Goal: Task Accomplishment & Management: Use online tool/utility

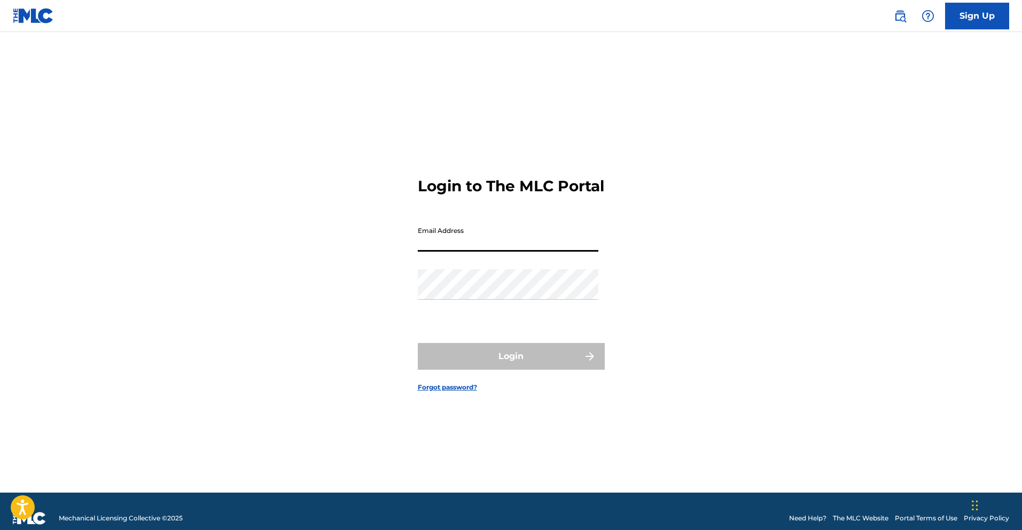
type input "[DOMAIN_NAME][EMAIL_ADDRESS][DOMAIN_NAME]"
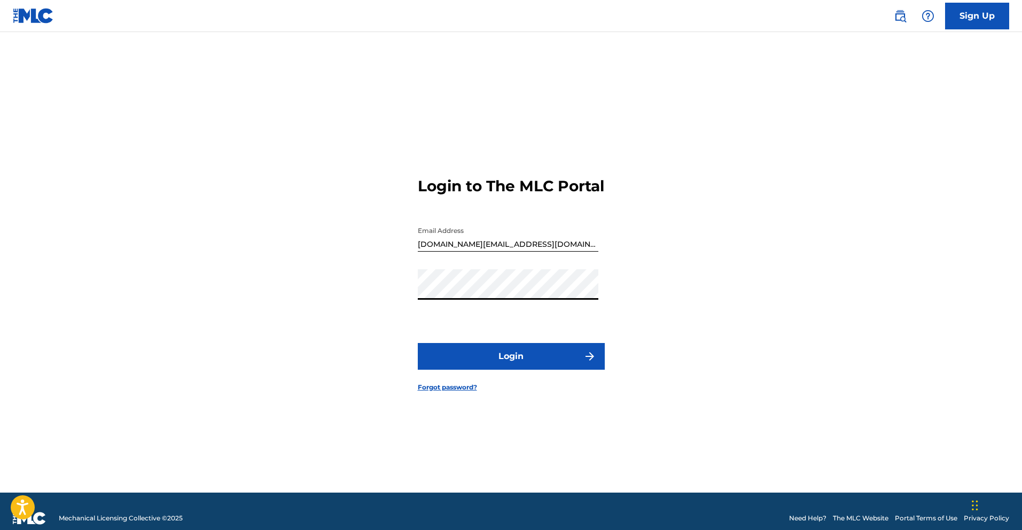
click at [542, 366] on button "Login" at bounding box center [511, 356] width 187 height 27
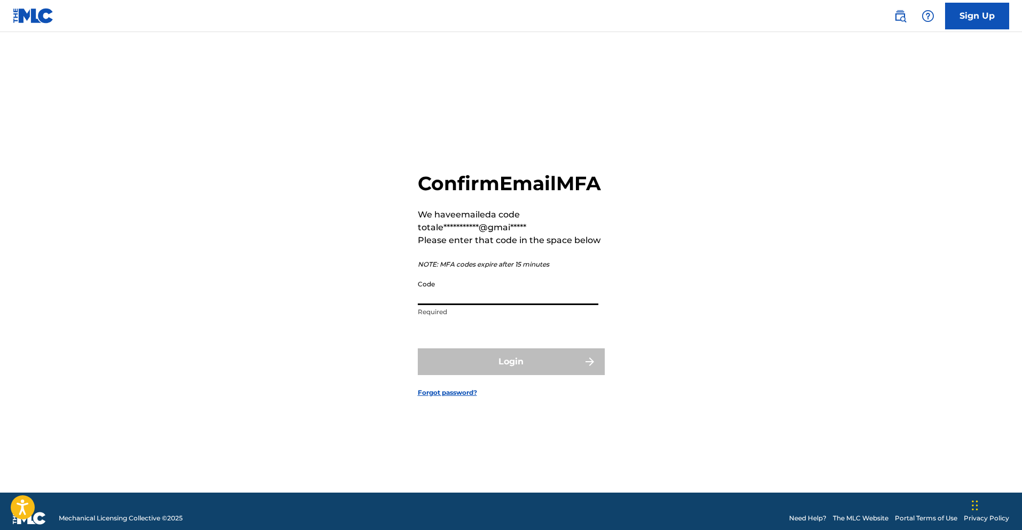
paste input "850751"
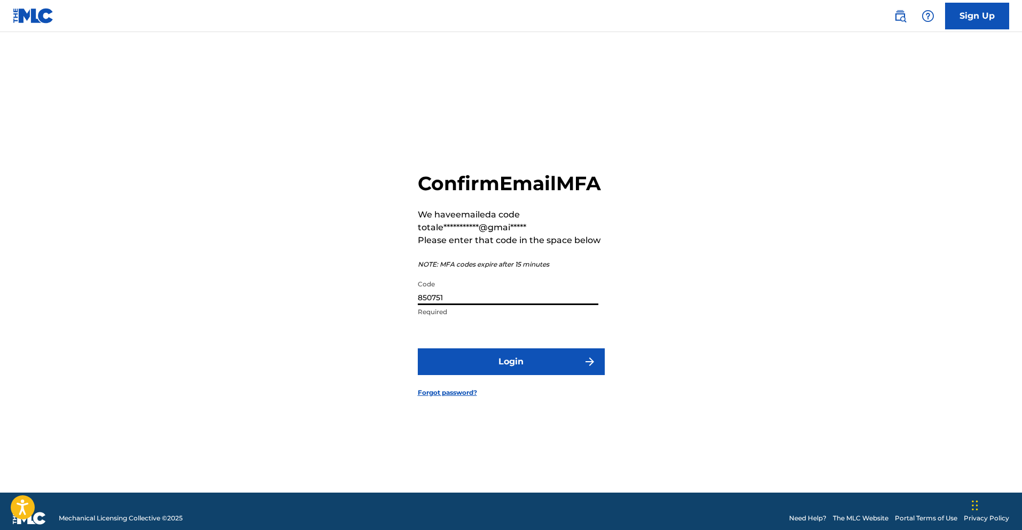
type input "850751"
click at [566, 375] on button "Login" at bounding box center [511, 361] width 187 height 27
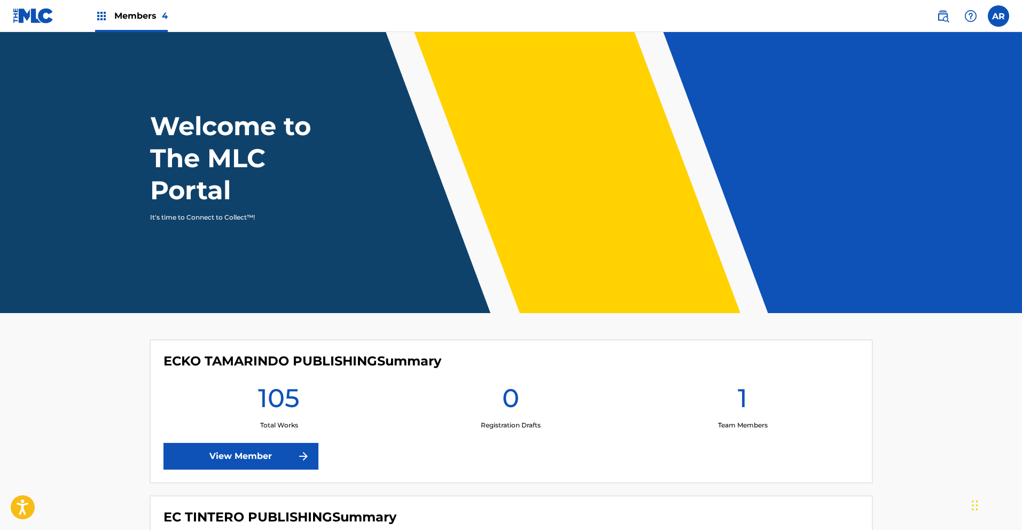
scroll to position [337, 0]
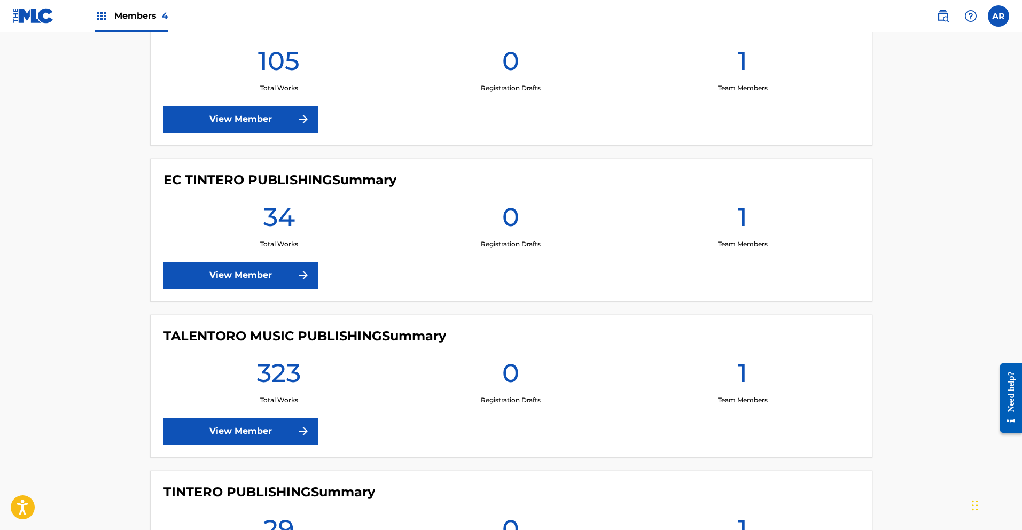
click at [262, 433] on link "View Member" at bounding box center [240, 431] width 155 height 27
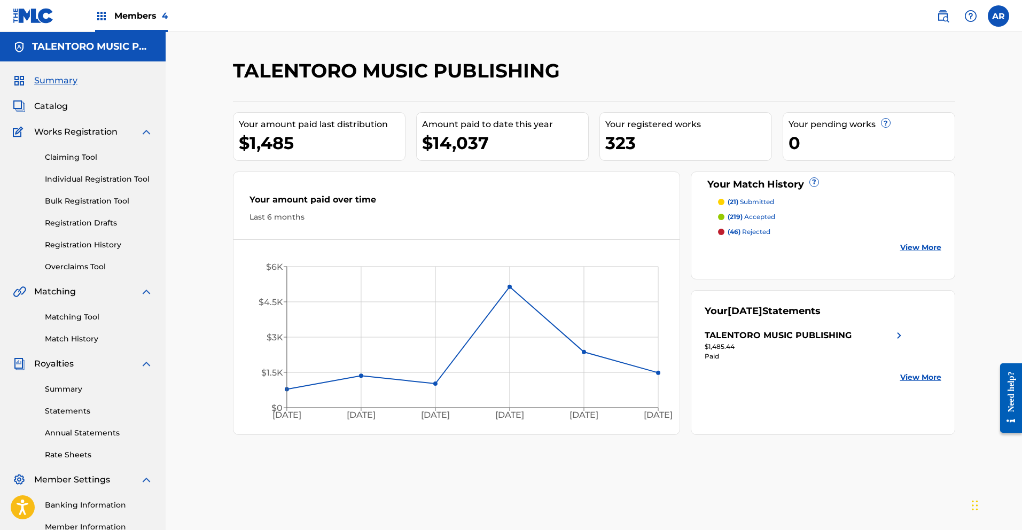
click at [120, 14] on span "Members 4" at bounding box center [140, 16] width 53 height 12
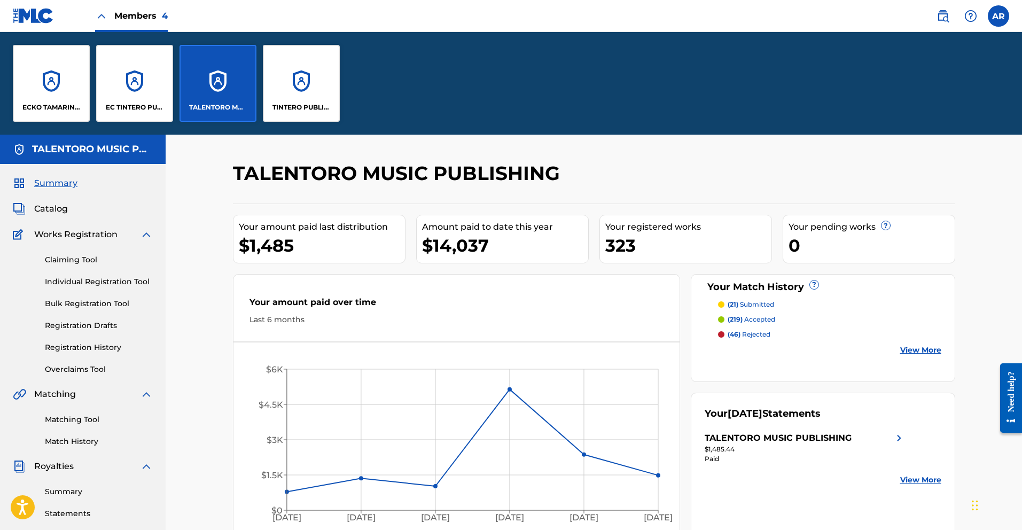
click at [121, 101] on div "EC TINTERO PUBLISHING" at bounding box center [134, 83] width 77 height 77
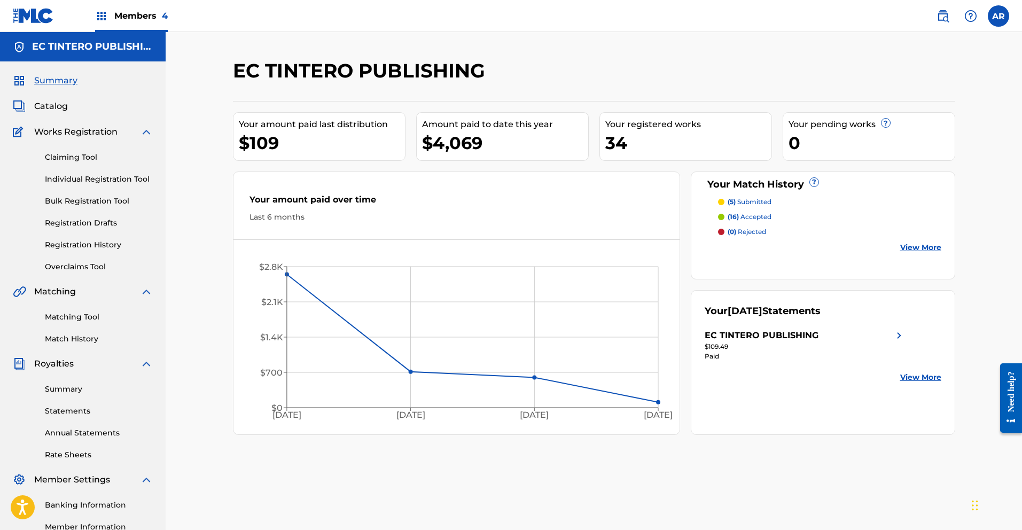
click at [138, 17] on span "Members 4" at bounding box center [140, 16] width 53 height 12
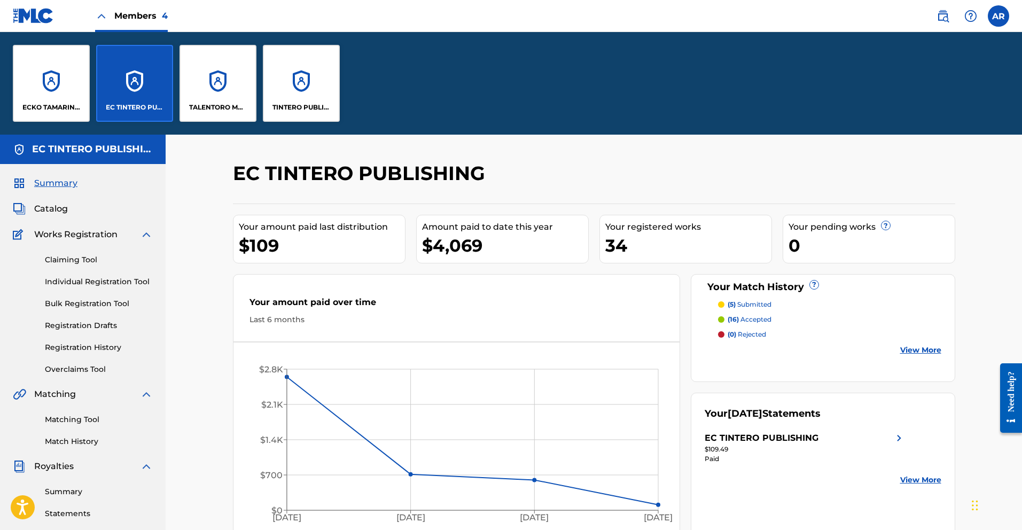
click at [54, 115] on div "ECKO TAMARINDO PUBLISHING" at bounding box center [51, 83] width 77 height 77
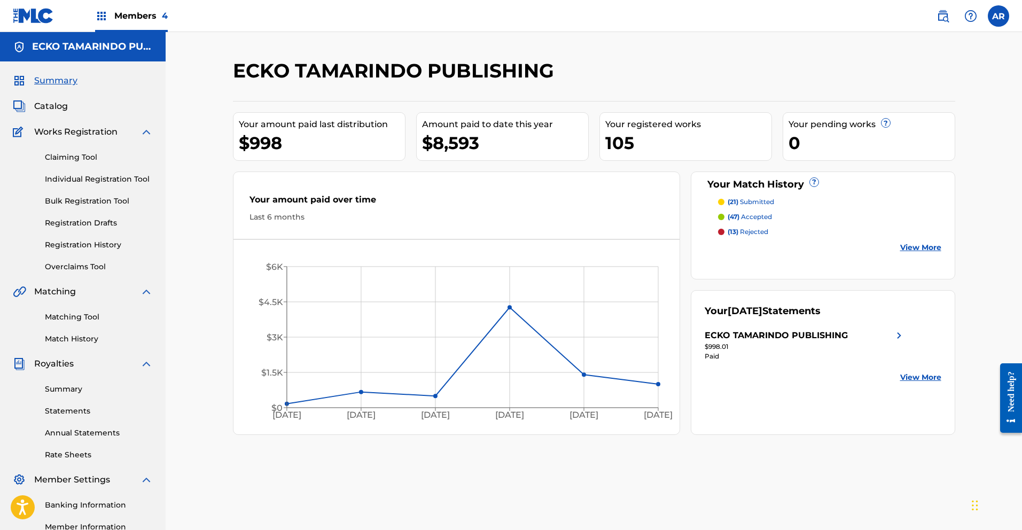
click at [87, 315] on link "Matching Tool" at bounding box center [99, 316] width 108 height 11
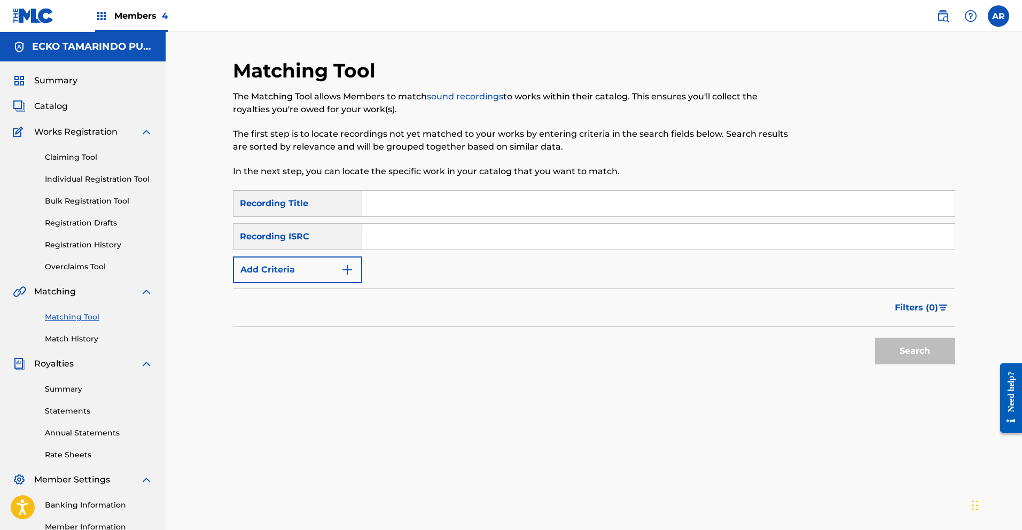
click at [527, 204] on input "Search Form" at bounding box center [658, 204] width 592 height 26
type input "El [PERSON_NAME]"
click at [880, 348] on button "Search" at bounding box center [915, 351] width 80 height 27
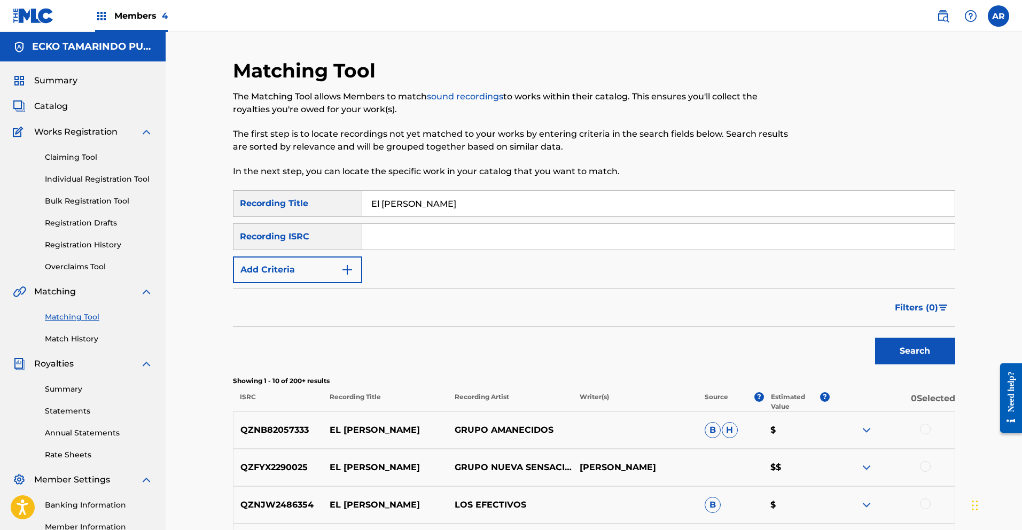
click at [941, 307] on img "Search Form" at bounding box center [943, 308] width 9 height 6
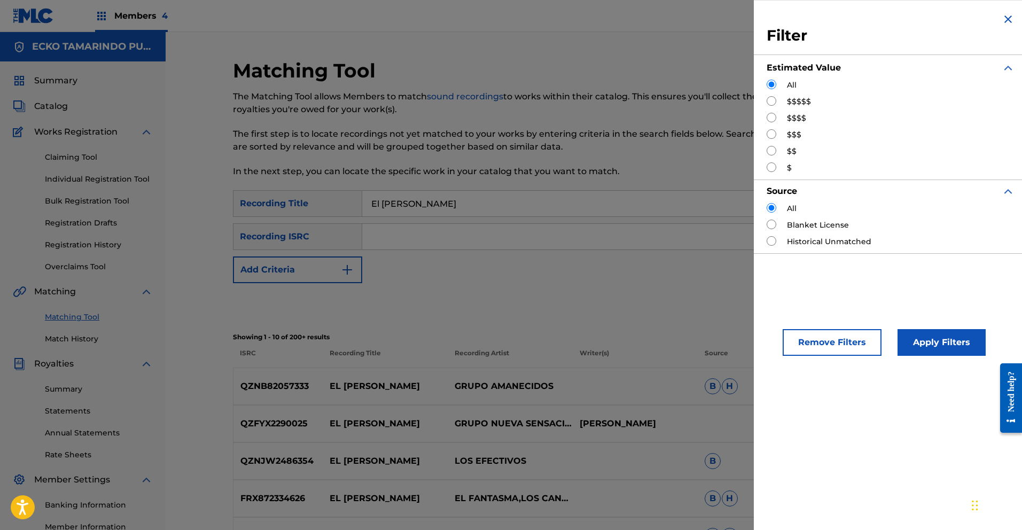
click at [773, 118] on input "Search Form" at bounding box center [772, 118] width 10 height 10
radio input "true"
click at [946, 344] on button "Apply Filters" at bounding box center [942, 342] width 88 height 27
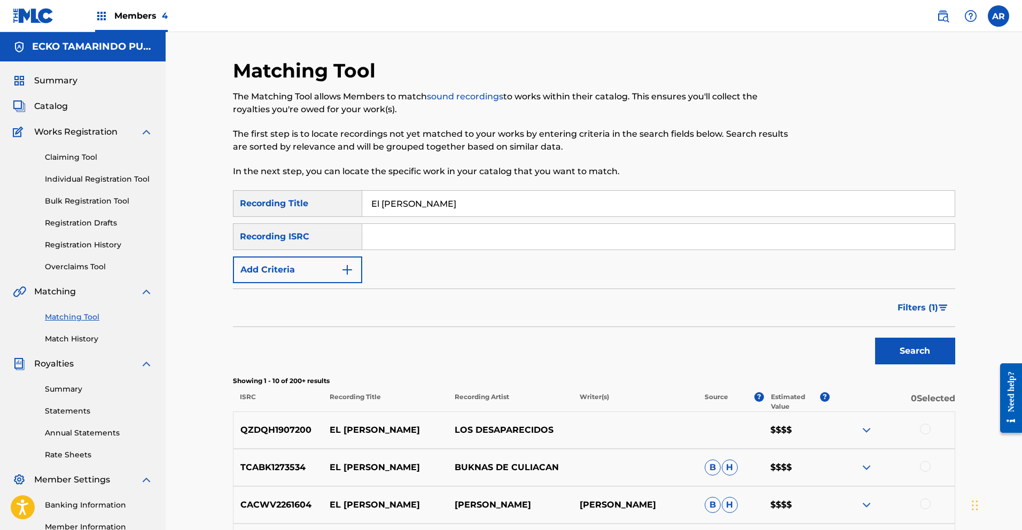
click at [79, 387] on link "Summary" at bounding box center [99, 389] width 108 height 11
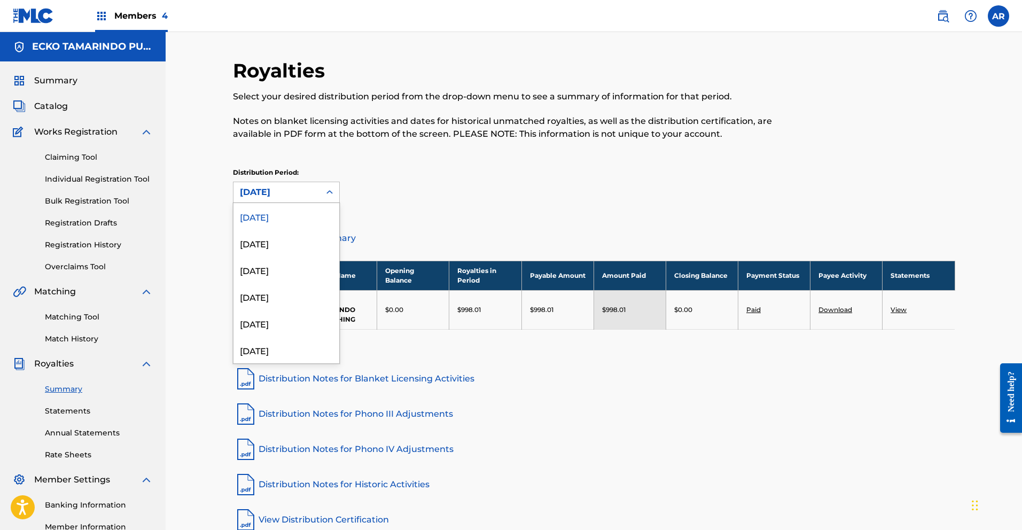
click at [327, 194] on icon at bounding box center [329, 192] width 11 height 11
click at [302, 211] on div "[DATE]" at bounding box center [286, 216] width 106 height 27
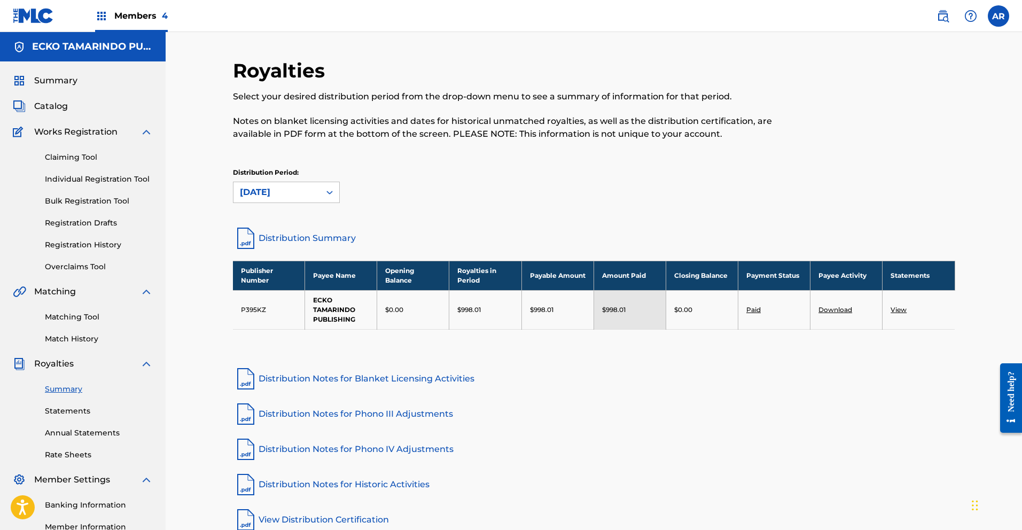
click at [75, 410] on link "Statements" at bounding box center [99, 411] width 108 height 11
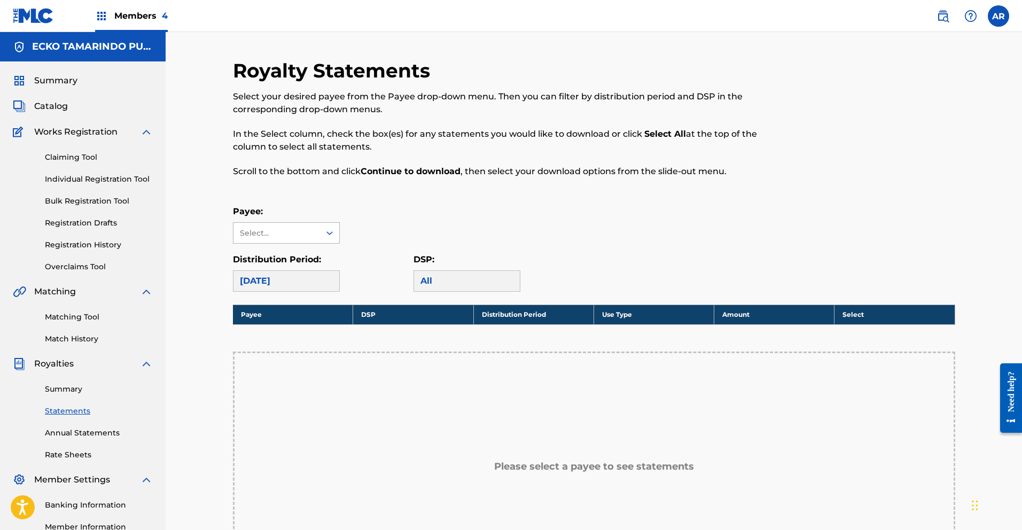
click at [330, 234] on icon at bounding box center [329, 233] width 11 height 11
click at [327, 256] on div "ECKO TAMARINDO PUBLISHING" at bounding box center [286, 264] width 106 height 40
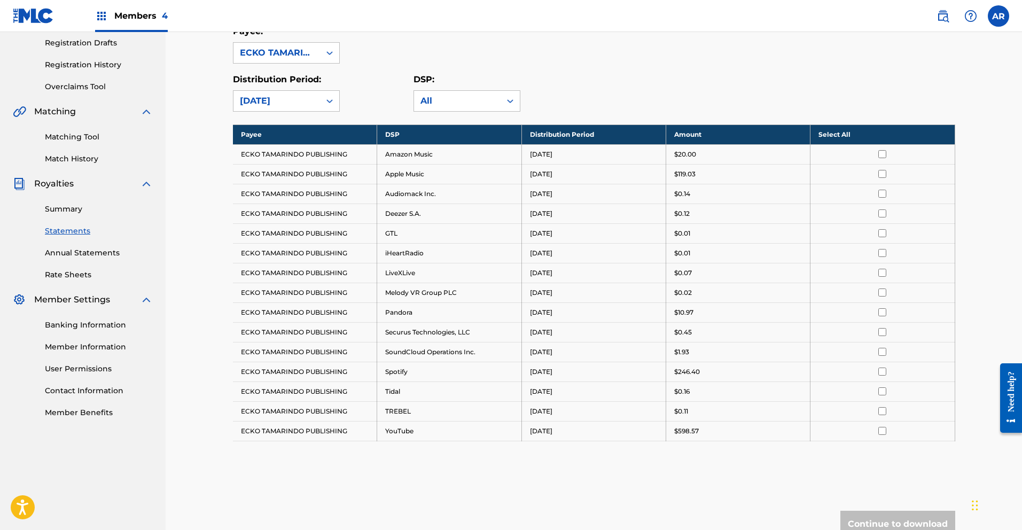
scroll to position [184, 0]
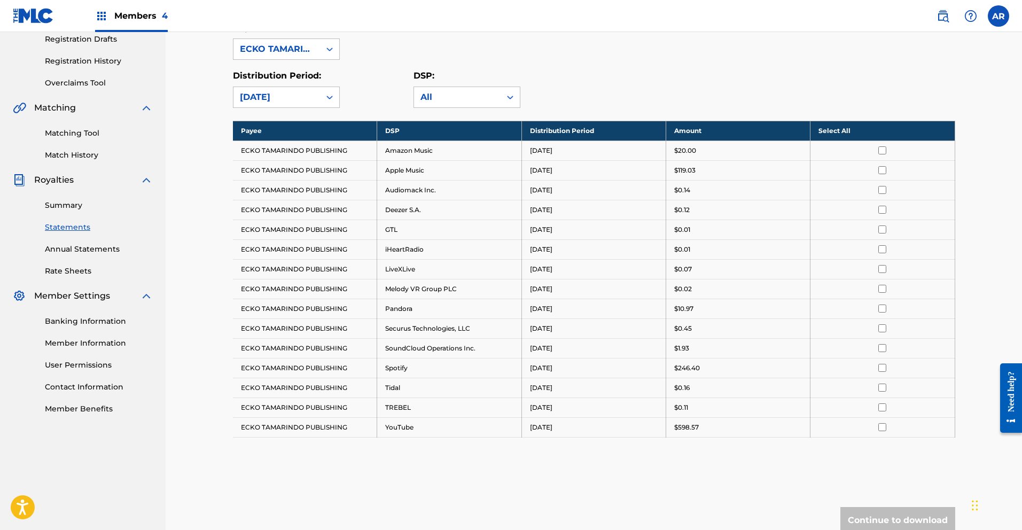
click at [884, 151] on input "checkbox" at bounding box center [882, 150] width 8 height 8
click at [884, 169] on input "checkbox" at bounding box center [882, 170] width 8 height 8
click at [884, 191] on input "checkbox" at bounding box center [882, 190] width 8 height 8
click at [881, 213] on input "checkbox" at bounding box center [882, 210] width 8 height 8
click at [882, 233] on td at bounding box center [882, 230] width 144 height 20
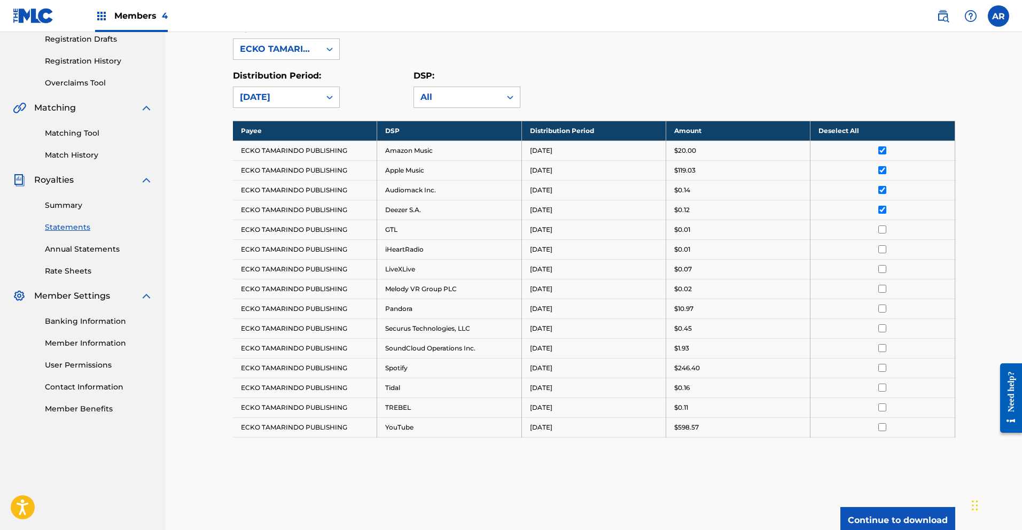
click at [882, 229] on input "checkbox" at bounding box center [882, 229] width 8 height 8
click at [883, 247] on input "checkbox" at bounding box center [882, 249] width 8 height 8
click at [882, 270] on input "checkbox" at bounding box center [882, 269] width 8 height 8
click at [883, 292] on input "checkbox" at bounding box center [882, 289] width 8 height 8
click at [883, 309] on input "checkbox" at bounding box center [882, 309] width 8 height 8
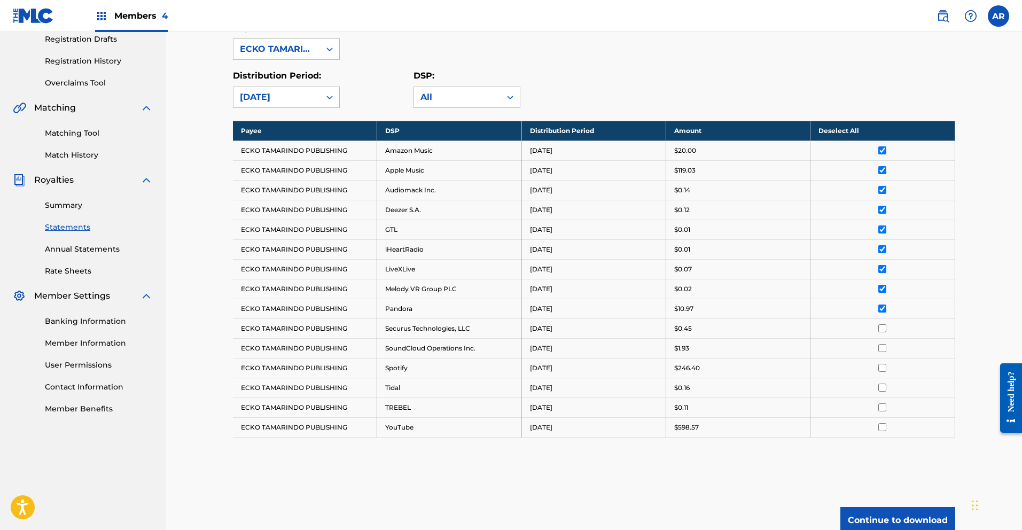
click at [880, 329] on input "checkbox" at bounding box center [882, 328] width 8 height 8
click at [883, 349] on input "checkbox" at bounding box center [882, 348] width 8 height 8
click at [883, 366] on input "checkbox" at bounding box center [882, 368] width 8 height 8
click at [884, 387] on input "checkbox" at bounding box center [882, 388] width 8 height 8
click at [882, 404] on input "checkbox" at bounding box center [882, 407] width 8 height 8
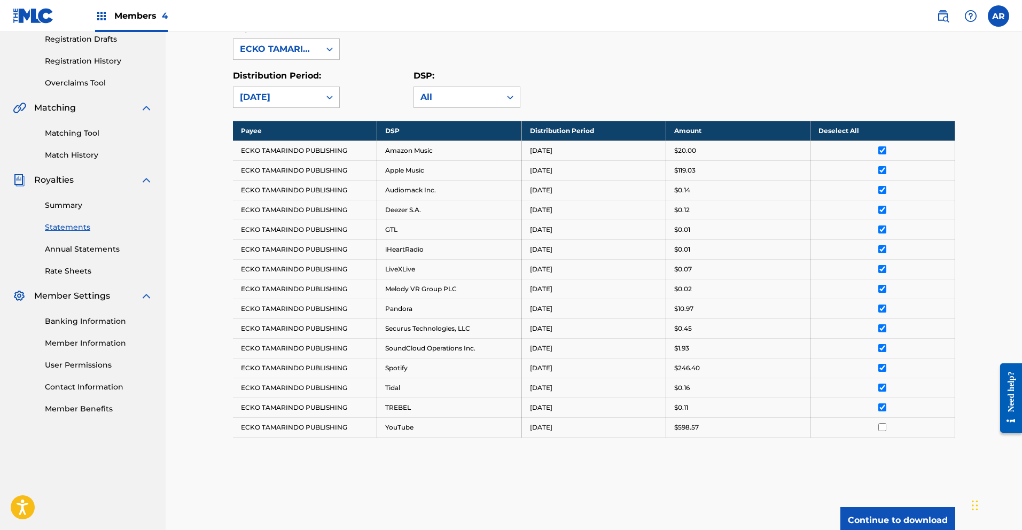
click at [884, 424] on input "checkbox" at bounding box center [882, 427] width 8 height 8
click at [899, 518] on button "Continue to download" at bounding box center [897, 520] width 115 height 27
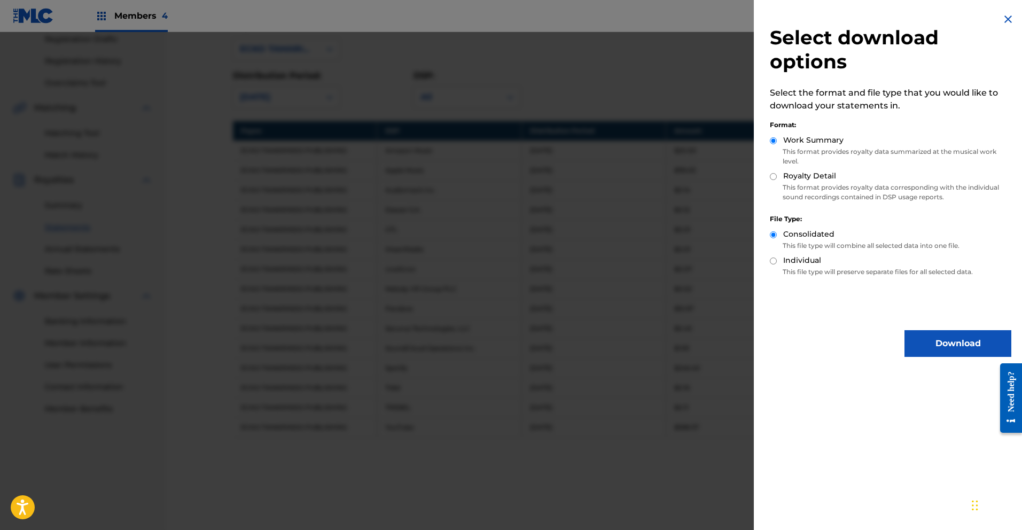
click at [775, 180] on input "Royalty Detail" at bounding box center [773, 176] width 7 height 7
radio input "true"
click at [941, 340] on button "Download" at bounding box center [957, 343] width 107 height 27
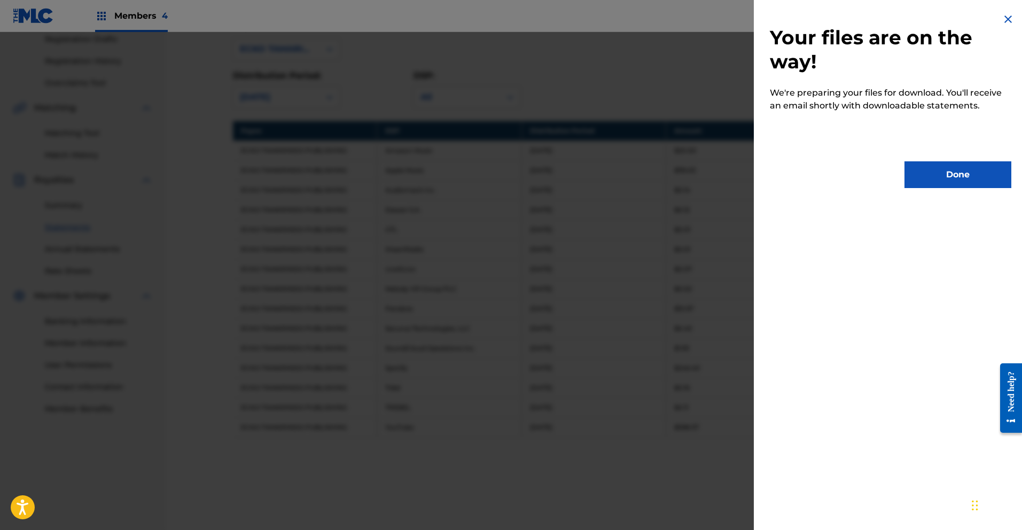
click at [948, 174] on button "Done" at bounding box center [957, 174] width 107 height 27
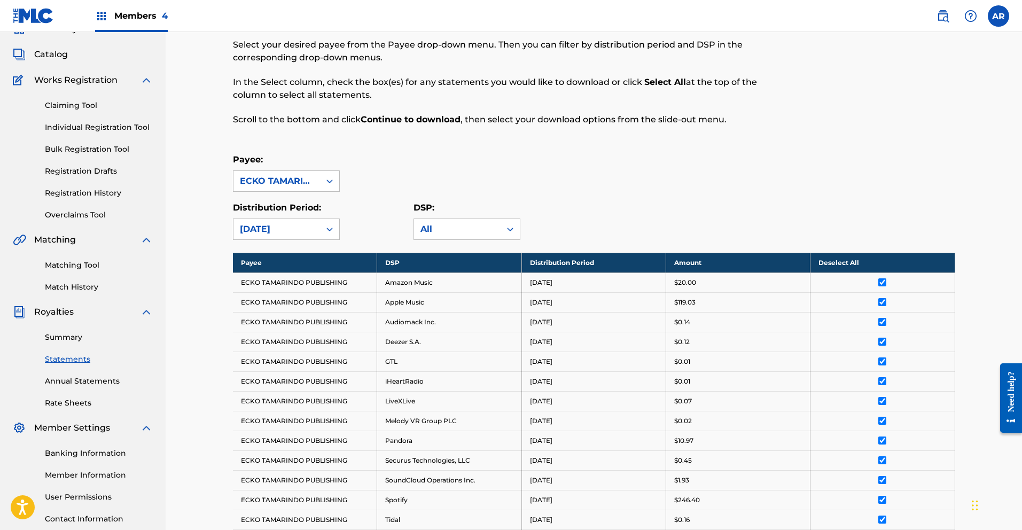
scroll to position [0, 0]
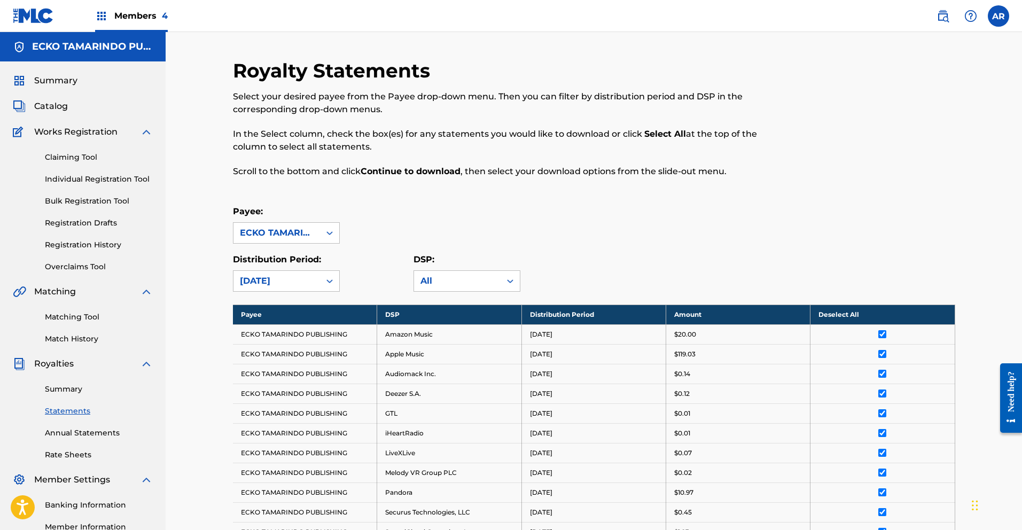
click at [67, 80] on span "Summary" at bounding box center [55, 80] width 43 height 13
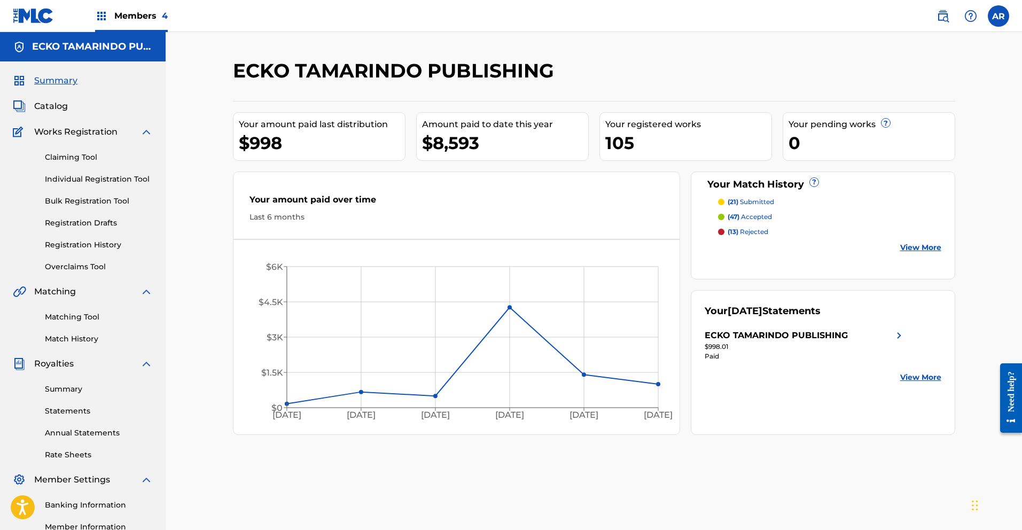
click at [119, 12] on span "Members 4" at bounding box center [140, 16] width 53 height 12
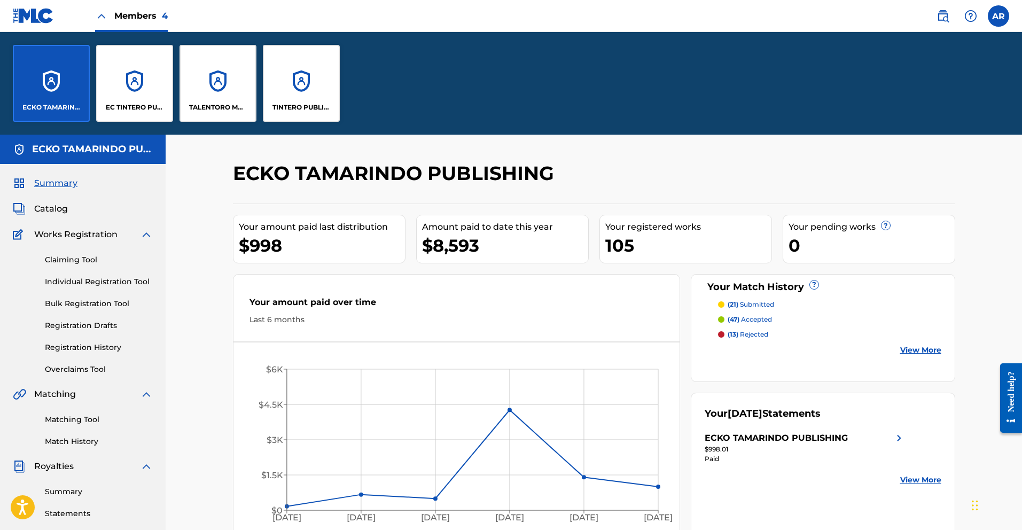
click at [52, 98] on div "ECKO TAMARINDO PUBLISHING" at bounding box center [51, 83] width 77 height 77
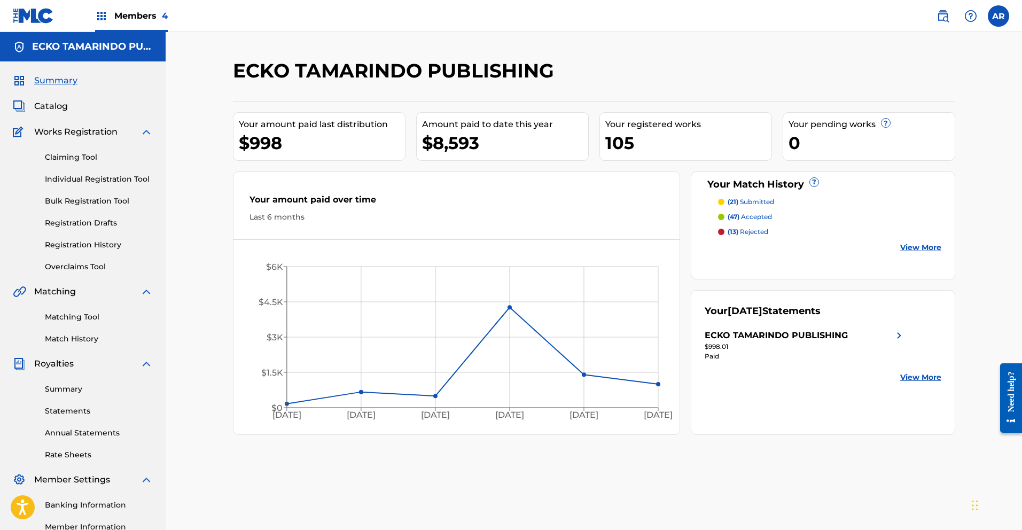
click at [74, 318] on link "Matching Tool" at bounding box center [99, 316] width 108 height 11
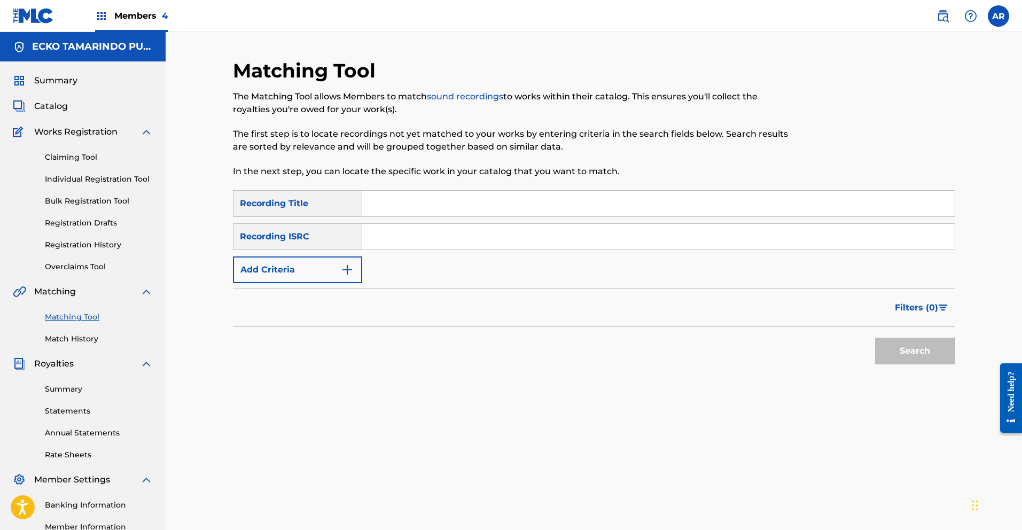
click at [389, 205] on input "Search Form" at bounding box center [658, 204] width 592 height 26
click at [438, 207] on input "Search Form" at bounding box center [658, 204] width 592 height 26
type input "Vamos Coronando"
click at [346, 273] on img "Search Form" at bounding box center [347, 269] width 13 height 13
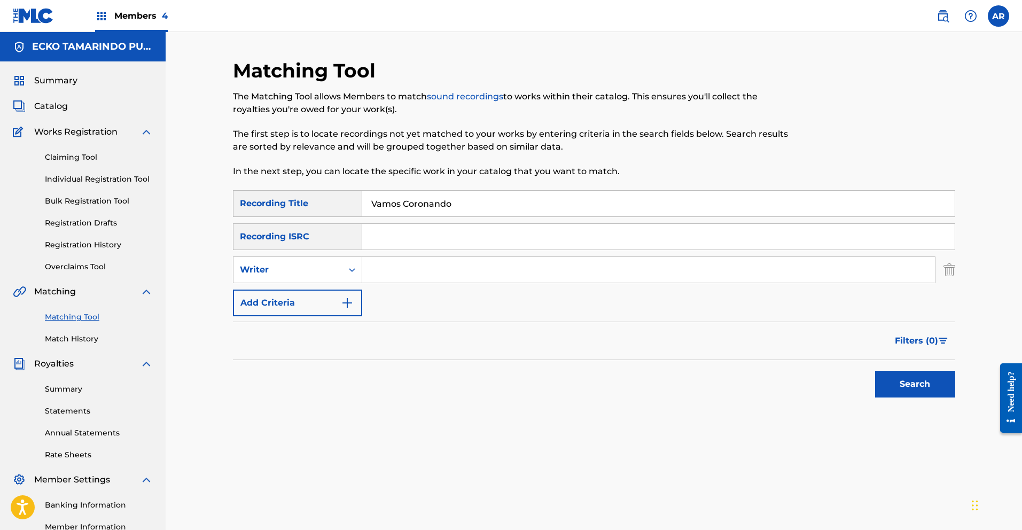
click at [381, 272] on input "Search Form" at bounding box center [648, 270] width 573 height 26
type input "[PERSON_NAME]"
click at [885, 375] on button "Search" at bounding box center [915, 384] width 80 height 27
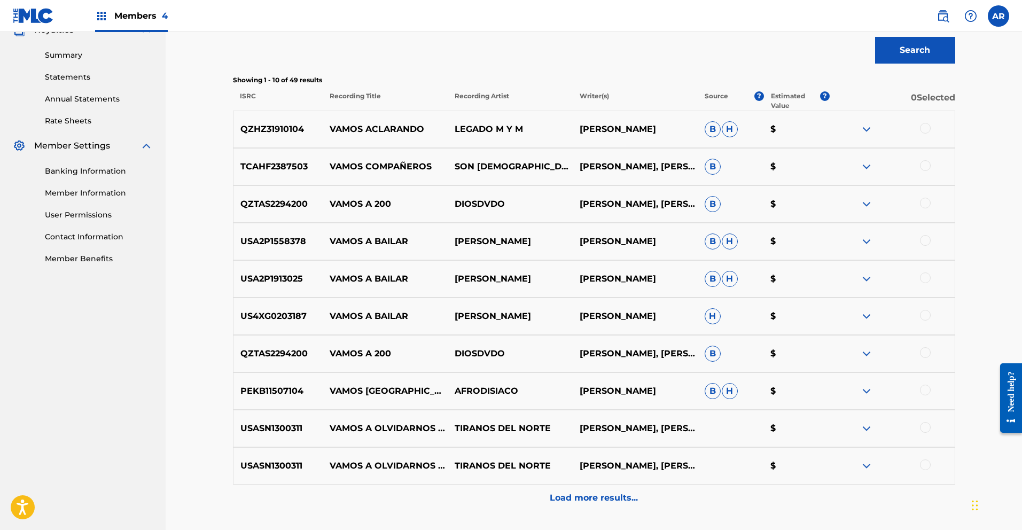
scroll to position [420, 0]
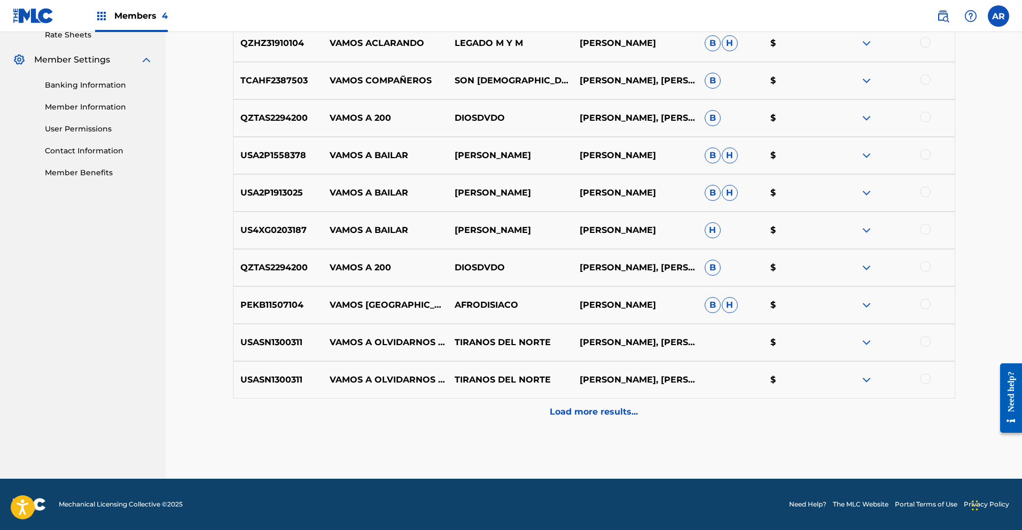
click at [629, 416] on p "Load more results..." at bounding box center [594, 412] width 88 height 13
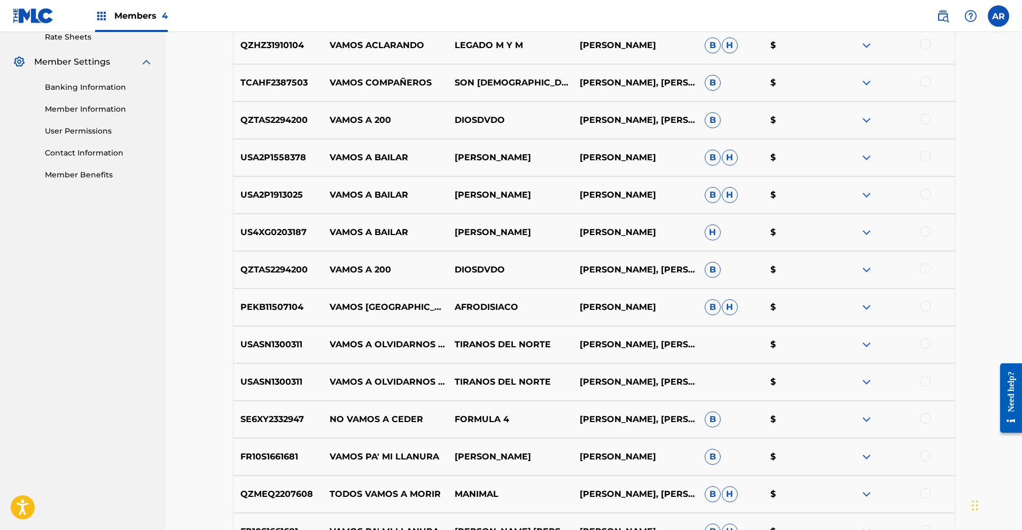
scroll to position [0, 0]
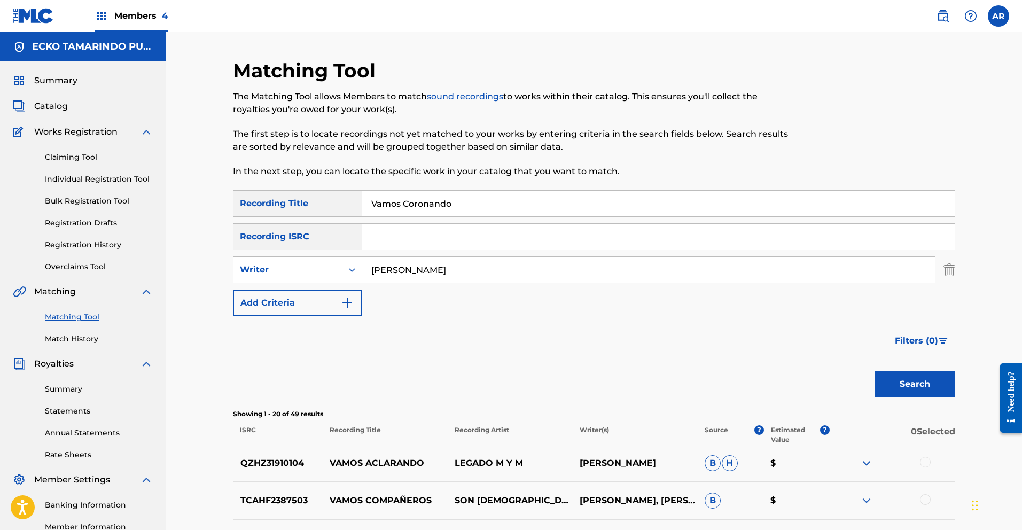
click at [953, 271] on img "Search Form" at bounding box center [949, 269] width 12 height 27
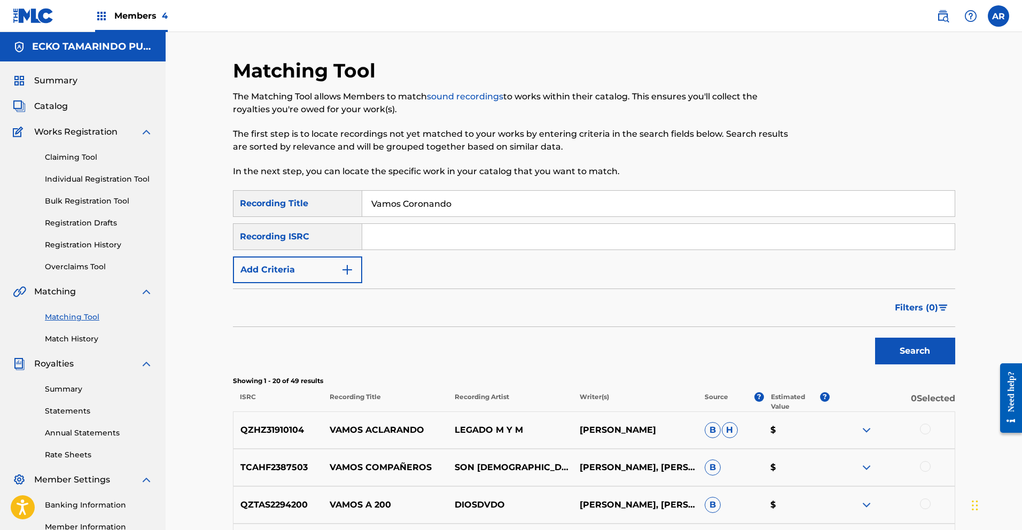
click at [463, 206] on input "Vamos Coronando" at bounding box center [658, 204] width 592 height 26
type input "V"
type input "Los Mayitos estan de vuelta"
click at [914, 363] on button "Search" at bounding box center [915, 351] width 80 height 27
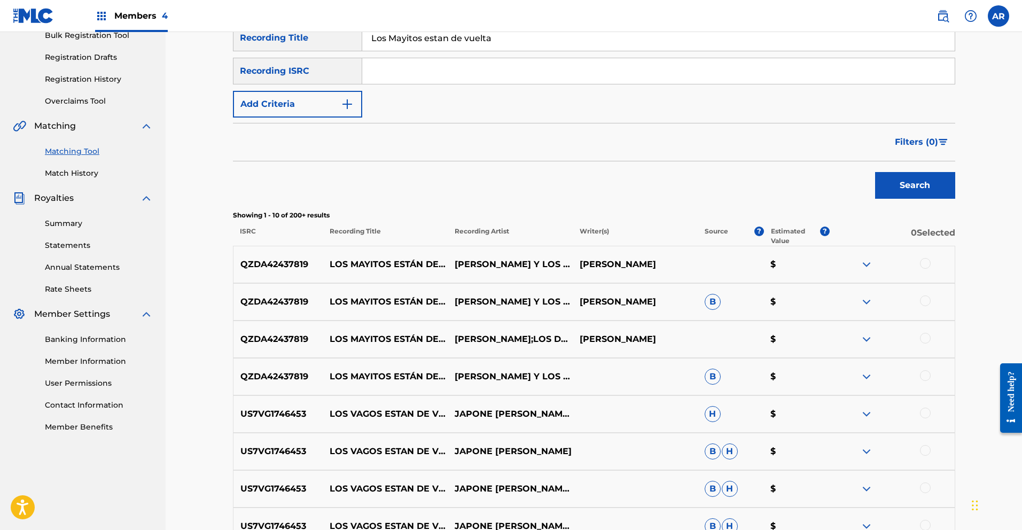
scroll to position [218, 0]
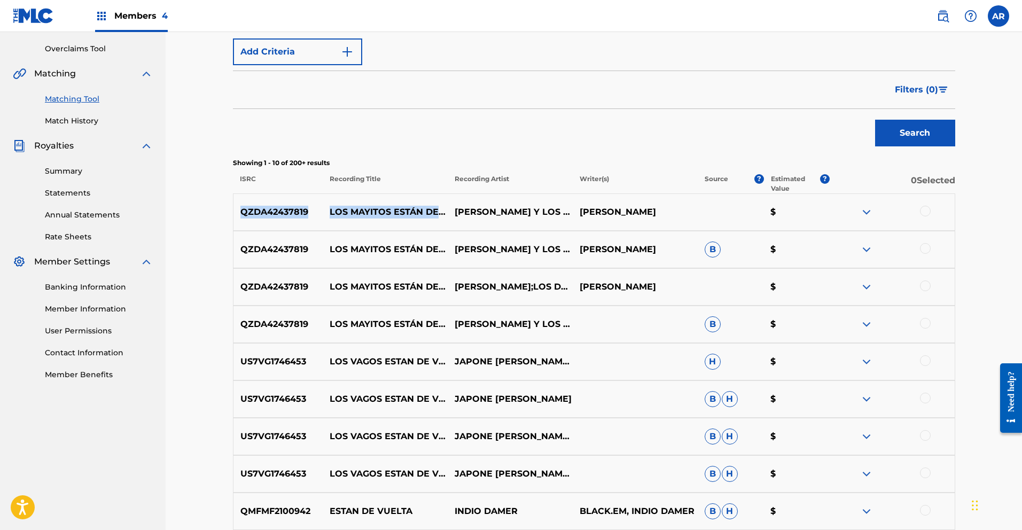
drag, startPoint x: 240, startPoint y: 211, endPoint x: 323, endPoint y: 214, distance: 82.3
click at [323, 214] on div "QZDA42437819 LOS MAYITOS ESTÁN DE VUELTA [PERSON_NAME] Y LOS DEL MAYOR [PERSON_…" at bounding box center [594, 211] width 722 height 37
click at [422, 171] on div "Showing 1 - 10 of 200+ results ISRC Recording Title Recording Artist Writer(s) …" at bounding box center [594, 175] width 722 height 35
drag, startPoint x: 243, startPoint y: 210, endPoint x: 316, endPoint y: 210, distance: 73.7
click at [316, 210] on p "QZDA42437819" at bounding box center [278, 212] width 90 height 13
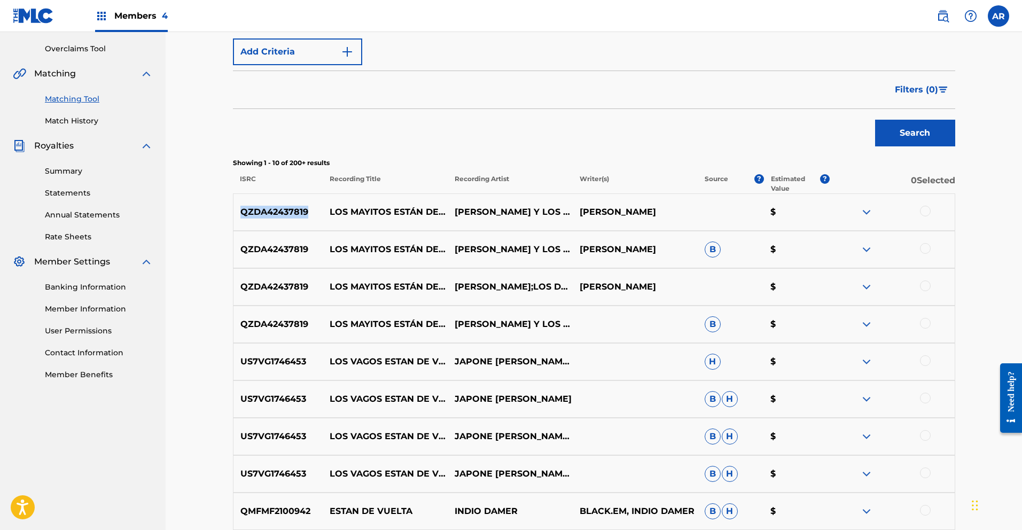
copy p "QZDA42437819"
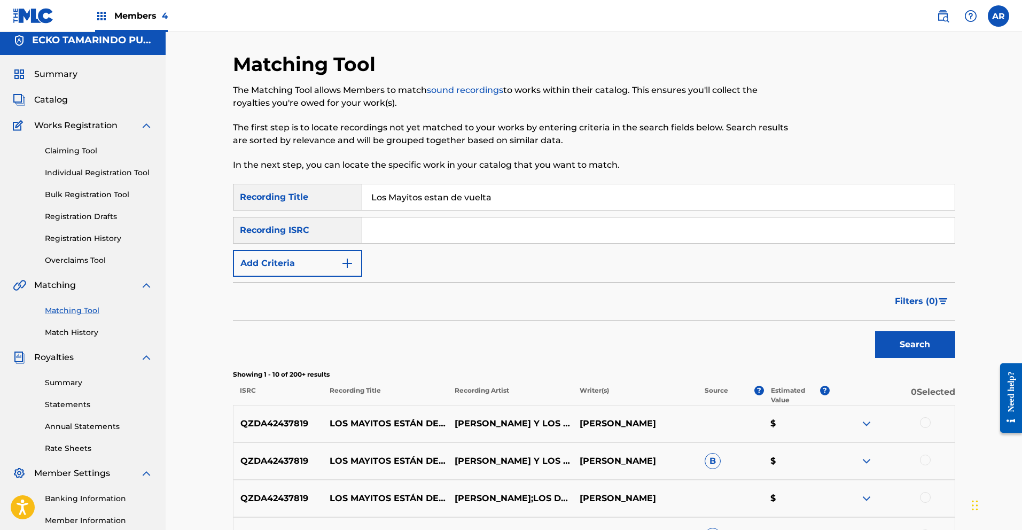
paste input "QZDA42437819"
type input "QZDA42437819"
click at [916, 343] on button "Search" at bounding box center [915, 344] width 80 height 27
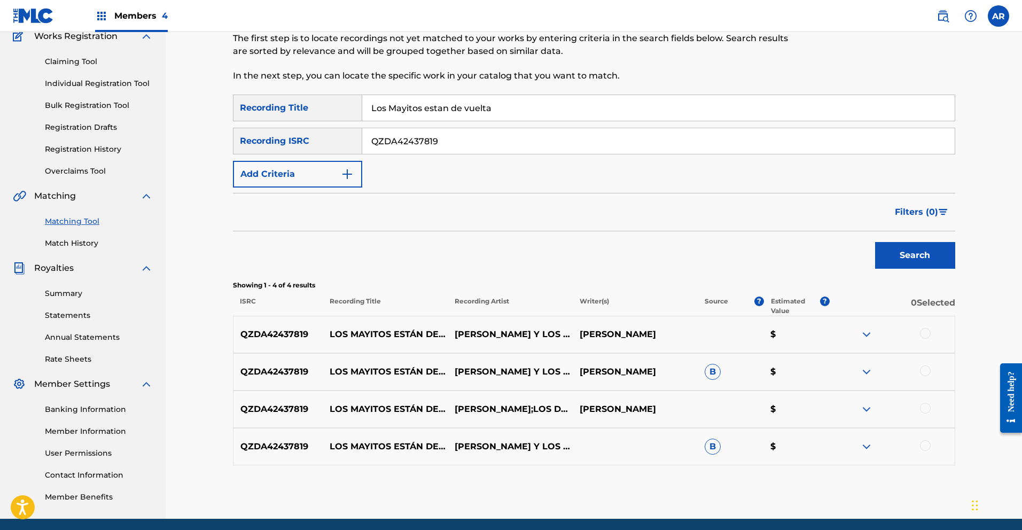
scroll to position [136, 0]
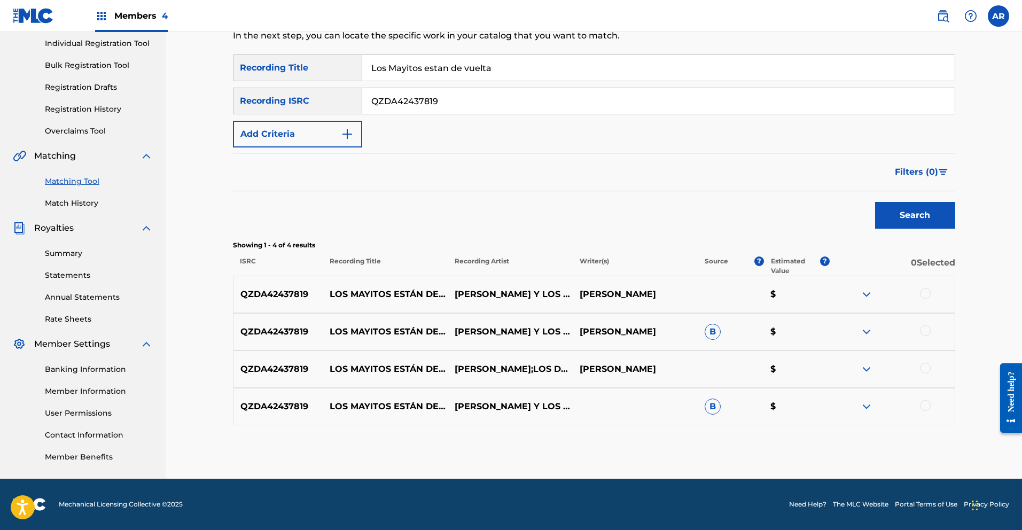
click at [924, 292] on div at bounding box center [925, 293] width 11 height 11
click at [924, 330] on div at bounding box center [925, 330] width 11 height 11
click at [925, 367] on div at bounding box center [925, 368] width 11 height 11
click at [925, 403] on div at bounding box center [925, 405] width 11 height 11
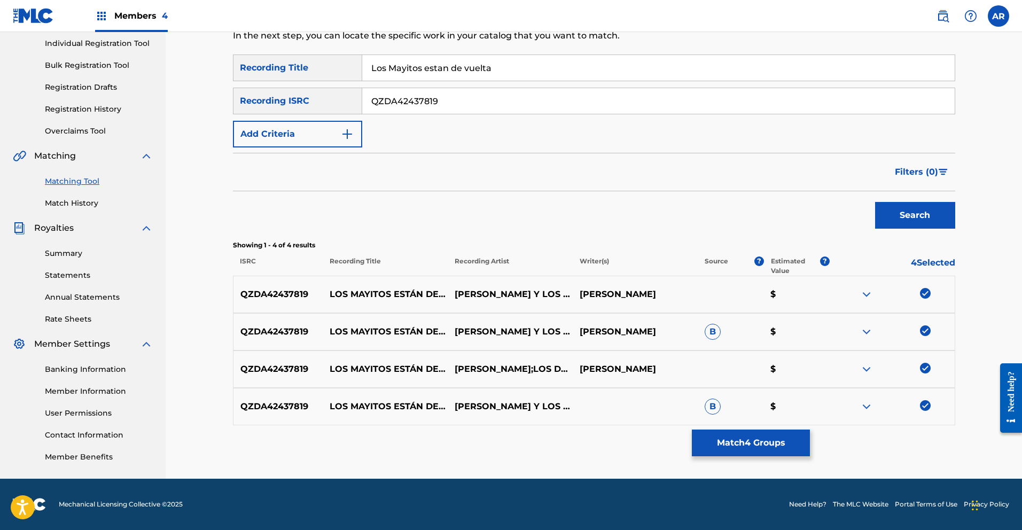
click at [788, 438] on button "Match 4 Groups" at bounding box center [751, 443] width 118 height 27
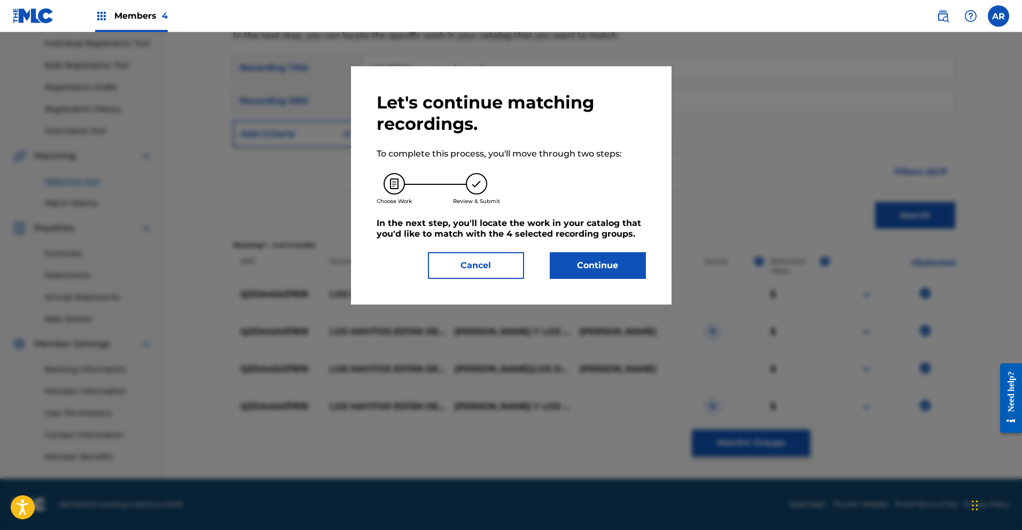
click at [581, 267] on button "Continue" at bounding box center [598, 265] width 96 height 27
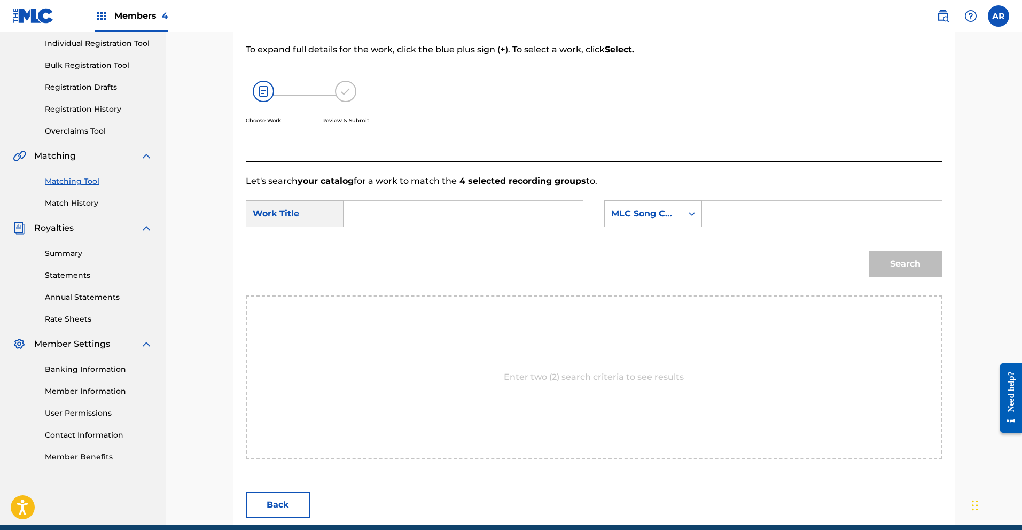
click at [458, 220] on input "Search Form" at bounding box center [463, 214] width 221 height 26
type input "Los Mayitos estan de vuelta"
click at [497, 254] on div "Search" at bounding box center [594, 268] width 697 height 56
click at [675, 216] on div "MLC Song Code" at bounding box center [643, 213] width 65 height 13
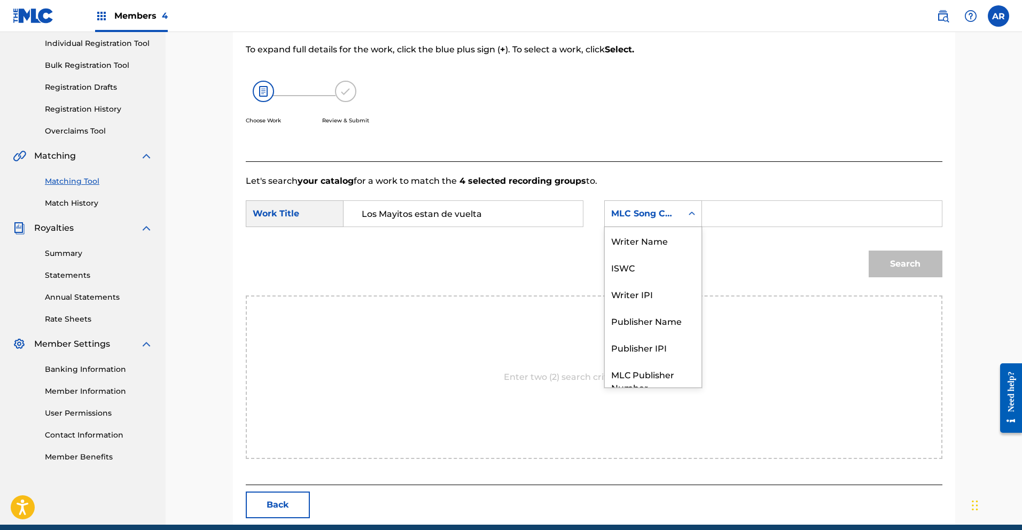
scroll to position [40, 0]
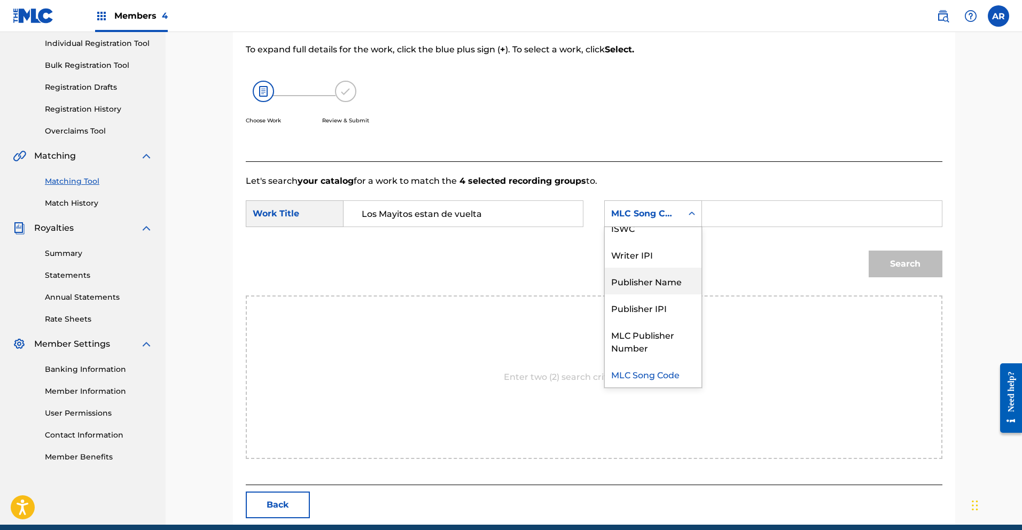
click at [679, 280] on div "Publisher Name" at bounding box center [653, 281] width 97 height 27
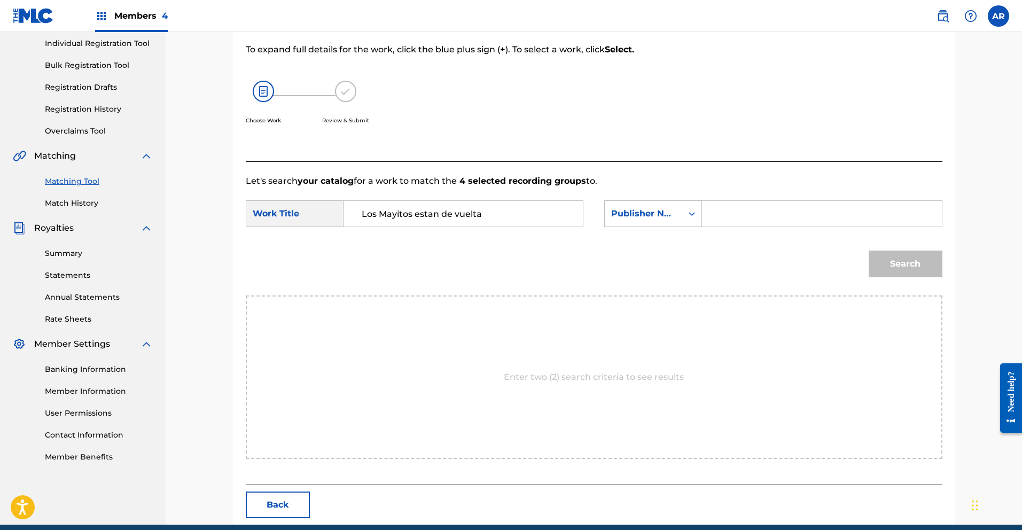
click at [749, 219] on input "Search Form" at bounding box center [821, 214] width 221 height 26
type input "Ecko Tamarindo"
click at [905, 262] on button "Search" at bounding box center [906, 264] width 74 height 27
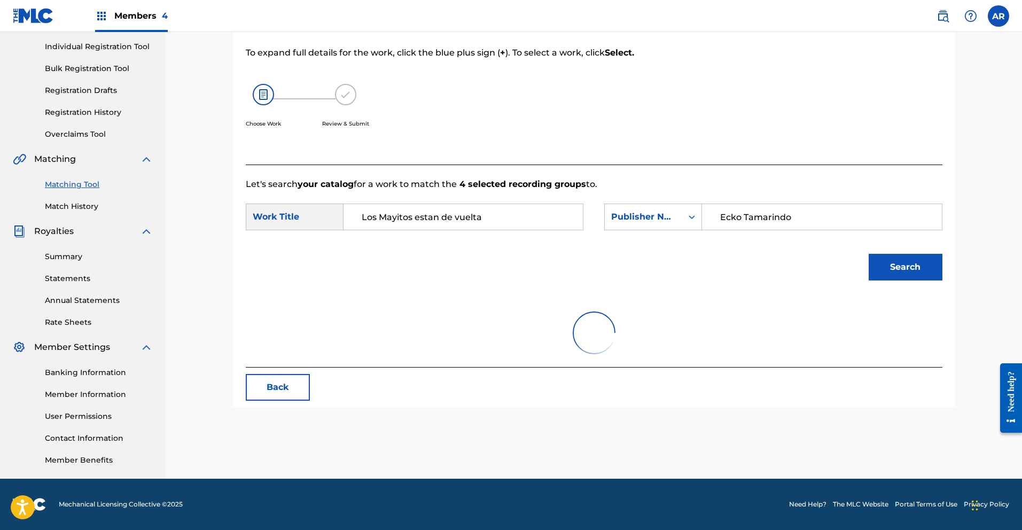
scroll to position [136, 0]
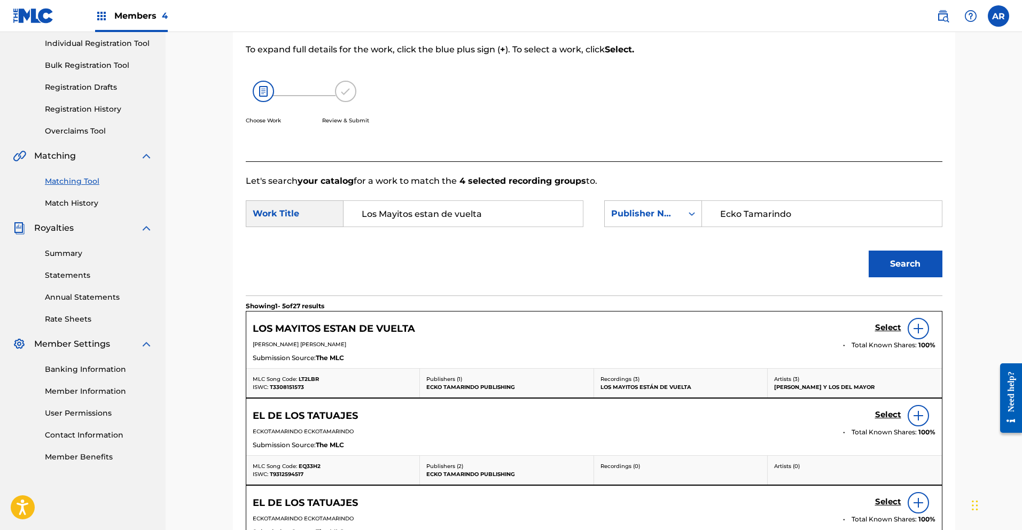
click at [890, 328] on h5 "Select" at bounding box center [888, 328] width 26 height 10
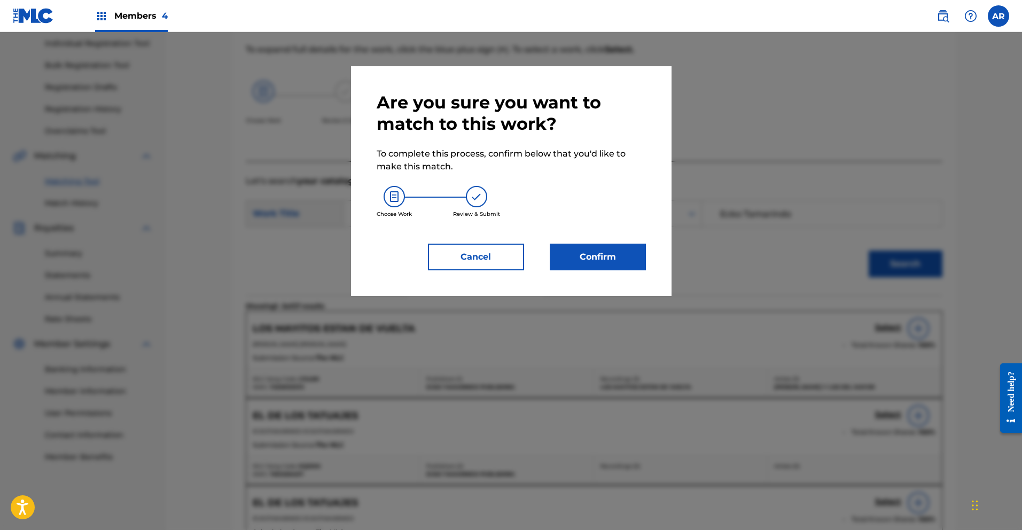
click at [627, 259] on button "Confirm" at bounding box center [598, 257] width 96 height 27
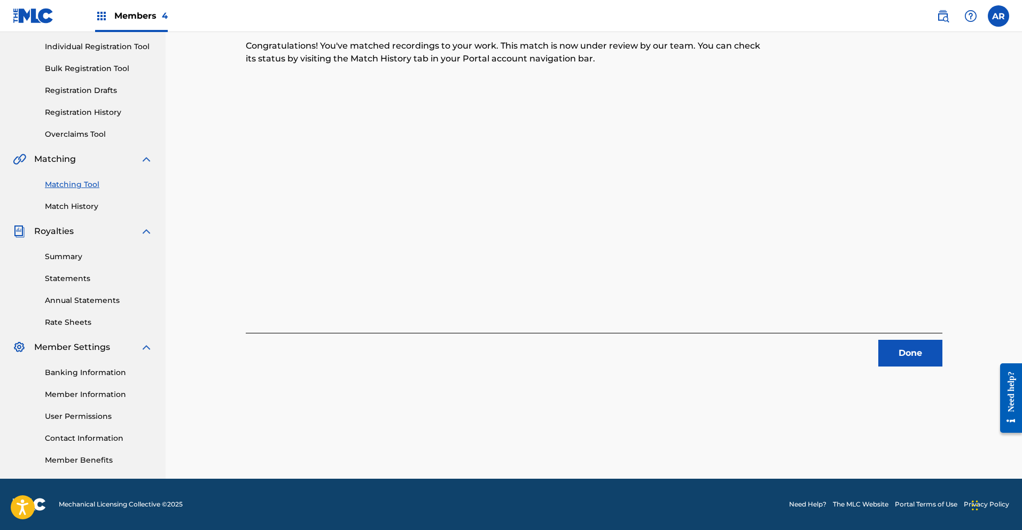
click at [906, 355] on button "Done" at bounding box center [910, 353] width 64 height 27
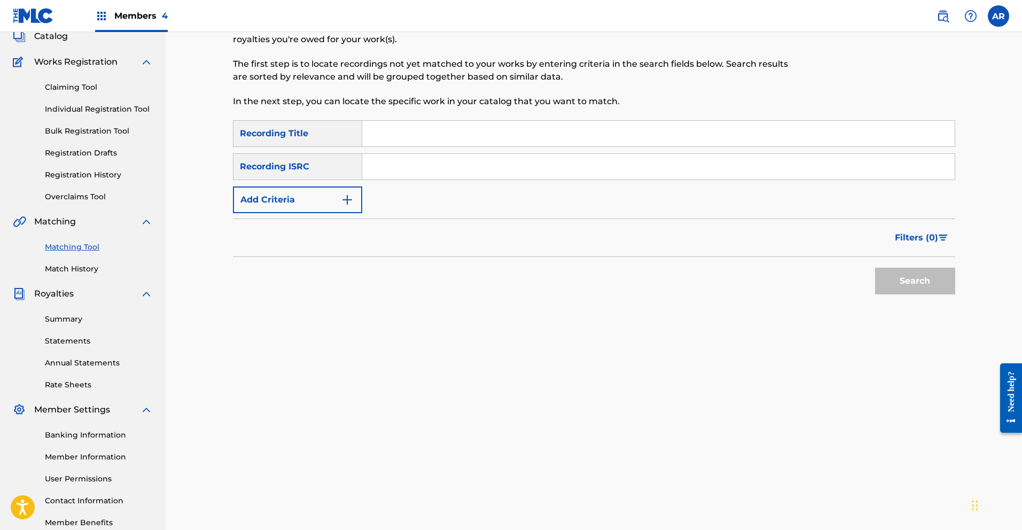
scroll to position [0, 0]
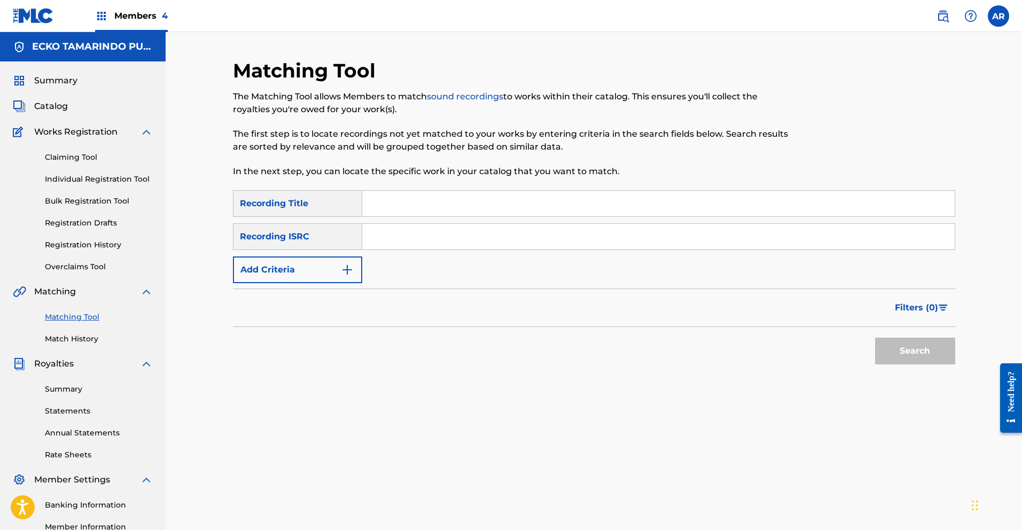
click at [495, 206] on input "Search Form" at bounding box center [658, 204] width 592 height 26
type input "Si supieras"
click at [898, 356] on button "Search" at bounding box center [915, 351] width 80 height 27
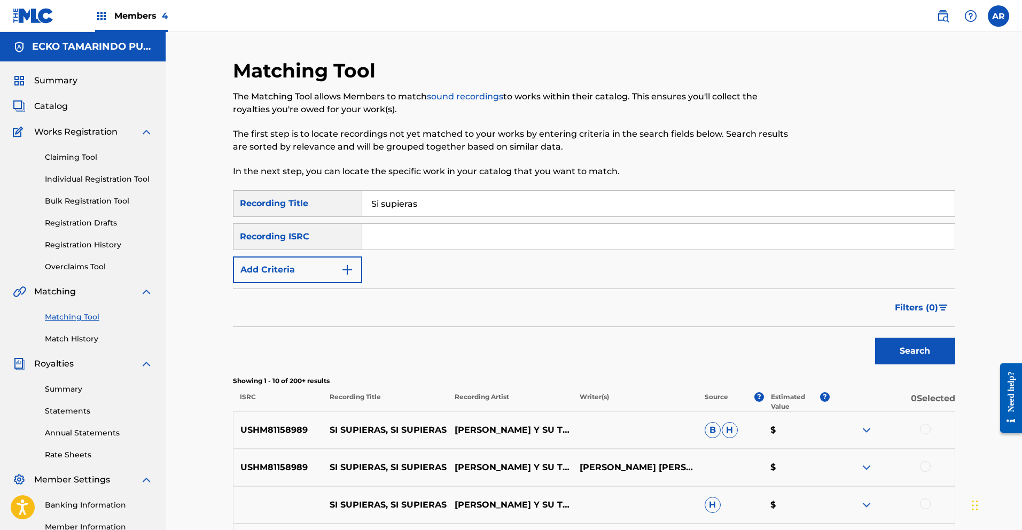
click at [348, 269] on img "Search Form" at bounding box center [347, 269] width 13 height 13
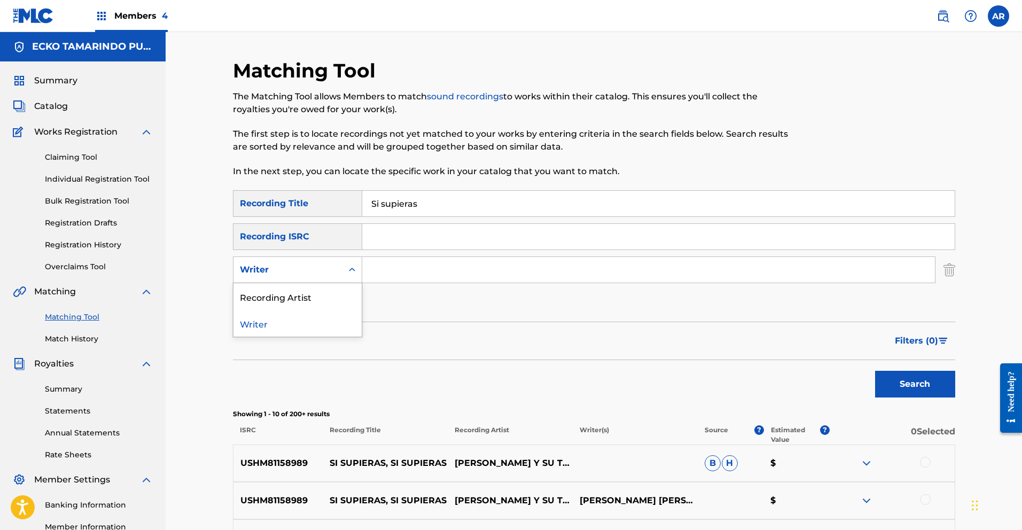
click at [348, 269] on icon "Search Form" at bounding box center [352, 269] width 11 height 11
click at [344, 295] on div "Recording Artist" at bounding box center [297, 296] width 128 height 27
click at [380, 264] on input "Search Form" at bounding box center [648, 270] width 573 height 26
type input "grupo apreciado"
click at [901, 389] on button "Search" at bounding box center [915, 384] width 80 height 27
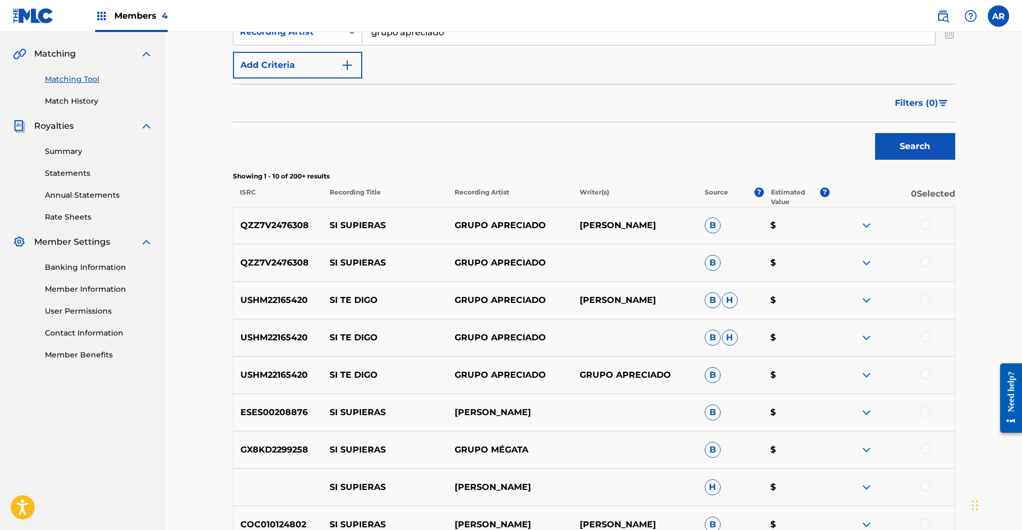
scroll to position [279, 0]
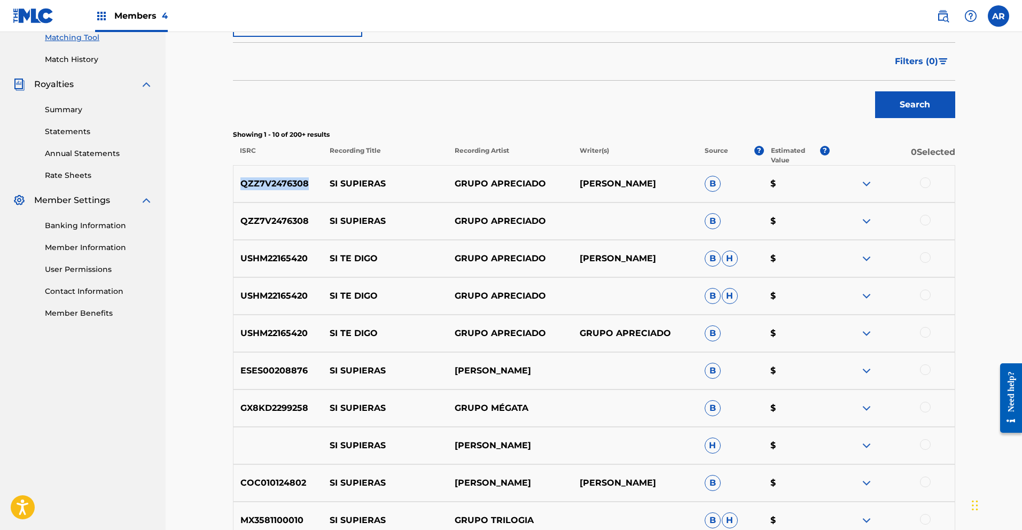
drag, startPoint x: 241, startPoint y: 183, endPoint x: 312, endPoint y: 183, distance: 70.5
click at [312, 183] on p "QZZ7V2476308" at bounding box center [278, 183] width 90 height 13
copy p "QZZ7V2476308"
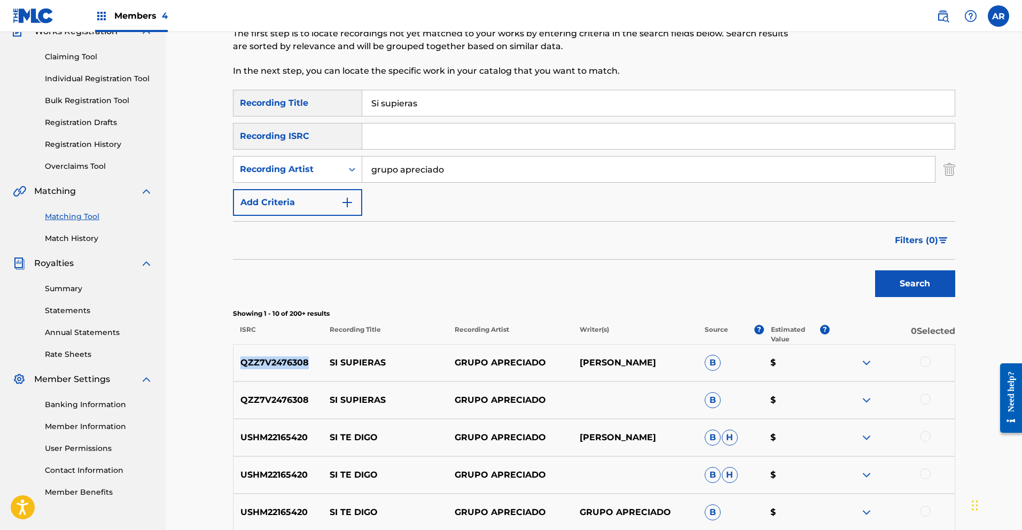
scroll to position [99, 0]
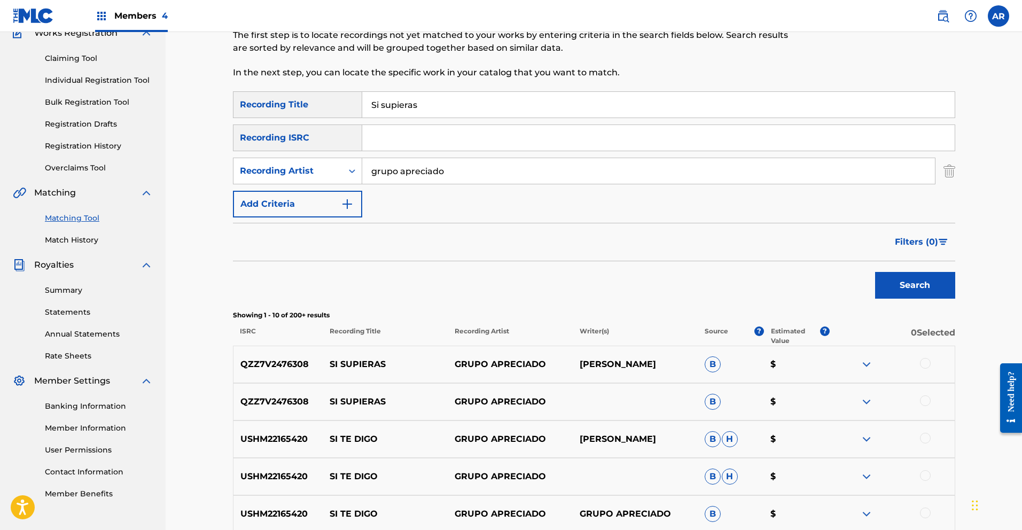
click at [397, 141] on input "Search Form" at bounding box center [658, 138] width 592 height 26
paste input "QZZ7V2476308"
type input "QZZ7V2476308"
click at [922, 280] on button "Search" at bounding box center [915, 285] width 80 height 27
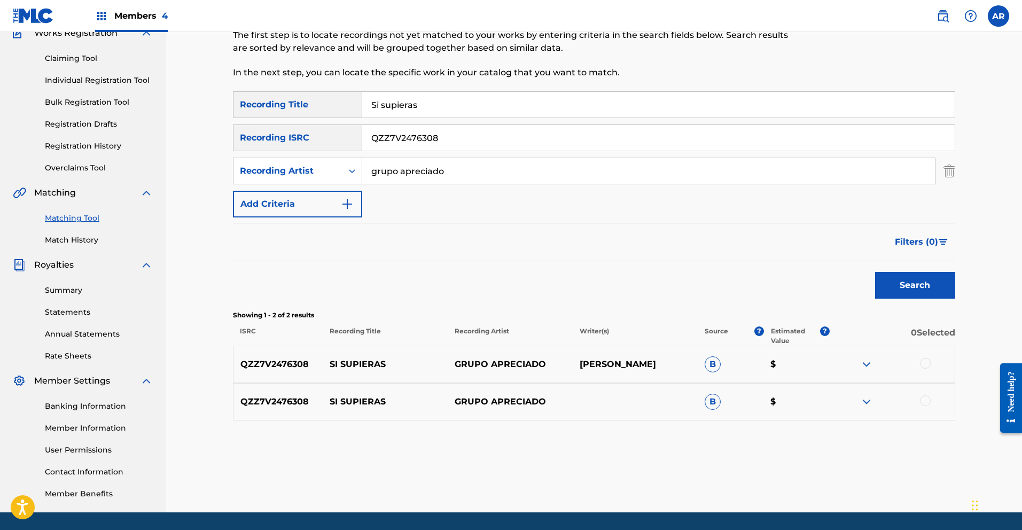
click at [952, 173] on img "Search Form" at bounding box center [949, 171] width 12 height 27
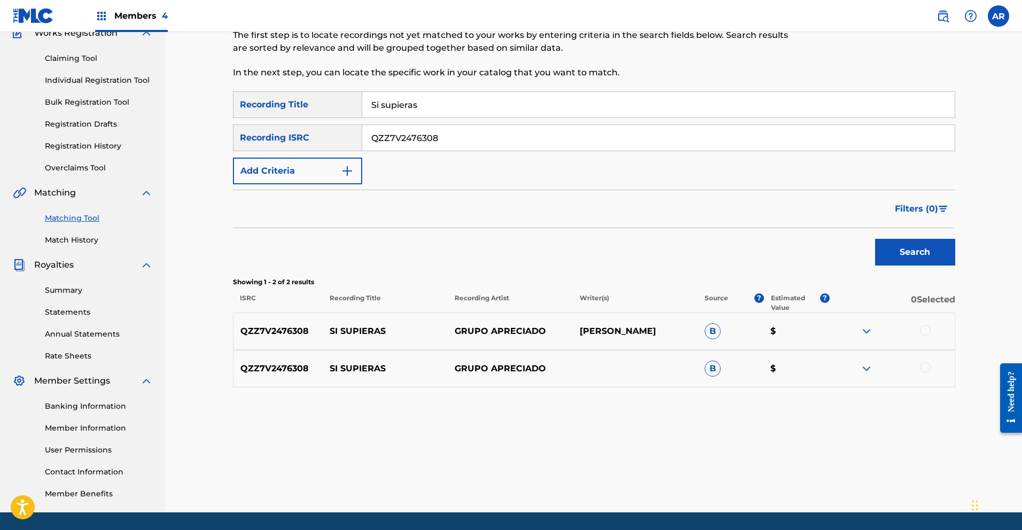
click at [925, 251] on button "Search" at bounding box center [915, 252] width 80 height 27
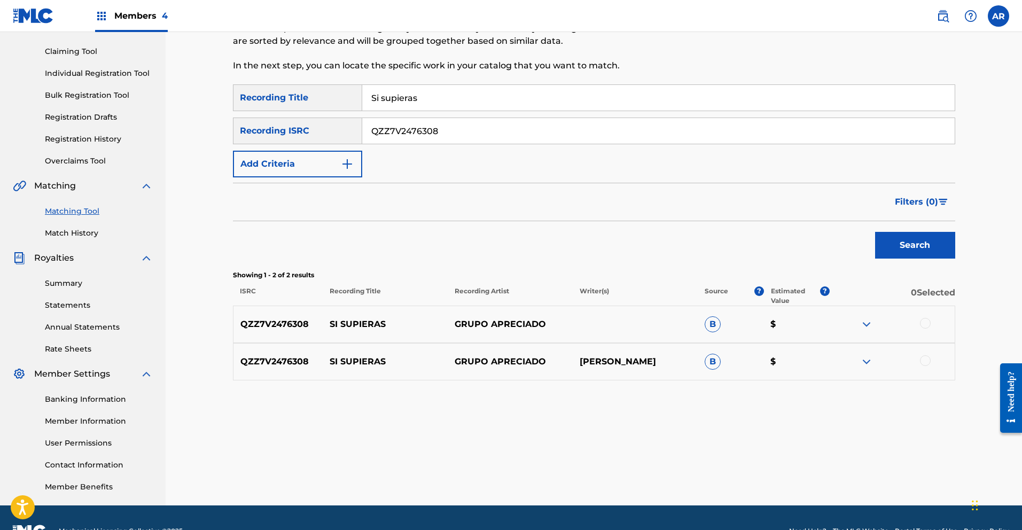
scroll to position [114, 0]
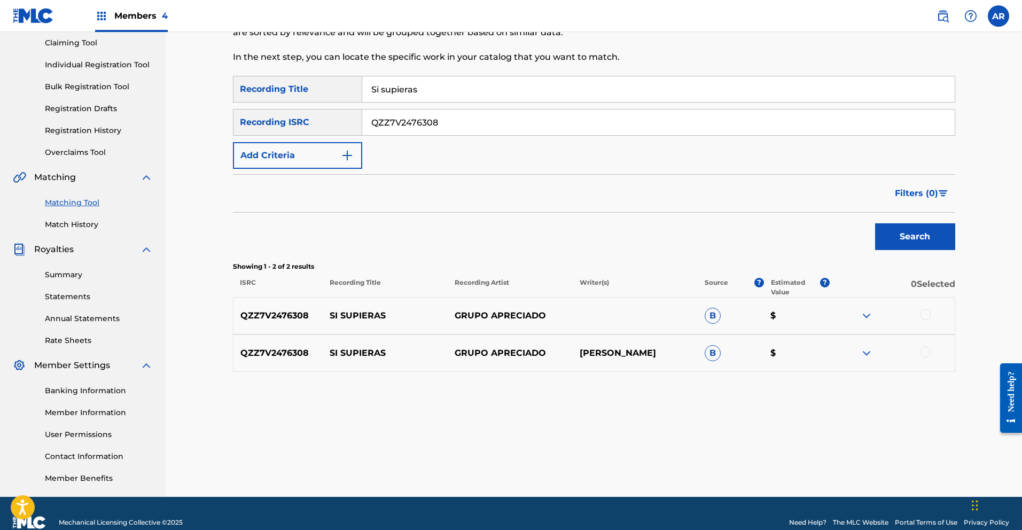
click at [925, 314] on div at bounding box center [925, 314] width 11 height 11
click at [927, 351] on div at bounding box center [925, 352] width 11 height 11
click at [790, 447] on button "Match 2 Groups" at bounding box center [751, 443] width 118 height 27
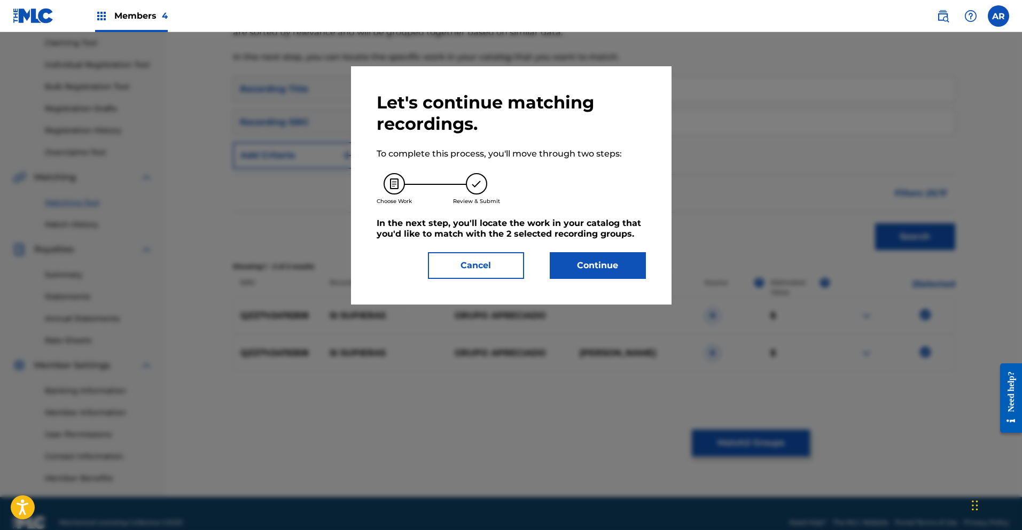
click at [604, 268] on button "Continue" at bounding box center [598, 265] width 96 height 27
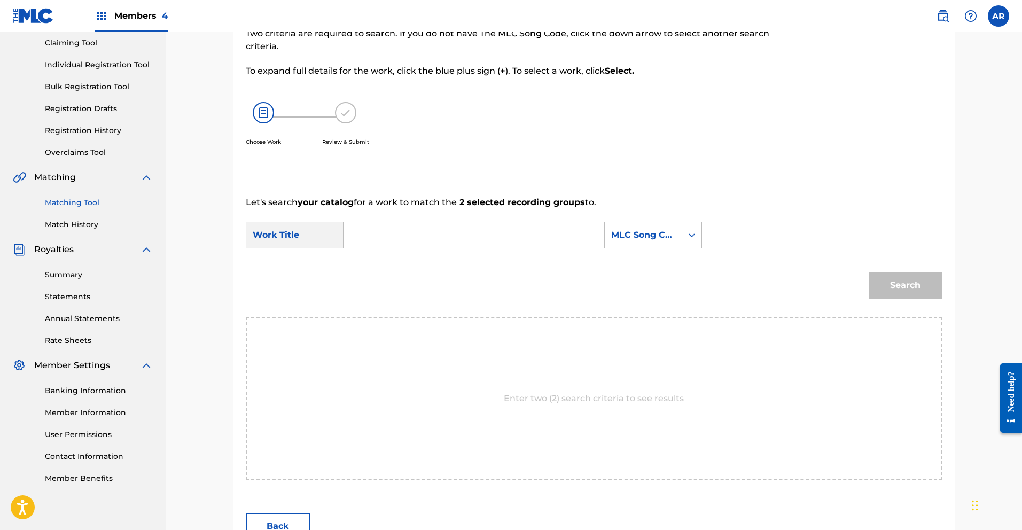
click at [543, 239] on input "Search Form" at bounding box center [463, 235] width 221 height 26
type input "Si Supieras"
click at [611, 289] on div "Search" at bounding box center [594, 289] width 697 height 56
click at [730, 236] on input "Search Form" at bounding box center [821, 235] width 221 height 26
click at [677, 241] on div "MLC Song Code" at bounding box center [643, 235] width 77 height 20
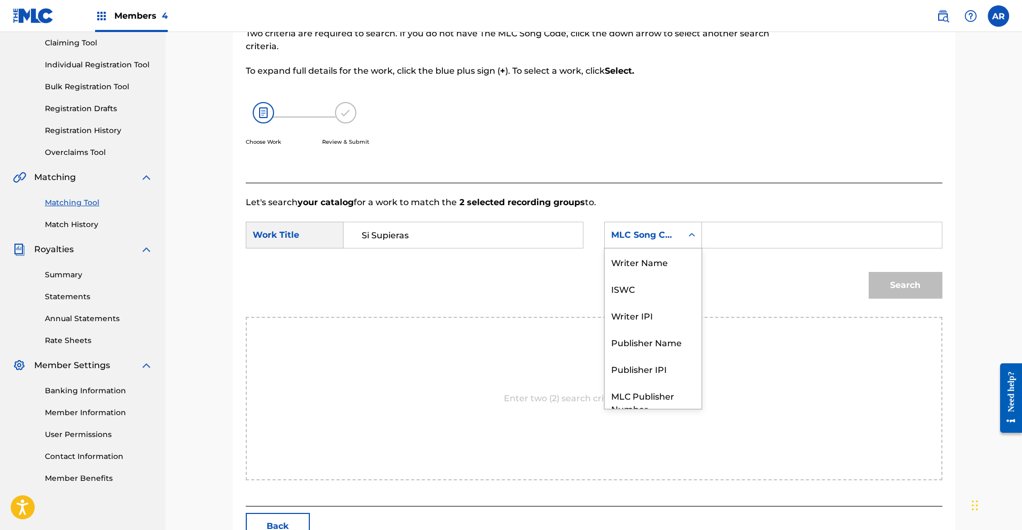
scroll to position [40, 0]
click at [675, 302] on div "Publisher Name" at bounding box center [653, 302] width 97 height 27
click at [756, 235] on input "Search Form" at bounding box center [821, 235] width 221 height 26
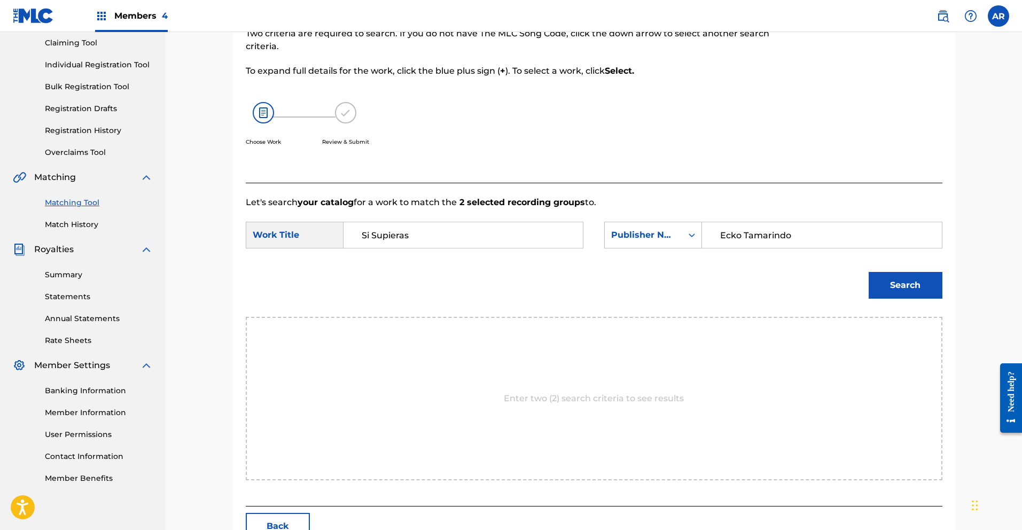
type input "Ecko Tamarindo"
click at [923, 289] on button "Search" at bounding box center [906, 285] width 74 height 27
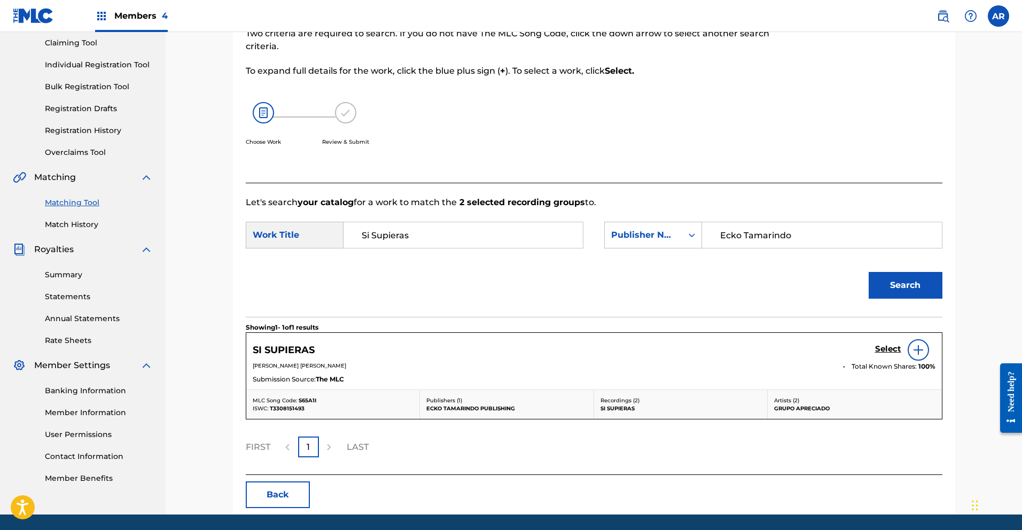
click at [891, 346] on h5 "Select" at bounding box center [888, 349] width 26 height 10
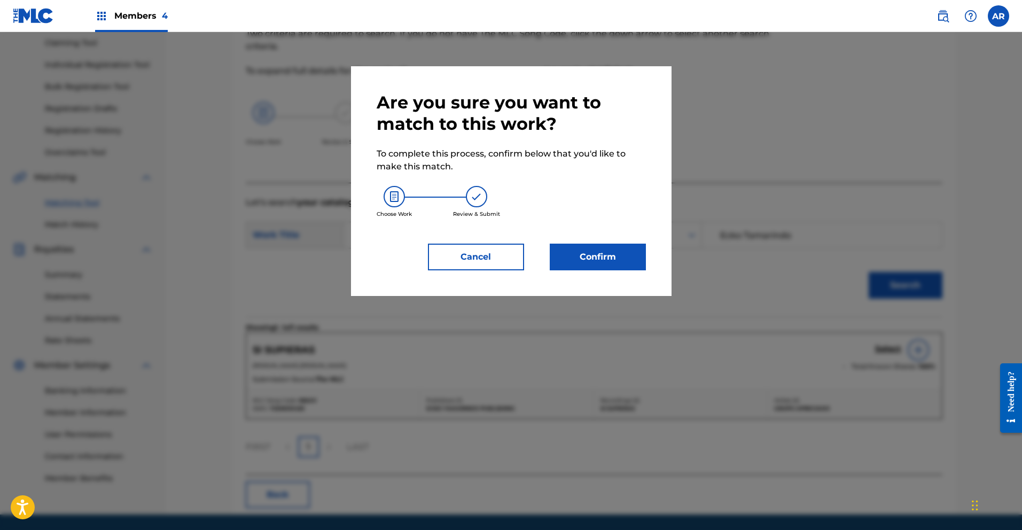
click at [612, 259] on button "Confirm" at bounding box center [598, 257] width 96 height 27
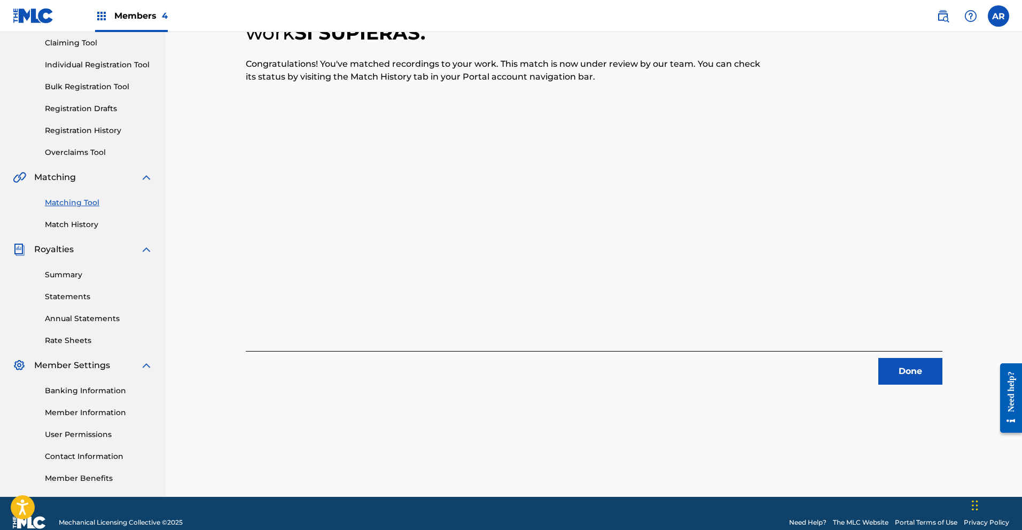
click at [900, 376] on button "Done" at bounding box center [910, 371] width 64 height 27
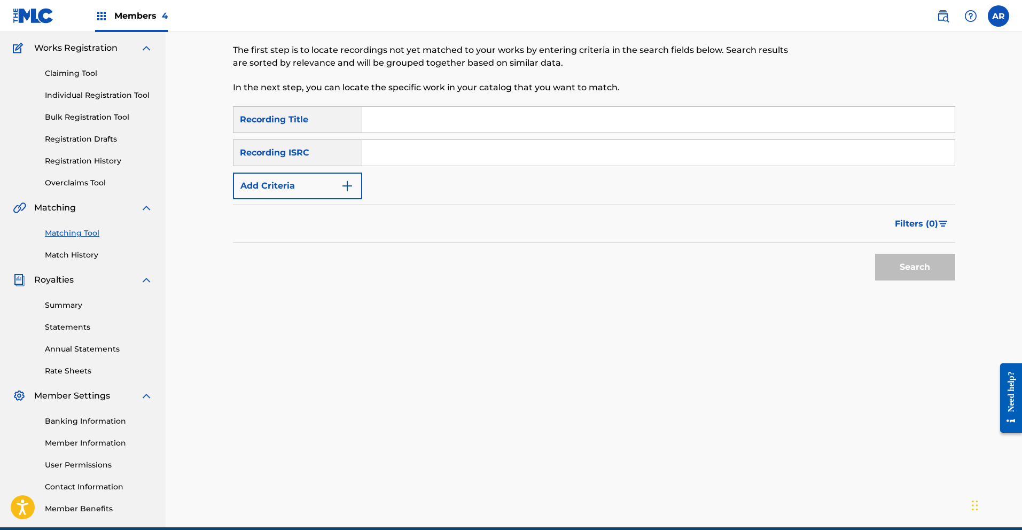
scroll to position [20, 0]
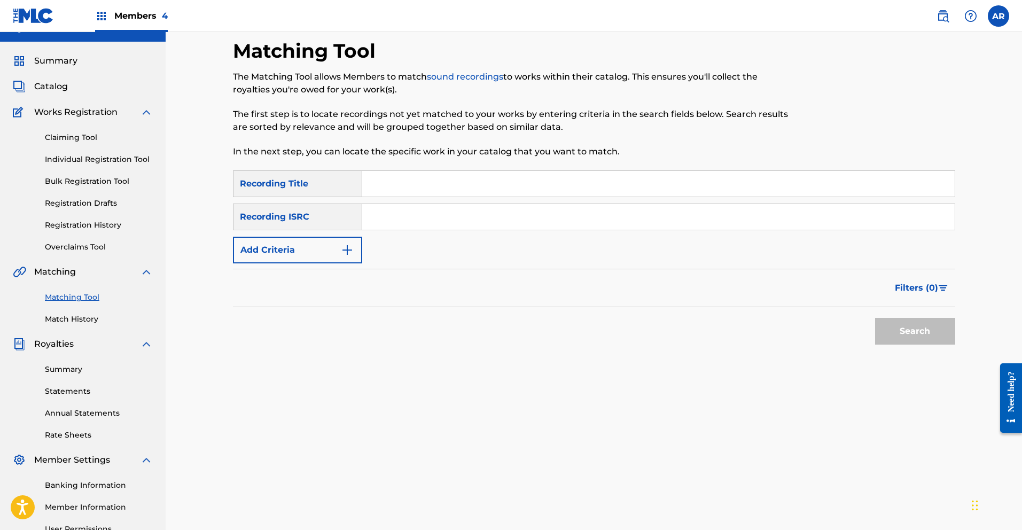
click at [485, 190] on input "Search Form" at bounding box center [658, 184] width 592 height 26
type input "Linea de Oriente"
click at [899, 330] on button "Search" at bounding box center [915, 331] width 80 height 27
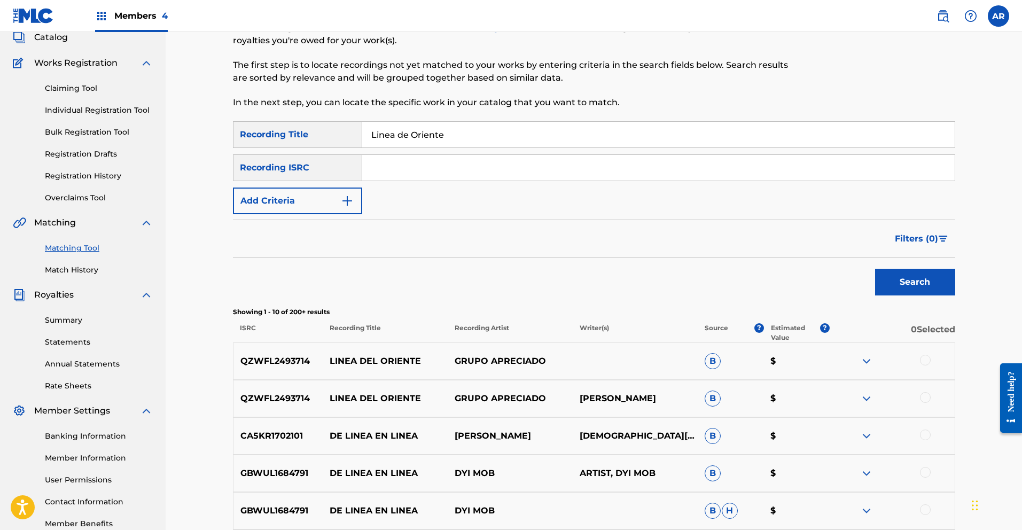
scroll to position [93, 0]
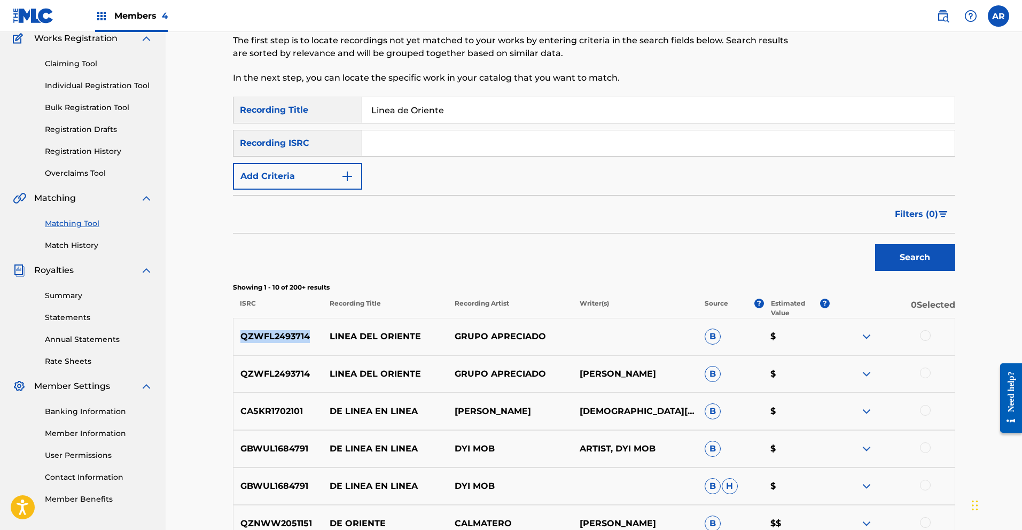
drag, startPoint x: 241, startPoint y: 336, endPoint x: 308, endPoint y: 337, distance: 66.8
click at [308, 337] on p "QZWFL2493714" at bounding box center [278, 336] width 90 height 13
copy p "QZWFL2493714"
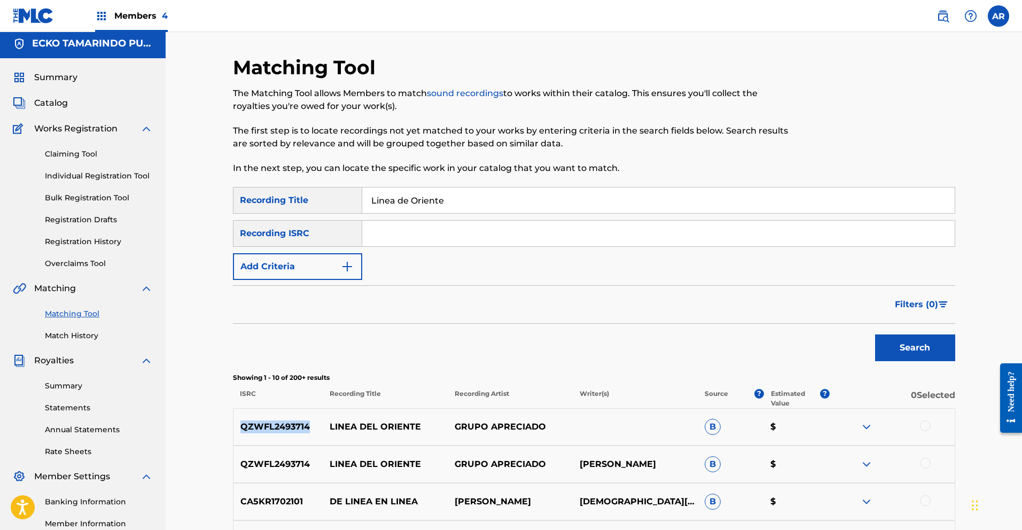
scroll to position [0, 0]
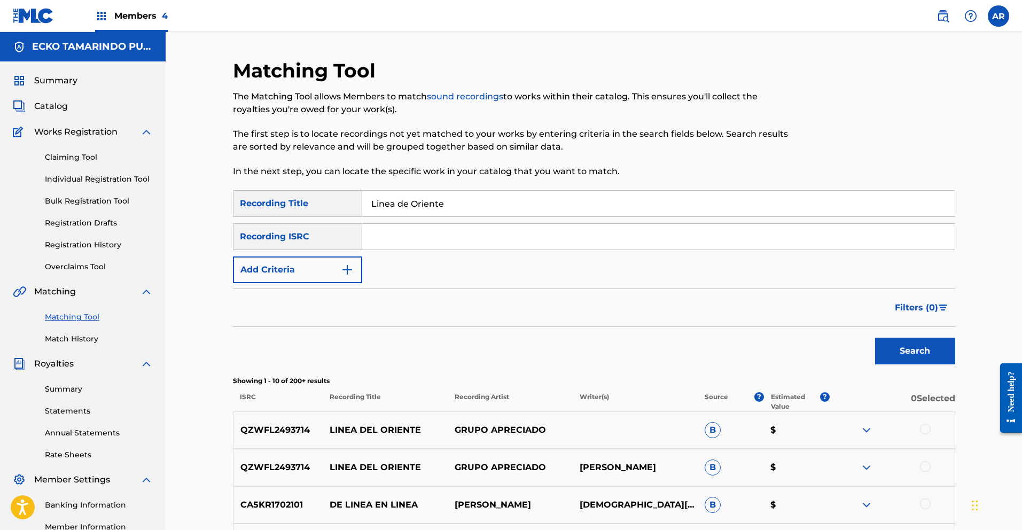
paste input "QZWFL2493714"
type input "QZWFL2493714"
click at [934, 353] on button "Search" at bounding box center [915, 351] width 80 height 27
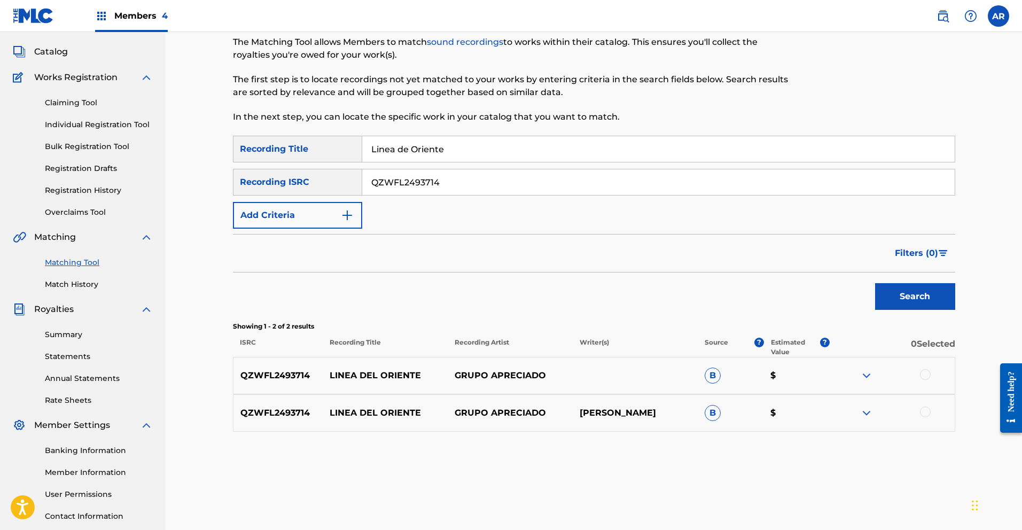
scroll to position [74, 0]
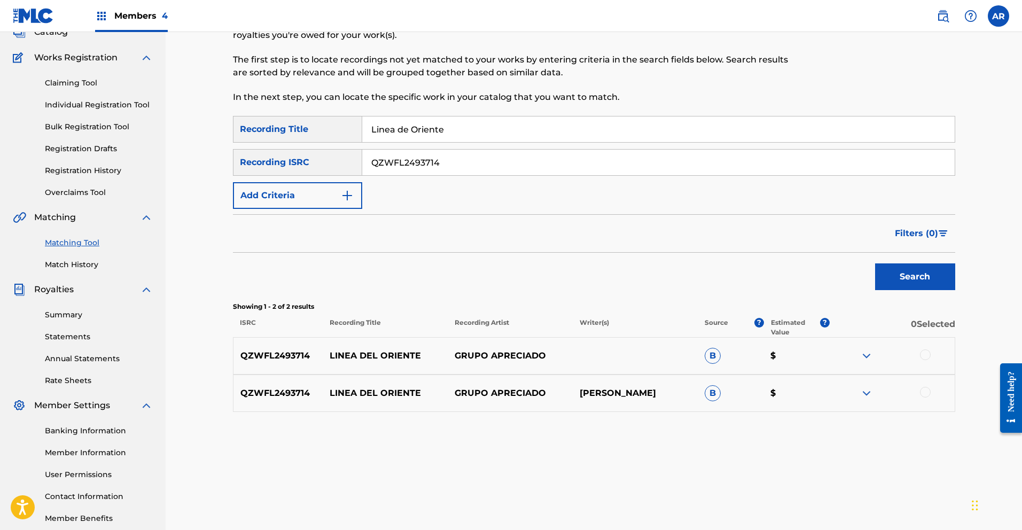
click at [925, 355] on div at bounding box center [925, 354] width 11 height 11
click at [925, 393] on div at bounding box center [925, 392] width 11 height 11
click at [788, 442] on button "Match 2 Groups" at bounding box center [751, 443] width 118 height 27
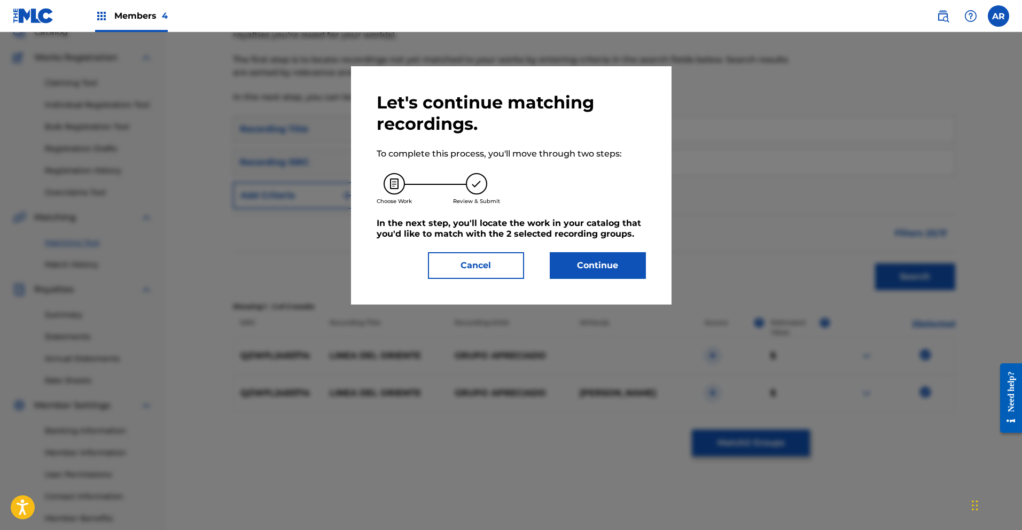
click at [605, 267] on button "Continue" at bounding box center [598, 265] width 96 height 27
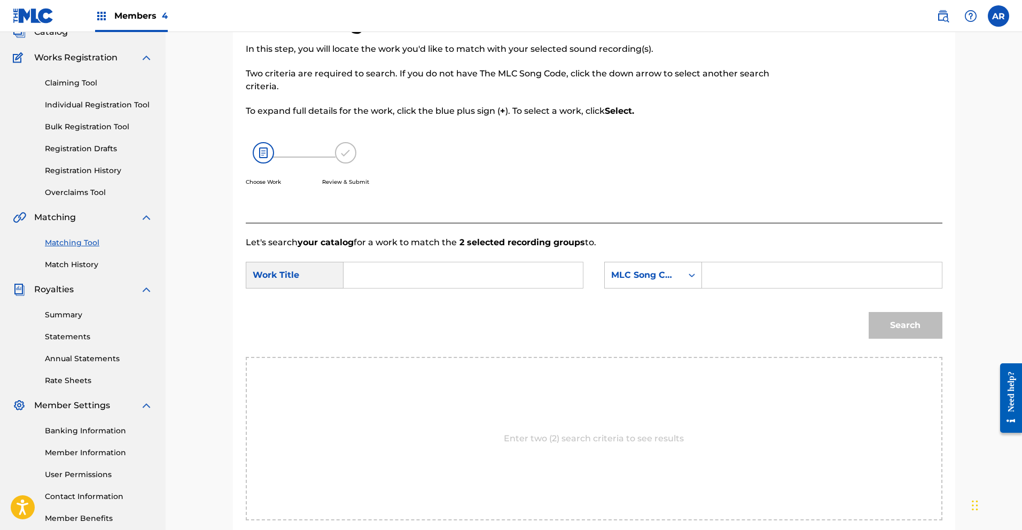
click at [497, 274] on input "Search Form" at bounding box center [463, 275] width 221 height 26
type input "Linea del oriente"
click at [533, 313] on div "Search" at bounding box center [594, 329] width 697 height 56
click at [687, 279] on icon "Search Form" at bounding box center [692, 275] width 11 height 11
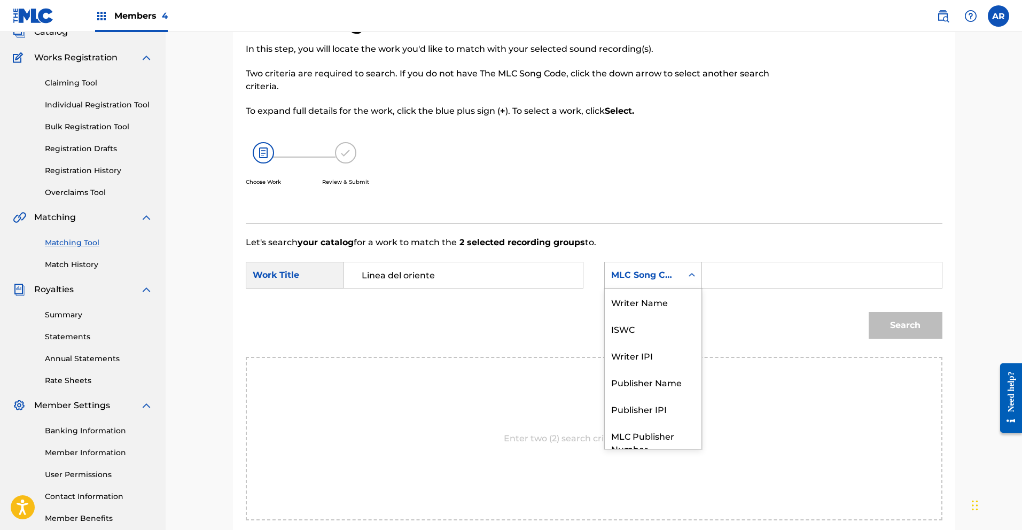
scroll to position [40, 0]
drag, startPoint x: 675, startPoint y: 342, endPoint x: 685, endPoint y: 339, distance: 10.1
click at [675, 342] on div "Publisher Name" at bounding box center [653, 342] width 97 height 27
click at [727, 283] on input "Search Form" at bounding box center [821, 275] width 221 height 26
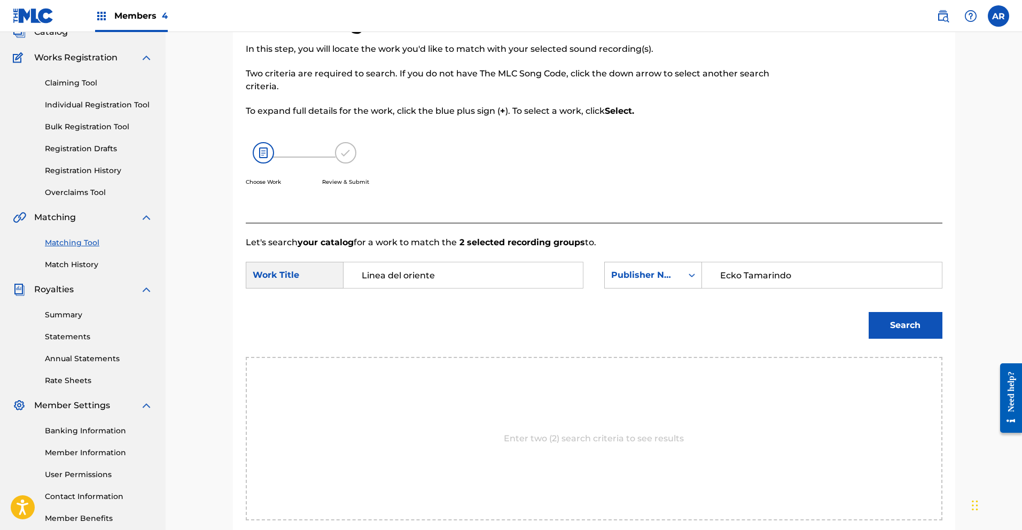
type input "Ecko Tamarindo"
click at [889, 331] on button "Search" at bounding box center [906, 325] width 74 height 27
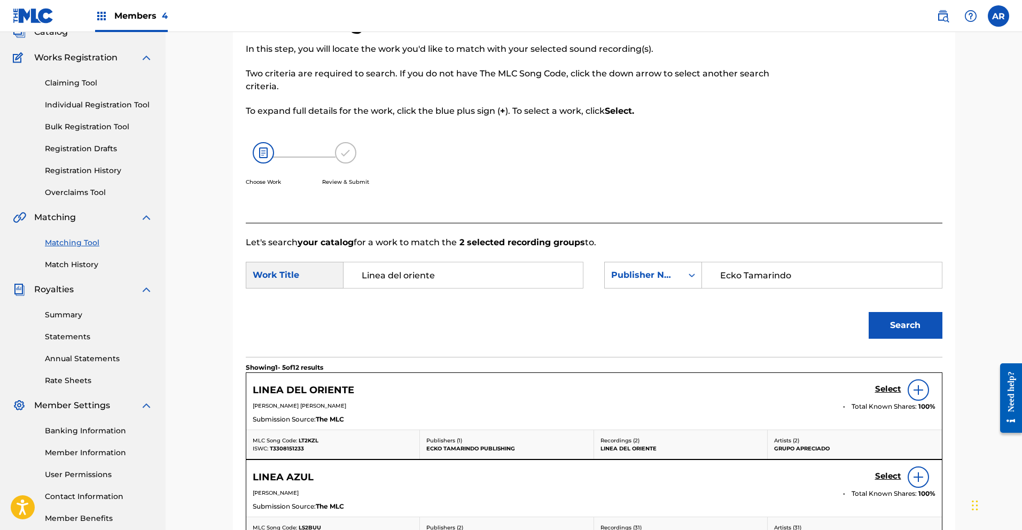
click at [884, 390] on h5 "Select" at bounding box center [888, 389] width 26 height 10
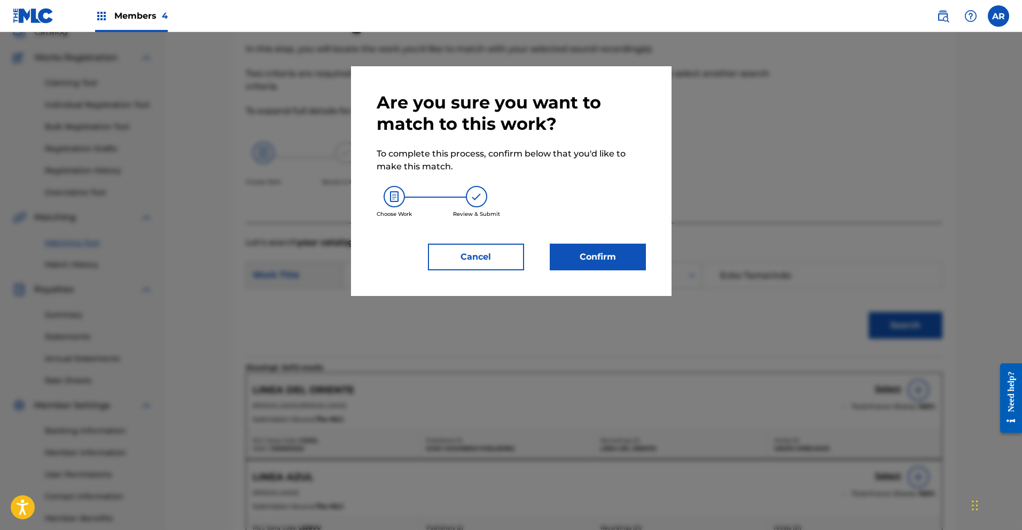
click at [586, 260] on button "Confirm" at bounding box center [598, 257] width 96 height 27
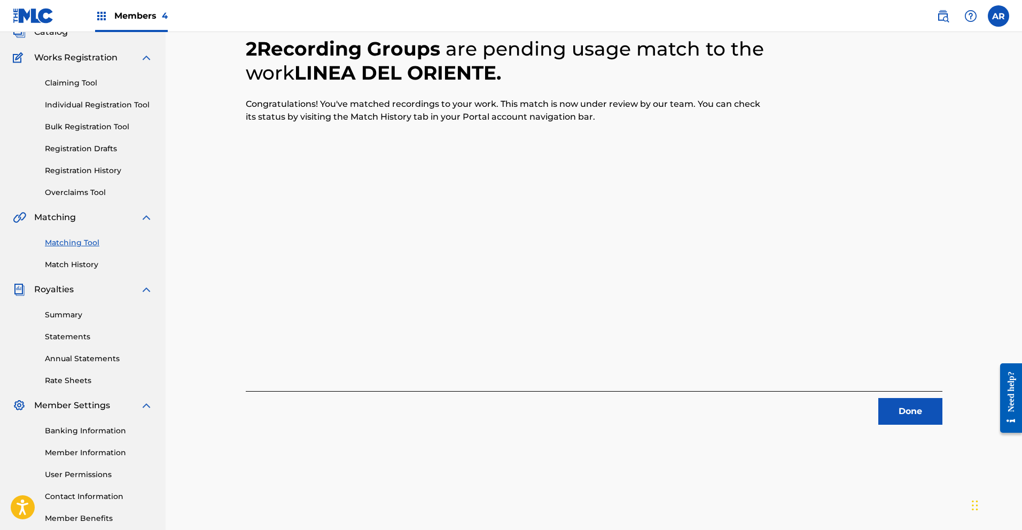
click at [924, 418] on button "Done" at bounding box center [910, 411] width 64 height 27
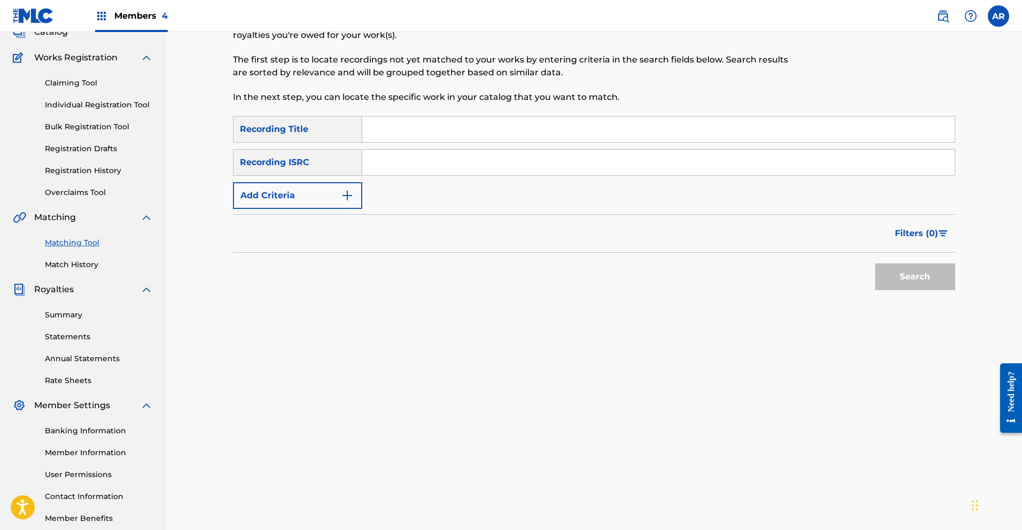
click at [439, 132] on input "Search Form" at bounding box center [658, 129] width 592 height 26
type input "Dejame Ser"
click at [405, 166] on input "Search Form" at bounding box center [658, 163] width 592 height 26
click at [895, 277] on button "Search" at bounding box center [915, 276] width 80 height 27
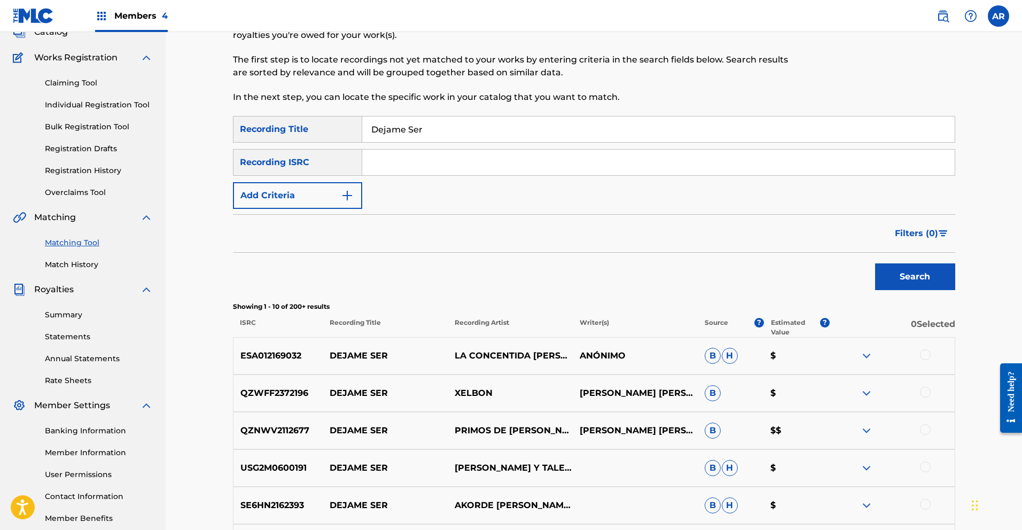
click at [354, 192] on button "Add Criteria" at bounding box center [297, 195] width 129 height 27
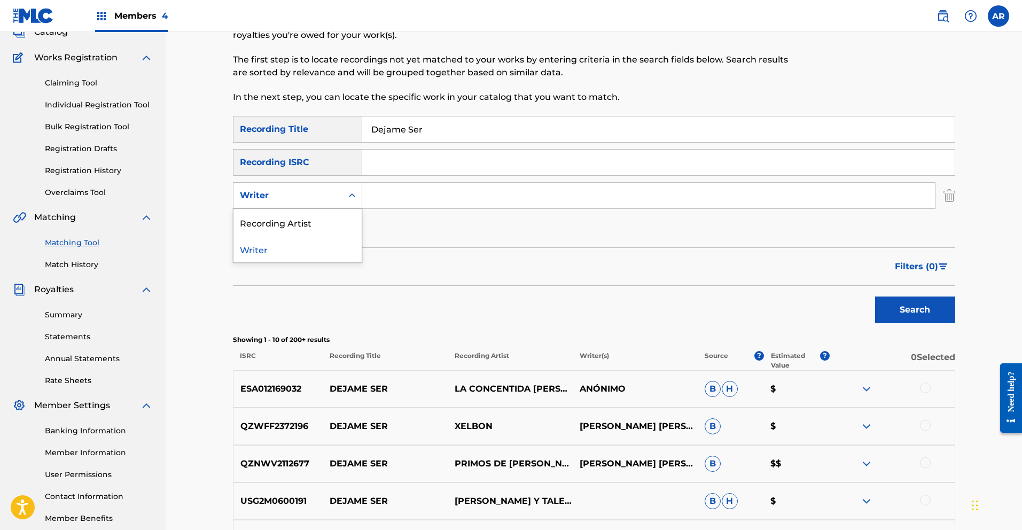
click at [354, 192] on icon "Search Form" at bounding box center [352, 195] width 11 height 11
click at [354, 221] on div "Recording Artist" at bounding box center [297, 222] width 128 height 27
click at [393, 198] on input "Search Form" at bounding box center [648, 196] width 573 height 26
type input "los [PERSON_NAME]"
click at [900, 305] on button "Search" at bounding box center [915, 310] width 80 height 27
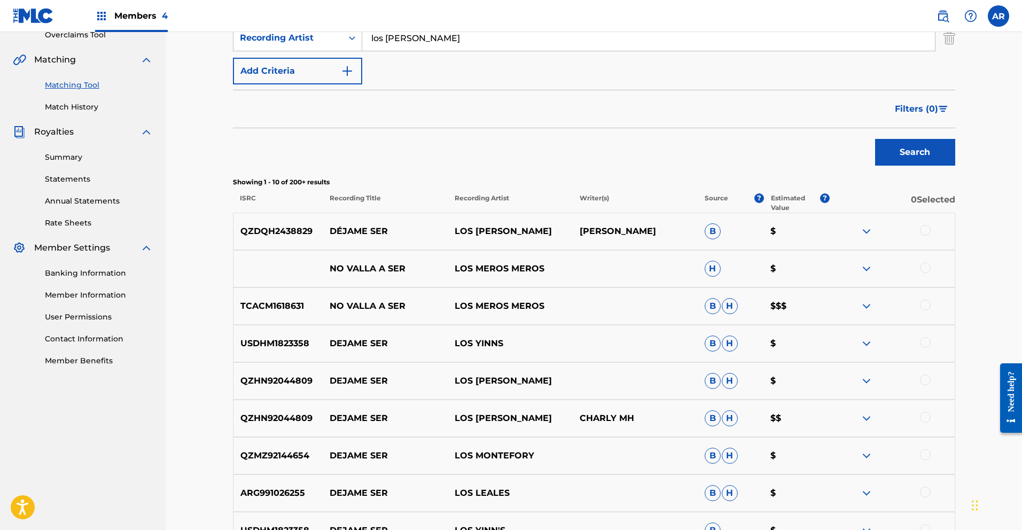
scroll to position [154, 0]
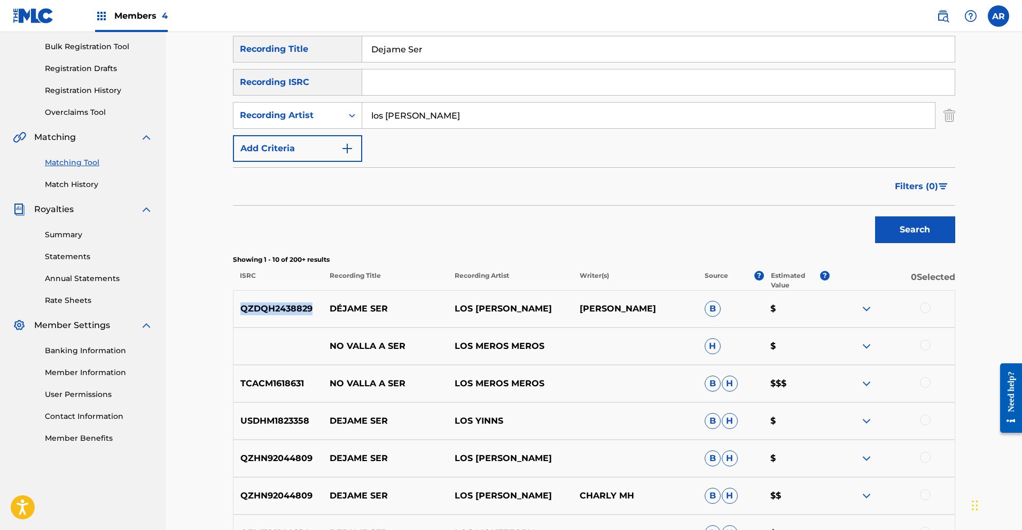
drag, startPoint x: 244, startPoint y: 309, endPoint x: 313, endPoint y: 305, distance: 69.6
click at [313, 305] on p "QZDQH2438829" at bounding box center [278, 308] width 90 height 13
copy p "QZDQH2438829"
click at [431, 90] on input "Search Form" at bounding box center [658, 82] width 592 height 26
paste input "QZDQH2438829"
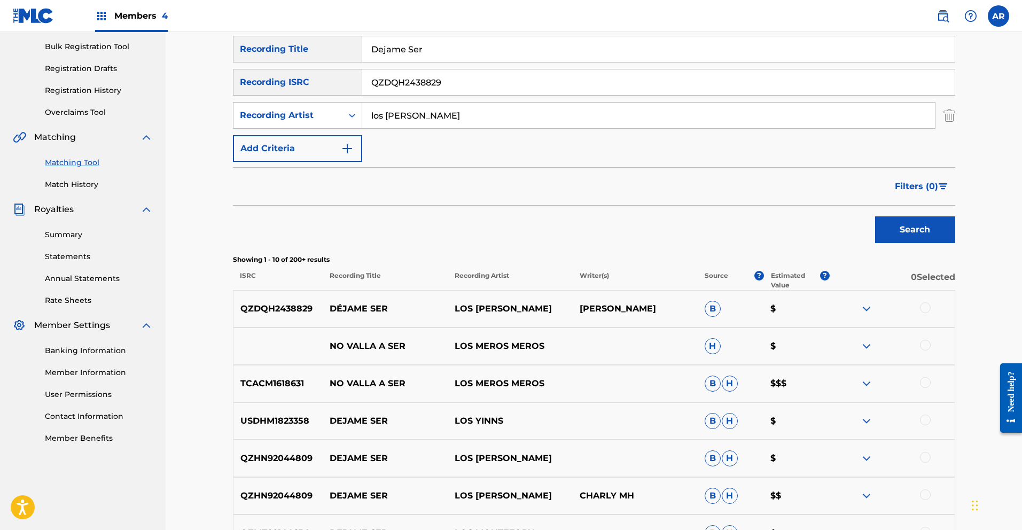
type input "QZDQH2438829"
click at [930, 234] on button "Search" at bounding box center [915, 229] width 80 height 27
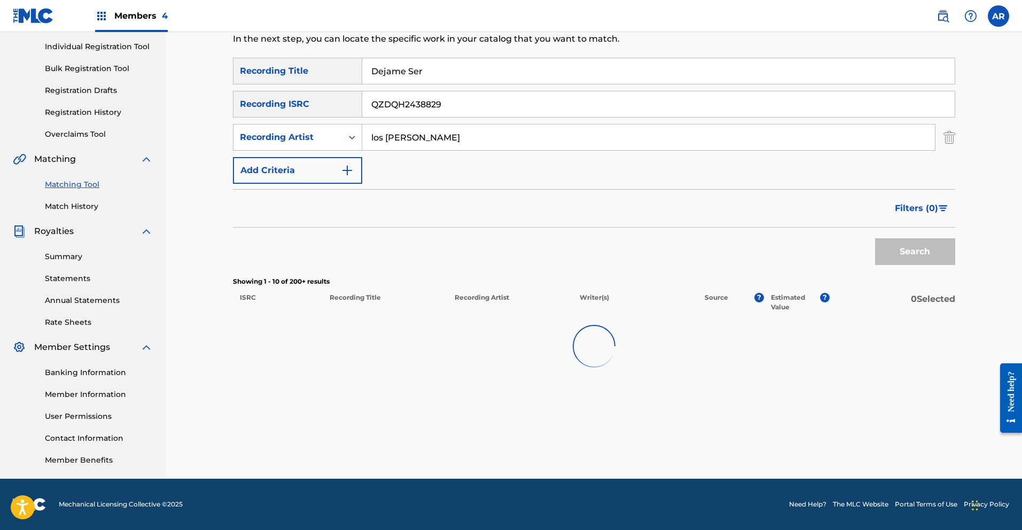
scroll to position [132, 0]
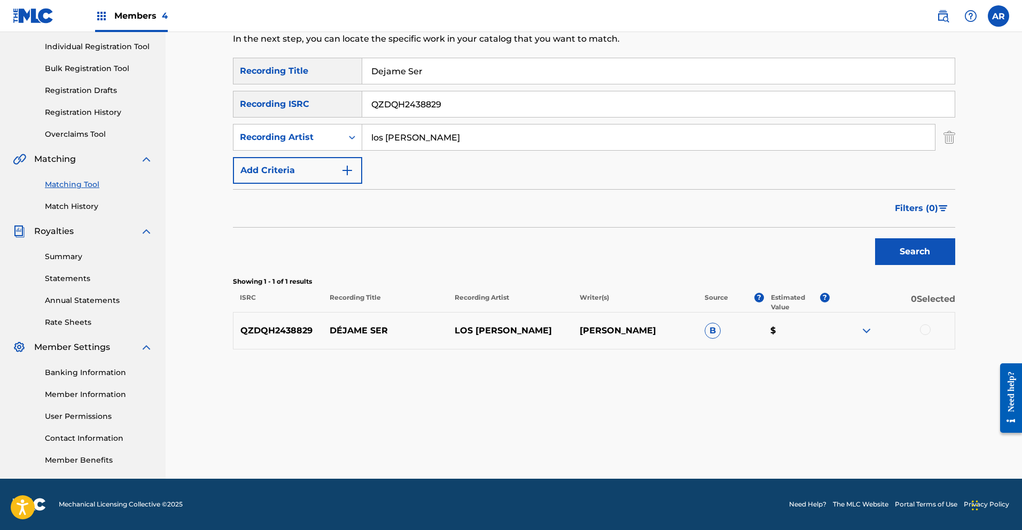
click at [950, 140] on img "Search Form" at bounding box center [949, 137] width 12 height 27
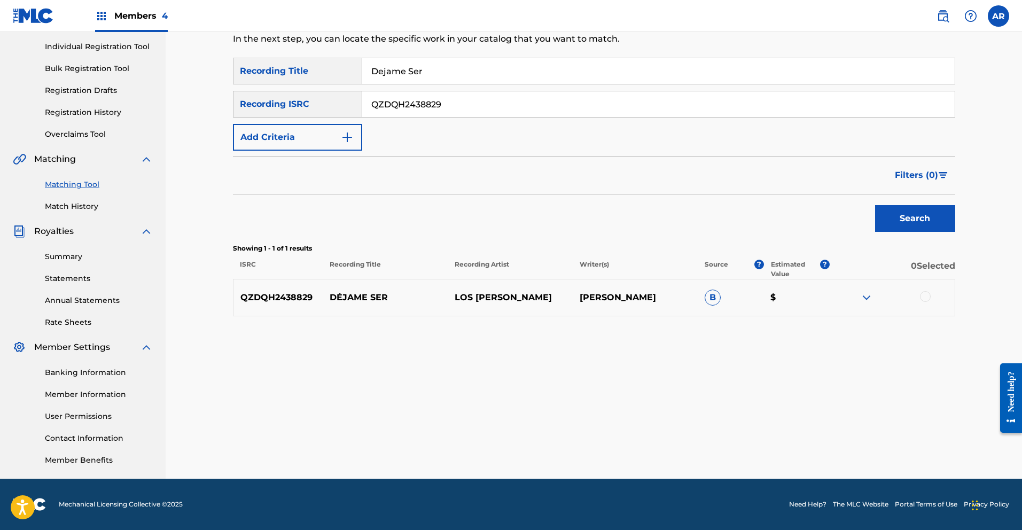
click at [924, 295] on div at bounding box center [925, 296] width 11 height 11
click at [793, 436] on button "Match 1 Group" at bounding box center [751, 443] width 118 height 27
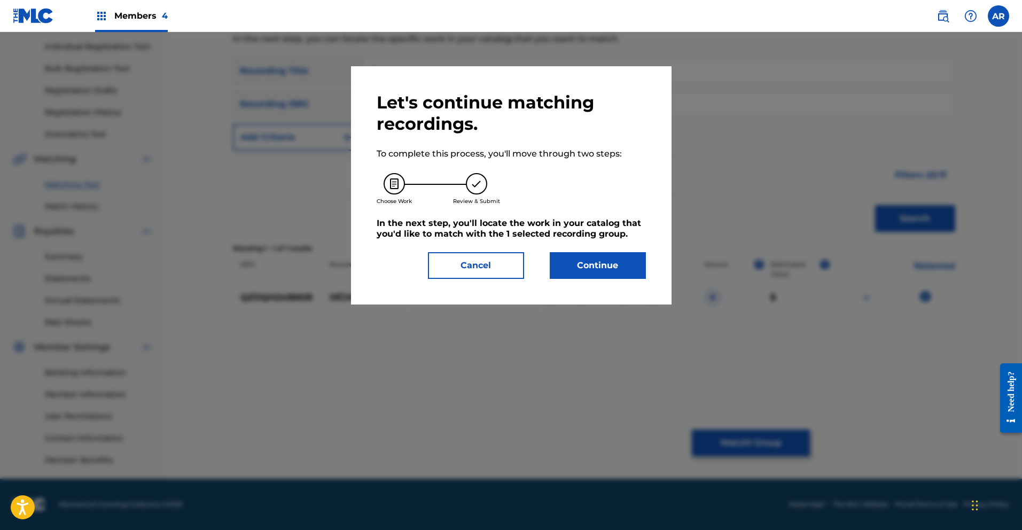
click at [597, 271] on button "Continue" at bounding box center [598, 265] width 96 height 27
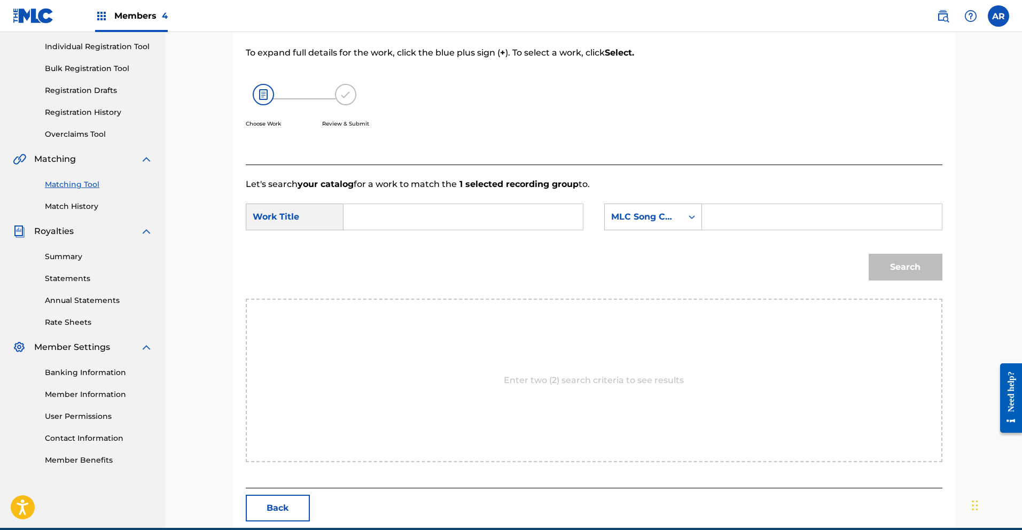
click at [535, 220] on input "Search Form" at bounding box center [463, 217] width 221 height 26
type input "L"
type input "Dejame Ser"
click at [605, 249] on div "Search" at bounding box center [594, 271] width 697 height 56
click at [694, 213] on icon "Search Form" at bounding box center [692, 217] width 11 height 11
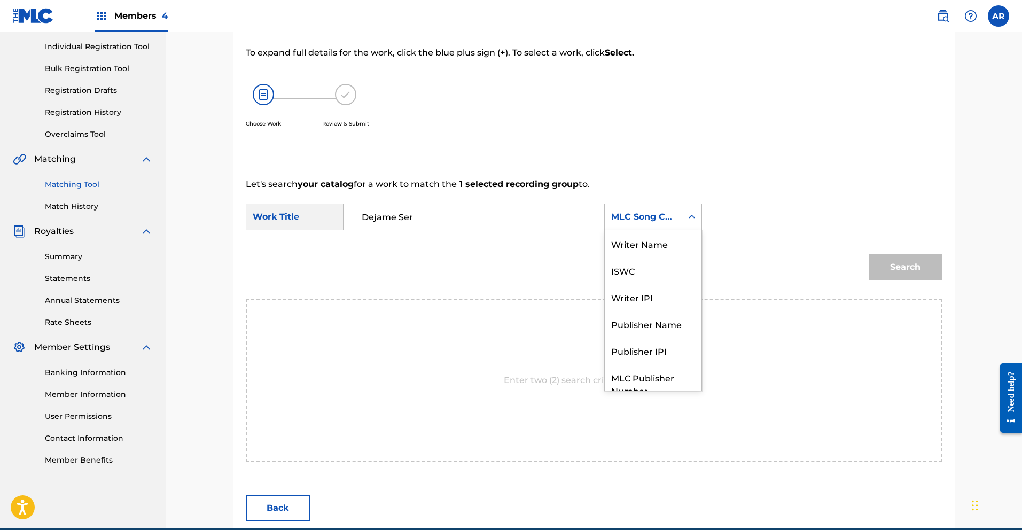
scroll to position [40, 0]
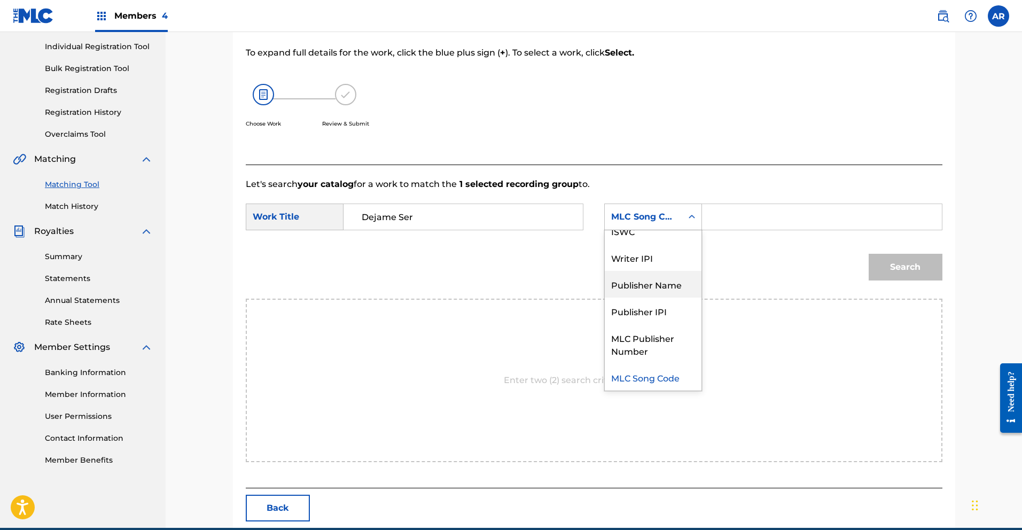
click at [685, 277] on div "Publisher Name" at bounding box center [653, 284] width 97 height 27
click at [724, 224] on input "Search Form" at bounding box center [821, 217] width 221 height 26
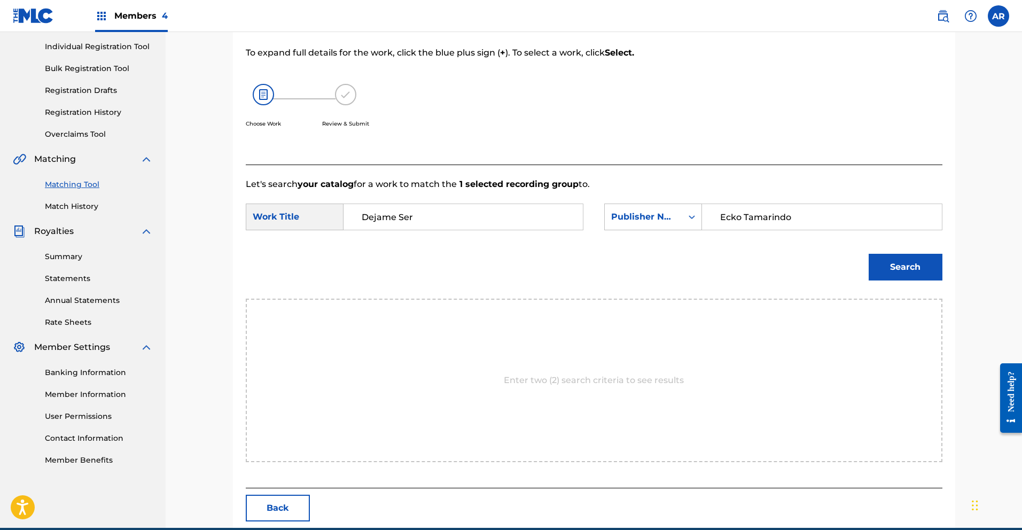
type input "Ecko Tamarindo"
click at [880, 265] on button "Search" at bounding box center [906, 267] width 74 height 27
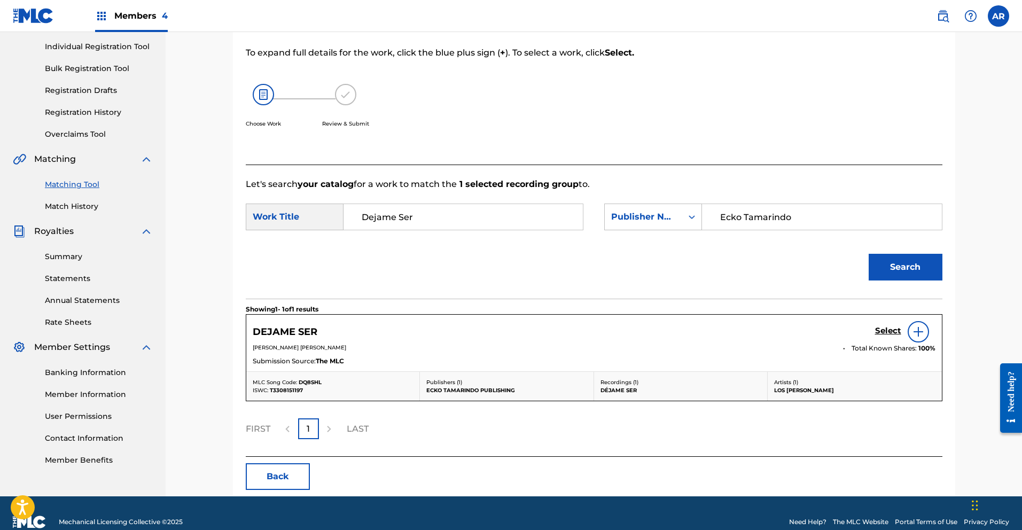
click at [879, 332] on h5 "Select" at bounding box center [888, 331] width 26 height 10
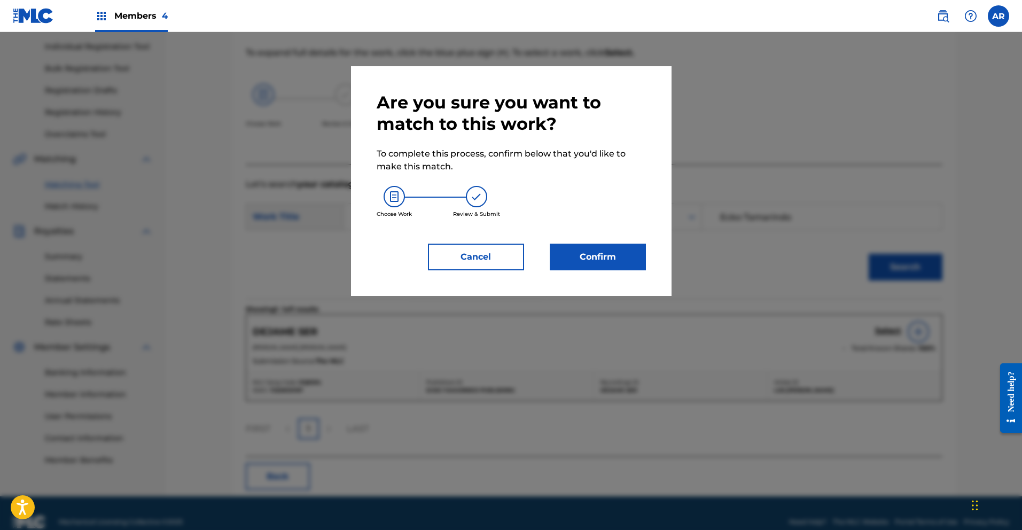
click at [623, 263] on button "Confirm" at bounding box center [598, 257] width 96 height 27
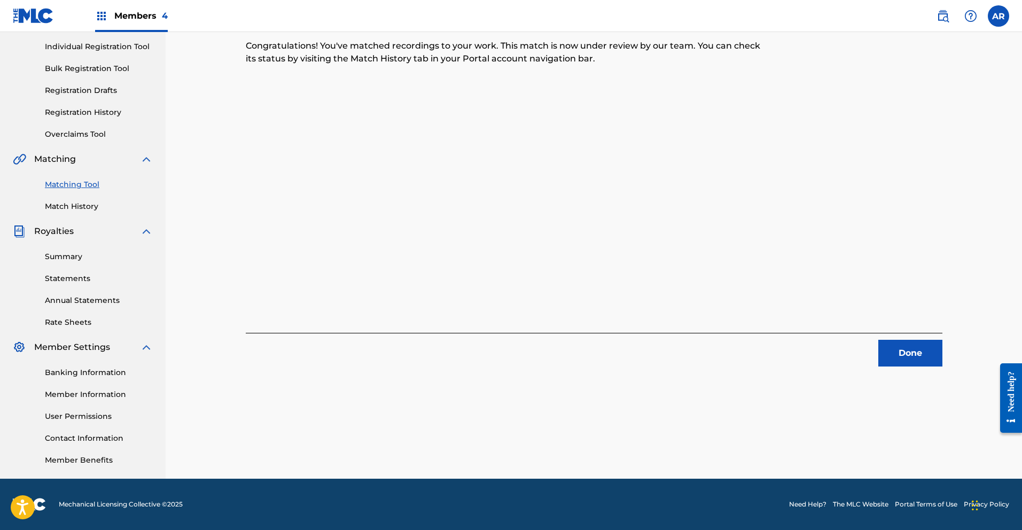
click at [888, 354] on button "Done" at bounding box center [910, 353] width 64 height 27
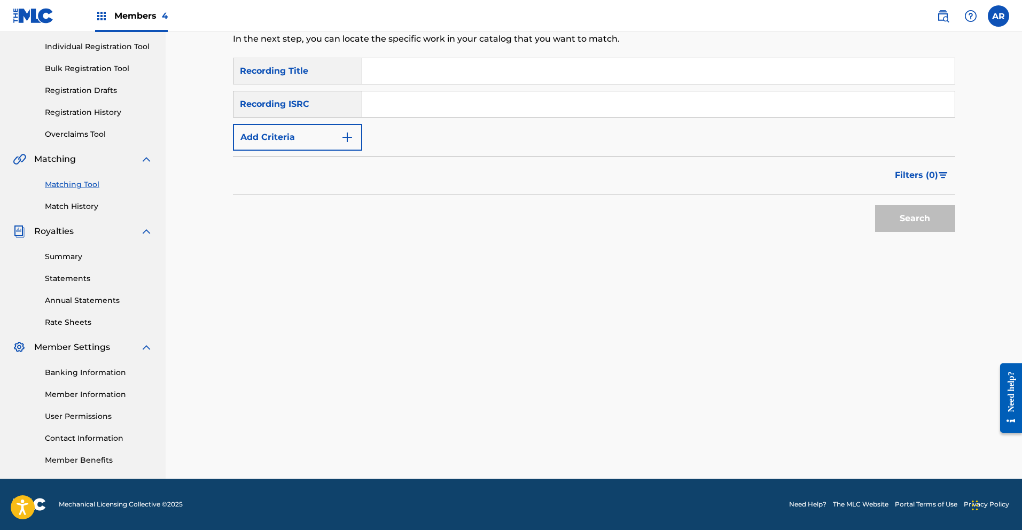
click at [349, 134] on img "Search Form" at bounding box center [347, 137] width 13 height 13
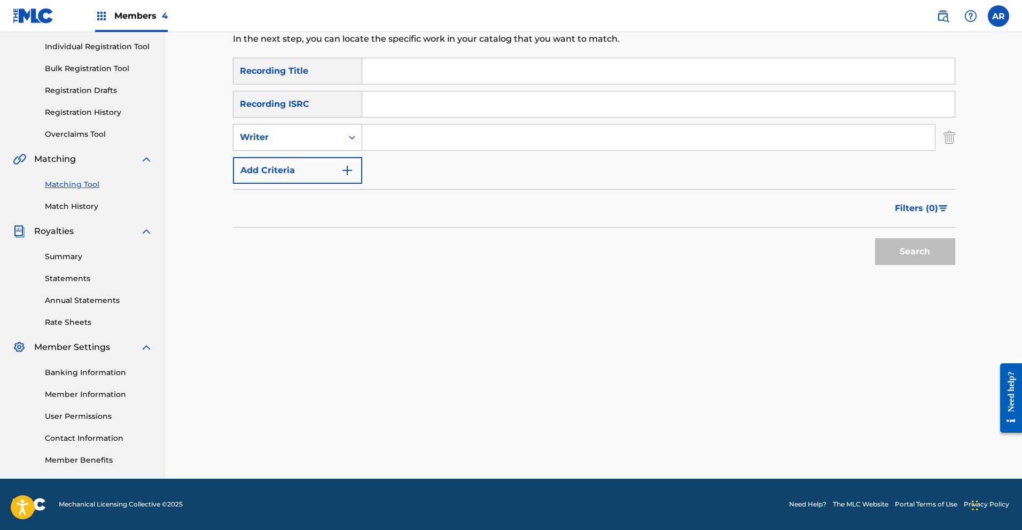
click at [354, 141] on icon "Search Form" at bounding box center [352, 137] width 11 height 11
click at [354, 162] on div "Recording Artist" at bounding box center [297, 164] width 128 height 27
click at [389, 142] on input "Search Form" at bounding box center [648, 137] width 573 height 26
type input "[PERSON_NAME]"
click at [458, 255] on div "Search" at bounding box center [594, 249] width 722 height 43
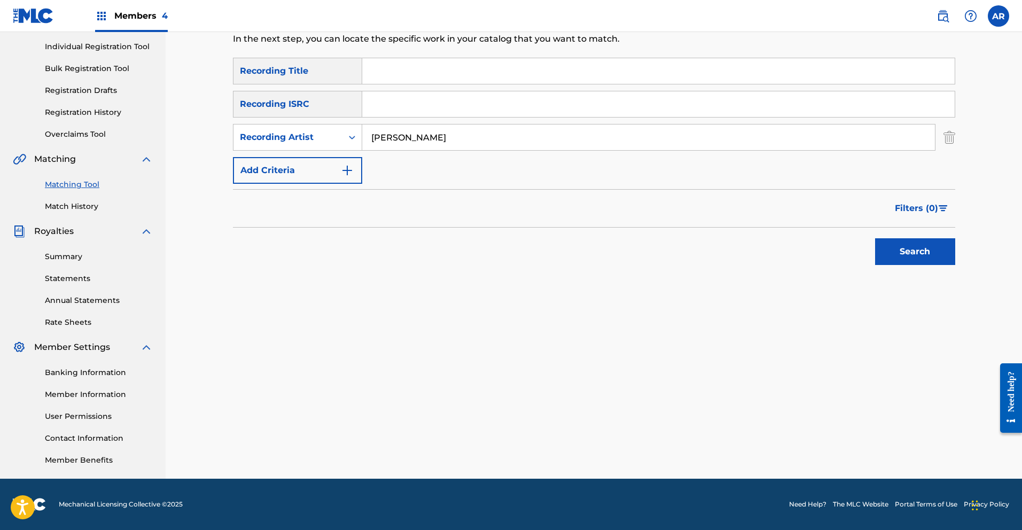
click at [923, 255] on button "Search" at bounding box center [915, 251] width 80 height 27
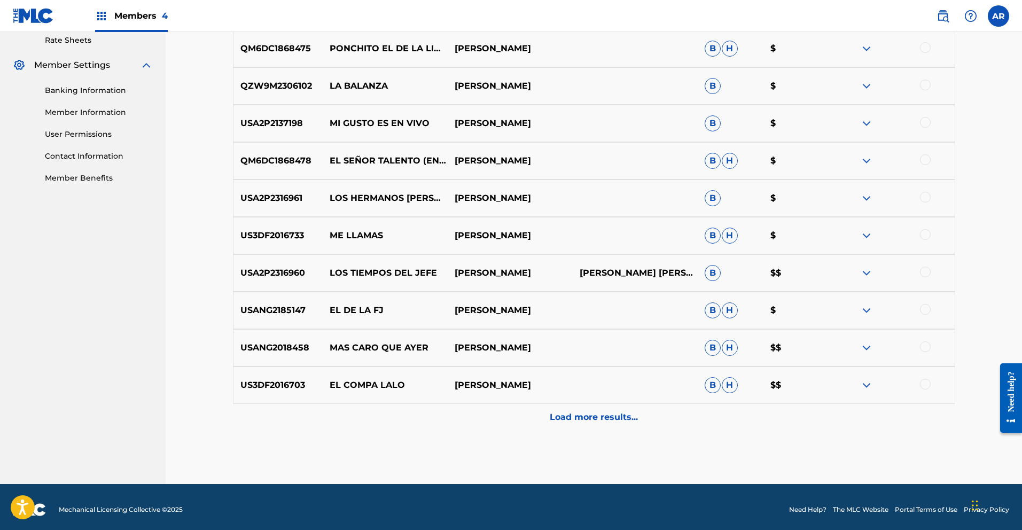
scroll to position [418, 0]
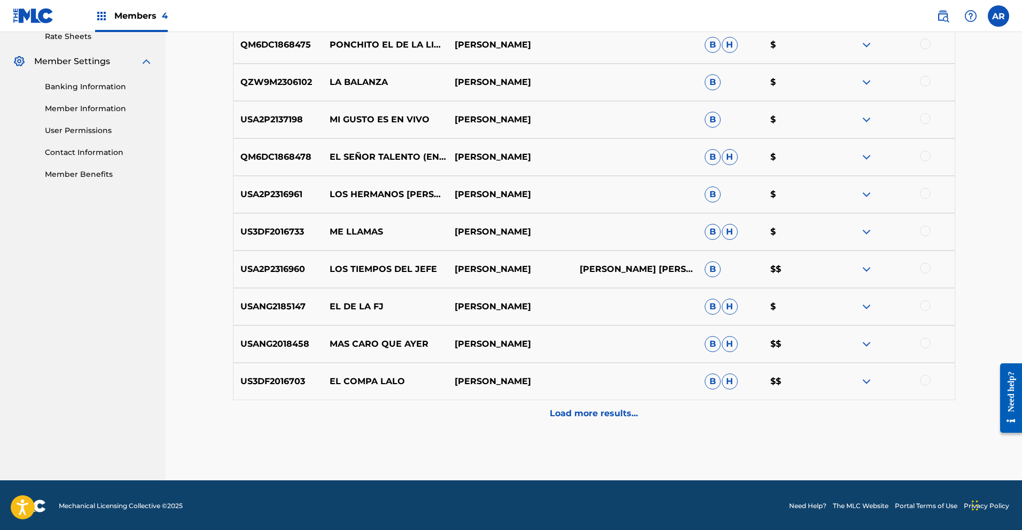
click at [589, 414] on p "Load more results..." at bounding box center [594, 413] width 88 height 13
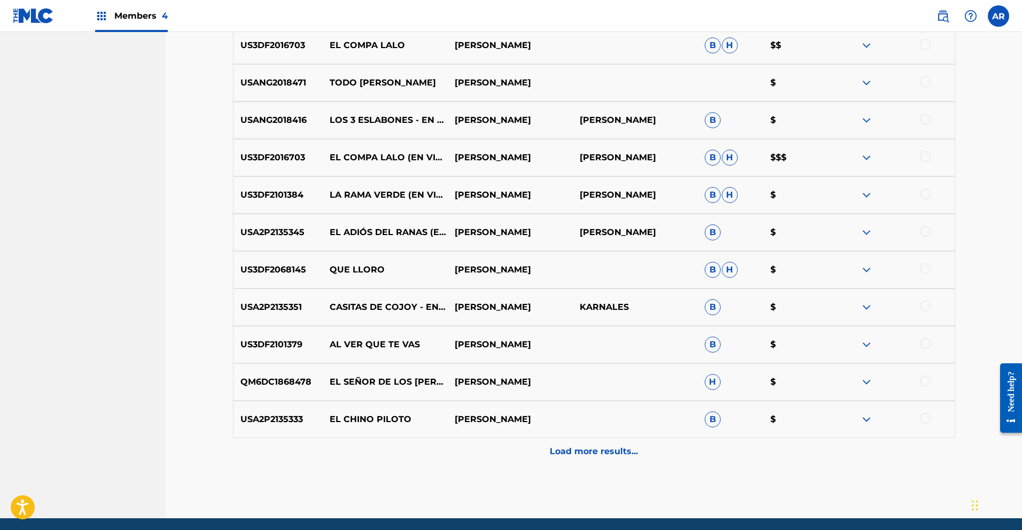
scroll to position [794, 0]
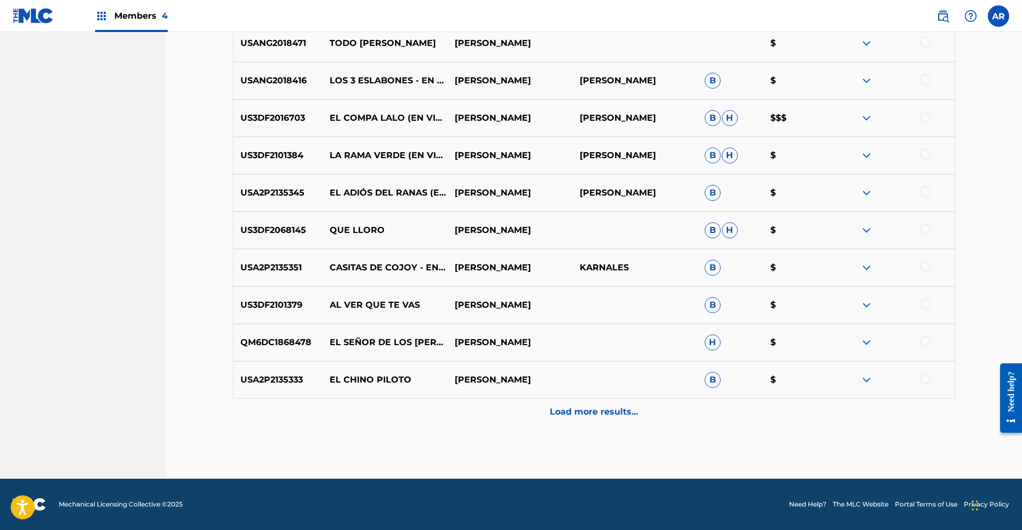
click at [593, 411] on p "Load more results..." at bounding box center [594, 412] width 88 height 13
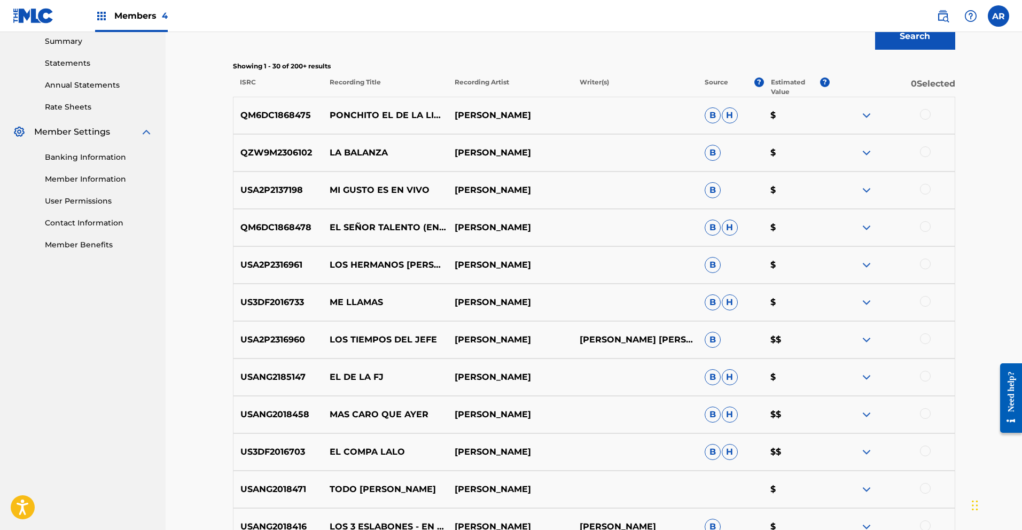
scroll to position [115, 0]
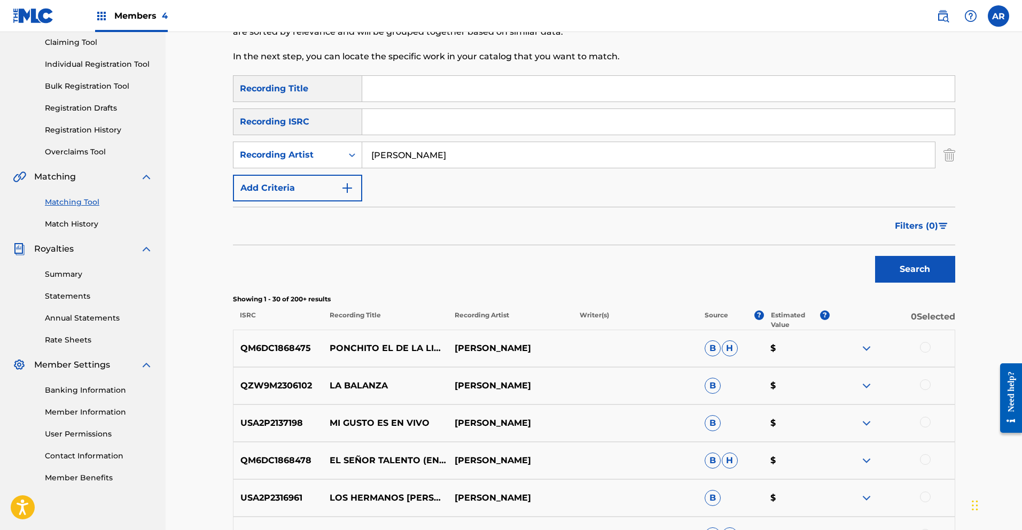
click at [458, 88] on input "Search Form" at bounding box center [658, 89] width 592 height 26
click at [908, 273] on button "Search" at bounding box center [915, 269] width 80 height 27
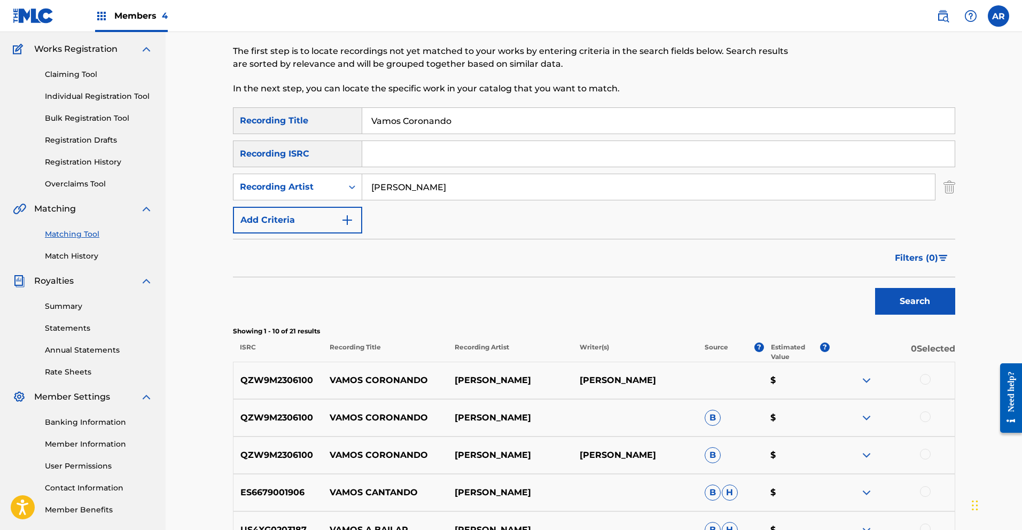
scroll to position [0, 0]
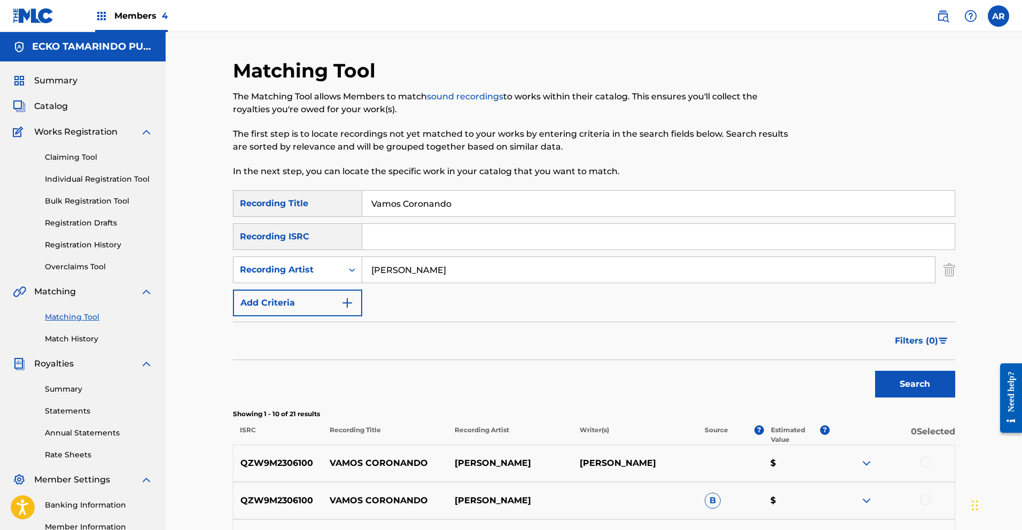
click at [952, 270] on img "Search Form" at bounding box center [949, 269] width 12 height 27
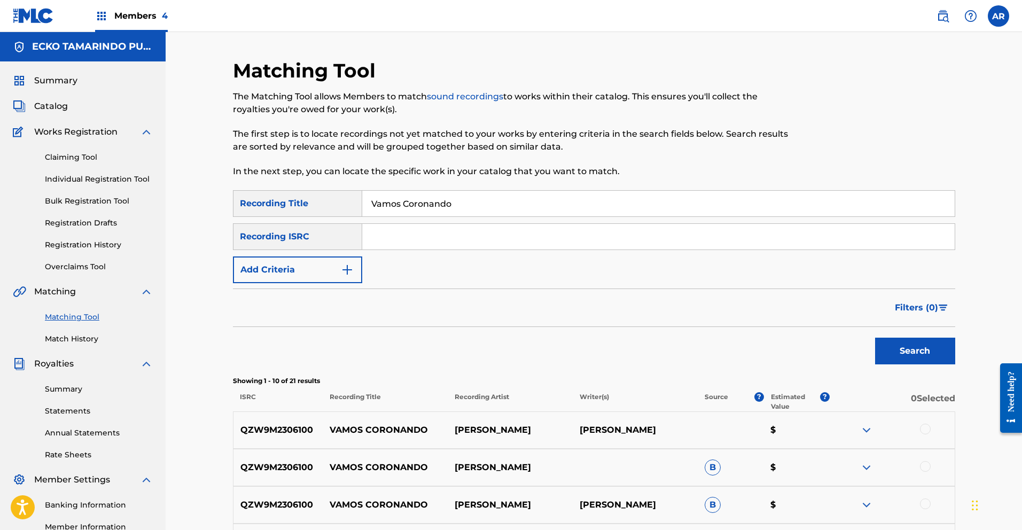
click at [574, 208] on input "Vamos Coronando" at bounding box center [658, 204] width 592 height 26
type input "V"
type input "Se Trabajar"
click at [350, 269] on img "Search Form" at bounding box center [347, 269] width 13 height 13
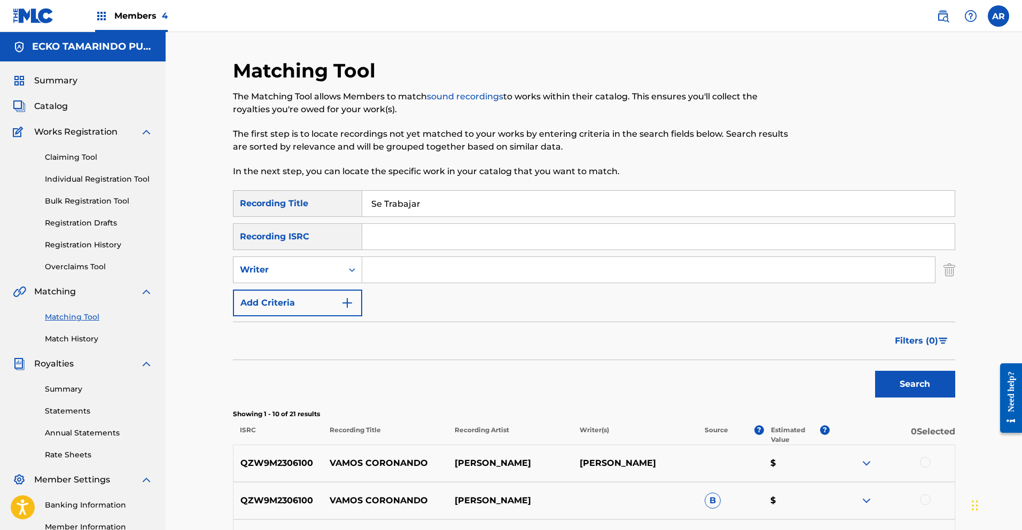
click at [381, 263] on input "Search Form" at bounding box center [648, 270] width 573 height 26
type input "[PERSON_NAME]"
click at [899, 386] on button "Search" at bounding box center [915, 384] width 80 height 27
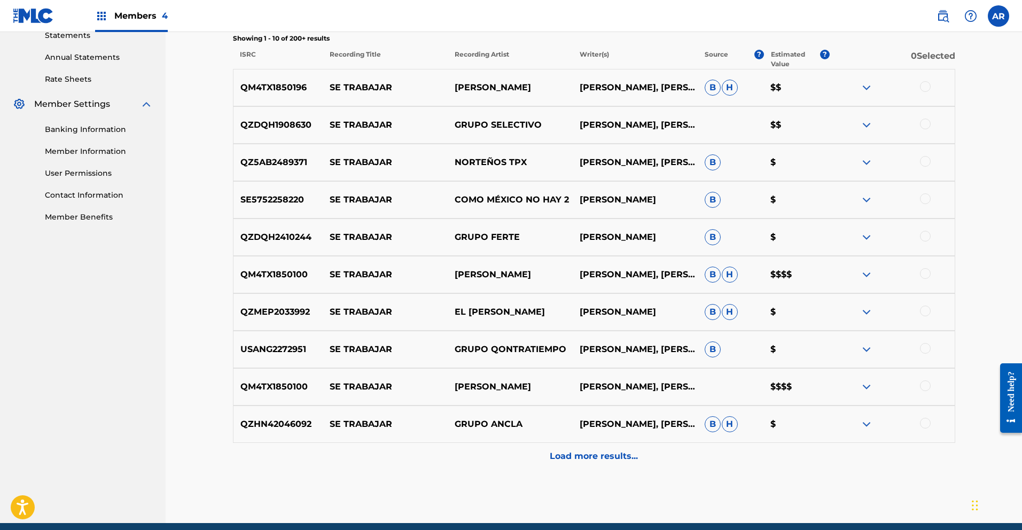
scroll to position [373, 0]
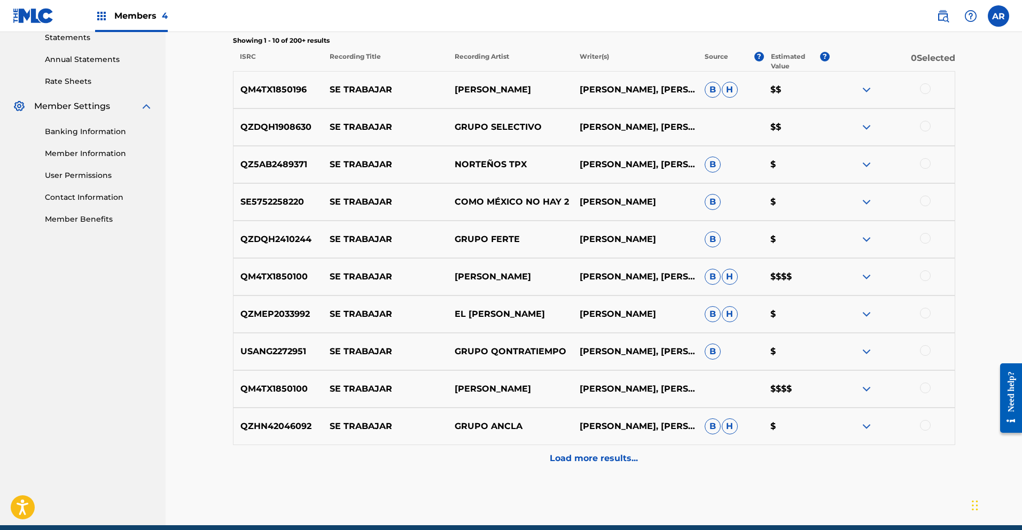
click at [631, 454] on p "Load more results..." at bounding box center [594, 458] width 88 height 13
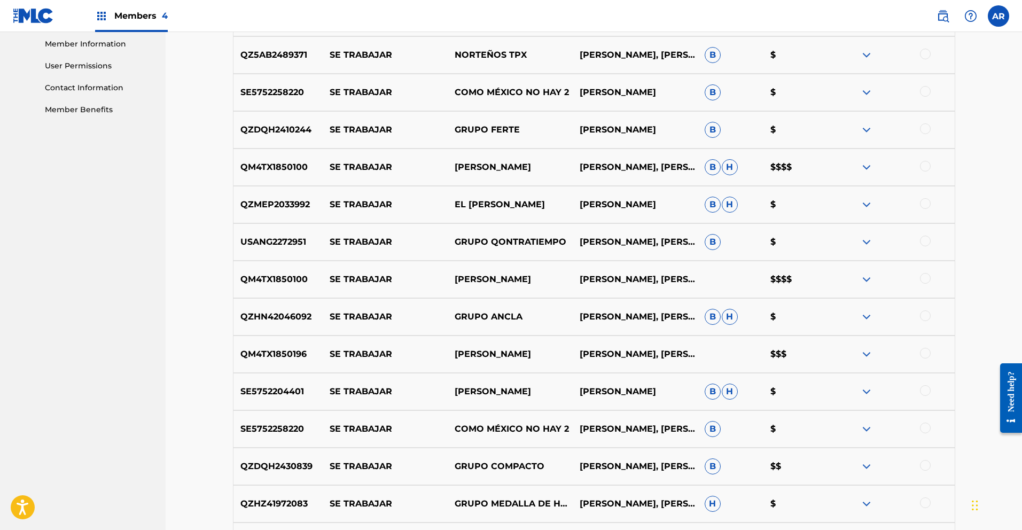
scroll to position [240, 0]
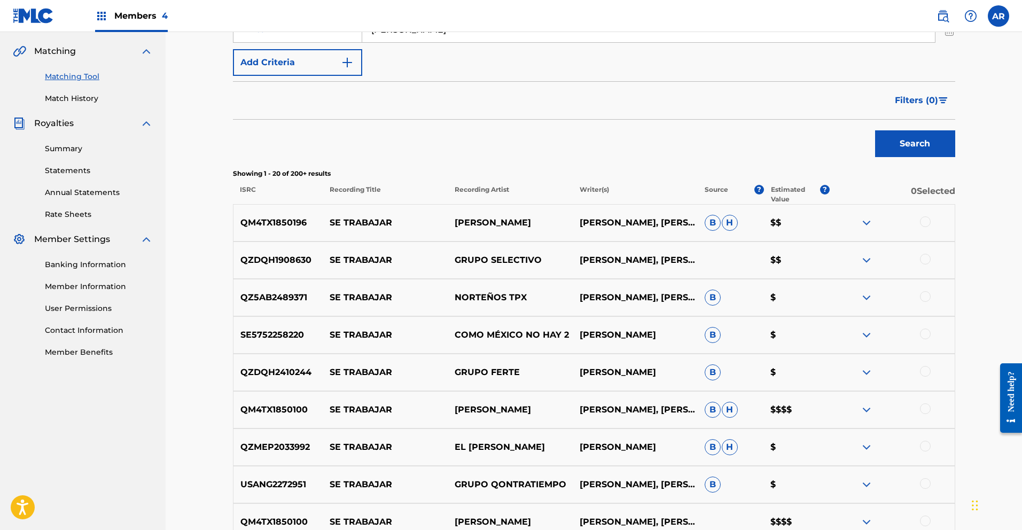
click at [865, 222] on img at bounding box center [866, 222] width 13 height 13
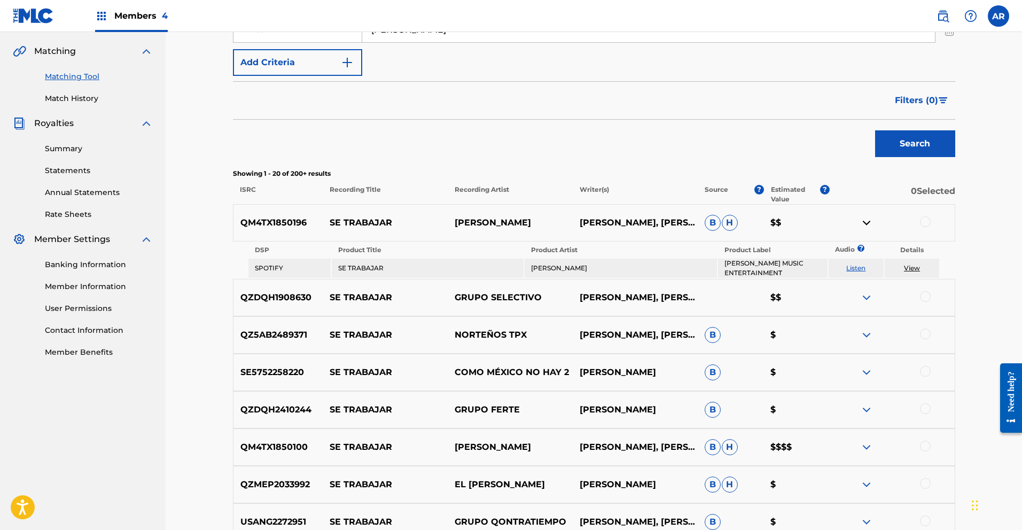
click at [859, 268] on link "Listen" at bounding box center [855, 268] width 19 height 8
click at [866, 224] on img at bounding box center [866, 222] width 13 height 13
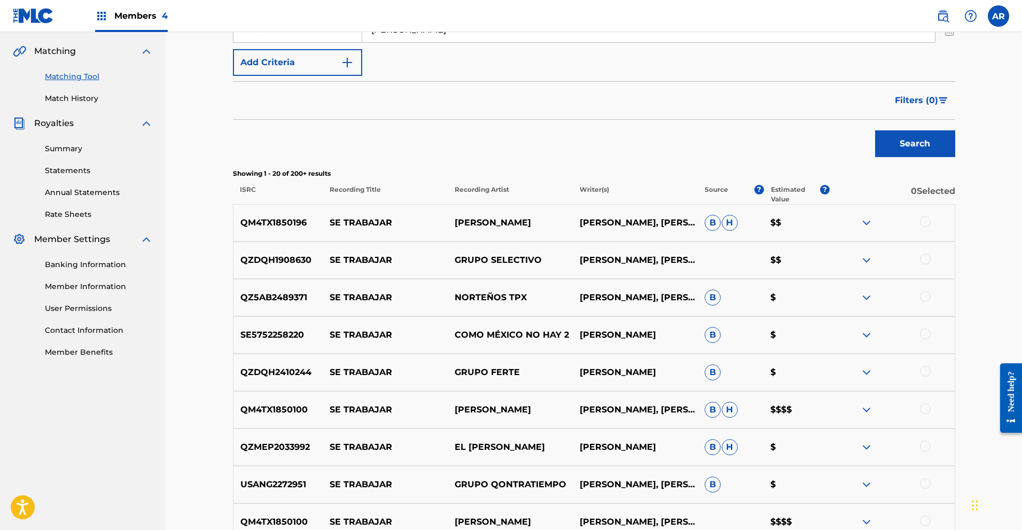
click at [865, 408] on img at bounding box center [866, 409] width 13 height 13
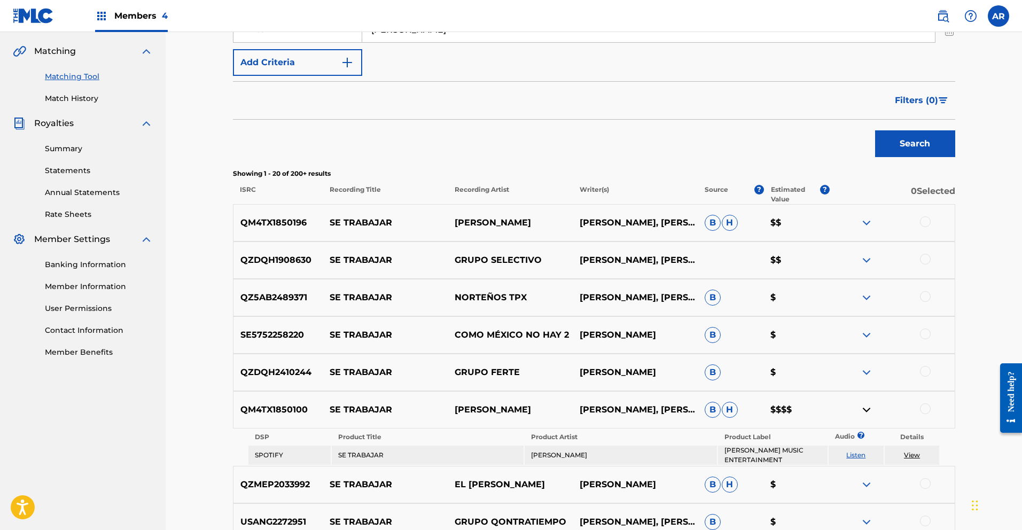
click at [854, 454] on link "Listen" at bounding box center [855, 455] width 19 height 8
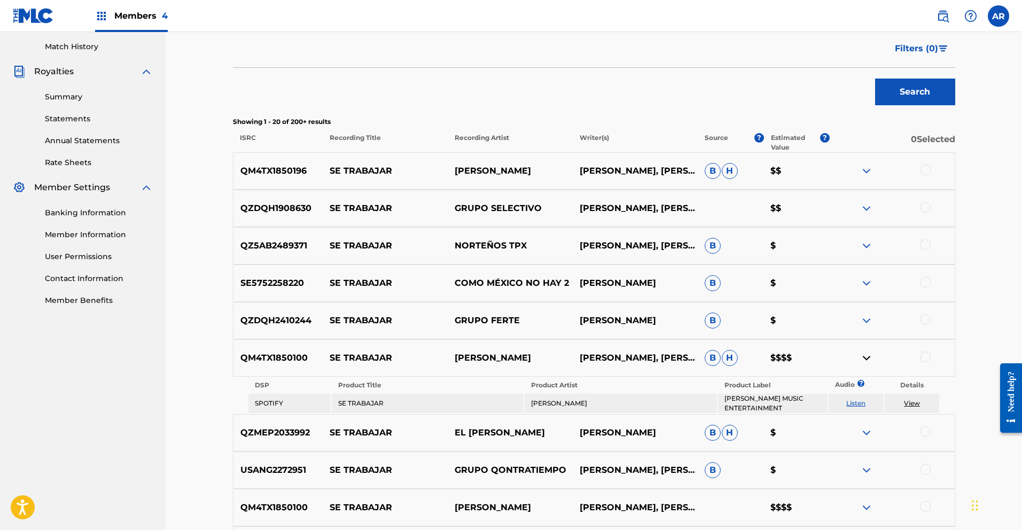
scroll to position [293, 0]
drag, startPoint x: 241, startPoint y: 357, endPoint x: 314, endPoint y: 356, distance: 73.2
click at [314, 356] on p "QM4TX1850100" at bounding box center [278, 357] width 90 height 13
copy p "QM4TX1850100"
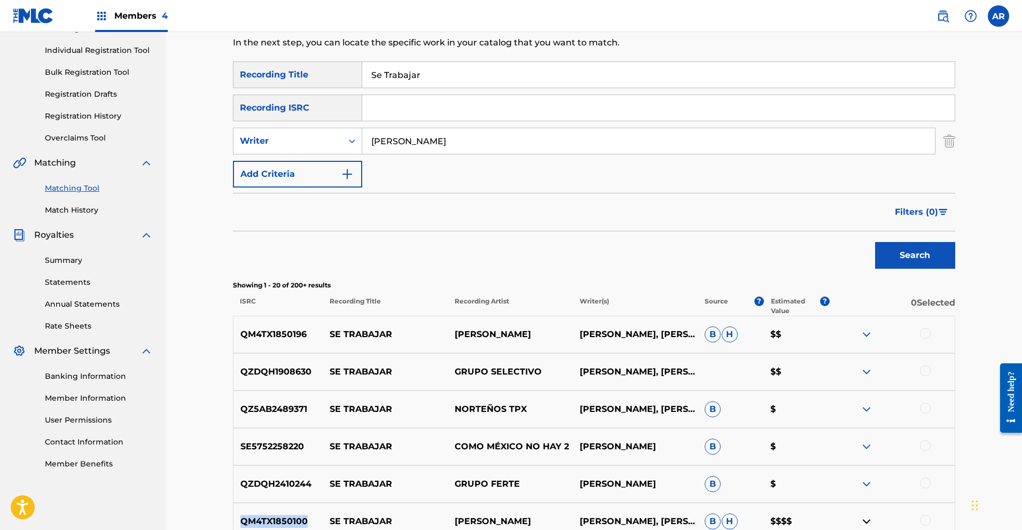
scroll to position [119, 0]
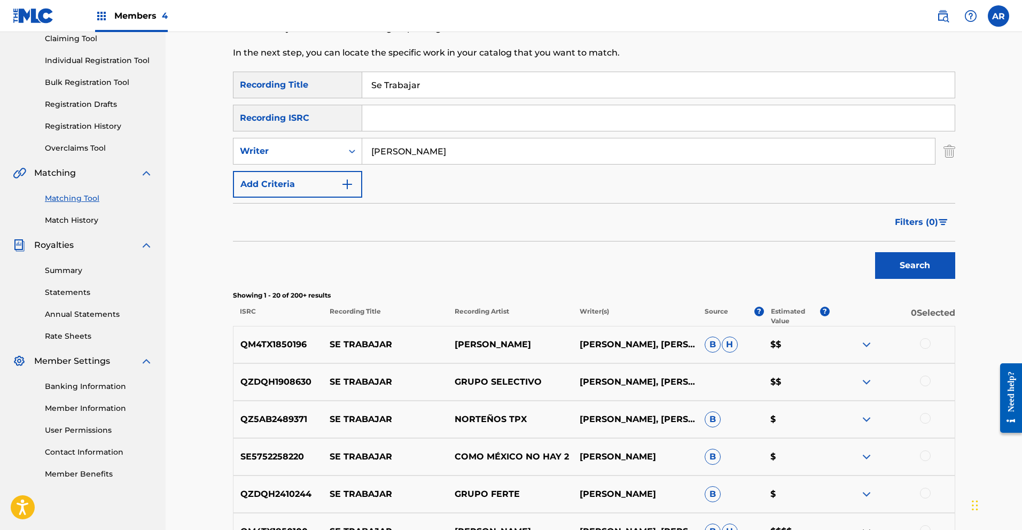
paste input "QM4TX1850100"
type input "QM4TX1850100"
click at [948, 150] on img "Search Form" at bounding box center [949, 151] width 12 height 27
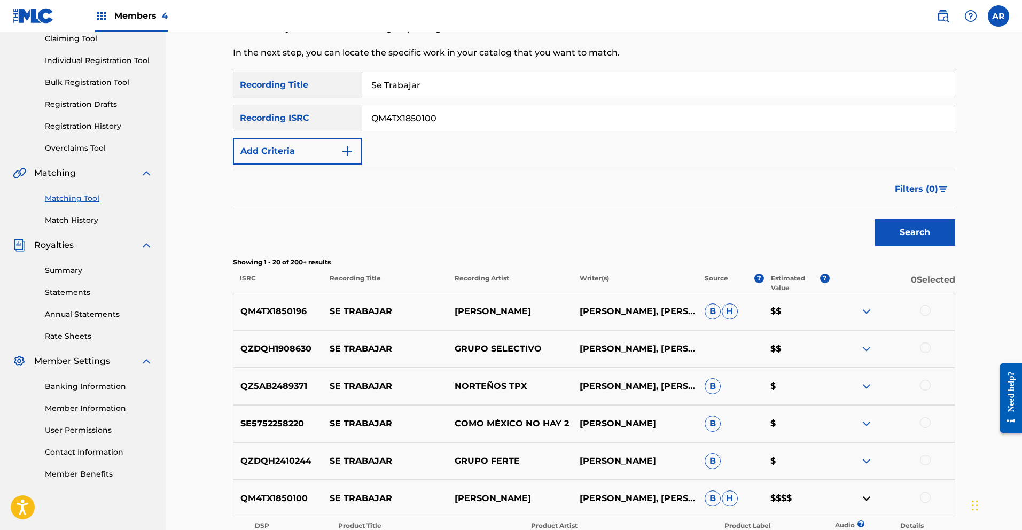
click at [909, 229] on button "Search" at bounding box center [915, 232] width 80 height 27
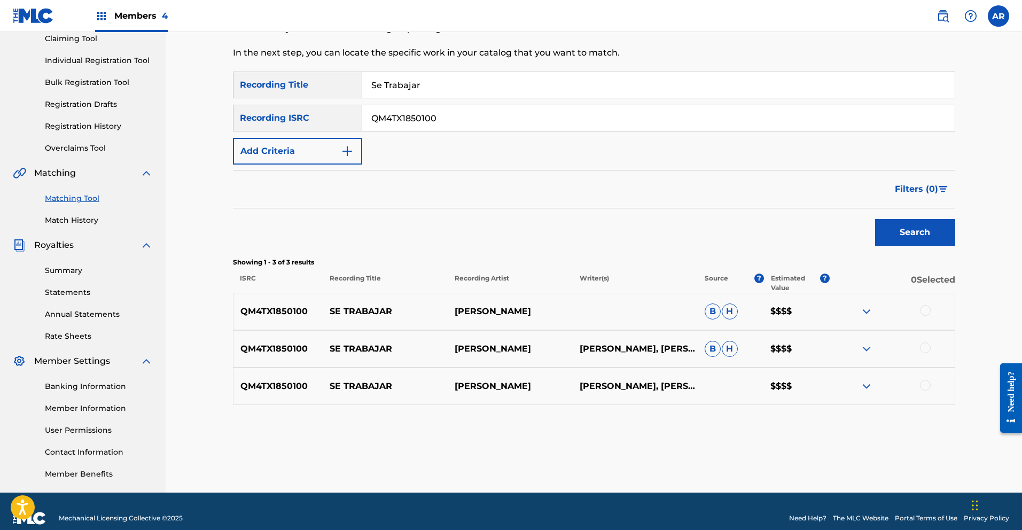
click at [925, 310] on div at bounding box center [925, 310] width 11 height 11
click at [925, 345] on div at bounding box center [925, 347] width 11 height 11
click at [926, 387] on div at bounding box center [925, 385] width 11 height 11
click at [767, 443] on button "Match 3 Groups" at bounding box center [751, 443] width 118 height 27
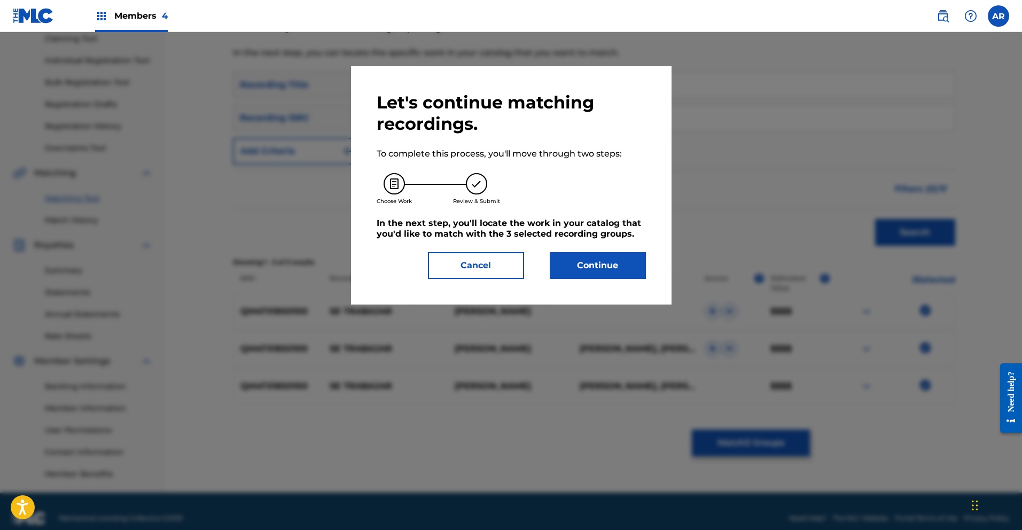
click at [619, 265] on button "Continue" at bounding box center [598, 265] width 96 height 27
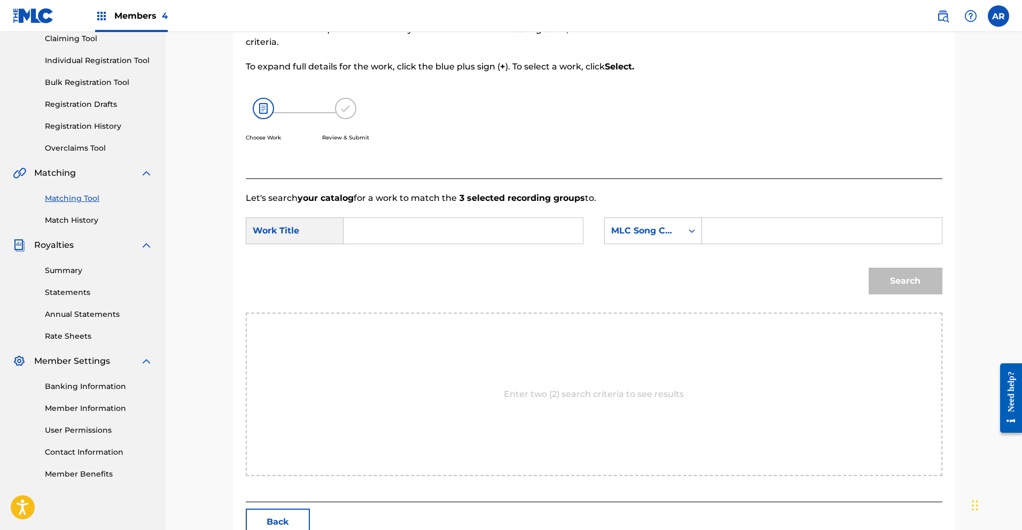
click at [516, 234] on input "Search Form" at bounding box center [463, 231] width 221 height 26
type input "Se Trabajar"
click at [731, 232] on input "Search Form" at bounding box center [821, 231] width 221 height 26
click at [690, 230] on icon "Search Form" at bounding box center [692, 231] width 6 height 4
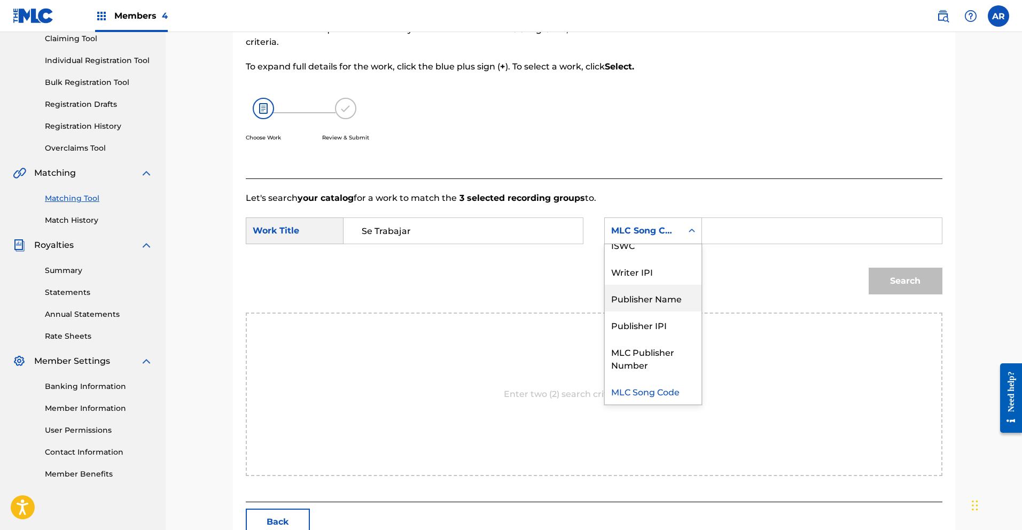
click at [681, 295] on div "Publisher Name" at bounding box center [653, 298] width 97 height 27
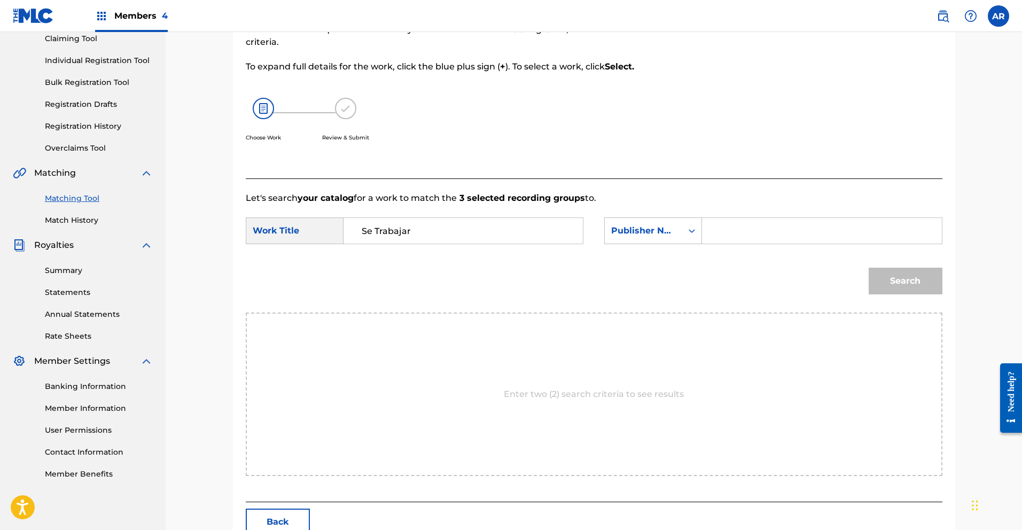
click at [735, 236] on input "Search Form" at bounding box center [821, 231] width 221 height 26
type input "Ecko Tamarindo"
click at [901, 278] on button "Search" at bounding box center [906, 281] width 74 height 27
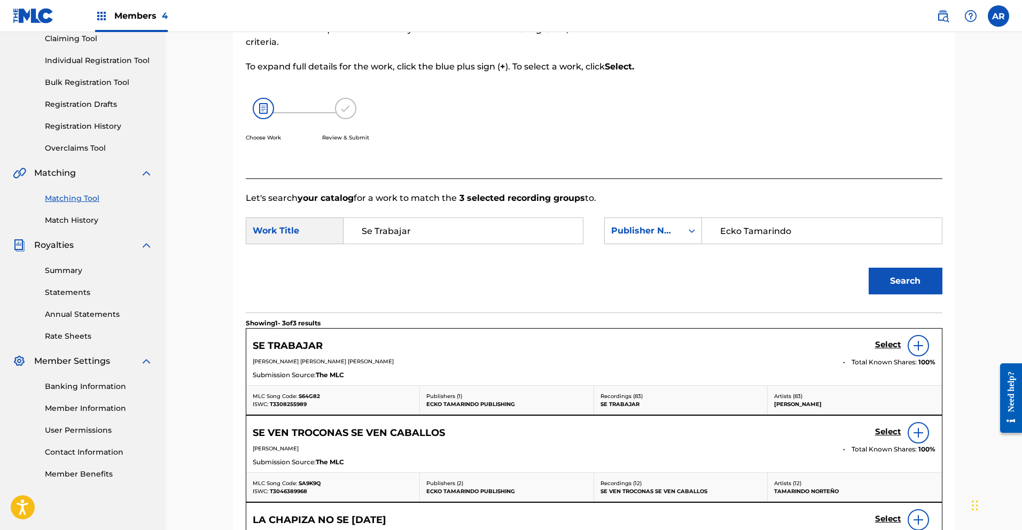
click at [880, 345] on h5 "Select" at bounding box center [888, 345] width 26 height 10
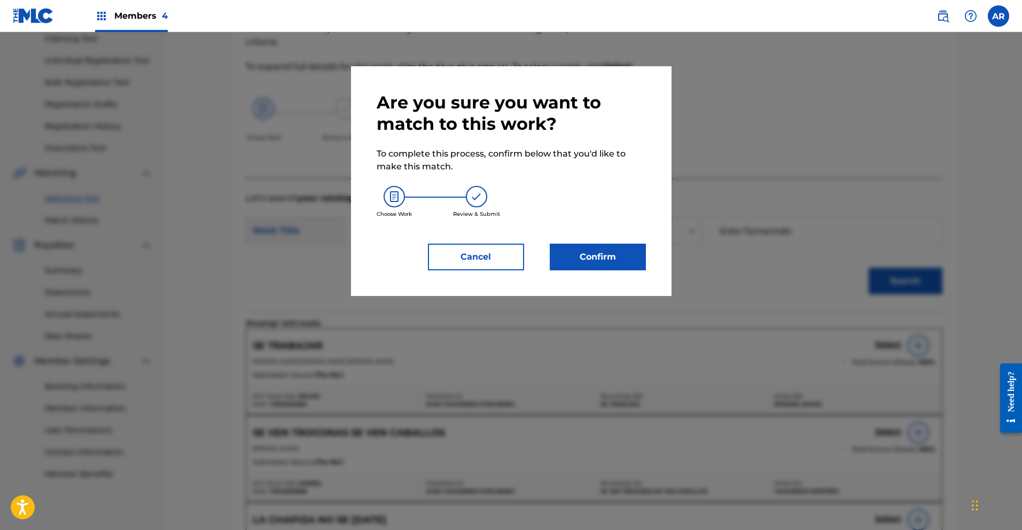
click at [640, 264] on button "Confirm" at bounding box center [598, 257] width 96 height 27
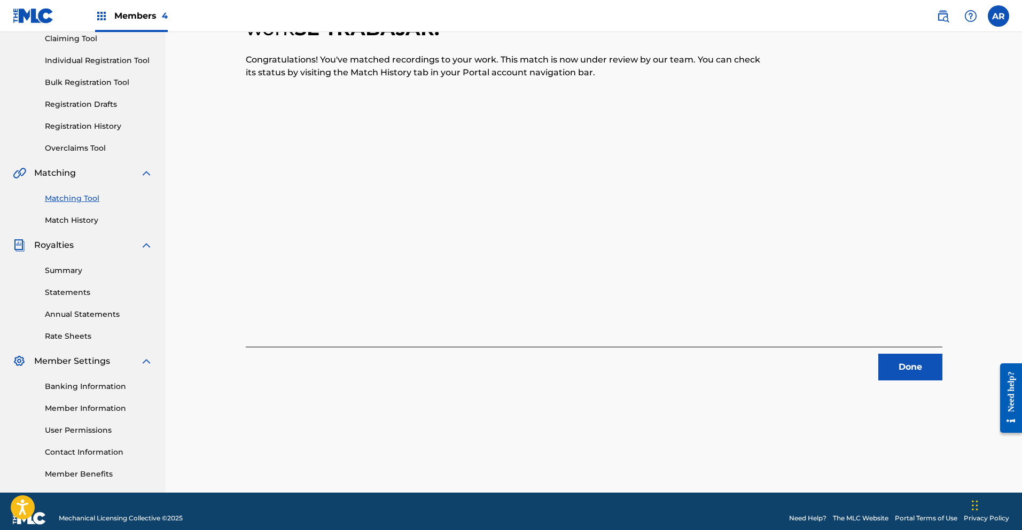
click at [897, 367] on button "Done" at bounding box center [910, 367] width 64 height 27
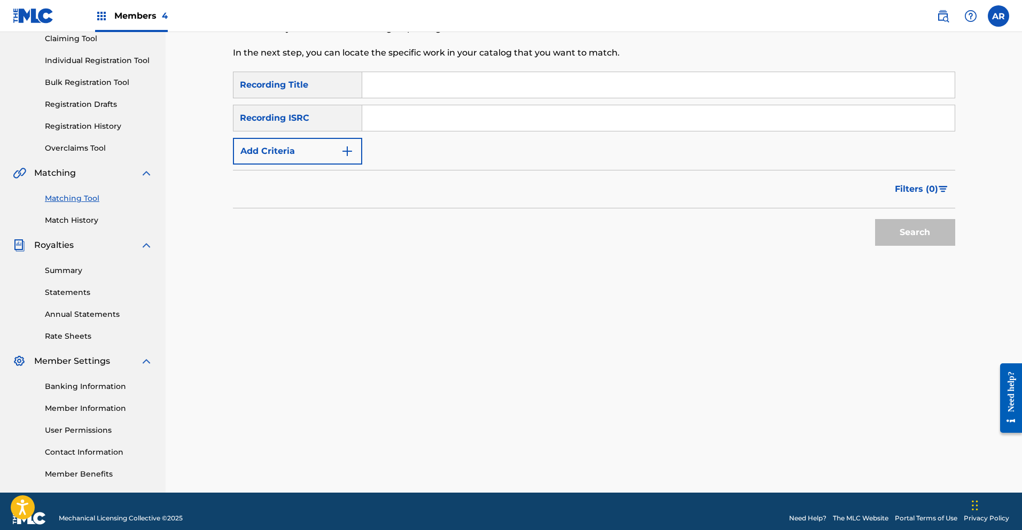
click at [514, 86] on input "Search Form" at bounding box center [658, 85] width 592 height 26
type input "Se Trabajar"
click at [348, 147] on img "Search Form" at bounding box center [347, 151] width 13 height 13
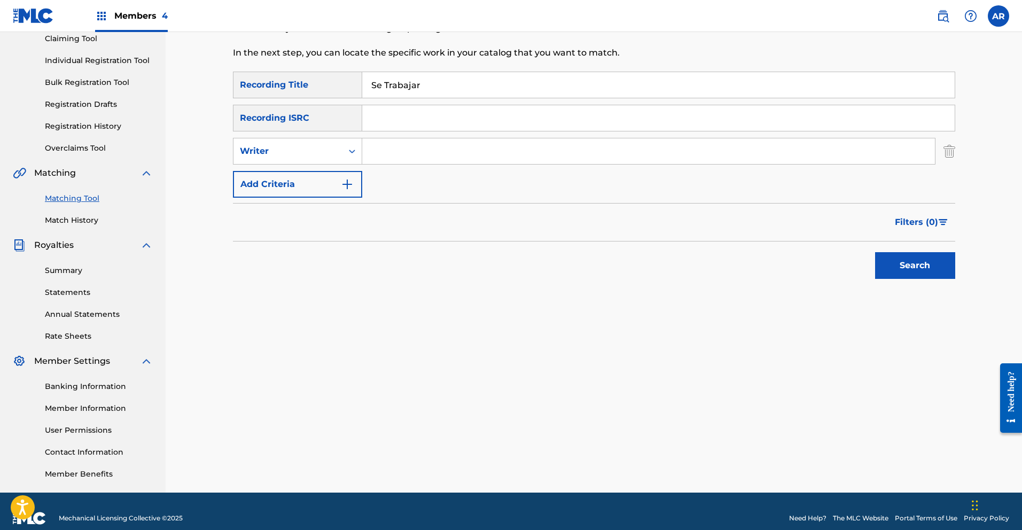
click at [383, 149] on input "Search Form" at bounding box center [648, 151] width 573 height 26
type input "[PERSON_NAME]"
click at [884, 262] on button "Search" at bounding box center [915, 265] width 80 height 27
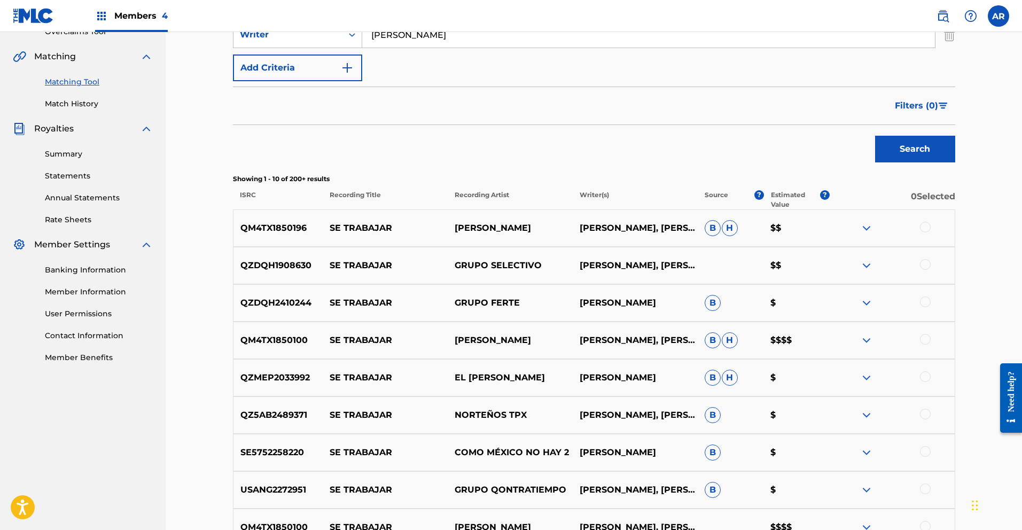
scroll to position [237, 0]
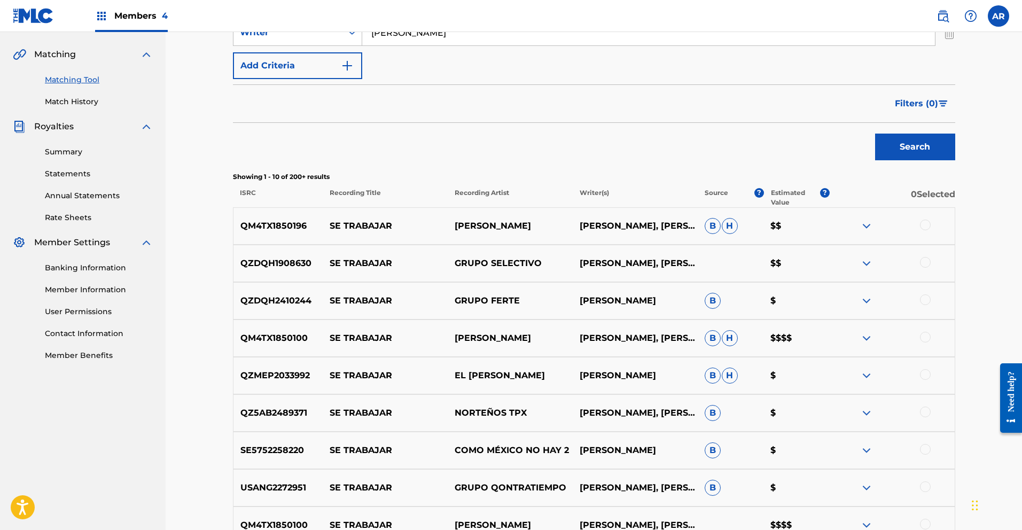
click at [868, 225] on img at bounding box center [866, 226] width 13 height 13
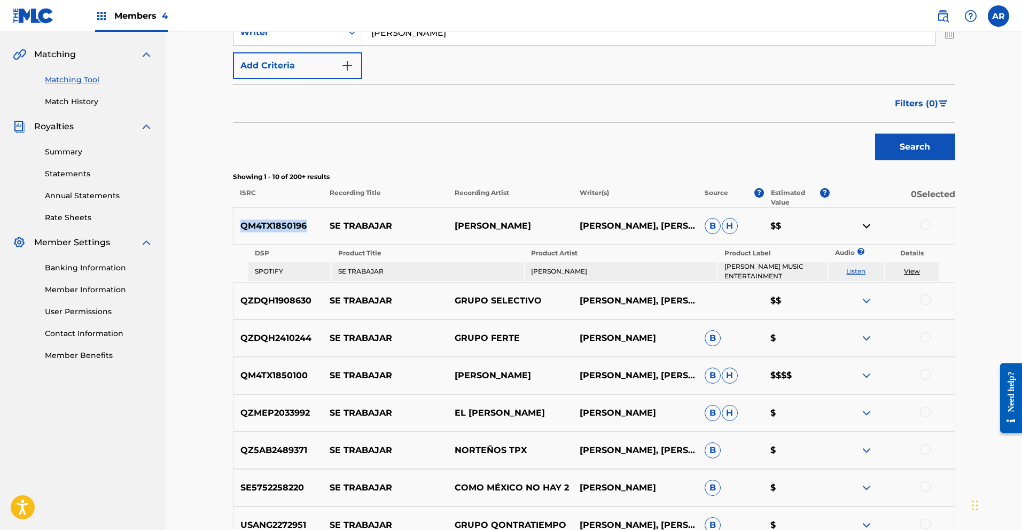
drag, startPoint x: 240, startPoint y: 225, endPoint x: 306, endPoint y: 224, distance: 66.3
click at [306, 224] on p "QM4TX1850196" at bounding box center [278, 226] width 90 height 13
copy p "QM4TX1850196"
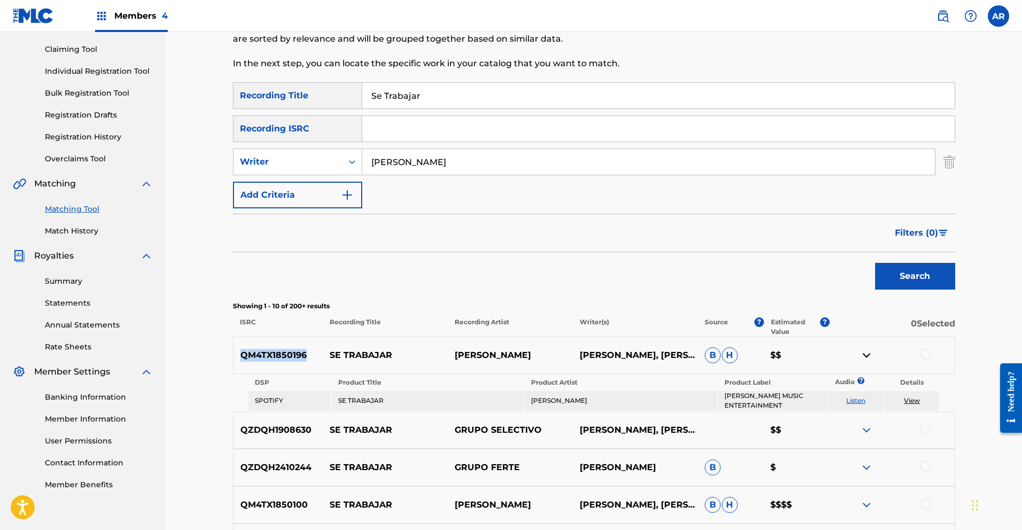
scroll to position [74, 0]
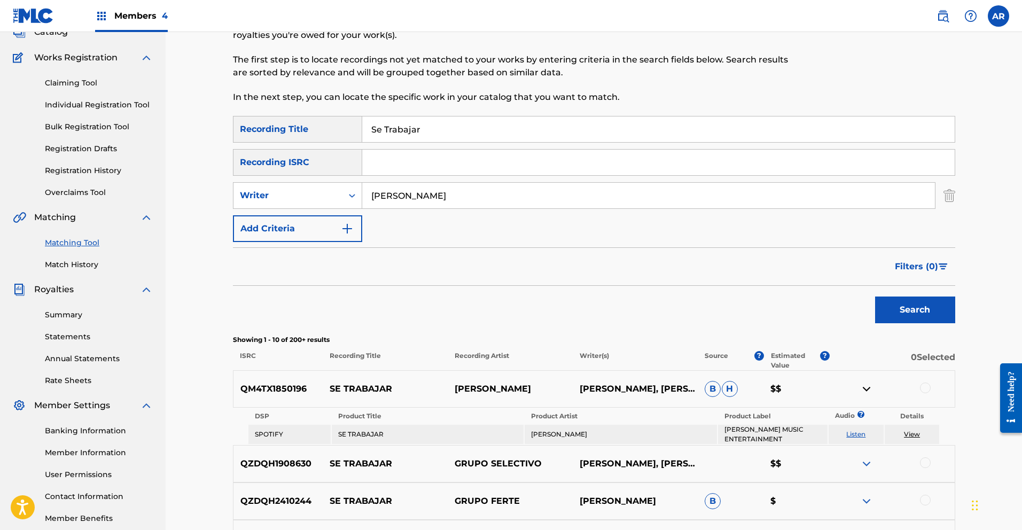
paste input "QM4TX1850196"
type input "QM4TX1850196"
click at [923, 301] on button "Search" at bounding box center [915, 310] width 80 height 27
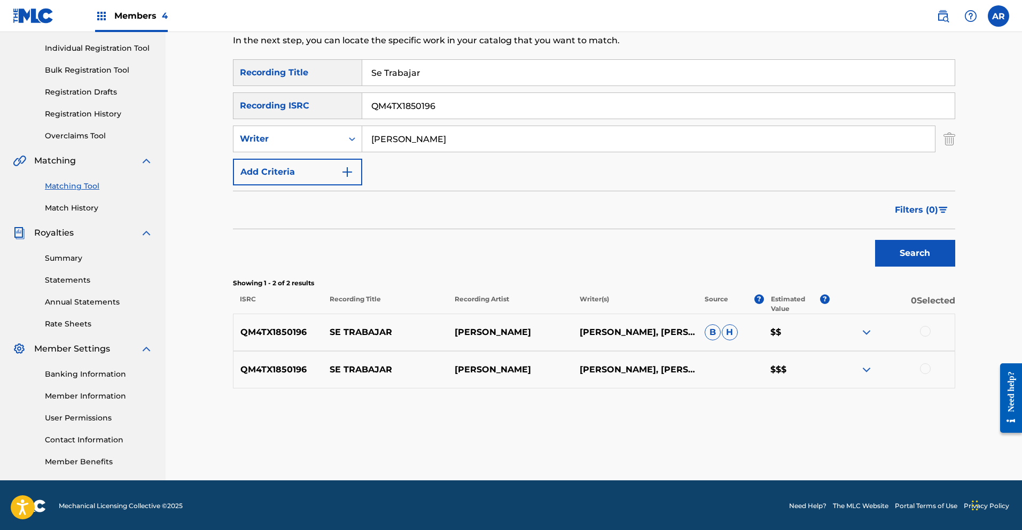
scroll to position [132, 0]
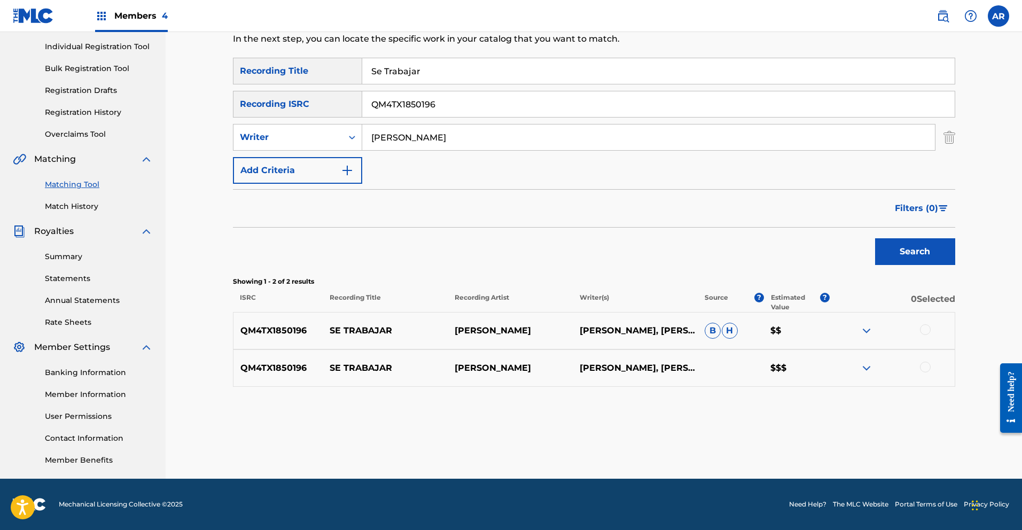
click at [925, 329] on div at bounding box center [925, 329] width 11 height 11
click at [927, 368] on div at bounding box center [925, 367] width 11 height 11
click at [781, 448] on button "Match 2 Groups" at bounding box center [751, 443] width 118 height 27
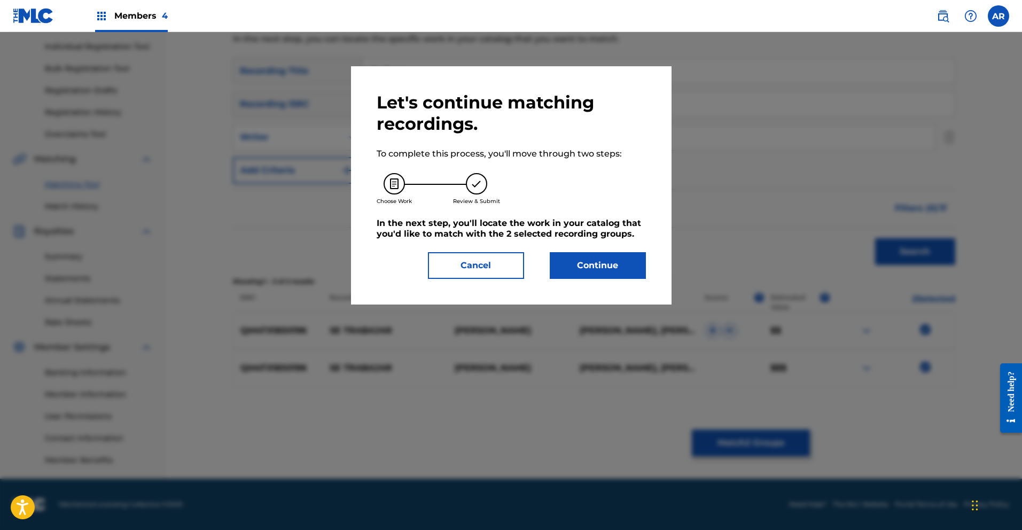
click at [620, 265] on button "Continue" at bounding box center [598, 265] width 96 height 27
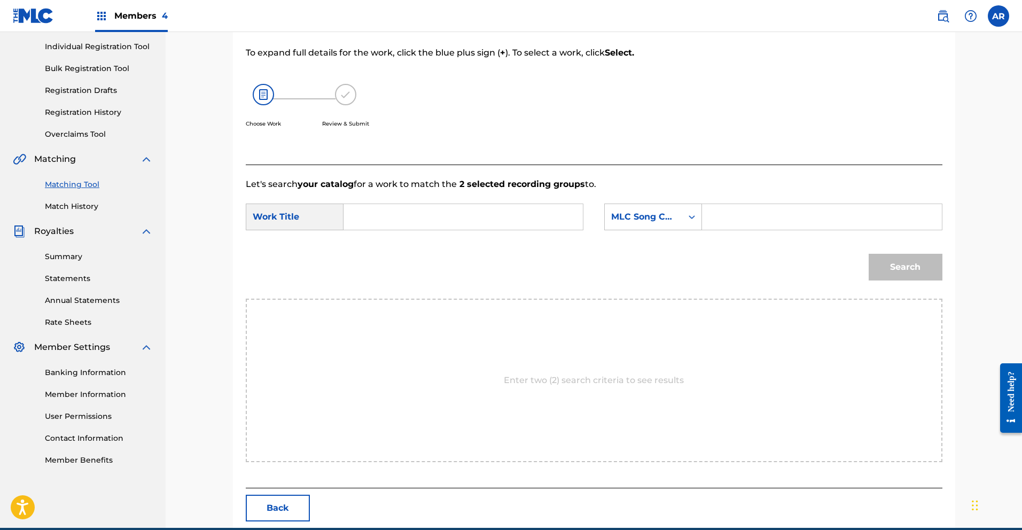
click at [496, 215] on input "Search Form" at bounding box center [463, 217] width 221 height 26
click at [392, 254] on span "bajar" at bounding box center [385, 253] width 23 height 10
type input "se trabajar"
click at [697, 222] on icon "Search Form" at bounding box center [692, 217] width 11 height 11
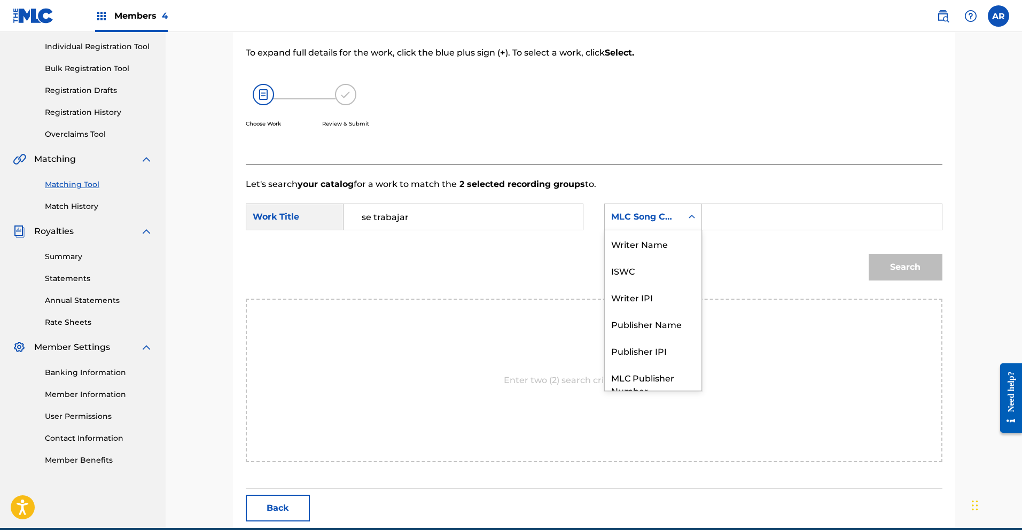
scroll to position [40, 0]
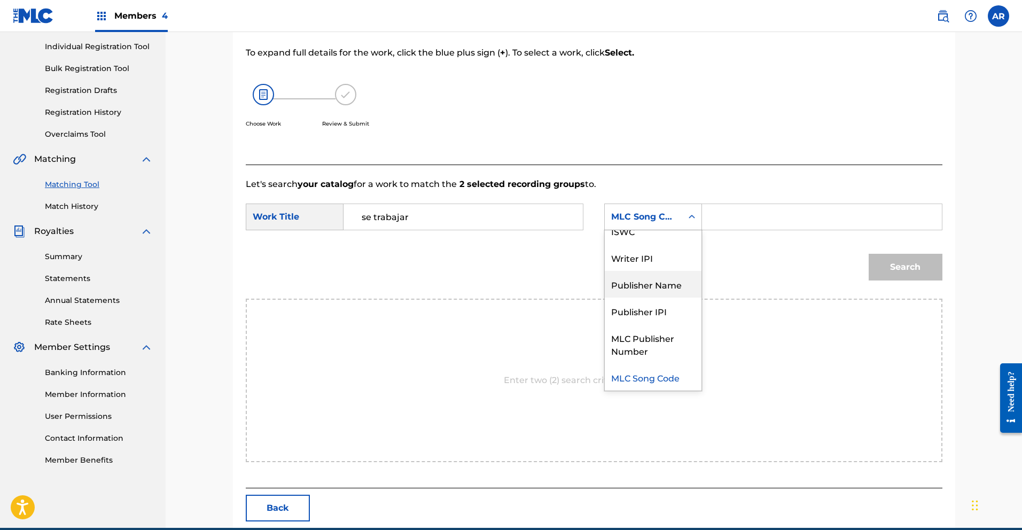
click at [681, 282] on div "Publisher Name" at bounding box center [653, 284] width 97 height 27
click at [729, 221] on input "Search Form" at bounding box center [821, 217] width 221 height 26
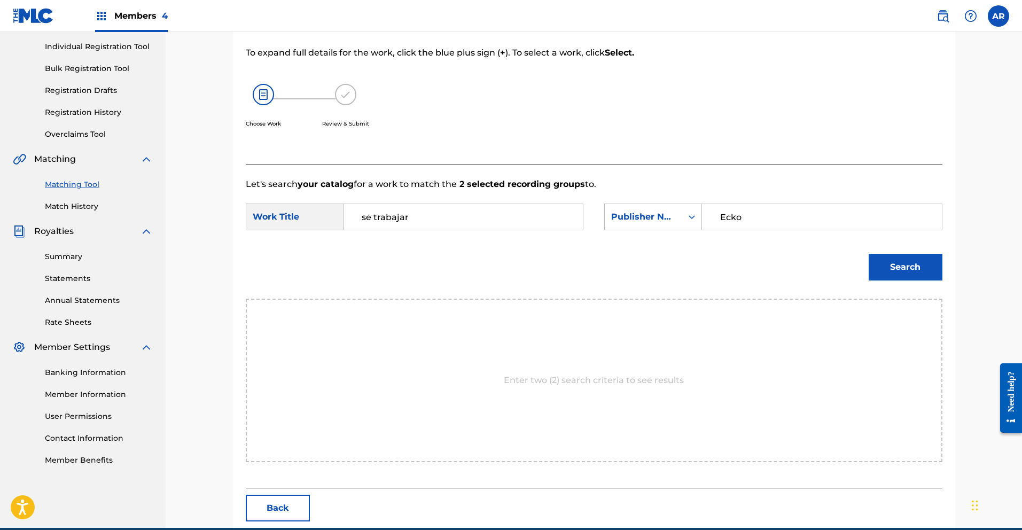
type input "Ecko"
click at [869, 254] on button "Search" at bounding box center [906, 267] width 74 height 27
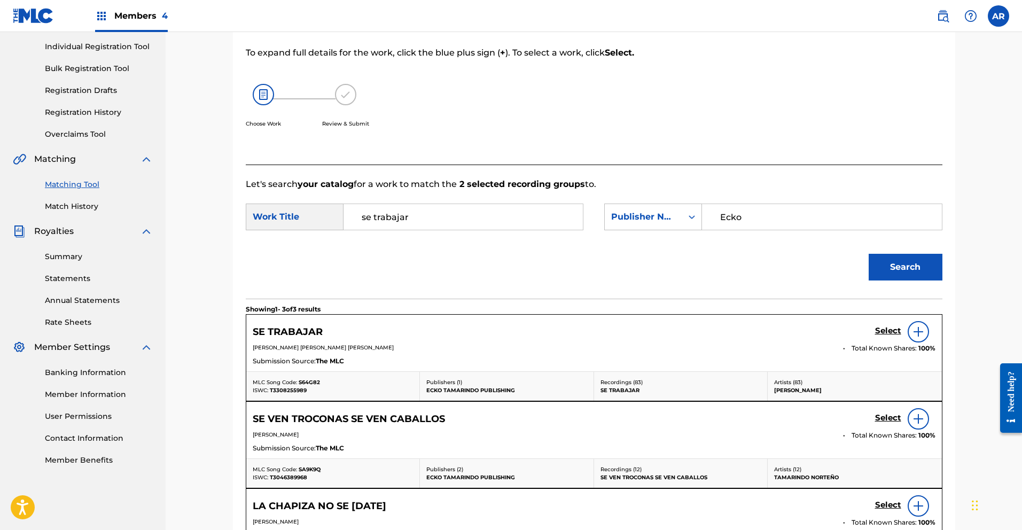
click at [885, 332] on h5 "Select" at bounding box center [888, 331] width 26 height 10
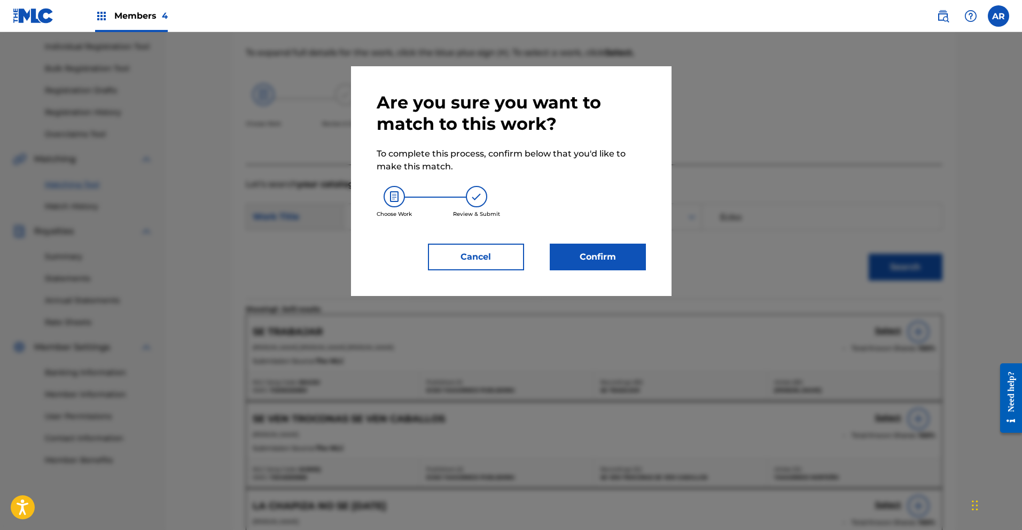
click at [583, 254] on button "Confirm" at bounding box center [598, 257] width 96 height 27
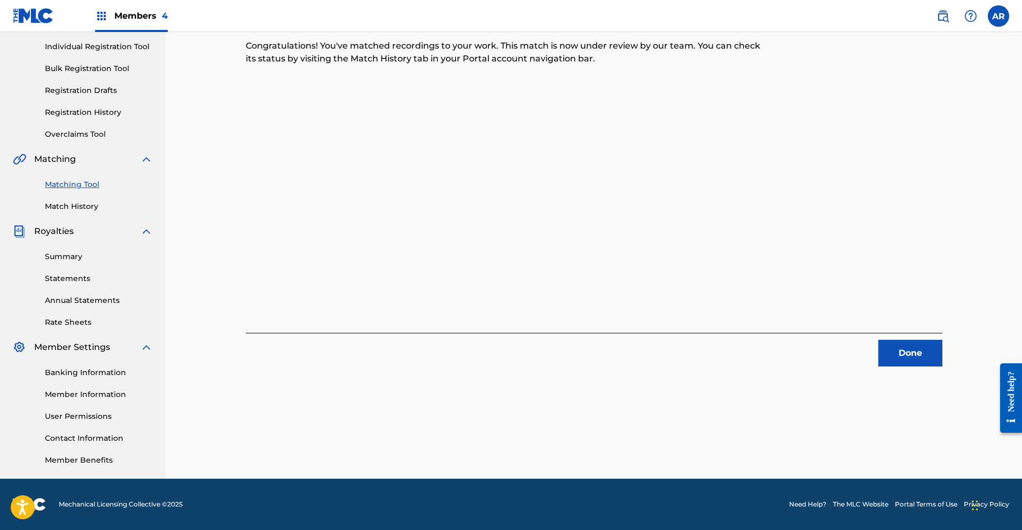
click at [884, 353] on button "Done" at bounding box center [910, 353] width 64 height 27
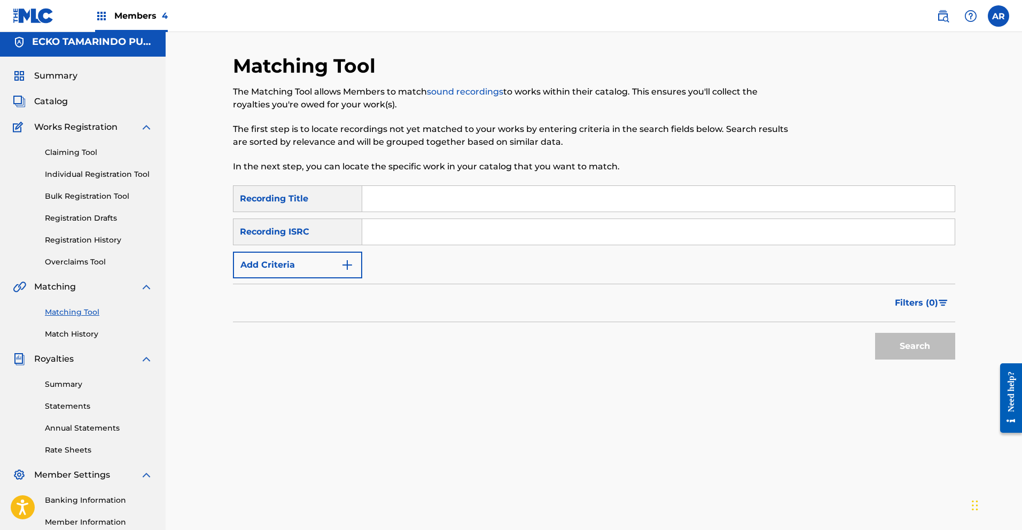
scroll to position [0, 0]
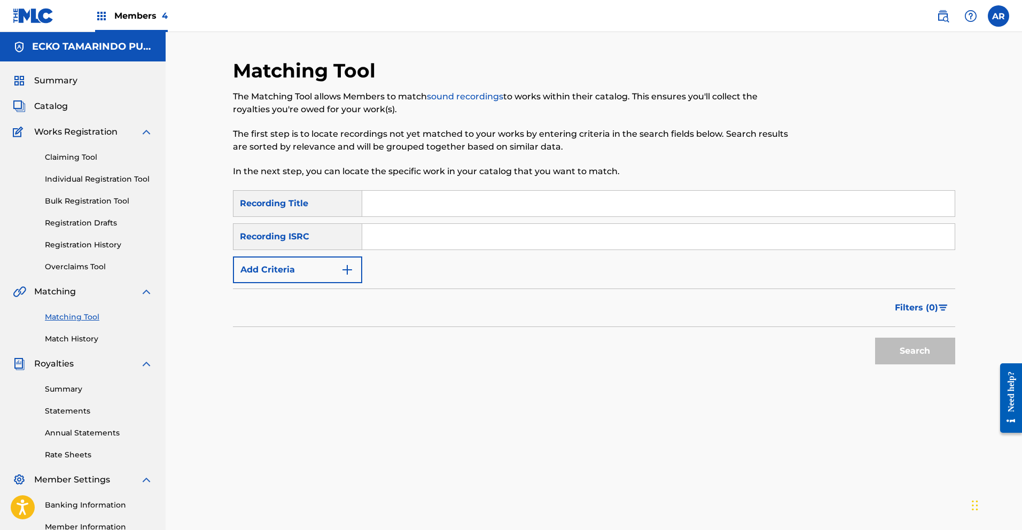
click at [633, 206] on input "Search Form" at bounding box center [658, 204] width 592 height 26
type input "Se Trabajar"
click at [351, 271] on img "Search Form" at bounding box center [347, 269] width 13 height 13
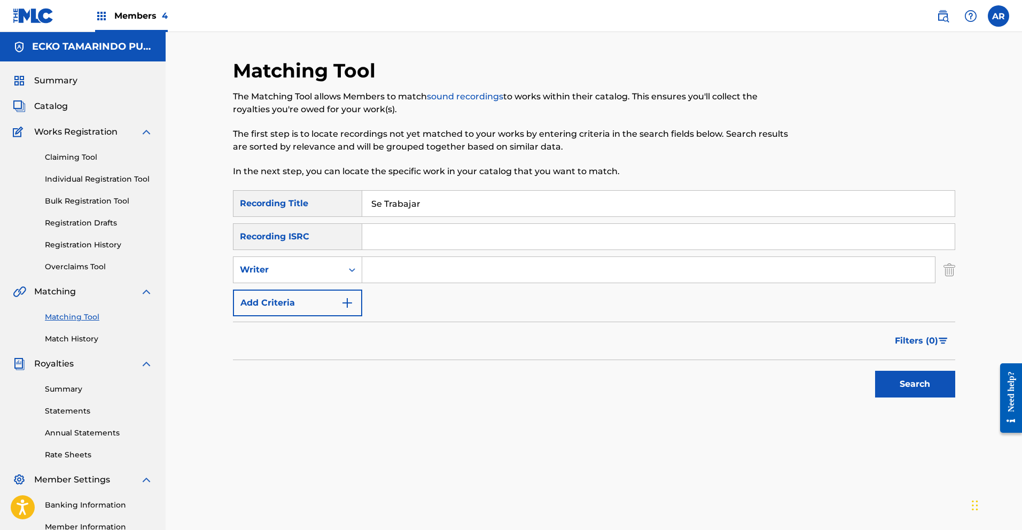
click at [384, 270] on input "Search Form" at bounding box center [648, 270] width 573 height 26
type input "J"
type input "[PERSON_NAME]"
click at [875, 371] on button "Search" at bounding box center [915, 384] width 80 height 27
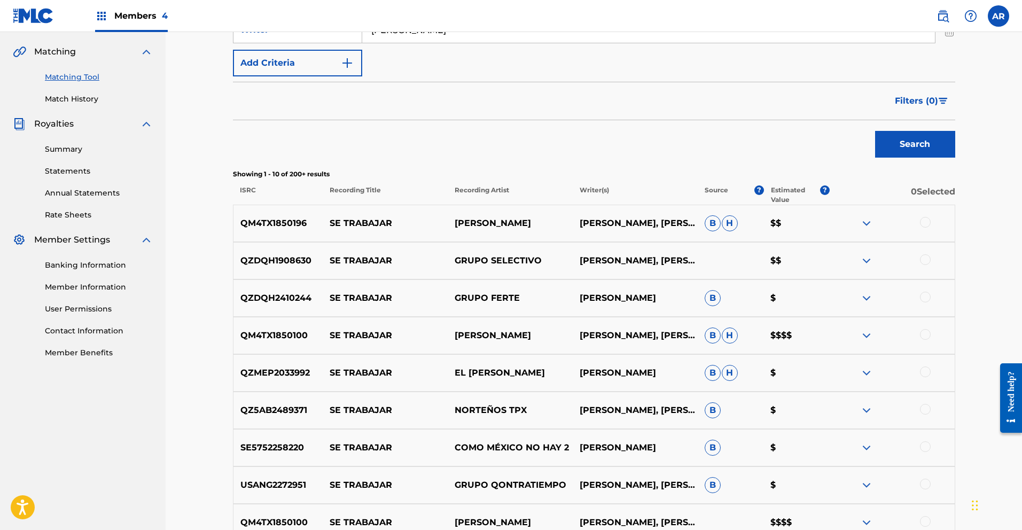
scroll to position [294, 0]
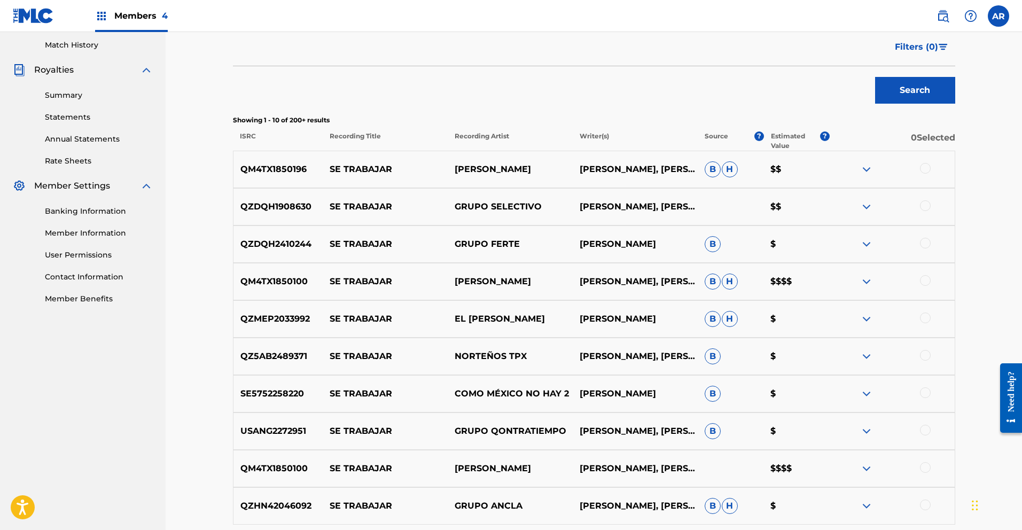
click at [868, 208] on img at bounding box center [866, 206] width 13 height 13
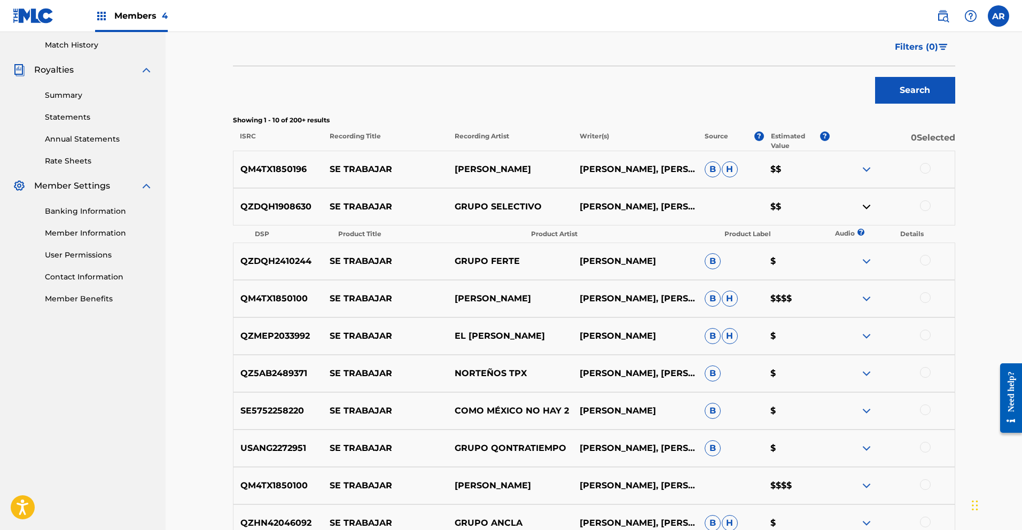
click at [870, 207] on img at bounding box center [866, 206] width 13 height 13
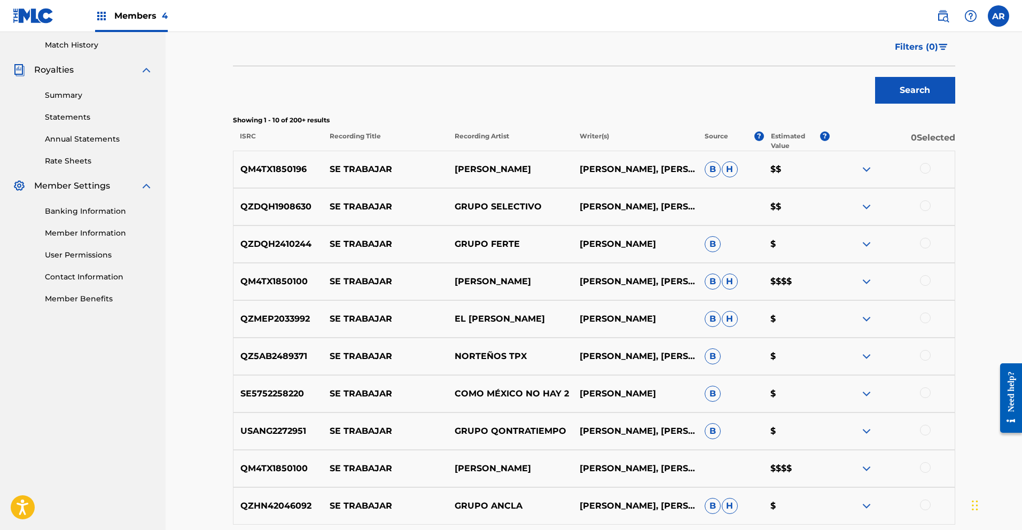
click at [867, 245] on img at bounding box center [866, 244] width 13 height 13
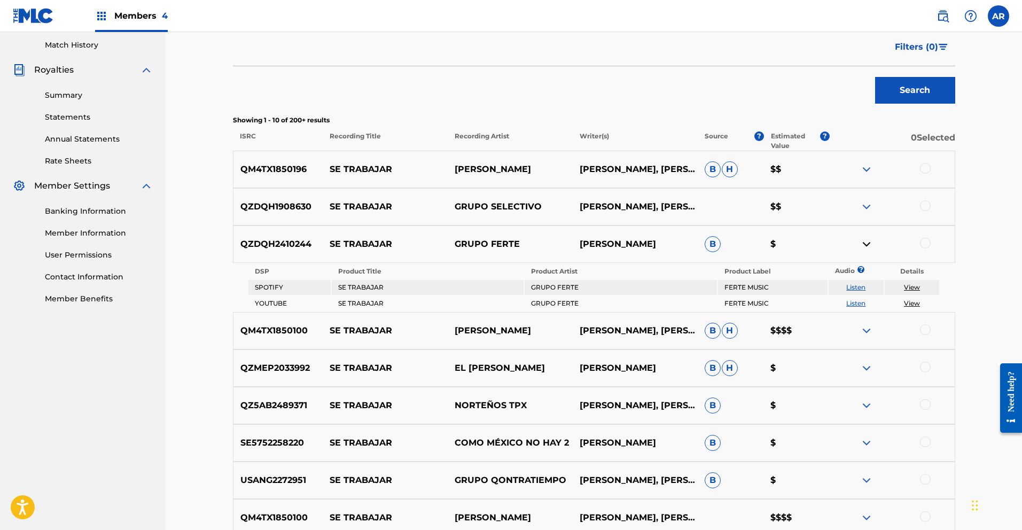
click at [859, 288] on link "Listen" at bounding box center [855, 287] width 19 height 8
click at [867, 240] on img at bounding box center [866, 244] width 13 height 13
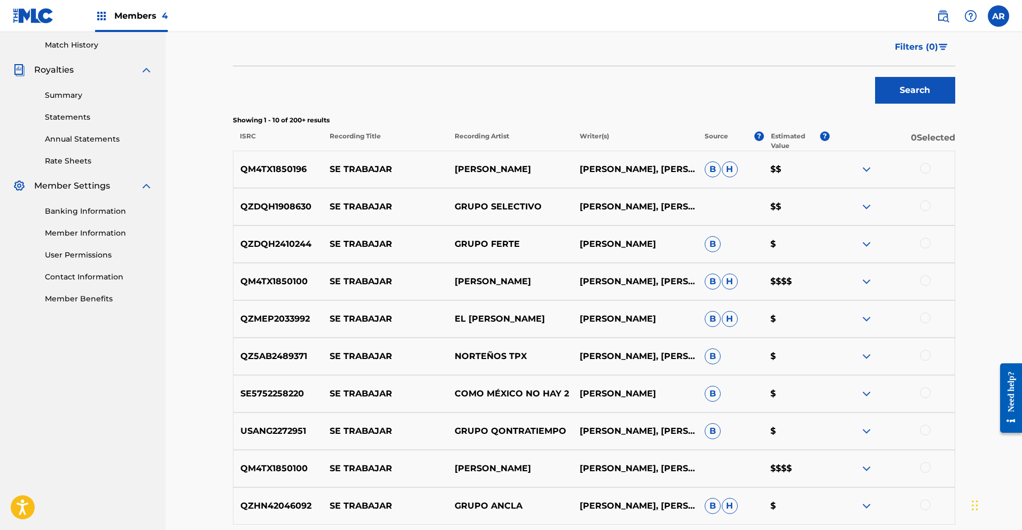
click at [869, 318] on img at bounding box center [866, 319] width 13 height 13
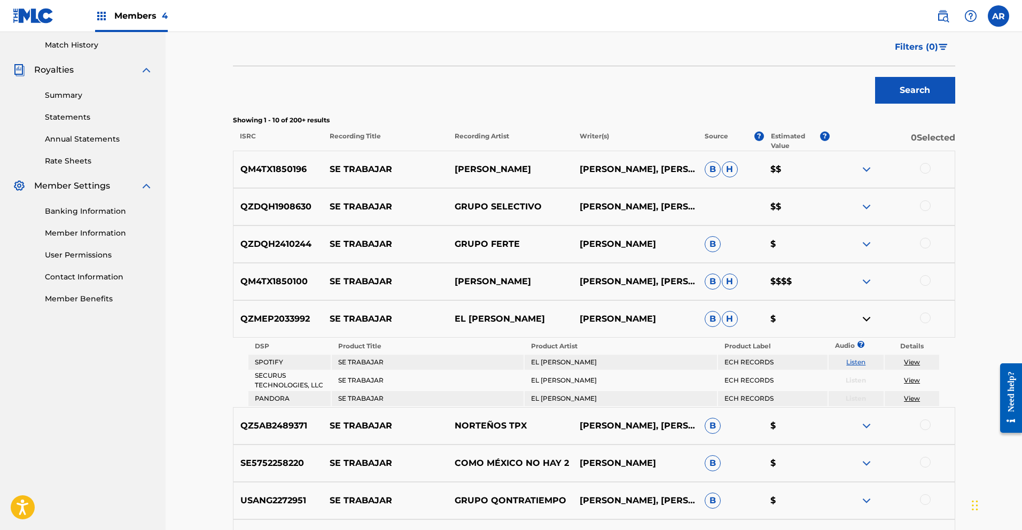
click at [854, 363] on link "Listen" at bounding box center [855, 362] width 19 height 8
click at [869, 318] on img at bounding box center [866, 319] width 13 height 13
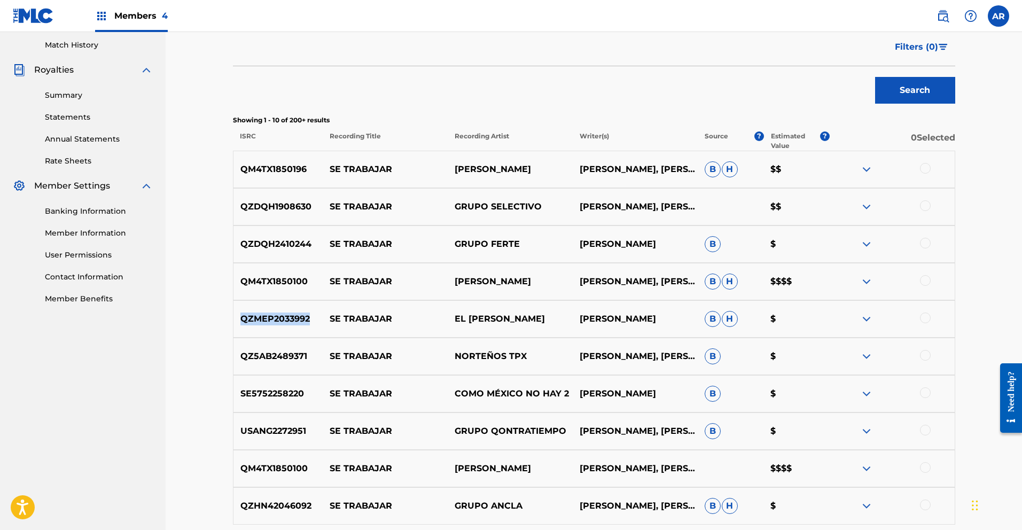
drag, startPoint x: 242, startPoint y: 319, endPoint x: 310, endPoint y: 318, distance: 67.9
click at [310, 318] on p "QZMEP2033992" at bounding box center [278, 319] width 90 height 13
copy p "QZMEP2033992"
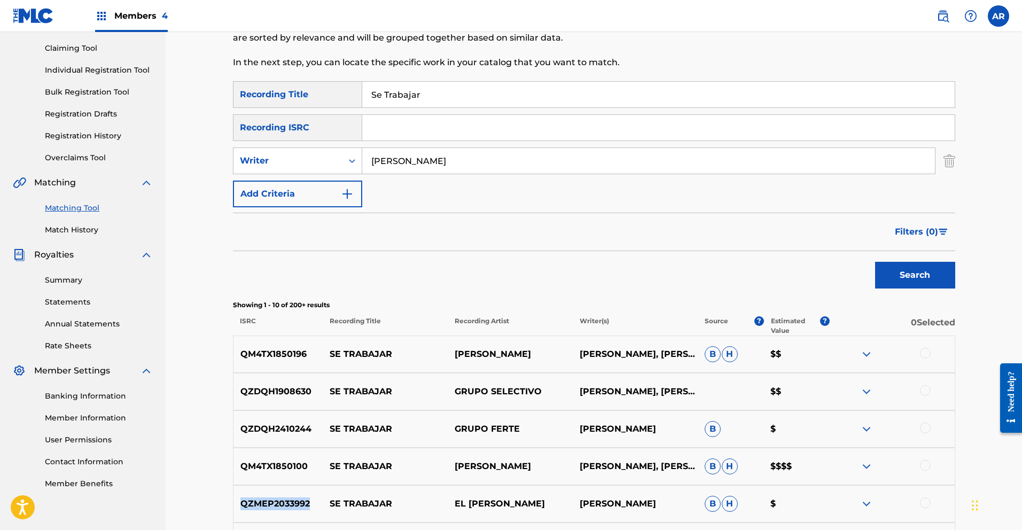
scroll to position [0, 0]
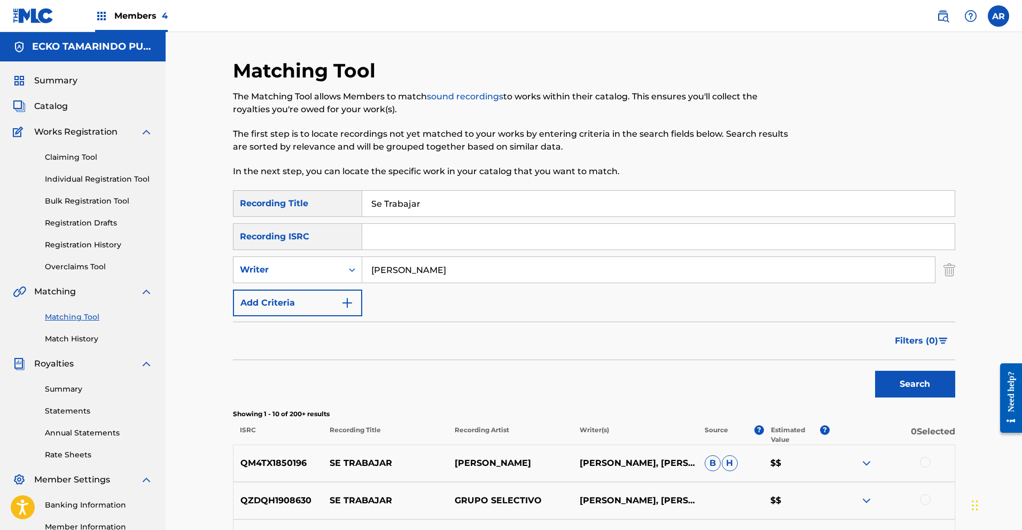
paste input "QZMEP2033992"
type input "QZMEP2033992"
click at [912, 380] on button "Search" at bounding box center [915, 384] width 80 height 27
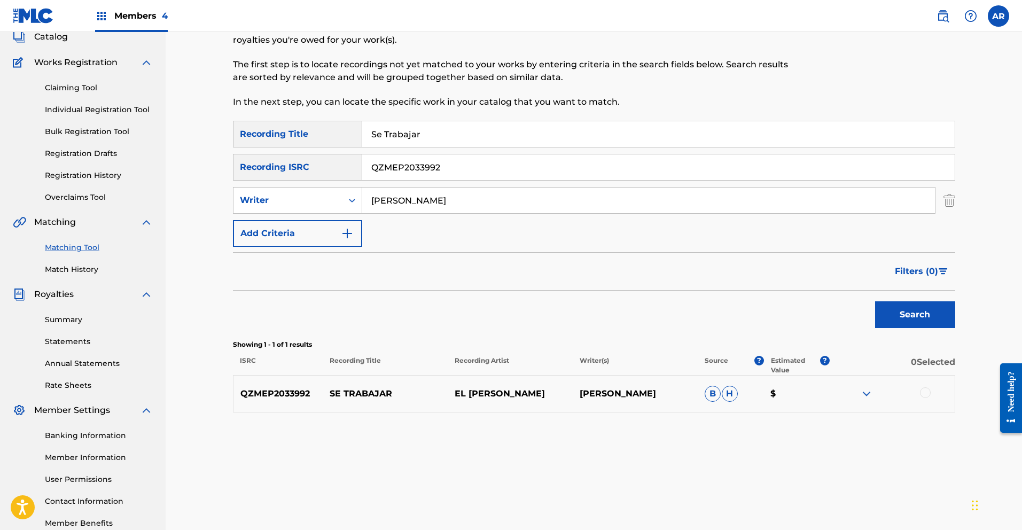
scroll to position [72, 0]
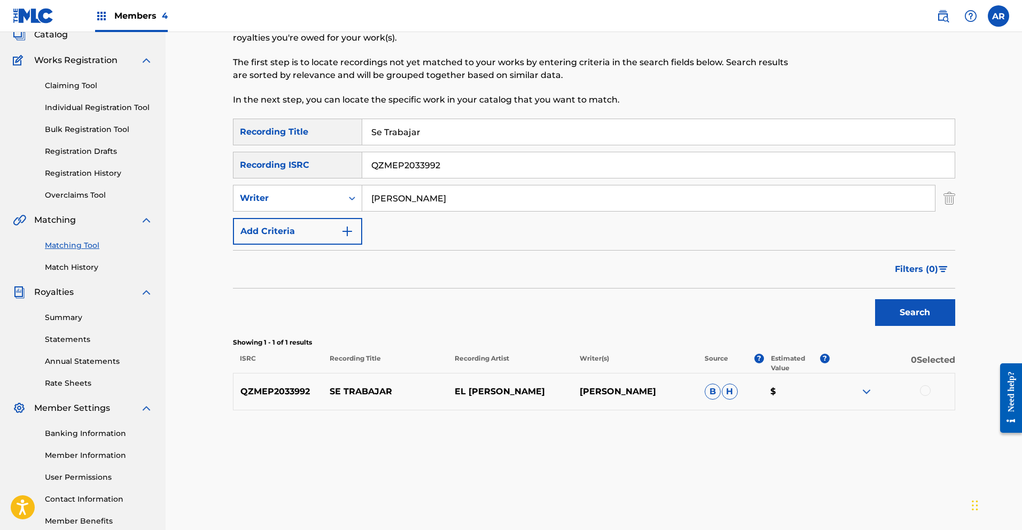
click at [925, 389] on div at bounding box center [925, 390] width 11 height 11
click at [798, 444] on button "Match 1 Group" at bounding box center [751, 443] width 118 height 27
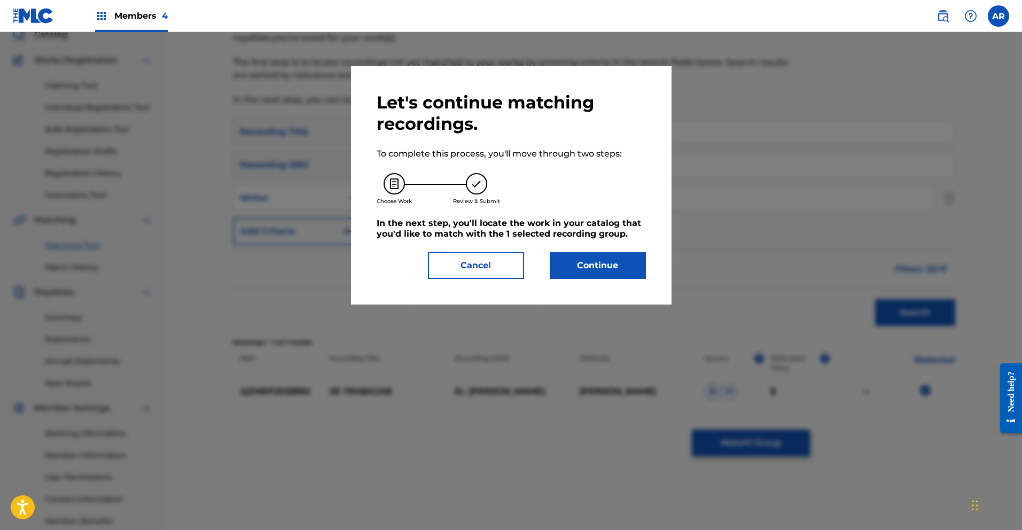
click at [595, 267] on button "Continue" at bounding box center [598, 265] width 96 height 27
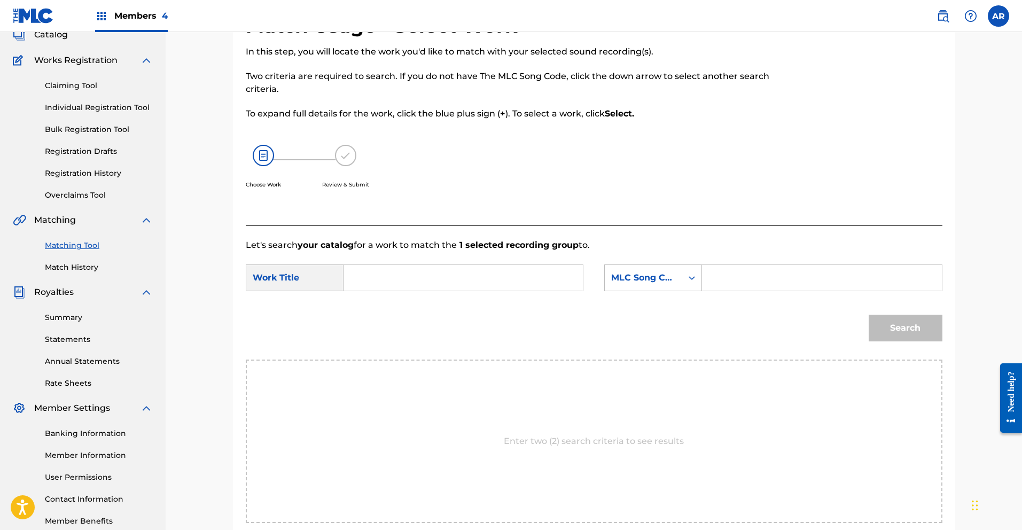
click at [498, 276] on input "Search Form" at bounding box center [463, 278] width 221 height 26
type input "se trabajar"
click at [406, 313] on div "se trabajar" at bounding box center [383, 308] width 60 height 32
click at [689, 281] on icon "Search Form" at bounding box center [692, 277] width 11 height 11
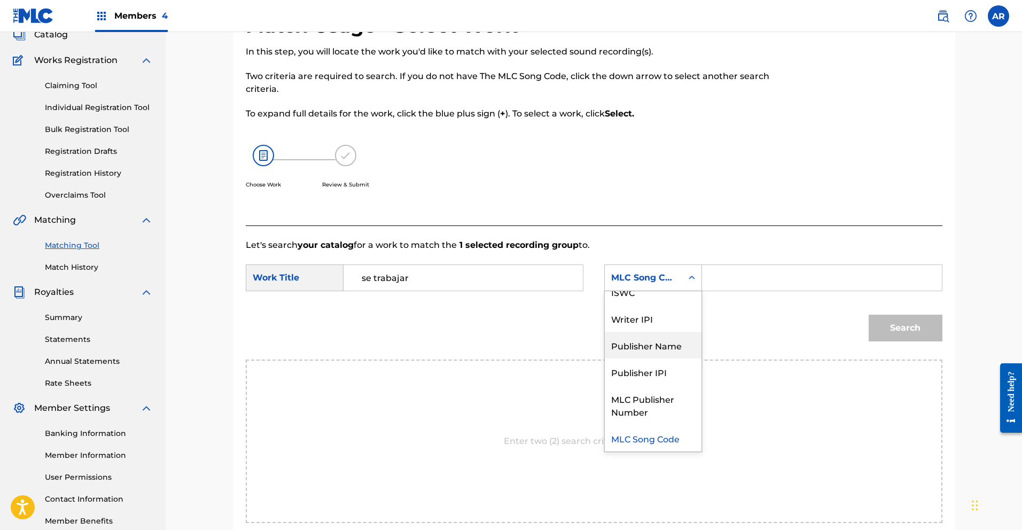
click at [680, 352] on div "Publisher Name" at bounding box center [653, 345] width 97 height 27
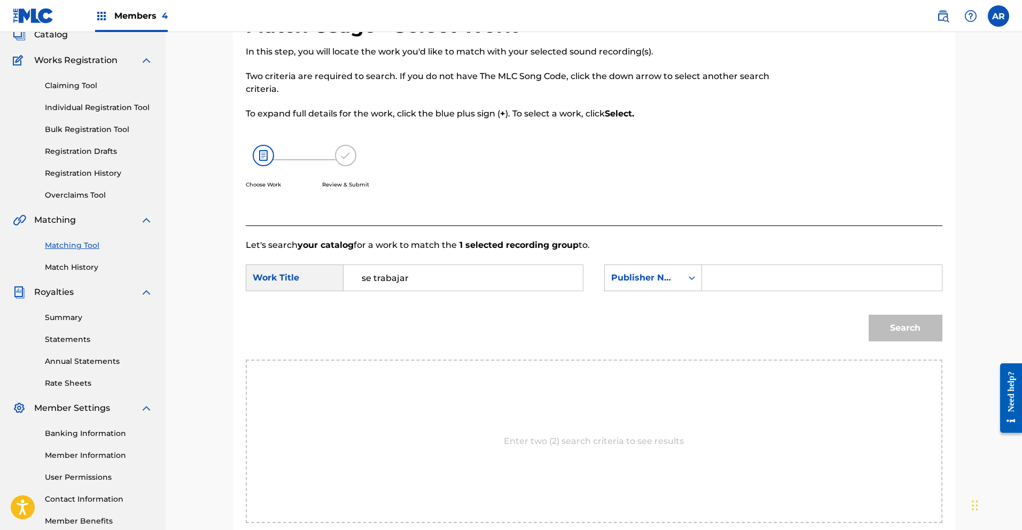
click at [732, 281] on input "Search Form" at bounding box center [821, 278] width 221 height 26
type input "ecko"
click at [891, 333] on button "Search" at bounding box center [906, 328] width 74 height 27
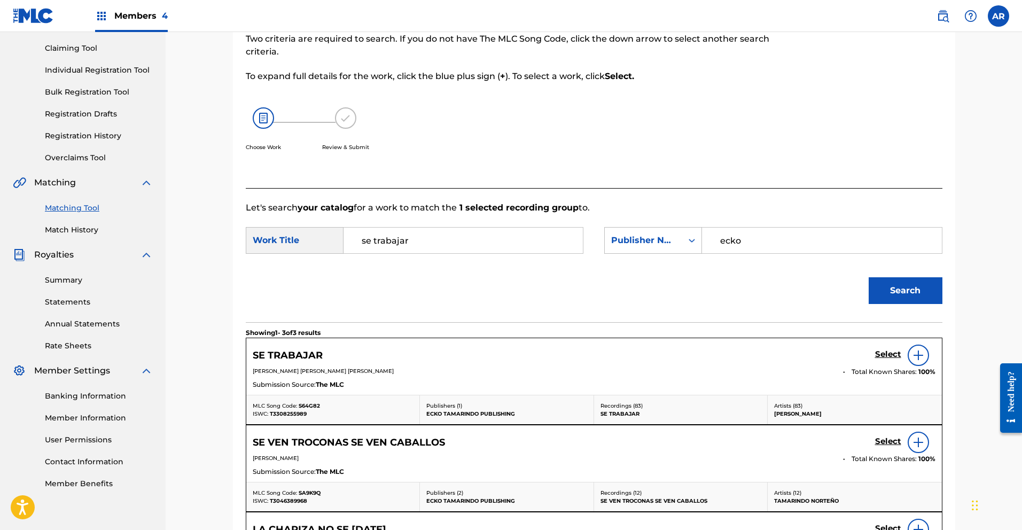
scroll to position [119, 0]
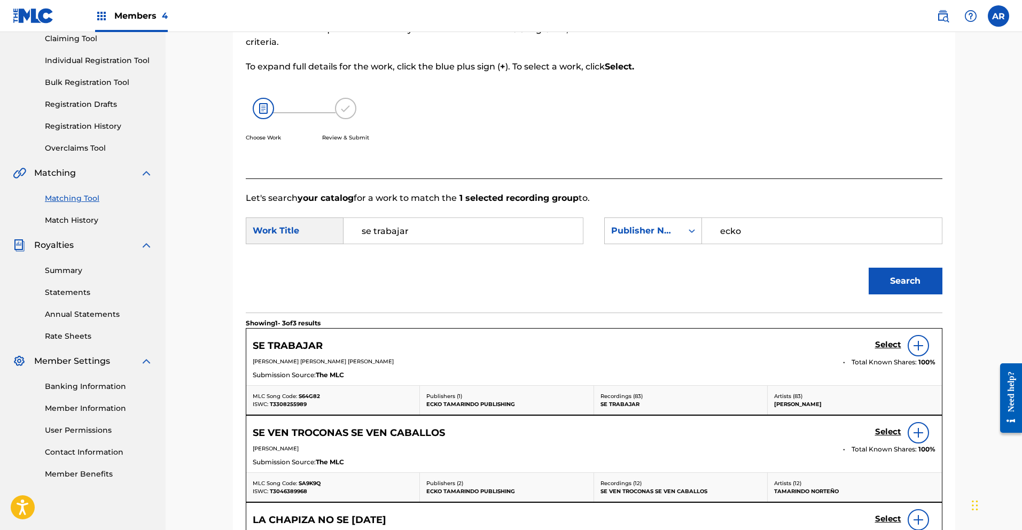
click at [885, 345] on h5 "Select" at bounding box center [888, 345] width 26 height 10
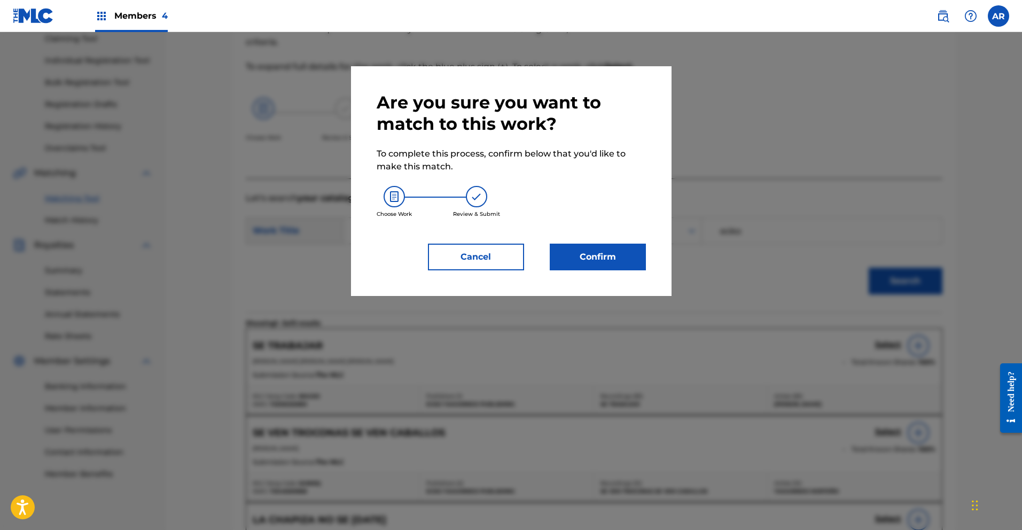
click at [616, 259] on button "Confirm" at bounding box center [598, 257] width 96 height 27
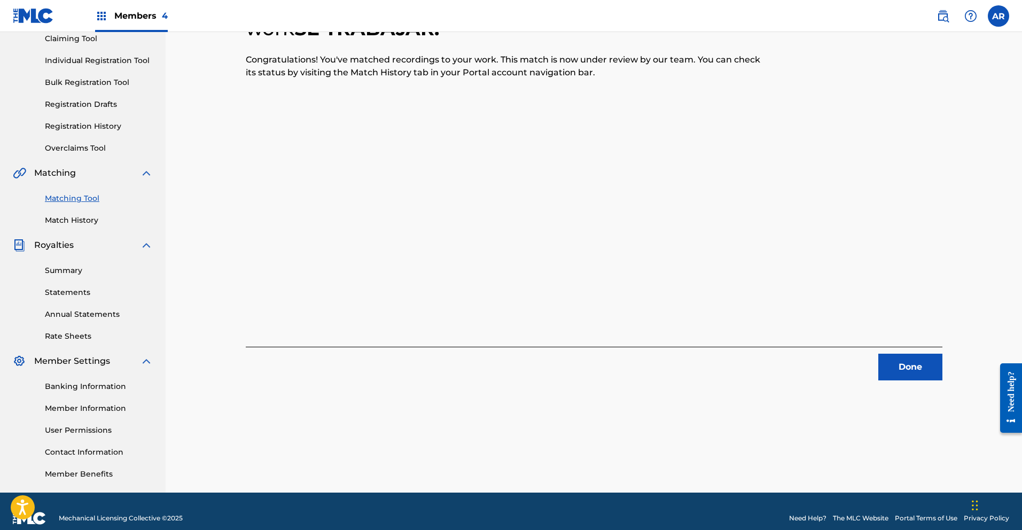
click at [896, 362] on button "Done" at bounding box center [910, 367] width 64 height 27
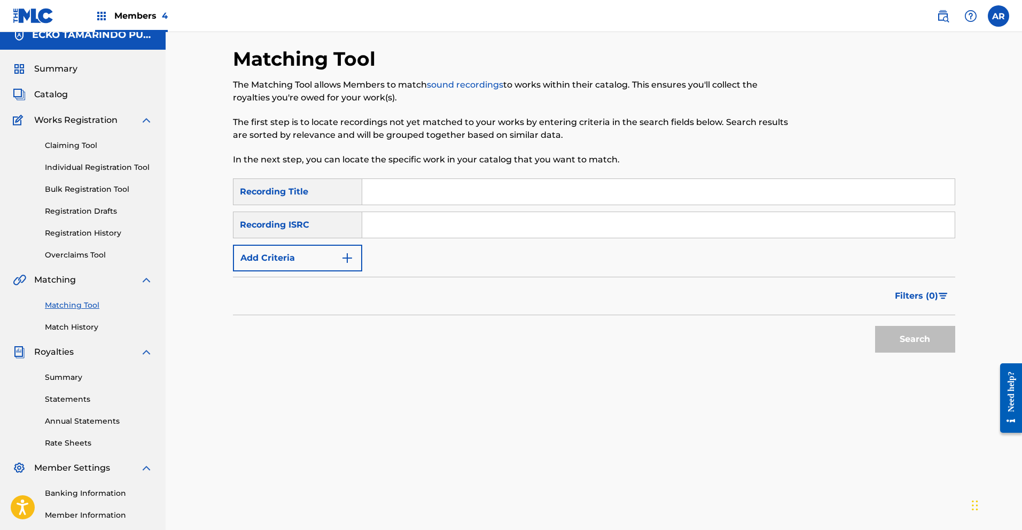
scroll to position [0, 0]
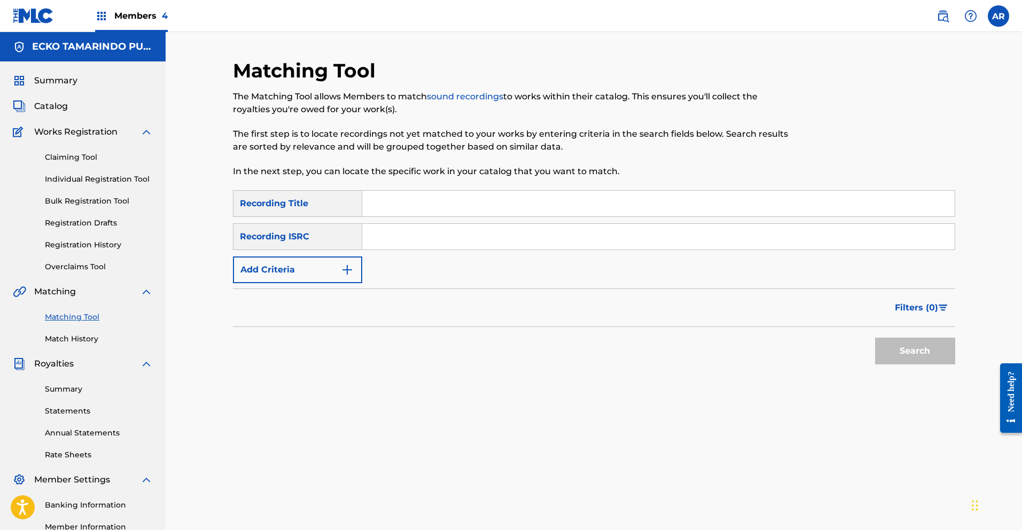
click at [424, 197] on input "Search Form" at bounding box center [658, 204] width 592 height 26
type input "Se Trabajar"
click at [893, 351] on button "Search" at bounding box center [915, 351] width 80 height 27
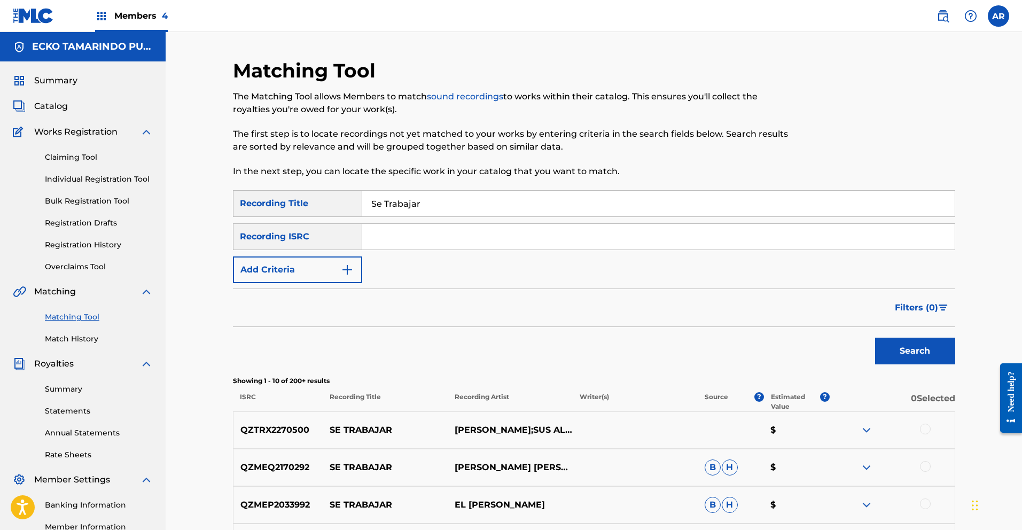
click at [349, 264] on img "Search Form" at bounding box center [347, 269] width 13 height 13
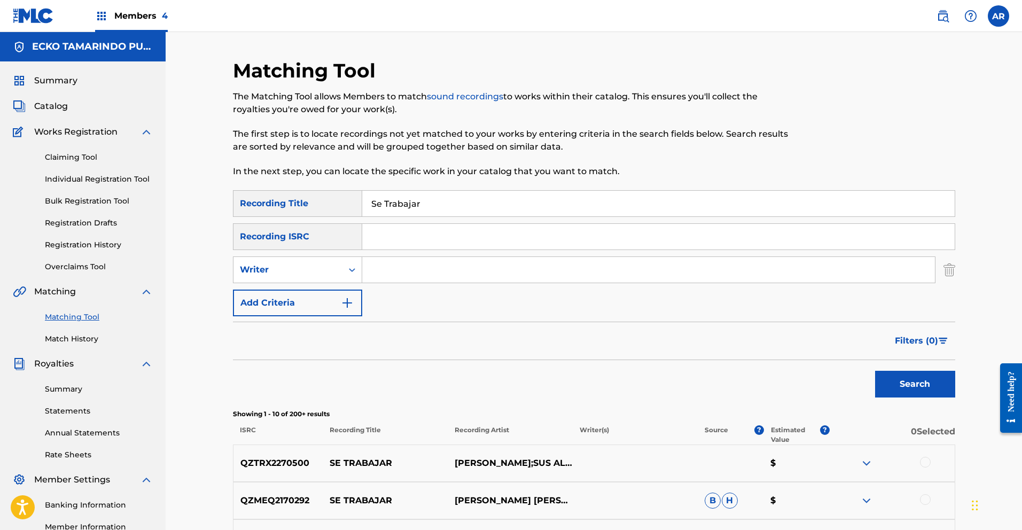
click at [400, 273] on input "Search Form" at bounding box center [648, 270] width 573 height 26
type input "[PERSON_NAME]"
click at [912, 380] on button "Search" at bounding box center [915, 384] width 80 height 27
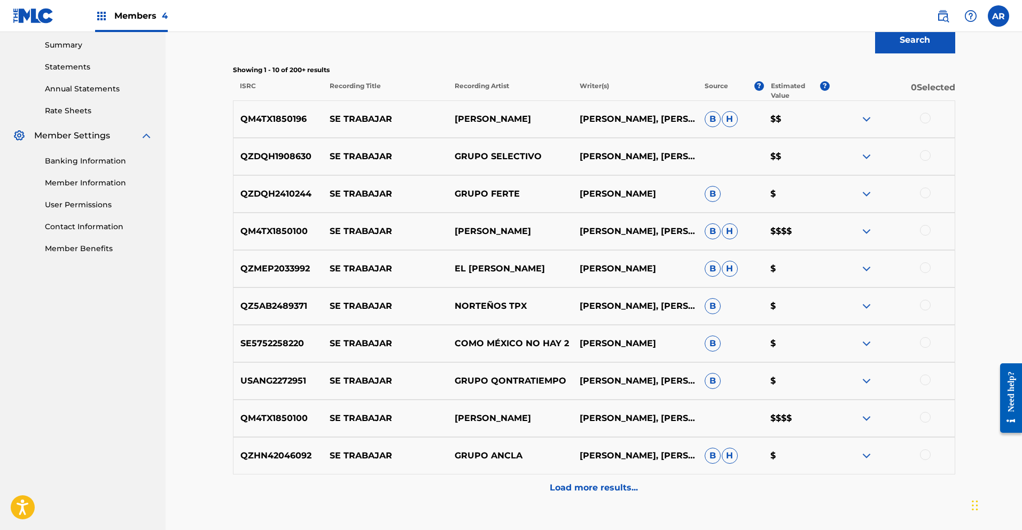
scroll to position [346, 0]
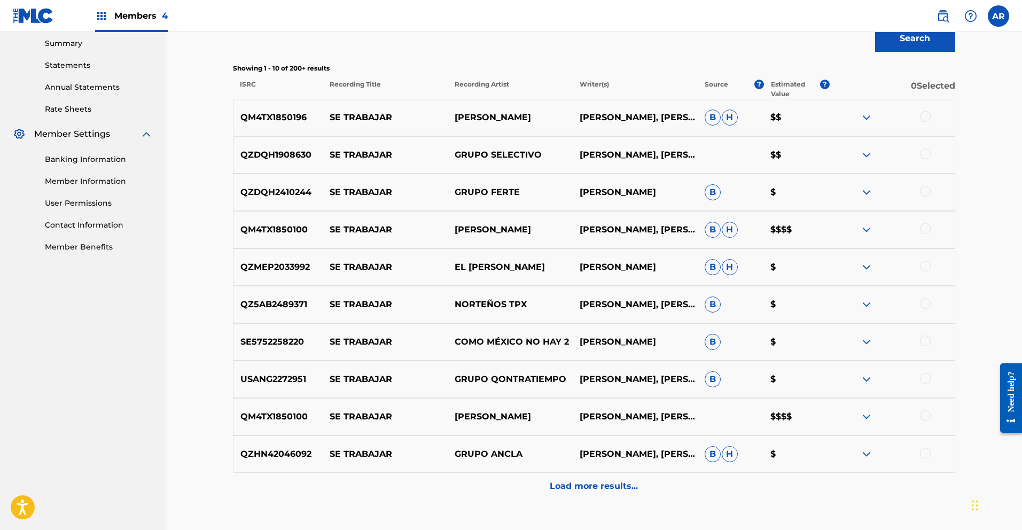
click at [865, 306] on img at bounding box center [866, 304] width 13 height 13
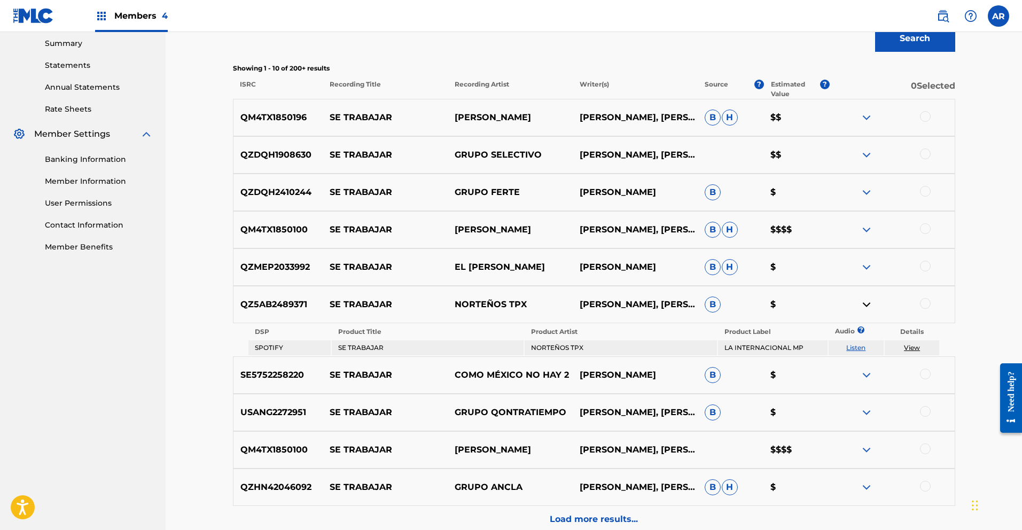
click at [854, 347] on link "Listen" at bounding box center [855, 348] width 19 height 8
click at [865, 305] on img at bounding box center [866, 304] width 13 height 13
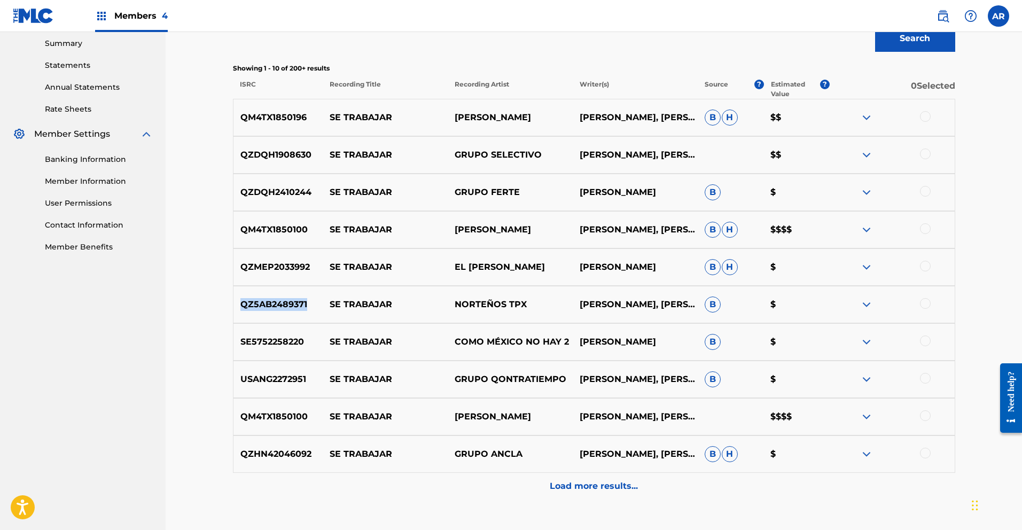
drag, startPoint x: 239, startPoint y: 304, endPoint x: 313, endPoint y: 303, distance: 73.7
click at [313, 303] on p "QZ5AB2489371" at bounding box center [278, 304] width 90 height 13
copy p "QZ5AB2489371"
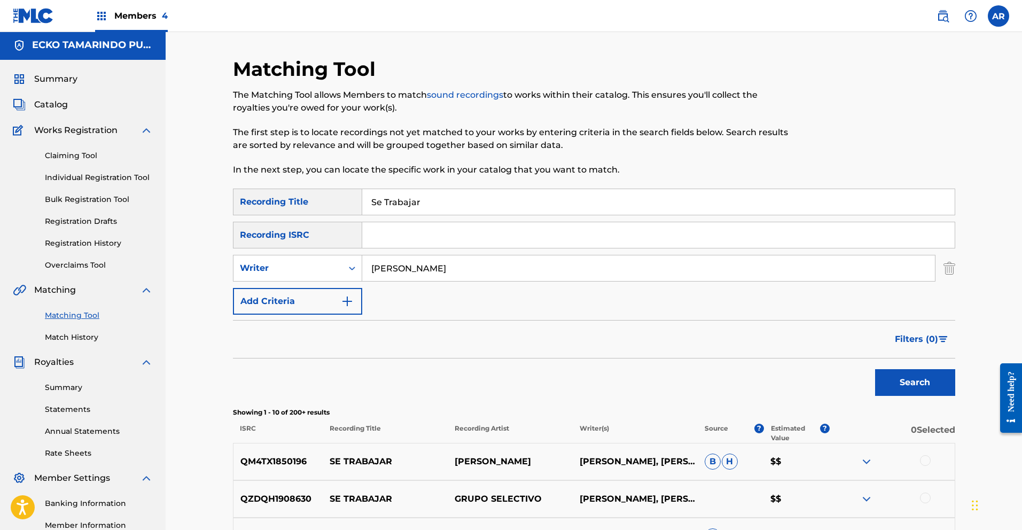
paste input "QZ5AB2489371"
type input "QZ5AB2489371"
click at [947, 266] on img "Search Form" at bounding box center [949, 268] width 12 height 27
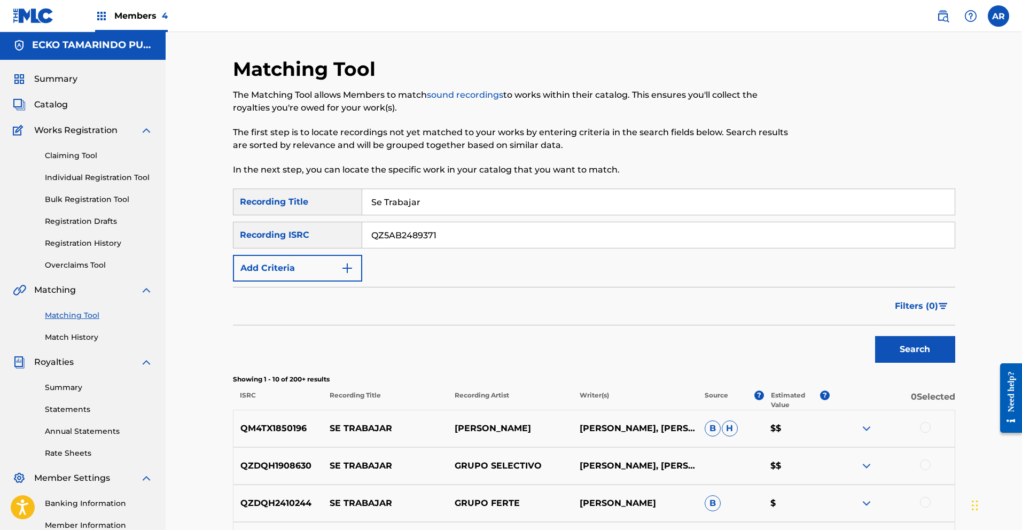
click at [893, 348] on button "Search" at bounding box center [915, 349] width 80 height 27
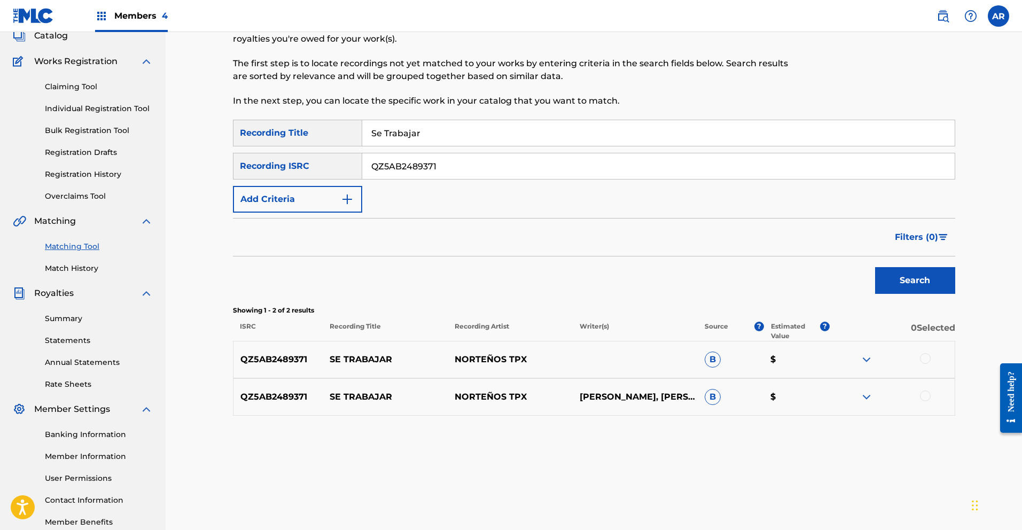
scroll to position [72, 0]
click at [924, 357] on div at bounding box center [925, 357] width 11 height 11
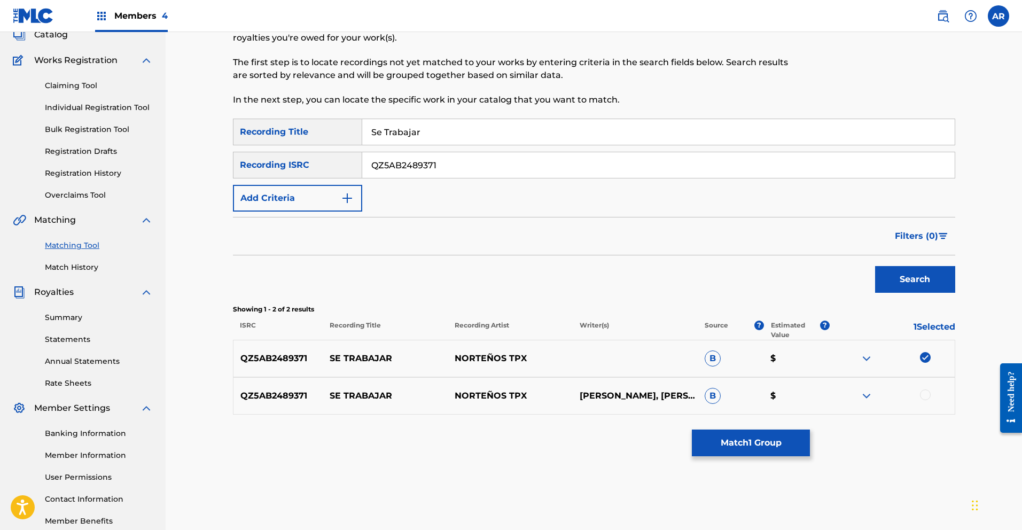
click at [928, 395] on div at bounding box center [925, 394] width 11 height 11
click at [766, 452] on button "Match 2 Groups" at bounding box center [751, 443] width 118 height 27
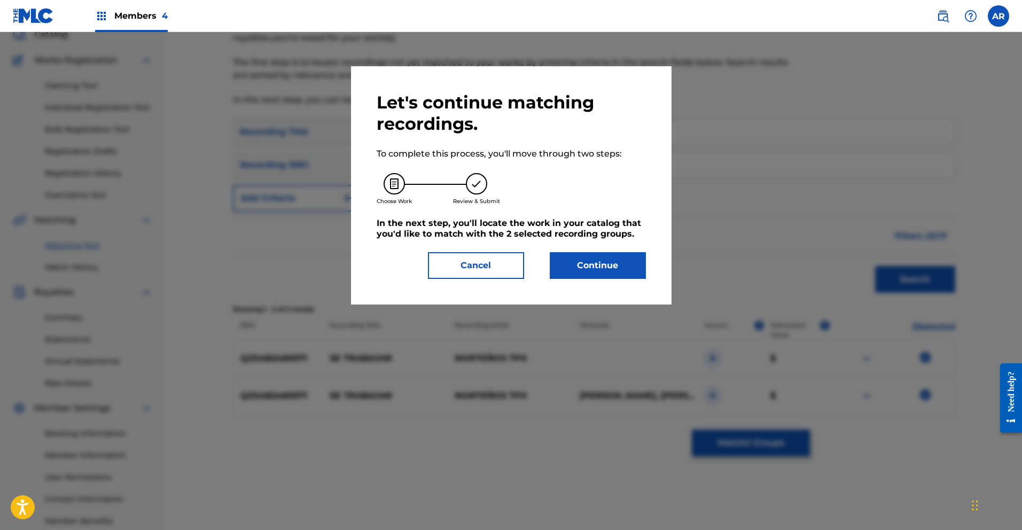
click at [602, 266] on button "Continue" at bounding box center [598, 265] width 96 height 27
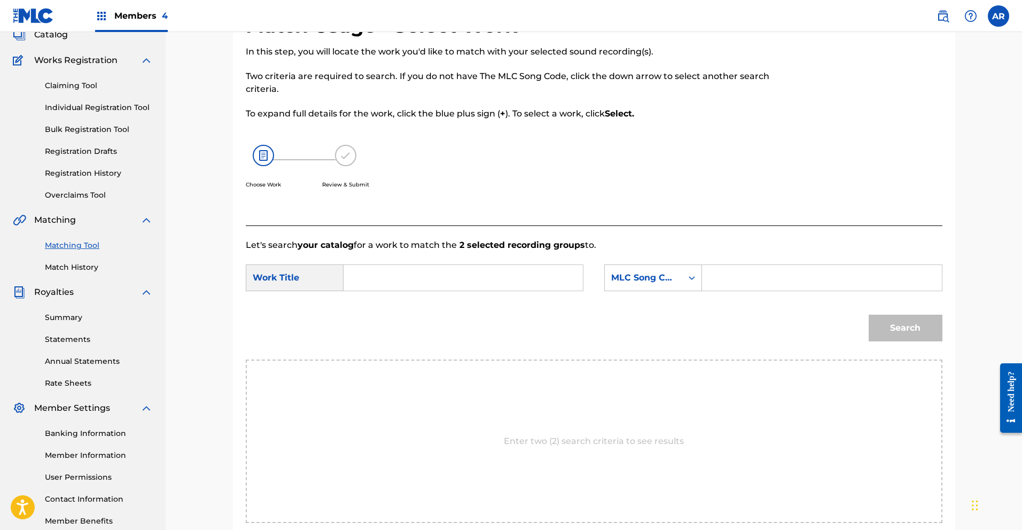
click at [504, 283] on input "Search Form" at bounding box center [463, 278] width 221 height 26
type input "se trabajar"
click at [387, 313] on strong "trabajar" at bounding box center [379, 314] width 35 height 10
click at [689, 280] on icon "Search Form" at bounding box center [692, 277] width 11 height 11
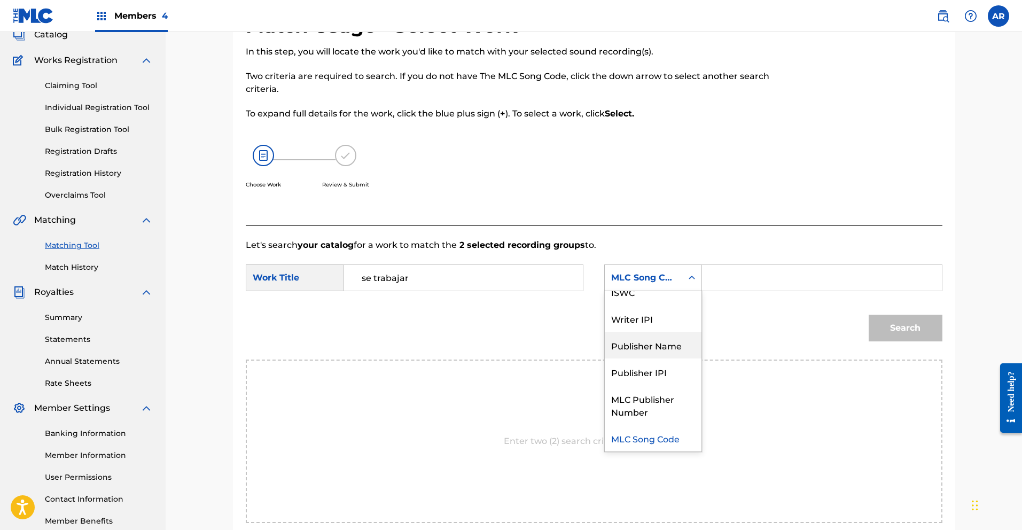
click at [682, 348] on div "Publisher Name" at bounding box center [653, 345] width 97 height 27
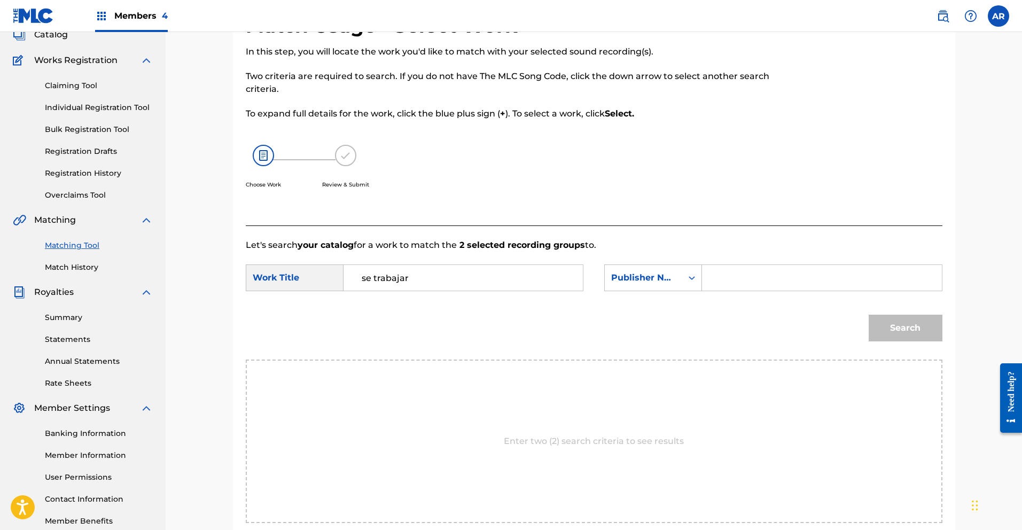
click at [734, 280] on input "Search Form" at bounding box center [821, 278] width 221 height 26
type input "ecko"
click at [895, 328] on button "Search" at bounding box center [906, 328] width 74 height 27
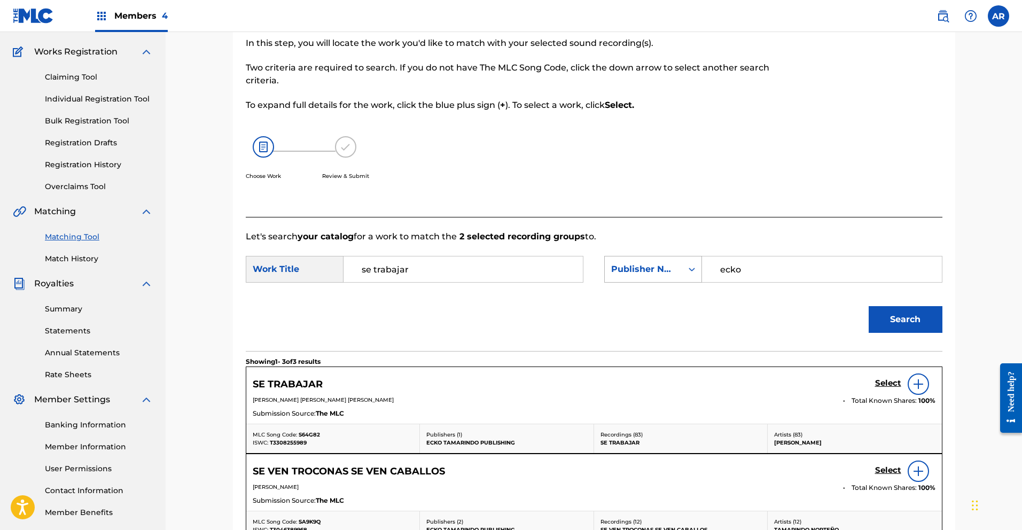
scroll to position [88, 0]
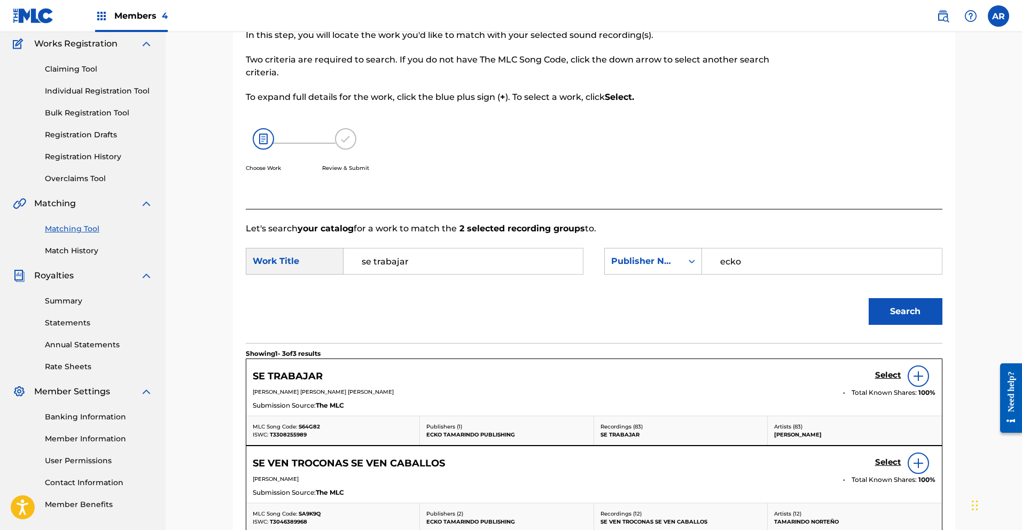
click at [886, 373] on h5 "Select" at bounding box center [888, 375] width 26 height 10
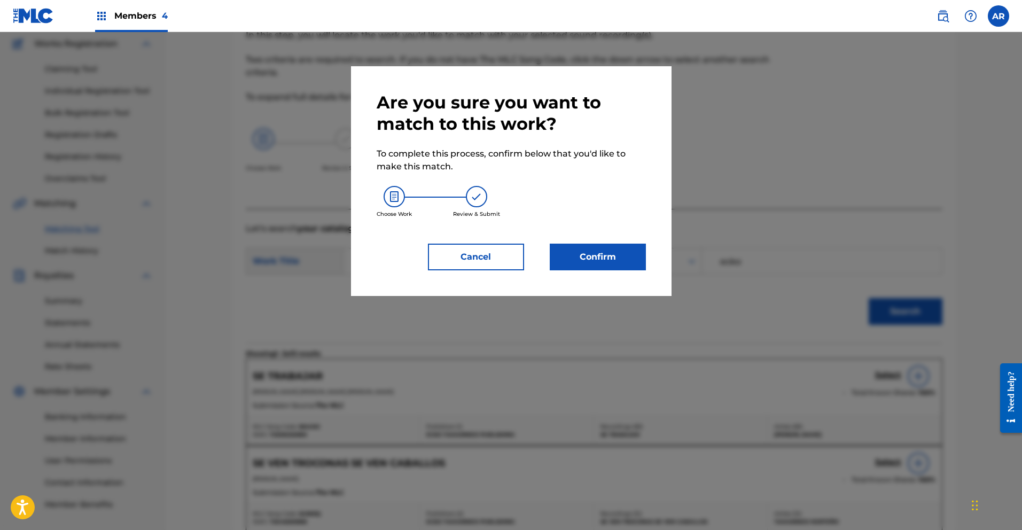
click at [619, 259] on button "Confirm" at bounding box center [598, 257] width 96 height 27
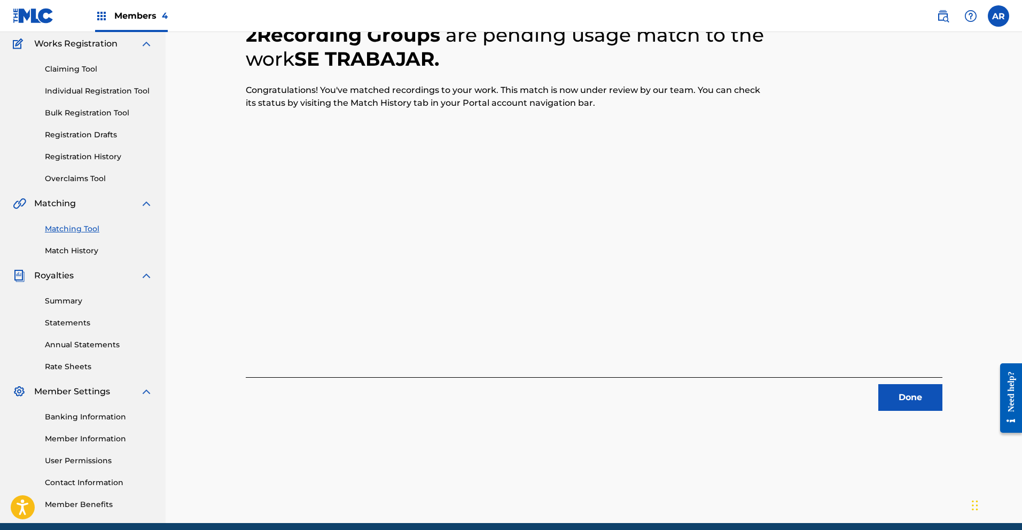
click at [926, 395] on button "Done" at bounding box center [910, 397] width 64 height 27
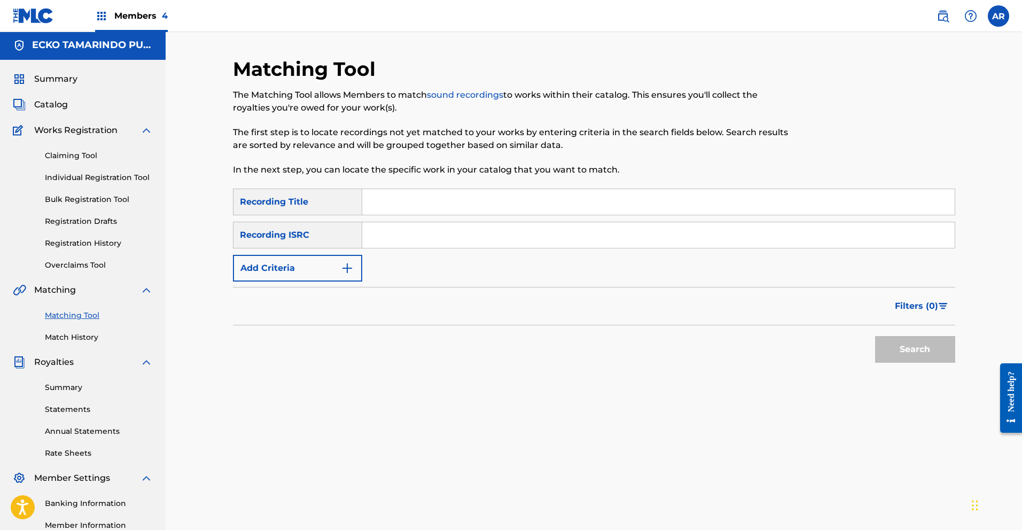
scroll to position [0, 0]
click at [471, 201] on input "Search Form" at bounding box center [658, 204] width 592 height 26
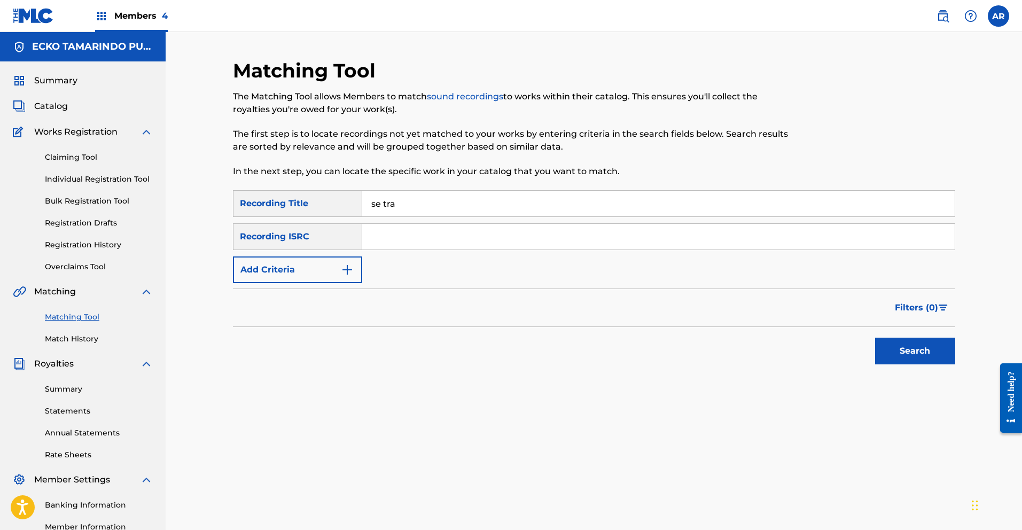
type input "Se Trabajar"
click at [350, 269] on img "Search Form" at bounding box center [347, 269] width 13 height 13
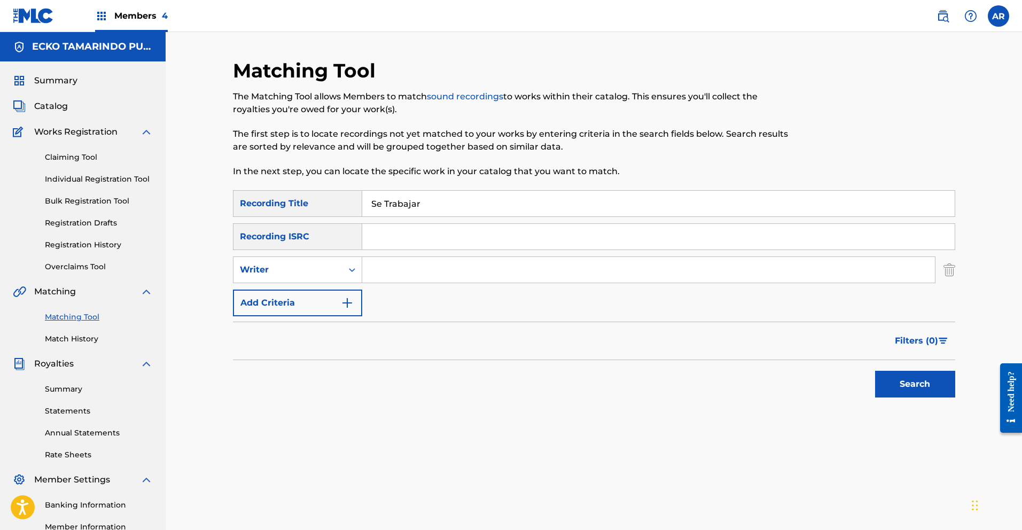
click at [375, 272] on input "Search Form" at bounding box center [648, 270] width 573 height 26
click at [352, 270] on icon "Search Form" at bounding box center [352, 269] width 11 height 11
click at [396, 272] on input "Search Form" at bounding box center [648, 270] width 573 height 26
type input "[PERSON_NAME]"
click at [898, 385] on button "Search" at bounding box center [915, 384] width 80 height 27
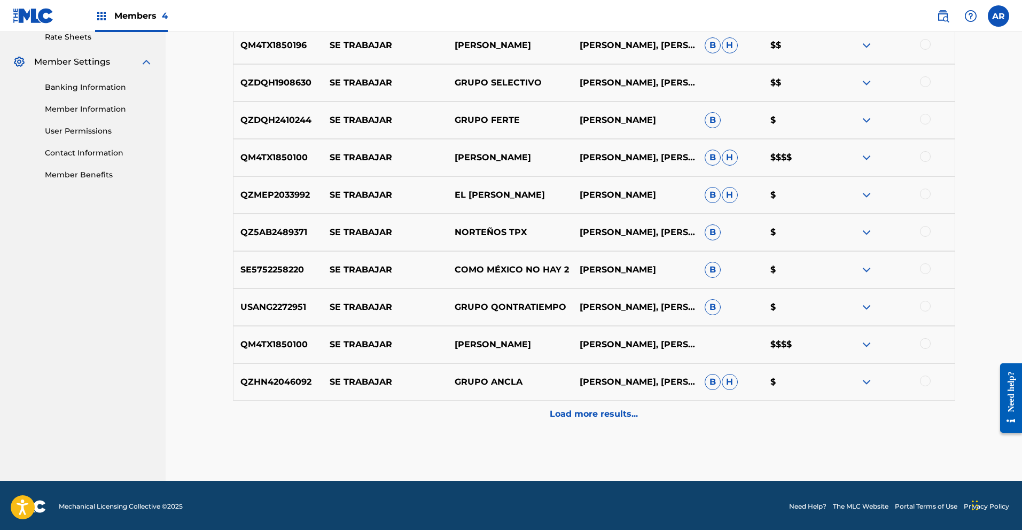
scroll to position [420, 0]
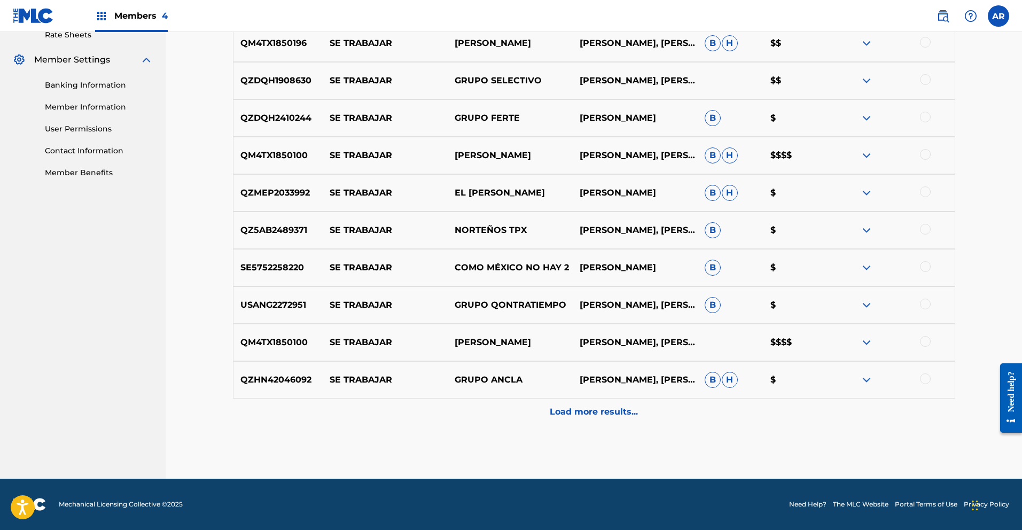
click at [867, 267] on img at bounding box center [866, 267] width 13 height 13
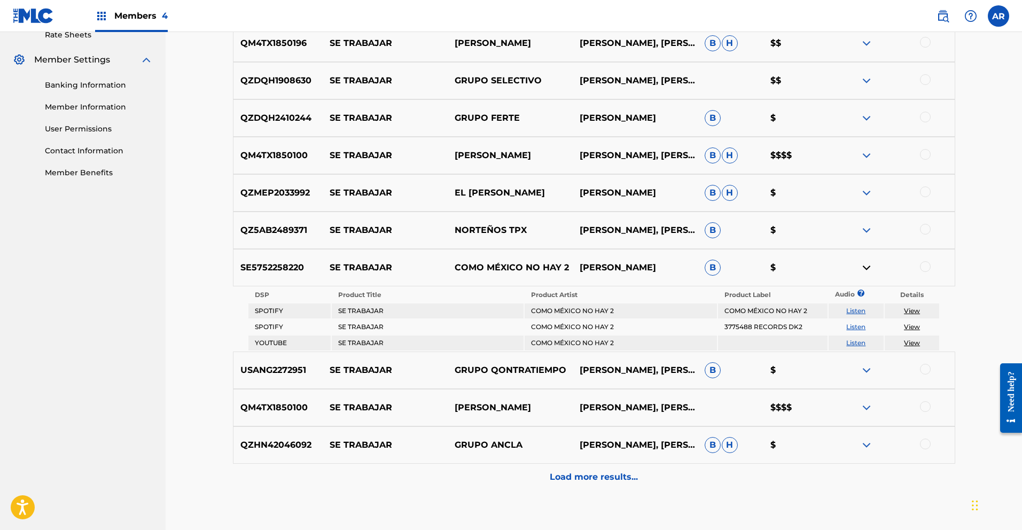
click at [853, 311] on link "Listen" at bounding box center [855, 311] width 19 height 8
click at [868, 267] on img at bounding box center [866, 267] width 13 height 13
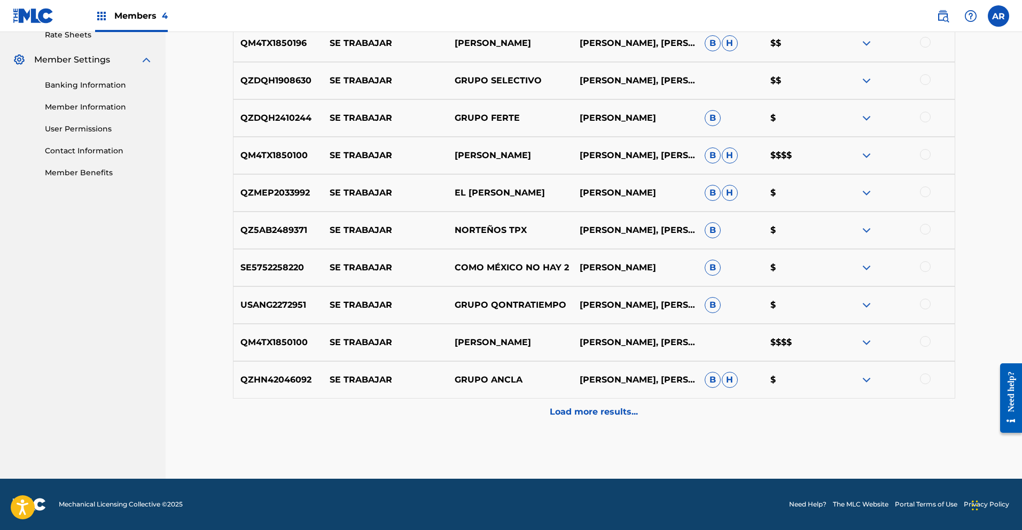
click at [866, 304] on img at bounding box center [866, 305] width 13 height 13
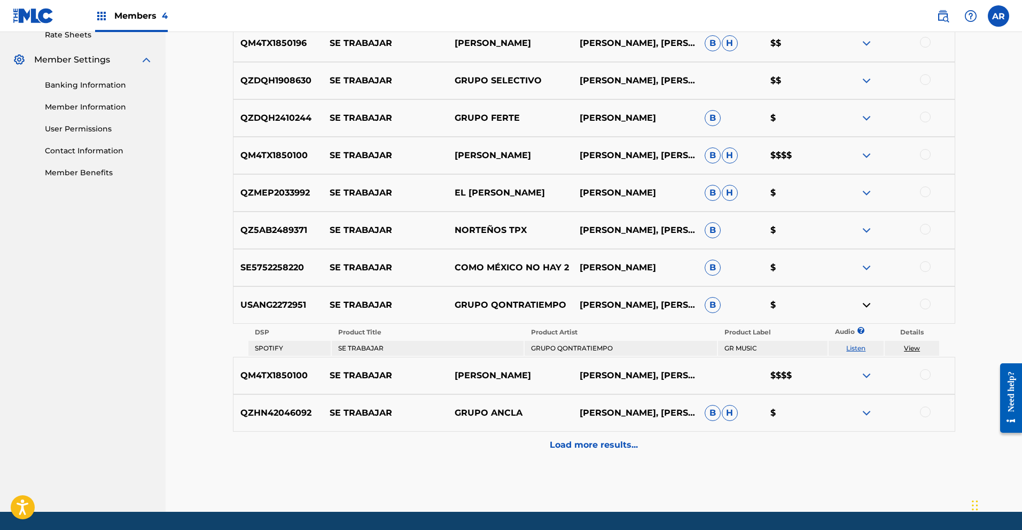
click at [853, 348] on link "Listen" at bounding box center [855, 348] width 19 height 8
click at [217, 313] on div "Matching Tool The Matching Tool allows Members to match sound recordings to wor…" at bounding box center [594, 62] width 856 height 900
drag, startPoint x: 239, startPoint y: 304, endPoint x: 310, endPoint y: 303, distance: 71.1
click at [310, 303] on p "USANG2272951" at bounding box center [278, 305] width 90 height 13
copy p "USANG2272951"
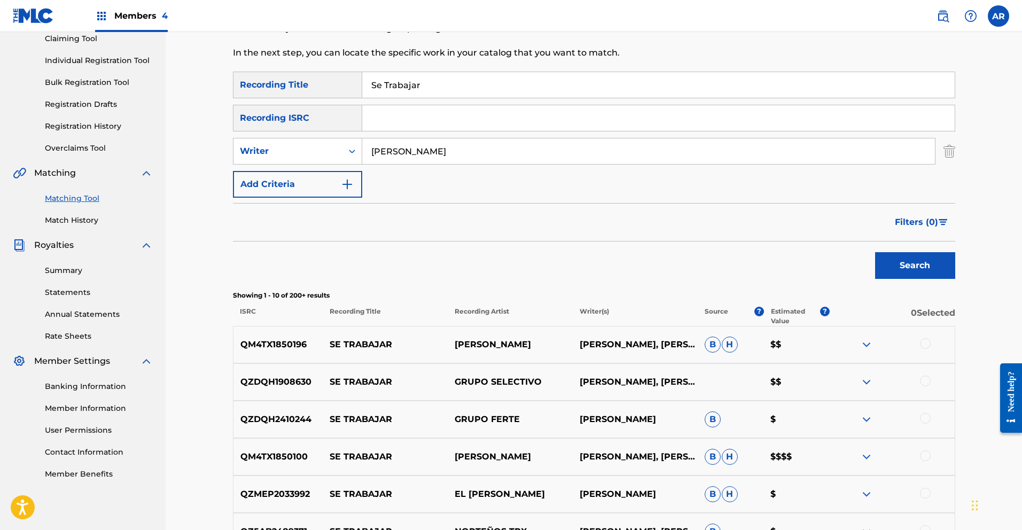
scroll to position [0, 0]
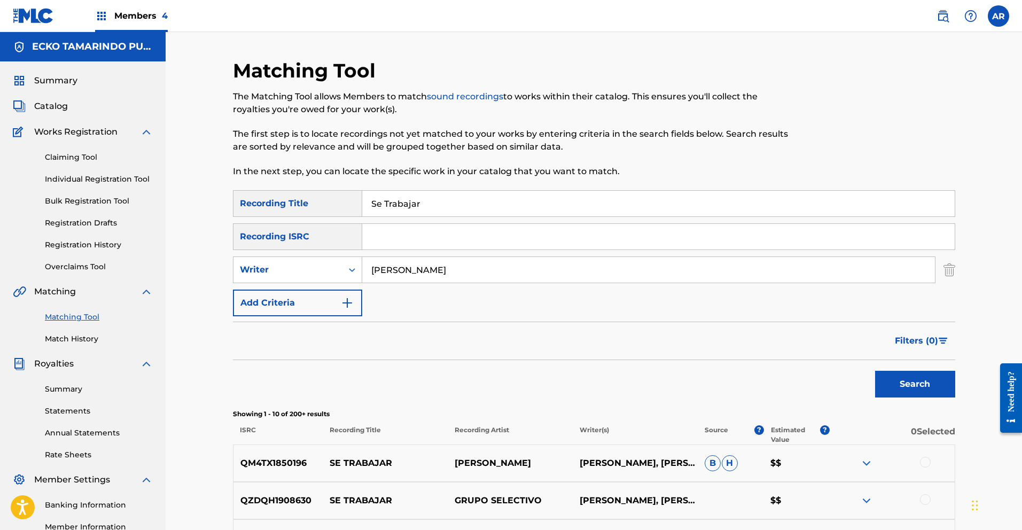
paste input "USANG2272951"
type input "USANG2272951"
click at [927, 383] on button "Search" at bounding box center [915, 384] width 80 height 27
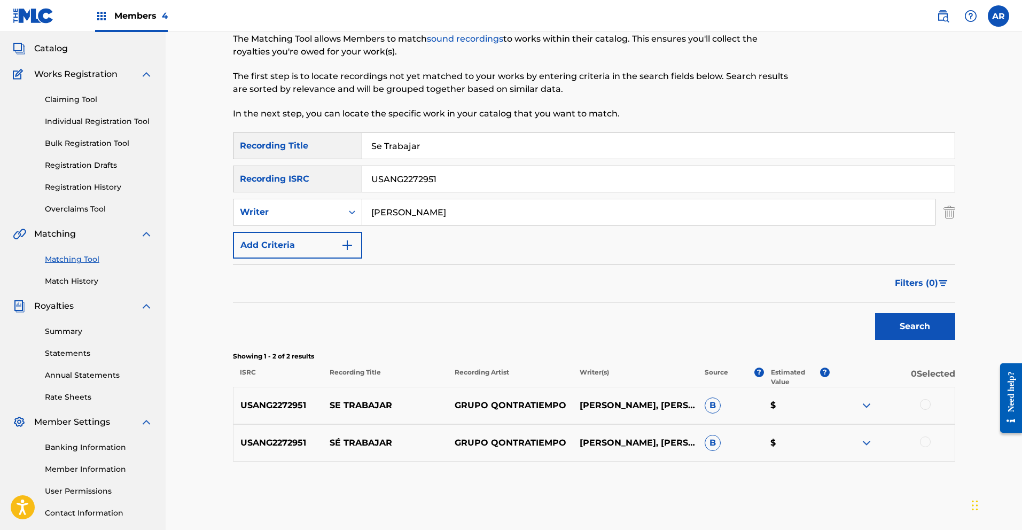
scroll to position [132, 0]
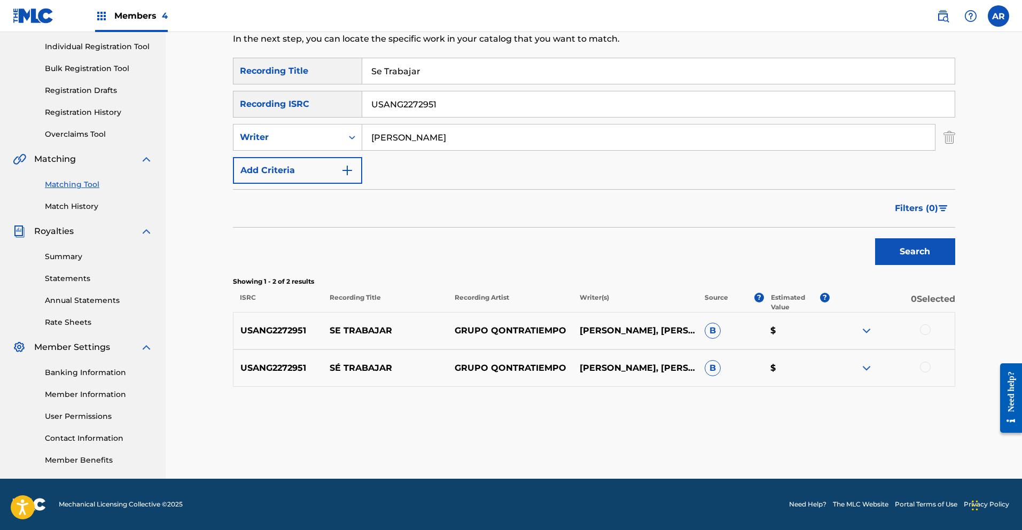
click at [926, 329] on div at bounding box center [925, 329] width 11 height 11
click at [924, 367] on div at bounding box center [925, 367] width 11 height 11
click at [800, 436] on button "Match 2 Groups" at bounding box center [751, 443] width 118 height 27
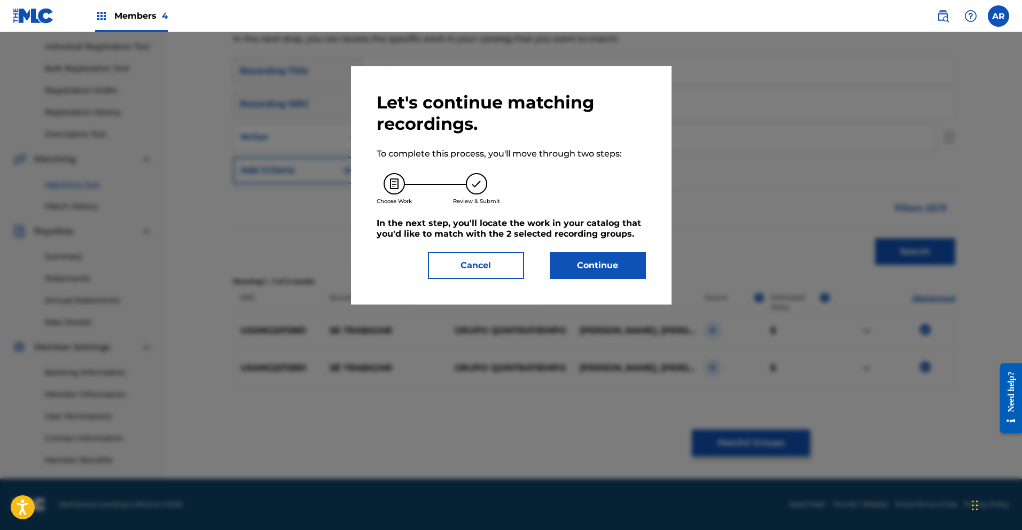
click at [591, 274] on button "Continue" at bounding box center [598, 265] width 96 height 27
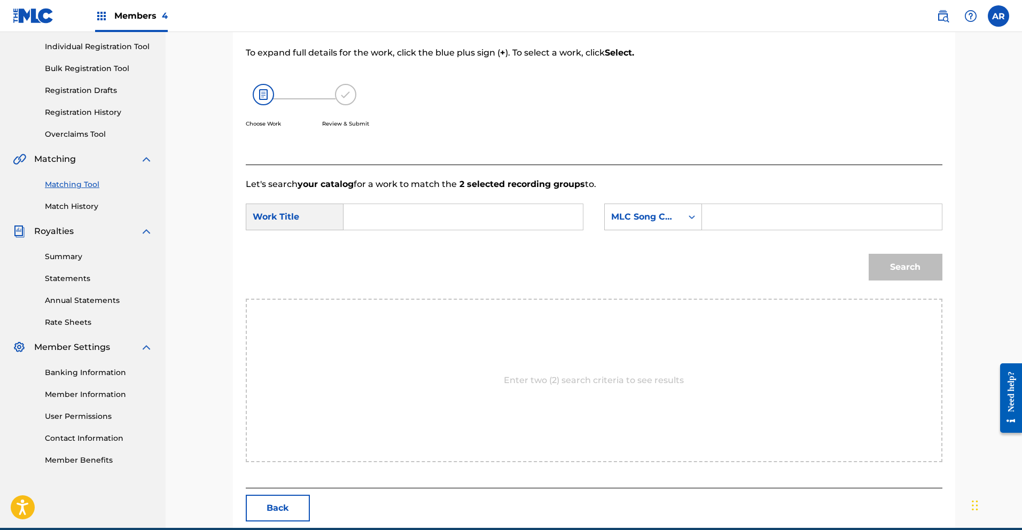
click at [427, 220] on input "Search Form" at bounding box center [463, 217] width 221 height 26
type input "se trabajar"
click at [368, 252] on strong "trabajar" at bounding box center [379, 253] width 35 height 10
click at [687, 219] on icon "Search Form" at bounding box center [692, 217] width 11 height 11
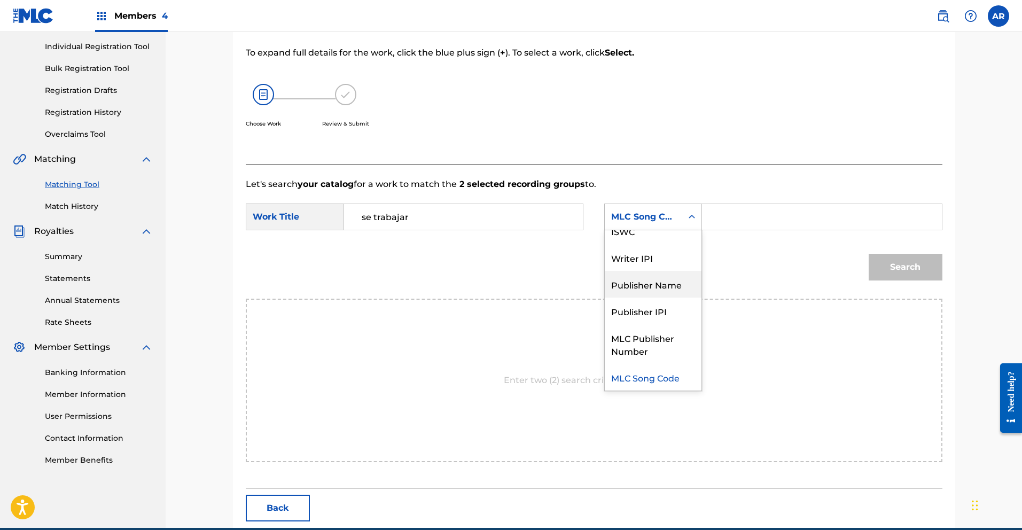
click at [676, 275] on div "Publisher Name" at bounding box center [653, 284] width 97 height 27
click at [740, 220] on input "Search Form" at bounding box center [821, 217] width 221 height 26
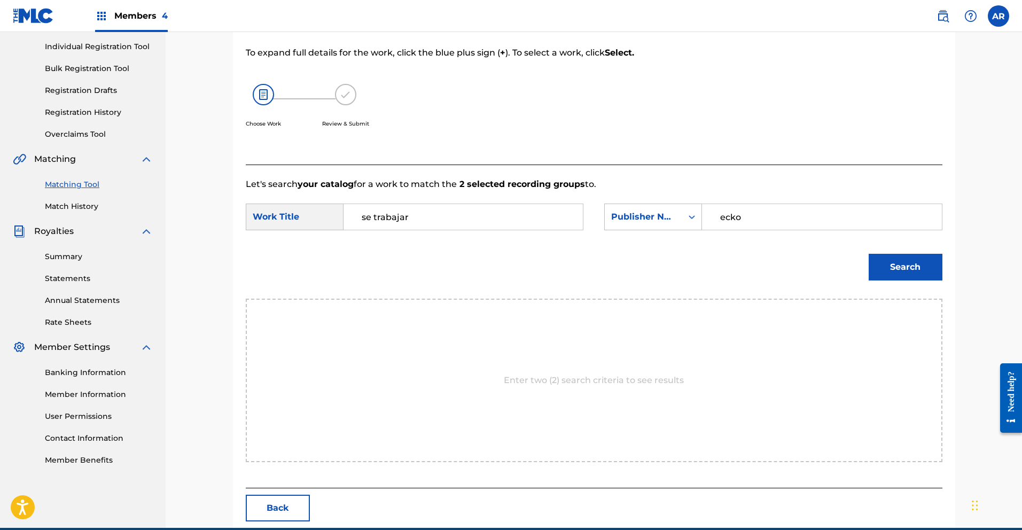
type input "ecko"
click at [881, 267] on button "Search" at bounding box center [906, 267] width 74 height 27
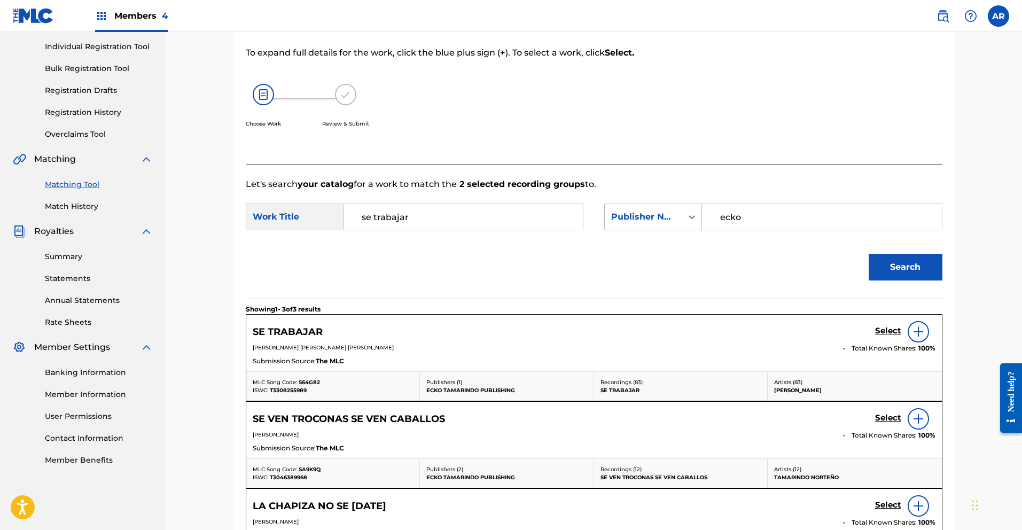
click at [882, 330] on h5 "Select" at bounding box center [888, 331] width 26 height 10
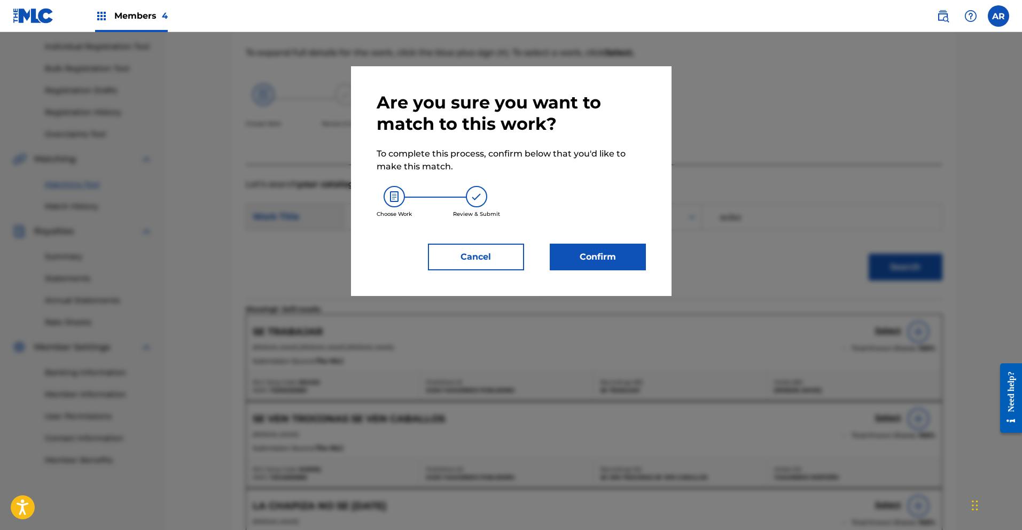
click at [624, 255] on button "Confirm" at bounding box center [598, 257] width 96 height 27
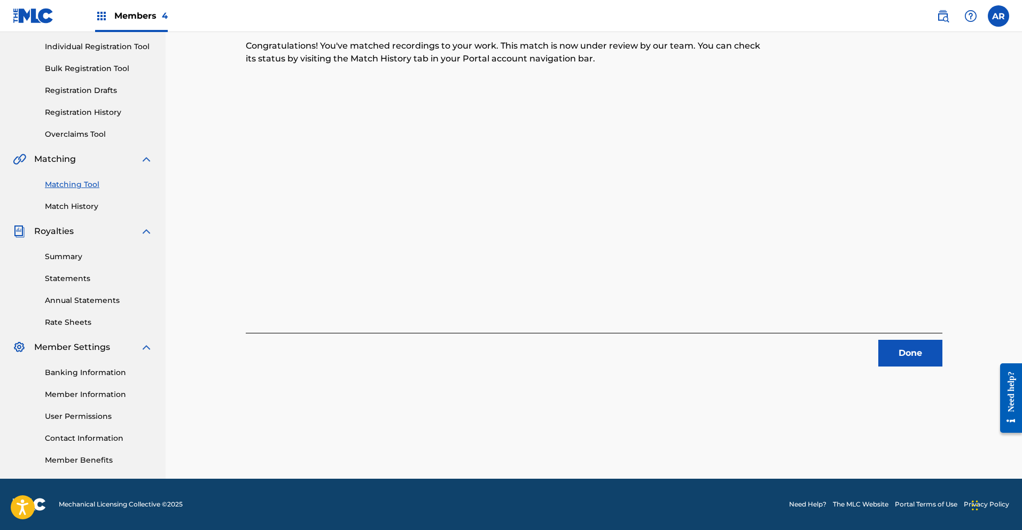
click at [894, 346] on button "Done" at bounding box center [910, 353] width 64 height 27
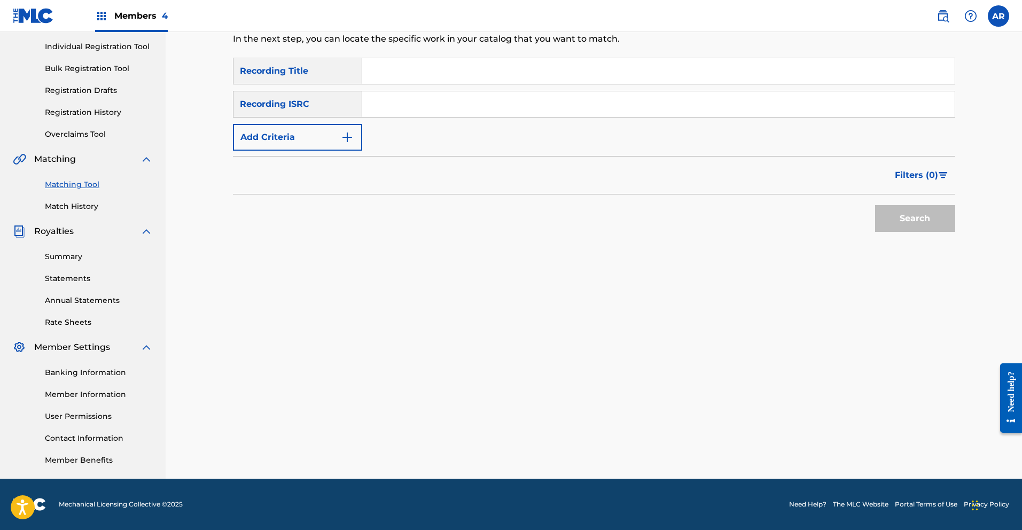
click at [479, 71] on input "Search Form" at bounding box center [658, 71] width 592 height 26
type input "Se Trabajar"
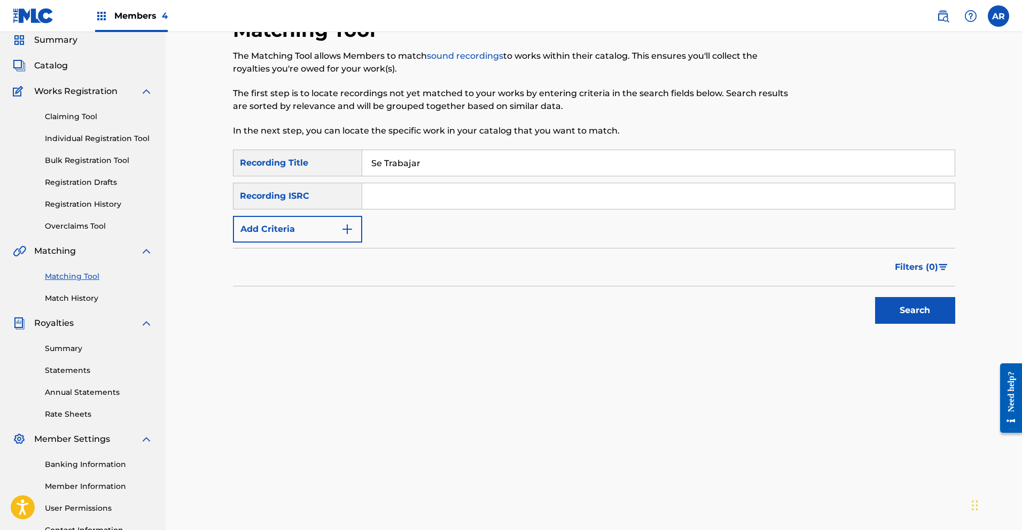
scroll to position [0, 0]
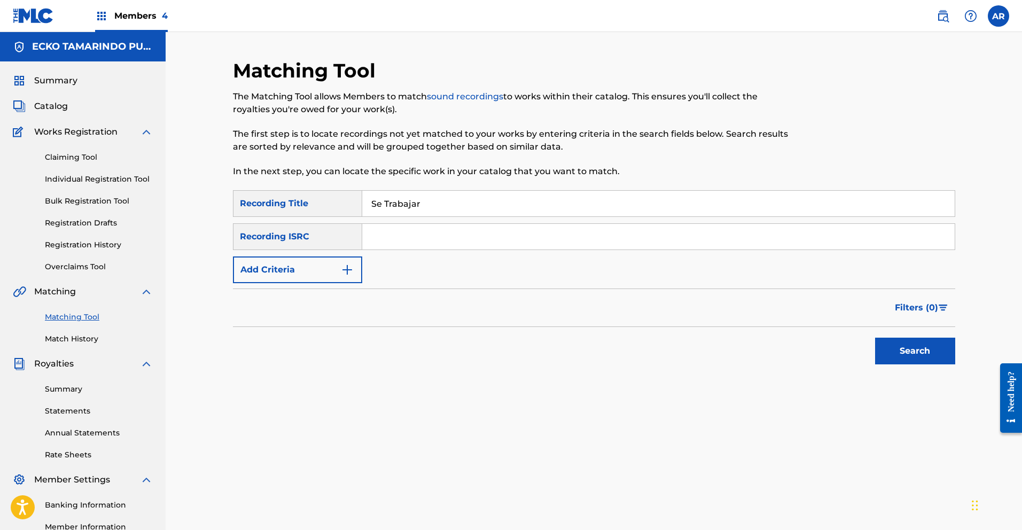
click at [351, 275] on img "Search Form" at bounding box center [347, 269] width 13 height 13
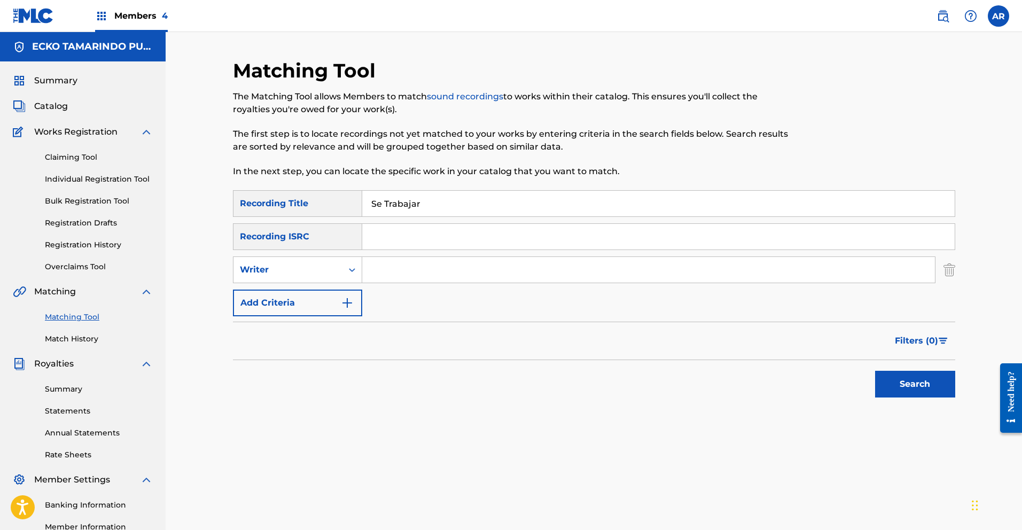
click at [430, 274] on input "Search Form" at bounding box center [648, 270] width 573 height 26
type input "[PERSON_NAME]"
click at [917, 378] on button "Search" at bounding box center [915, 384] width 80 height 27
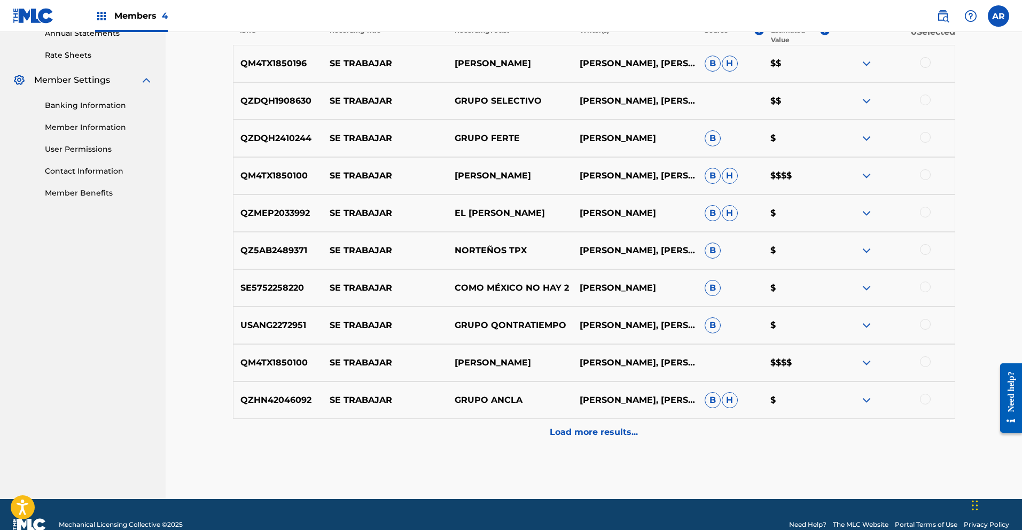
scroll to position [420, 0]
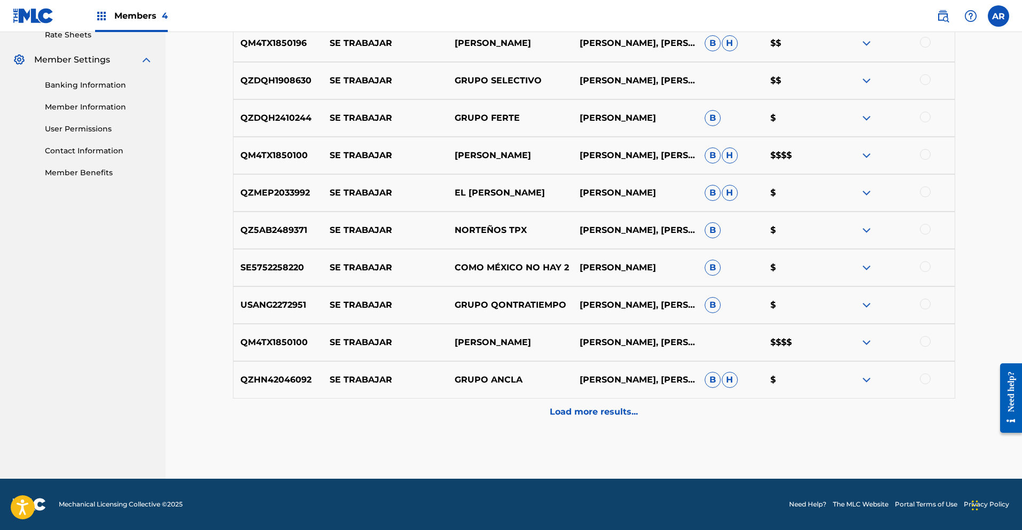
click at [576, 410] on p "Load more results..." at bounding box center [594, 412] width 88 height 13
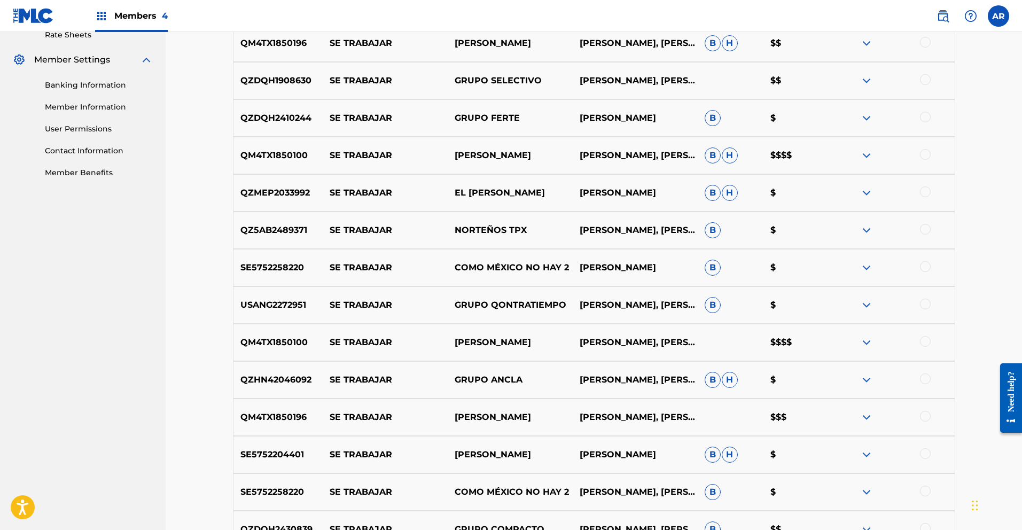
click at [865, 379] on img at bounding box center [866, 379] width 13 height 13
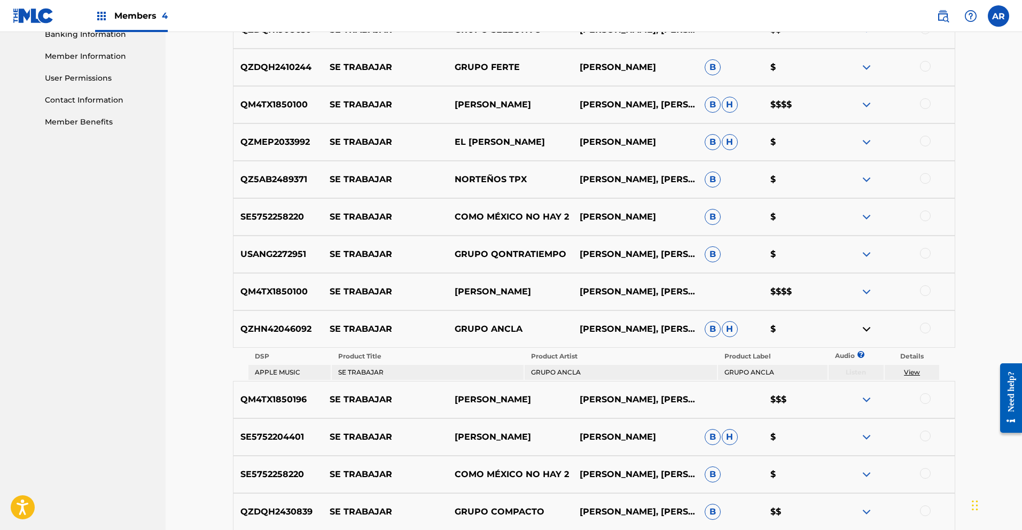
scroll to position [518, 0]
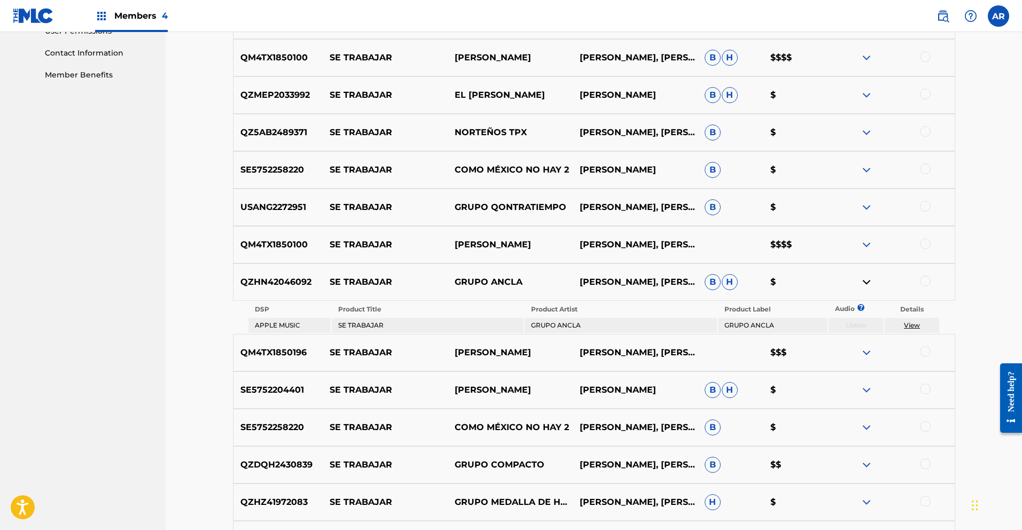
click at [868, 280] on img at bounding box center [866, 282] width 13 height 13
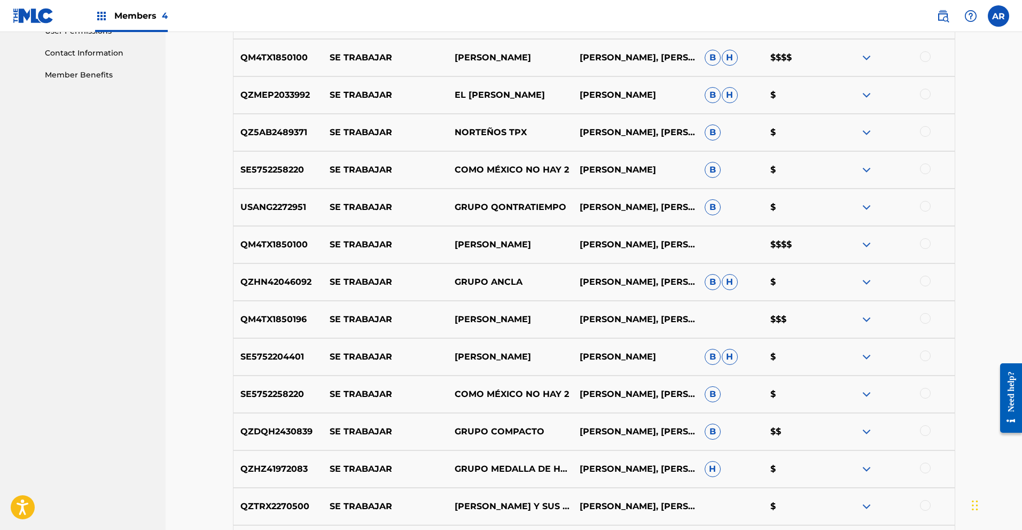
click at [864, 354] on img at bounding box center [866, 356] width 13 height 13
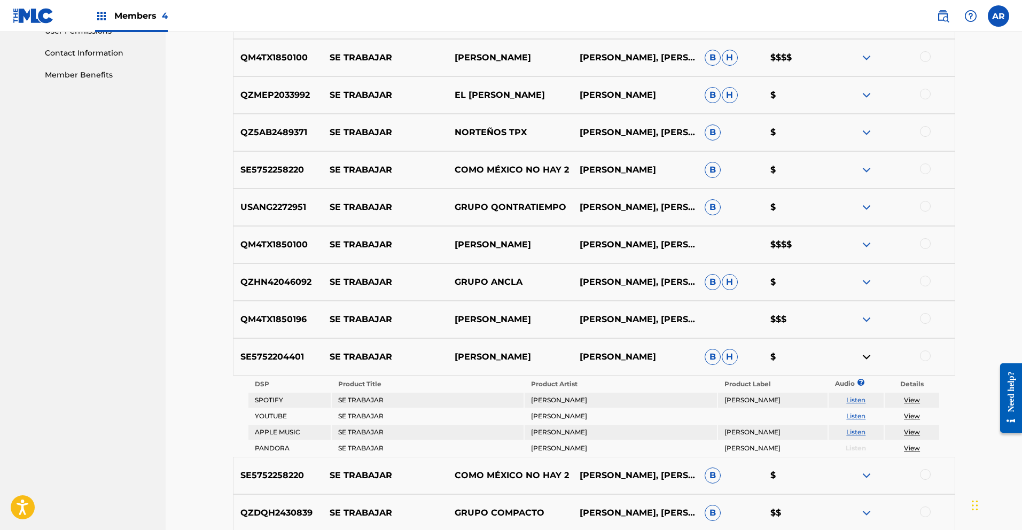
click at [853, 397] on link "Listen" at bounding box center [855, 400] width 19 height 8
click at [854, 415] on link "Listen" at bounding box center [855, 416] width 19 height 8
click at [857, 432] on link "Listen" at bounding box center [855, 432] width 19 height 8
click at [867, 283] on img at bounding box center [866, 282] width 13 height 13
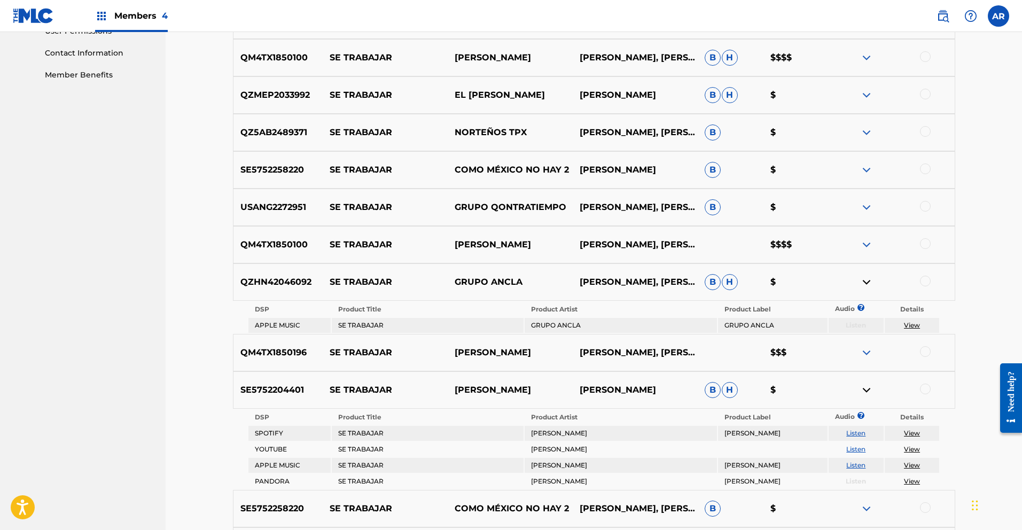
click at [867, 283] on img at bounding box center [866, 282] width 13 height 13
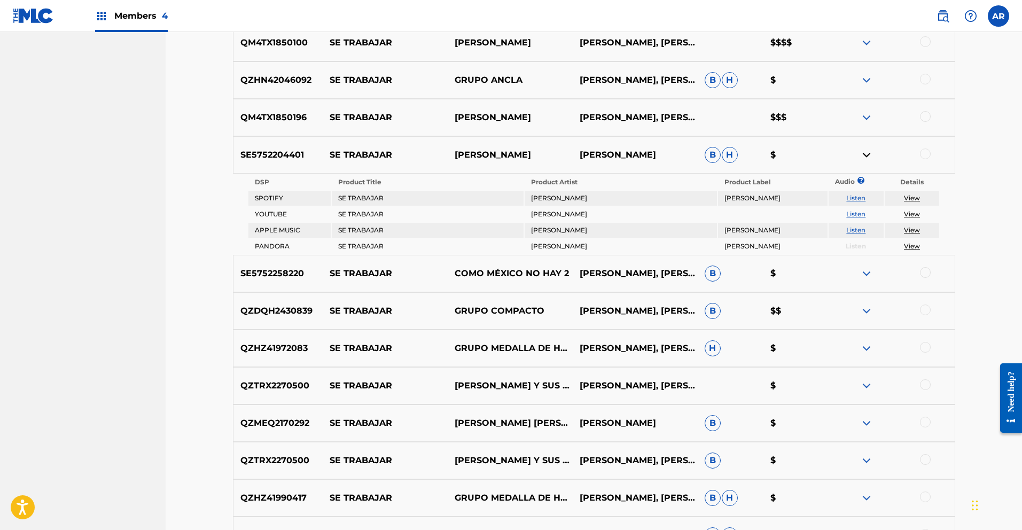
scroll to position [755, 0]
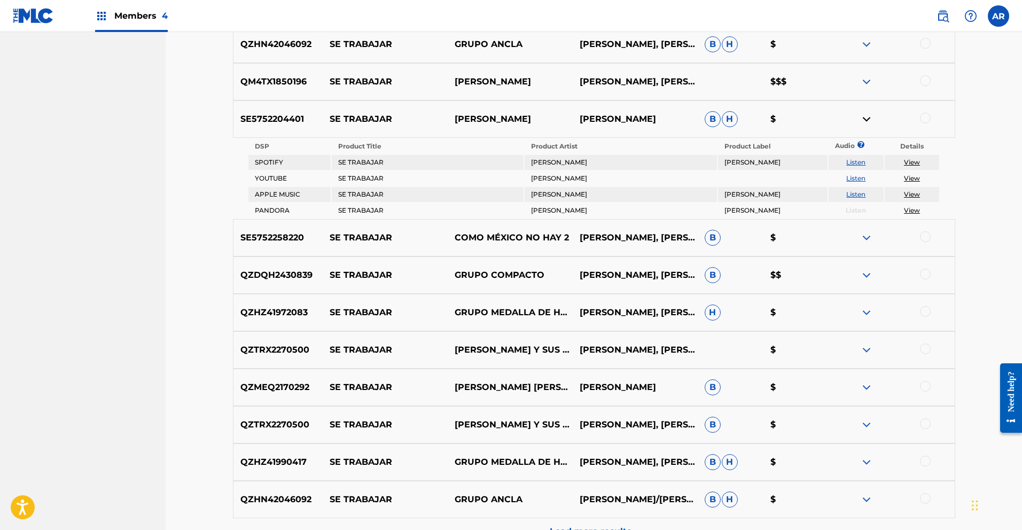
click at [865, 237] on img at bounding box center [866, 237] width 13 height 13
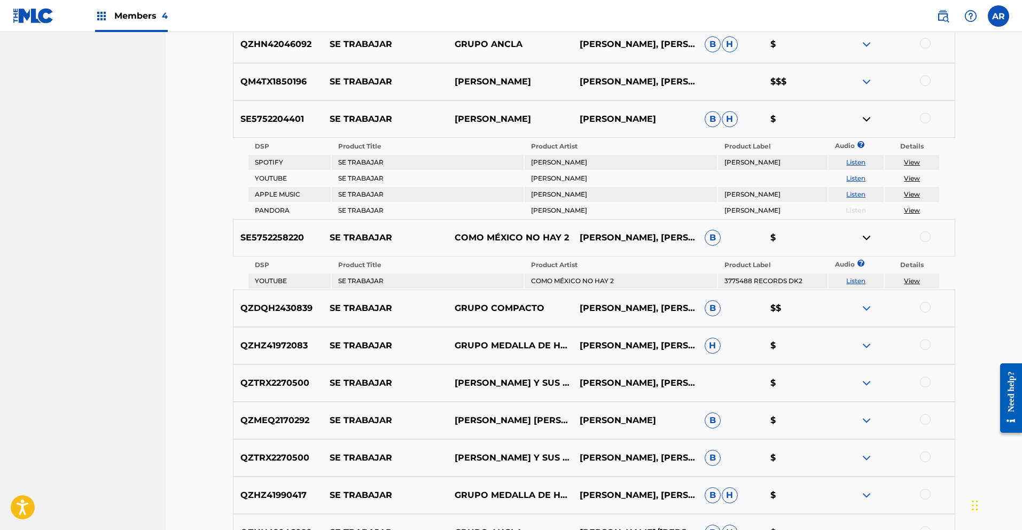
click at [857, 281] on link "Listen" at bounding box center [855, 281] width 19 height 8
click at [867, 307] on img at bounding box center [866, 308] width 13 height 13
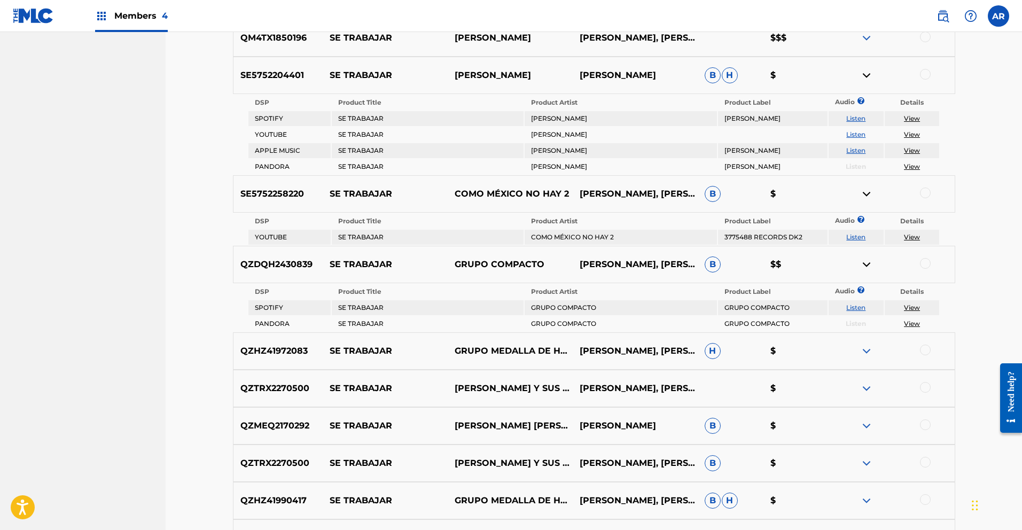
scroll to position [910, 0]
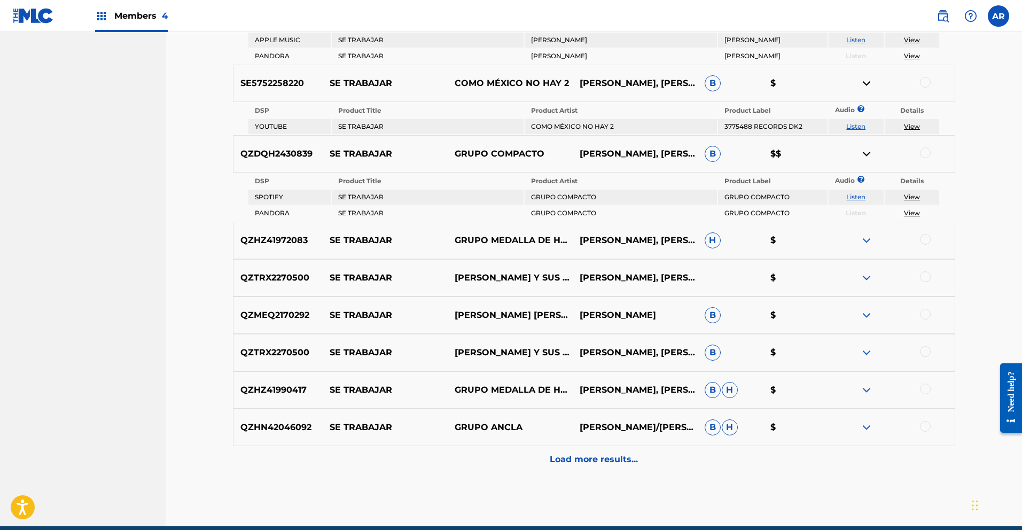
click at [858, 198] on link "Listen" at bounding box center [855, 197] width 19 height 8
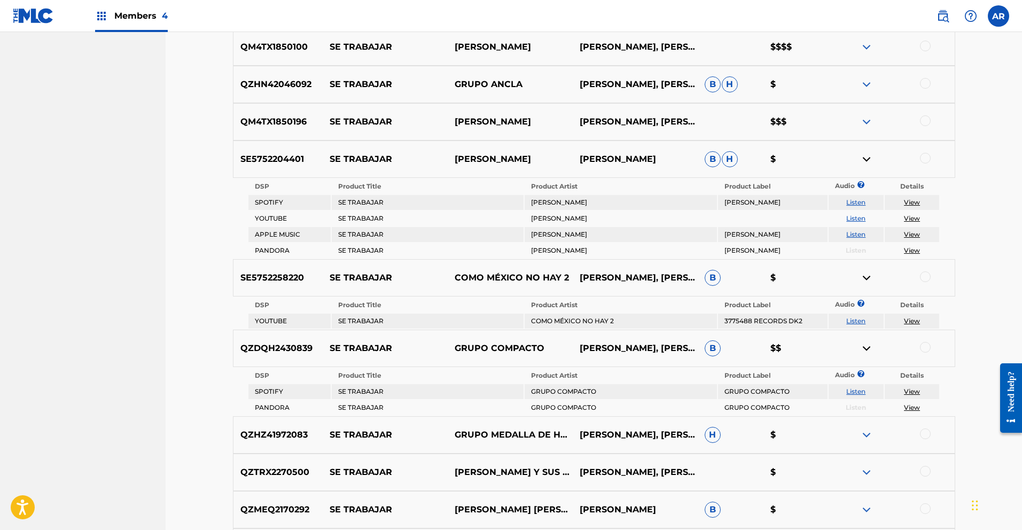
scroll to position [706, 0]
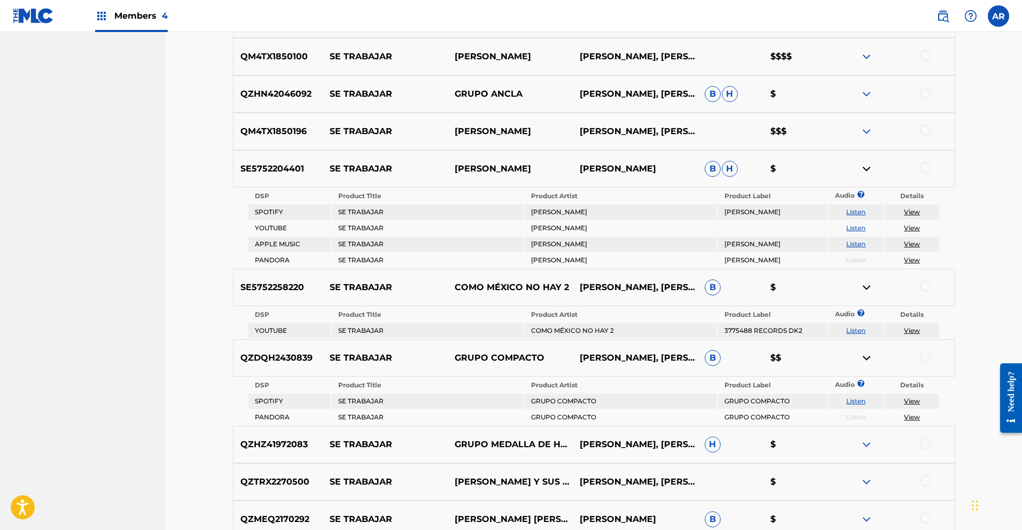
click at [868, 167] on img at bounding box center [866, 168] width 13 height 13
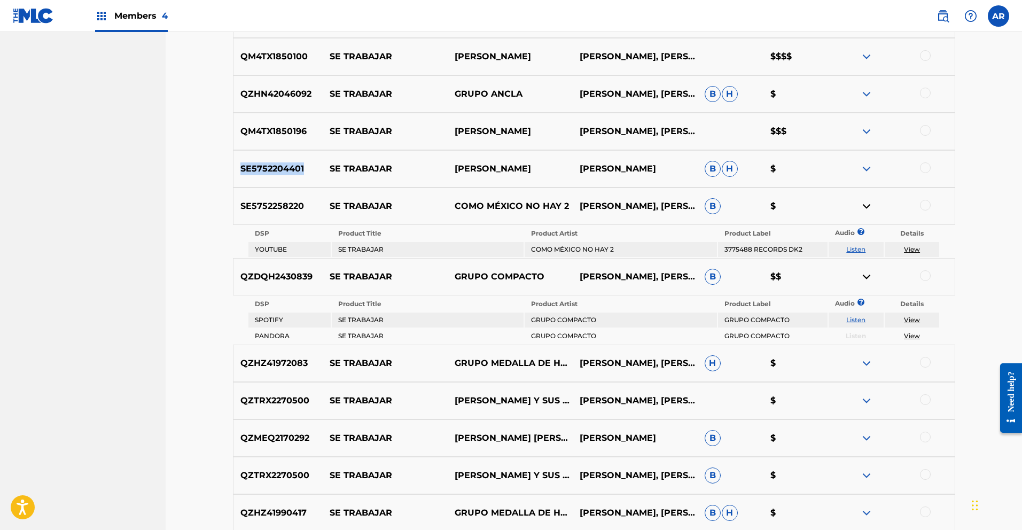
drag, startPoint x: 256, startPoint y: 167, endPoint x: 308, endPoint y: 165, distance: 52.4
click at [308, 165] on p "SE5752204401" at bounding box center [278, 168] width 90 height 13
copy p "SE5752204401"
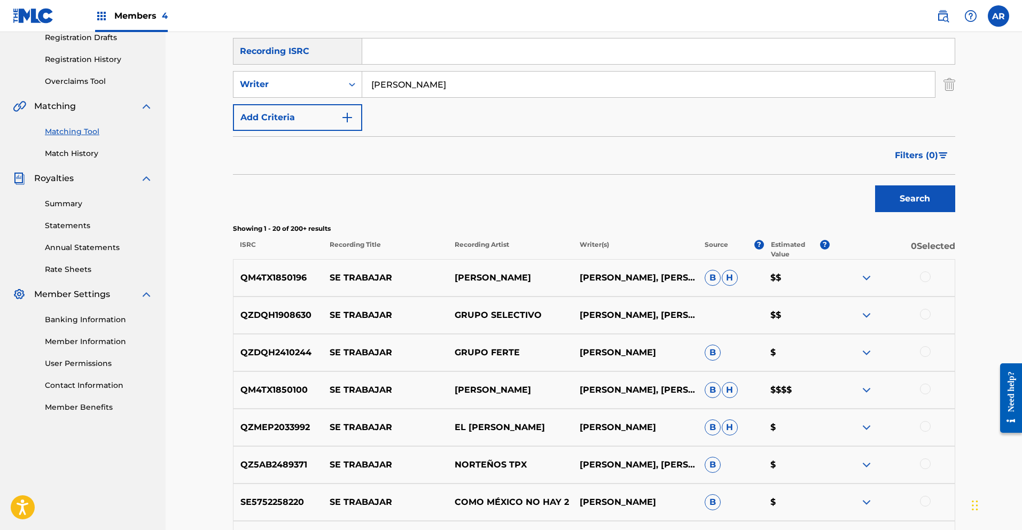
scroll to position [137, 0]
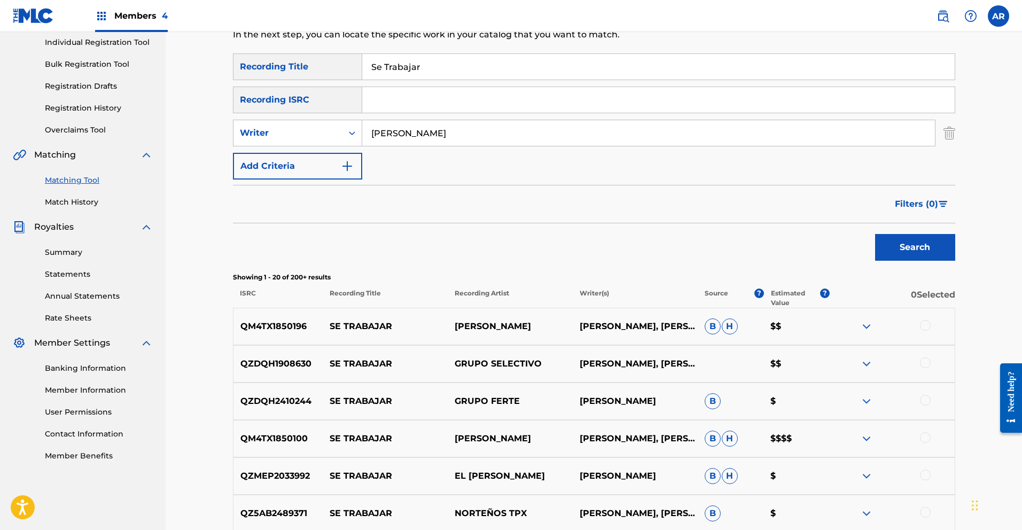
paste input "SE5752204401"
type input "SE5752204401"
click at [947, 135] on img "Search Form" at bounding box center [949, 133] width 12 height 27
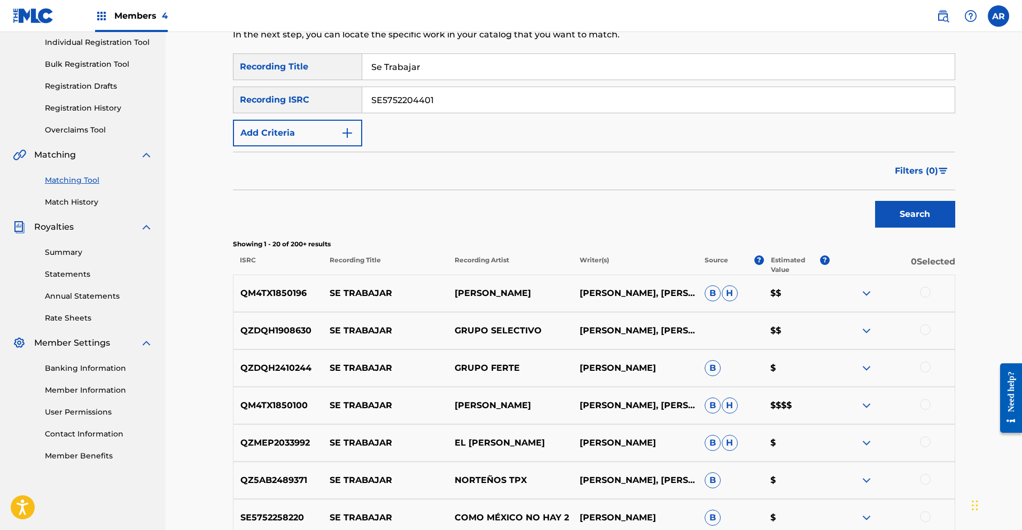
click at [931, 223] on button "Search" at bounding box center [915, 214] width 80 height 27
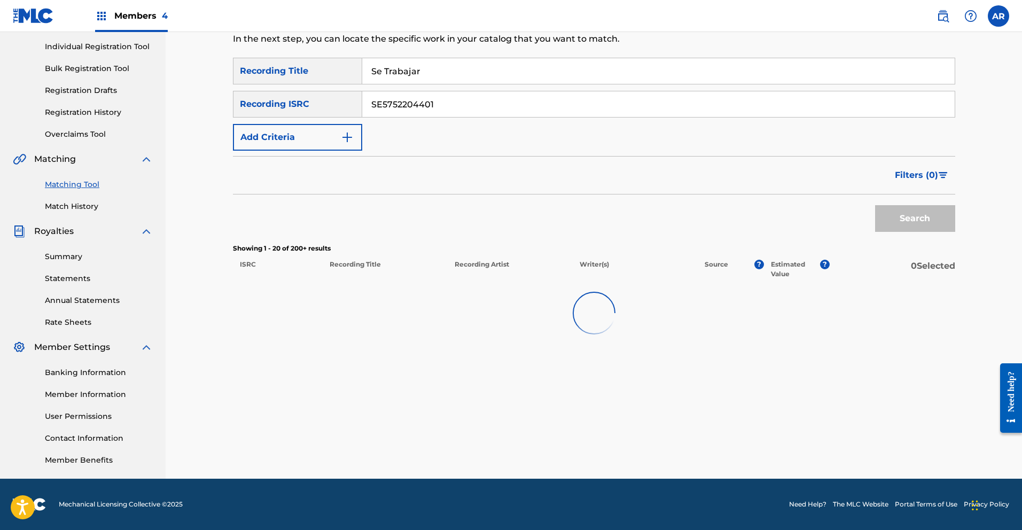
scroll to position [132, 0]
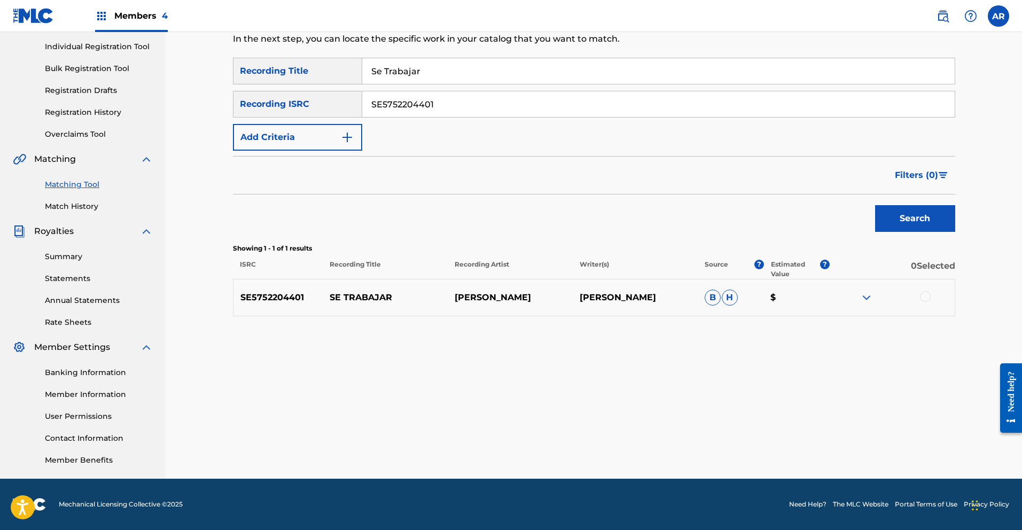
click at [924, 296] on div at bounding box center [925, 296] width 11 height 11
click at [774, 444] on button "Match 1 Group" at bounding box center [751, 443] width 118 height 27
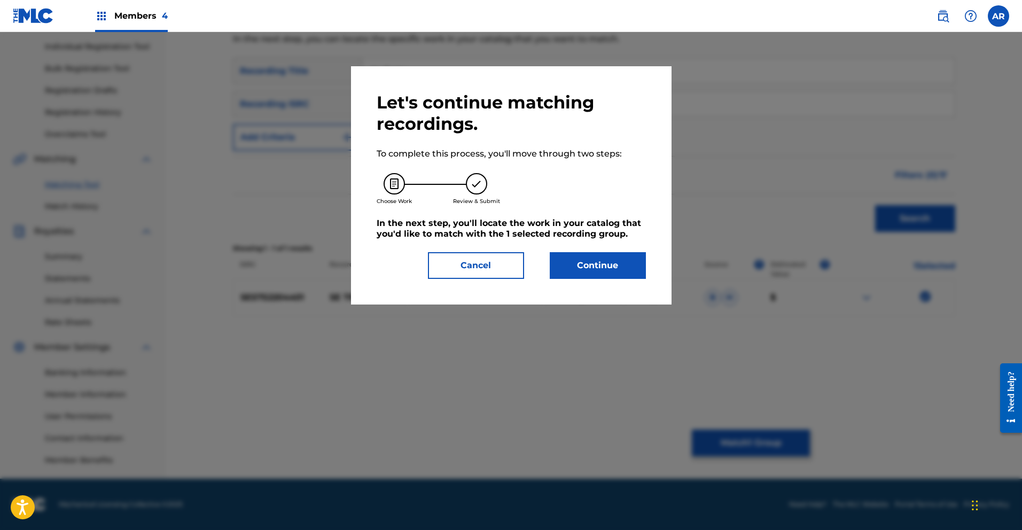
click at [634, 274] on button "Continue" at bounding box center [598, 265] width 96 height 27
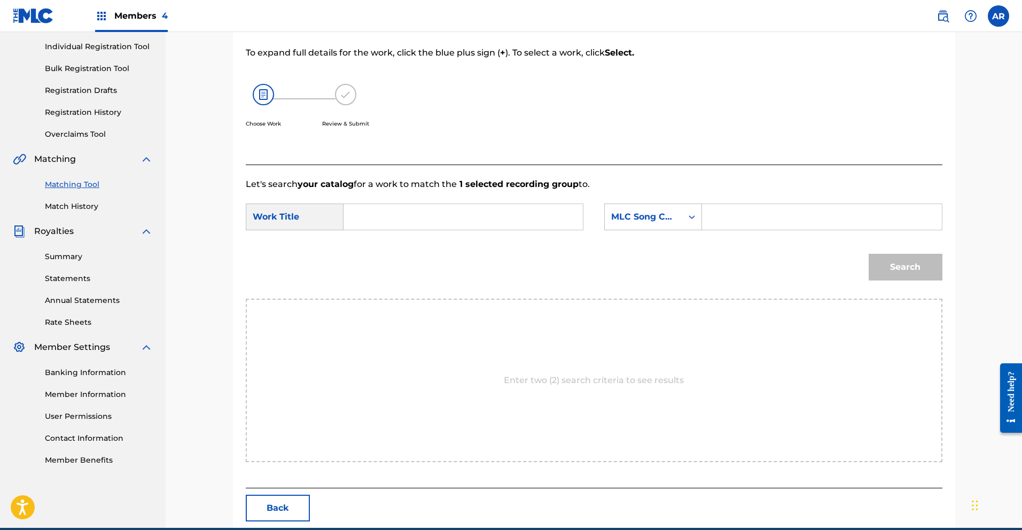
click at [440, 217] on input "Search Form" at bounding box center [463, 217] width 221 height 26
type input "se trabajar"
click at [389, 248] on strong "trabajar" at bounding box center [379, 253] width 35 height 10
click at [692, 218] on icon "Search Form" at bounding box center [692, 217] width 11 height 11
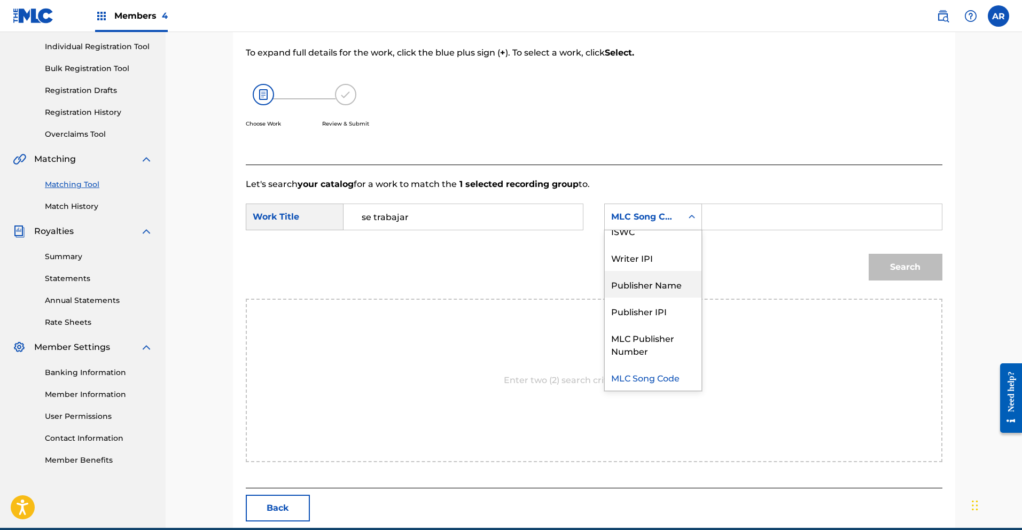
click at [687, 284] on div "Publisher Name" at bounding box center [653, 284] width 97 height 27
click at [743, 221] on input "Search Form" at bounding box center [821, 217] width 221 height 26
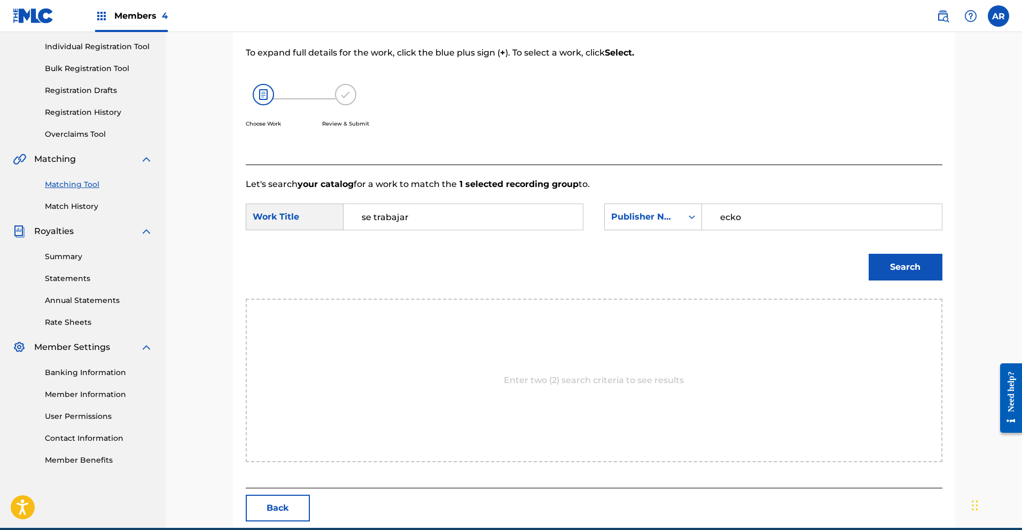
type input "ecko"
click at [901, 259] on button "Search" at bounding box center [906, 267] width 74 height 27
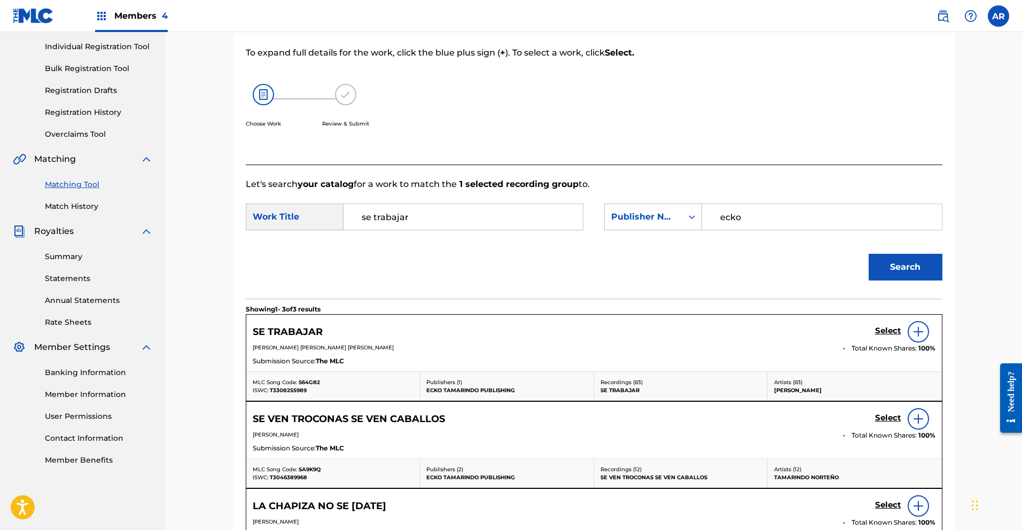
click at [888, 332] on h5 "Select" at bounding box center [888, 331] width 26 height 10
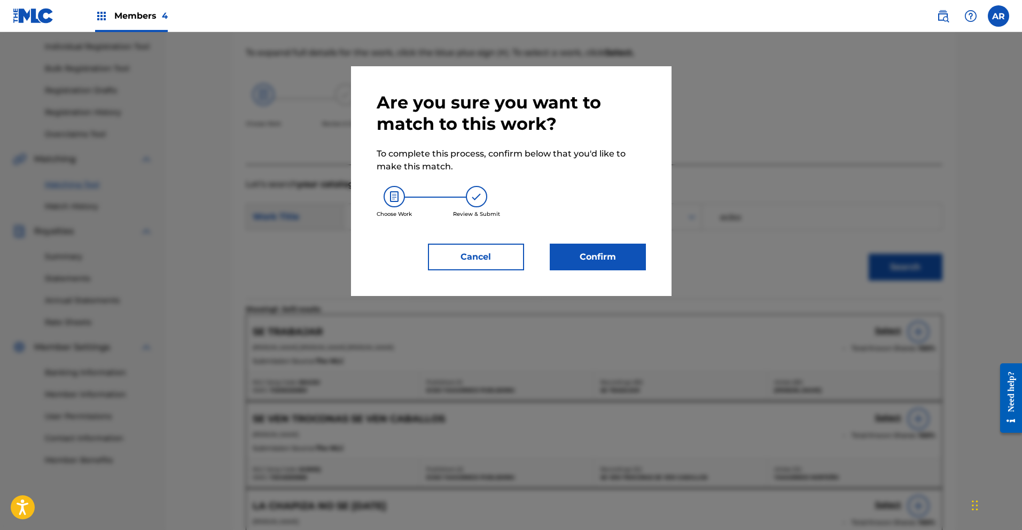
click at [609, 255] on button "Confirm" at bounding box center [598, 257] width 96 height 27
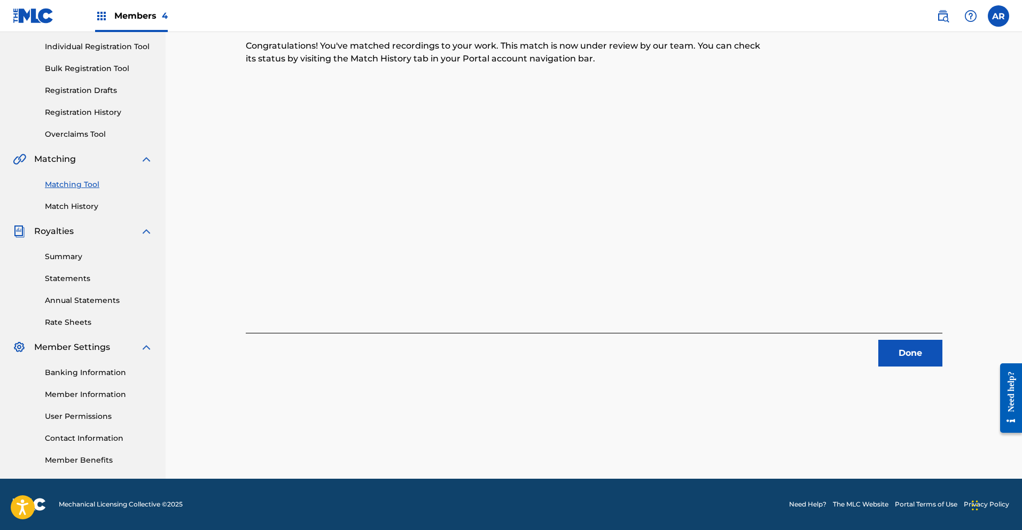
click at [887, 349] on button "Done" at bounding box center [910, 353] width 64 height 27
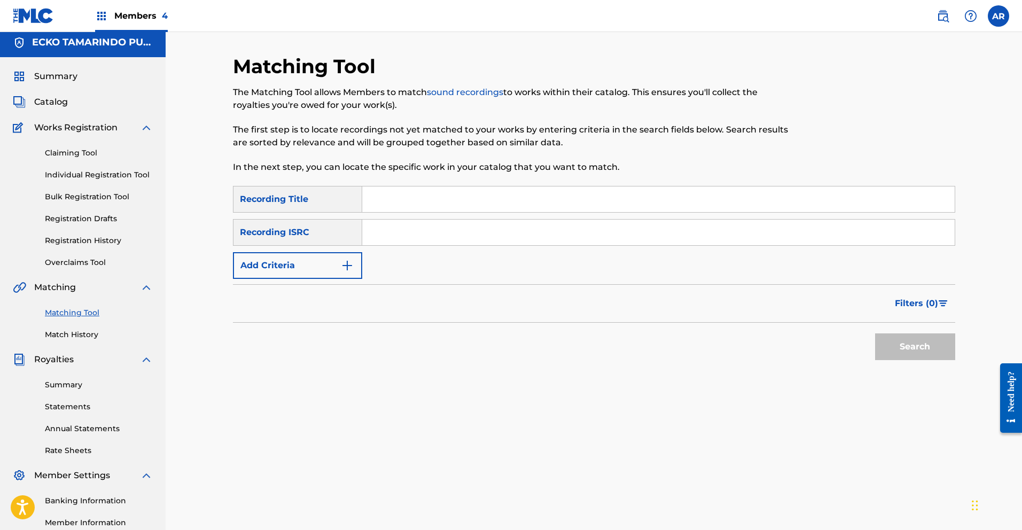
scroll to position [0, 0]
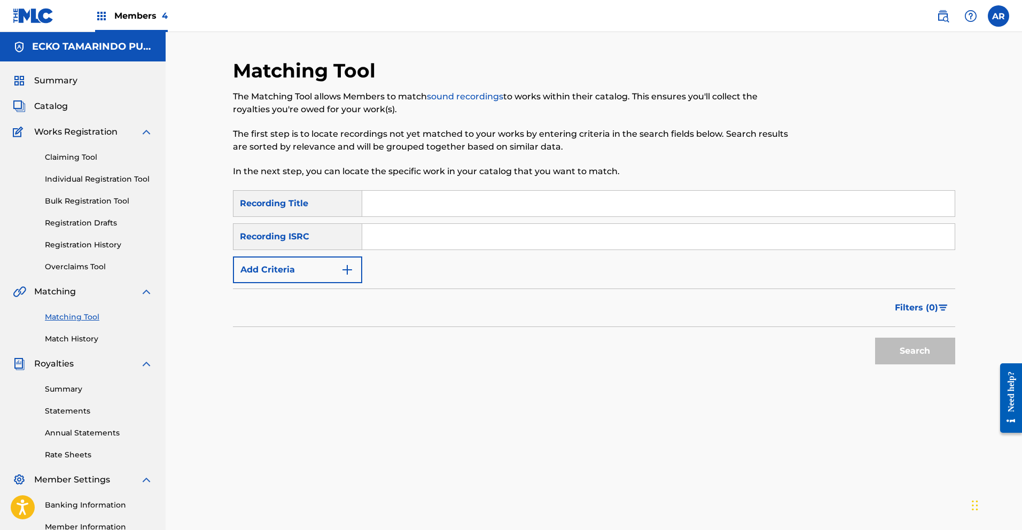
click at [501, 199] on input "Search Form" at bounding box center [658, 204] width 592 height 26
type input "Se Trabajar"
click at [347, 268] on img "Search Form" at bounding box center [347, 269] width 13 height 13
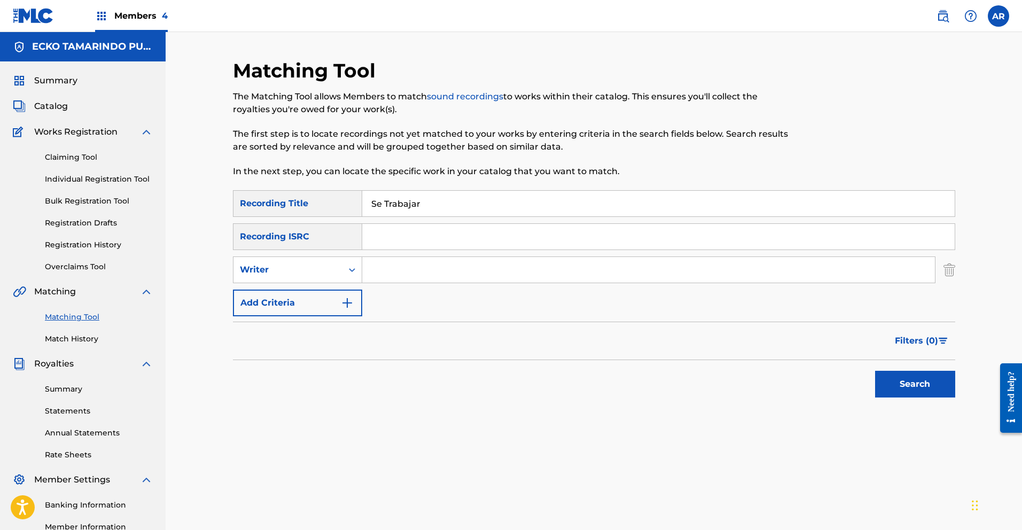
click at [392, 272] on input "Search Form" at bounding box center [648, 270] width 573 height 26
type input "v"
type input "[PERSON_NAME]"
click at [875, 371] on button "Search" at bounding box center [915, 384] width 80 height 27
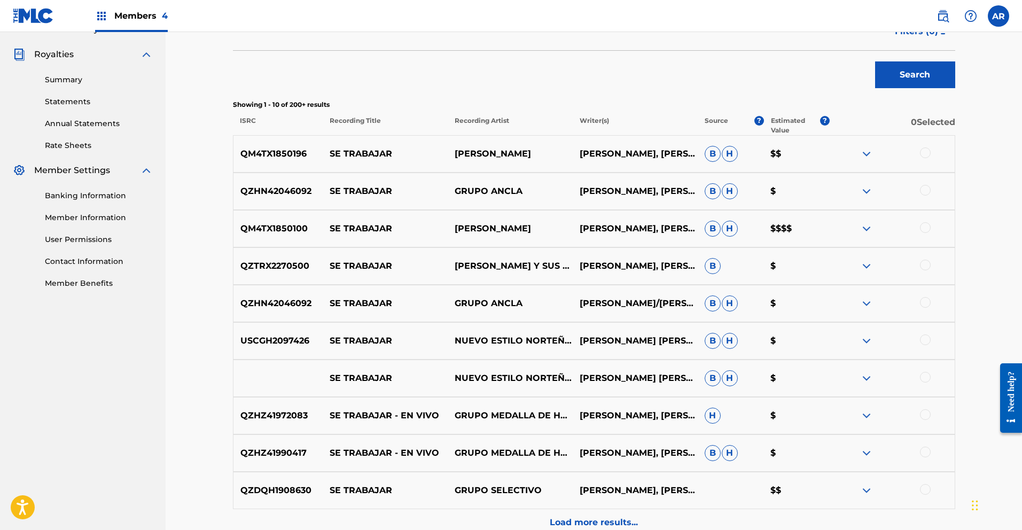
scroll to position [263, 0]
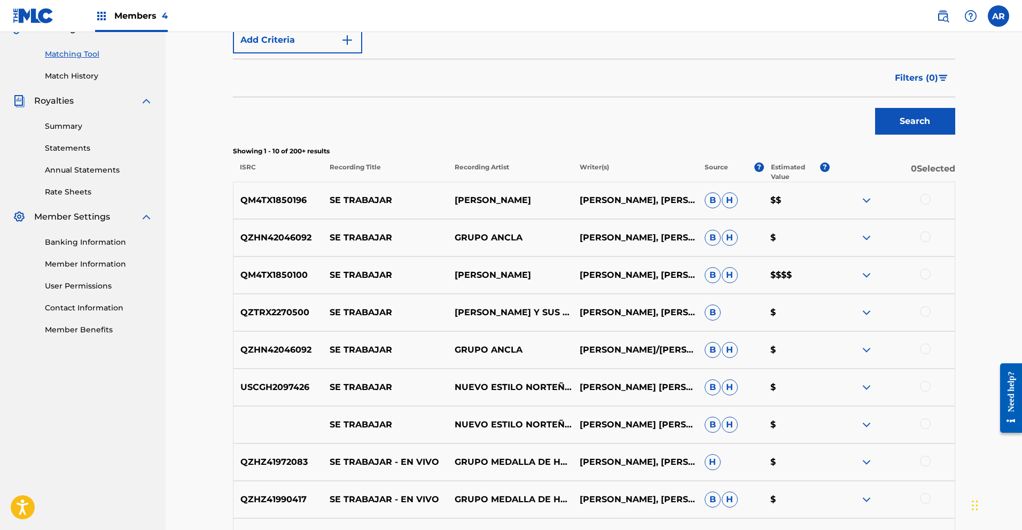
click at [907, 75] on span "Filters ( 0 )" at bounding box center [916, 78] width 43 height 13
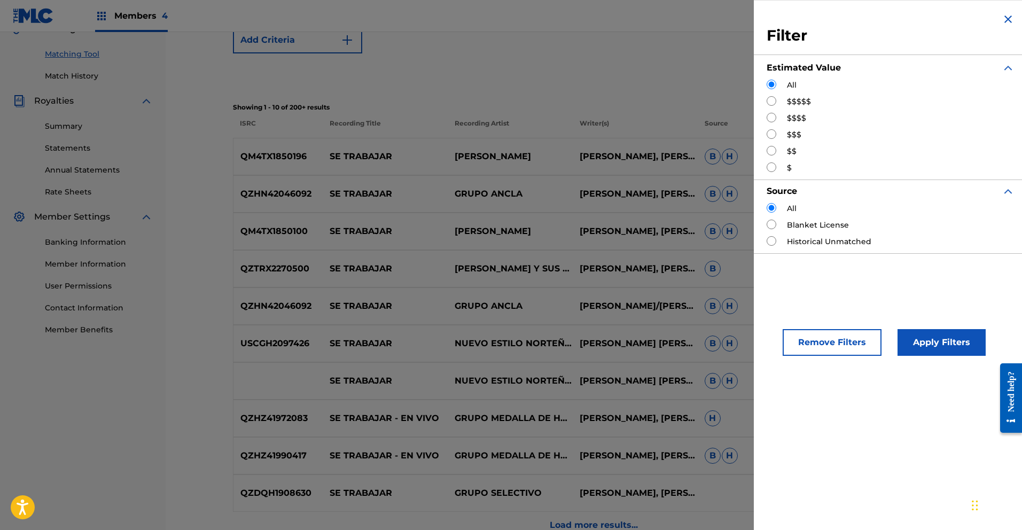
click at [773, 116] on input "Search Form" at bounding box center [772, 118] width 10 height 10
radio input "true"
click at [959, 345] on button "Apply Filters" at bounding box center [942, 342] width 88 height 27
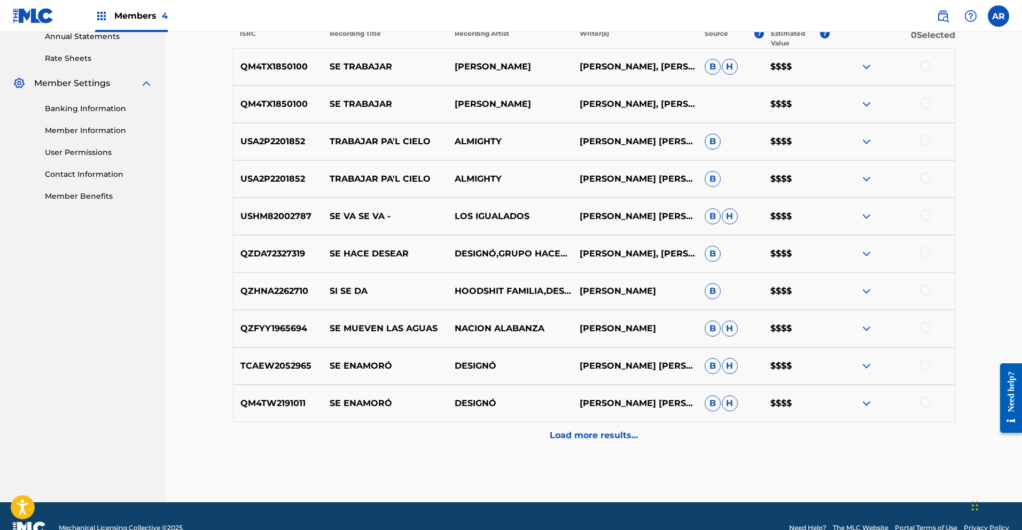
scroll to position [0, 0]
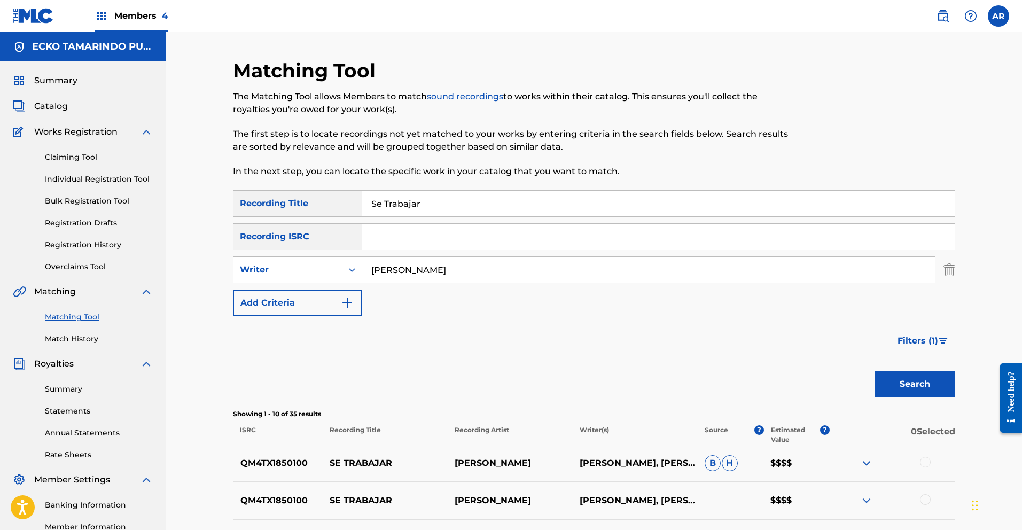
click at [939, 340] on img "Search Form" at bounding box center [943, 341] width 9 height 6
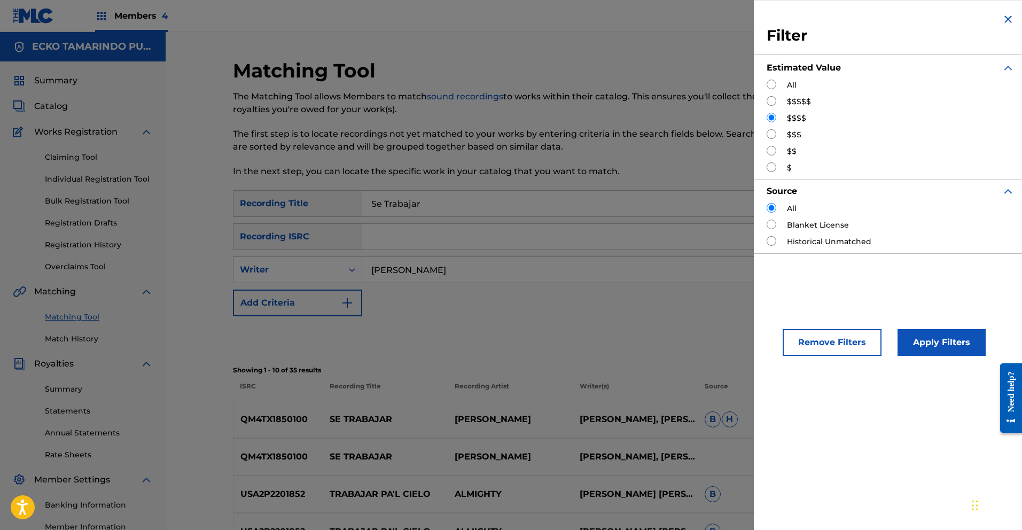
click at [773, 102] on input "Search Form" at bounding box center [772, 101] width 10 height 10
radio input "true"
click at [943, 338] on button "Apply Filters" at bounding box center [942, 342] width 88 height 27
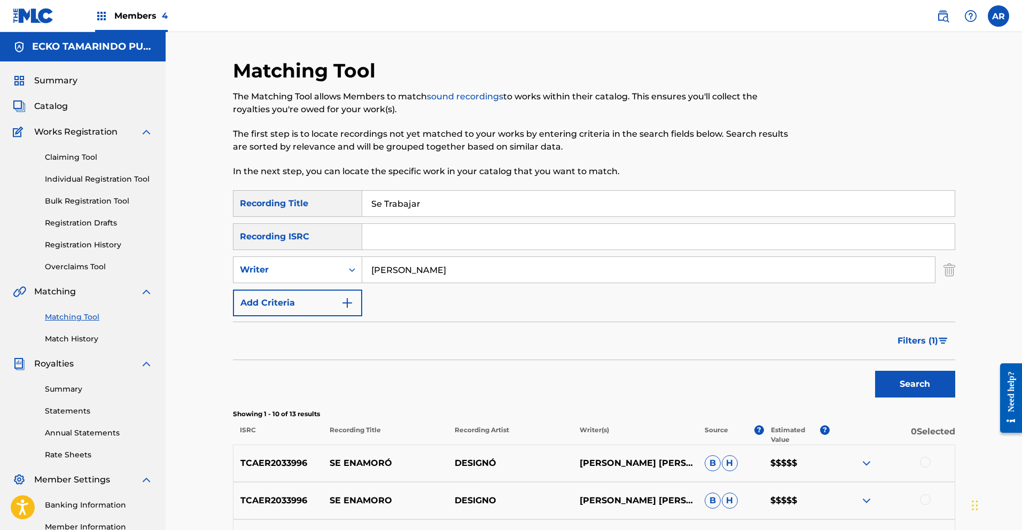
click at [935, 340] on span "Filters ( 1 )" at bounding box center [918, 340] width 41 height 13
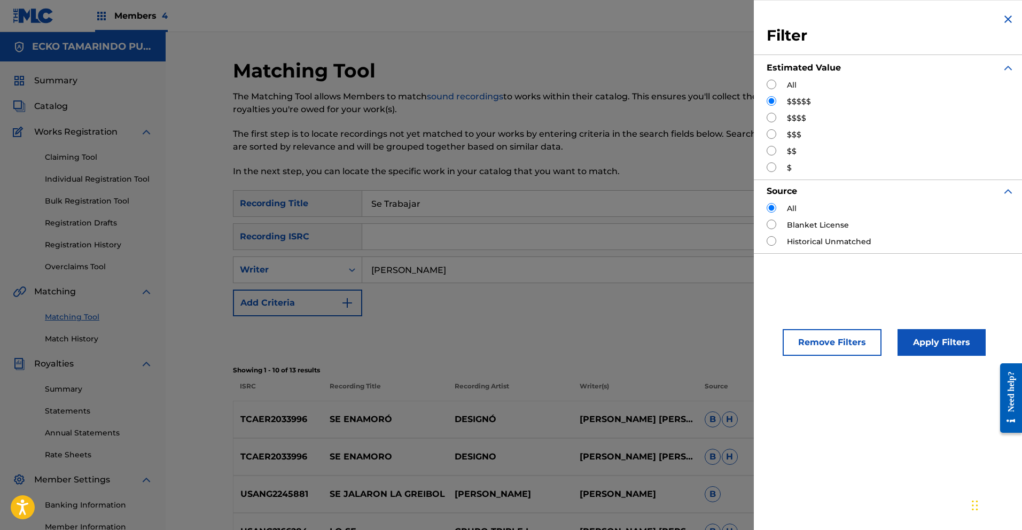
click at [772, 134] on input "Search Form" at bounding box center [772, 134] width 10 height 10
radio input "true"
click at [955, 340] on button "Apply Filters" at bounding box center [942, 342] width 88 height 27
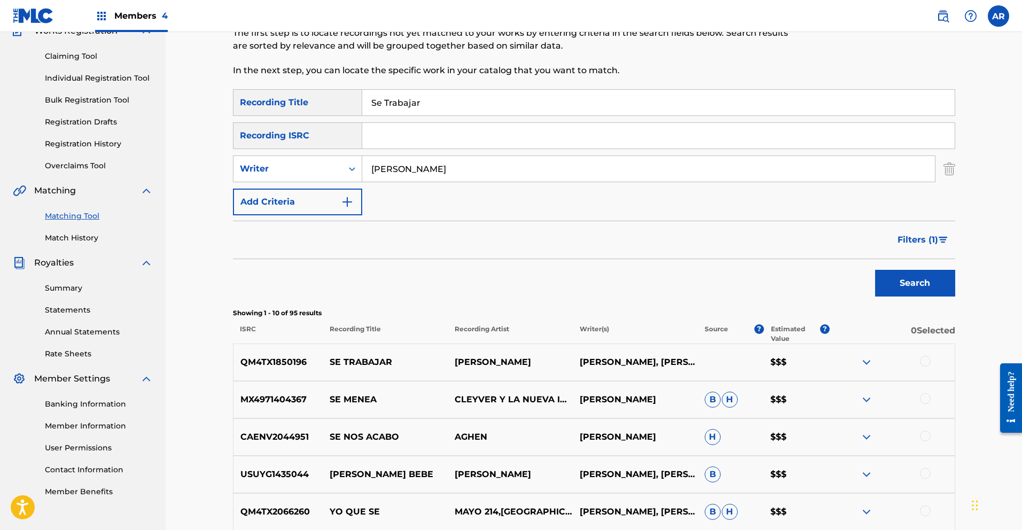
scroll to position [38, 0]
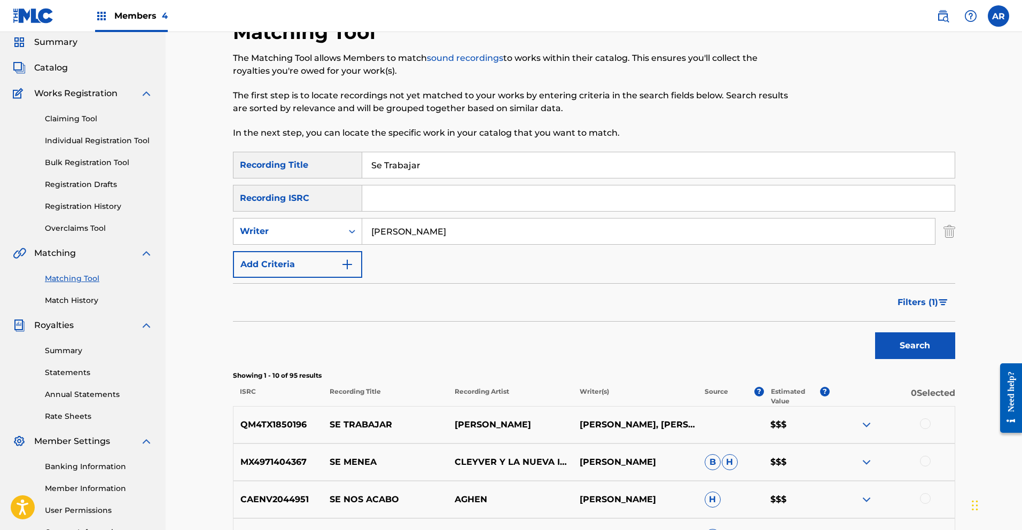
click at [930, 300] on span "Filters ( 1 )" at bounding box center [918, 302] width 41 height 13
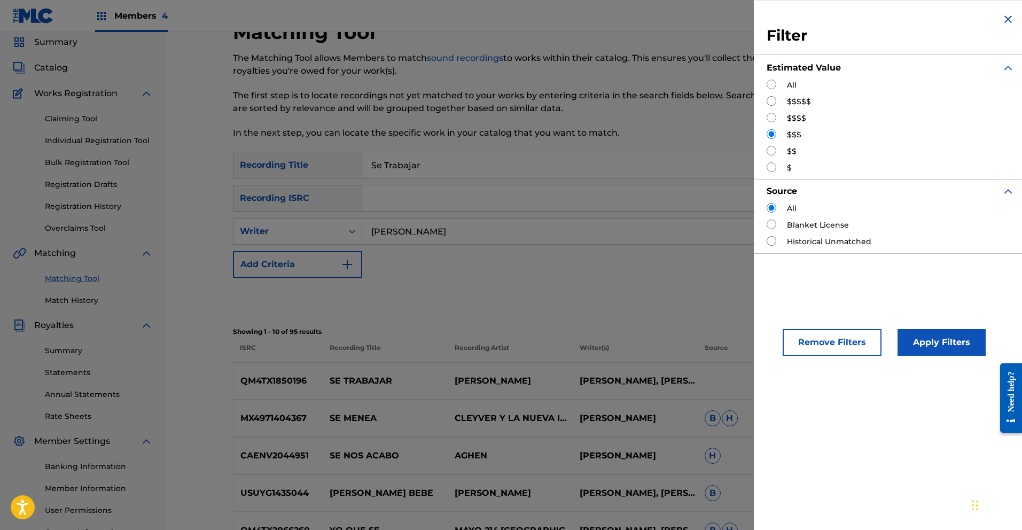
click at [773, 151] on input "Search Form" at bounding box center [772, 151] width 10 height 10
radio input "true"
click at [948, 336] on button "Apply Filters" at bounding box center [942, 342] width 88 height 27
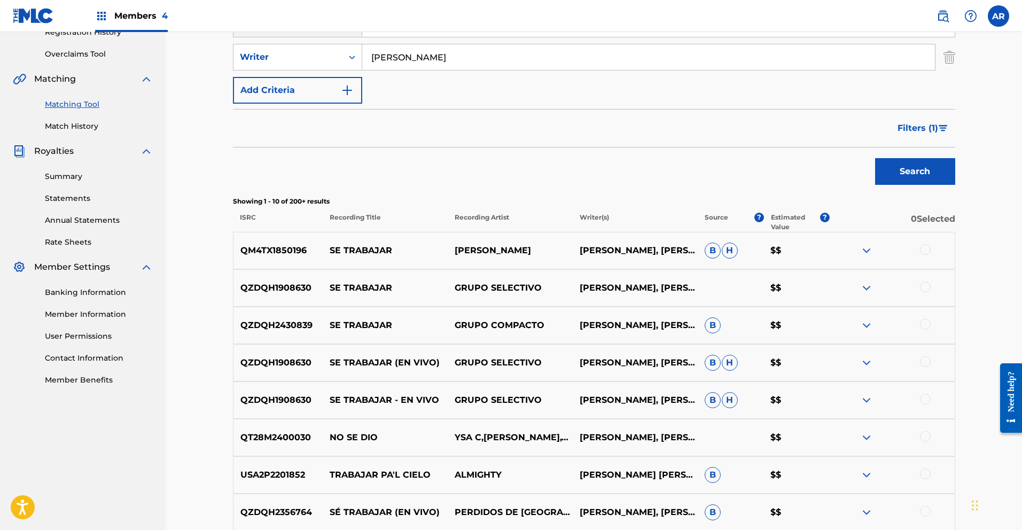
scroll to position [213, 0]
click at [866, 324] on img at bounding box center [866, 324] width 13 height 13
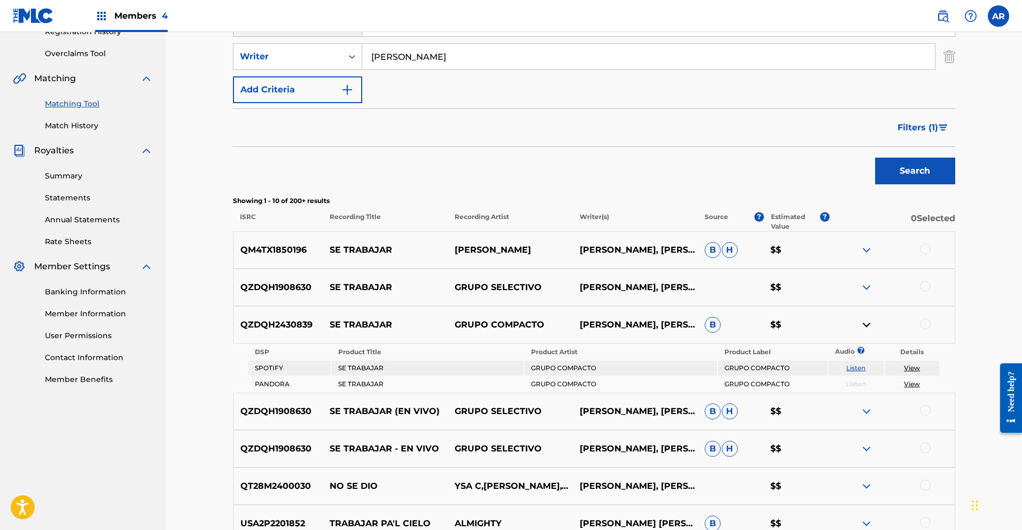
click at [857, 367] on link "Listen" at bounding box center [855, 368] width 19 height 8
click at [869, 325] on img at bounding box center [866, 324] width 13 height 13
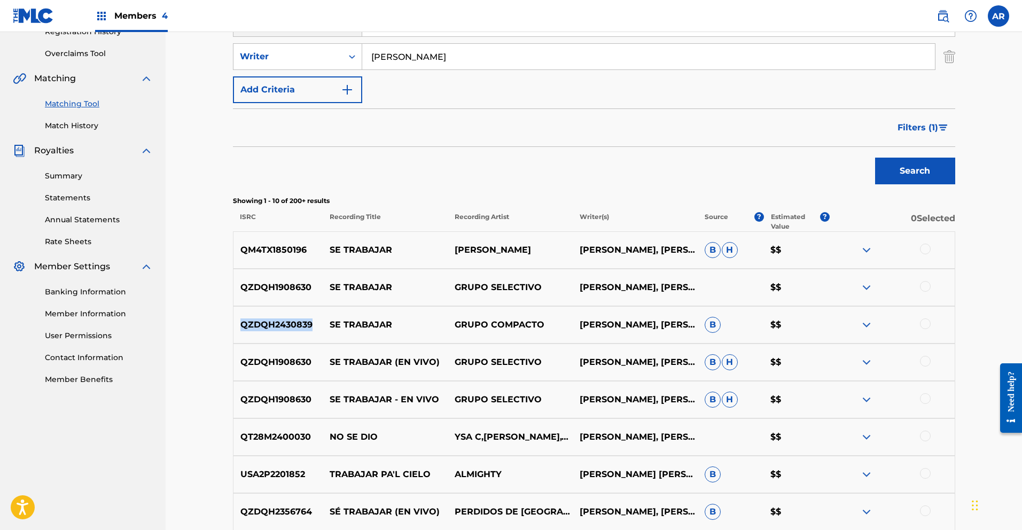
drag, startPoint x: 240, startPoint y: 324, endPoint x: 311, endPoint y: 324, distance: 71.6
click at [311, 324] on p "QZDQH2430839" at bounding box center [278, 324] width 90 height 13
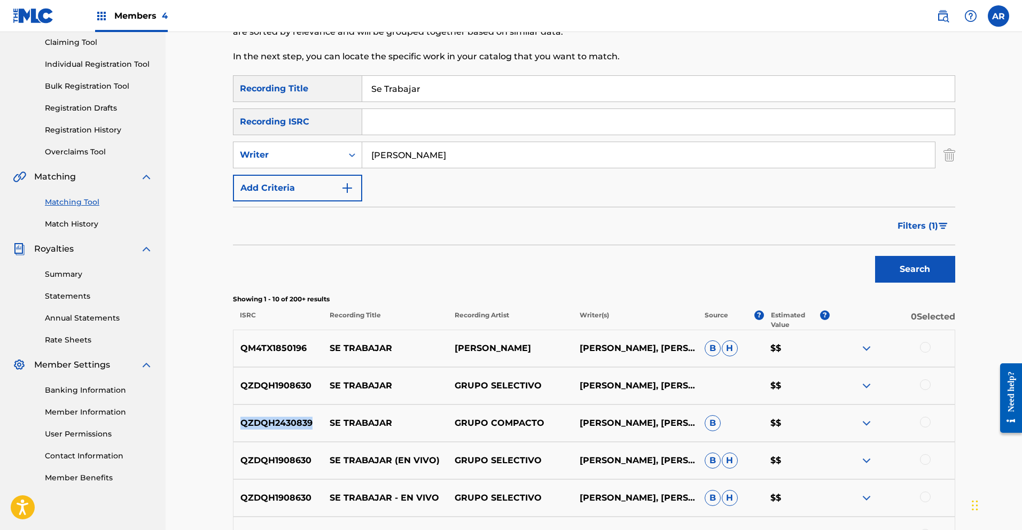
scroll to position [113, 0]
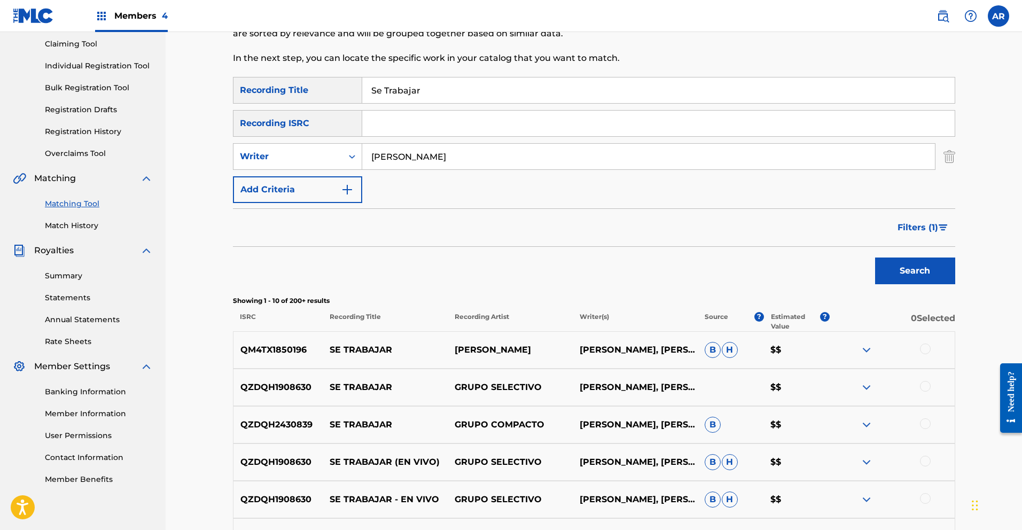
paste input "QZDQH2430839"
type input "QZDQH2430839"
click at [948, 157] on img "Search Form" at bounding box center [949, 156] width 12 height 27
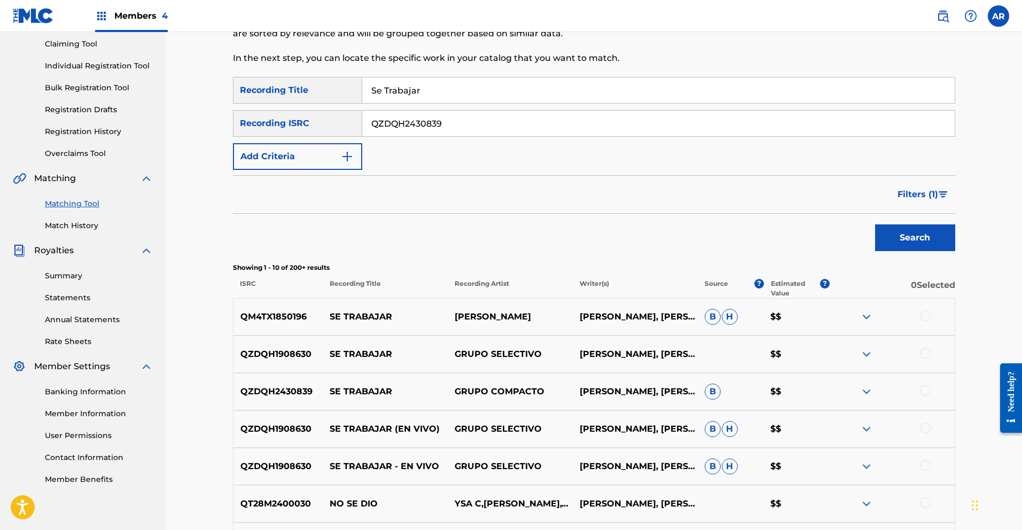
click at [918, 237] on button "Search" at bounding box center [915, 237] width 80 height 27
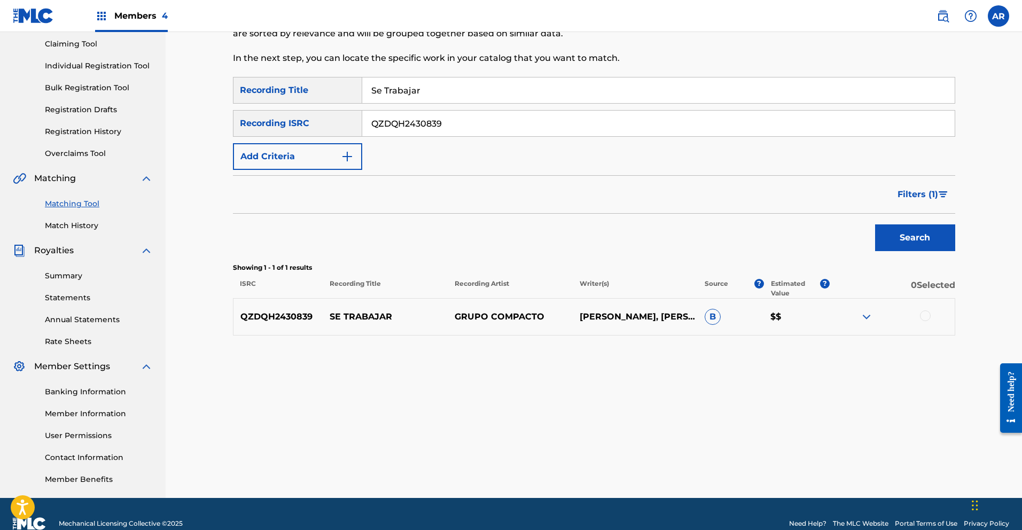
click at [925, 314] on div at bounding box center [925, 315] width 11 height 11
click at [760, 438] on button "Match 1 Group" at bounding box center [751, 443] width 118 height 27
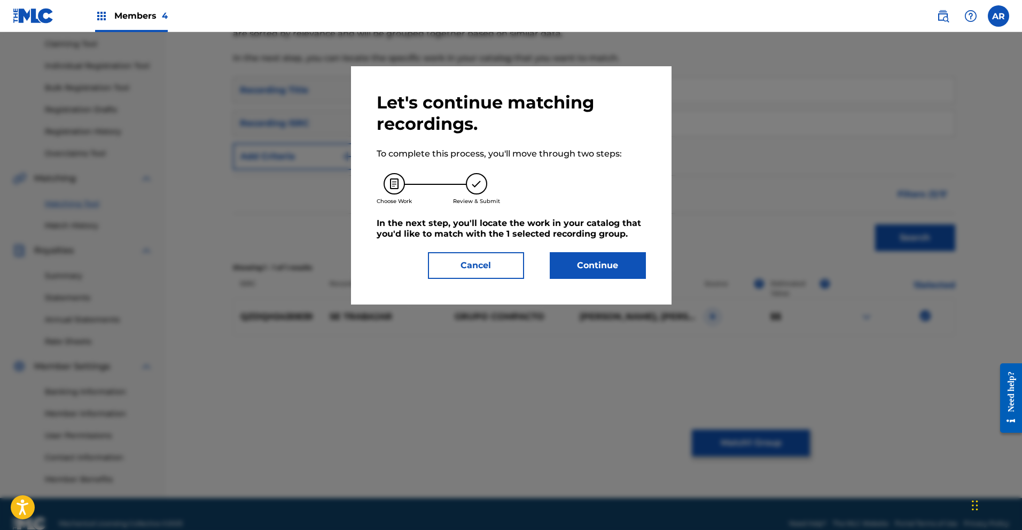
click at [560, 266] on button "Continue" at bounding box center [598, 265] width 96 height 27
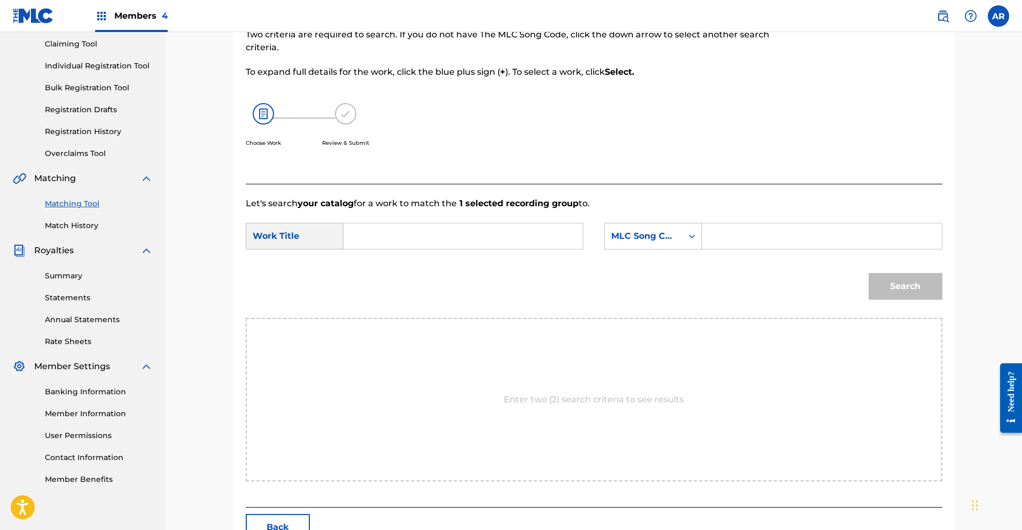
click at [450, 236] on input "Search Form" at bounding box center [463, 236] width 221 height 26
type input "se trabajar"
click at [371, 275] on strong "trabajar" at bounding box center [379, 273] width 35 height 10
click at [692, 239] on icon "Search Form" at bounding box center [692, 236] width 11 height 11
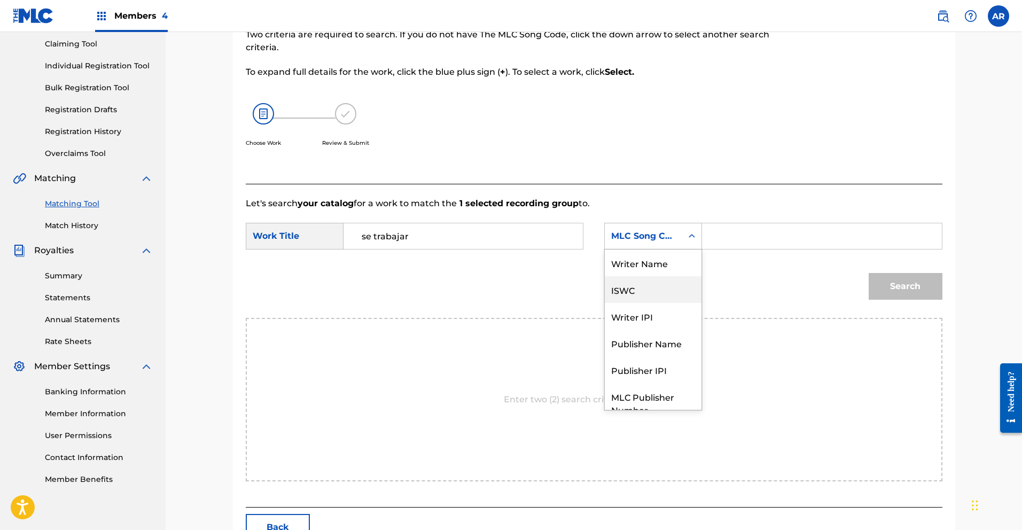
scroll to position [40, 0]
click at [677, 302] on div "Publisher Name" at bounding box center [653, 303] width 97 height 27
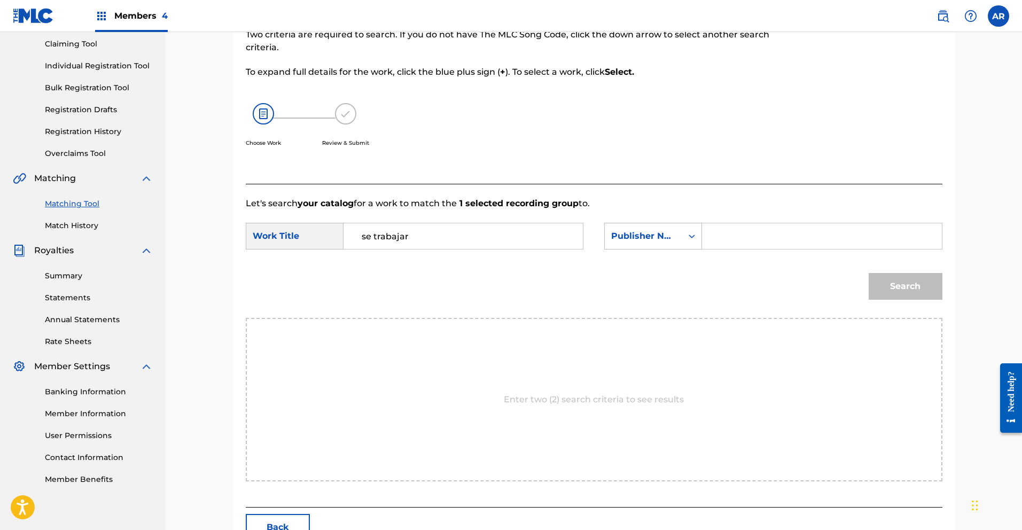
click at [732, 246] on input "Search Form" at bounding box center [821, 236] width 221 height 26
type input "ecko"
click at [914, 279] on button "Search" at bounding box center [906, 286] width 74 height 27
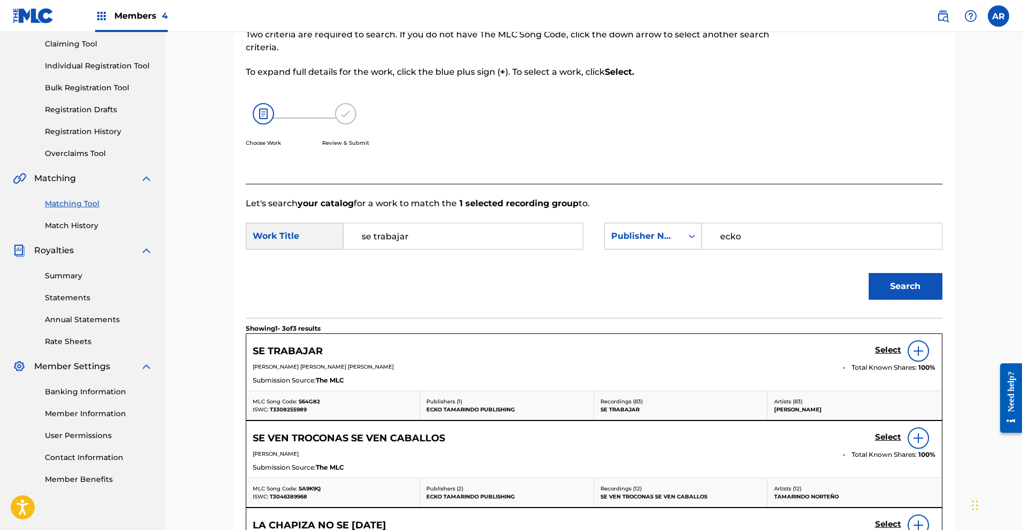
click at [885, 348] on h5 "Select" at bounding box center [888, 350] width 26 height 10
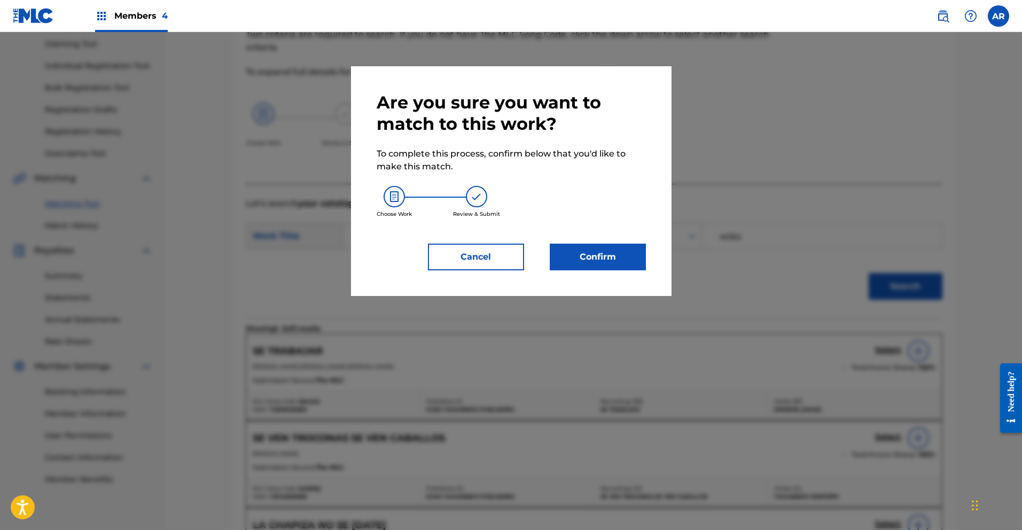
click at [615, 253] on button "Confirm" at bounding box center [598, 257] width 96 height 27
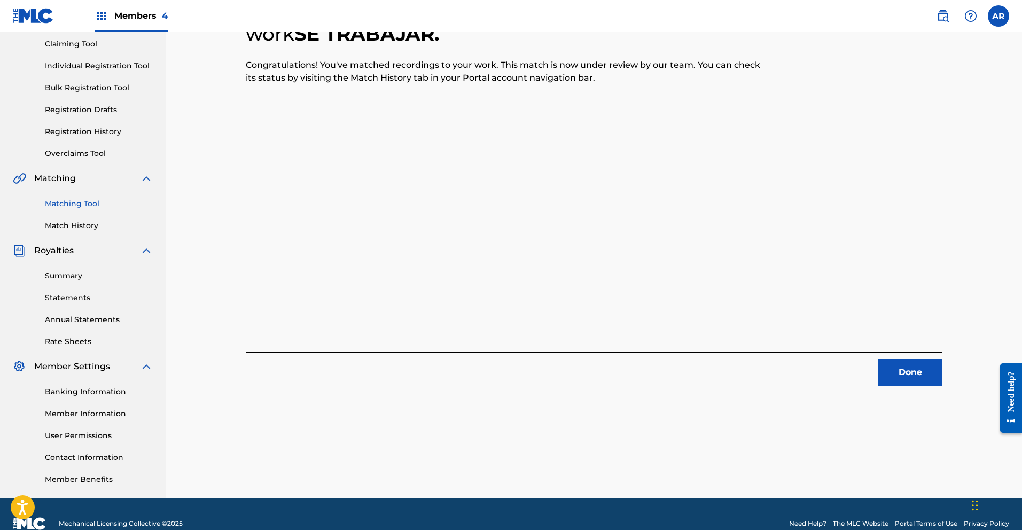
click at [906, 372] on button "Done" at bounding box center [910, 372] width 64 height 27
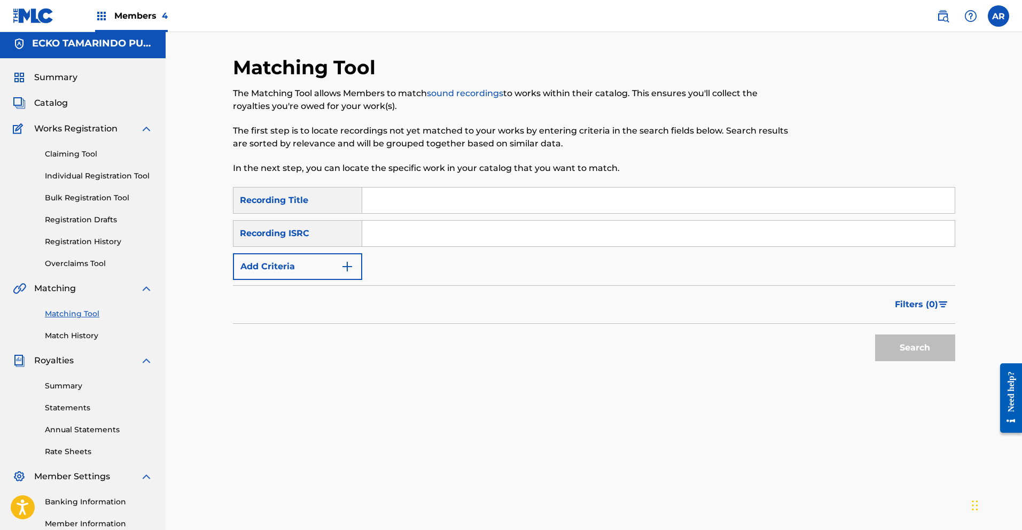
scroll to position [0, 0]
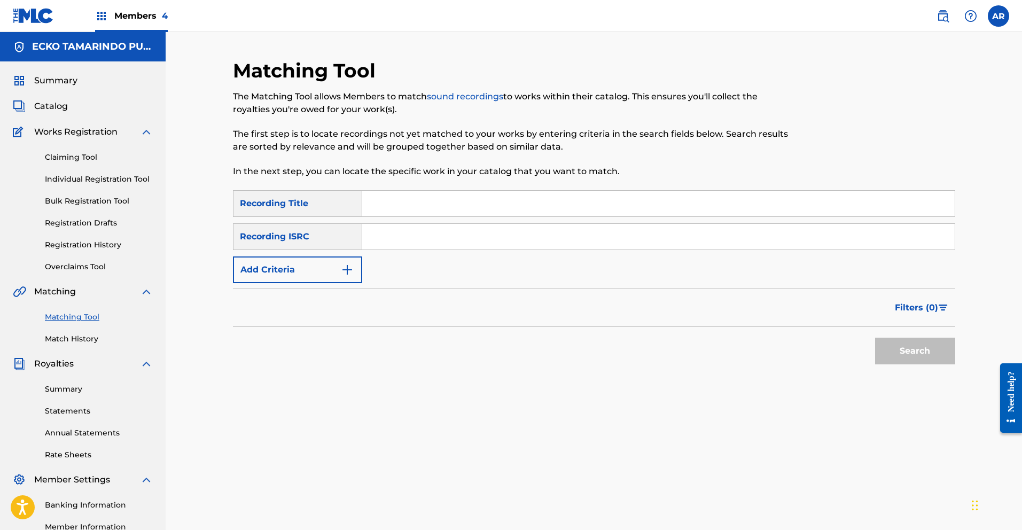
click at [481, 209] on input "Search Form" at bounding box center [658, 204] width 592 height 26
type input "Se Trabajar"
click at [353, 266] on button "Add Criteria" at bounding box center [297, 269] width 129 height 27
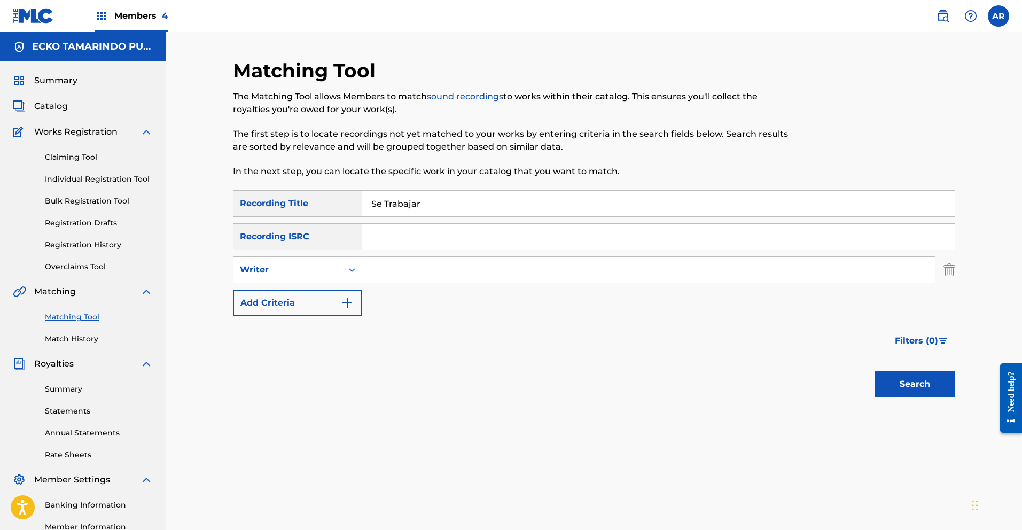
click at [416, 276] on input "Search Form" at bounding box center [648, 270] width 573 height 26
type input "[PERSON_NAME]"
click at [903, 338] on span "Filters ( 0 )" at bounding box center [916, 340] width 43 height 13
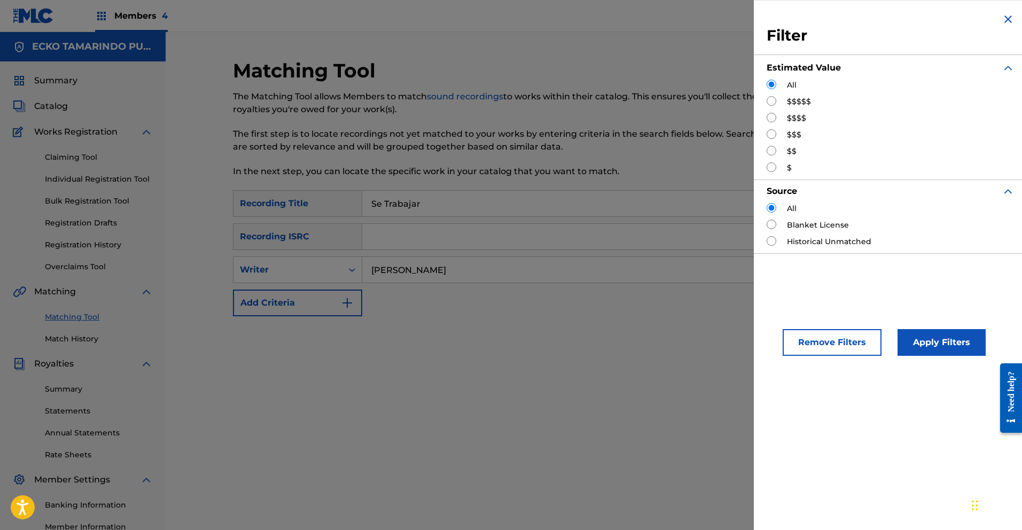
click at [771, 148] on input "Search Form" at bounding box center [772, 151] width 10 height 10
radio input "true"
click at [928, 344] on button "Apply Filters" at bounding box center [942, 342] width 88 height 27
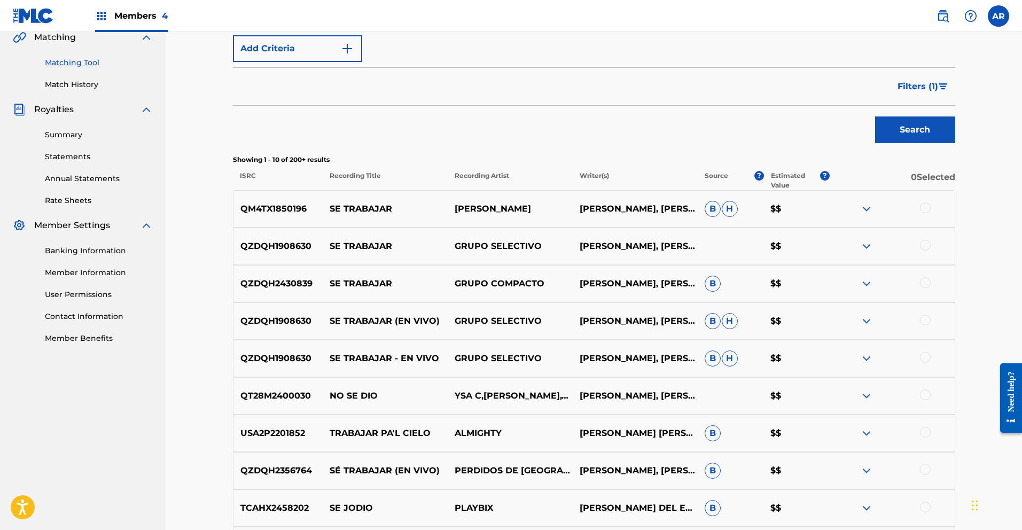
scroll to position [258, 0]
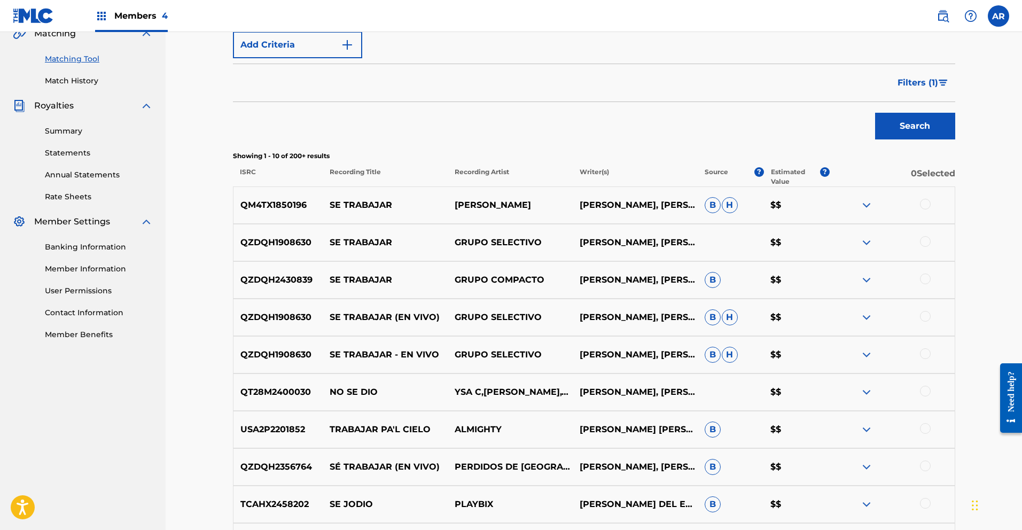
click at [869, 317] on img at bounding box center [866, 317] width 13 height 13
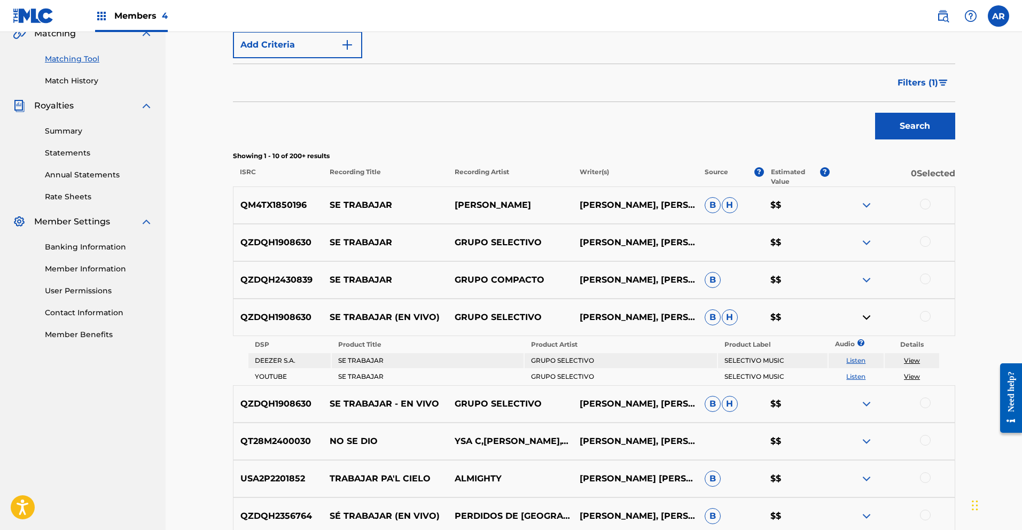
click at [861, 378] on link "Listen" at bounding box center [855, 376] width 19 height 8
click at [598, 129] on div "Search" at bounding box center [594, 123] width 722 height 43
drag, startPoint x: 239, startPoint y: 316, endPoint x: 317, endPoint y: 317, distance: 78.0
click at [317, 317] on p "QZDQH1908630" at bounding box center [278, 317] width 90 height 13
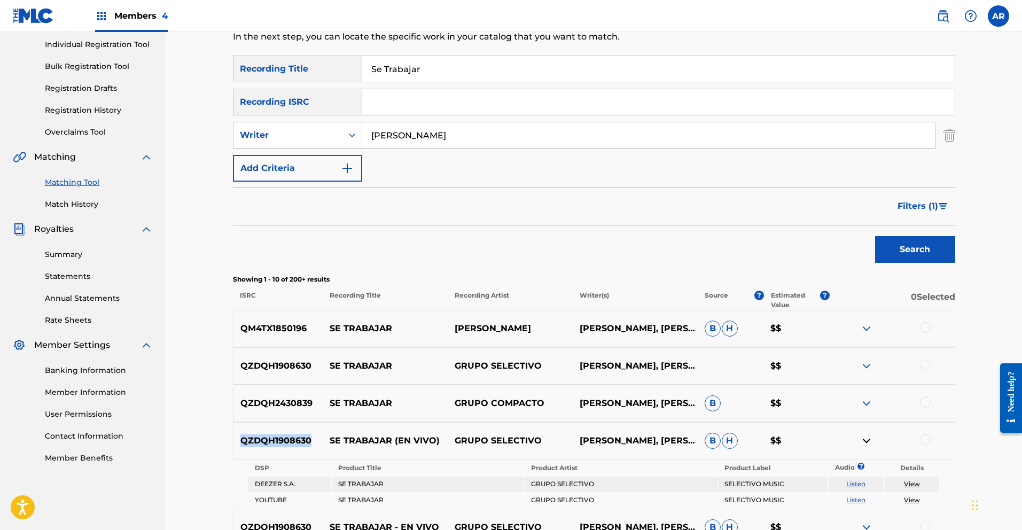
scroll to position [52, 0]
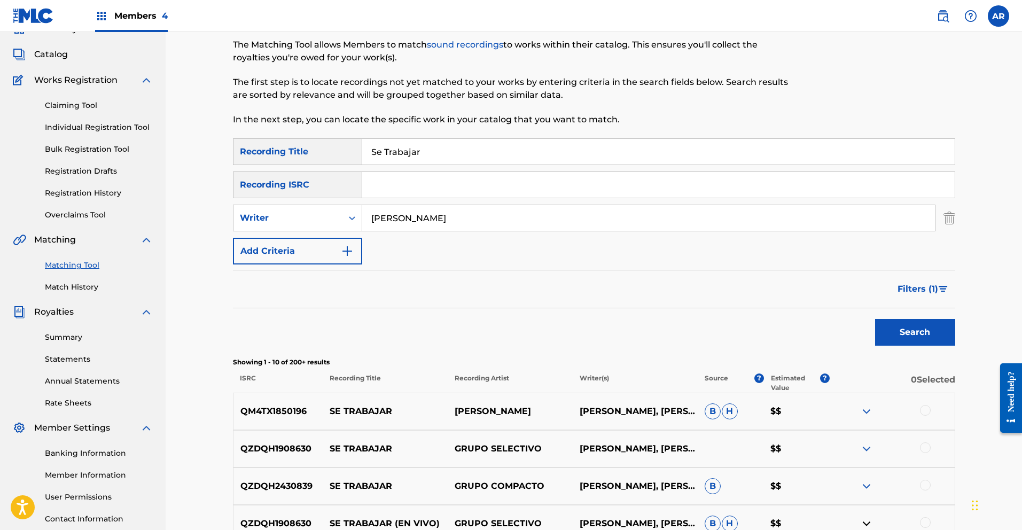
paste input "QZDQH1908630"
type input "QZDQH1908630"
click at [944, 217] on img "Search Form" at bounding box center [949, 218] width 12 height 27
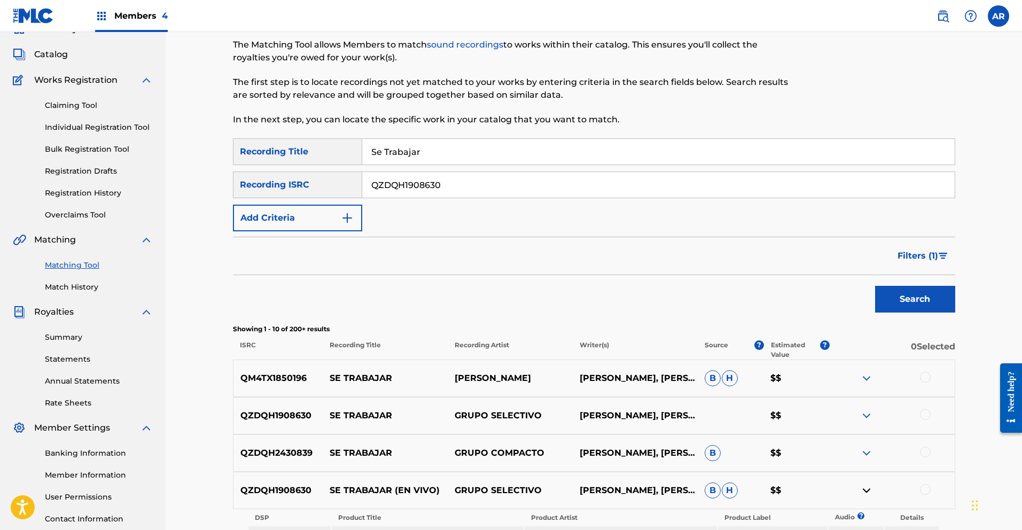
click at [925, 300] on button "Search" at bounding box center [915, 299] width 80 height 27
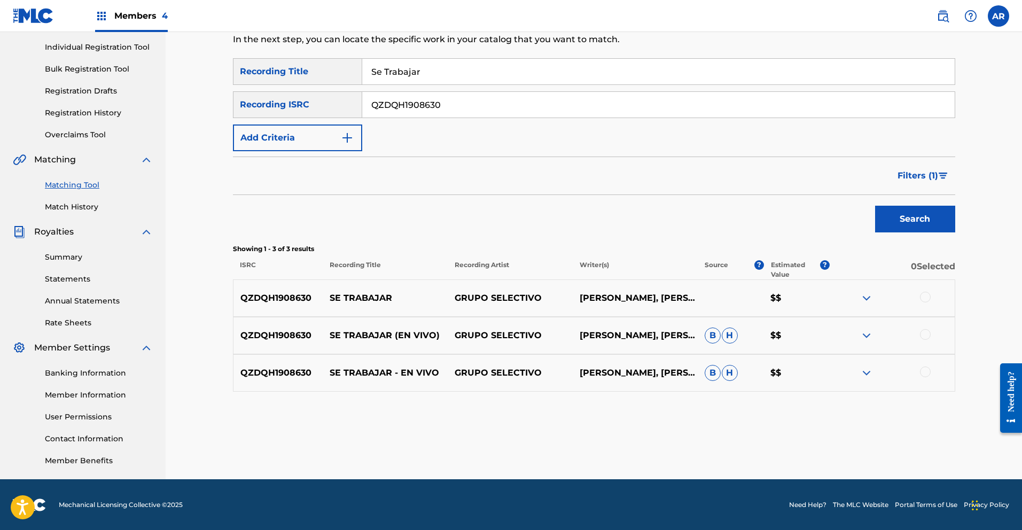
scroll to position [132, 0]
click at [925, 298] on div at bounding box center [925, 296] width 11 height 11
click at [924, 333] on div at bounding box center [925, 334] width 11 height 11
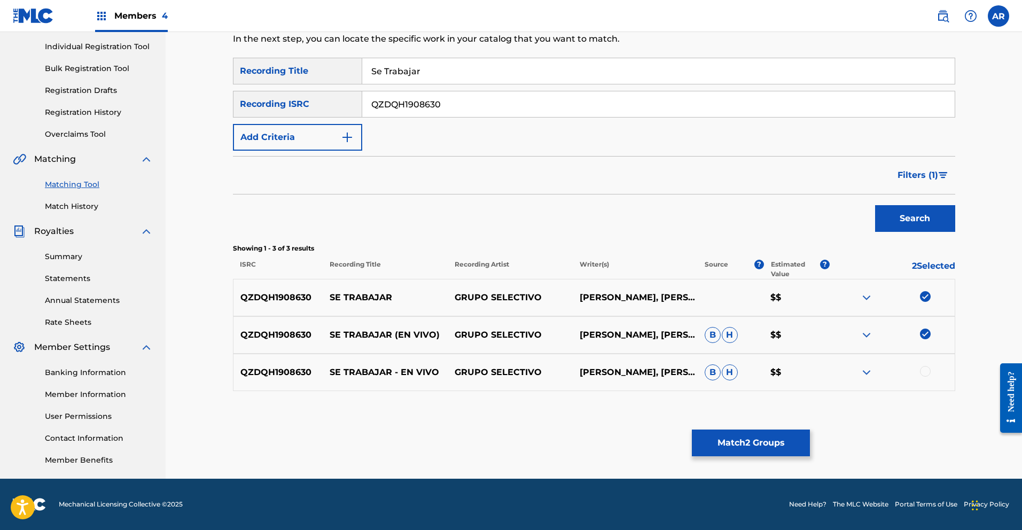
click at [926, 372] on div at bounding box center [925, 371] width 11 height 11
click at [790, 443] on button "Match 3 Groups" at bounding box center [751, 443] width 118 height 27
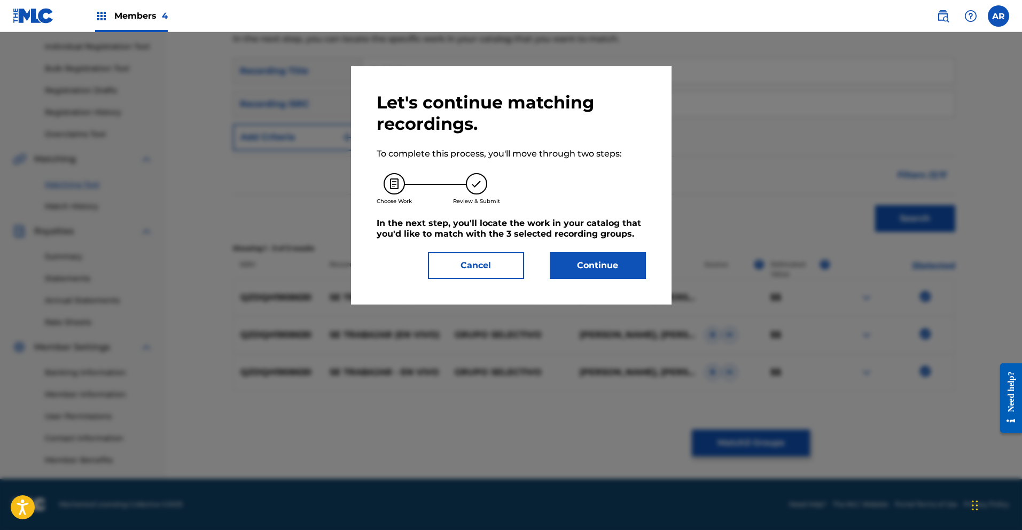
click at [617, 265] on button "Continue" at bounding box center [598, 265] width 96 height 27
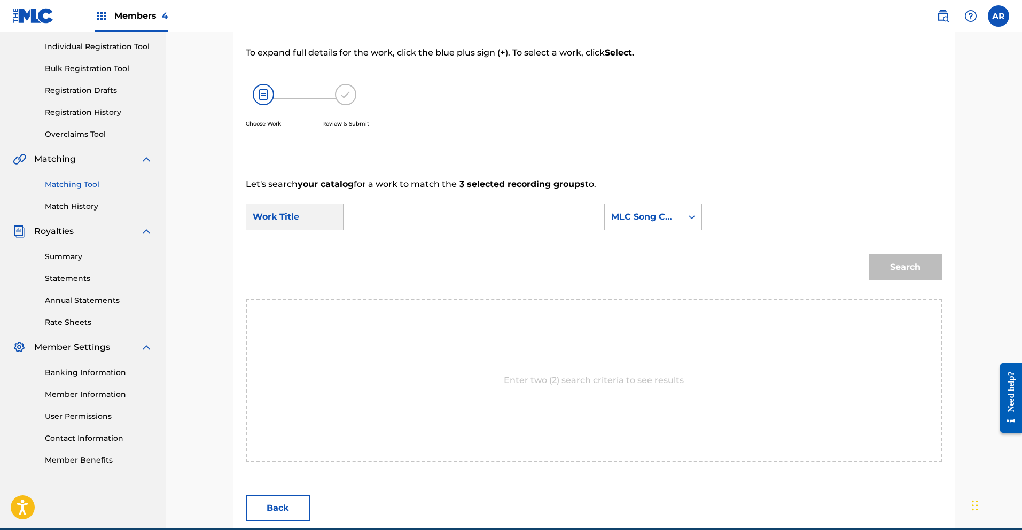
click at [483, 216] on input "Search Form" at bounding box center [463, 217] width 221 height 26
type input "se trabajar"
click at [392, 251] on strong "trabajar" at bounding box center [379, 253] width 35 height 10
click at [684, 217] on div "Search Form" at bounding box center [691, 216] width 19 height 19
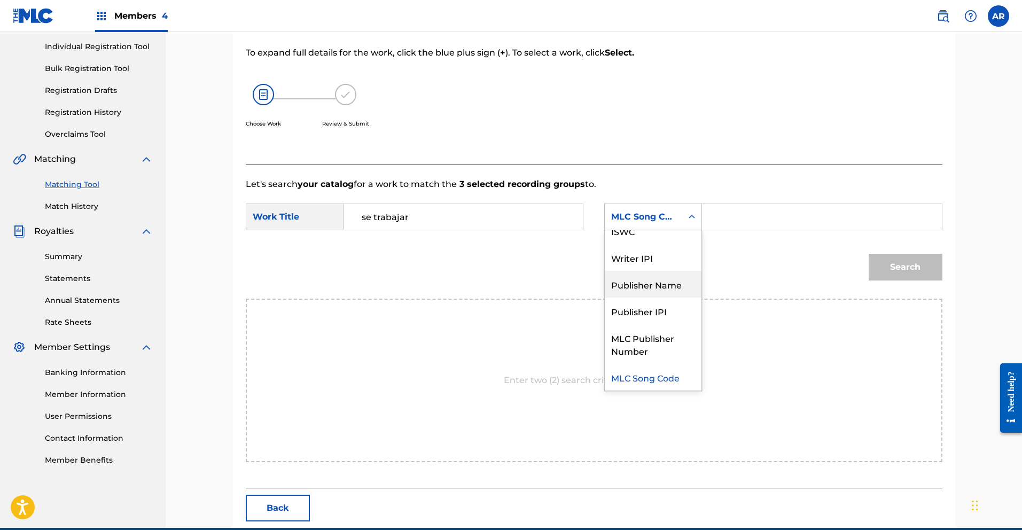
click at [664, 284] on div "Publisher Name" at bounding box center [653, 284] width 97 height 27
click at [729, 222] on input "Search Form" at bounding box center [821, 217] width 221 height 26
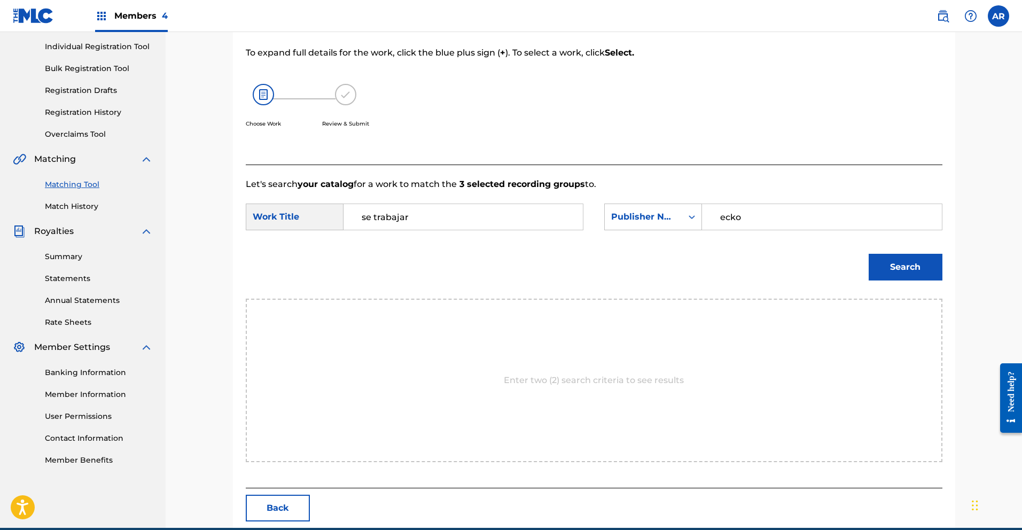
type input "ecko"
click at [904, 266] on button "Search" at bounding box center [906, 267] width 74 height 27
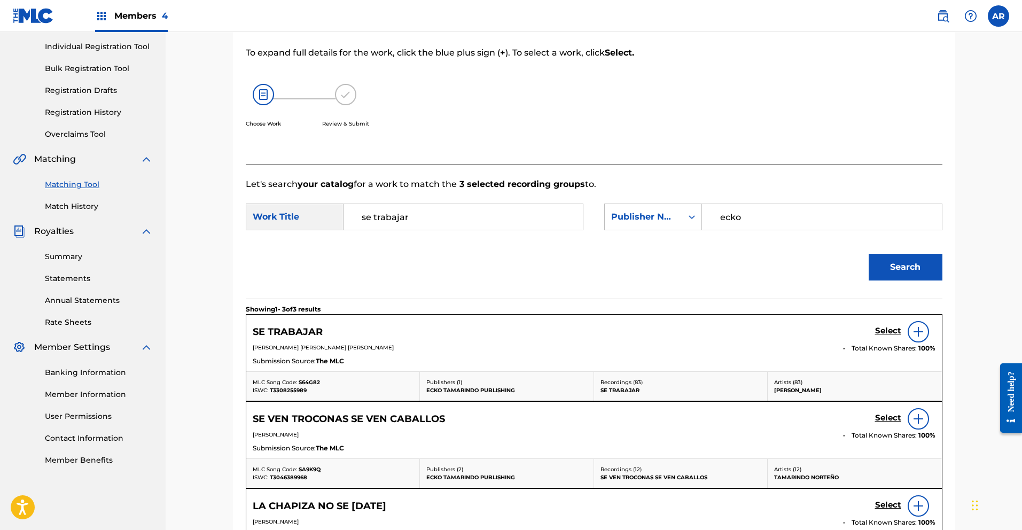
click at [889, 332] on h5 "Select" at bounding box center [888, 331] width 26 height 10
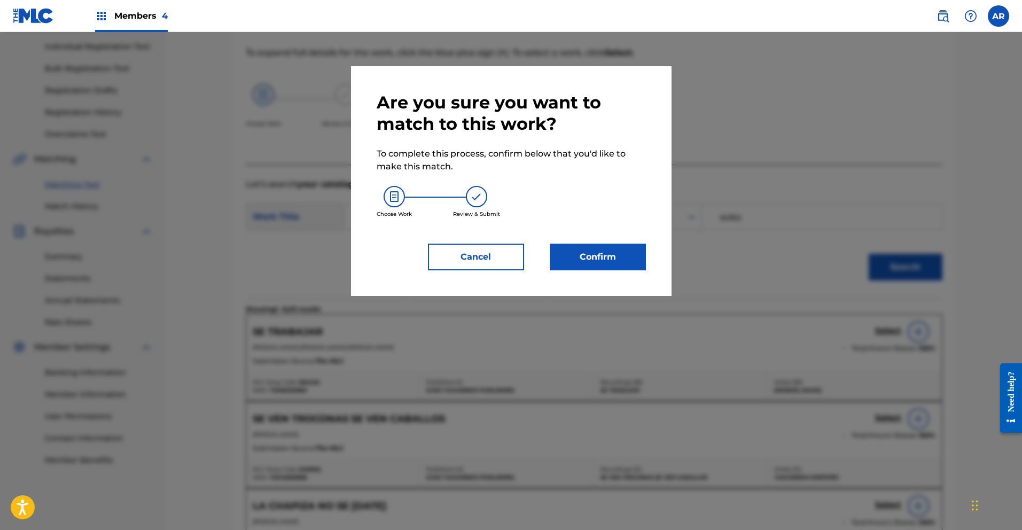
click at [634, 260] on button "Confirm" at bounding box center [598, 257] width 96 height 27
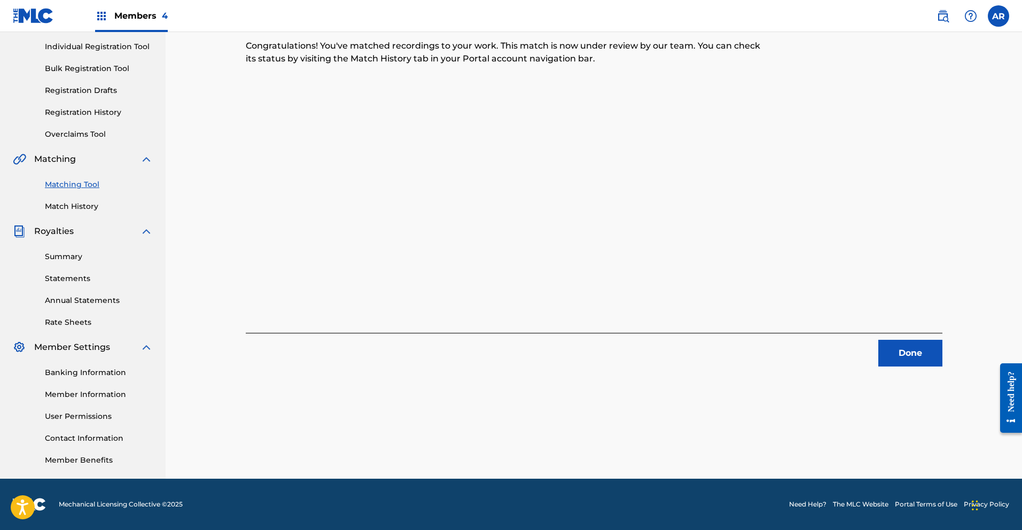
click at [919, 357] on button "Done" at bounding box center [910, 353] width 64 height 27
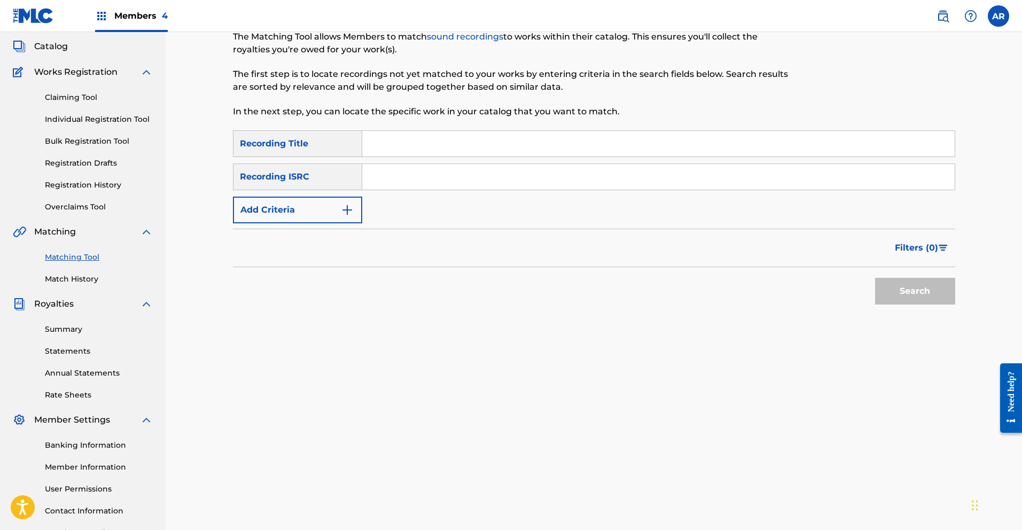
scroll to position [54, 0]
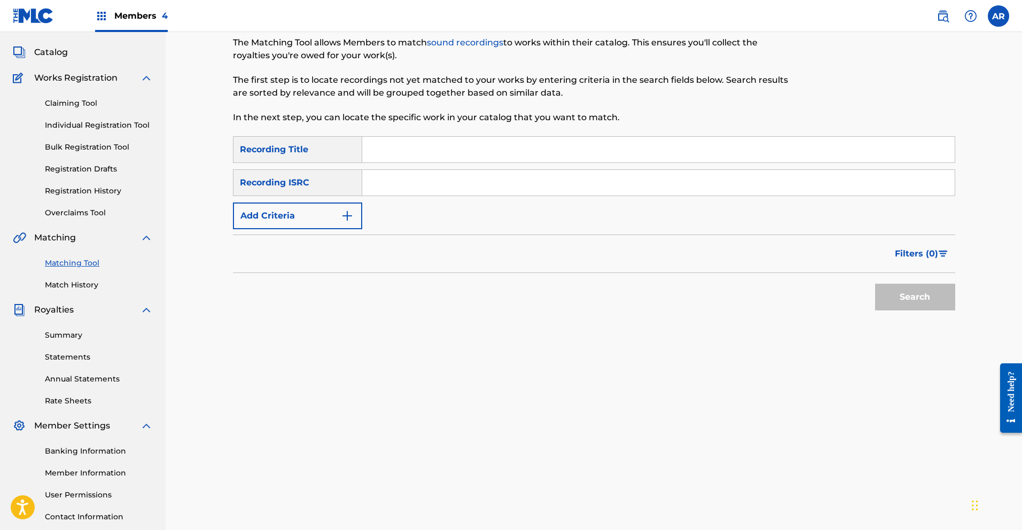
click at [464, 150] on input "Search Form" at bounding box center [658, 150] width 592 height 26
type input "Se Trabajar"
click at [355, 207] on button "Add Criteria" at bounding box center [297, 215] width 129 height 27
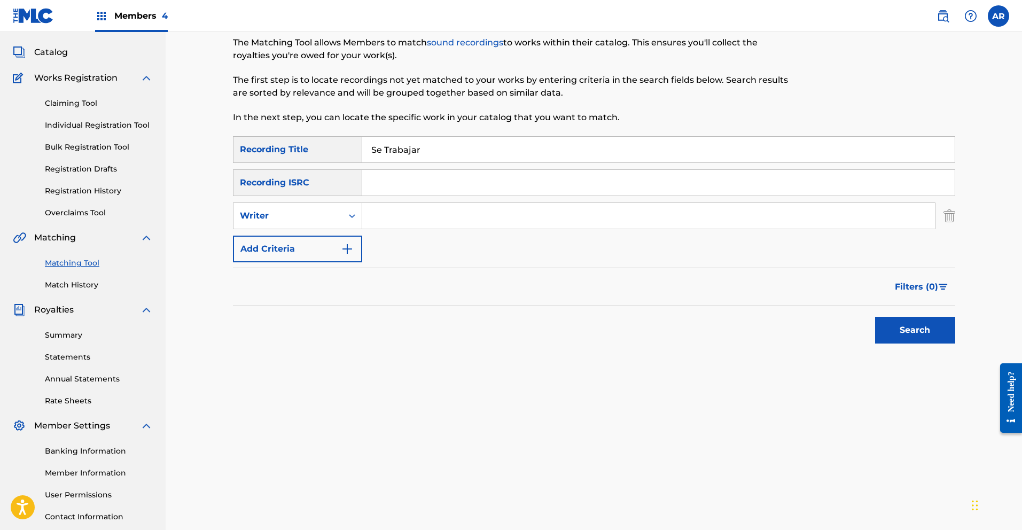
click at [397, 222] on input "Search Form" at bounding box center [648, 216] width 573 height 26
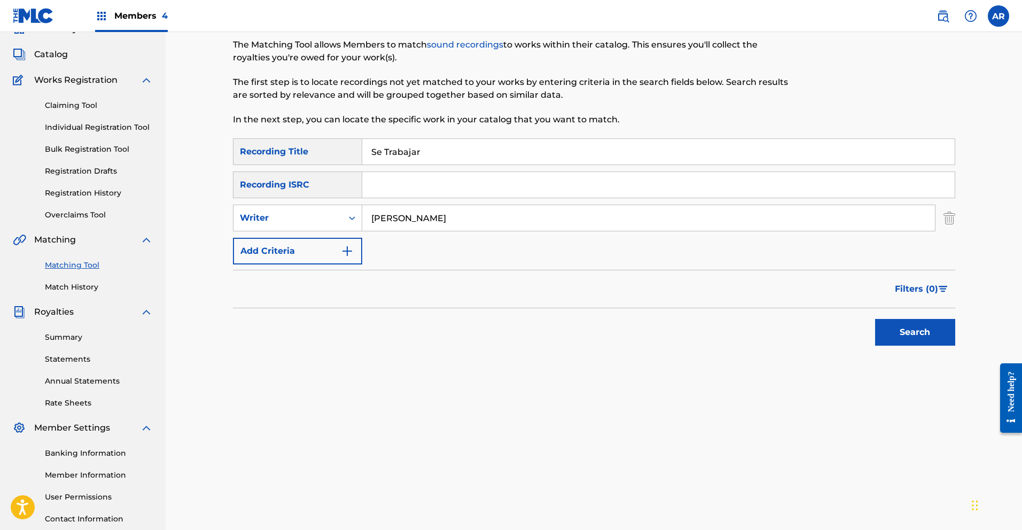
type input "[PERSON_NAME]"
click at [923, 343] on button "Search" at bounding box center [915, 332] width 80 height 27
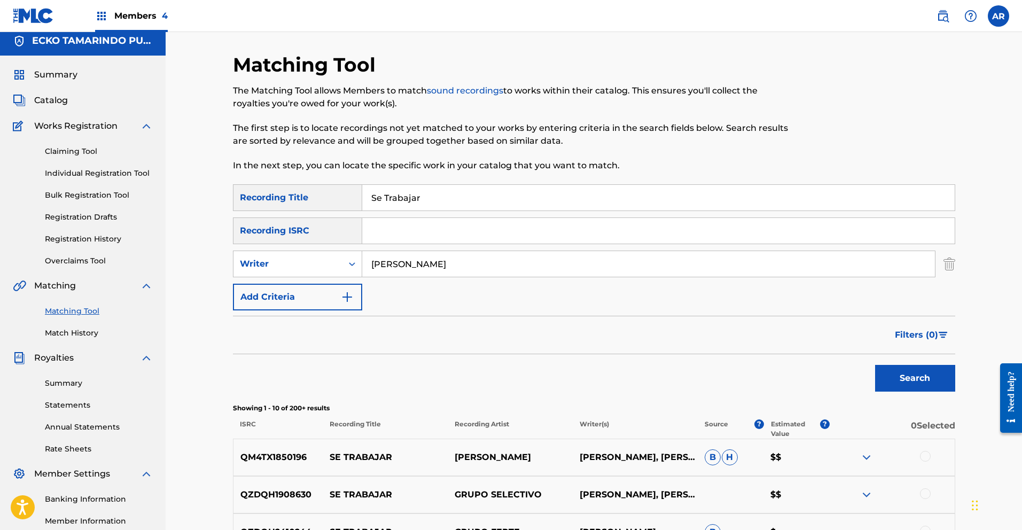
scroll to position [0, 0]
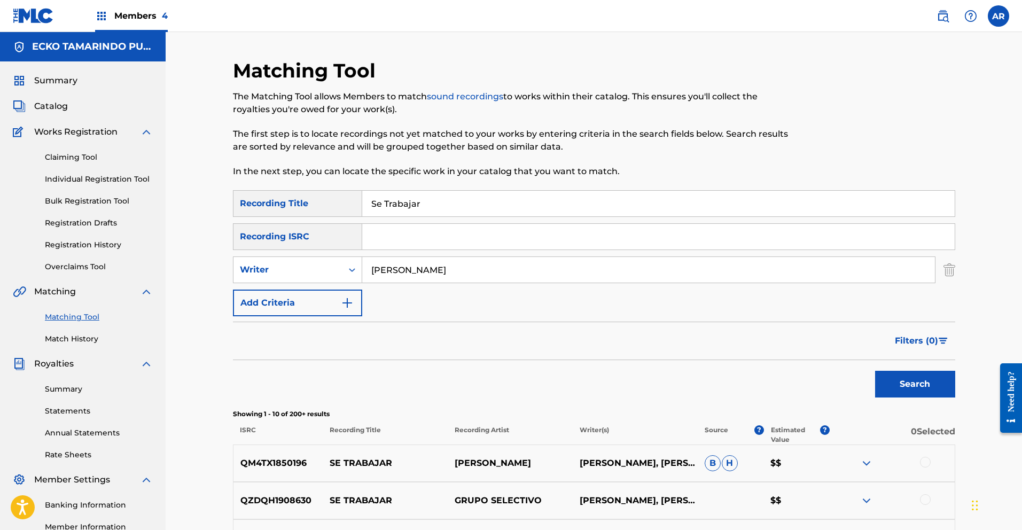
click at [907, 339] on span "Filters ( 0 )" at bounding box center [916, 340] width 43 height 13
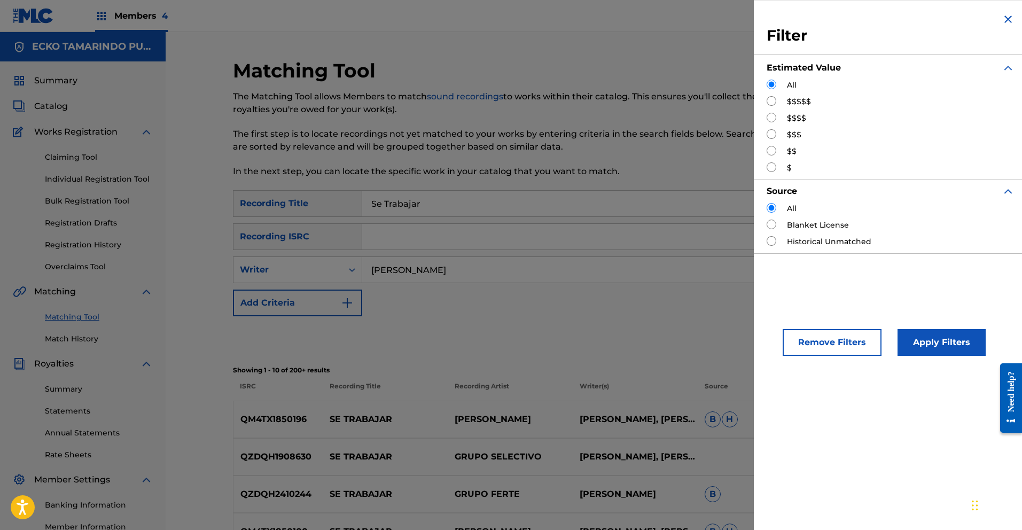
click at [773, 137] on input "Search Form" at bounding box center [772, 134] width 10 height 10
radio input "true"
click at [771, 151] on input "Search Form" at bounding box center [772, 151] width 10 height 10
radio input "true"
click at [940, 342] on button "Apply Filters" at bounding box center [942, 342] width 88 height 27
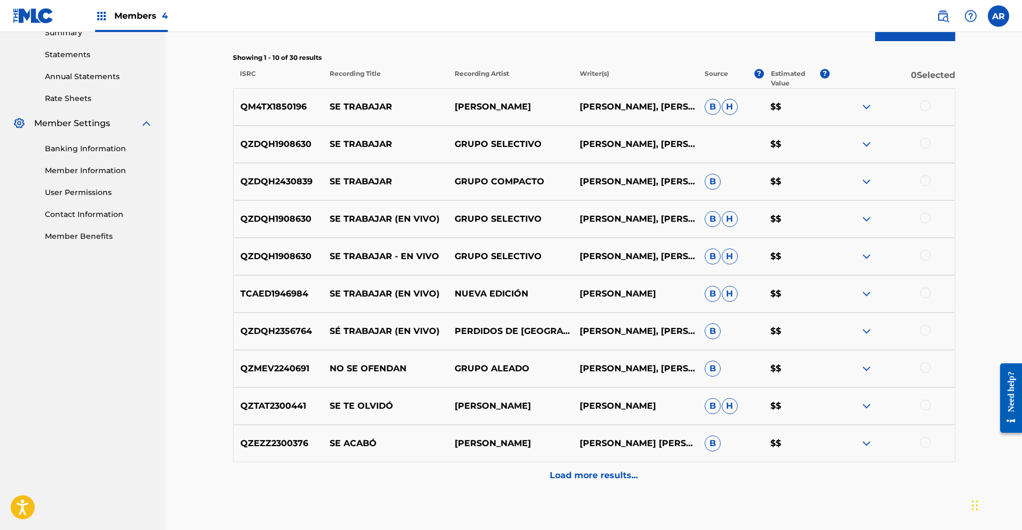
scroll to position [352, 0]
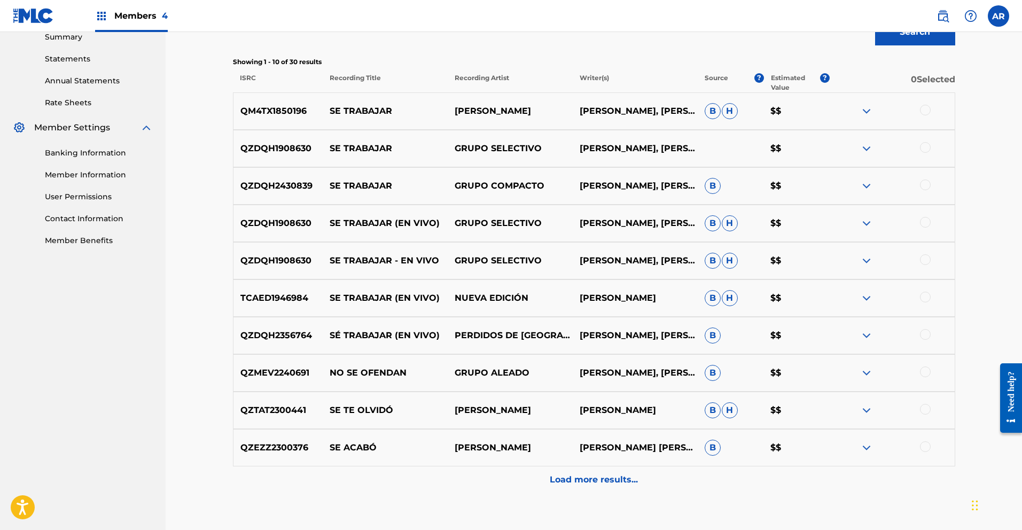
click at [866, 295] on img at bounding box center [866, 298] width 13 height 13
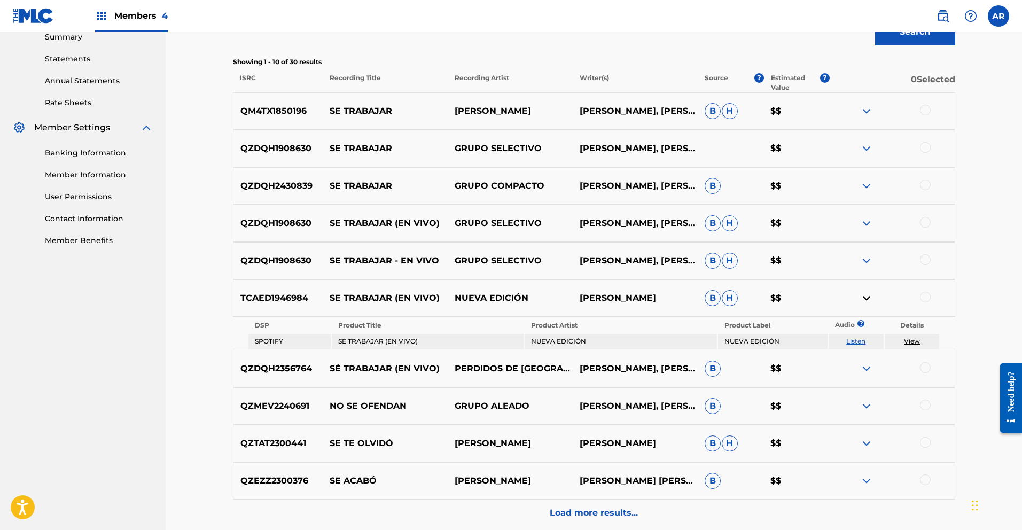
click at [856, 340] on link "Listen" at bounding box center [855, 341] width 19 height 8
drag, startPoint x: 241, startPoint y: 298, endPoint x: 322, endPoint y: 300, distance: 81.2
click at [322, 300] on div "TCAED1946984 SE TRABAJAR (EN VIVO) NUEVA EDICIÓN [PERSON_NAME] [PERSON_NAME] $$" at bounding box center [594, 297] width 722 height 37
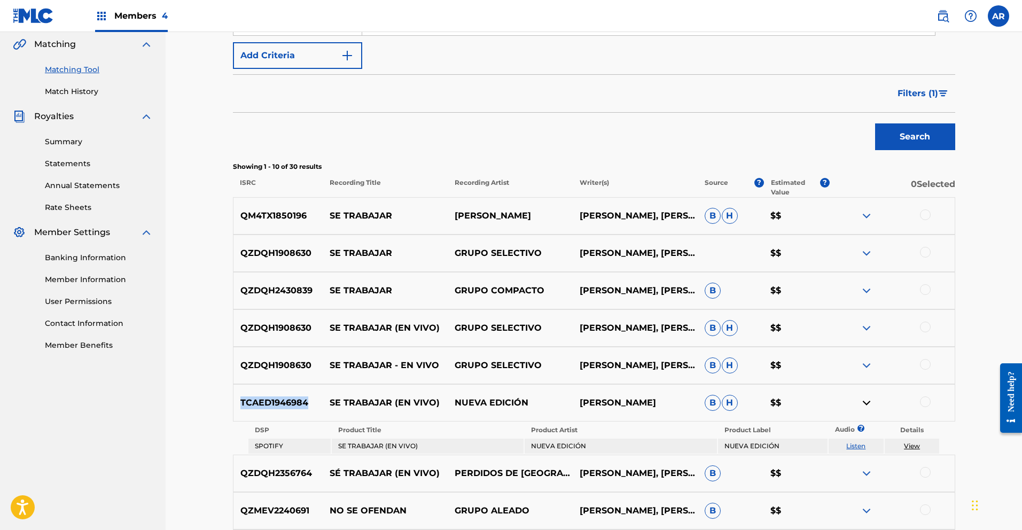
scroll to position [0, 0]
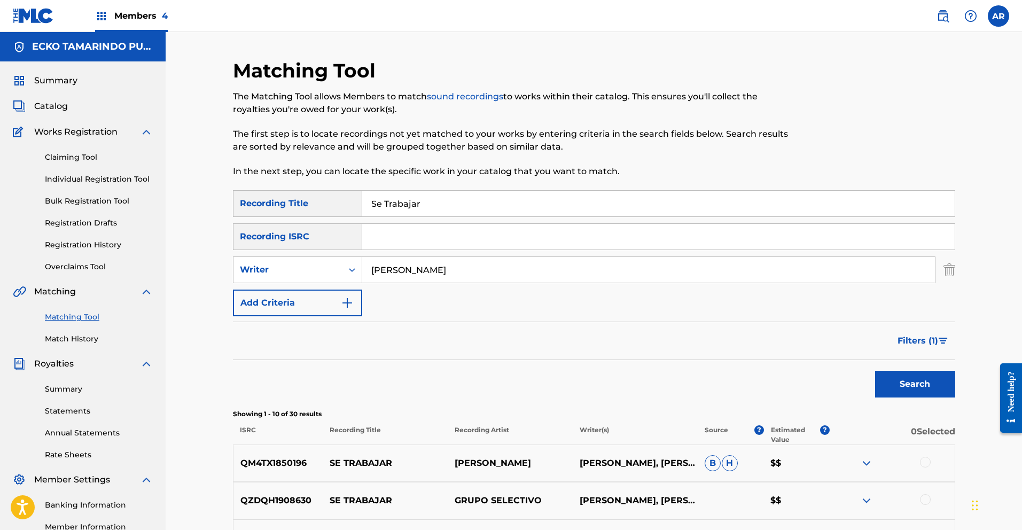
paste input "TCAED1946984"
type input "TCAED1946984"
click at [948, 271] on img "Search Form" at bounding box center [949, 269] width 12 height 27
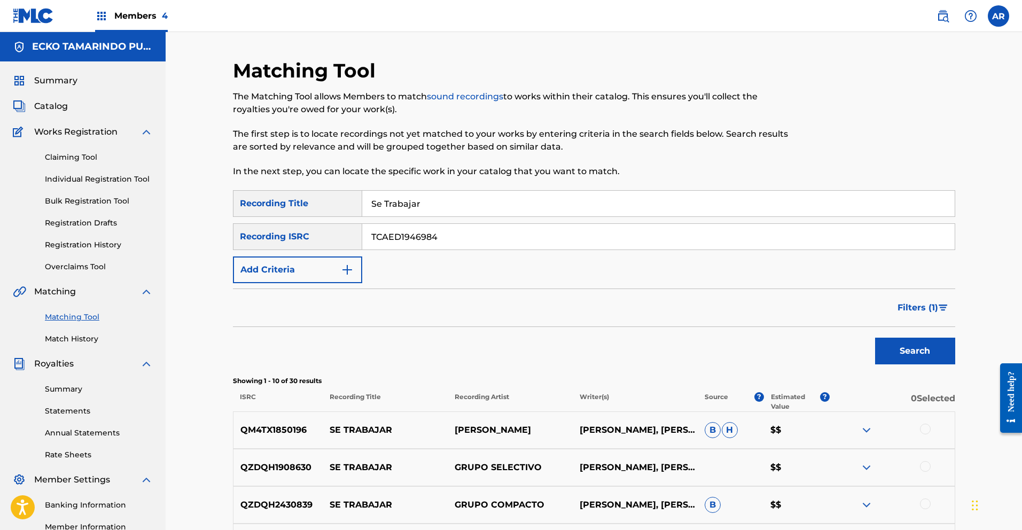
click at [902, 349] on button "Search" at bounding box center [915, 351] width 80 height 27
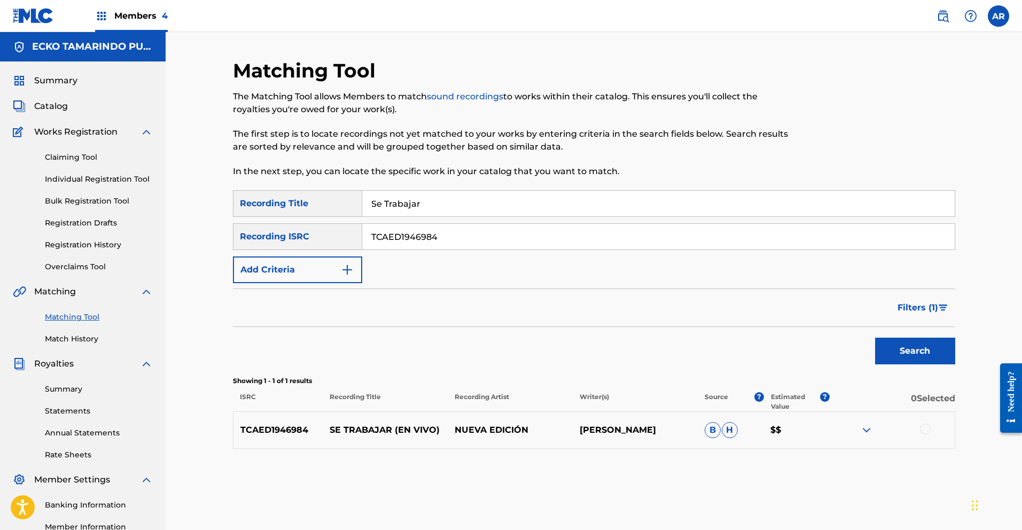
click at [925, 432] on div at bounding box center [925, 429] width 11 height 11
click at [779, 447] on button "Match 1 Group" at bounding box center [751, 443] width 118 height 27
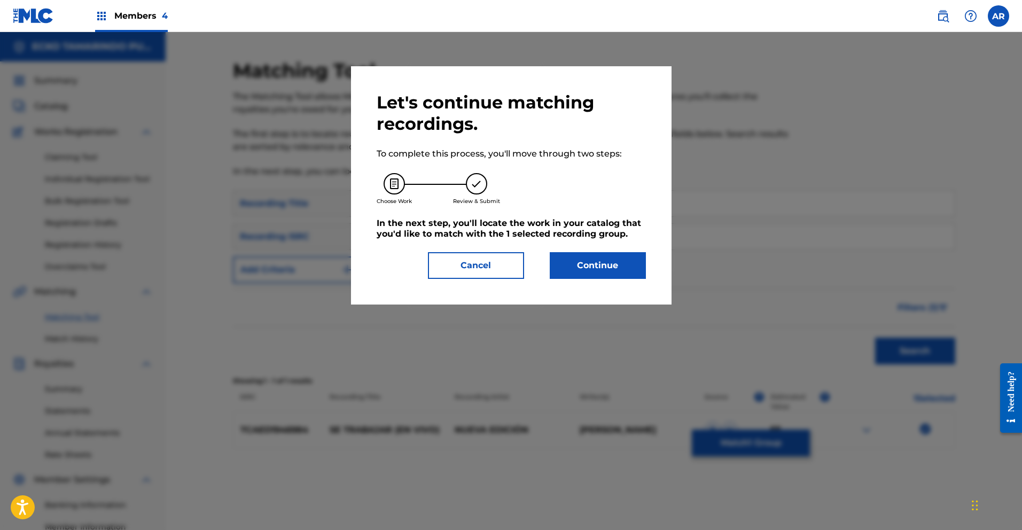
click at [601, 272] on button "Continue" at bounding box center [598, 265] width 96 height 27
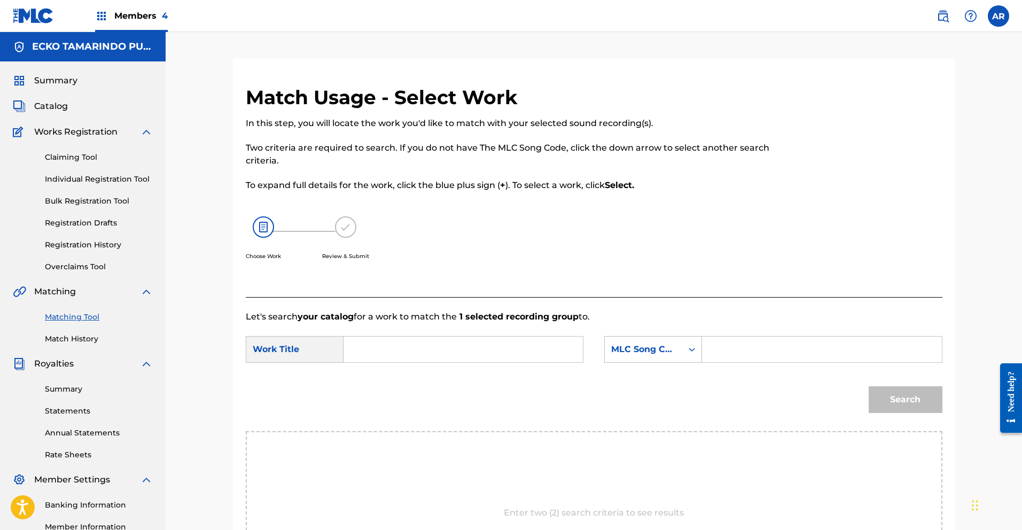
click at [528, 353] on input "Search Form" at bounding box center [463, 350] width 221 height 26
click at [389, 383] on span "abajar" at bounding box center [383, 386] width 28 height 10
type input "se trabajar"
click at [685, 347] on div "Search Form" at bounding box center [691, 349] width 19 height 19
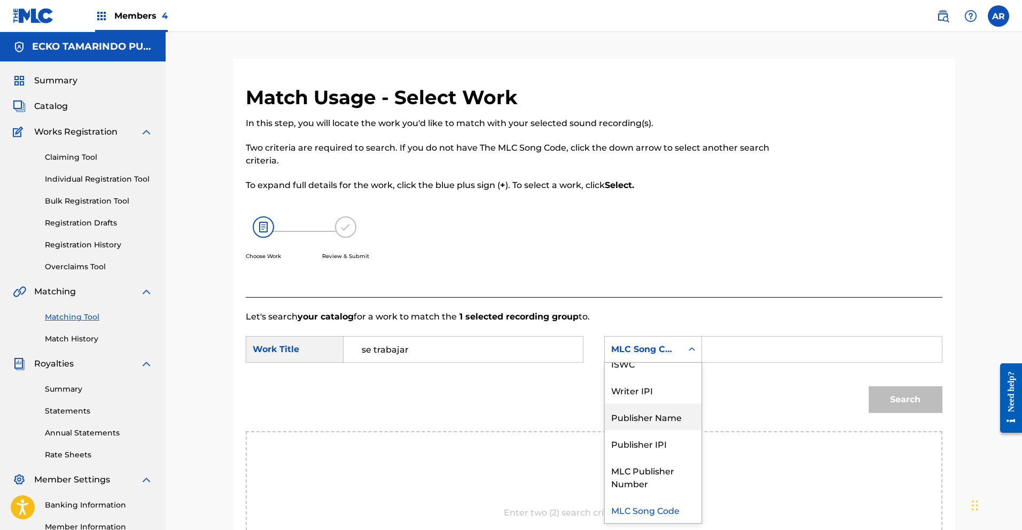
click at [665, 423] on div "Publisher Name" at bounding box center [653, 416] width 97 height 27
click at [735, 361] on input "Search Form" at bounding box center [821, 350] width 221 height 26
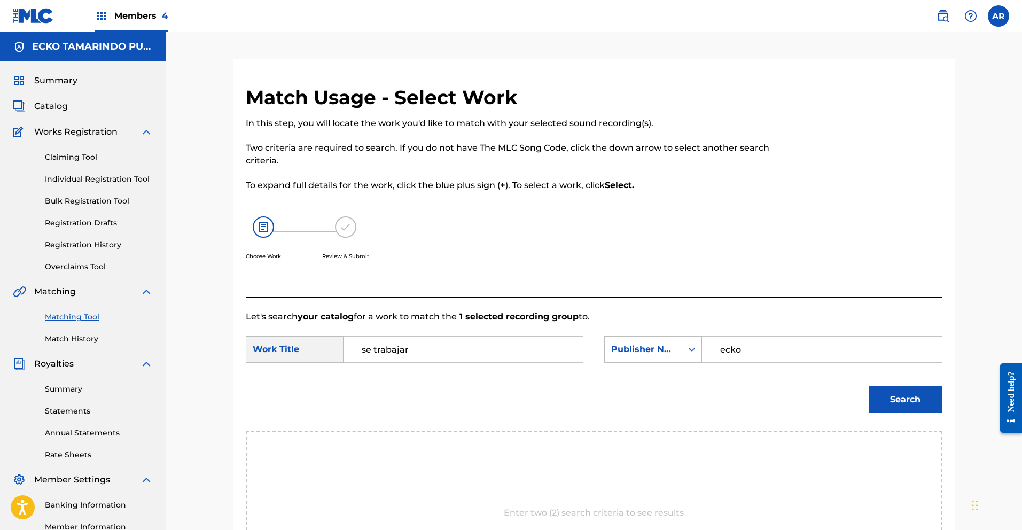
type input "ecko"
click at [871, 391] on button "Search" at bounding box center [906, 399] width 74 height 27
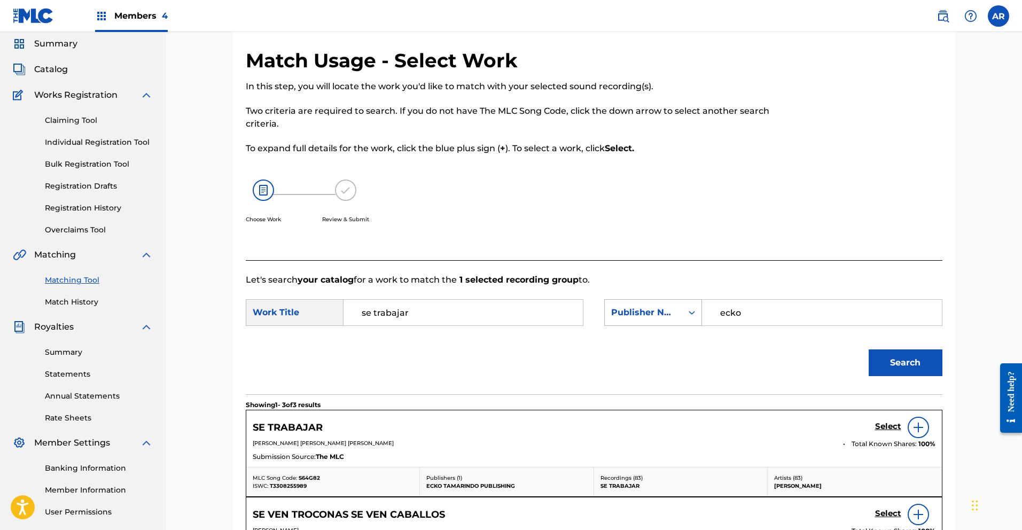
scroll to position [200, 0]
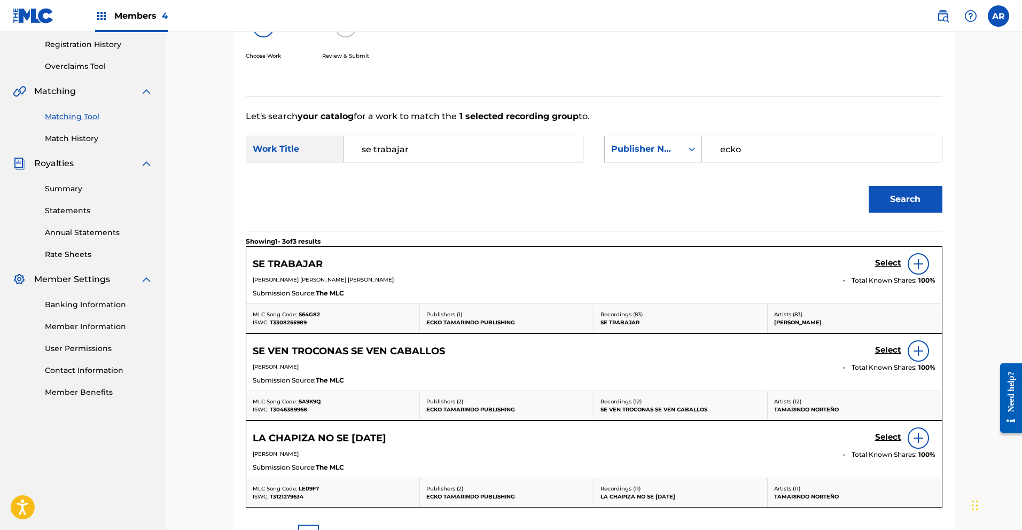
click at [890, 264] on h5 "Select" at bounding box center [888, 263] width 26 height 10
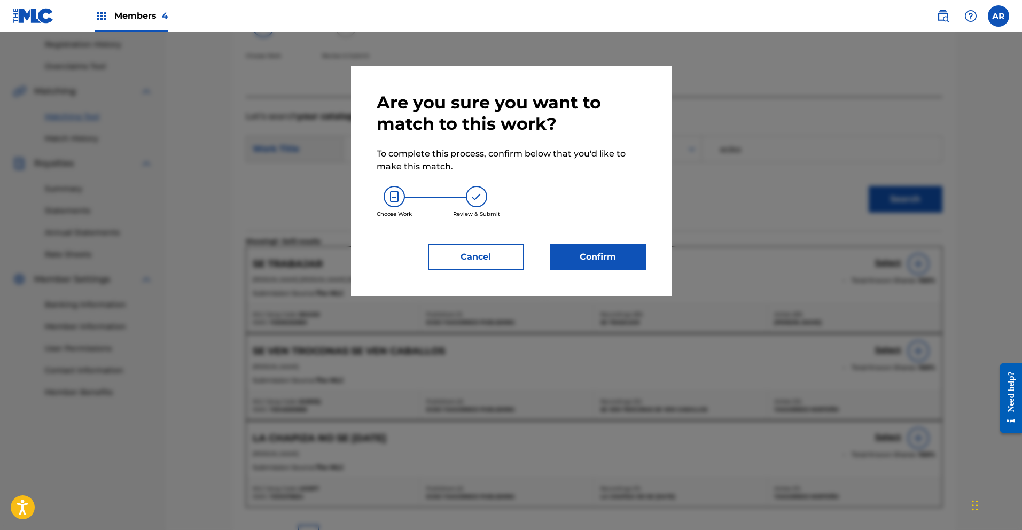
click at [637, 262] on button "Confirm" at bounding box center [598, 257] width 96 height 27
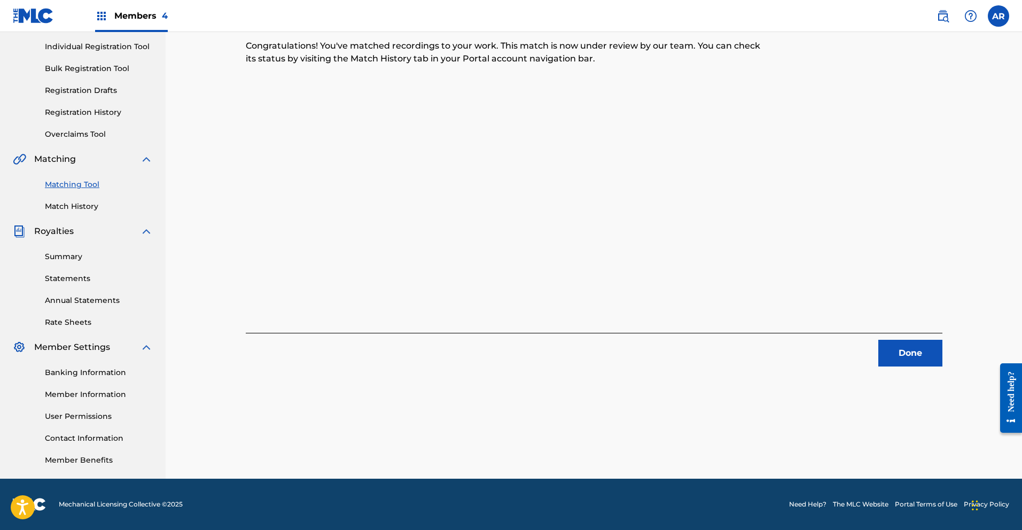
click at [918, 354] on button "Done" at bounding box center [910, 353] width 64 height 27
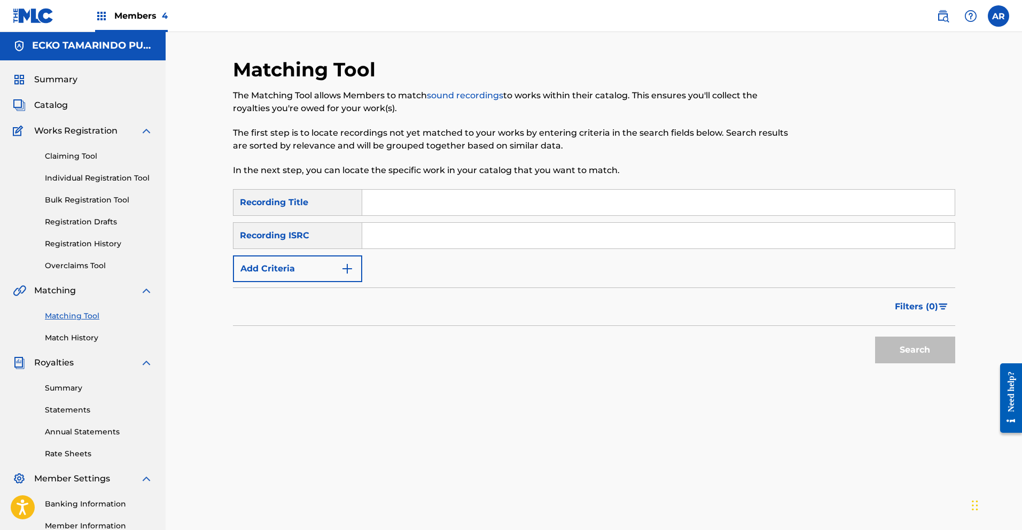
scroll to position [0, 0]
click at [456, 200] on input "Search Form" at bounding box center [658, 204] width 592 height 26
type input "Se Trabajar"
click at [355, 270] on button "Add Criteria" at bounding box center [297, 269] width 129 height 27
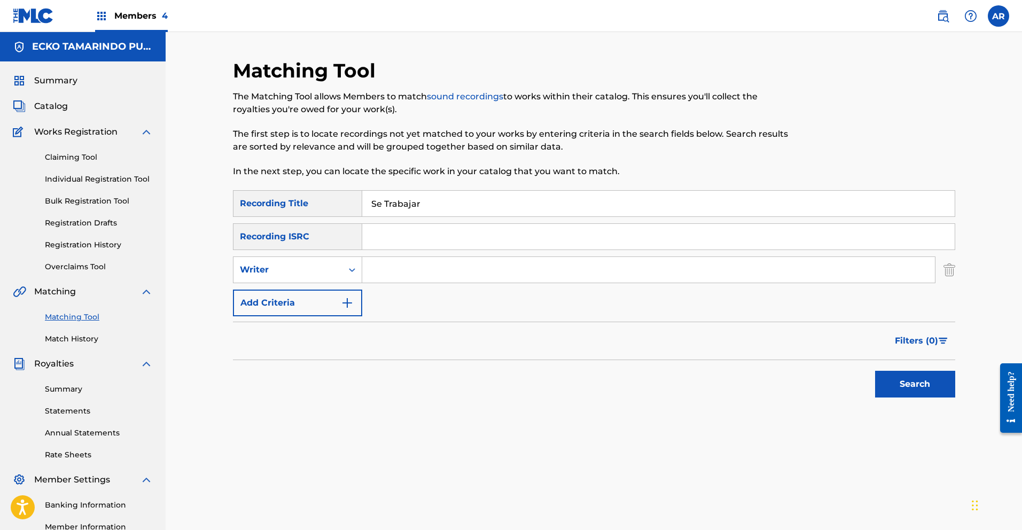
click at [406, 273] on input "Search Form" at bounding box center [648, 270] width 573 height 26
type input "[PERSON_NAME]"
click at [891, 384] on button "Search" at bounding box center [915, 384] width 80 height 27
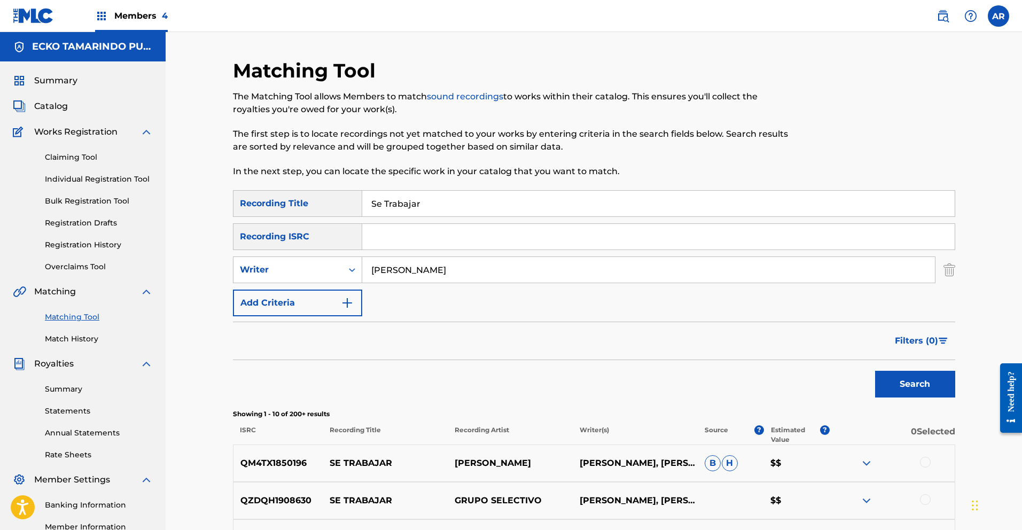
click at [942, 339] on img "Search Form" at bounding box center [943, 341] width 9 height 6
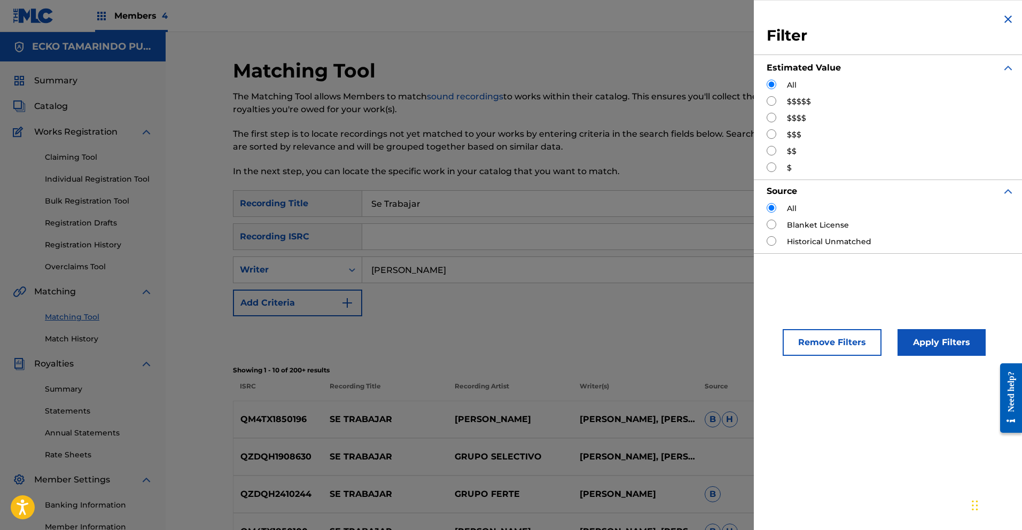
click at [775, 151] on input "Search Form" at bounding box center [772, 151] width 10 height 10
radio input "true"
click at [944, 340] on button "Apply Filters" at bounding box center [942, 342] width 88 height 27
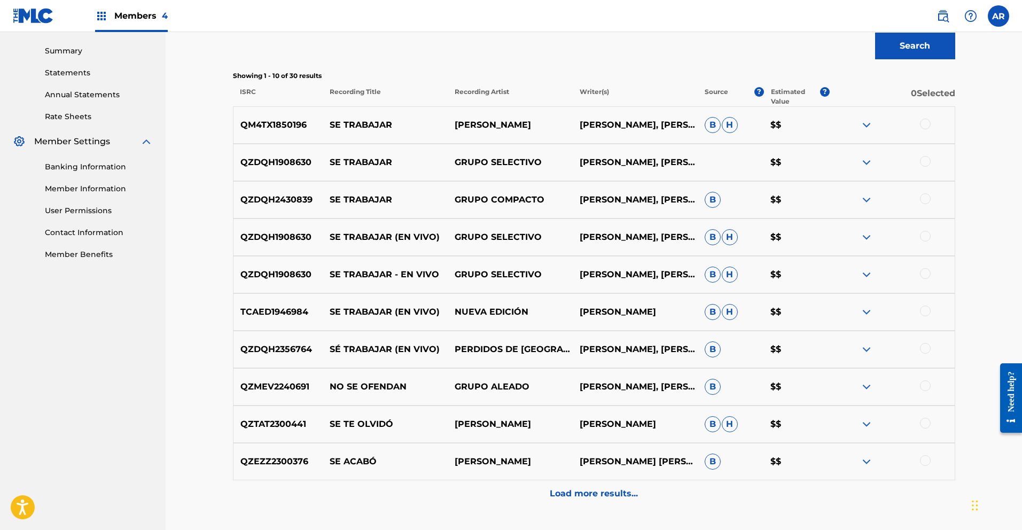
scroll to position [386, 0]
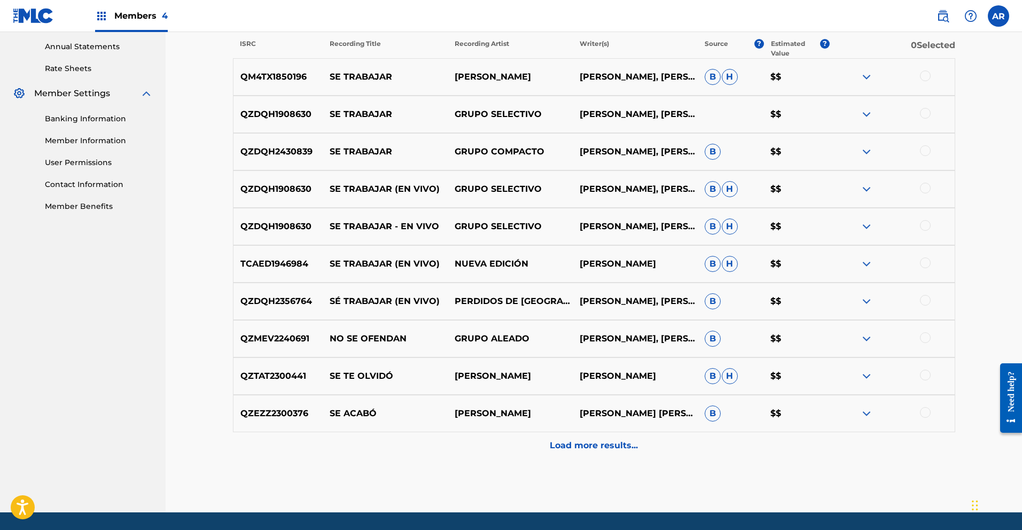
click at [868, 299] on img at bounding box center [866, 301] width 13 height 13
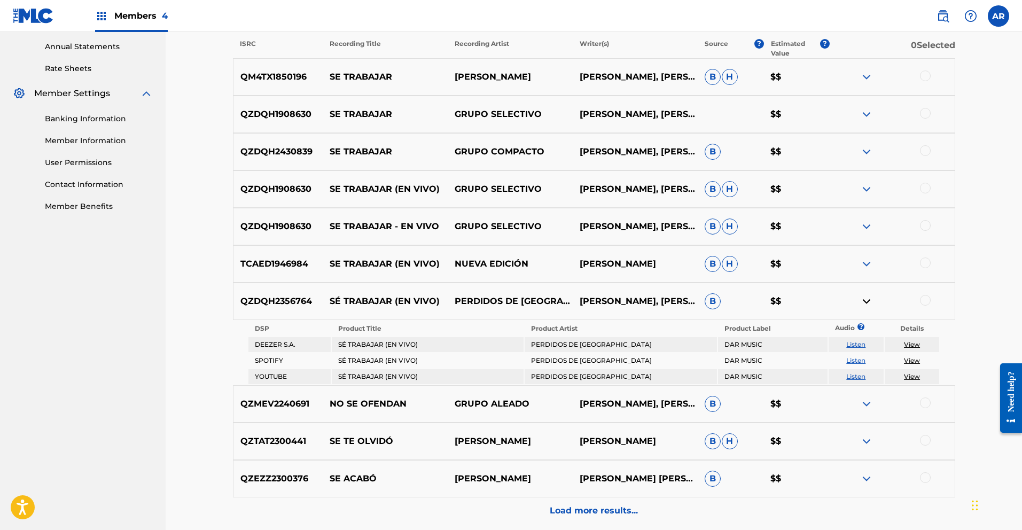
click at [856, 375] on link "Listen" at bounding box center [855, 376] width 19 height 8
drag, startPoint x: 240, startPoint y: 301, endPoint x: 316, endPoint y: 302, distance: 75.9
click at [316, 302] on p "QZDQH2356764" at bounding box center [278, 301] width 90 height 13
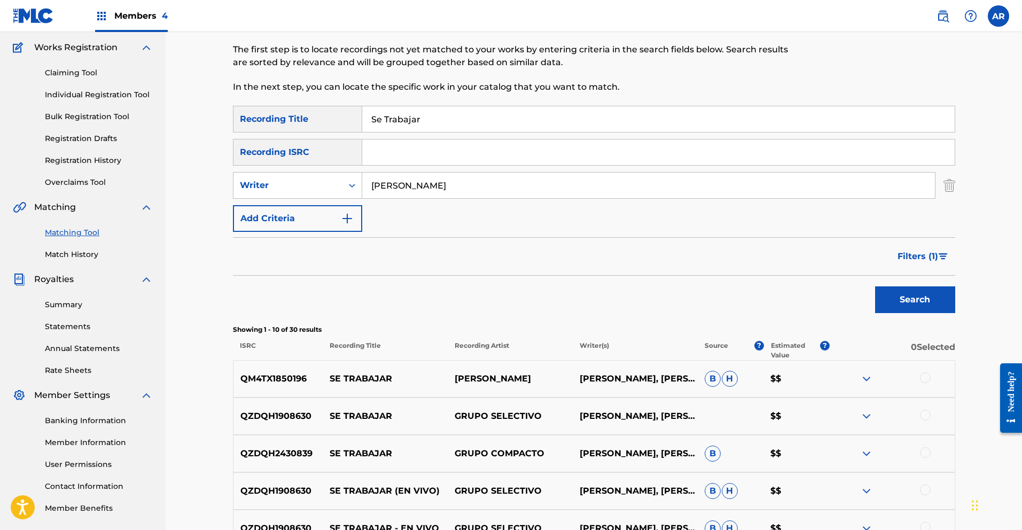
scroll to position [0, 0]
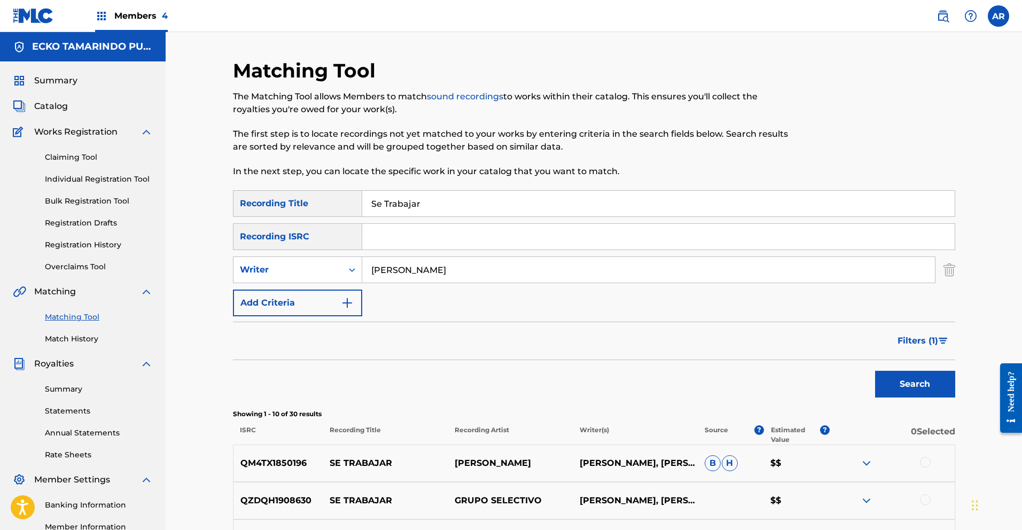
paste input "QZDQH2356764"
type input "QZDQH2356764"
click at [953, 270] on img "Search Form" at bounding box center [949, 269] width 12 height 27
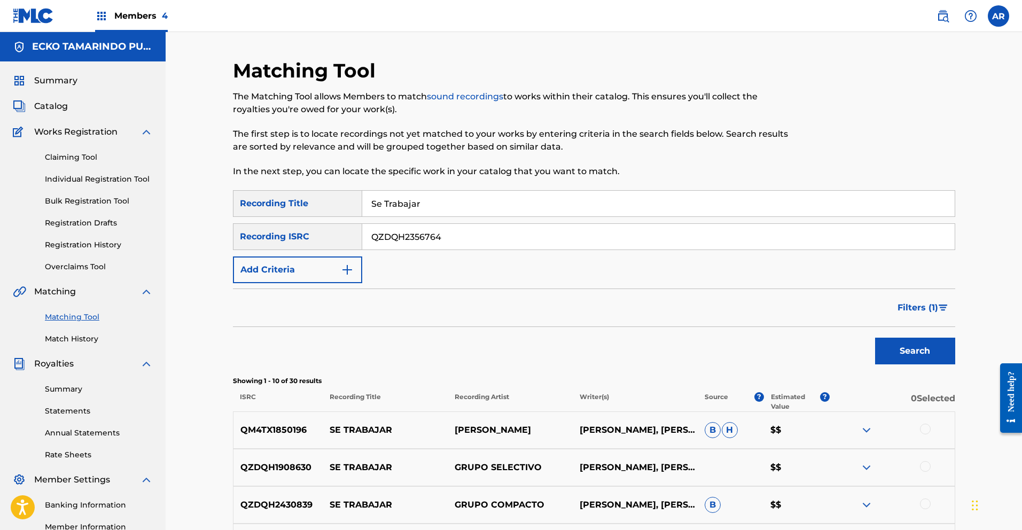
click at [911, 348] on button "Search" at bounding box center [915, 351] width 80 height 27
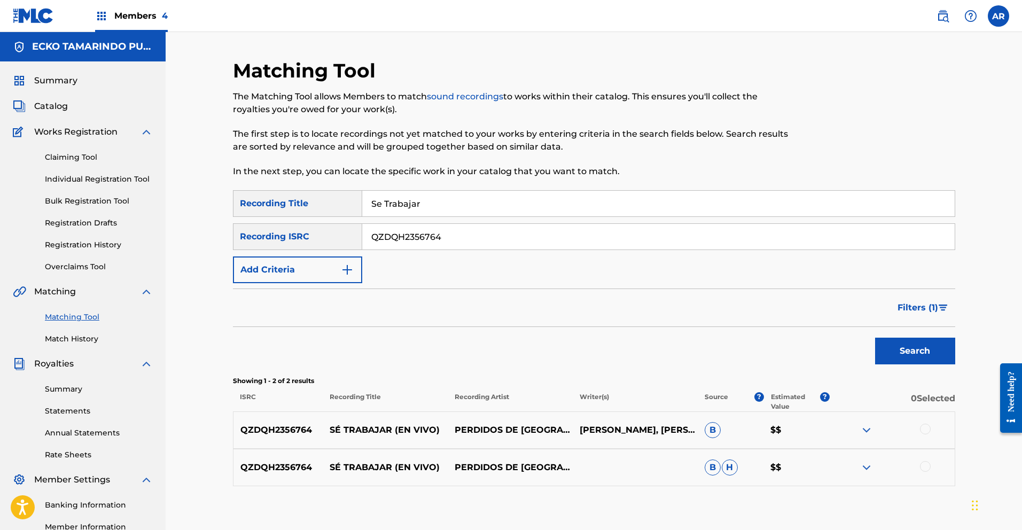
scroll to position [132, 0]
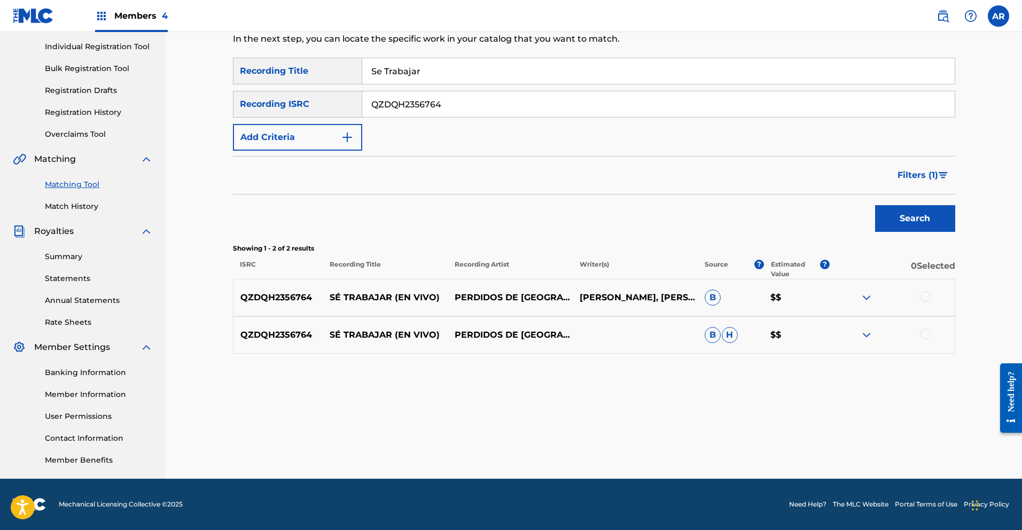
click at [926, 296] on div at bounding box center [925, 296] width 11 height 11
click at [925, 336] on div at bounding box center [925, 334] width 11 height 11
click at [789, 441] on button "Match 2 Groups" at bounding box center [751, 443] width 118 height 27
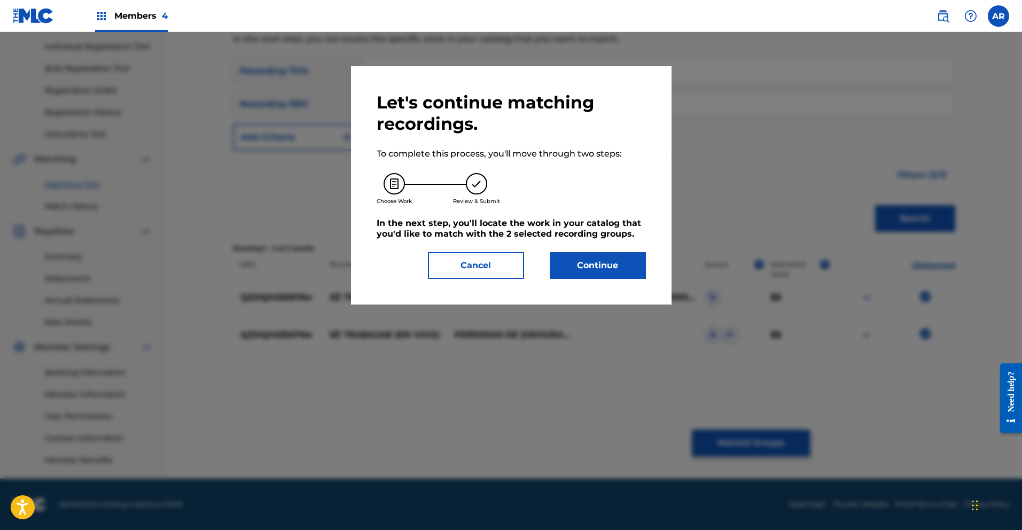
click at [606, 275] on button "Continue" at bounding box center [598, 265] width 96 height 27
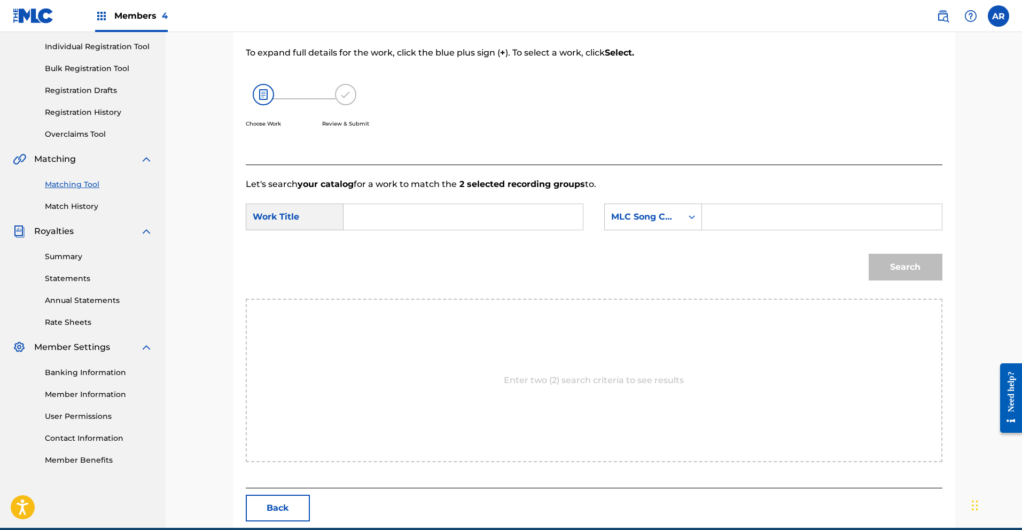
click at [445, 214] on input "Search Form" at bounding box center [463, 217] width 221 height 26
click at [363, 245] on strong "se" at bounding box center [367, 241] width 10 height 10
type input "se trabajar"
click at [695, 220] on icon "Search Form" at bounding box center [692, 217] width 11 height 11
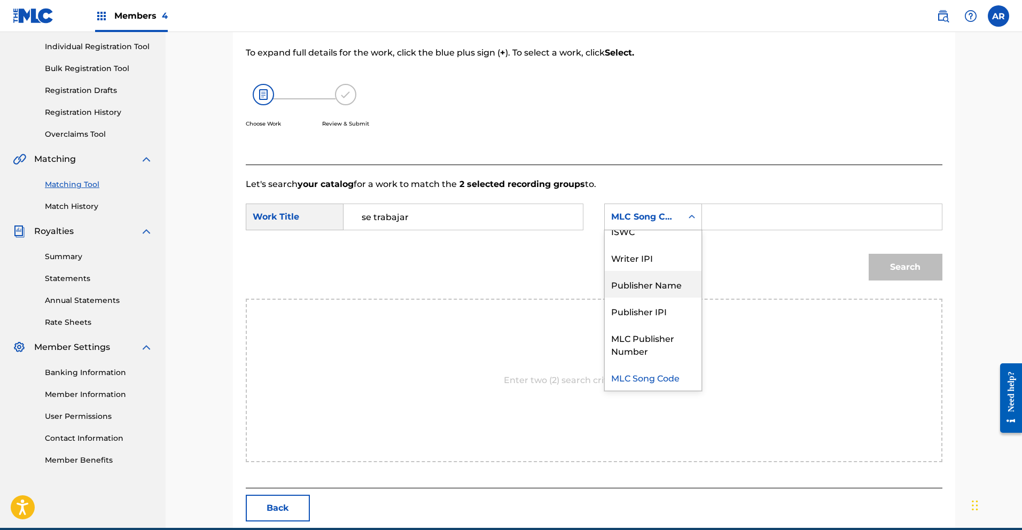
click at [676, 277] on div "Publisher Name" at bounding box center [653, 284] width 97 height 27
click at [721, 220] on input "Search Form" at bounding box center [821, 217] width 221 height 26
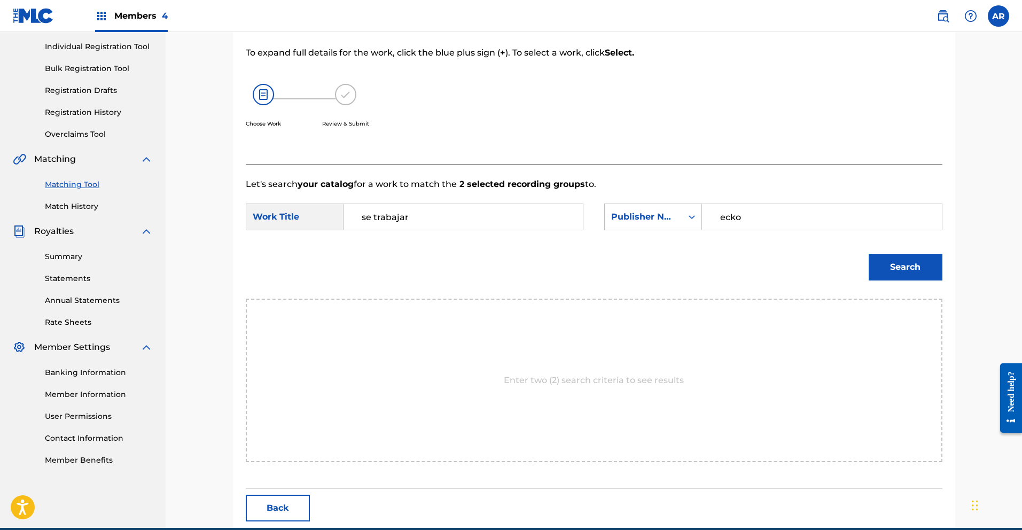
type input "ecko"
click at [899, 266] on button "Search" at bounding box center [906, 267] width 74 height 27
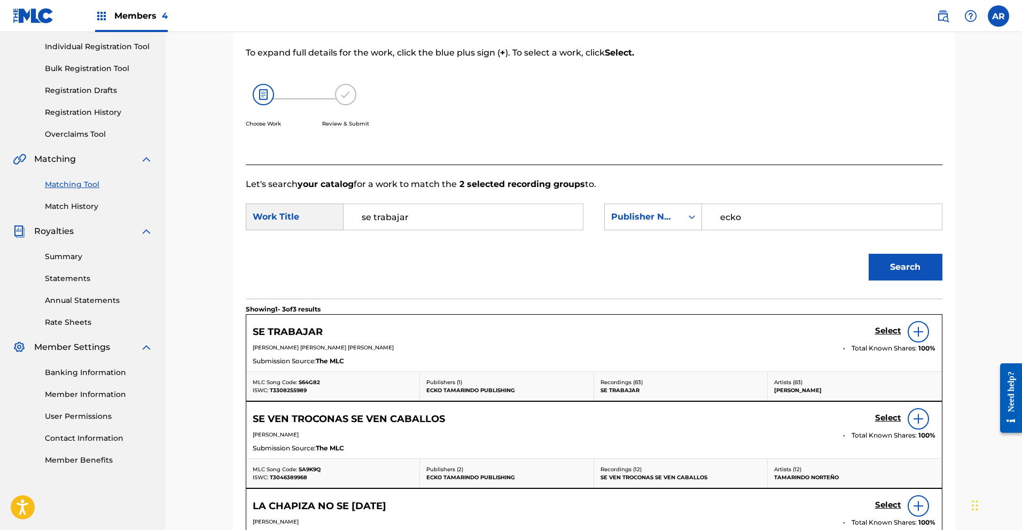
click at [887, 331] on h5 "Select" at bounding box center [888, 331] width 26 height 10
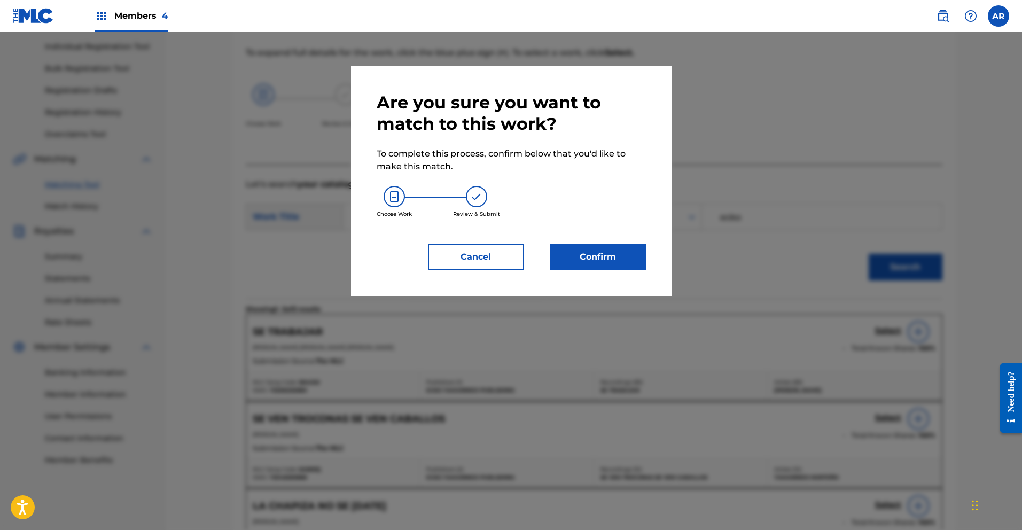
click at [620, 262] on button "Confirm" at bounding box center [598, 257] width 96 height 27
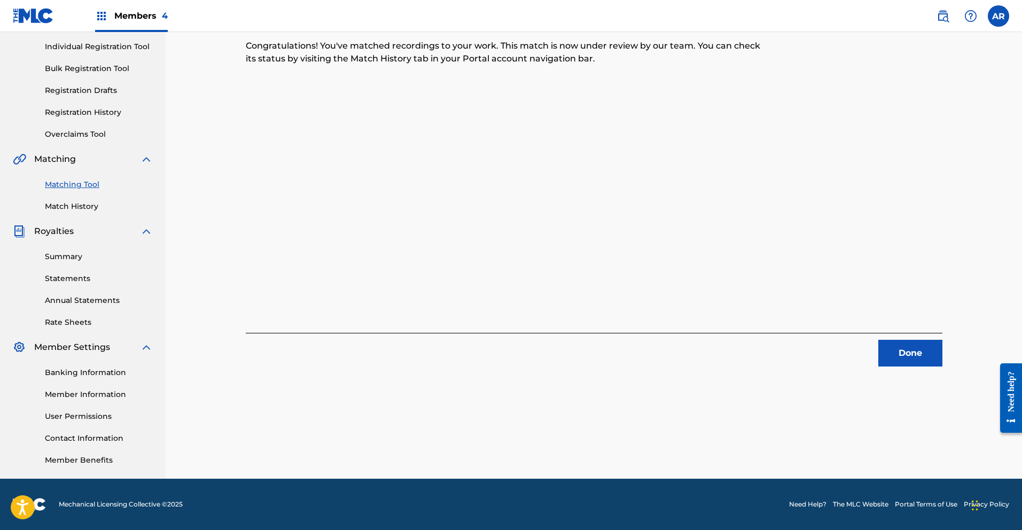
click at [916, 358] on button "Done" at bounding box center [910, 353] width 64 height 27
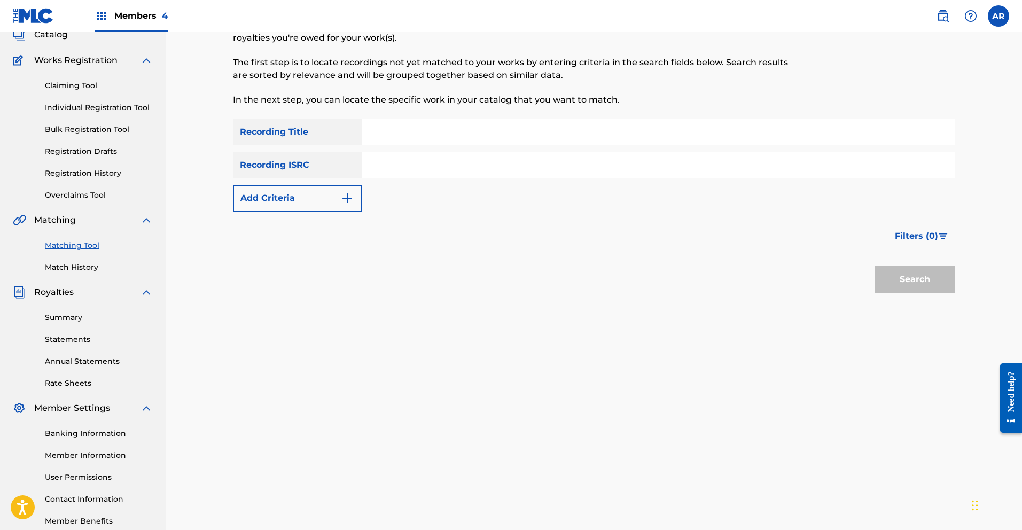
scroll to position [0, 0]
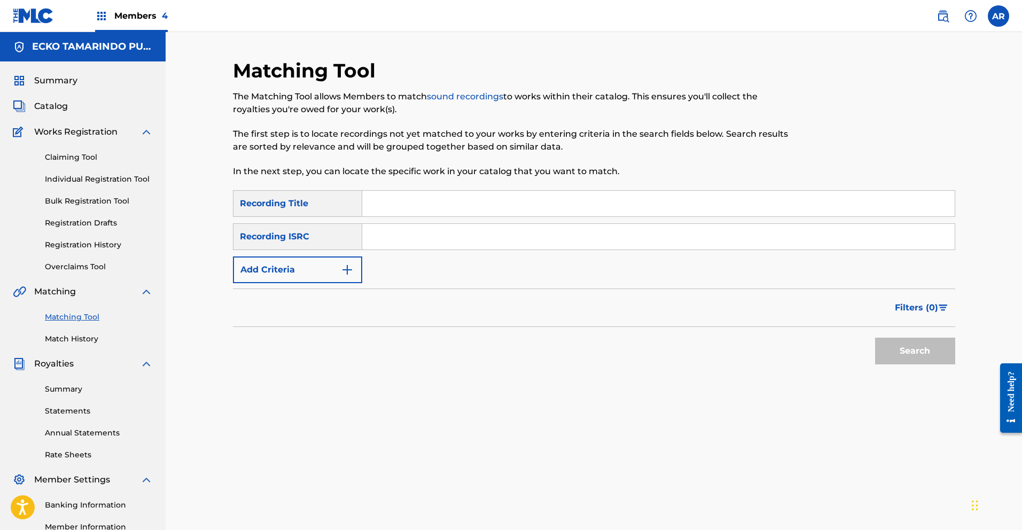
click at [475, 211] on input "Search Form" at bounding box center [658, 204] width 592 height 26
type input "Se Trabajar"
click at [347, 259] on button "Add Criteria" at bounding box center [297, 269] width 129 height 27
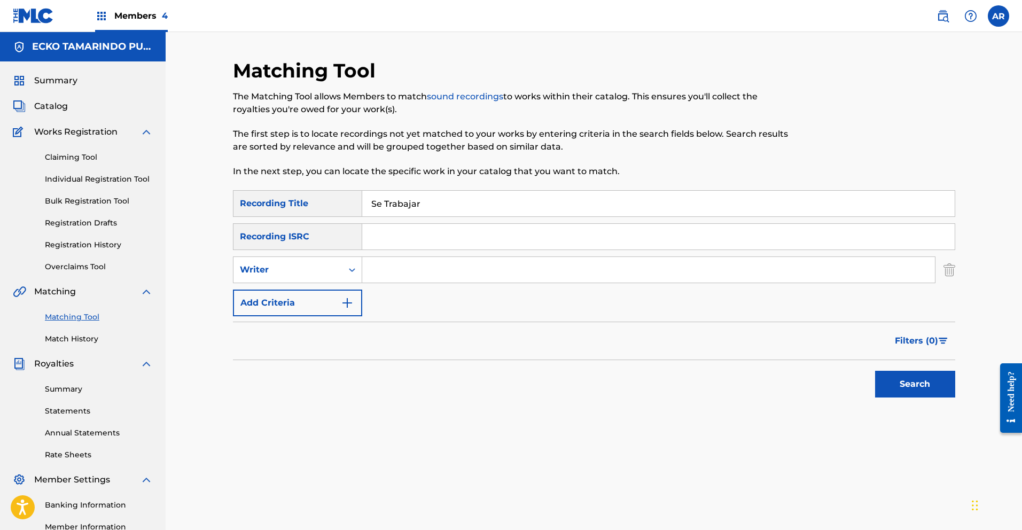
click at [395, 265] on input "Search Form" at bounding box center [648, 270] width 573 height 26
type input "[PERSON_NAME]"
click at [901, 376] on button "Search" at bounding box center [915, 384] width 80 height 27
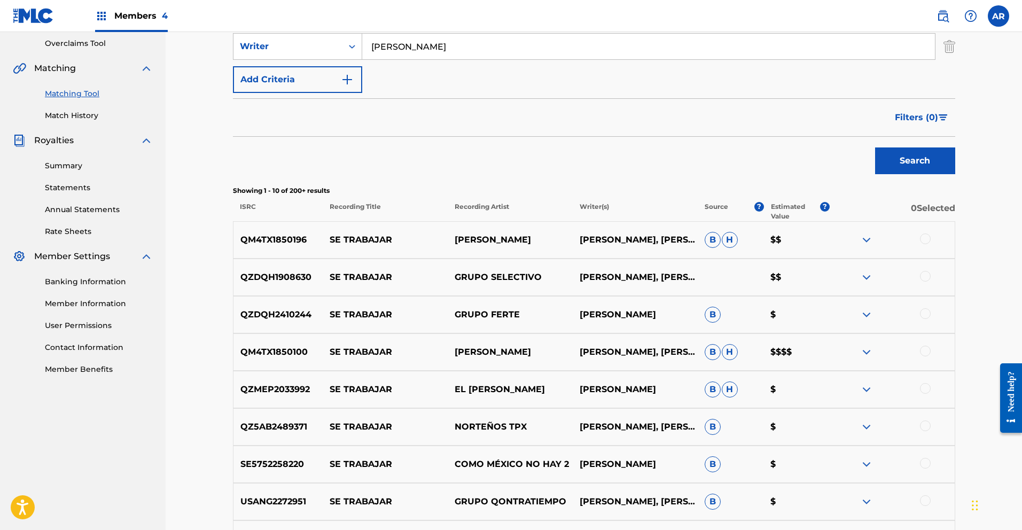
scroll to position [188, 0]
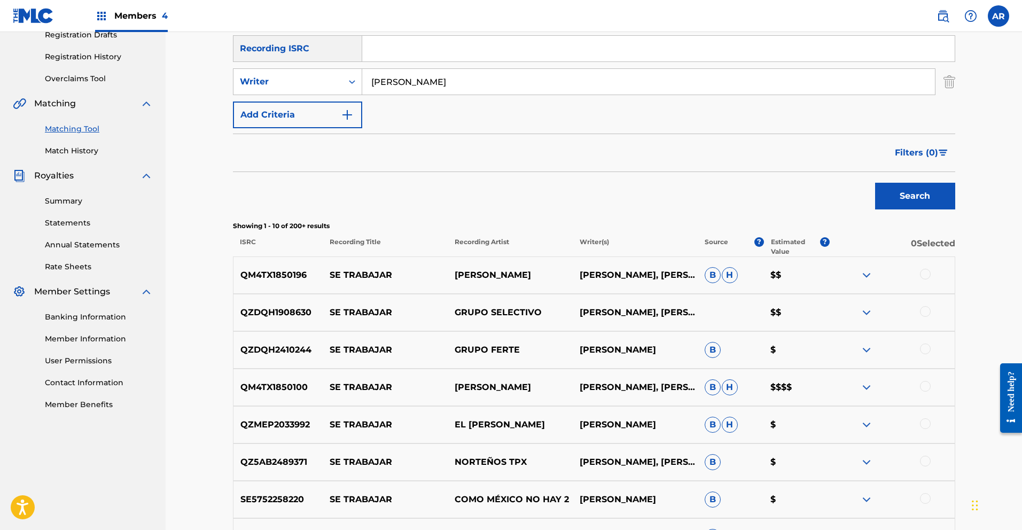
click at [929, 147] on span "Filters ( 0 )" at bounding box center [916, 152] width 43 height 13
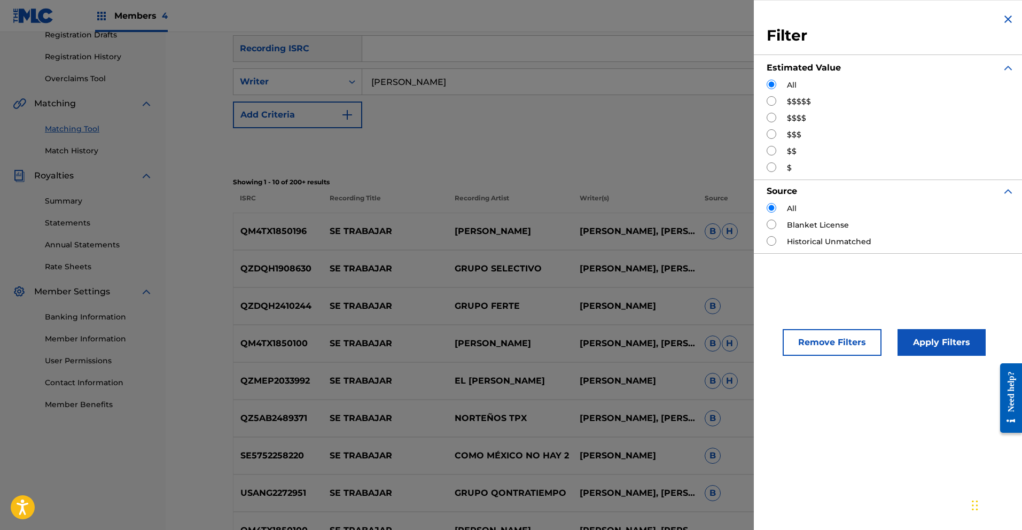
click at [771, 151] on input "Search Form" at bounding box center [772, 151] width 10 height 10
radio input "true"
click at [953, 344] on button "Apply Filters" at bounding box center [942, 342] width 88 height 27
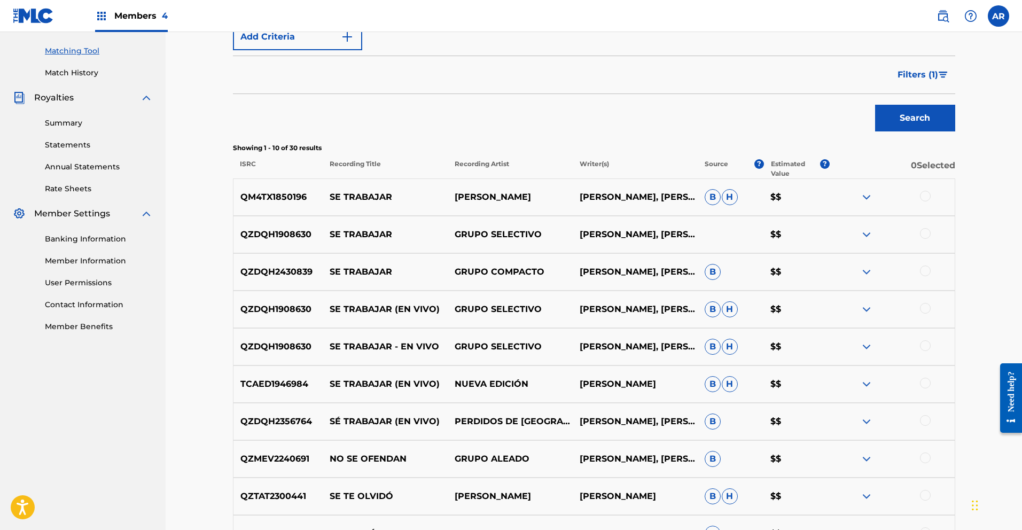
scroll to position [382, 0]
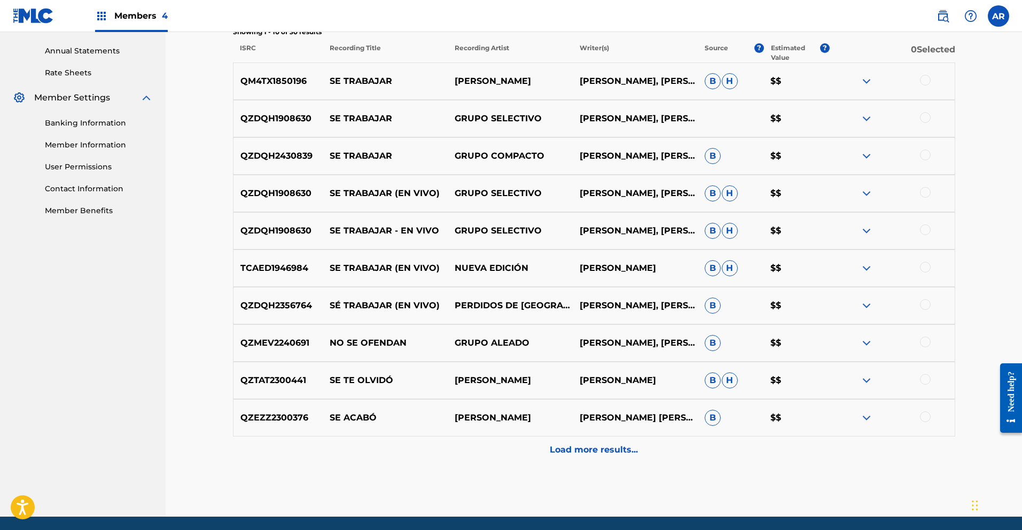
click at [633, 445] on p "Load more results..." at bounding box center [594, 449] width 88 height 13
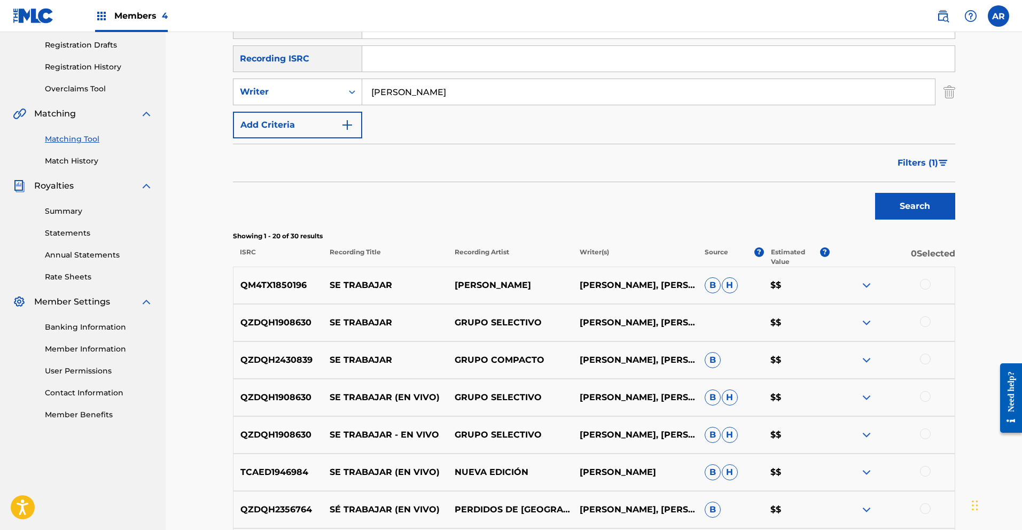
scroll to position [0, 0]
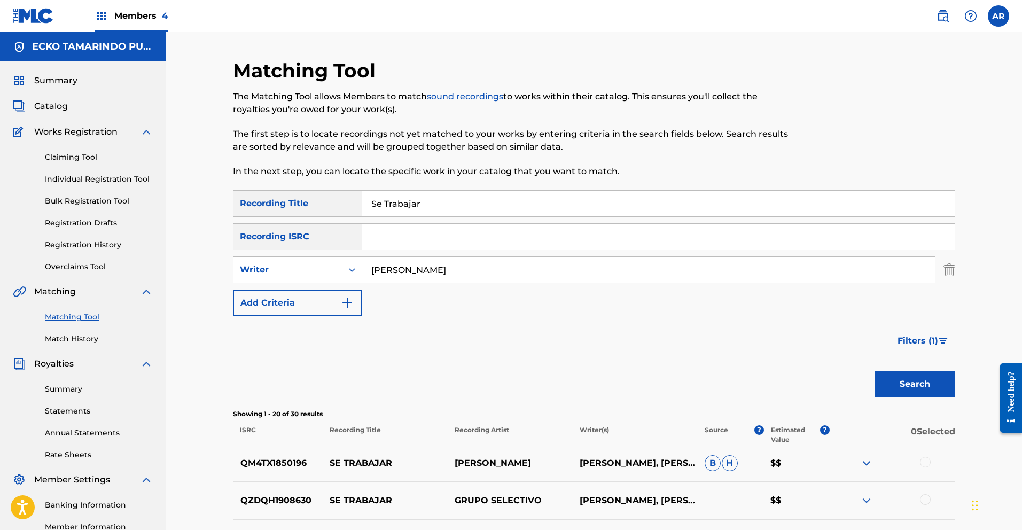
click at [931, 342] on span "Filters ( 1 )" at bounding box center [918, 340] width 41 height 13
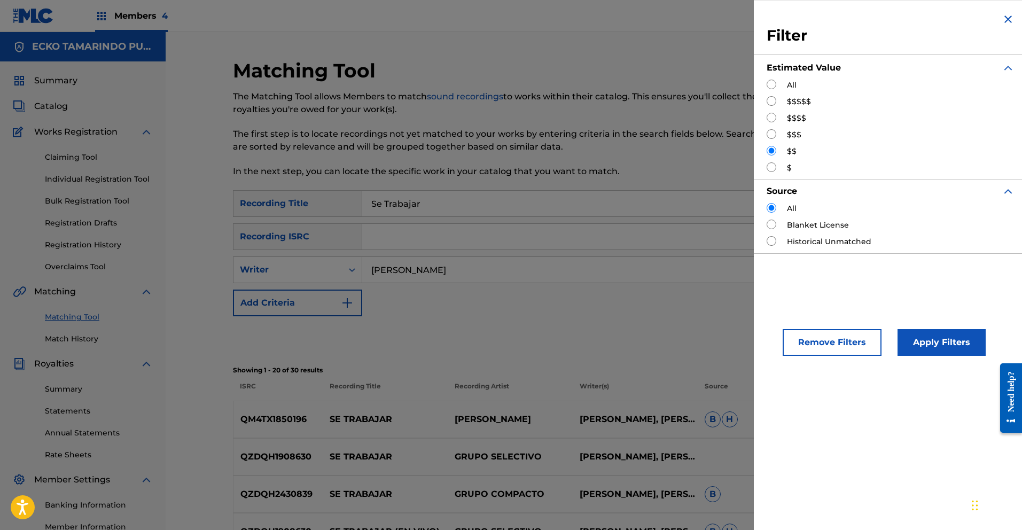
click at [776, 166] on input "Search Form" at bounding box center [772, 167] width 10 height 10
radio input "true"
click at [941, 338] on button "Apply Filters" at bounding box center [942, 342] width 88 height 27
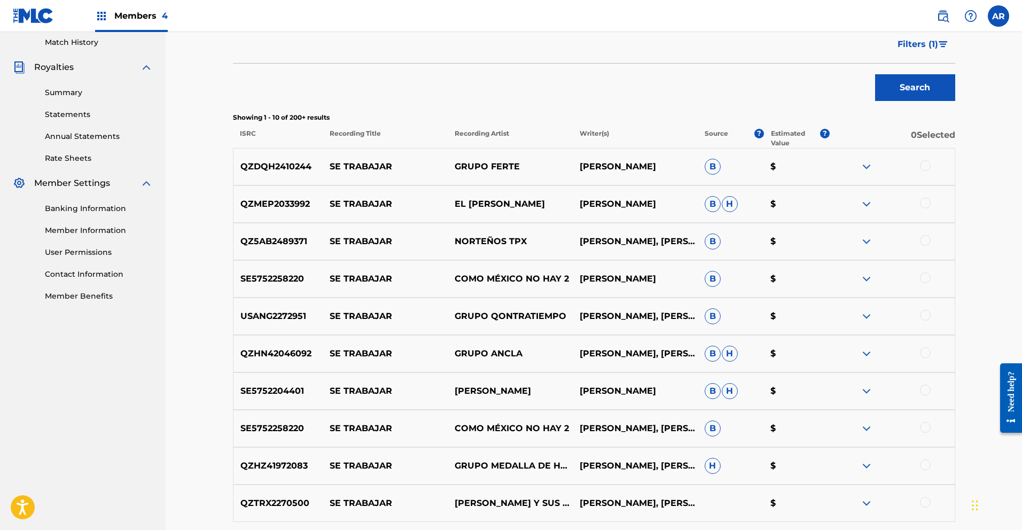
scroll to position [420, 0]
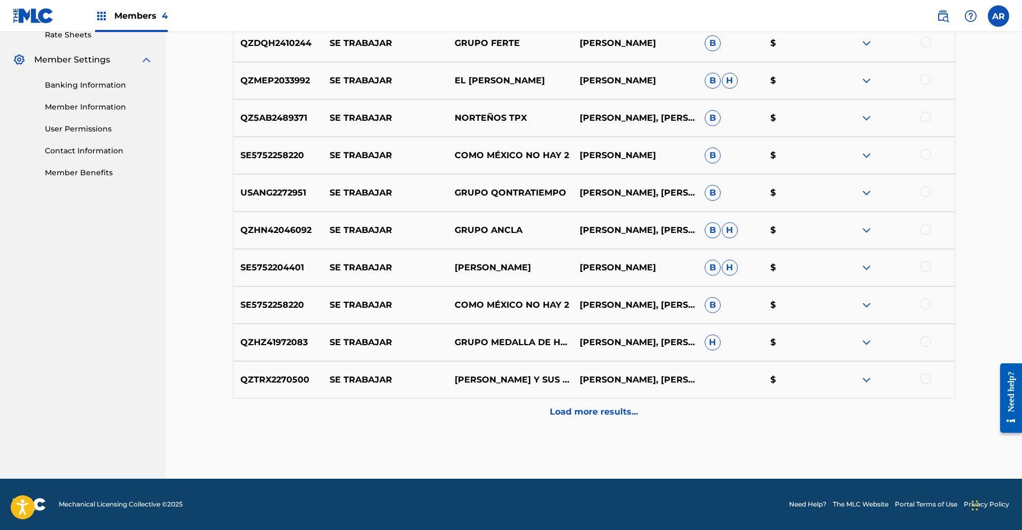
click at [567, 416] on p "Load more results..." at bounding box center [594, 412] width 88 height 13
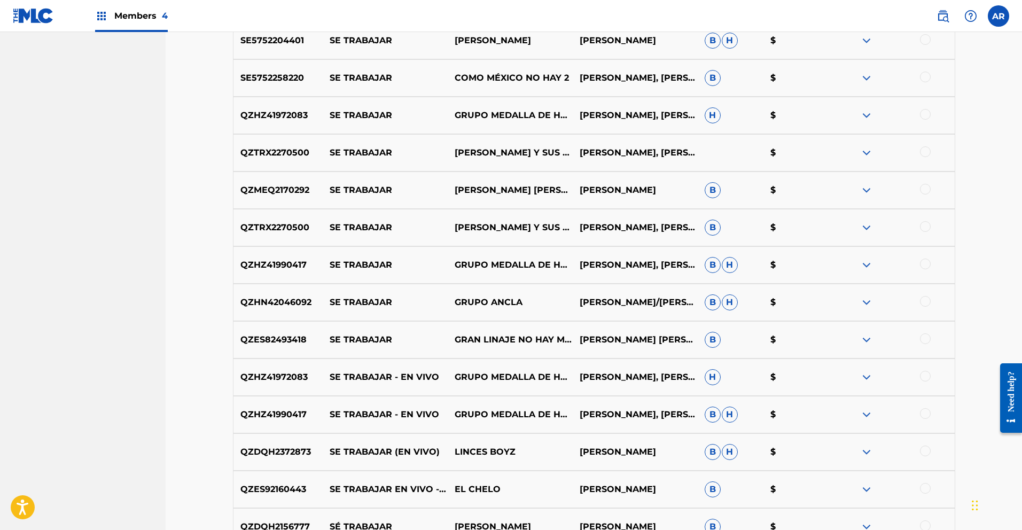
scroll to position [726, 0]
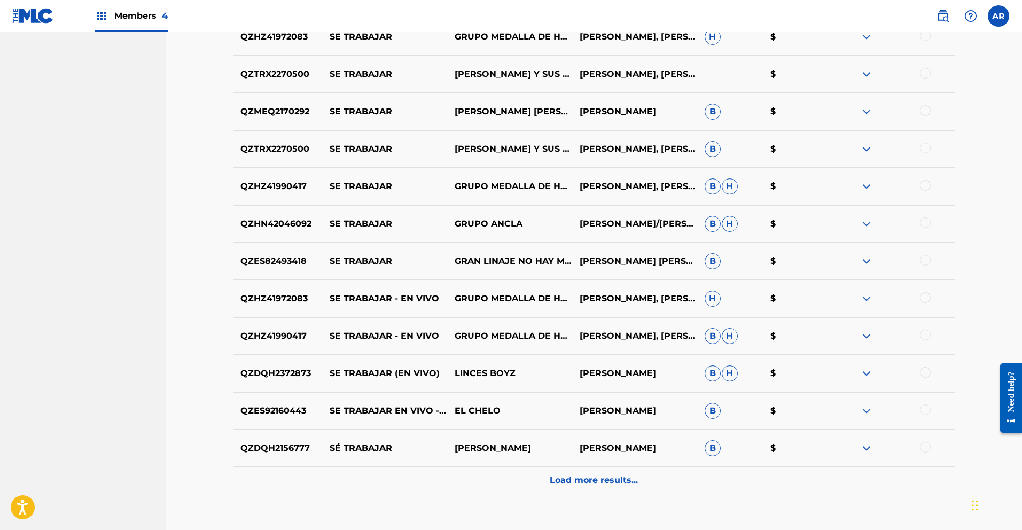
click at [631, 476] on p "Load more results..." at bounding box center [594, 480] width 88 height 13
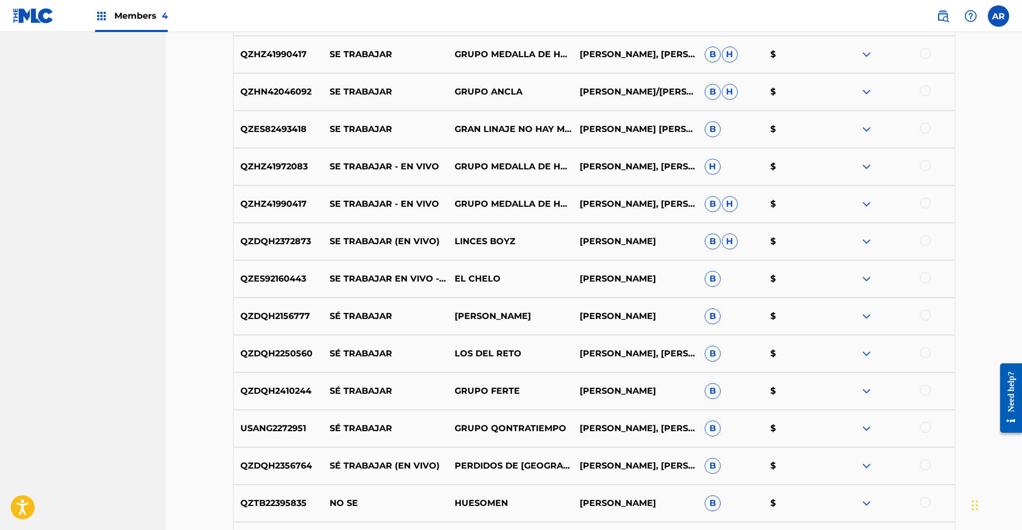
scroll to position [857, 0]
click at [868, 168] on img at bounding box center [866, 167] width 13 height 13
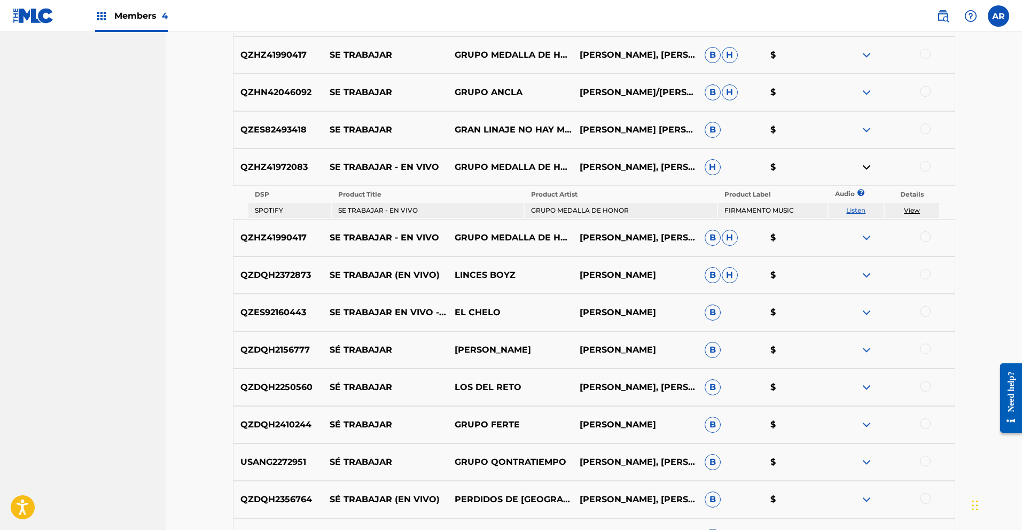
click at [861, 210] on link "Listen" at bounding box center [855, 210] width 19 height 8
drag, startPoint x: 241, startPoint y: 237, endPoint x: 310, endPoint y: 236, distance: 68.4
click at [310, 236] on p "QZHZ41990417" at bounding box center [278, 237] width 90 height 13
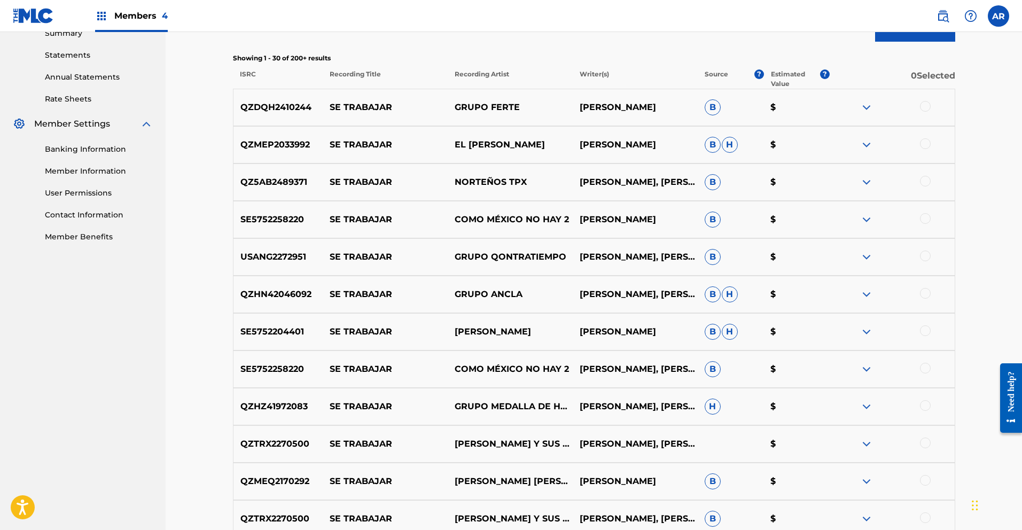
scroll to position [0, 0]
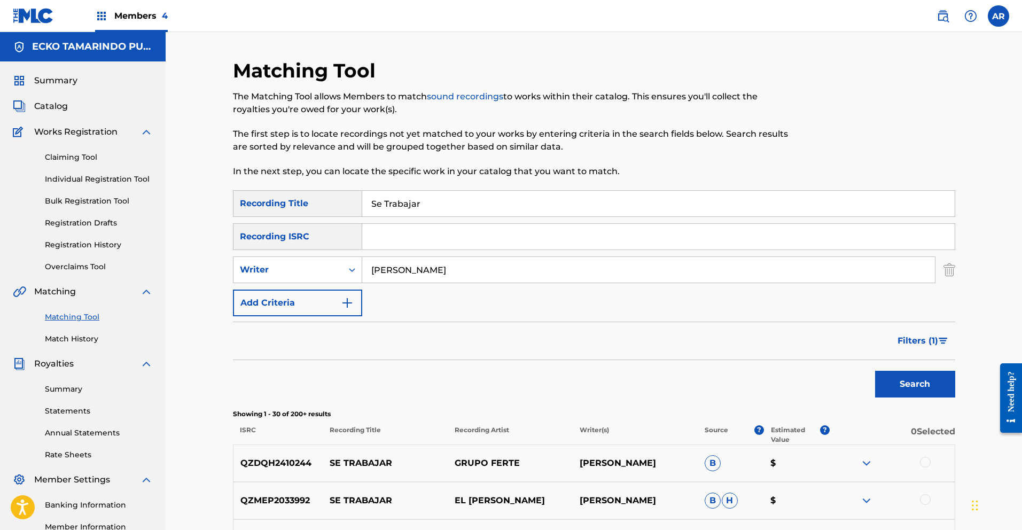
paste input "QZHZ41990417"
type input "QZHZ41990417"
click at [949, 271] on img "Search Form" at bounding box center [949, 269] width 12 height 27
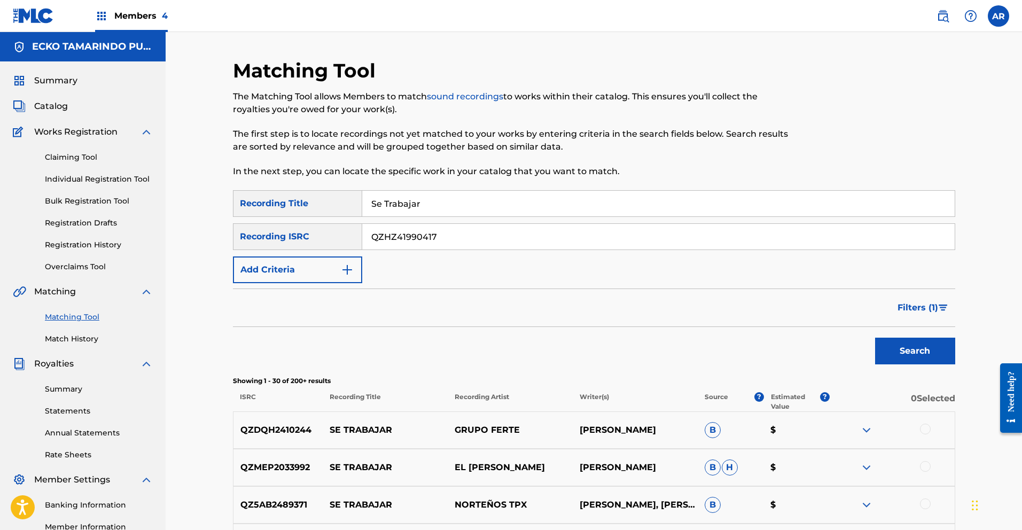
click at [916, 347] on button "Search" at bounding box center [915, 351] width 80 height 27
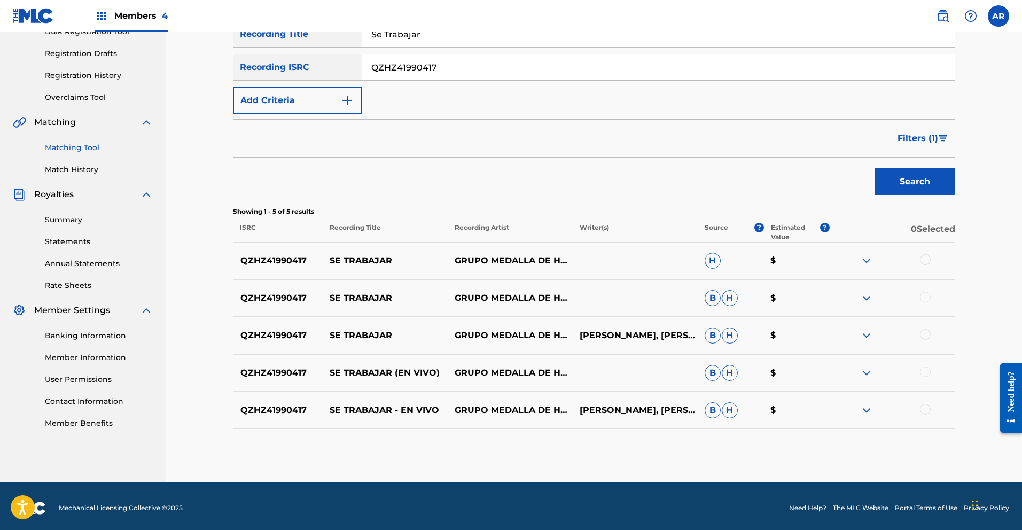
scroll to position [173, 0]
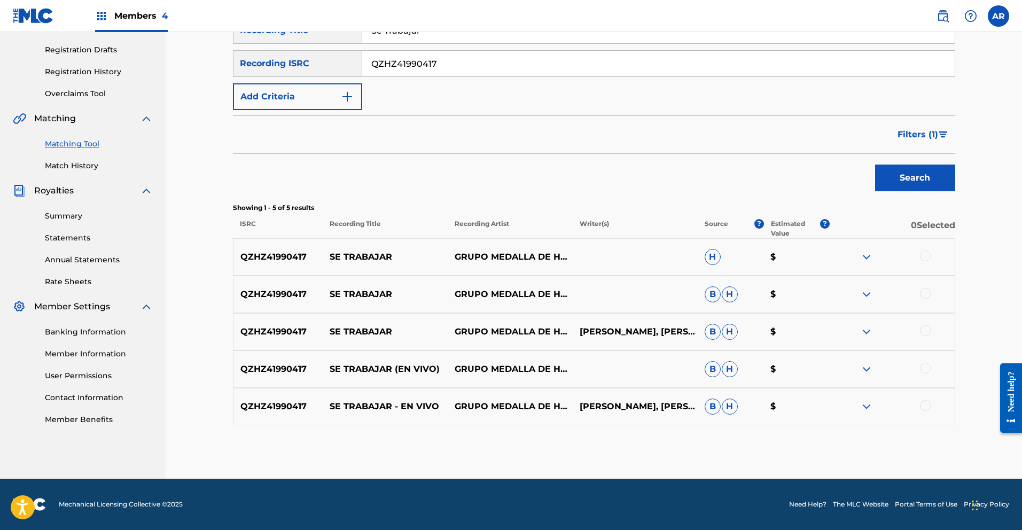
click at [926, 255] on div at bounding box center [925, 256] width 11 height 11
click at [926, 292] on div at bounding box center [925, 293] width 11 height 11
click at [924, 330] on div at bounding box center [925, 330] width 11 height 11
click at [929, 370] on div at bounding box center [925, 368] width 11 height 11
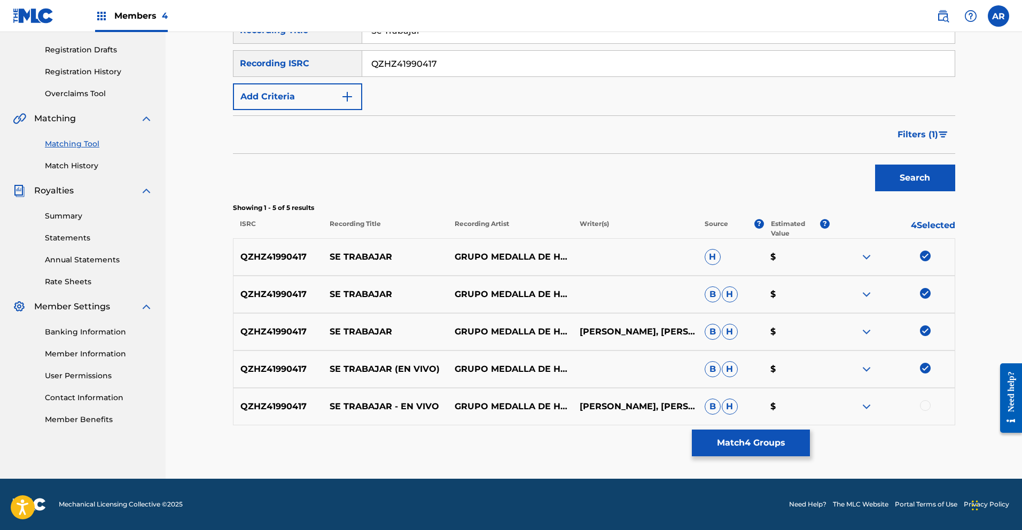
click at [924, 406] on div at bounding box center [925, 405] width 11 height 11
click at [787, 442] on button "Match 5 Groups" at bounding box center [751, 443] width 118 height 27
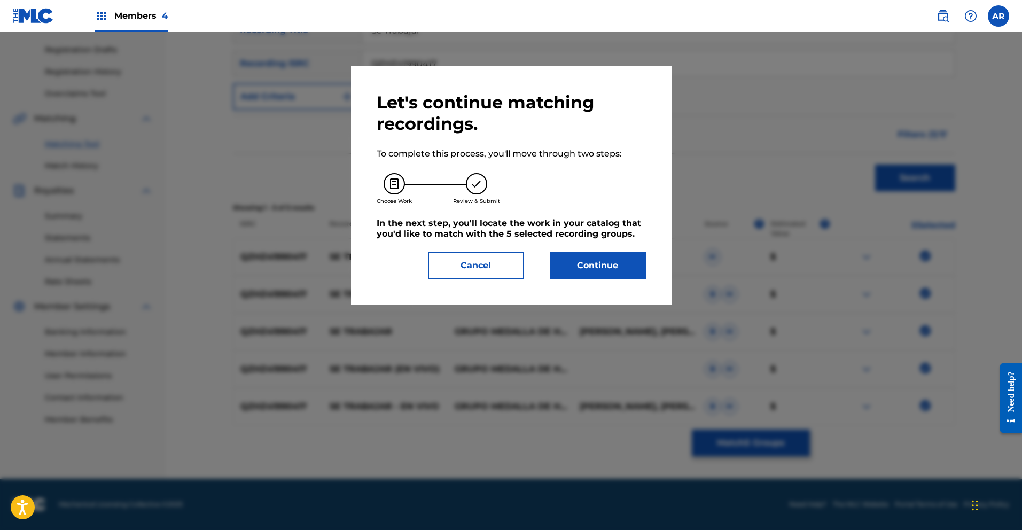
click at [583, 269] on button "Continue" at bounding box center [598, 265] width 96 height 27
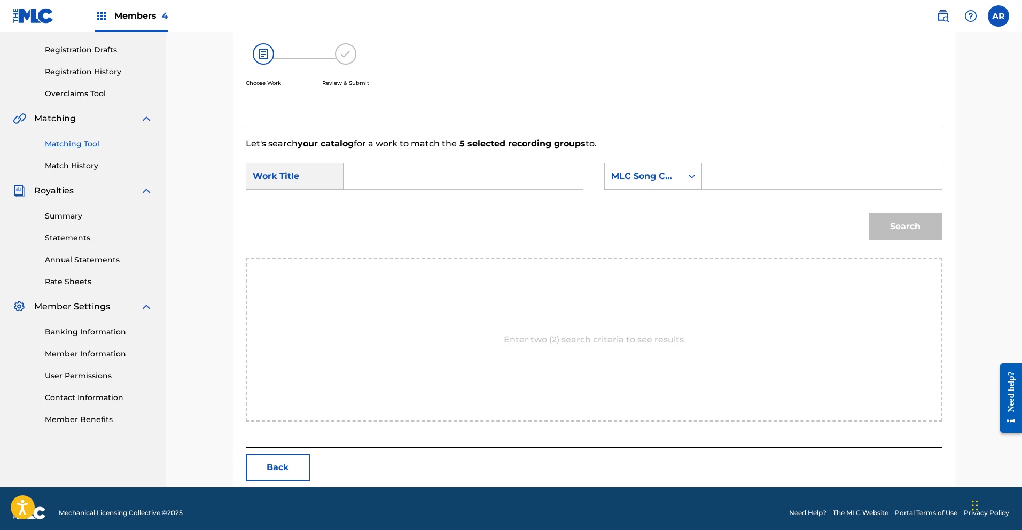
click at [474, 178] on input "Search Form" at bounding box center [463, 176] width 221 height 26
type input "se trabajar"
click at [387, 213] on strong "trabajar" at bounding box center [379, 213] width 35 height 10
click at [685, 178] on div "Search Form" at bounding box center [691, 176] width 19 height 19
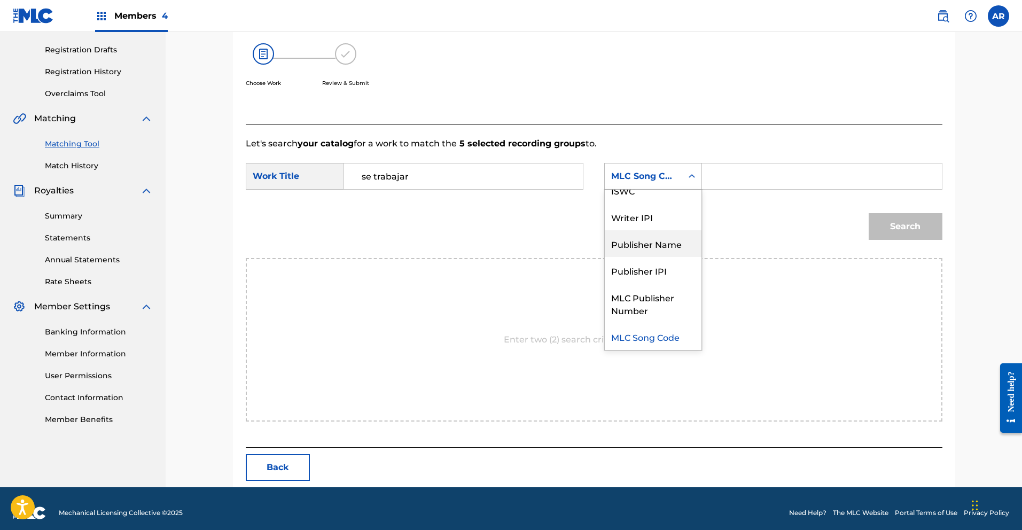
click at [680, 243] on div "Publisher Name" at bounding box center [653, 243] width 97 height 27
click at [732, 176] on input "Search Form" at bounding box center [821, 176] width 221 height 26
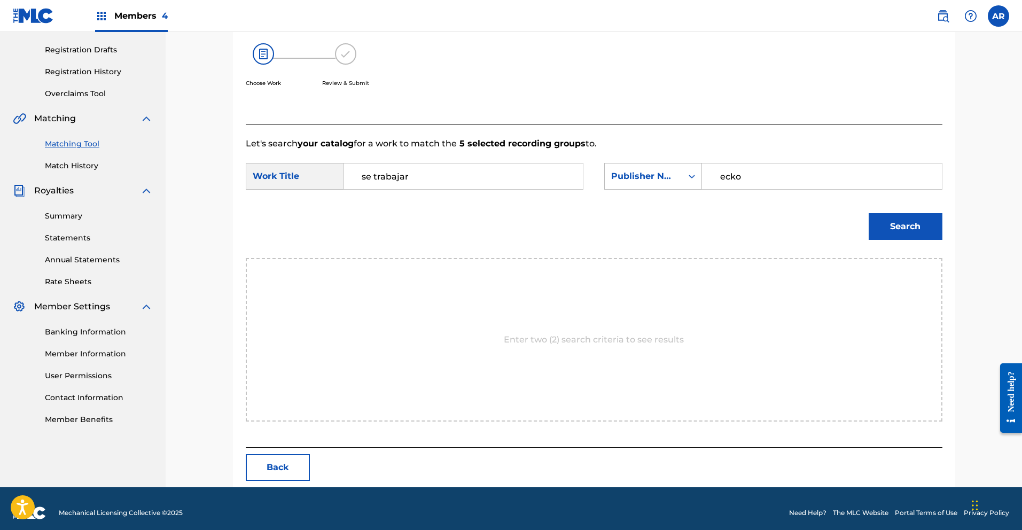
type input "ecko"
click at [894, 224] on button "Search" at bounding box center [906, 226] width 74 height 27
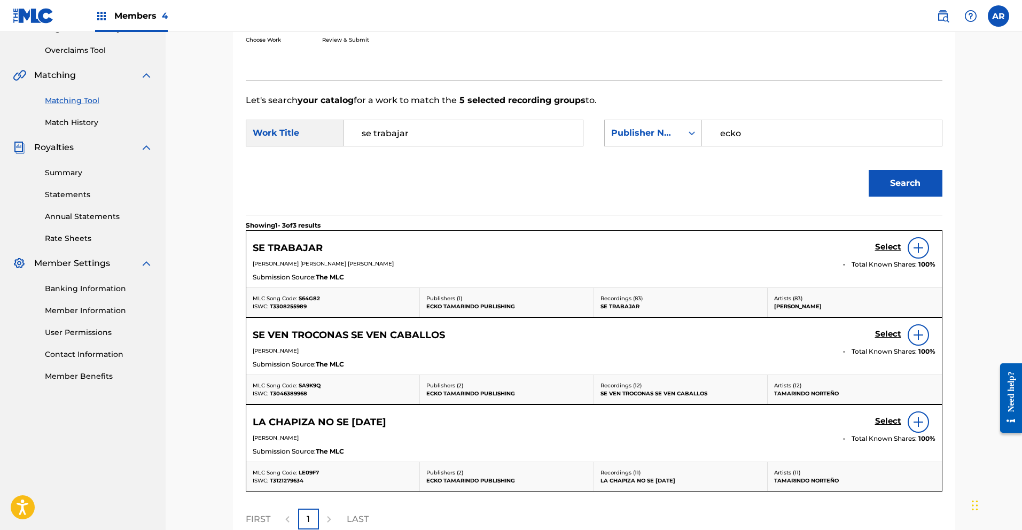
scroll to position [230, 0]
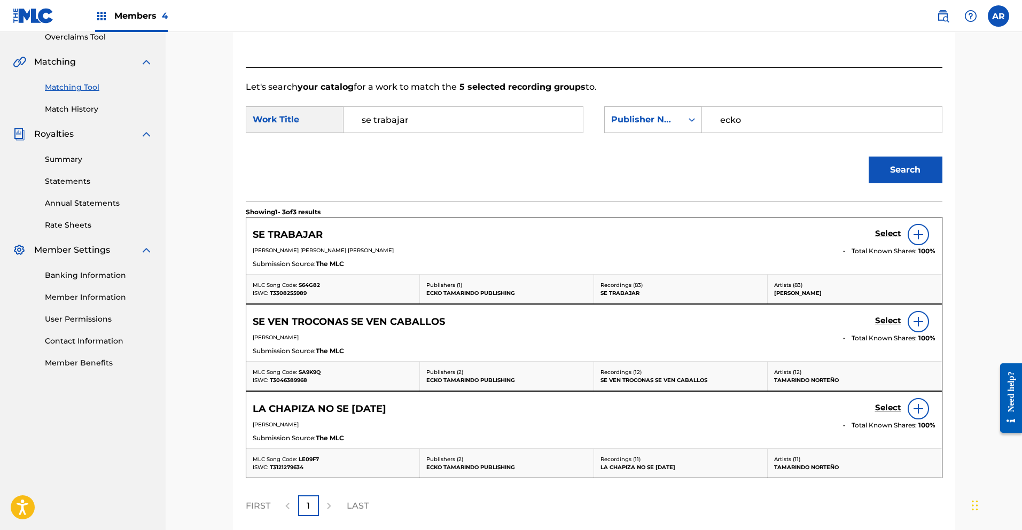
click at [885, 233] on h5 "Select" at bounding box center [888, 234] width 26 height 10
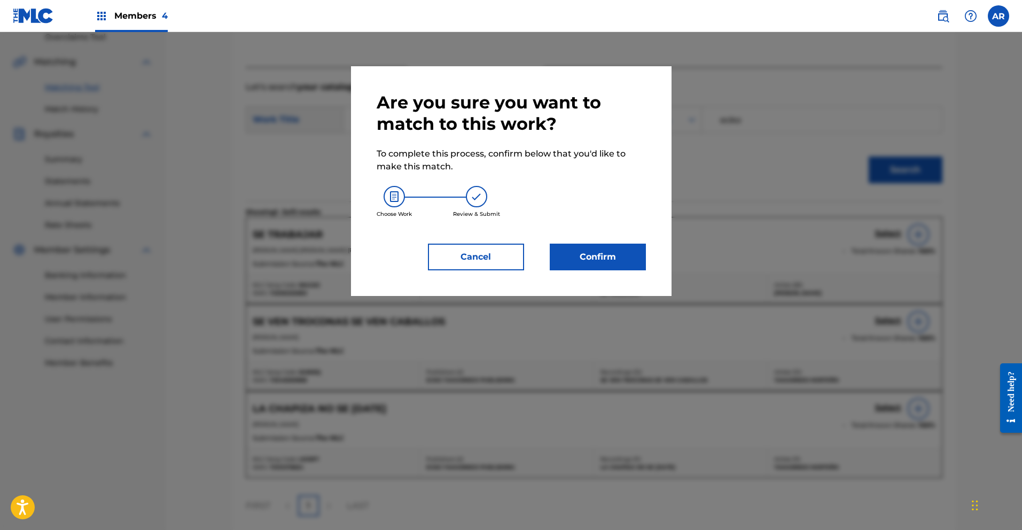
click at [591, 259] on button "Confirm" at bounding box center [598, 257] width 96 height 27
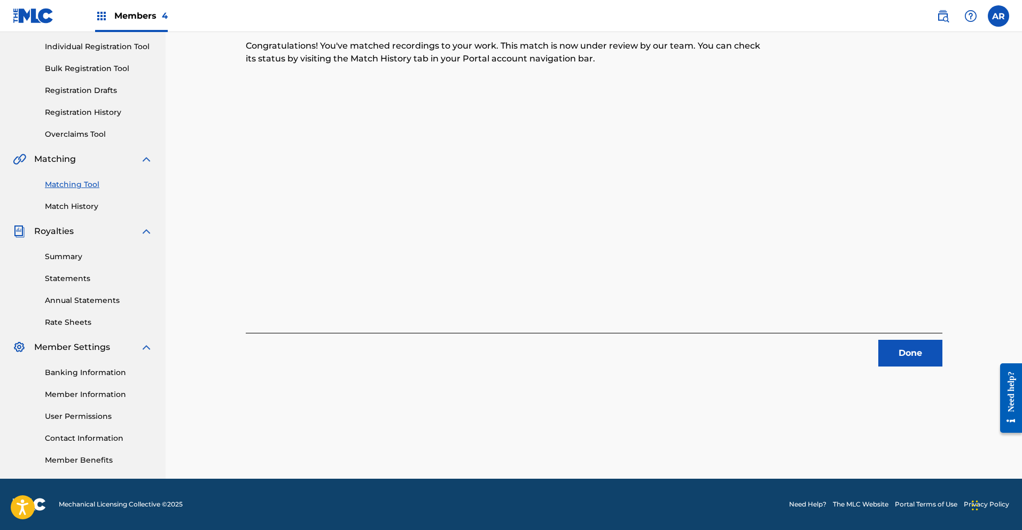
click at [895, 346] on button "Done" at bounding box center [910, 353] width 64 height 27
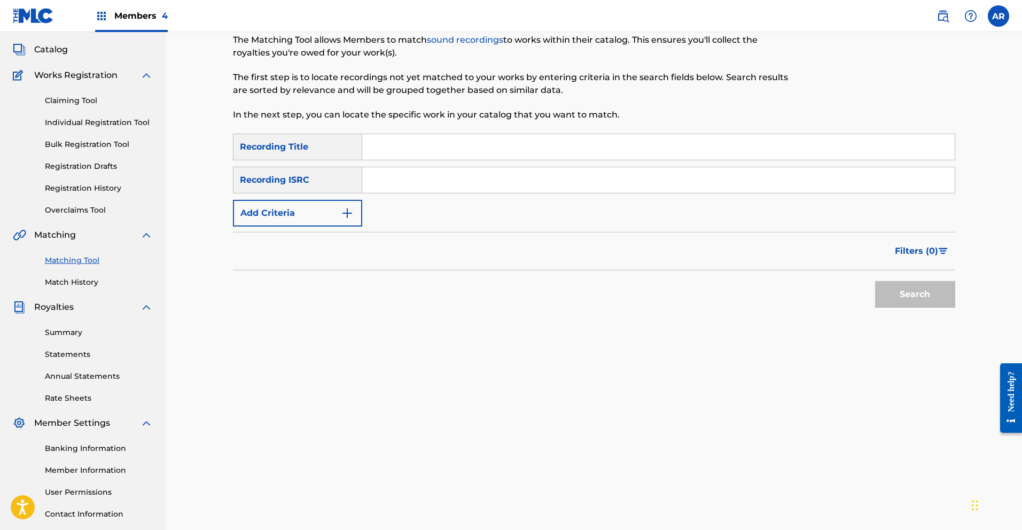
scroll to position [48, 0]
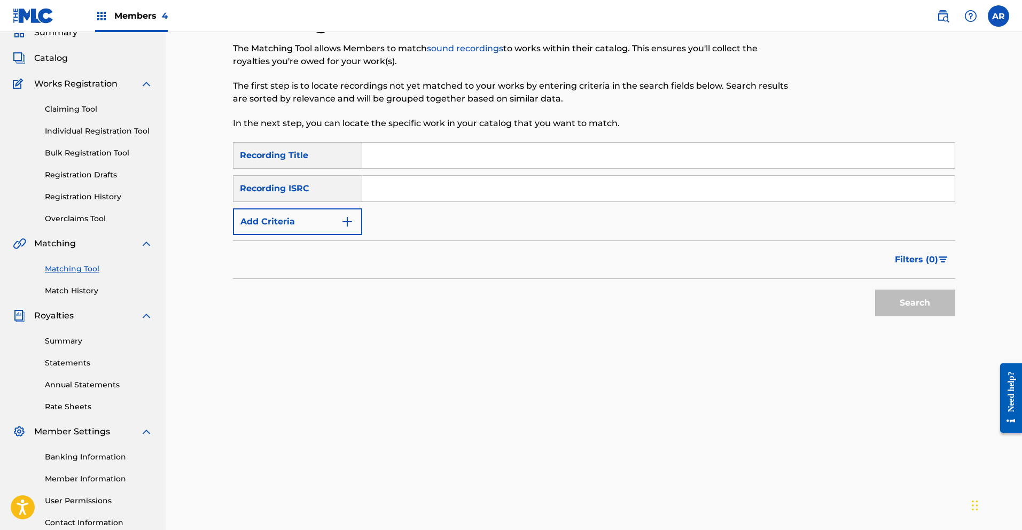
click at [459, 162] on input "Search Form" at bounding box center [658, 156] width 592 height 26
type input "Se Trabajar"
click at [350, 221] on img "Search Form" at bounding box center [347, 221] width 13 height 13
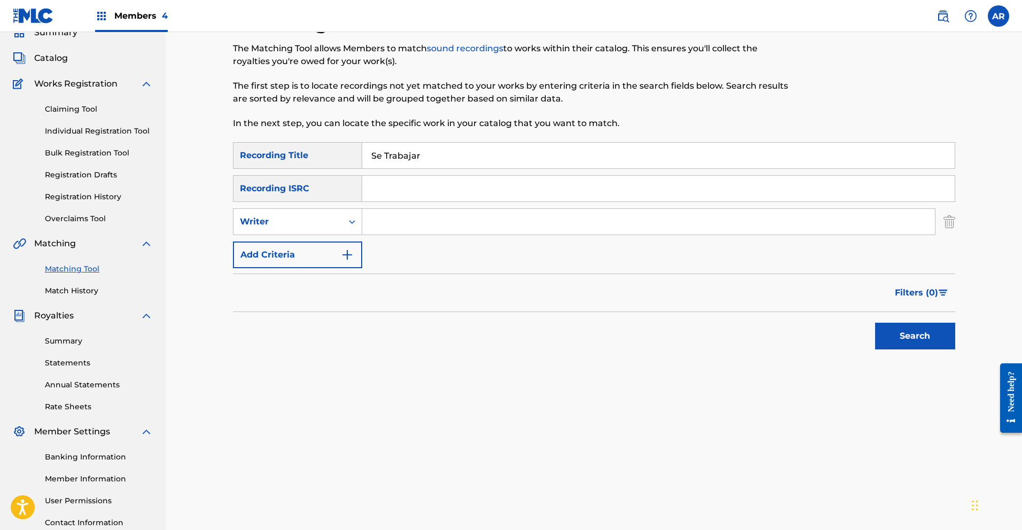
click at [382, 223] on input "Search Form" at bounding box center [648, 222] width 573 height 26
type input "[PERSON_NAME]"
click at [899, 336] on button "Search" at bounding box center [915, 336] width 80 height 27
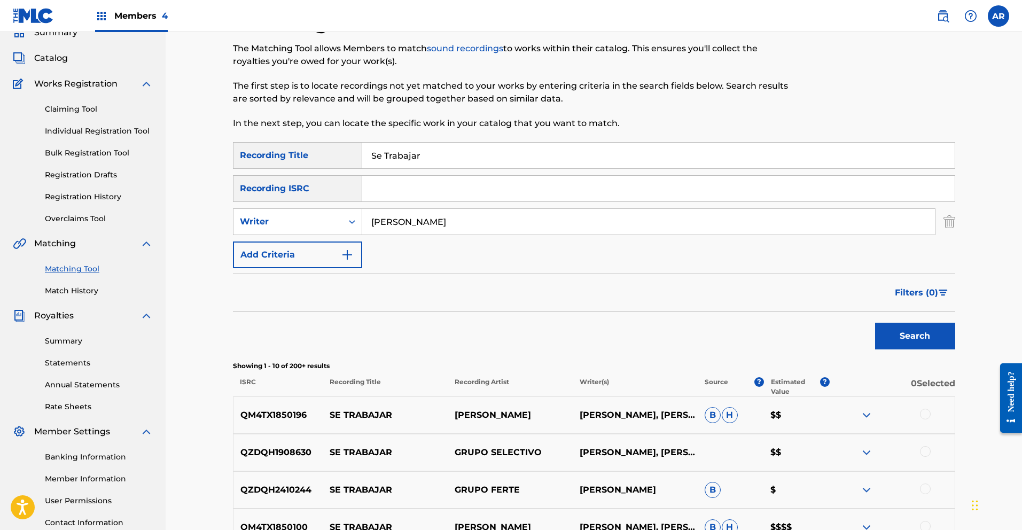
click at [934, 292] on span "Filters ( 0 )" at bounding box center [916, 292] width 43 height 13
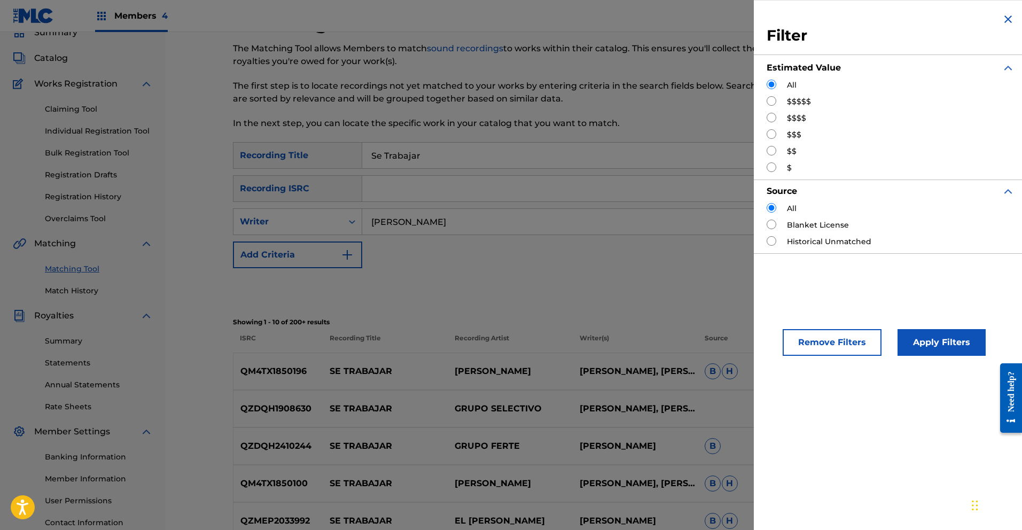
click at [775, 167] on input "Search Form" at bounding box center [772, 167] width 10 height 10
radio input "true"
click at [942, 339] on button "Apply Filters" at bounding box center [942, 342] width 88 height 27
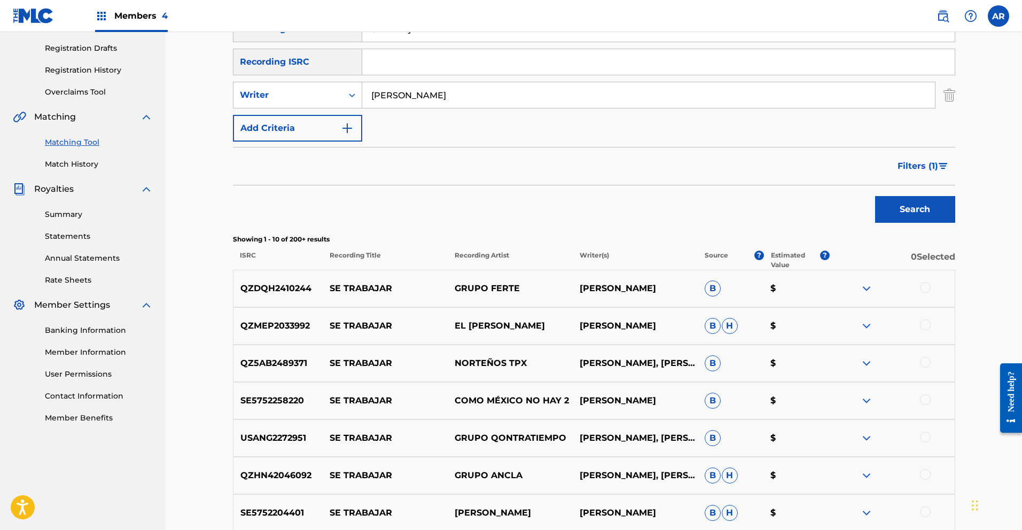
scroll to position [283, 0]
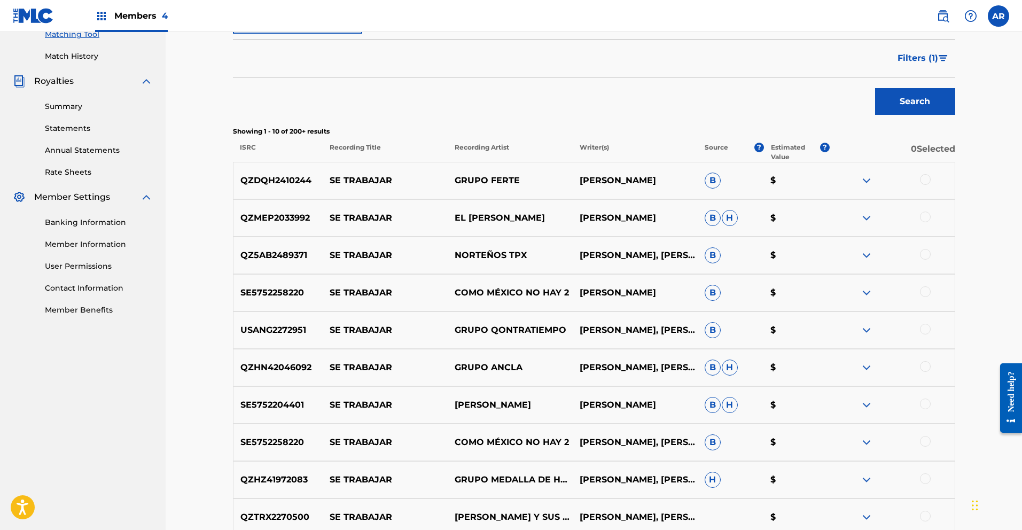
click at [864, 180] on img at bounding box center [866, 180] width 13 height 13
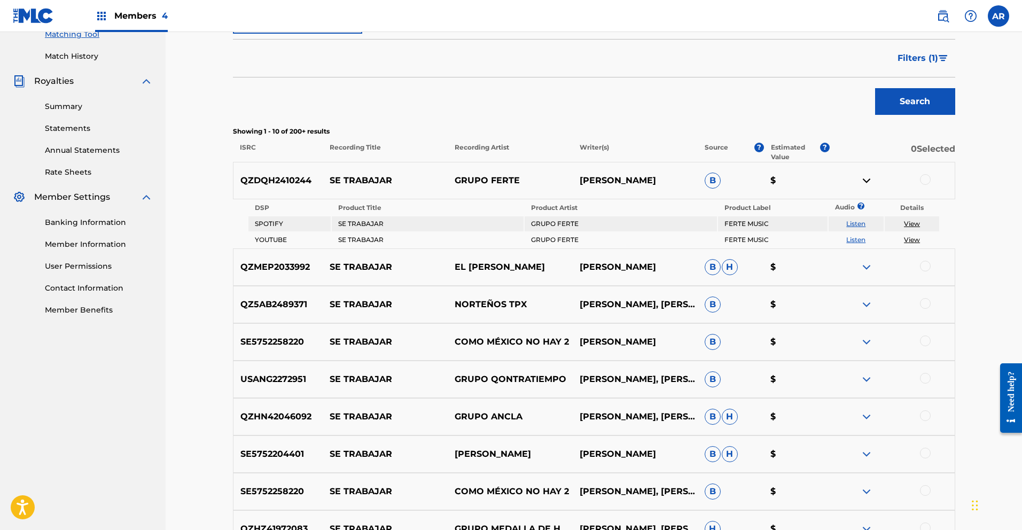
click at [857, 225] on link "Listen" at bounding box center [855, 224] width 19 height 8
drag, startPoint x: 241, startPoint y: 181, endPoint x: 314, endPoint y: 180, distance: 73.2
click at [314, 180] on p "QZDQH2410244" at bounding box center [278, 180] width 90 height 13
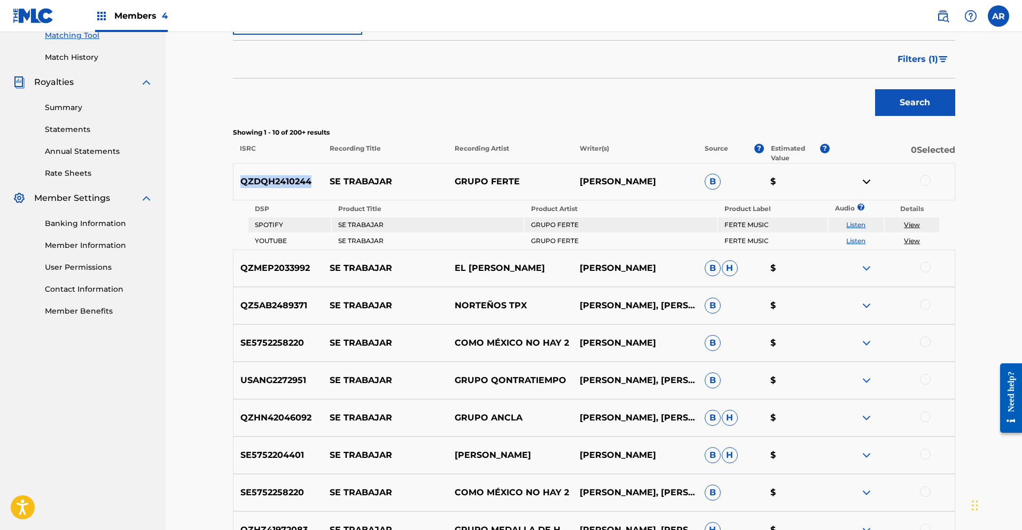
scroll to position [77, 0]
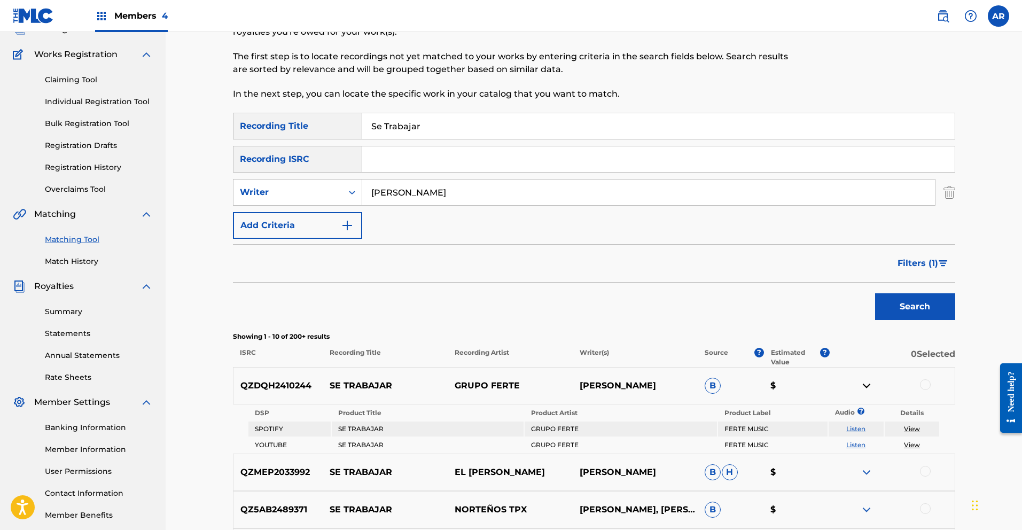
paste input "QZDQH2410244"
type input "QZDQH2410244"
click at [952, 196] on img "Search Form" at bounding box center [949, 192] width 12 height 27
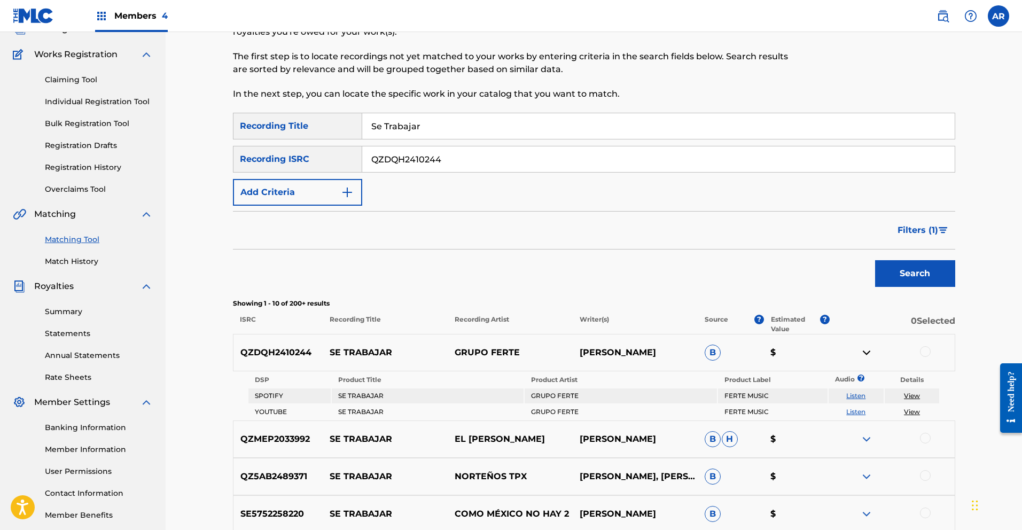
click at [927, 277] on button "Search" at bounding box center [915, 273] width 80 height 27
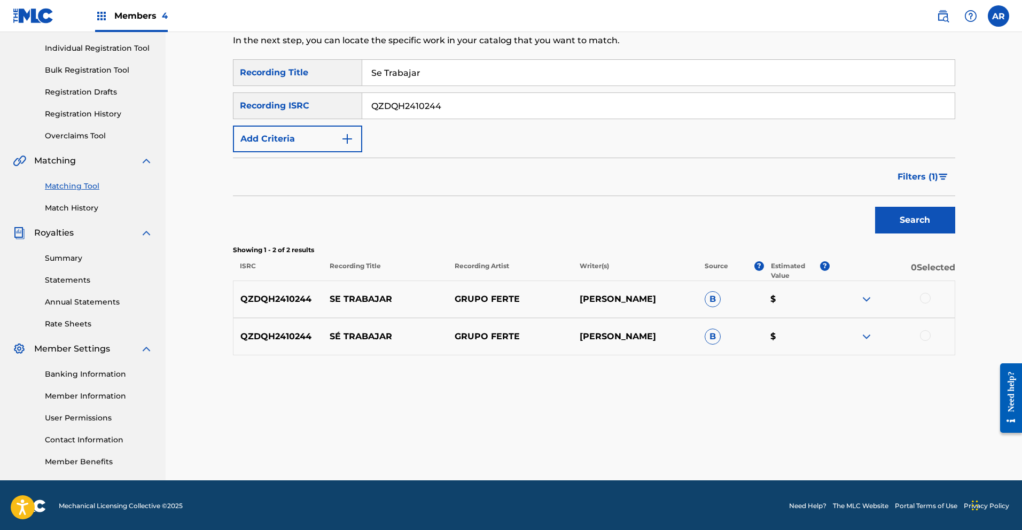
scroll to position [132, 0]
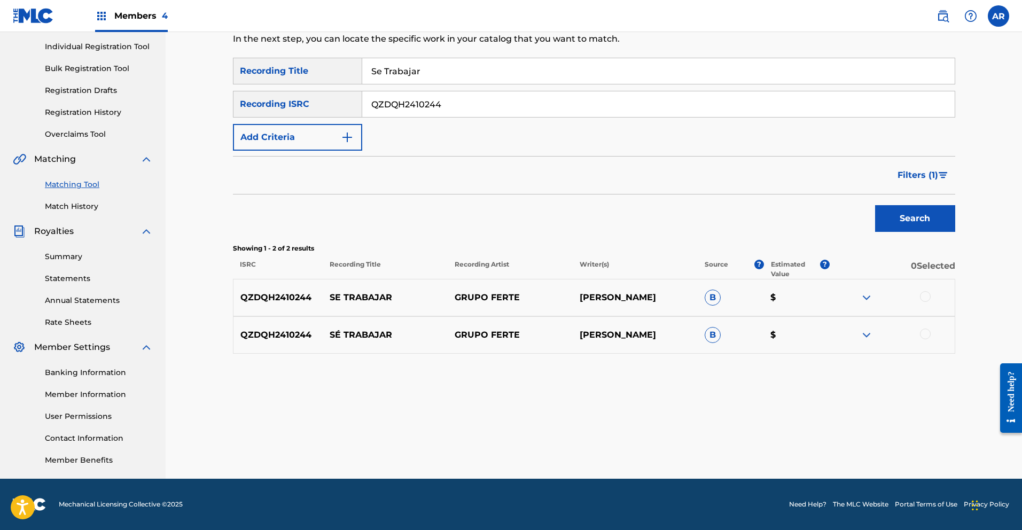
click at [928, 295] on div at bounding box center [925, 296] width 11 height 11
click at [928, 333] on div at bounding box center [925, 334] width 11 height 11
click at [796, 434] on button "Match 2 Groups" at bounding box center [751, 443] width 118 height 27
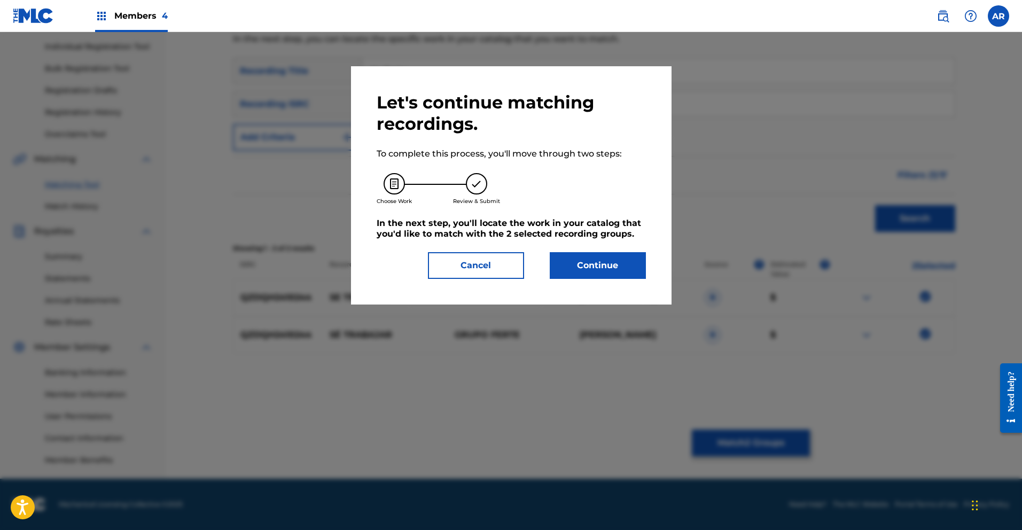
click at [573, 264] on button "Continue" at bounding box center [598, 265] width 96 height 27
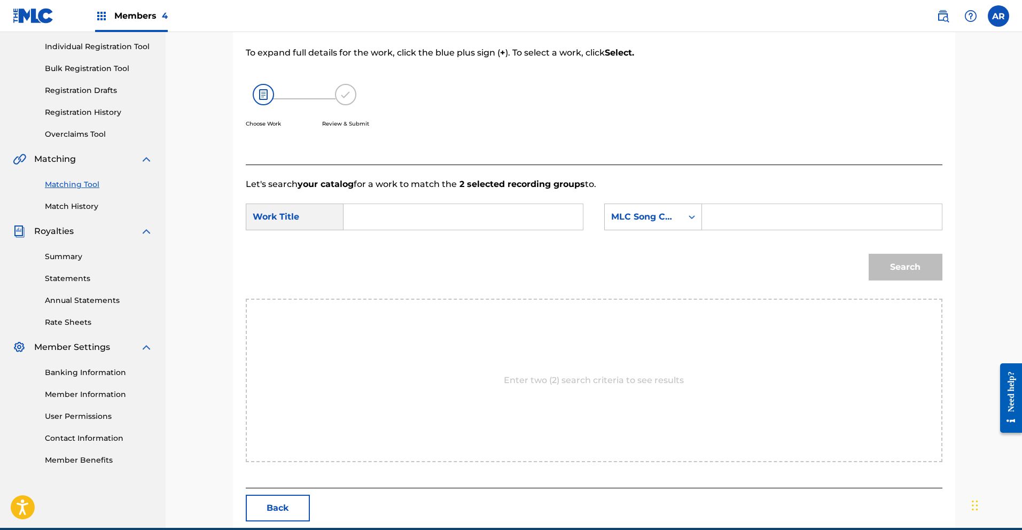
click at [487, 227] on input "Search Form" at bounding box center [463, 217] width 221 height 26
type input "se trabajar"
click at [360, 251] on div "se trabajar" at bounding box center [383, 247] width 60 height 32
click at [684, 215] on div "Search Form" at bounding box center [691, 216] width 19 height 19
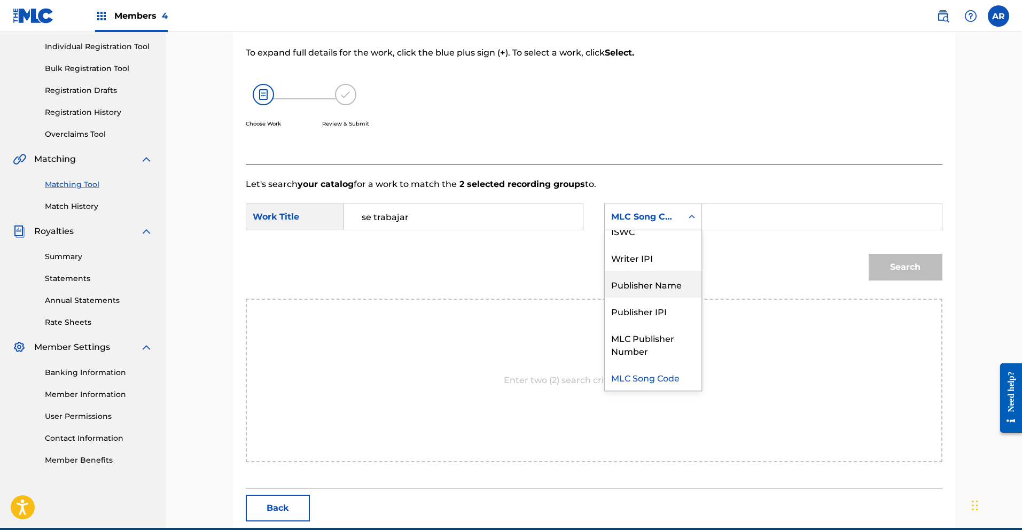
drag, startPoint x: 669, startPoint y: 285, endPoint x: 690, endPoint y: 275, distance: 23.2
click at [670, 285] on div "Publisher Name" at bounding box center [653, 284] width 97 height 27
click at [738, 220] on input "Search Form" at bounding box center [821, 217] width 221 height 26
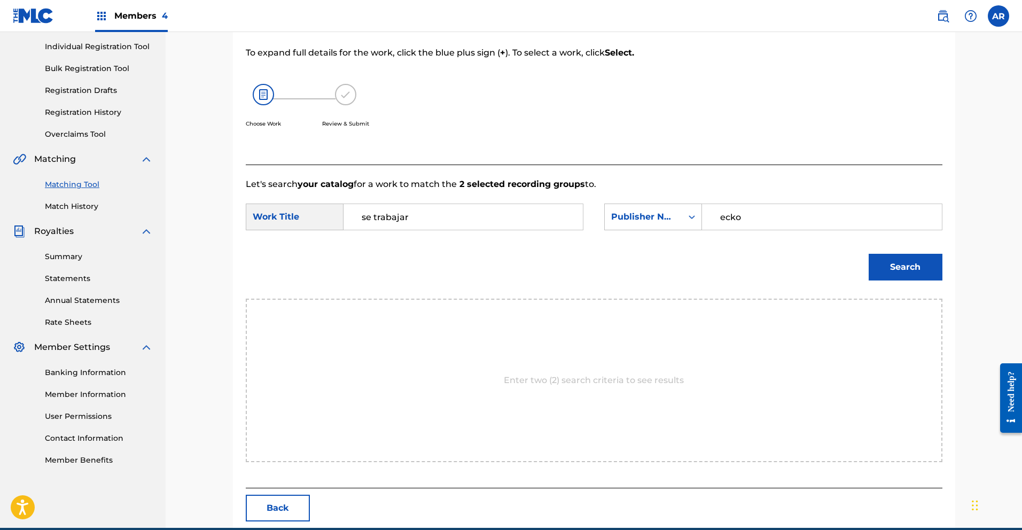
scroll to position [130, 0]
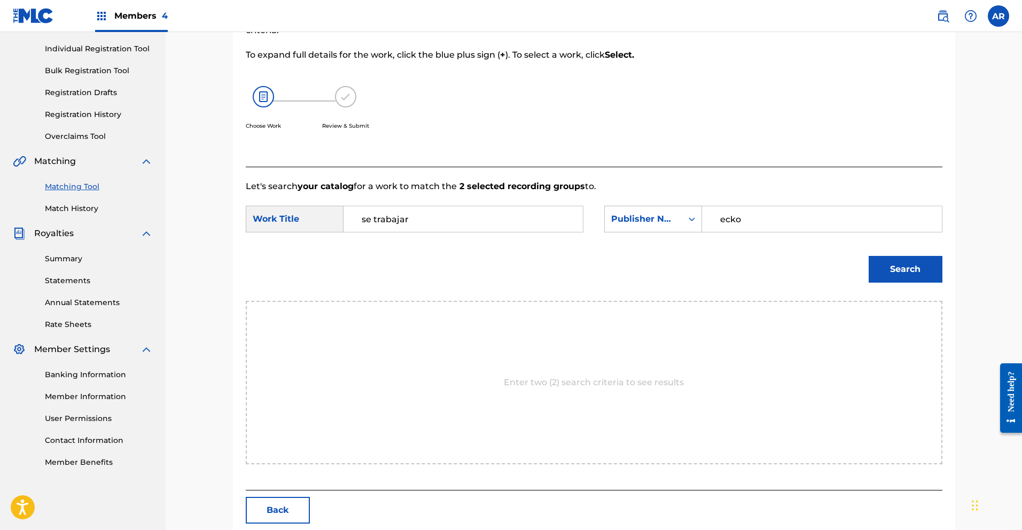
type input "ecko"
click at [887, 274] on button "Search" at bounding box center [906, 269] width 74 height 27
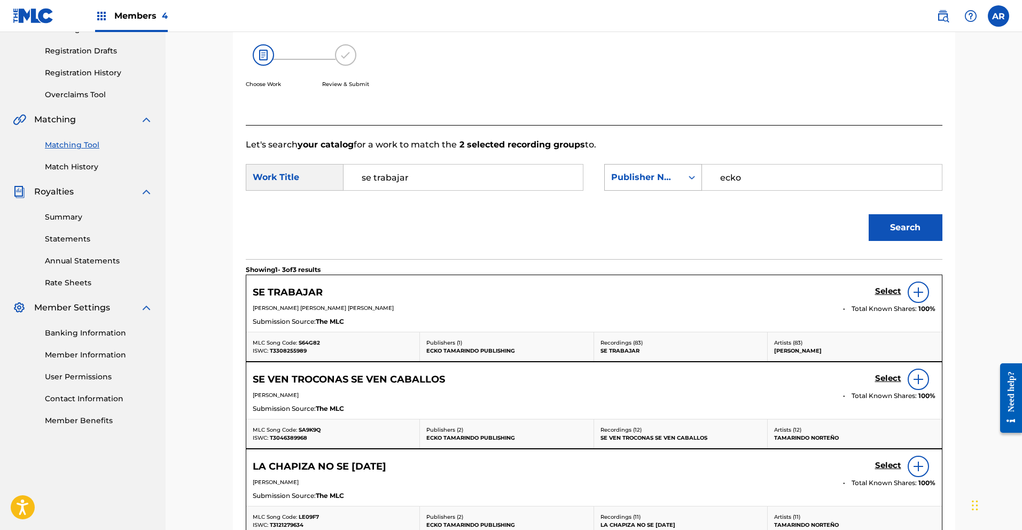
scroll to position [324, 0]
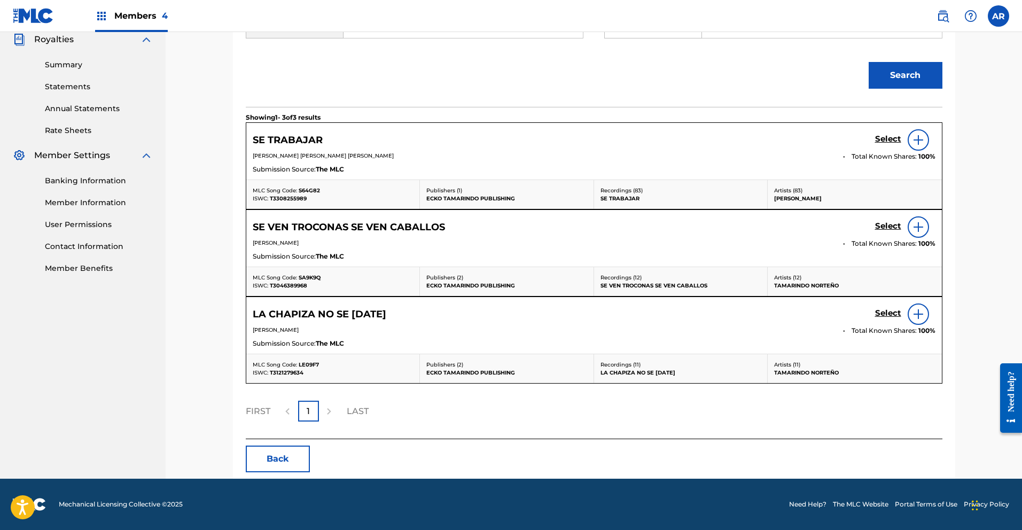
click at [888, 139] on h5 "Select" at bounding box center [888, 139] width 26 height 10
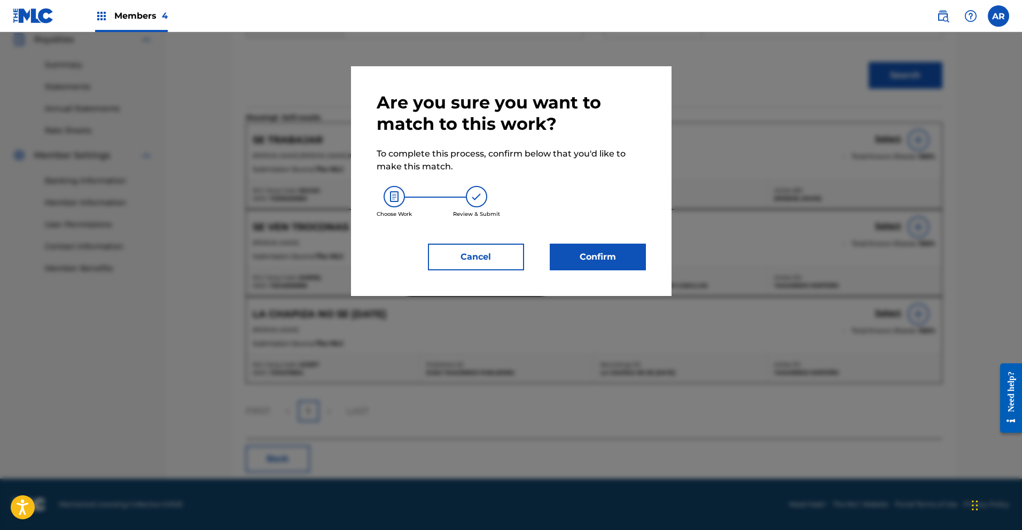
click at [631, 258] on button "Confirm" at bounding box center [598, 257] width 96 height 27
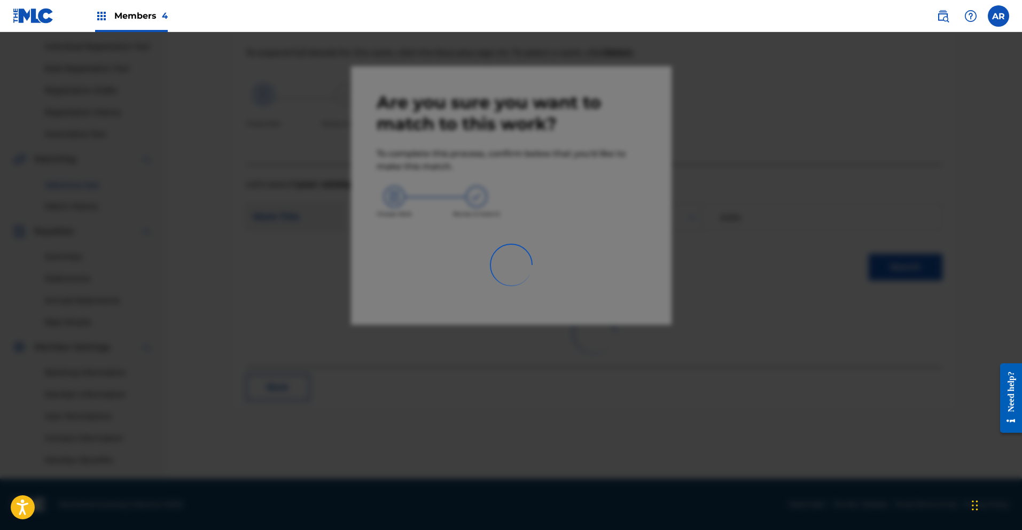
scroll to position [132, 0]
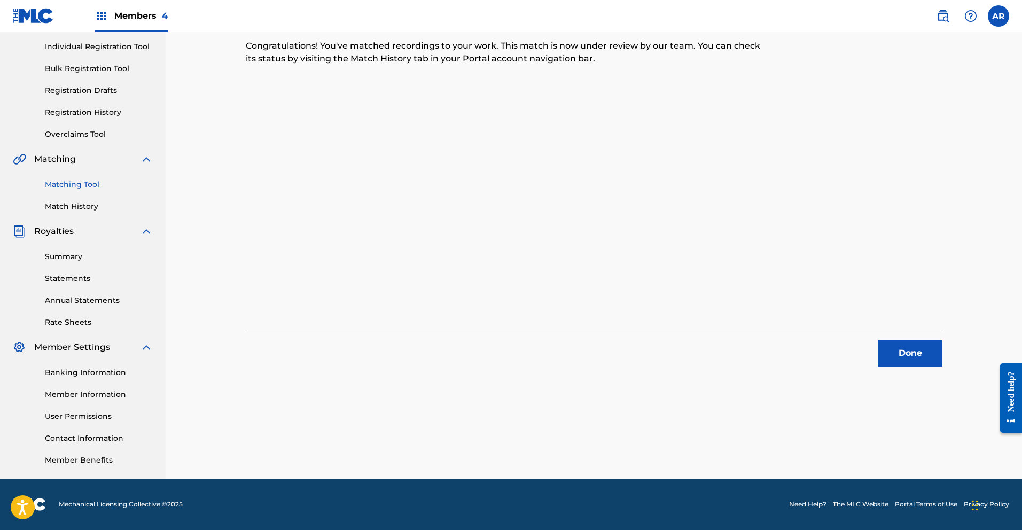
click at [892, 343] on button "Done" at bounding box center [910, 353] width 64 height 27
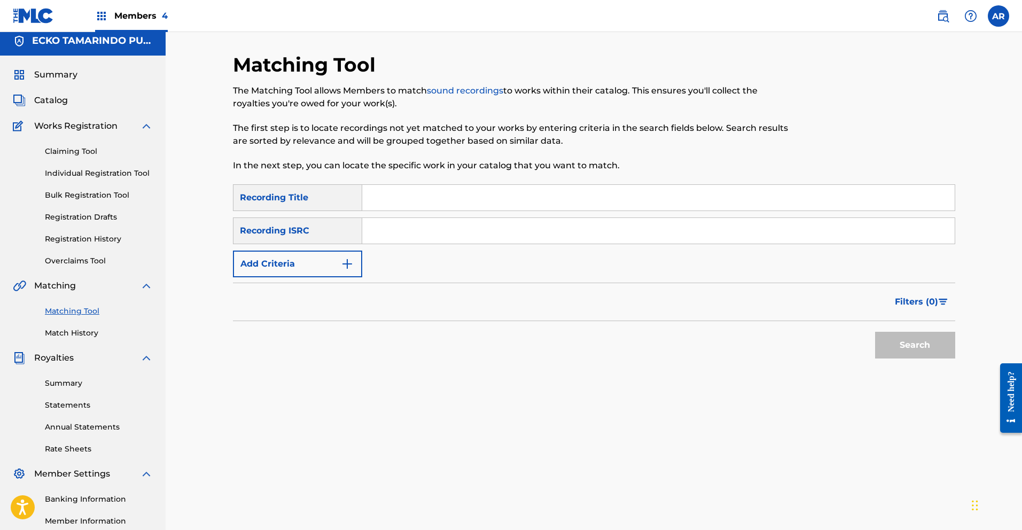
scroll to position [0, 0]
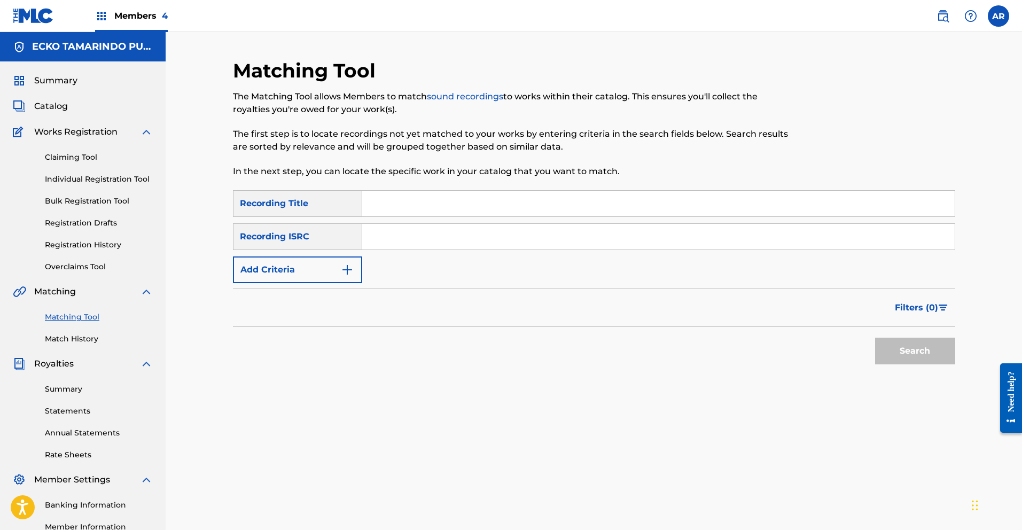
click at [527, 202] on input "Search Form" at bounding box center [658, 204] width 592 height 26
type input "Se Trabajar"
click at [433, 240] on input "Search Form" at bounding box center [658, 237] width 592 height 26
click at [354, 268] on button "Add Criteria" at bounding box center [297, 269] width 129 height 27
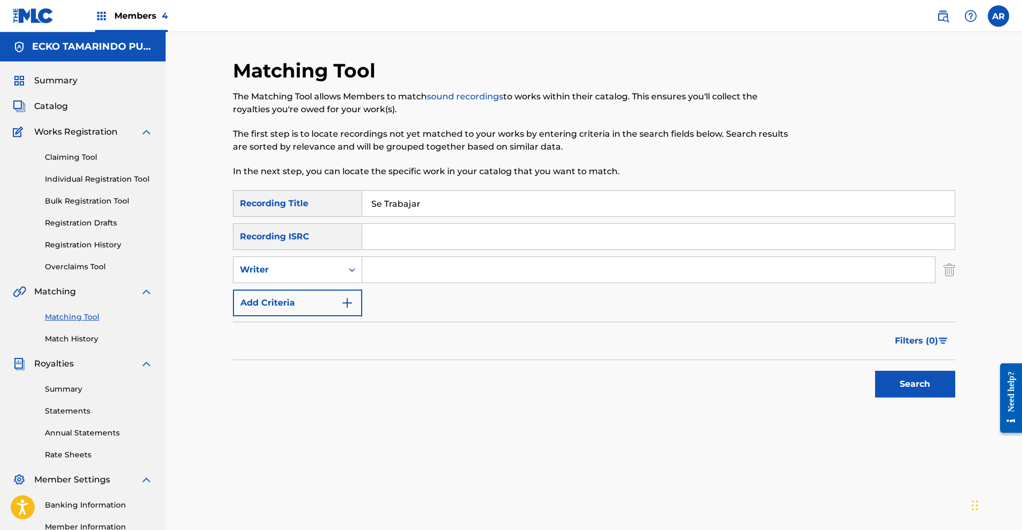
click at [396, 270] on input "Search Form" at bounding box center [648, 270] width 573 height 26
type input "[PERSON_NAME]"
click at [915, 384] on button "Search" at bounding box center [915, 384] width 80 height 27
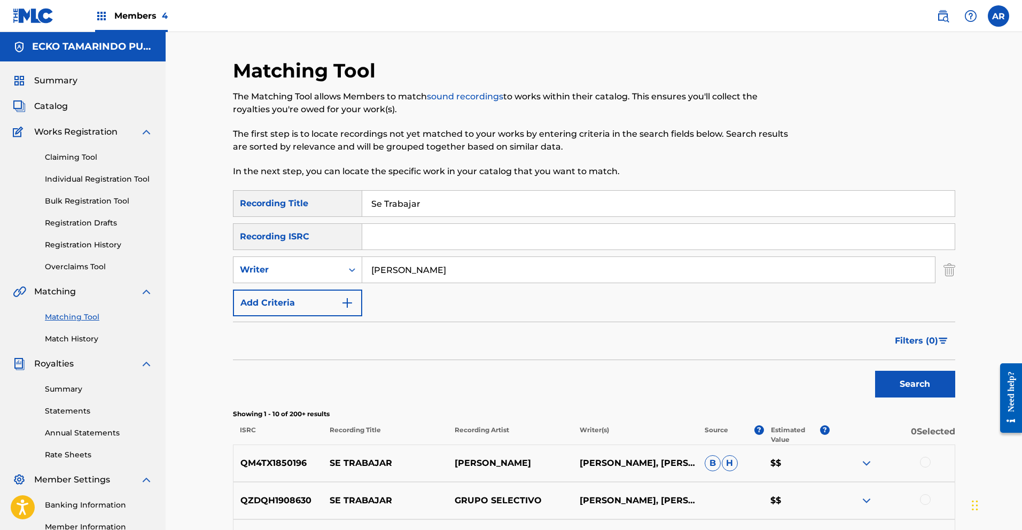
click at [925, 339] on span "Filters ( 0 )" at bounding box center [916, 340] width 43 height 13
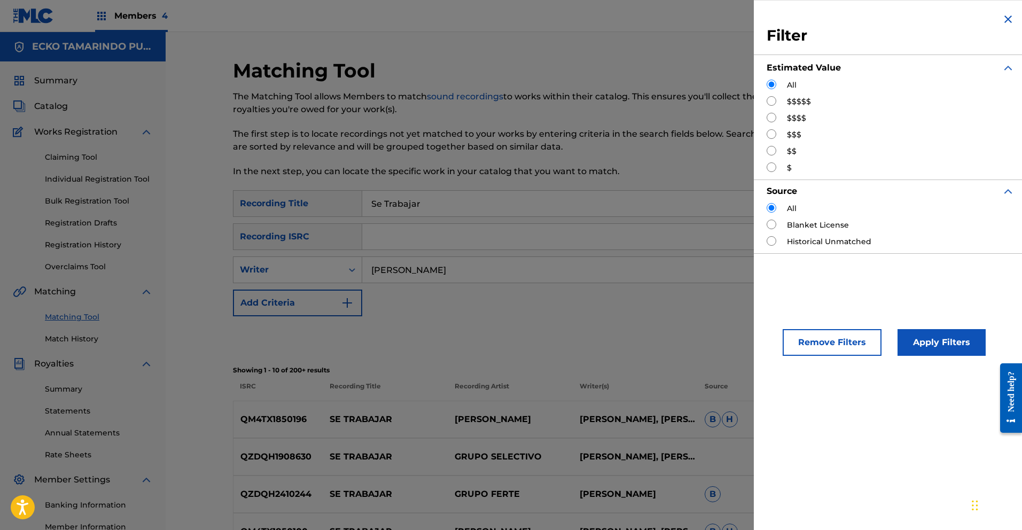
click at [771, 167] on input "Search Form" at bounding box center [772, 167] width 10 height 10
radio input "true"
click at [928, 336] on button "Apply Filters" at bounding box center [942, 342] width 88 height 27
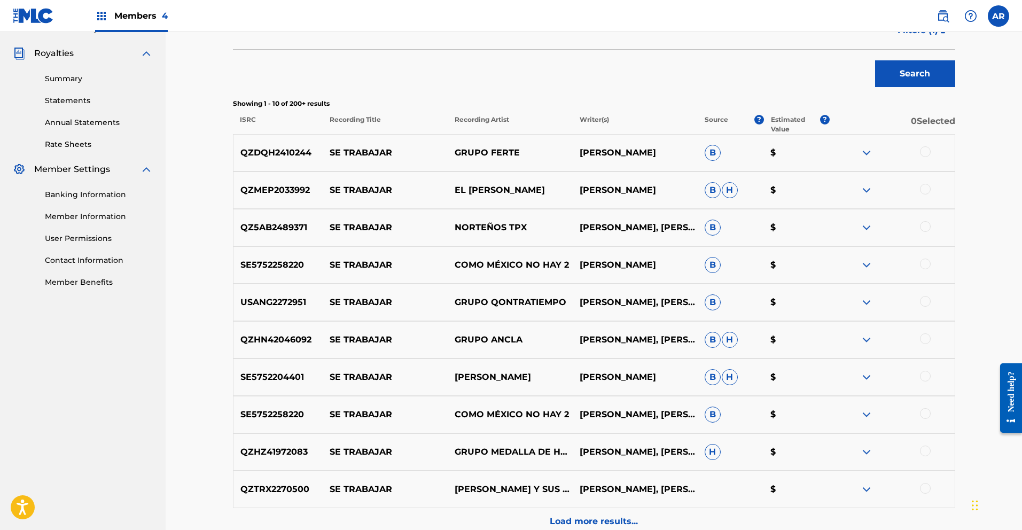
scroll to position [310, 0]
click at [863, 264] on img at bounding box center [866, 265] width 13 height 13
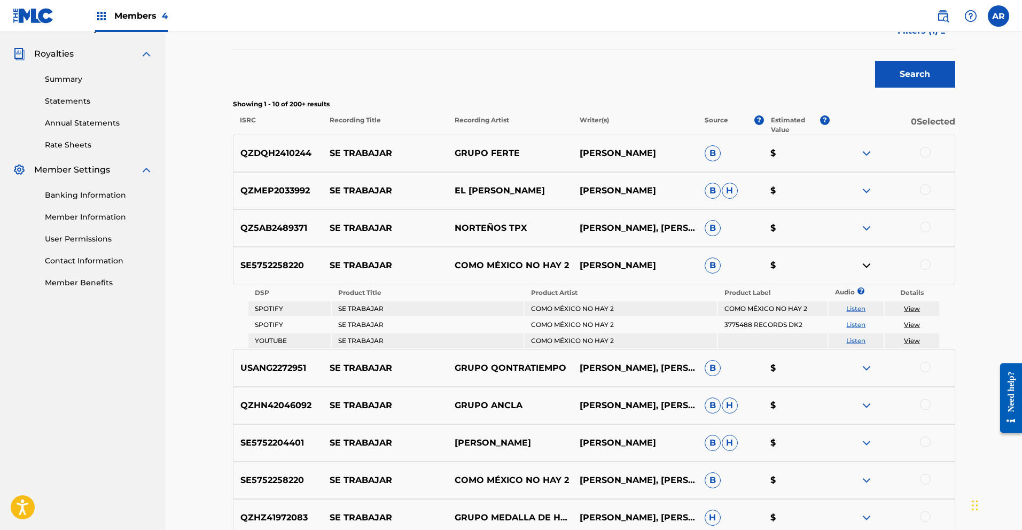
click at [856, 325] on link "Listen" at bounding box center [855, 325] width 19 height 8
click at [856, 307] on link "Listen" at bounding box center [855, 309] width 19 height 8
click at [855, 339] on link "Listen" at bounding box center [855, 341] width 19 height 8
click at [867, 266] on img at bounding box center [866, 265] width 13 height 13
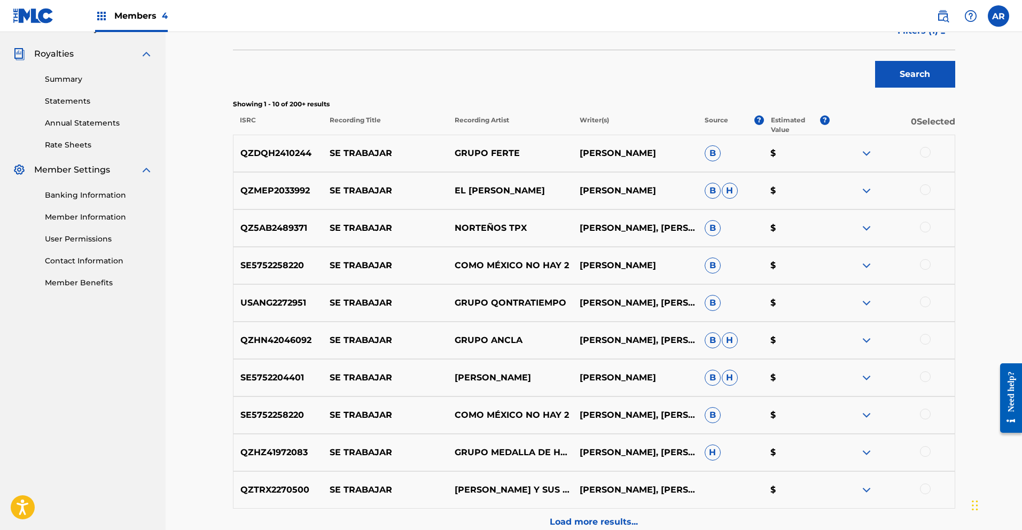
click at [868, 338] on img at bounding box center [866, 340] width 13 height 13
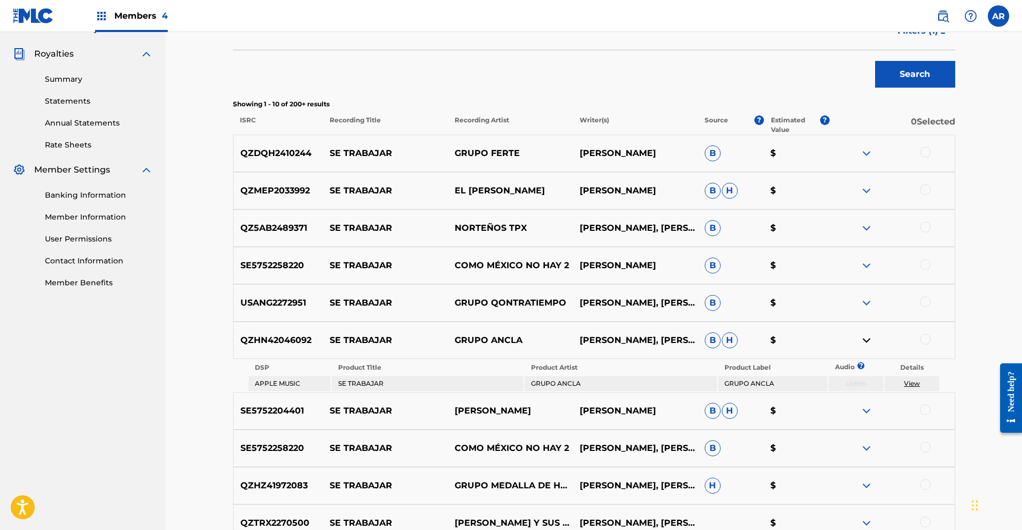
click at [870, 341] on img at bounding box center [866, 340] width 13 height 13
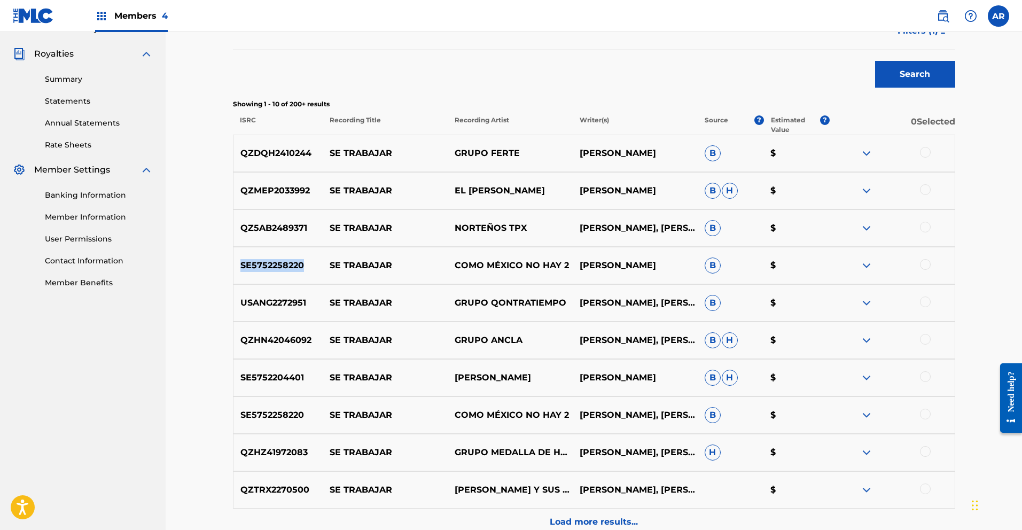
drag, startPoint x: 248, startPoint y: 264, endPoint x: 313, endPoint y: 267, distance: 64.2
click at [313, 267] on p "SE5752258220" at bounding box center [278, 265] width 90 height 13
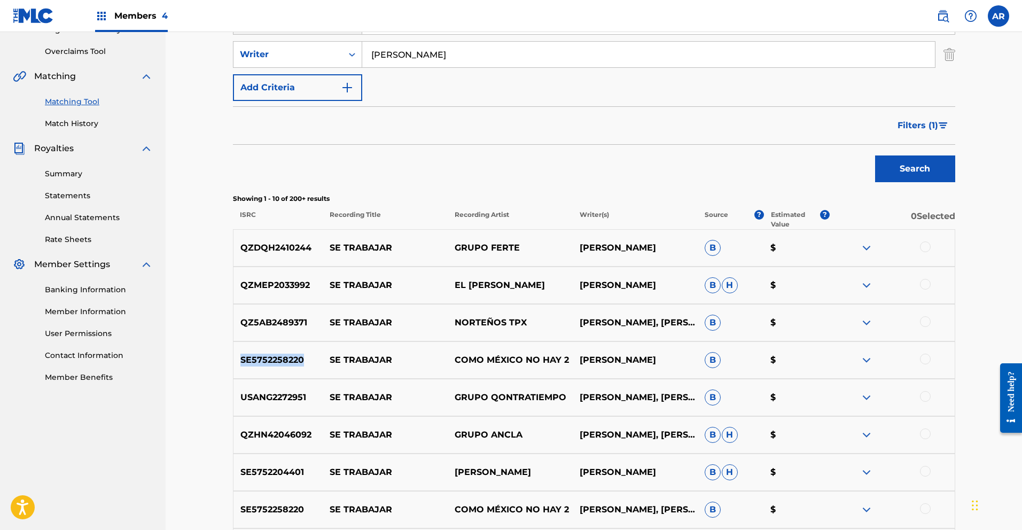
scroll to position [113, 0]
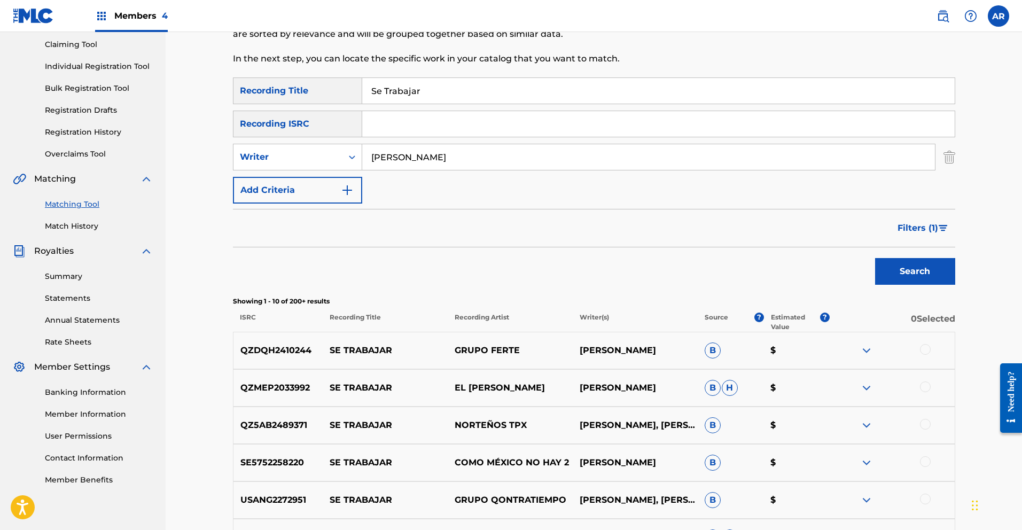
paste input "SE5752258220"
type input "SE5752258220"
click at [891, 269] on button "Search" at bounding box center [915, 271] width 80 height 27
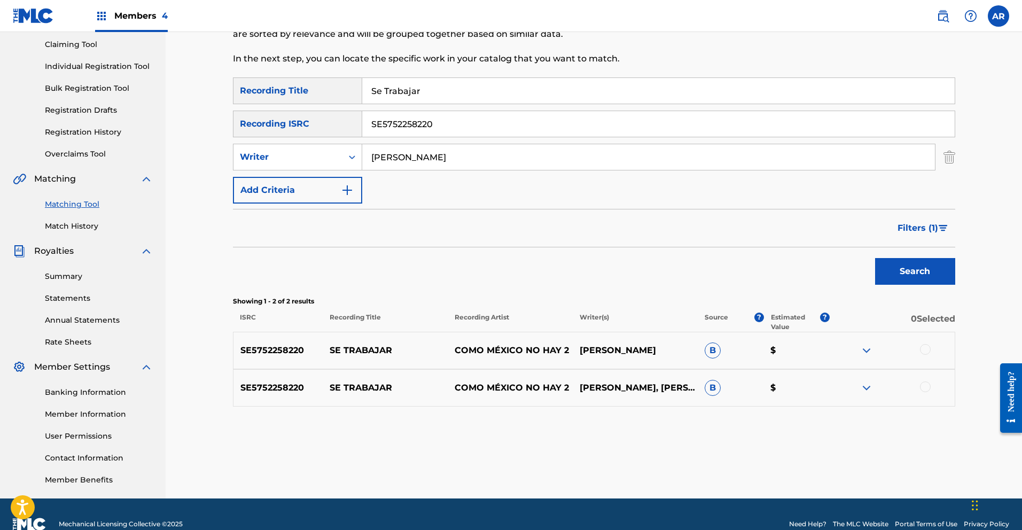
click at [927, 347] on div at bounding box center [925, 349] width 11 height 11
click at [929, 387] on div at bounding box center [925, 386] width 11 height 11
click at [798, 441] on button "Match 2 Groups" at bounding box center [751, 443] width 118 height 27
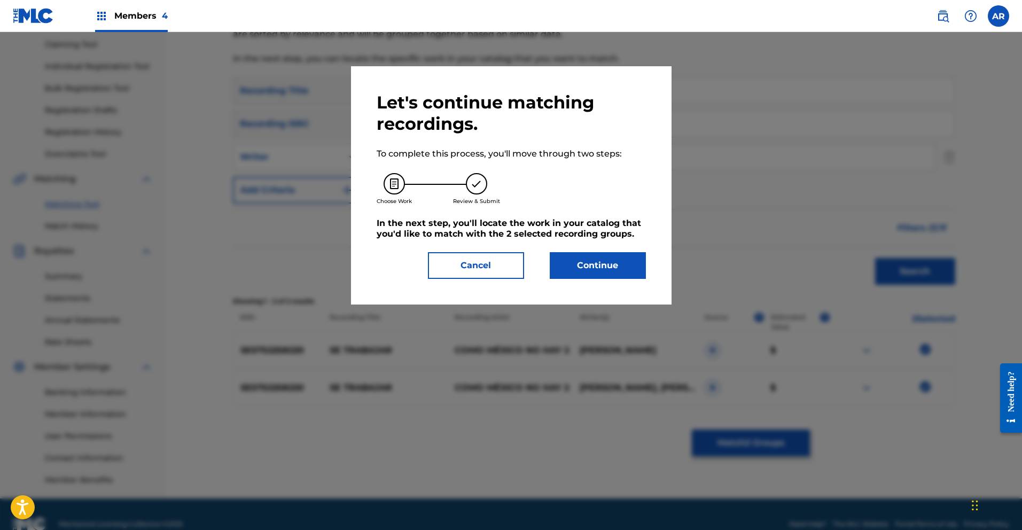
click at [612, 270] on button "Continue" at bounding box center [598, 265] width 96 height 27
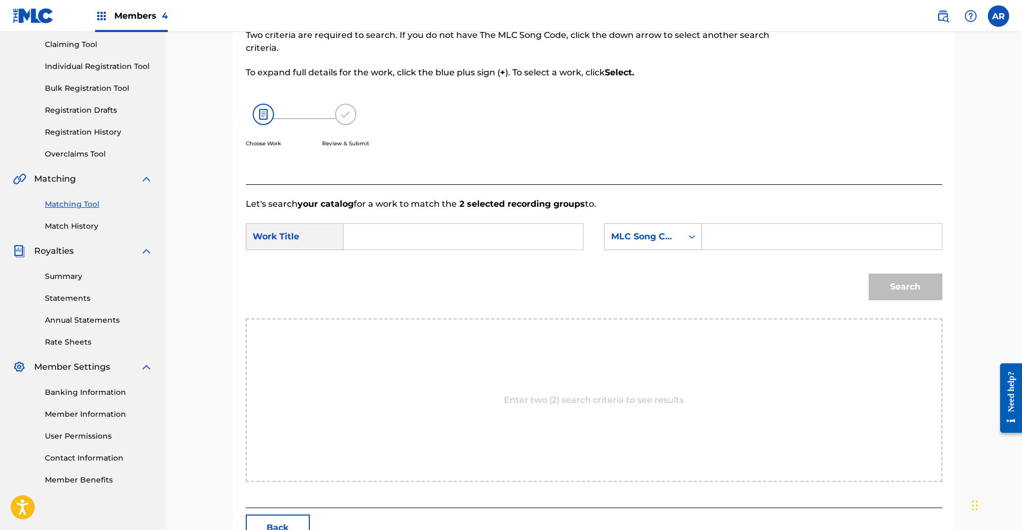
click at [436, 233] on input "Search Form" at bounding box center [463, 237] width 221 height 26
click at [427, 235] on input "Search Form" at bounding box center [463, 237] width 221 height 26
click at [382, 271] on span "abajar" at bounding box center [383, 273] width 28 height 10
type input "se trabajar"
click at [691, 236] on icon "Search Form" at bounding box center [692, 236] width 11 height 11
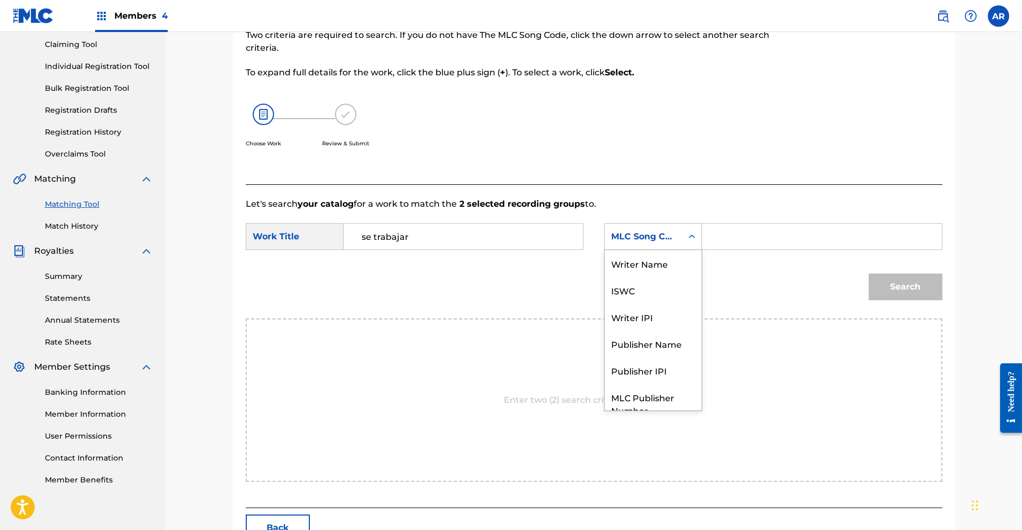
scroll to position [40, 0]
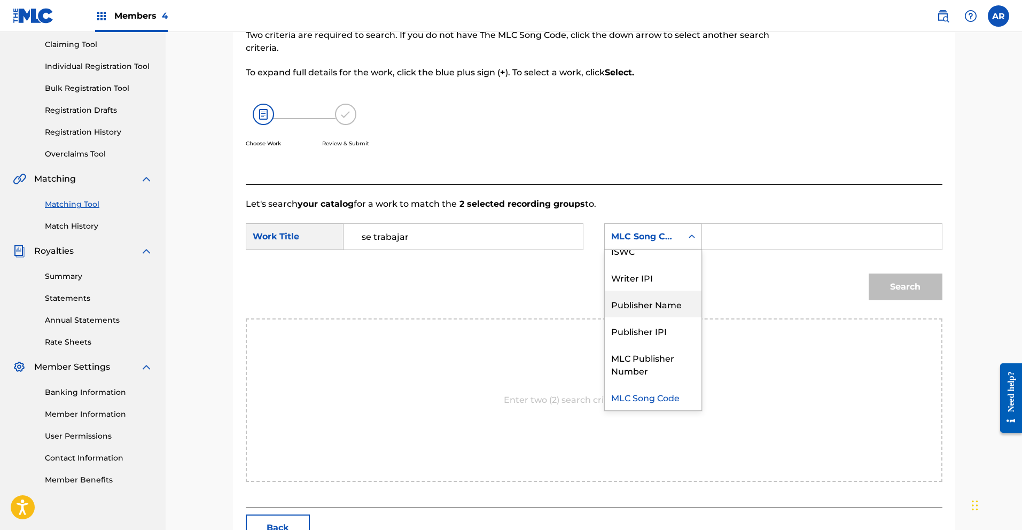
click at [685, 301] on div "Publisher Name" at bounding box center [653, 304] width 97 height 27
click at [727, 244] on input "Search Form" at bounding box center [821, 237] width 221 height 26
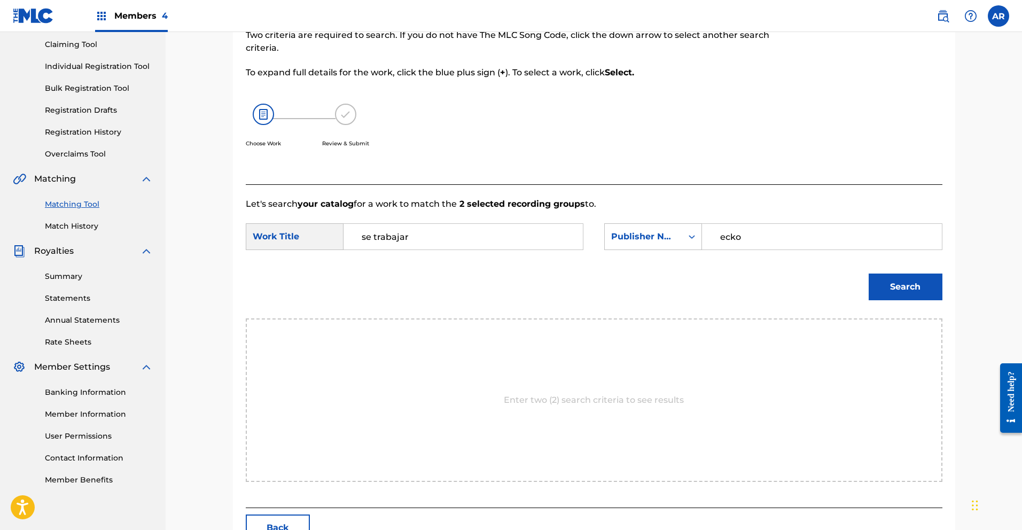
type input "ecko"
click at [896, 287] on button "Search" at bounding box center [906, 287] width 74 height 27
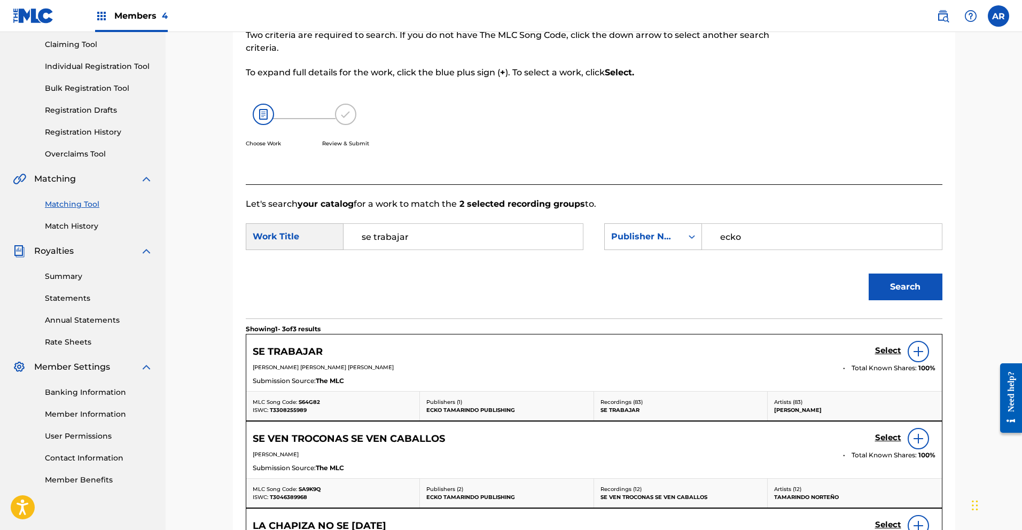
click at [888, 351] on h5 "Select" at bounding box center [888, 351] width 26 height 10
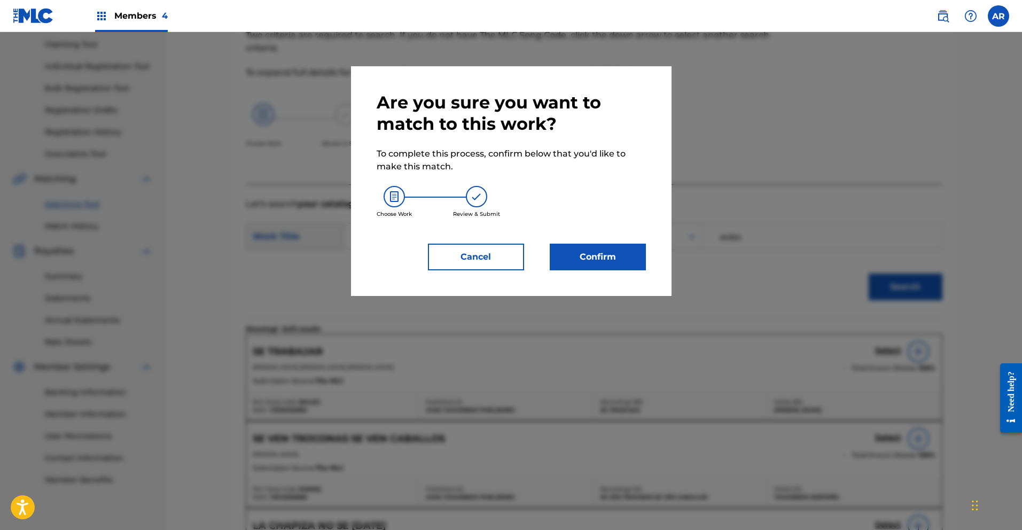
click at [625, 252] on button "Confirm" at bounding box center [598, 257] width 96 height 27
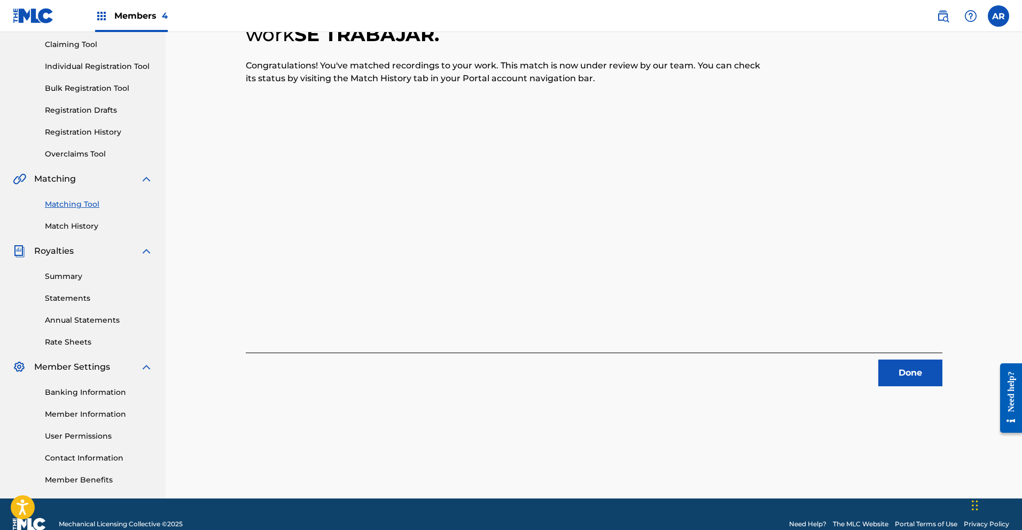
click at [914, 374] on button "Done" at bounding box center [910, 373] width 64 height 27
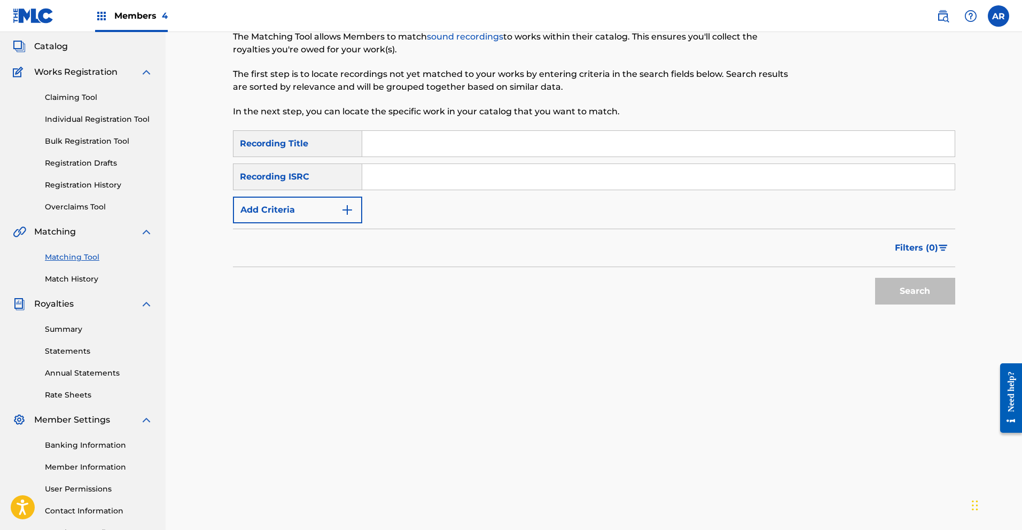
scroll to position [0, 0]
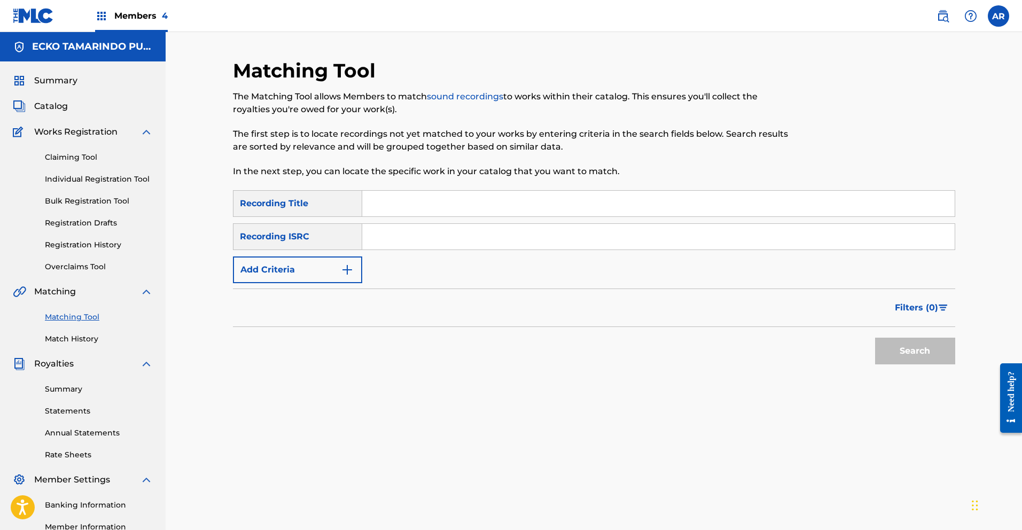
click at [508, 205] on input "Search Form" at bounding box center [658, 204] width 592 height 26
type input "Se Trabajar"
click at [433, 237] on input "Search Form" at bounding box center [658, 237] width 592 height 26
click at [384, 303] on div "Filters ( 0 )" at bounding box center [594, 307] width 722 height 38
click at [354, 271] on button "Add Criteria" at bounding box center [297, 269] width 129 height 27
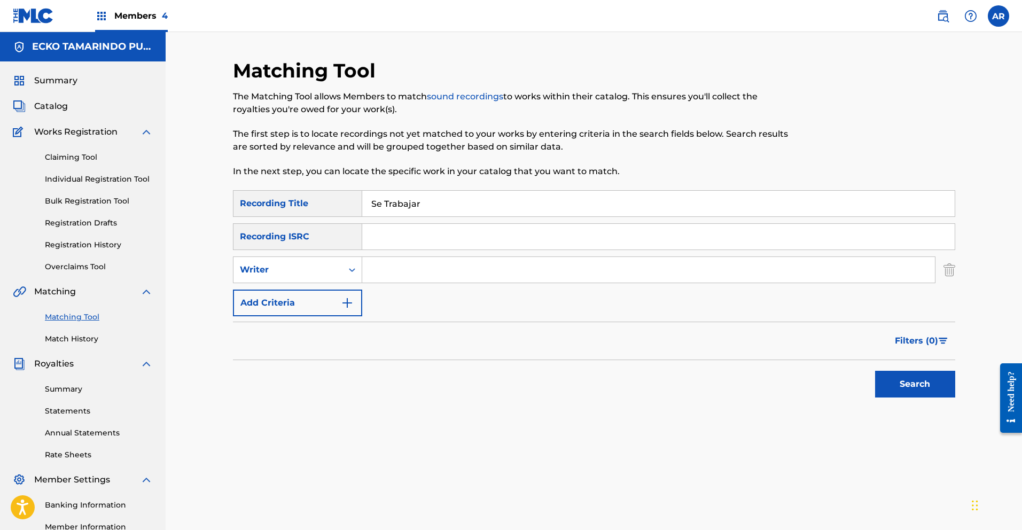
click at [391, 273] on input "Search Form" at bounding box center [648, 270] width 573 height 26
type input "[PERSON_NAME]"
click at [912, 382] on button "Search" at bounding box center [915, 384] width 80 height 27
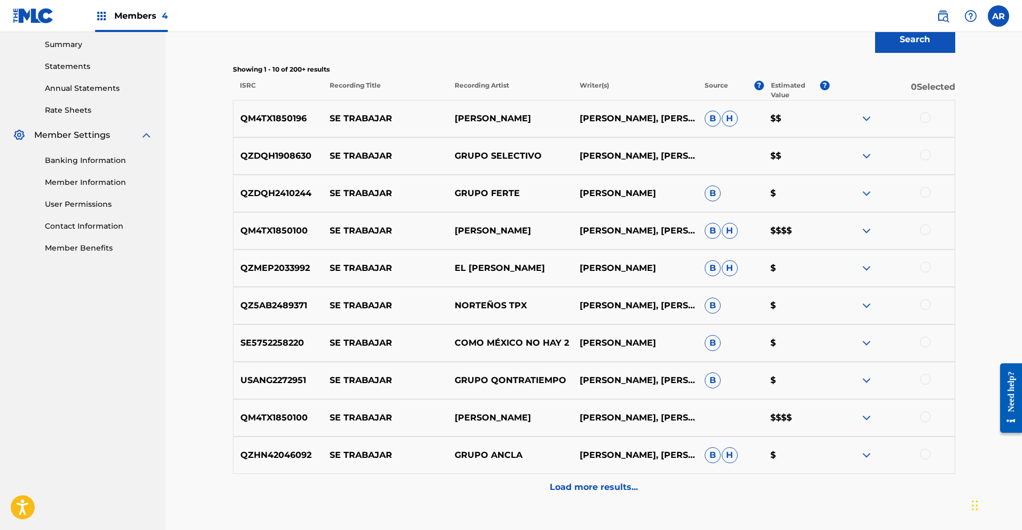
scroll to position [140, 0]
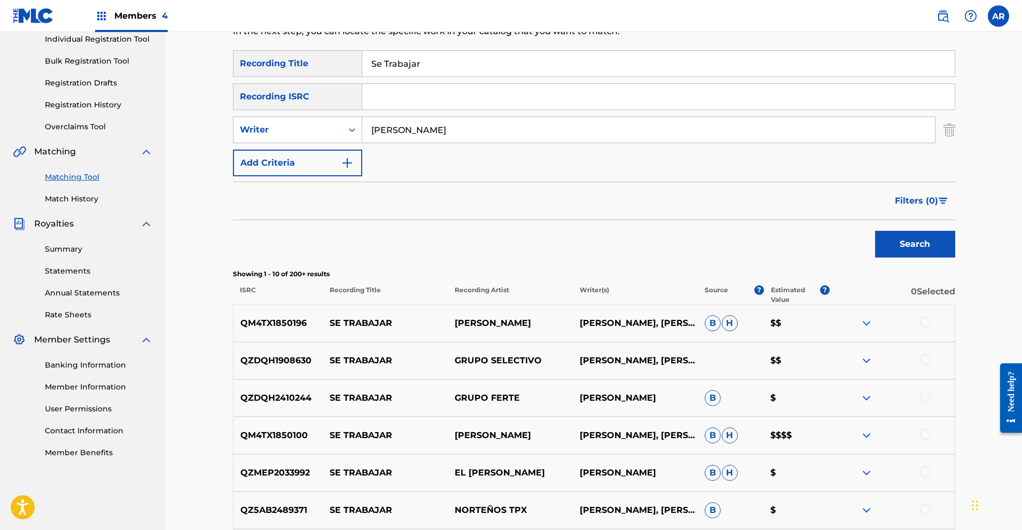
click at [908, 203] on span "Filters ( 0 )" at bounding box center [916, 200] width 43 height 13
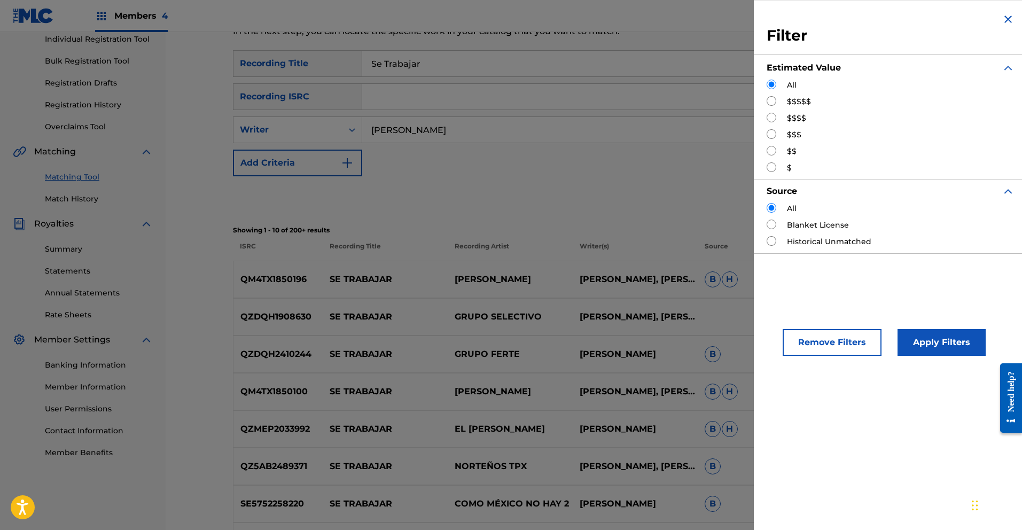
click at [772, 152] on input "Search Form" at bounding box center [772, 151] width 10 height 10
radio input "true"
click at [950, 348] on button "Apply Filters" at bounding box center [942, 342] width 88 height 27
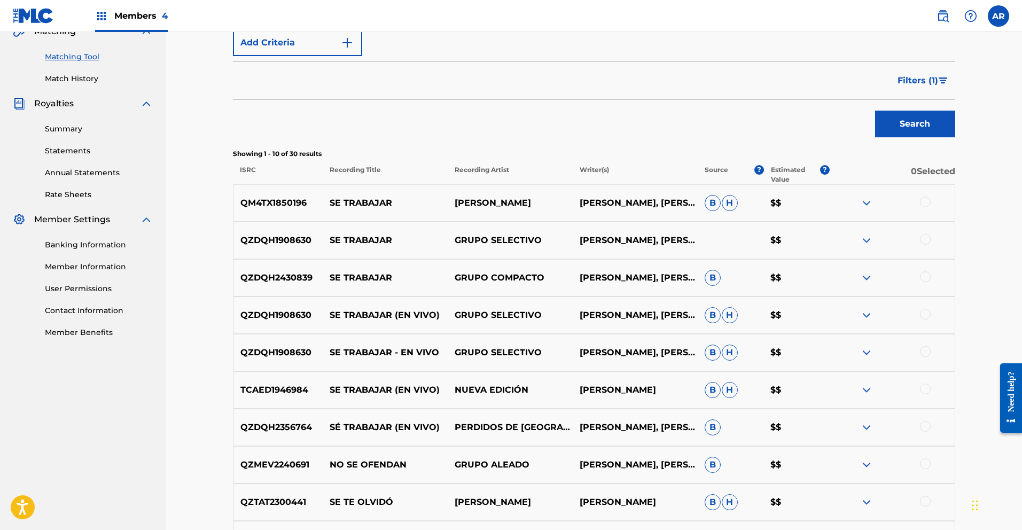
scroll to position [20, 0]
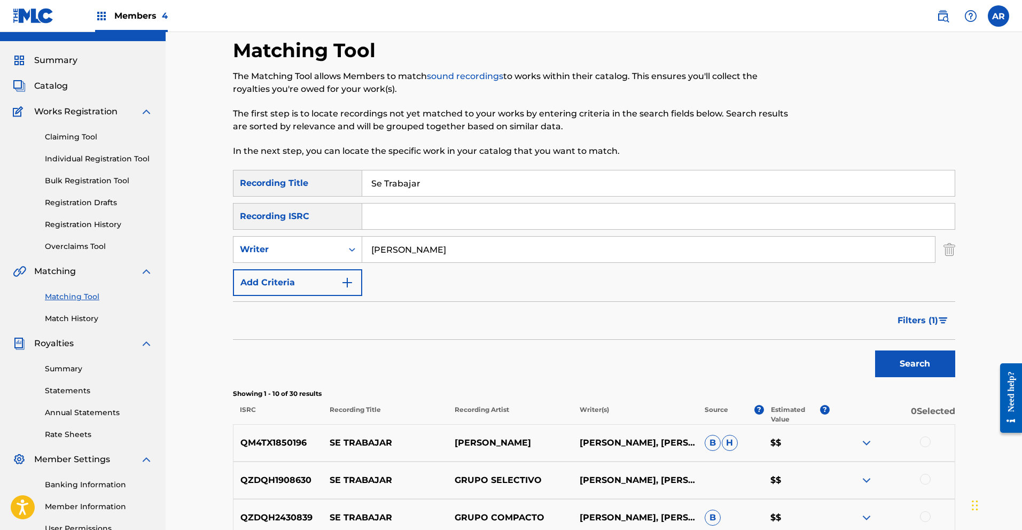
click at [931, 321] on span "Filters ( 1 )" at bounding box center [918, 320] width 41 height 13
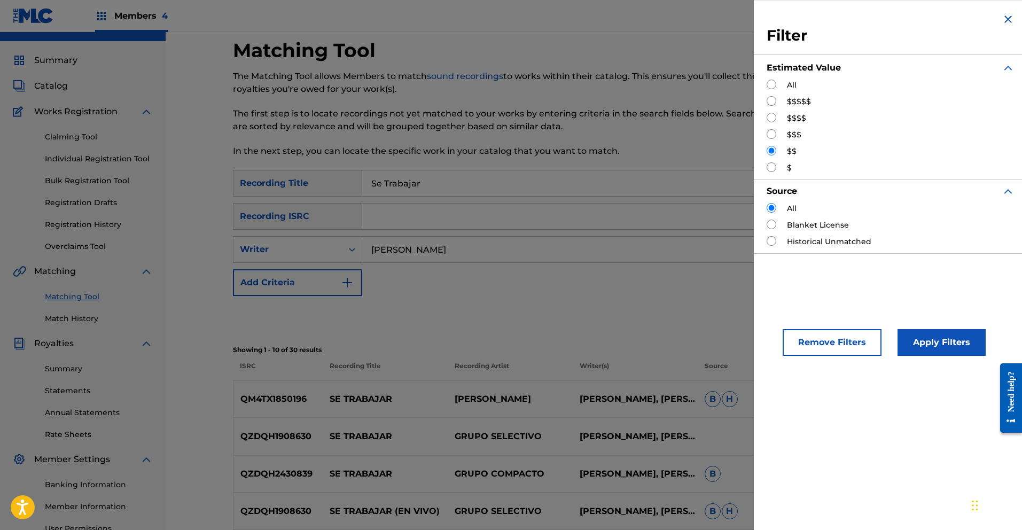
click at [771, 166] on input "Search Form" at bounding box center [772, 167] width 10 height 10
radio input "true"
click at [916, 331] on button "Apply Filters" at bounding box center [942, 342] width 88 height 27
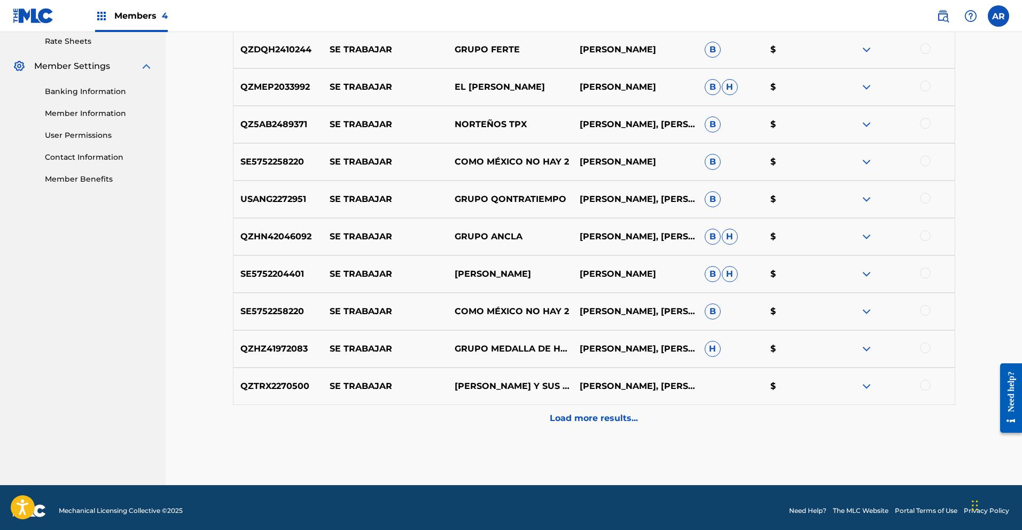
scroll to position [420, 0]
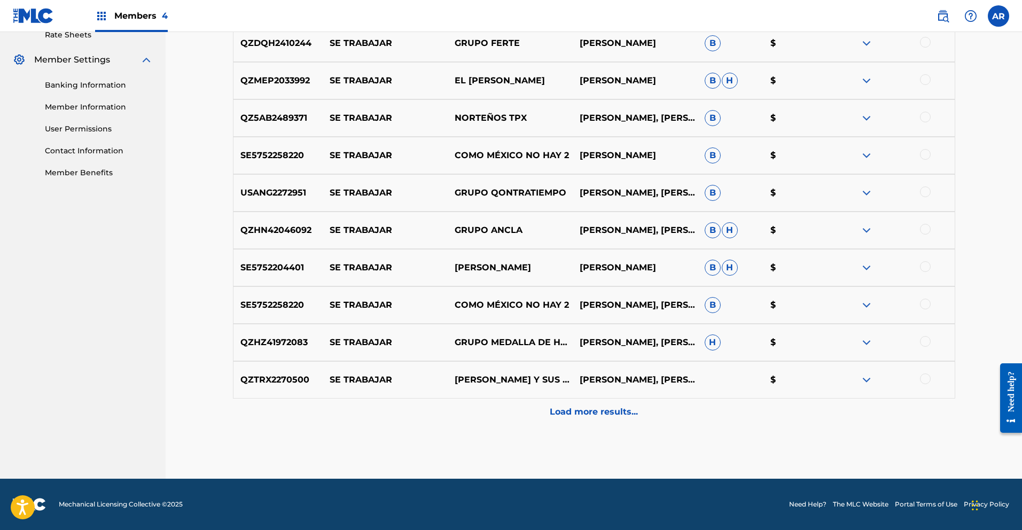
click at [568, 412] on p "Load more results..." at bounding box center [594, 412] width 88 height 13
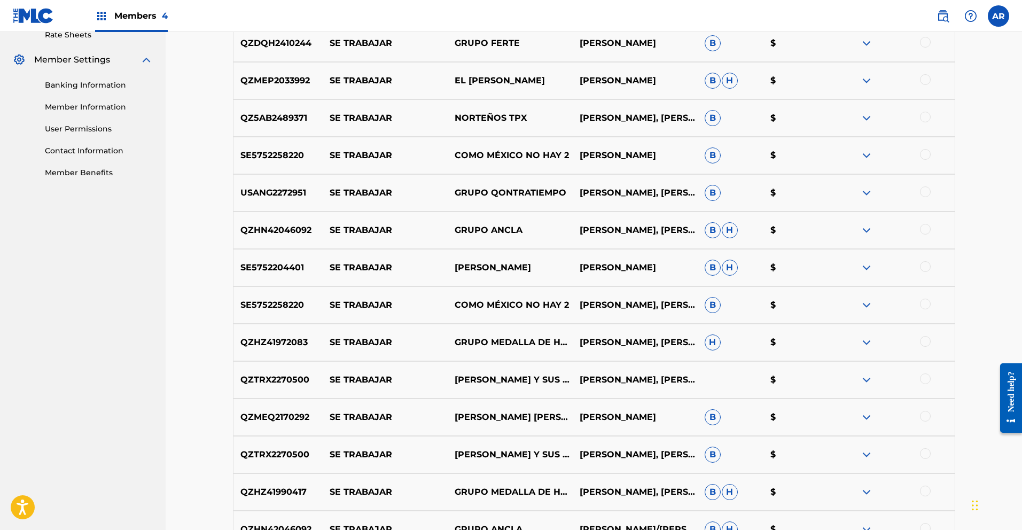
click at [869, 230] on img at bounding box center [866, 230] width 13 height 13
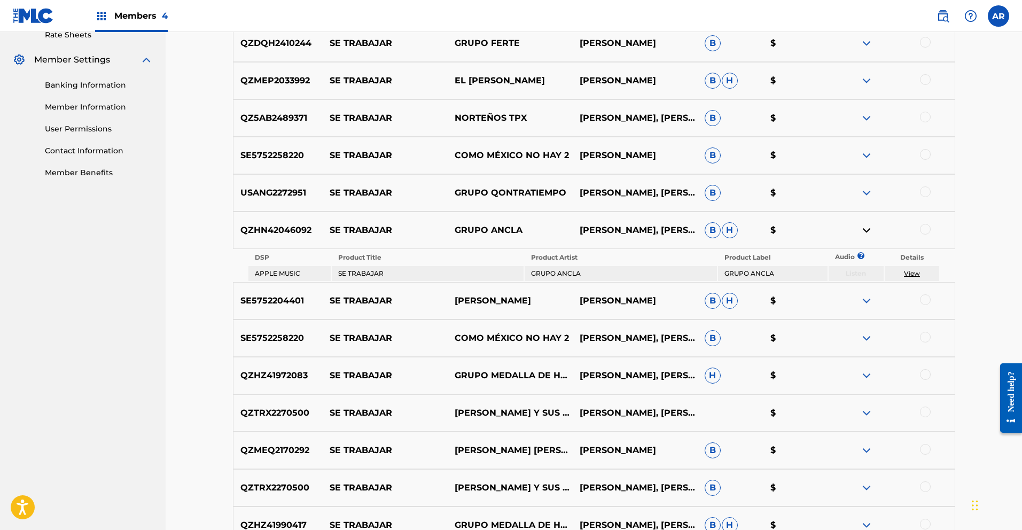
click at [869, 230] on img at bounding box center [866, 230] width 13 height 13
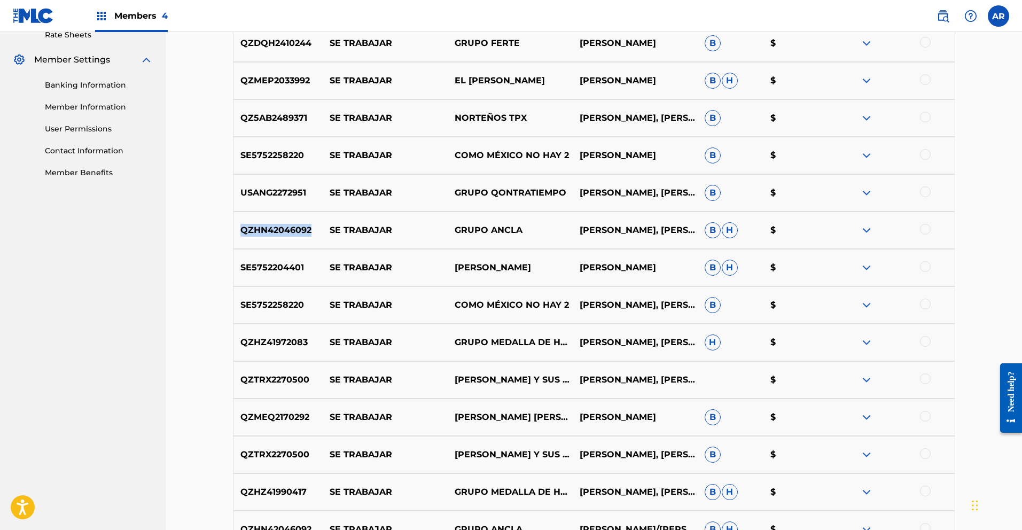
drag, startPoint x: 270, startPoint y: 231, endPoint x: 314, endPoint y: 231, distance: 44.3
click at [314, 231] on p "QZHN42046092" at bounding box center [278, 230] width 90 height 13
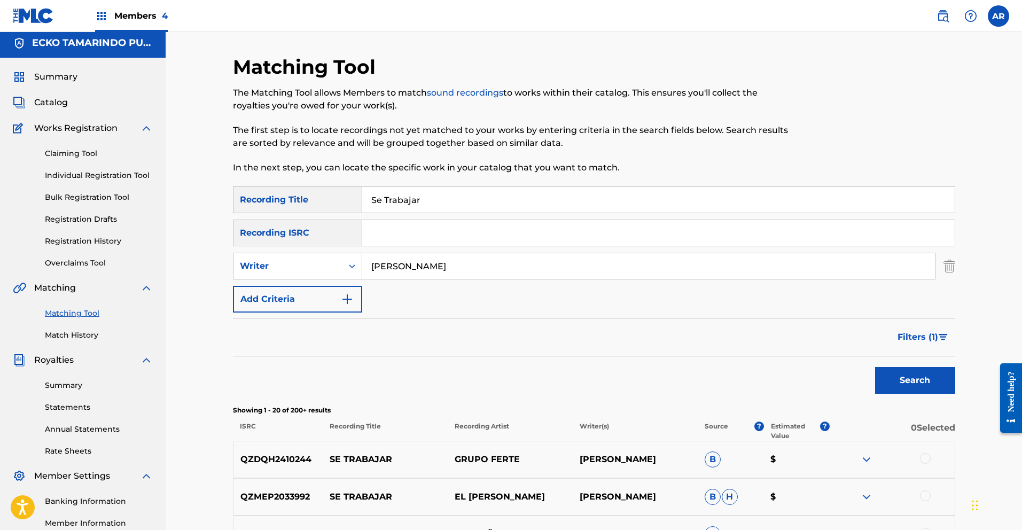
scroll to position [0, 0]
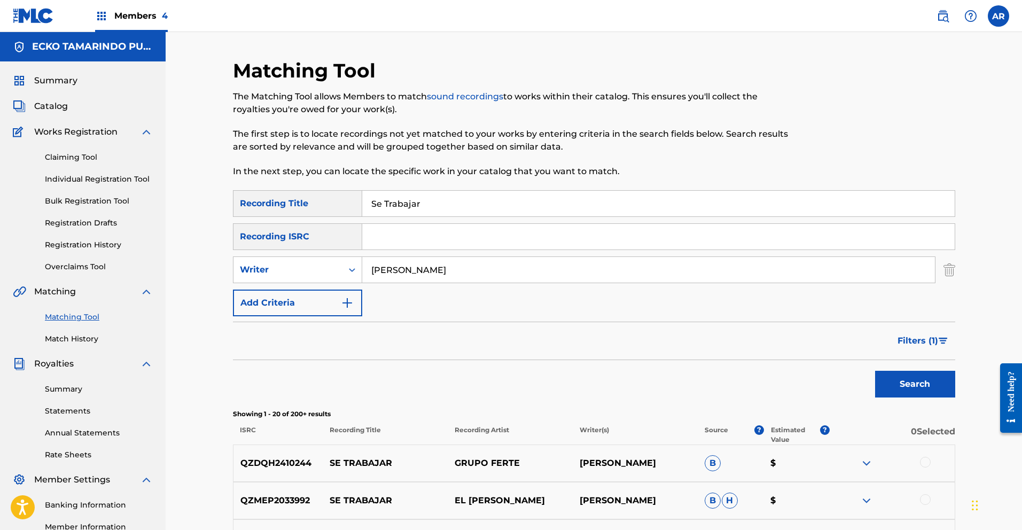
paste input "QZHN42046092"
type input "QZHN42046092"
click at [907, 379] on button "Search" at bounding box center [915, 384] width 80 height 27
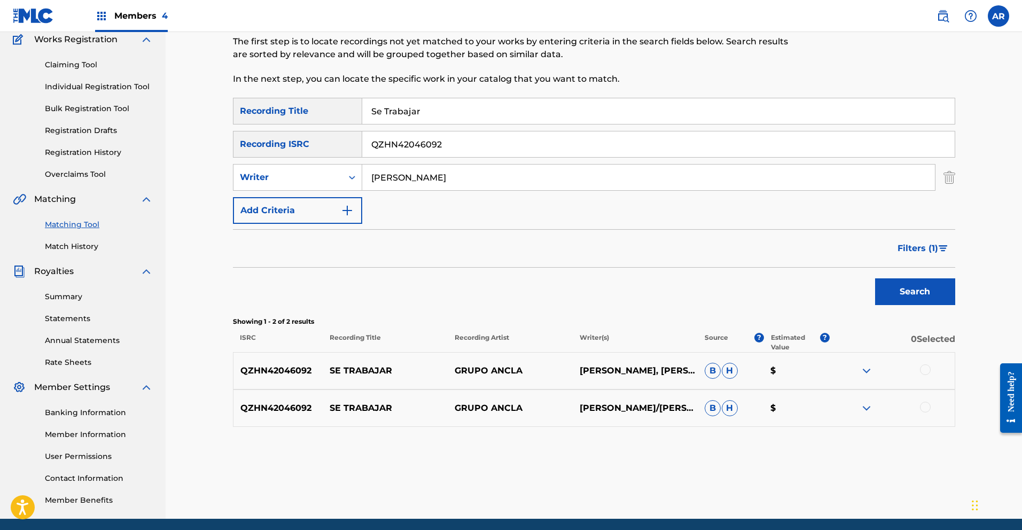
scroll to position [132, 0]
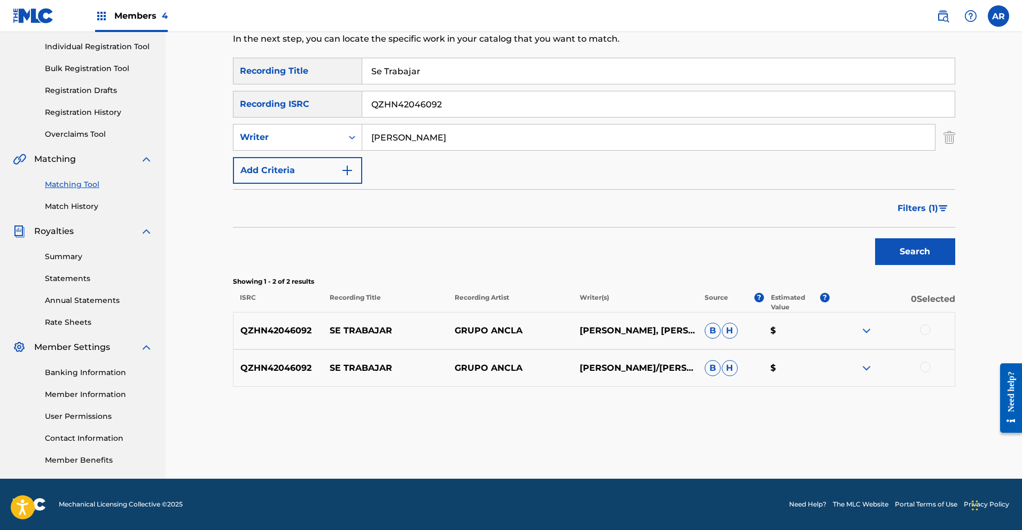
click at [866, 368] on img at bounding box center [866, 368] width 13 height 13
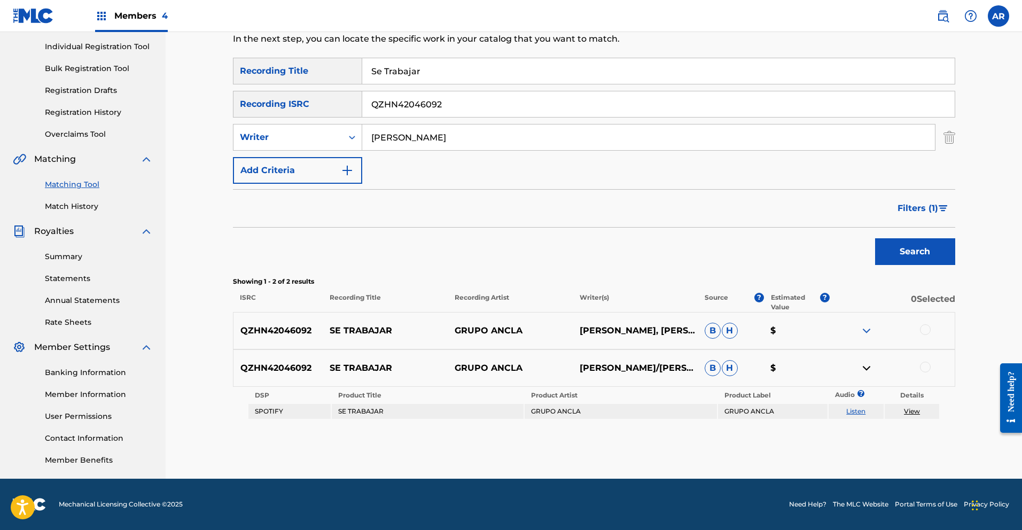
click at [856, 411] on link "Listen" at bounding box center [855, 411] width 19 height 8
click at [925, 331] on div at bounding box center [925, 329] width 11 height 11
click at [924, 369] on div at bounding box center [925, 367] width 11 height 11
click at [761, 443] on button "Match 2 Groups" at bounding box center [751, 443] width 118 height 27
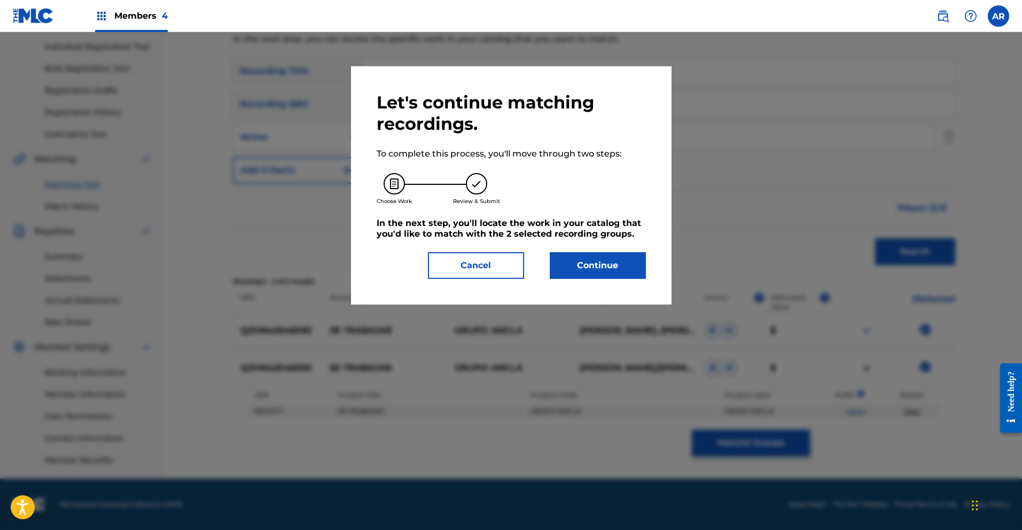
click at [598, 265] on button "Continue" at bounding box center [598, 265] width 96 height 27
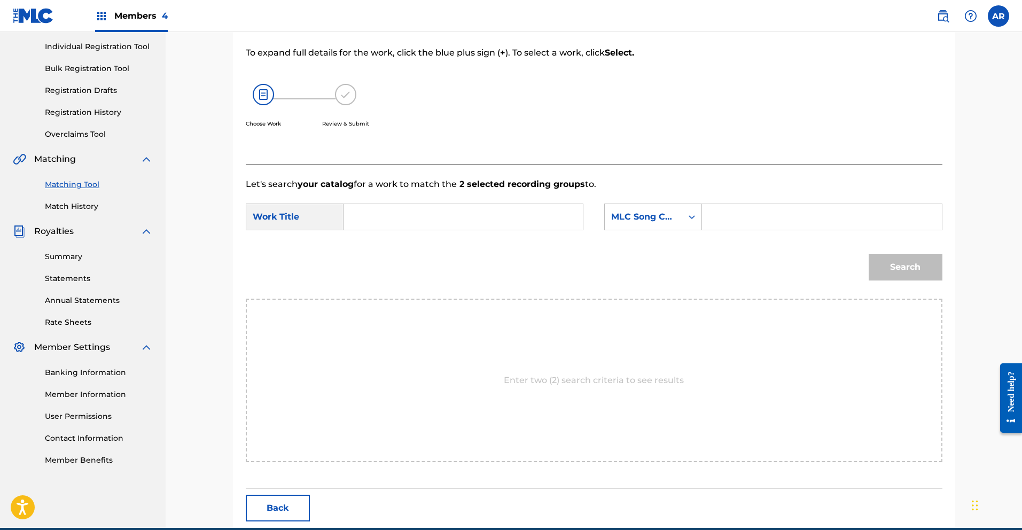
click at [429, 222] on input "Search Form" at bounding box center [463, 217] width 221 height 26
click at [389, 246] on div "se tr abajar" at bounding box center [383, 247] width 60 height 32
type input "se trabajar"
click at [689, 220] on icon "Search Form" at bounding box center [692, 217] width 11 height 11
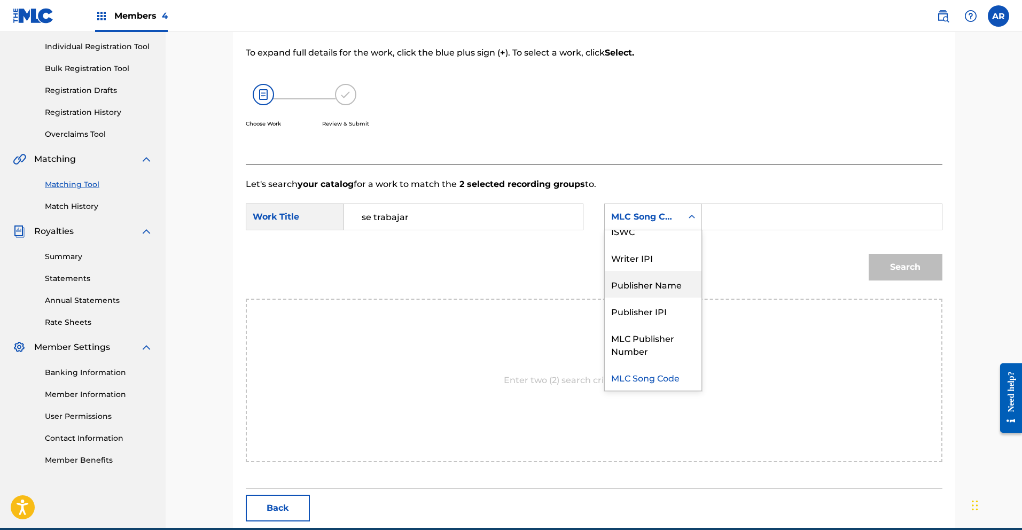
click at [675, 279] on div "Publisher Name" at bounding box center [653, 284] width 97 height 27
click at [722, 210] on input "Search Form" at bounding box center [821, 217] width 221 height 26
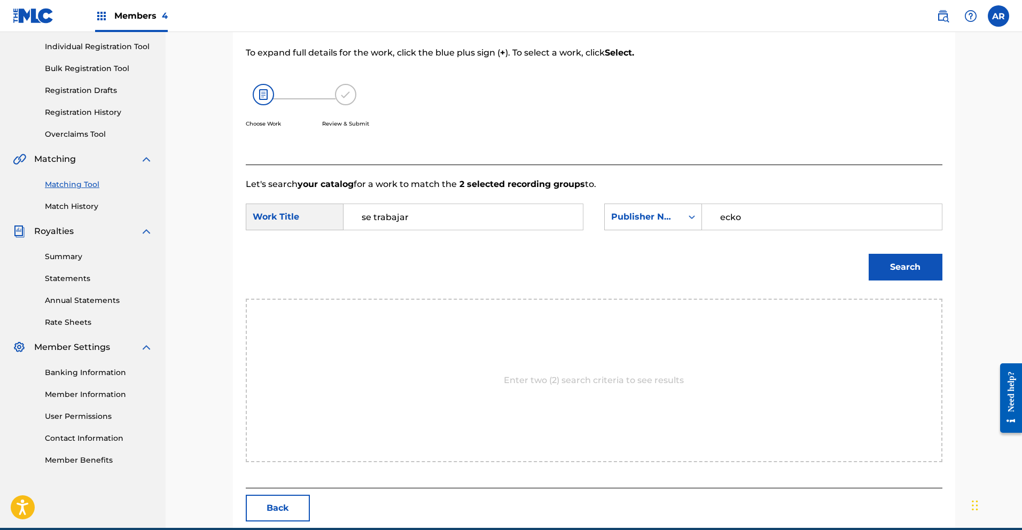
type input "ecko"
click at [896, 270] on button "Search" at bounding box center [906, 267] width 74 height 27
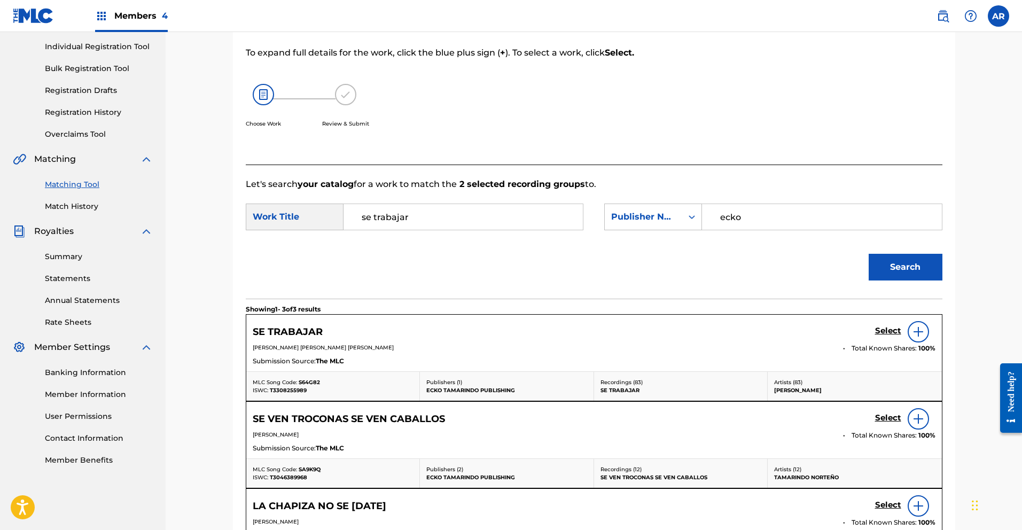
click at [888, 330] on h5 "Select" at bounding box center [888, 331] width 26 height 10
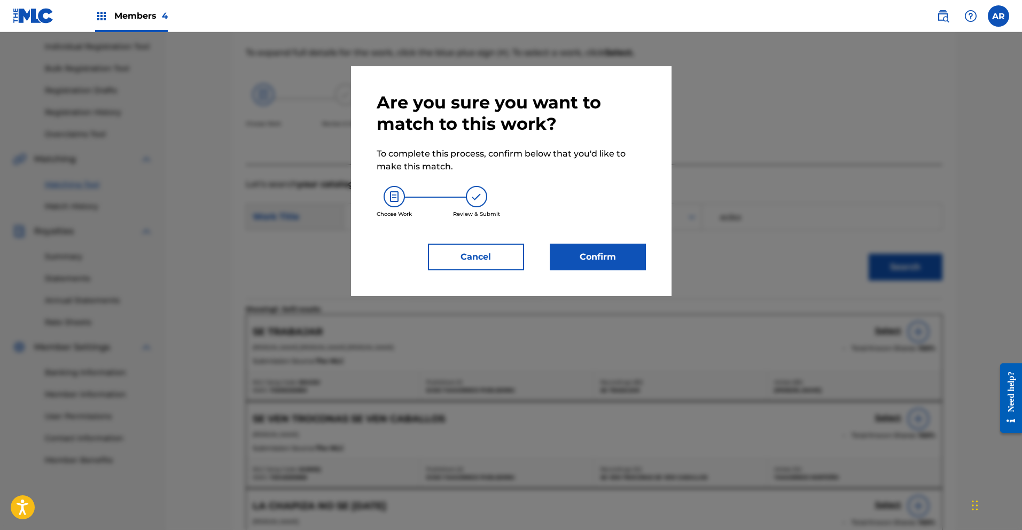
click at [613, 257] on button "Confirm" at bounding box center [598, 257] width 96 height 27
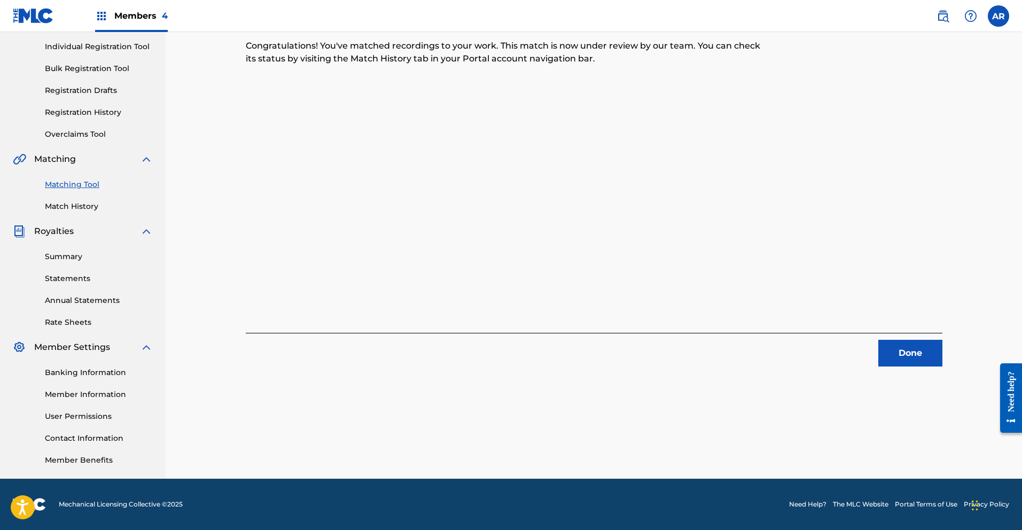
click at [923, 356] on button "Done" at bounding box center [910, 353] width 64 height 27
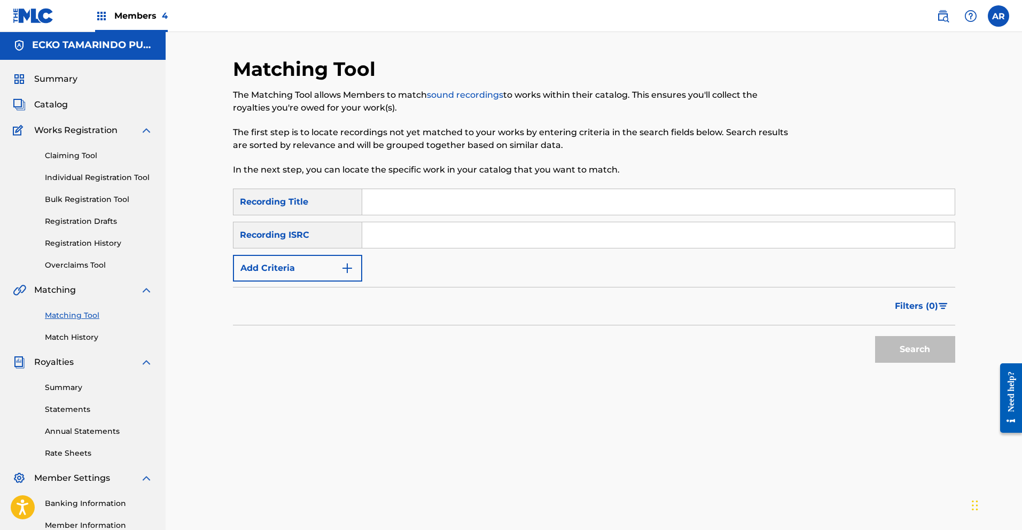
scroll to position [0, 0]
click at [395, 202] on input "Search Form" at bounding box center [658, 204] width 592 height 26
type input "Se Trabajar"
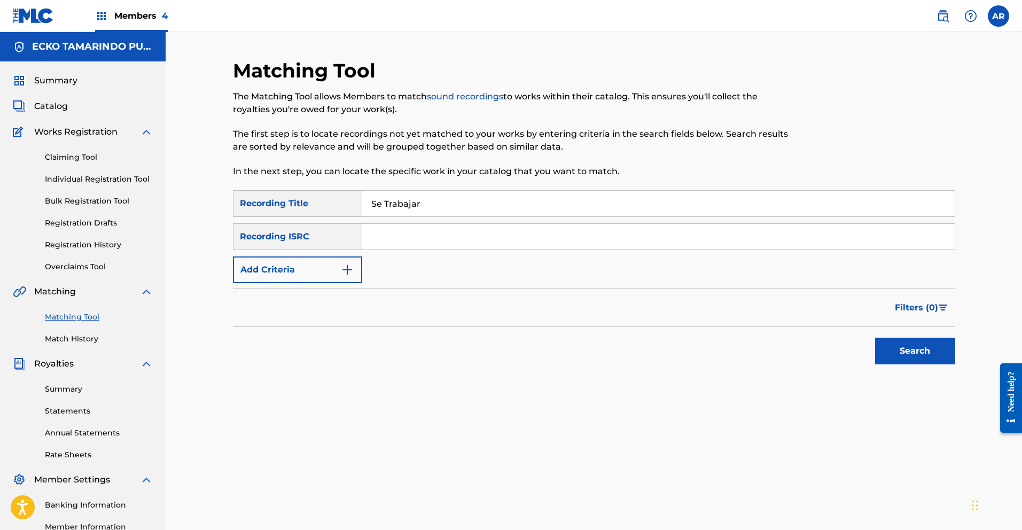
click at [396, 238] on input "Search Form" at bounding box center [658, 237] width 592 height 26
click at [375, 327] on div "Search" at bounding box center [594, 348] width 722 height 43
click at [354, 269] on button "Add Criteria" at bounding box center [297, 269] width 129 height 27
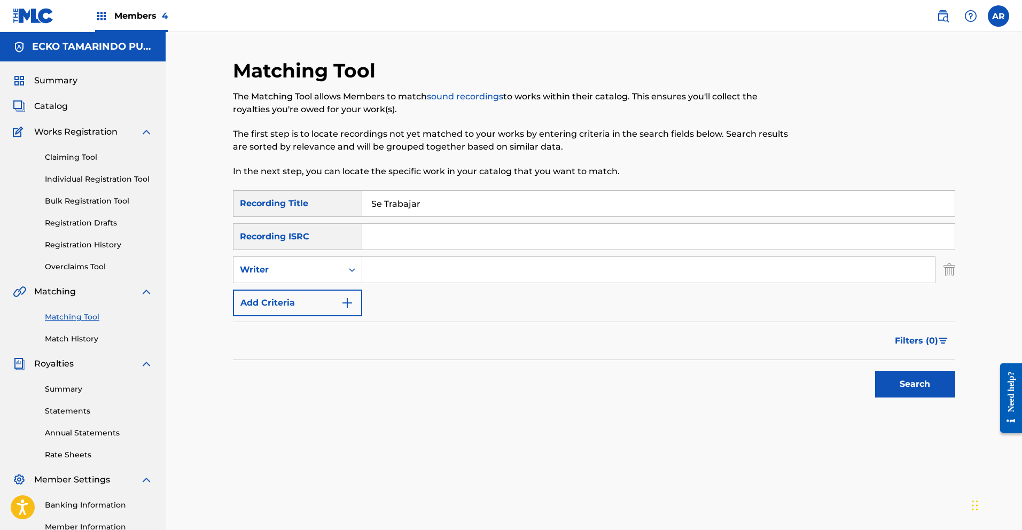
click at [420, 274] on input "Search Form" at bounding box center [648, 270] width 573 height 26
type input "[PERSON_NAME]"
click at [896, 379] on button "Search" at bounding box center [915, 384] width 80 height 27
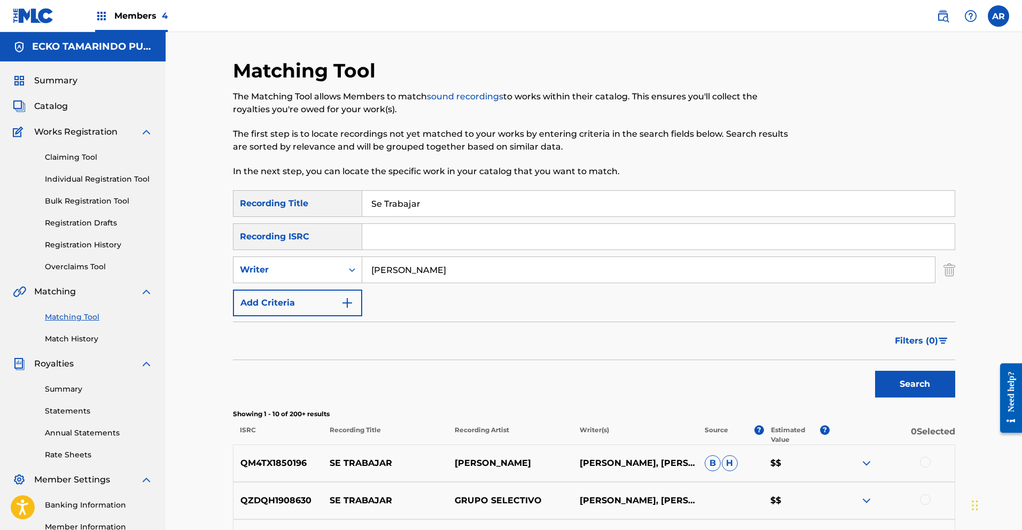
click at [931, 339] on span "Filters ( 0 )" at bounding box center [916, 340] width 43 height 13
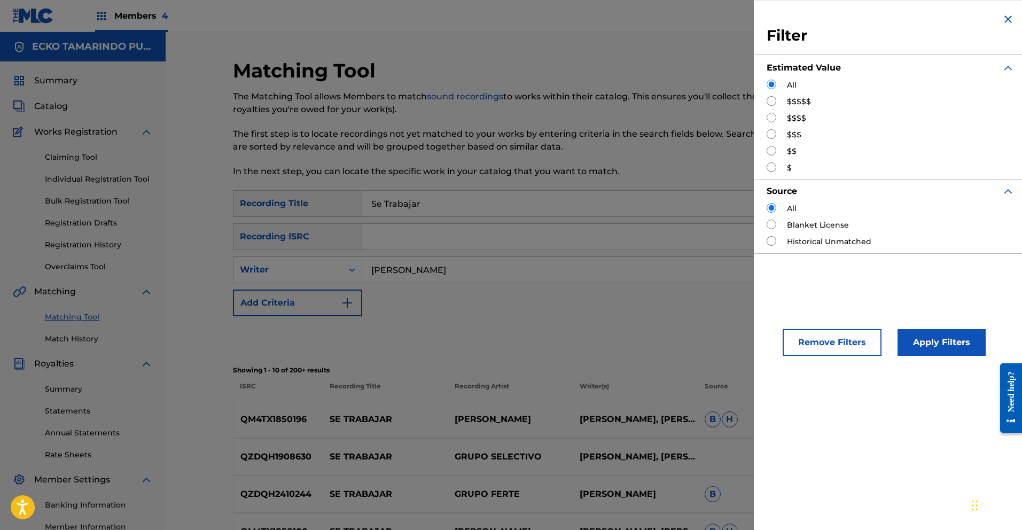
click at [774, 163] on input "Search Form" at bounding box center [772, 167] width 10 height 10
radio input "true"
click at [944, 347] on button "Apply Filters" at bounding box center [942, 342] width 88 height 27
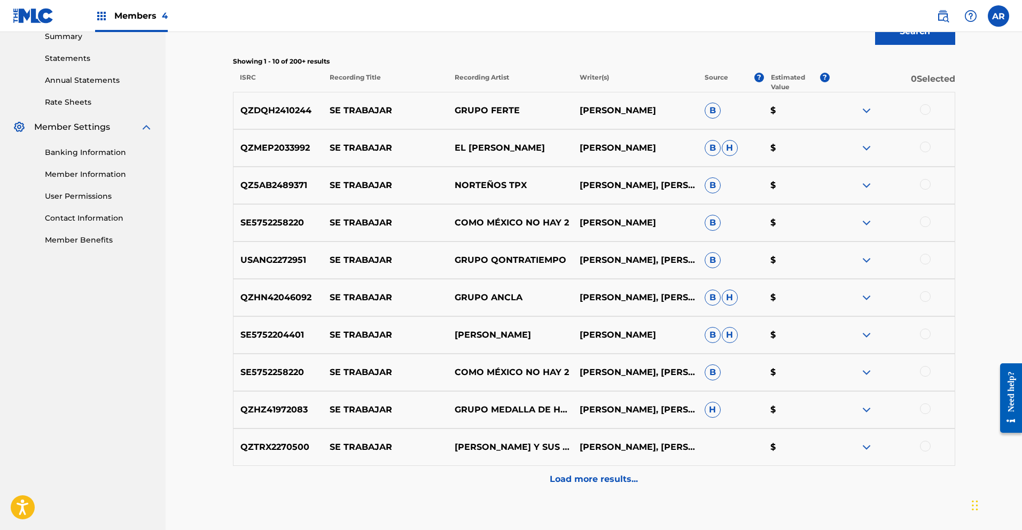
scroll to position [387, 0]
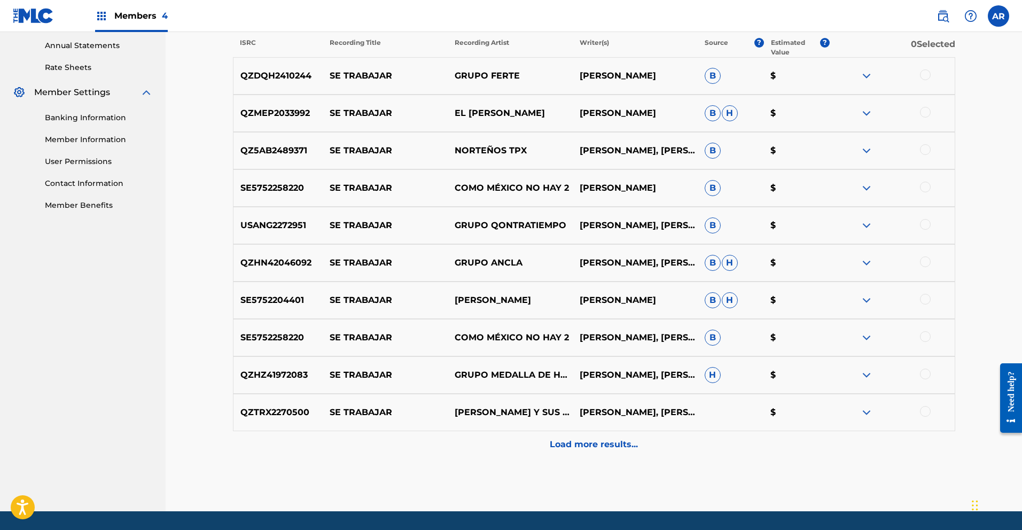
click at [599, 440] on p "Load more results..." at bounding box center [594, 444] width 88 height 13
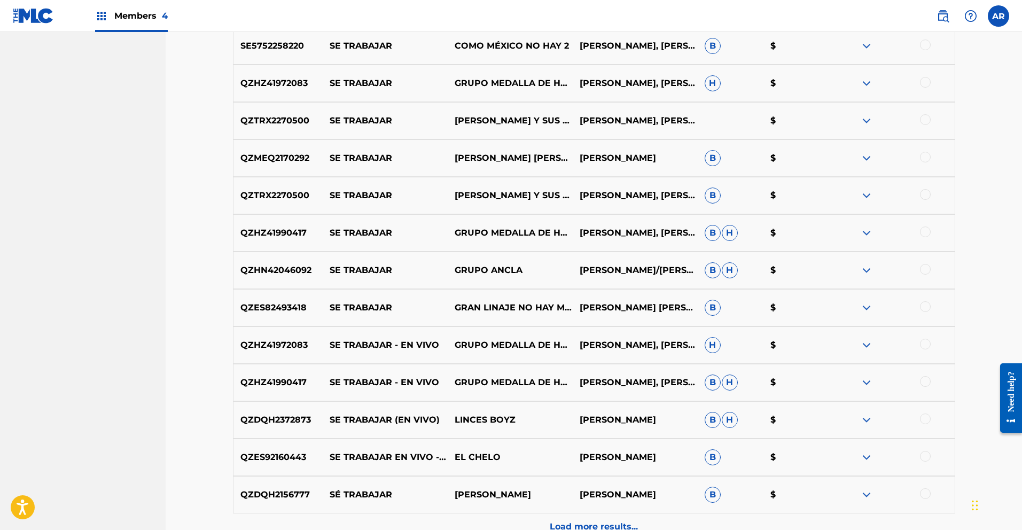
scroll to position [688, 0]
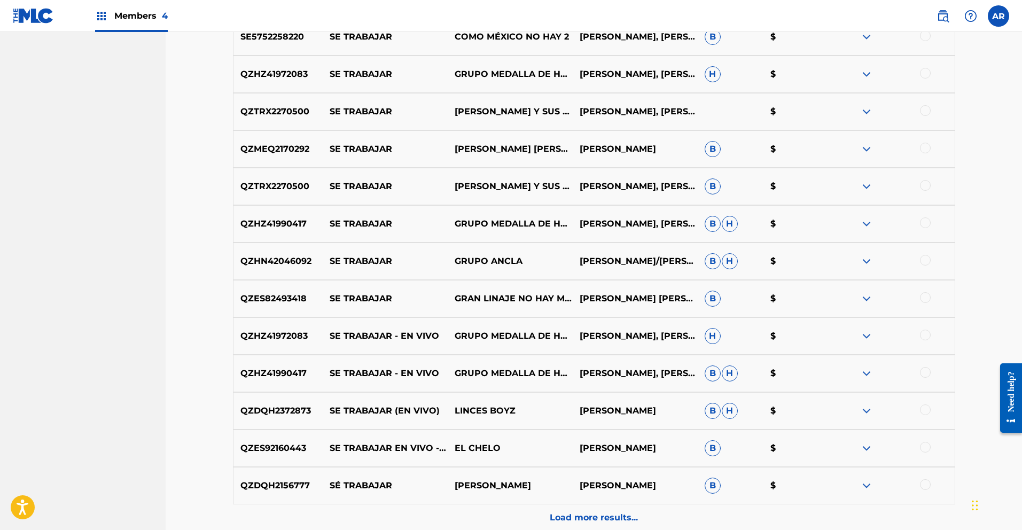
click at [864, 74] on img at bounding box center [866, 74] width 13 height 13
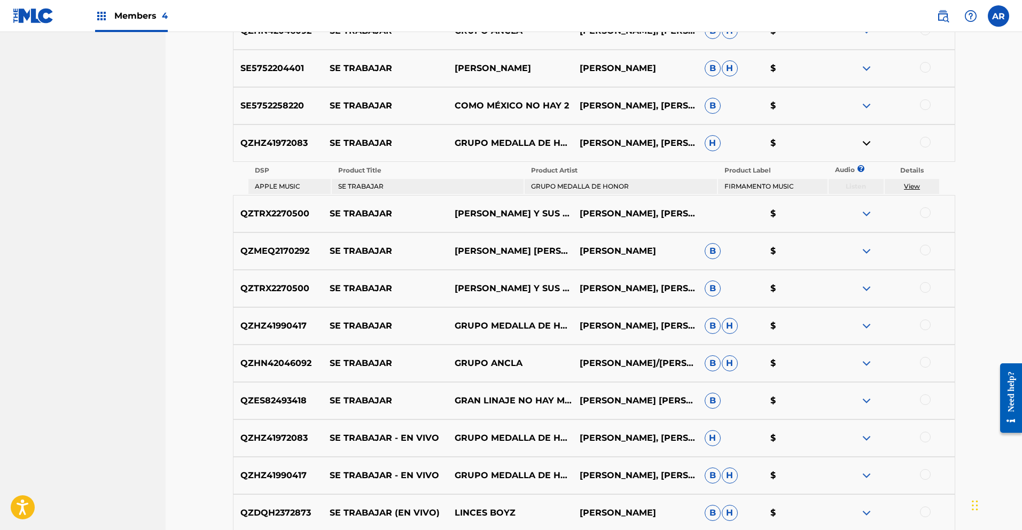
scroll to position [614, 0]
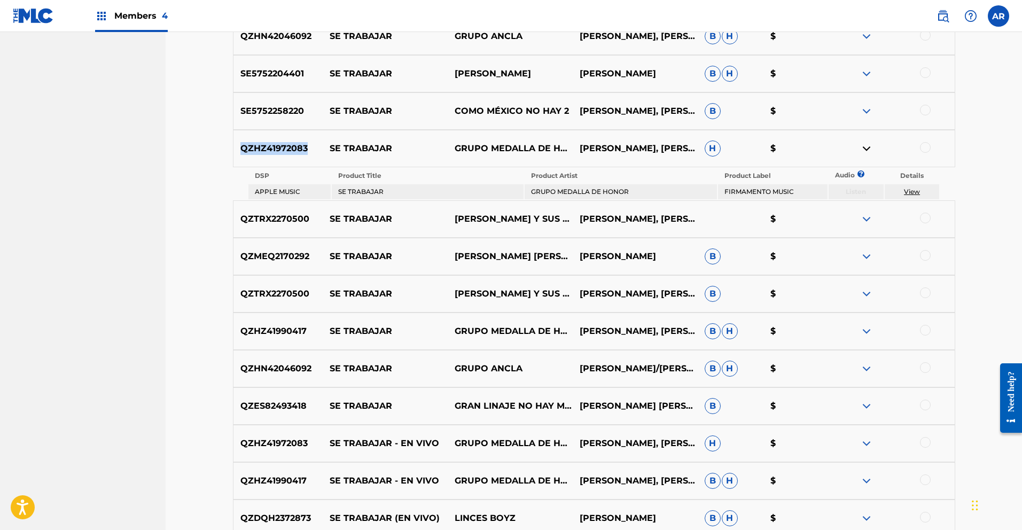
drag, startPoint x: 261, startPoint y: 149, endPoint x: 313, endPoint y: 149, distance: 51.8
click at [313, 149] on p "QZHZ41972083" at bounding box center [278, 148] width 90 height 13
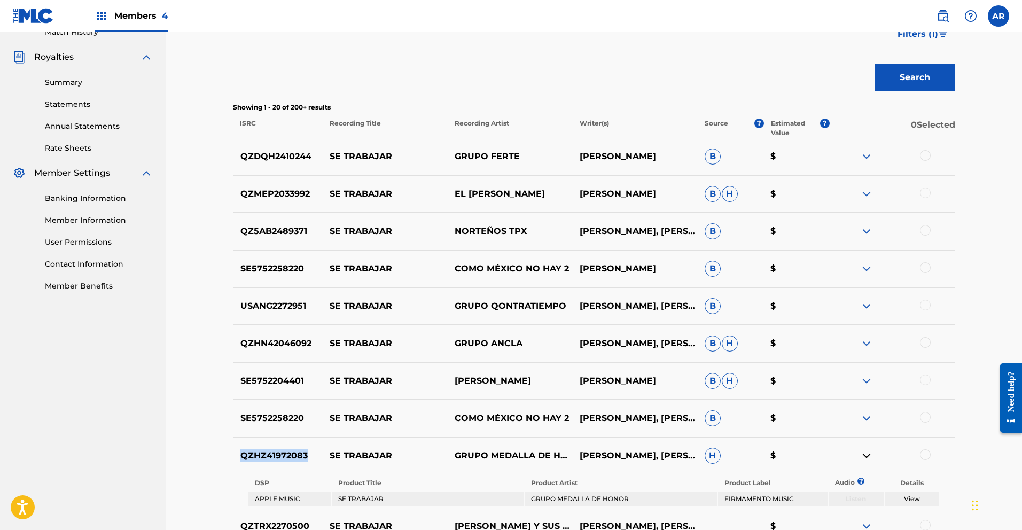
scroll to position [111, 0]
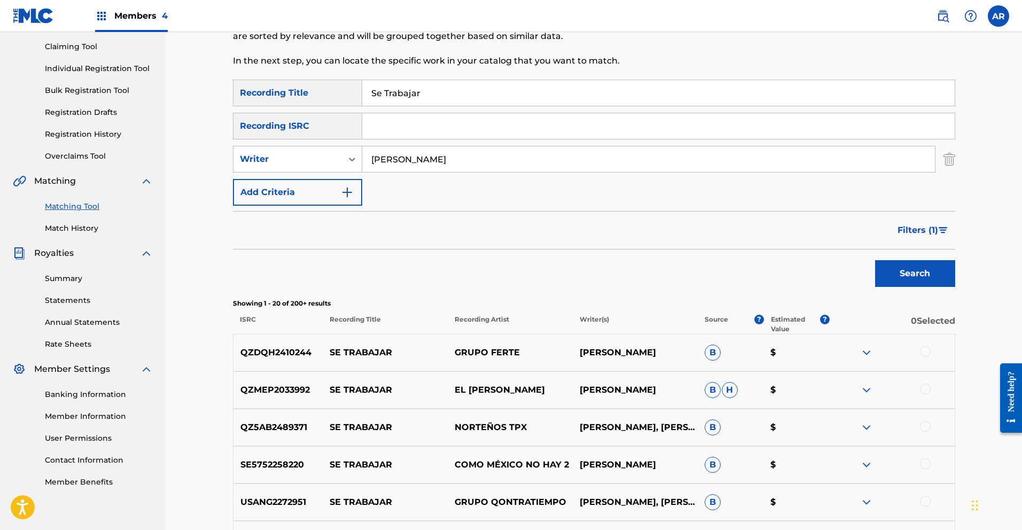
paste input "QZHZ41972083"
type input "QZHZ41972083"
click at [898, 272] on button "Search" at bounding box center [915, 273] width 80 height 27
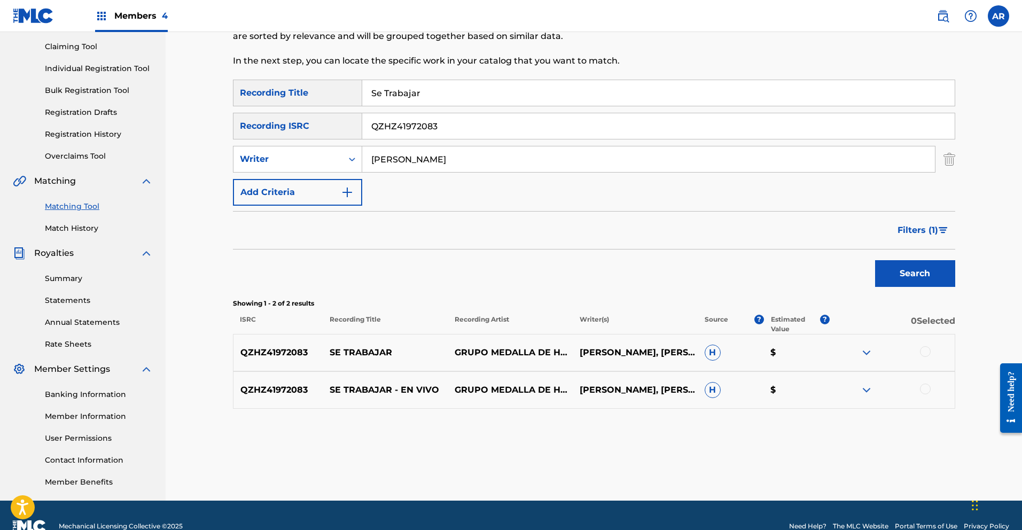
click at [867, 389] on img at bounding box center [866, 390] width 13 height 13
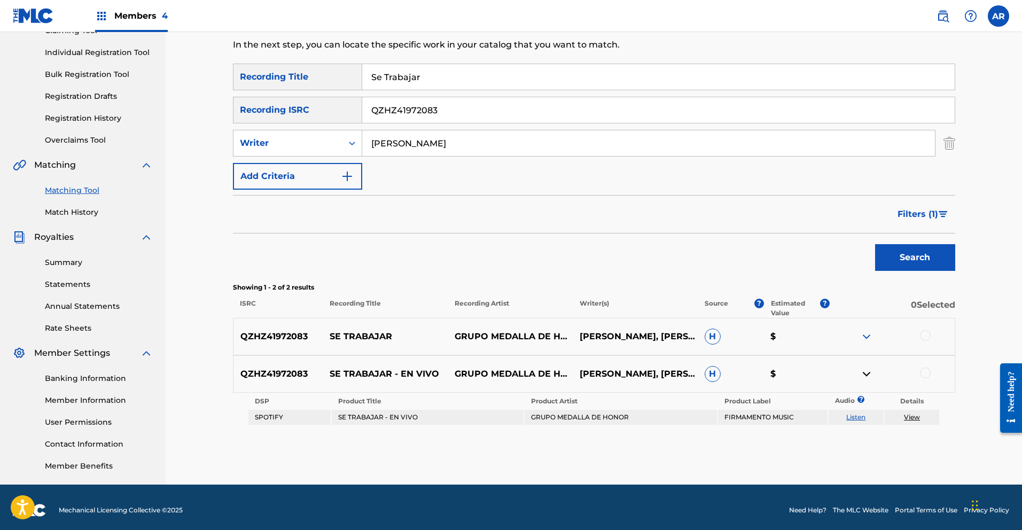
scroll to position [132, 0]
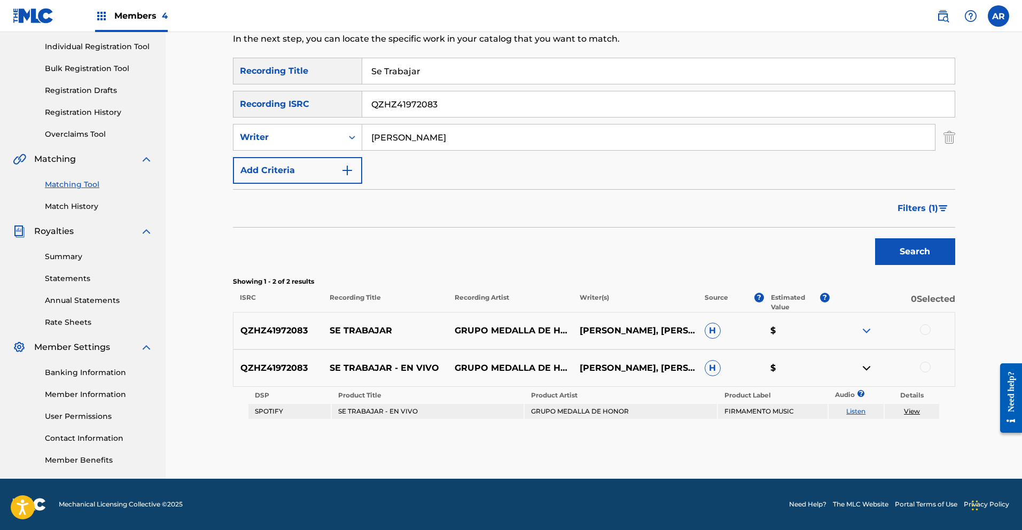
click at [854, 412] on link "Listen" at bounding box center [855, 411] width 19 height 8
click at [925, 330] on div at bounding box center [925, 329] width 11 height 11
click at [926, 366] on div at bounding box center [925, 367] width 11 height 11
click at [794, 439] on button "Match 2 Groups" at bounding box center [751, 443] width 118 height 27
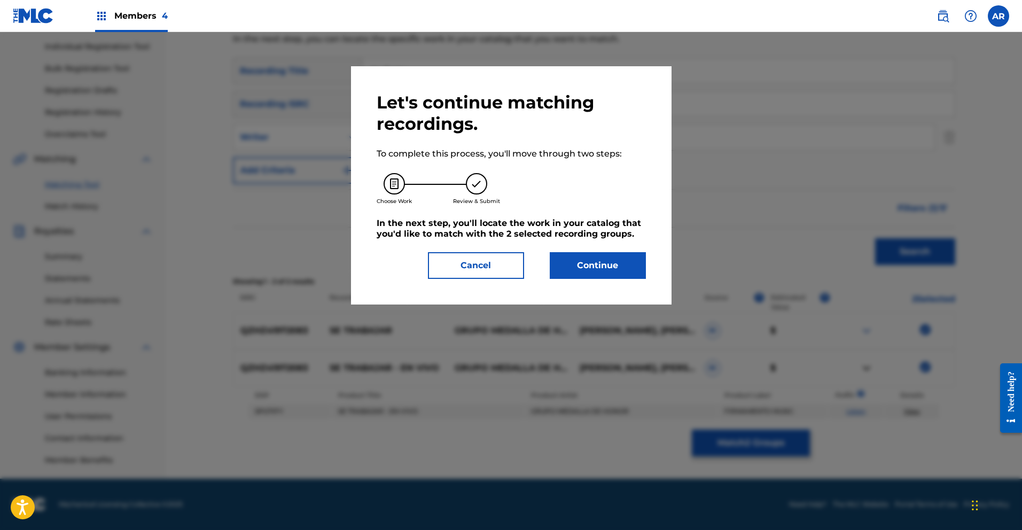
click at [609, 268] on button "Continue" at bounding box center [598, 265] width 96 height 27
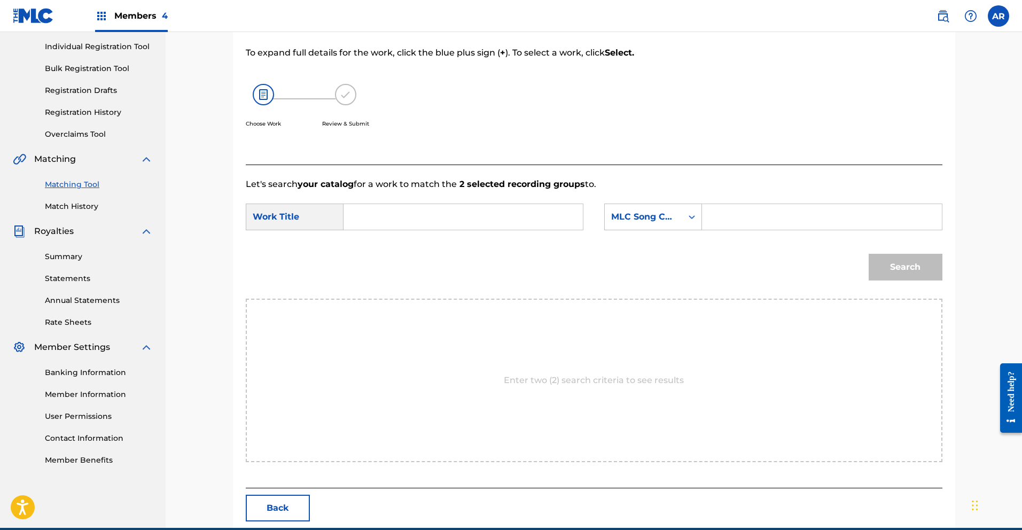
click at [509, 209] on input "Search Form" at bounding box center [463, 217] width 221 height 26
type input "se trabajar"
click at [383, 259] on div "se trabajar" at bounding box center [383, 247] width 60 height 32
click at [693, 218] on icon "Search Form" at bounding box center [692, 217] width 11 height 11
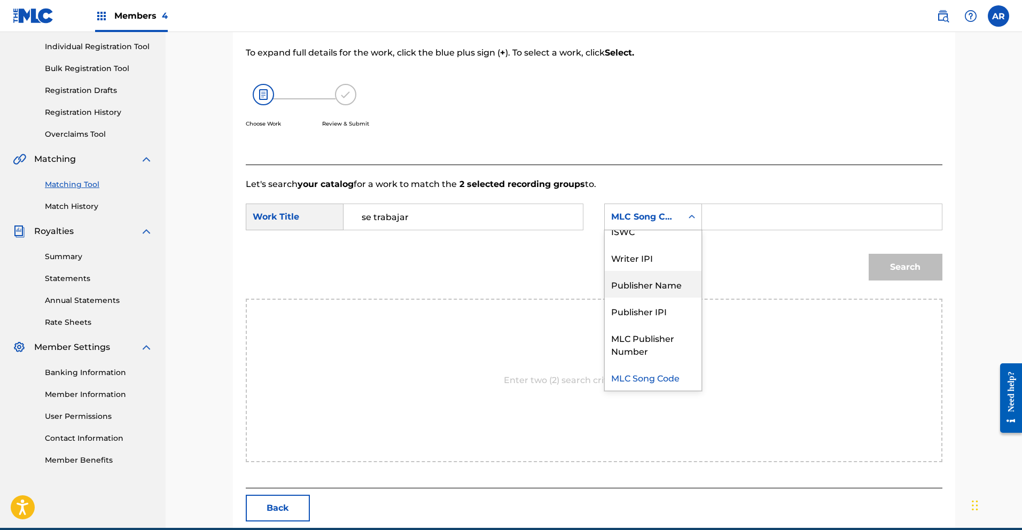
click at [686, 282] on div "Publisher Name" at bounding box center [653, 284] width 97 height 27
click at [730, 217] on input "Search Form" at bounding box center [821, 217] width 221 height 26
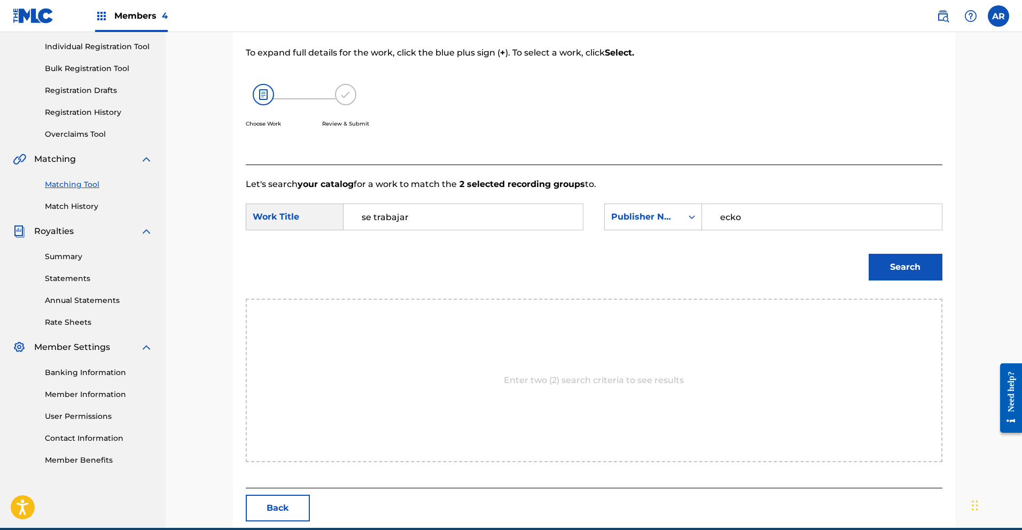
type input "ecko"
click at [925, 263] on button "Search" at bounding box center [906, 267] width 74 height 27
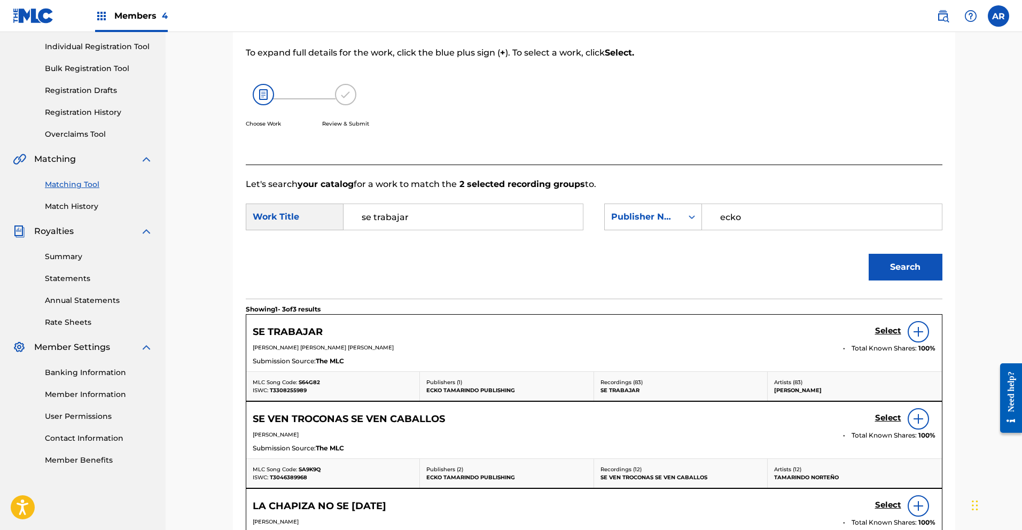
click at [891, 330] on h5 "Select" at bounding box center [888, 331] width 26 height 10
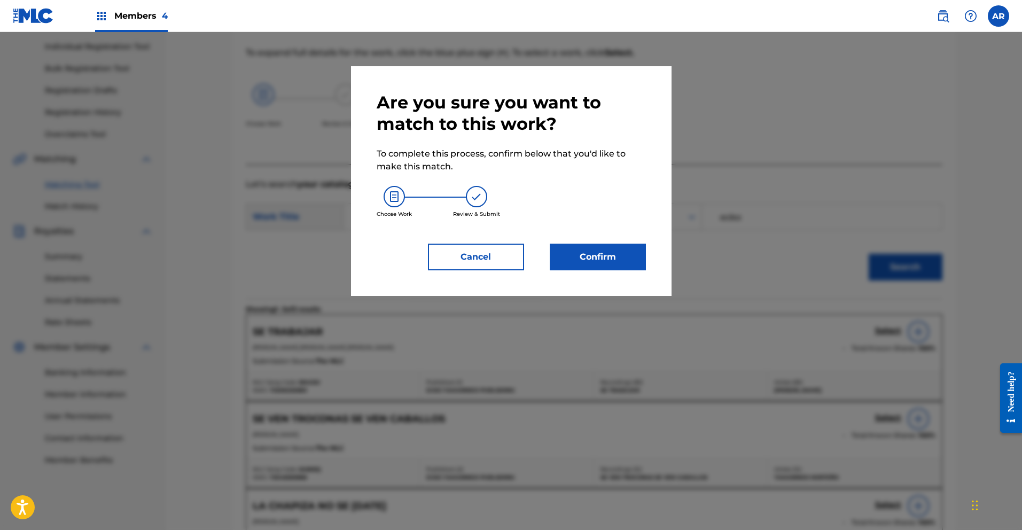
click at [587, 261] on button "Confirm" at bounding box center [598, 257] width 96 height 27
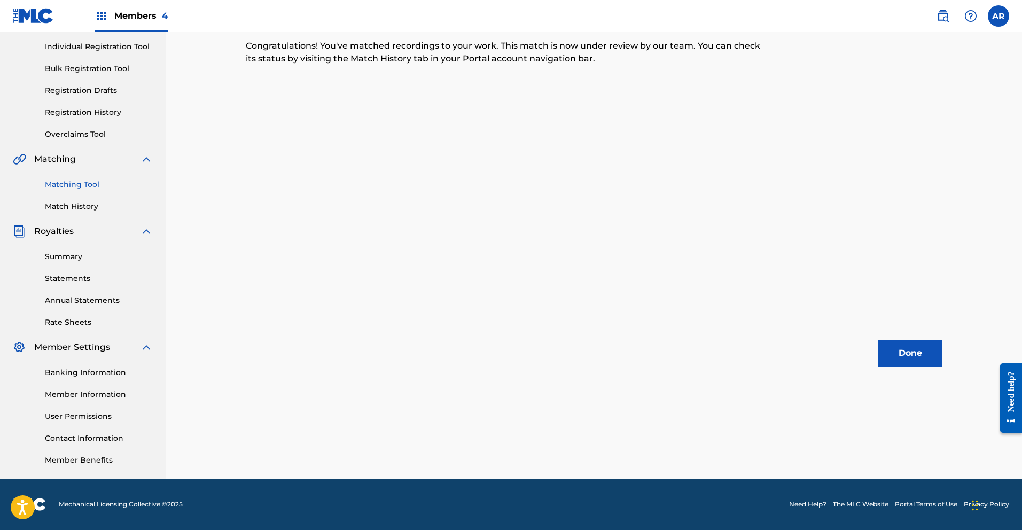
click at [919, 361] on button "Done" at bounding box center [910, 353] width 64 height 27
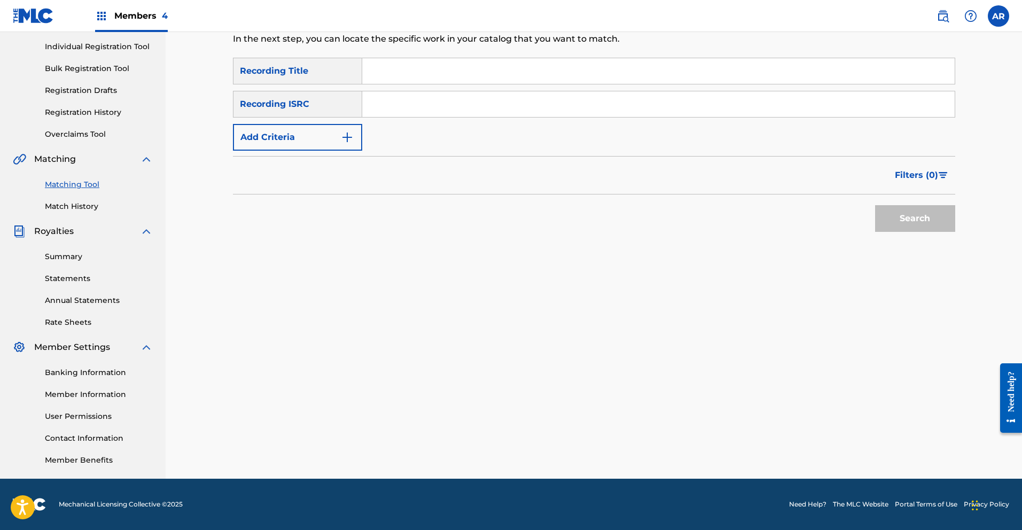
scroll to position [0, 0]
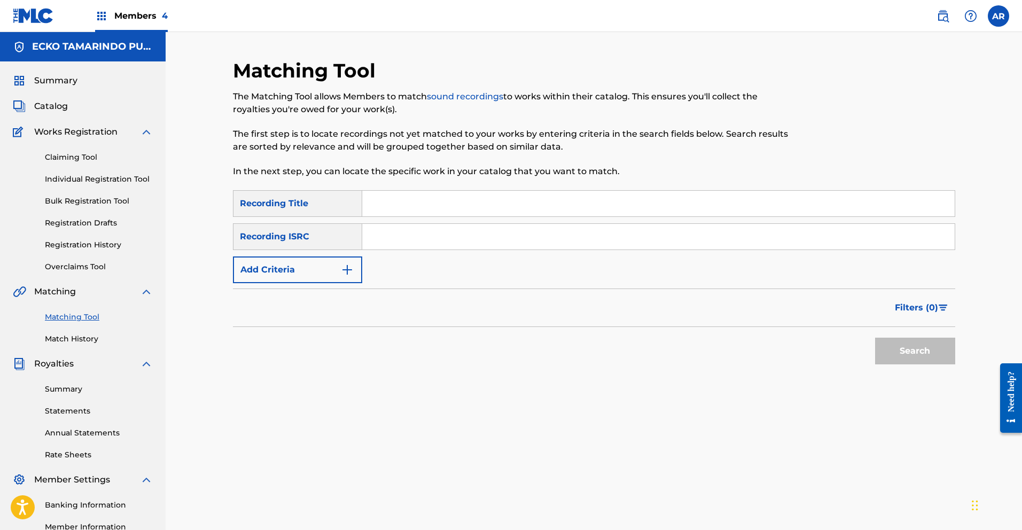
click at [451, 200] on input "Search Form" at bounding box center [658, 204] width 592 height 26
type input "Se Trabajar"
click at [402, 243] on input "Search Form" at bounding box center [658, 237] width 592 height 26
click at [353, 268] on img "Search Form" at bounding box center [347, 269] width 13 height 13
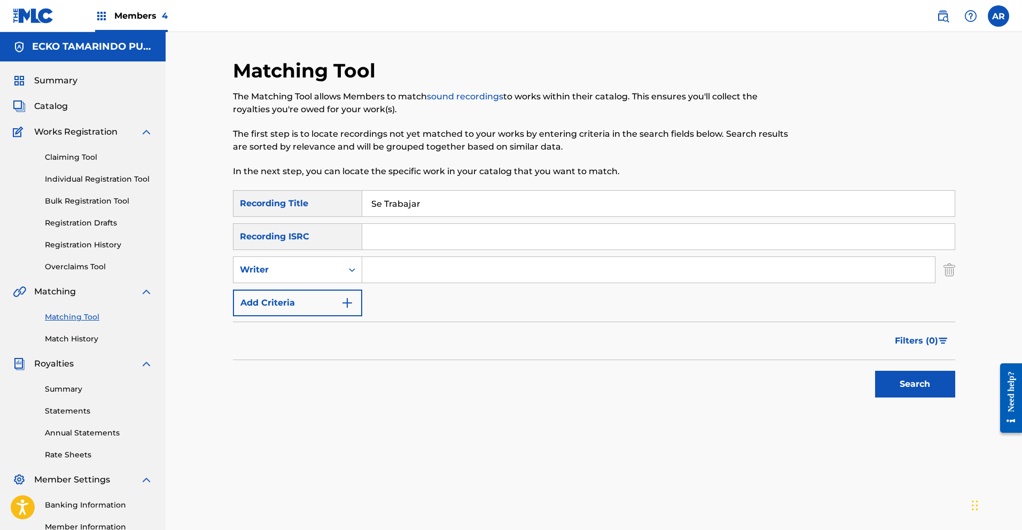
click at [396, 272] on input "Search Form" at bounding box center [648, 270] width 573 height 26
type input "[PERSON_NAME]"
click at [877, 381] on button "Search" at bounding box center [915, 384] width 80 height 27
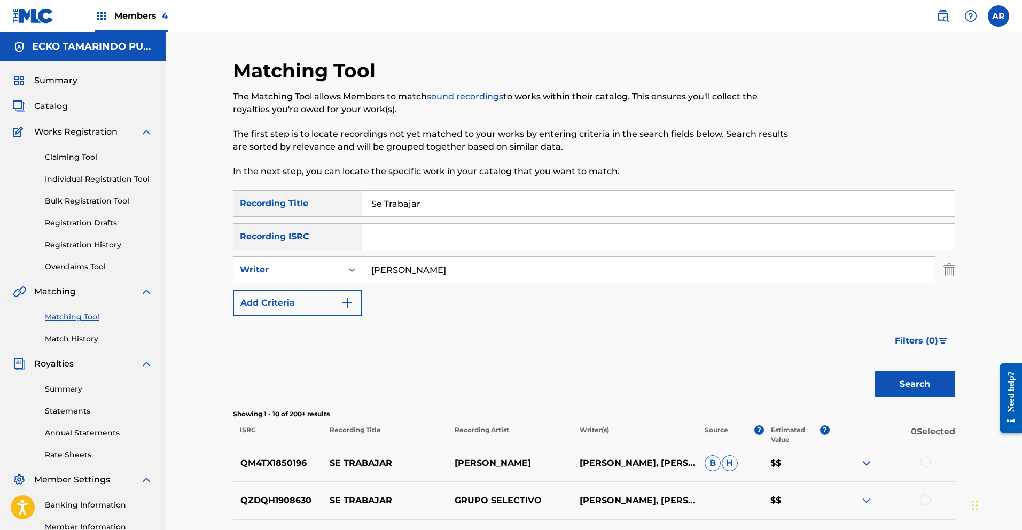
click at [930, 338] on span "Filters ( 0 )" at bounding box center [916, 340] width 43 height 13
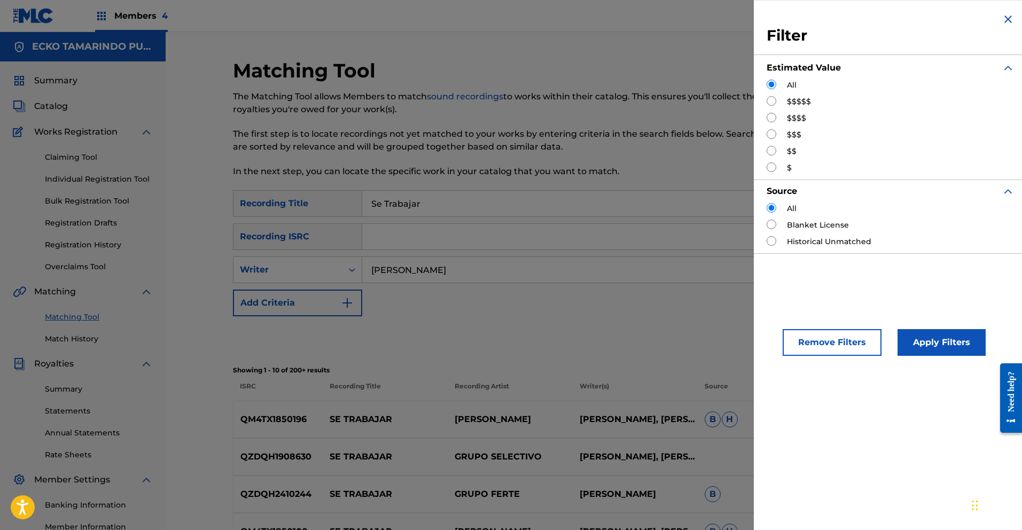
click at [767, 167] on input "Search Form" at bounding box center [772, 167] width 10 height 10
radio input "true"
click at [947, 345] on button "Apply Filters" at bounding box center [942, 342] width 88 height 27
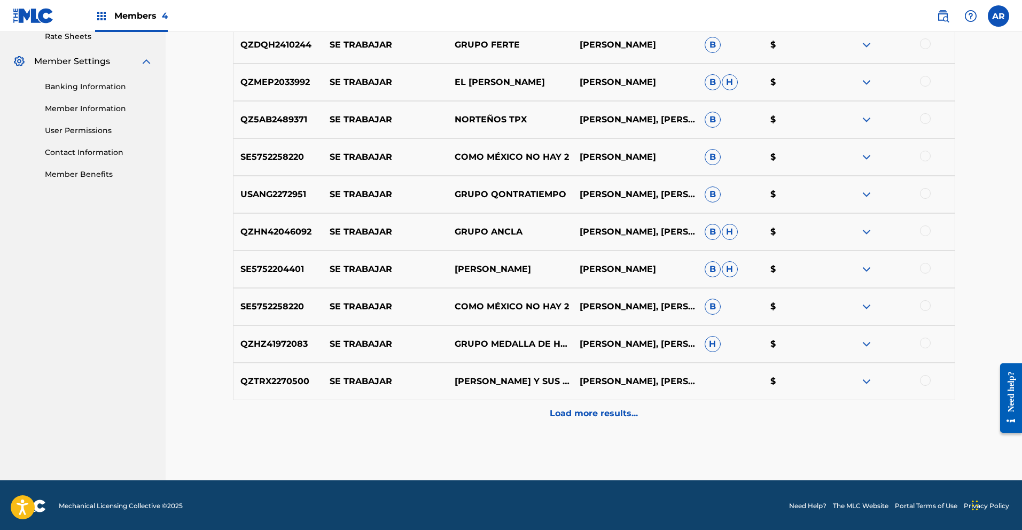
scroll to position [420, 0]
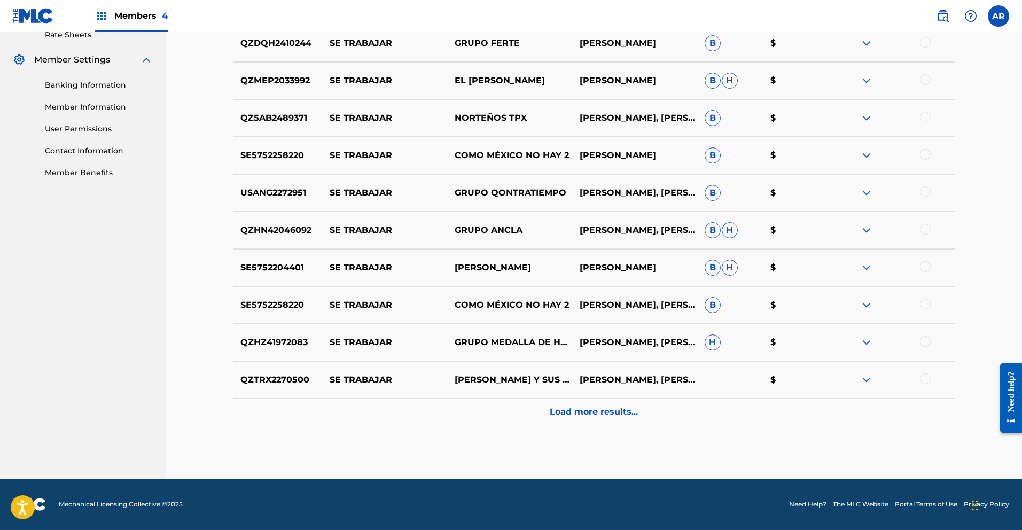
click at [588, 415] on p "Load more results..." at bounding box center [594, 412] width 88 height 13
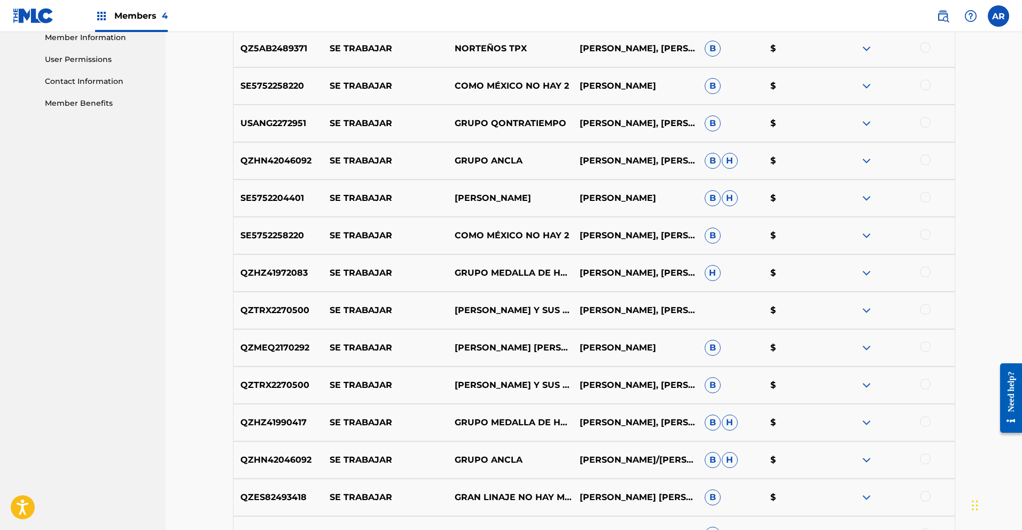
scroll to position [496, 0]
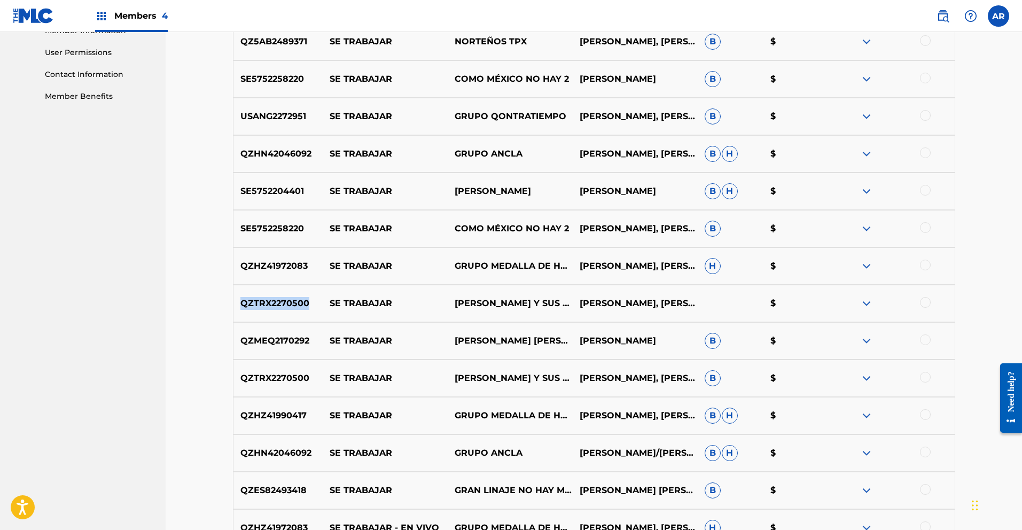
drag, startPoint x: 241, startPoint y: 303, endPoint x: 313, endPoint y: 303, distance: 71.1
click at [313, 303] on p "QZTRX2270500" at bounding box center [278, 303] width 90 height 13
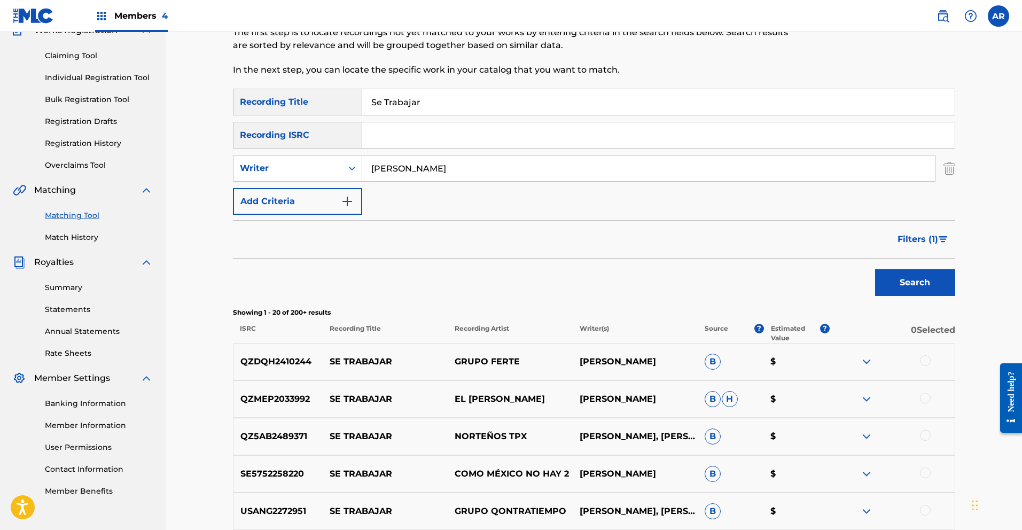
scroll to position [0, 0]
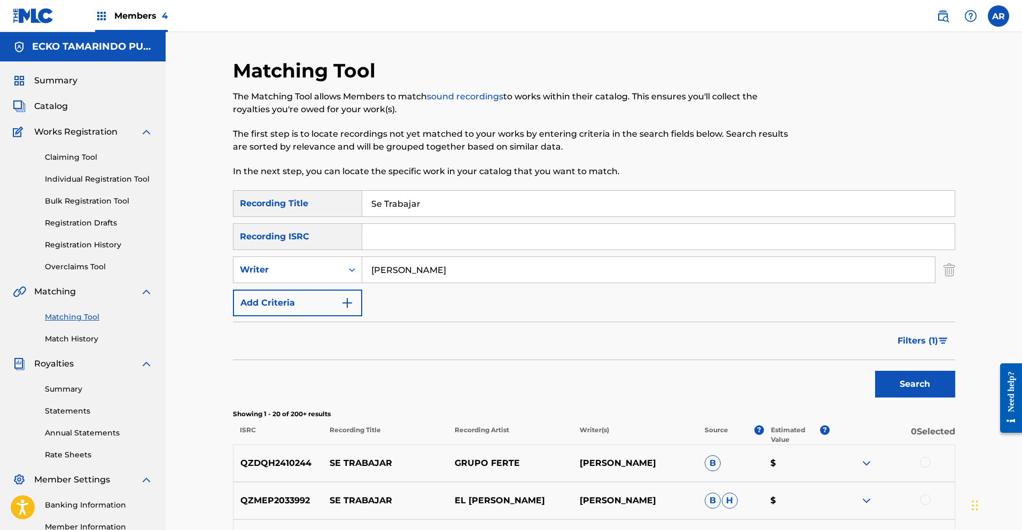
paste input "QZTRX2270500"
type input "QZTRX2270500"
click at [900, 381] on button "Search" at bounding box center [915, 384] width 80 height 27
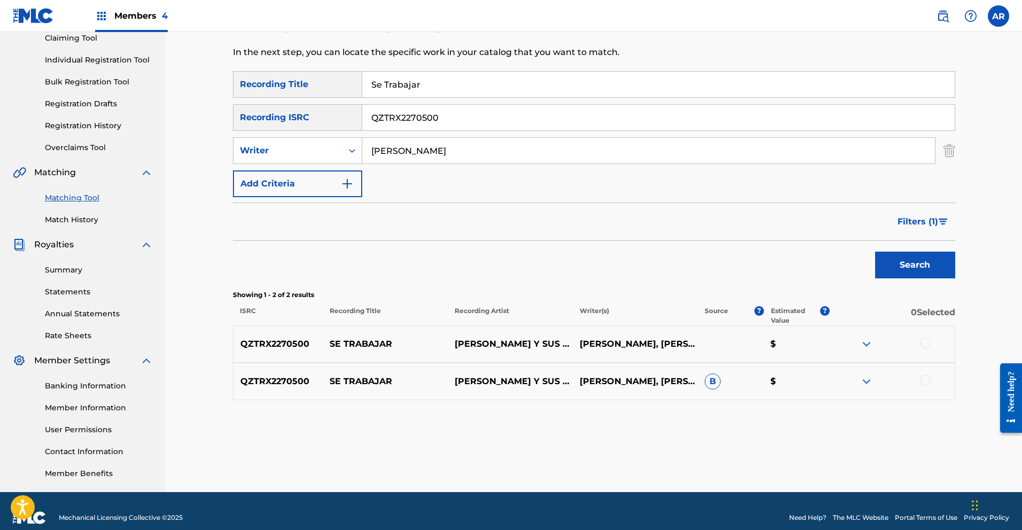
scroll to position [132, 0]
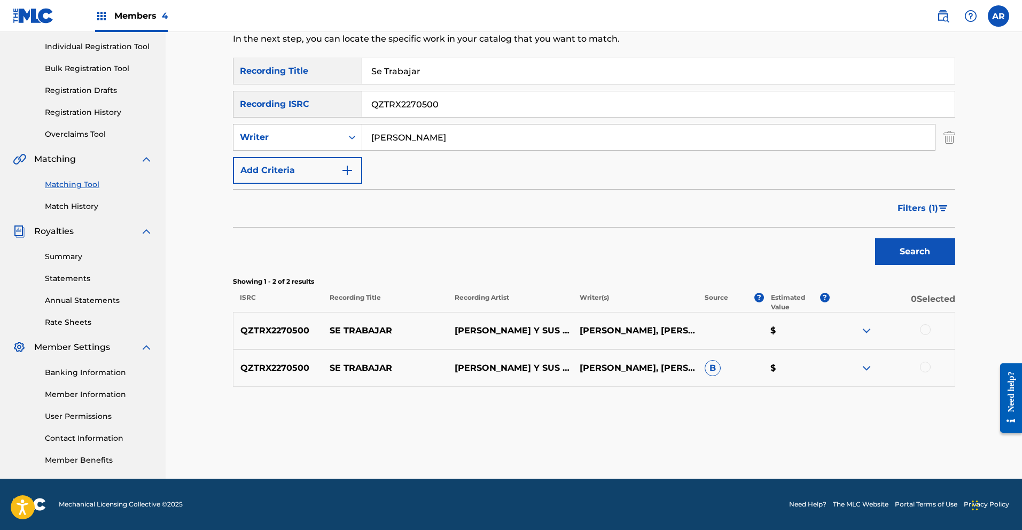
click at [868, 369] on img at bounding box center [866, 368] width 13 height 13
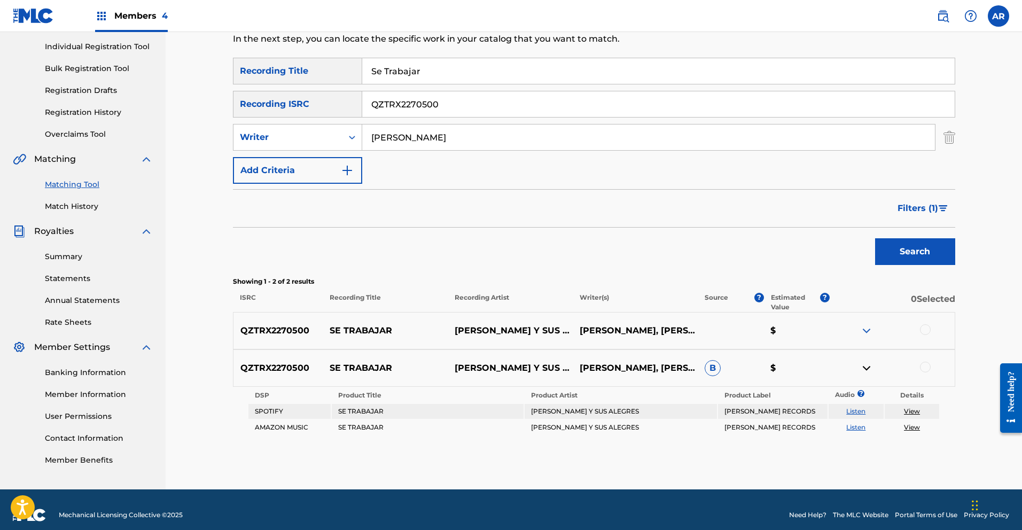
click at [860, 409] on link "Listen" at bounding box center [855, 411] width 19 height 8
click at [924, 331] on div at bounding box center [925, 329] width 11 height 11
click at [924, 365] on div at bounding box center [925, 367] width 11 height 11
click at [756, 438] on button "Match 2 Groups" at bounding box center [751, 443] width 118 height 27
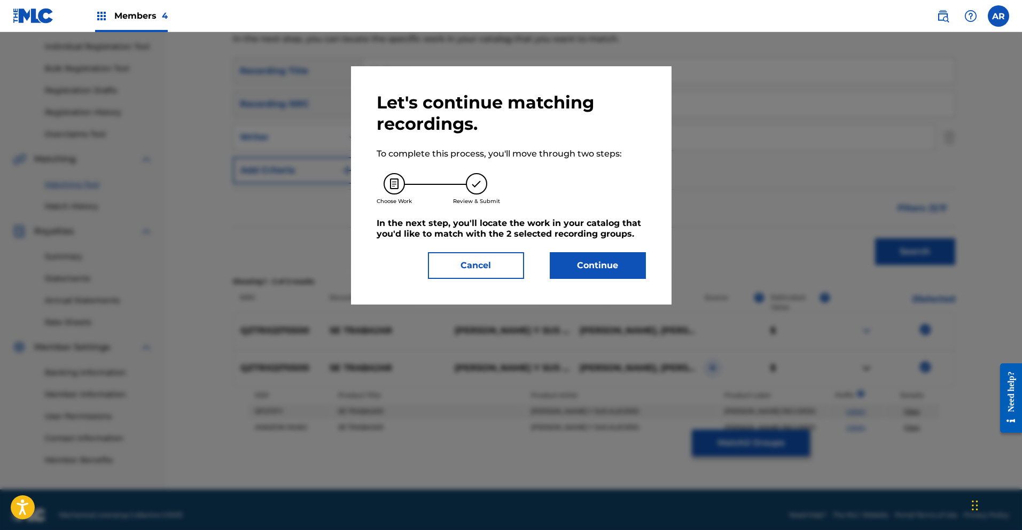
click at [601, 270] on button "Continue" at bounding box center [598, 265] width 96 height 27
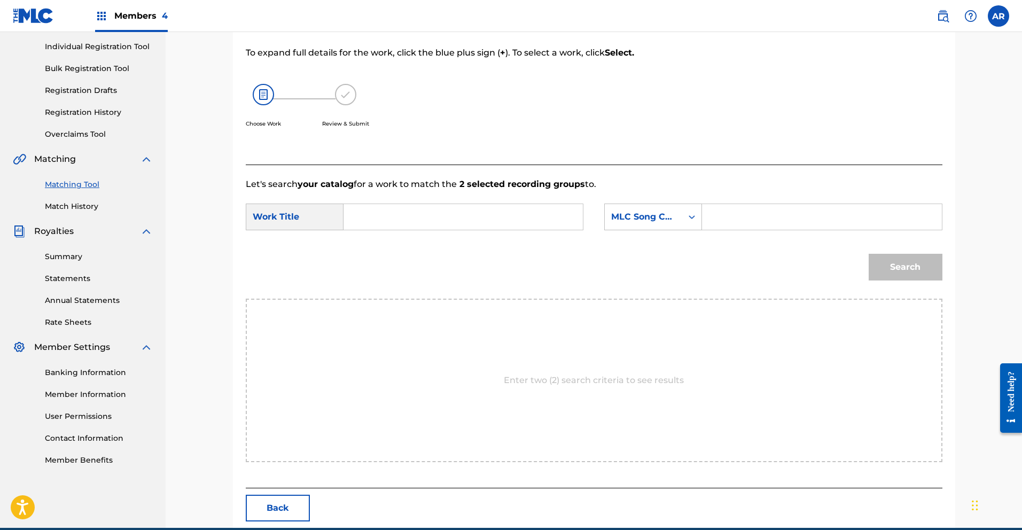
click at [434, 216] on input "Search Form" at bounding box center [463, 217] width 221 height 26
type input "se trabajar"
click at [396, 249] on strong "trabajar" at bounding box center [379, 253] width 35 height 10
click at [687, 214] on icon "Search Form" at bounding box center [692, 217] width 11 height 11
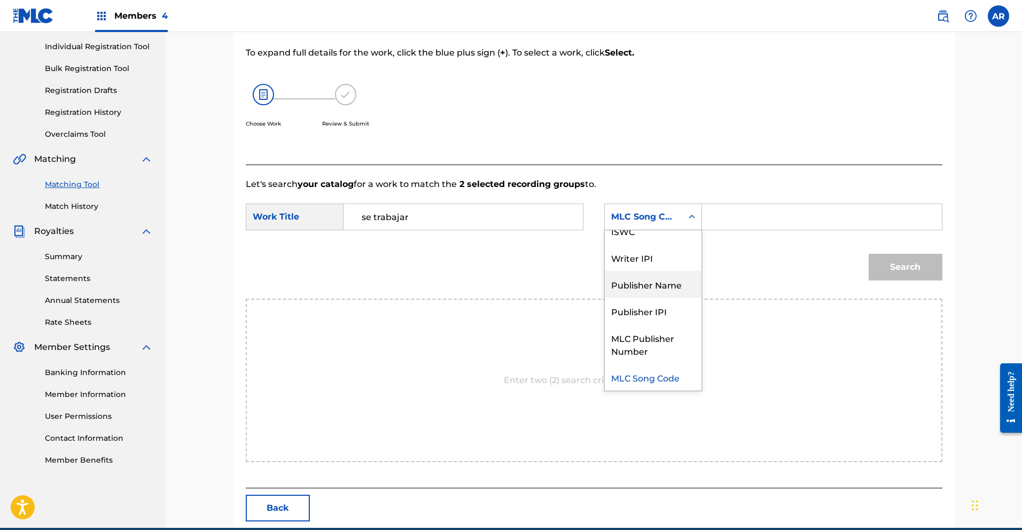
click at [677, 280] on div "Publisher Name" at bounding box center [653, 284] width 97 height 27
click at [728, 220] on input "Search Form" at bounding box center [821, 217] width 221 height 26
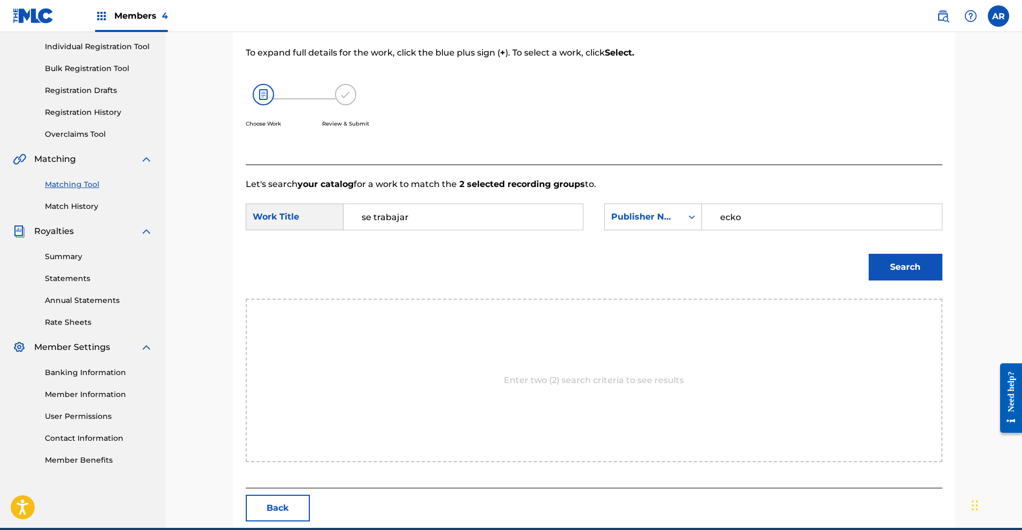
type input "ecko"
click at [896, 259] on button "Search" at bounding box center [906, 267] width 74 height 27
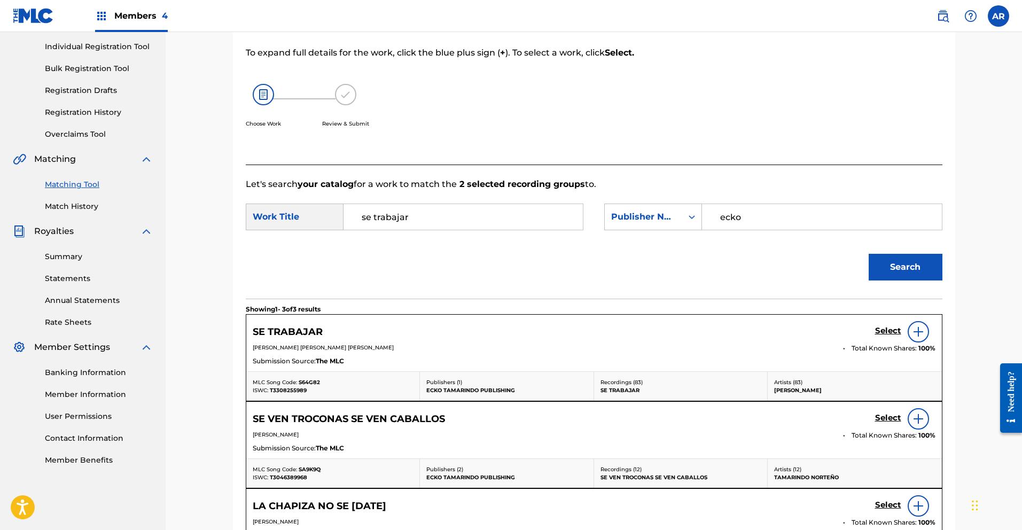
click at [883, 329] on h5 "Select" at bounding box center [888, 331] width 26 height 10
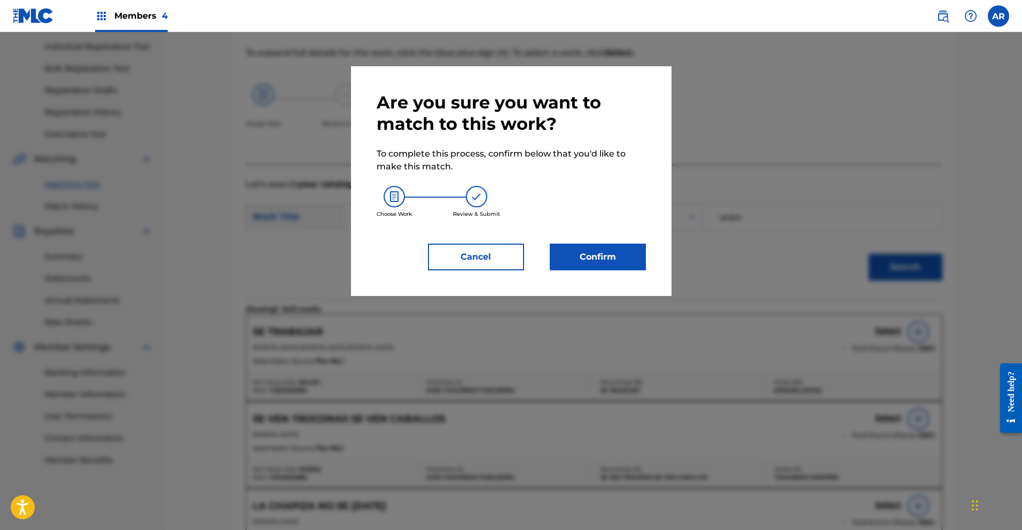
click at [631, 255] on button "Confirm" at bounding box center [598, 257] width 96 height 27
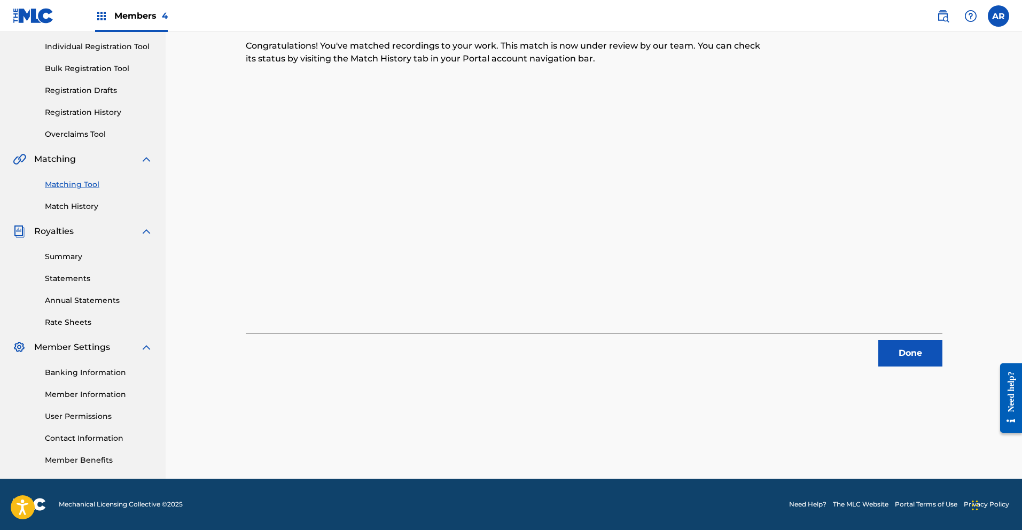
click at [895, 352] on button "Done" at bounding box center [910, 353] width 64 height 27
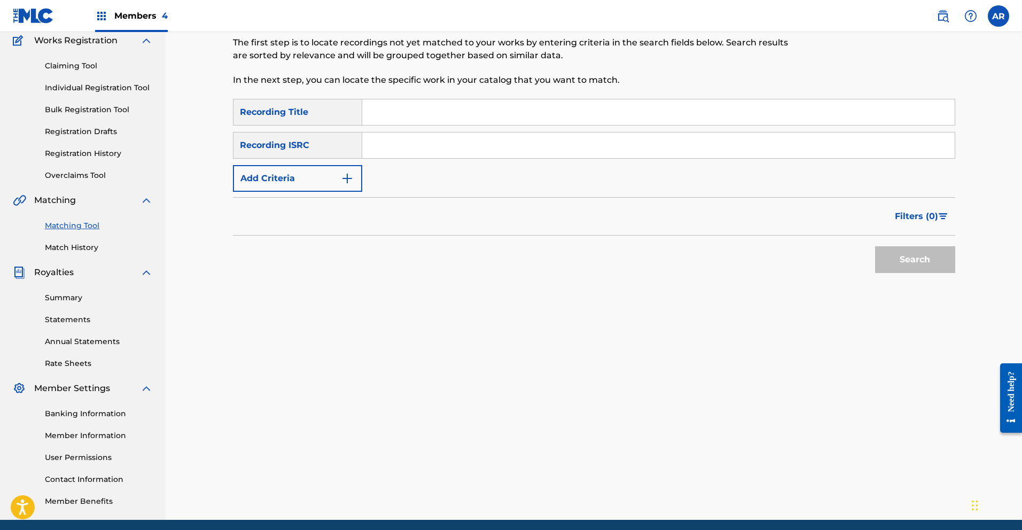
scroll to position [0, 0]
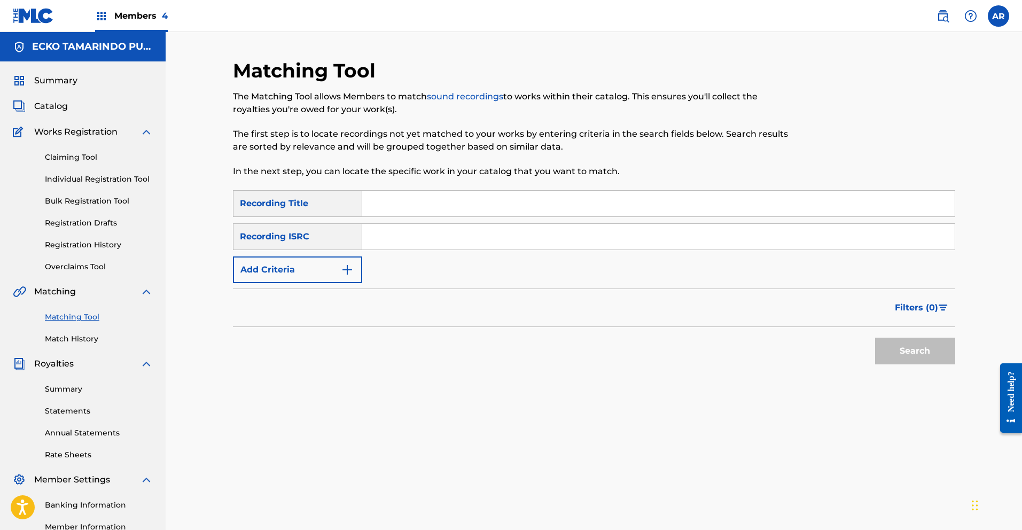
click at [502, 199] on input "Search Form" at bounding box center [658, 204] width 592 height 26
type input "Se Trabajar"
click at [349, 265] on img "Search Form" at bounding box center [347, 269] width 13 height 13
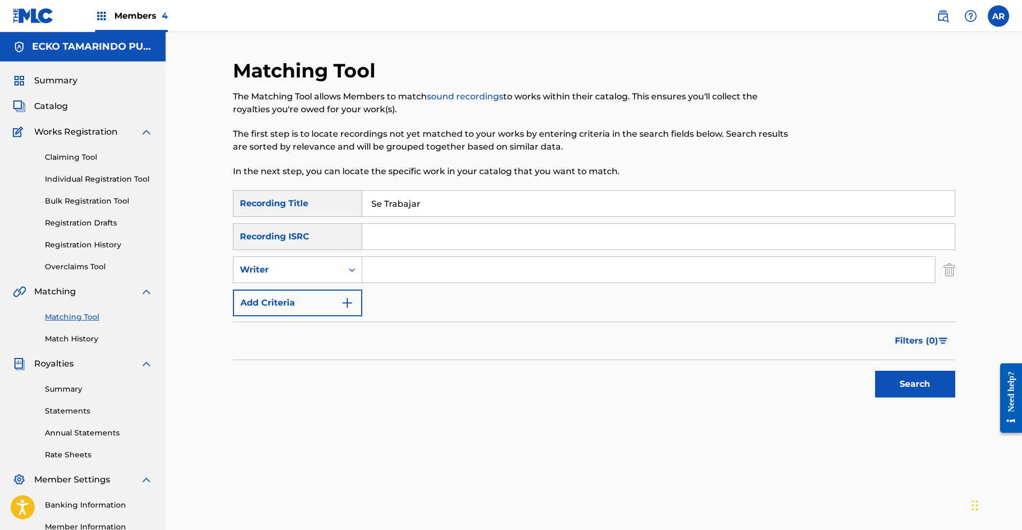
click at [401, 269] on input "Search Form" at bounding box center [648, 270] width 573 height 26
type input "[PERSON_NAME]"
click at [911, 382] on button "Search" at bounding box center [915, 384] width 80 height 27
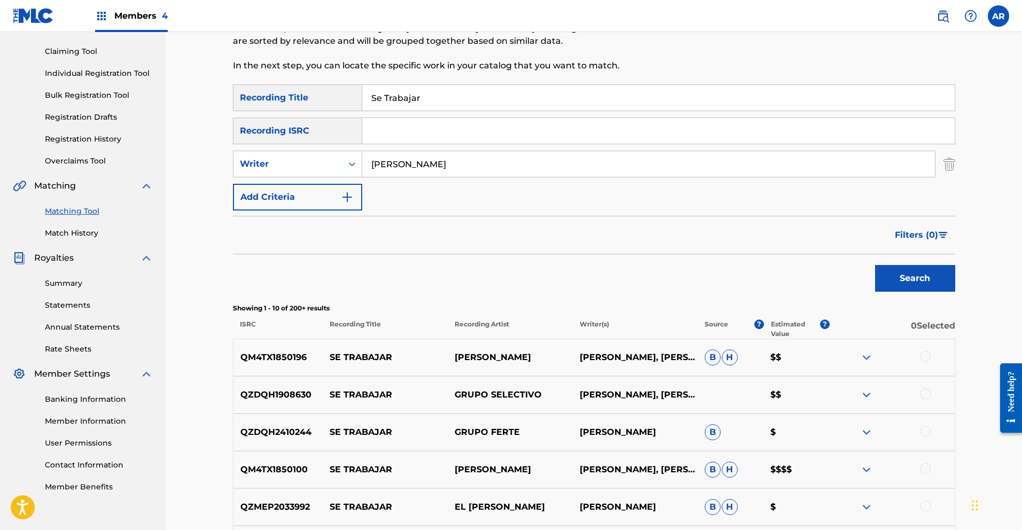
scroll to position [150, 0]
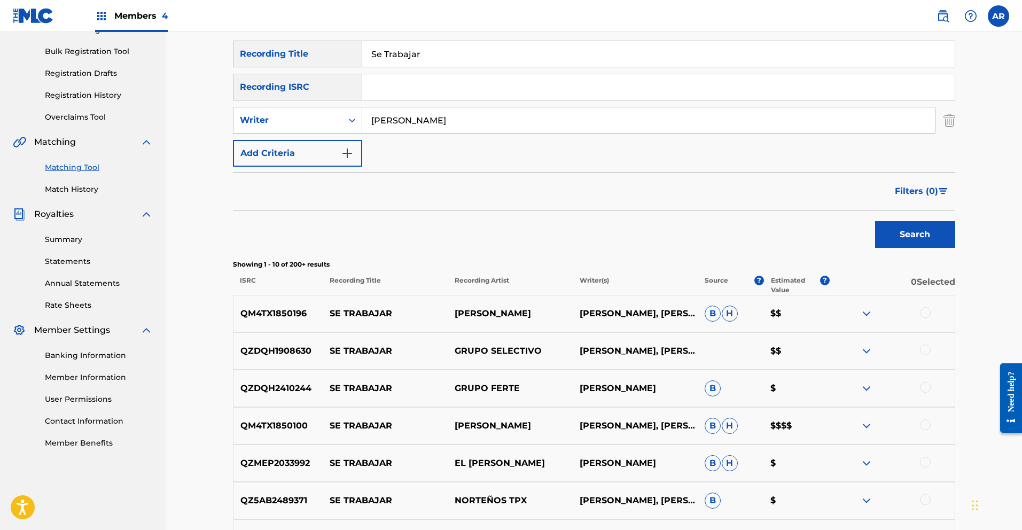
click at [927, 190] on span "Filters ( 0 )" at bounding box center [916, 191] width 43 height 13
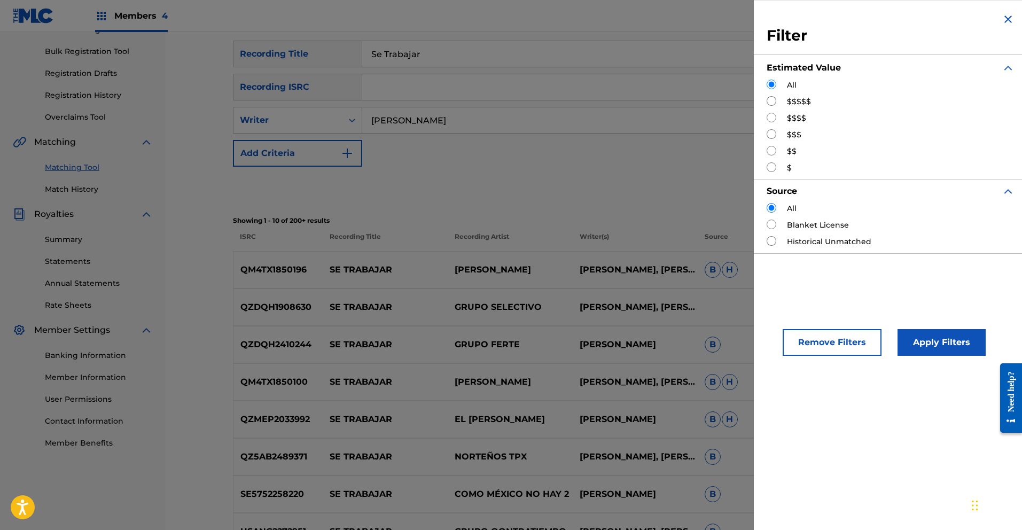
click at [767, 166] on input "Search Form" at bounding box center [772, 167] width 10 height 10
radio input "true"
click at [916, 332] on button "Apply Filters" at bounding box center [942, 342] width 88 height 27
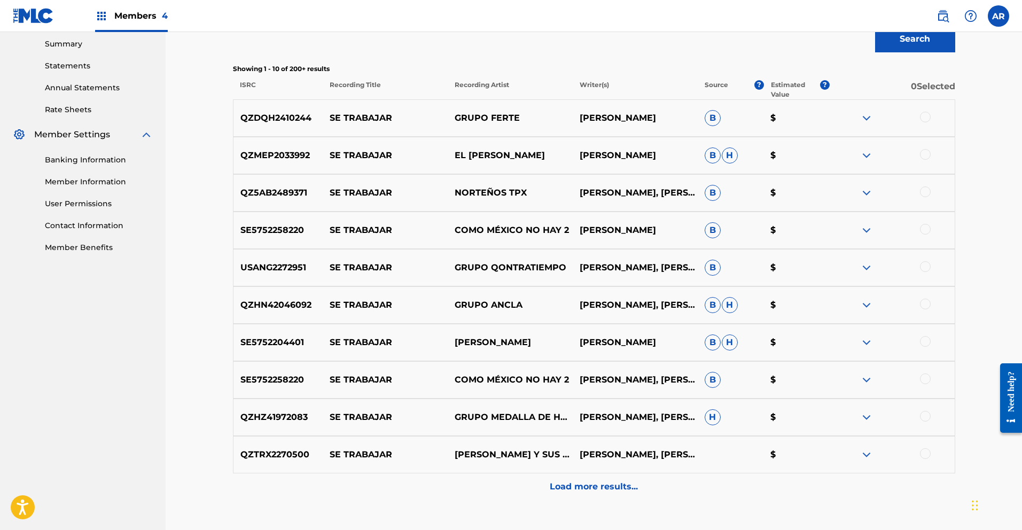
scroll to position [420, 0]
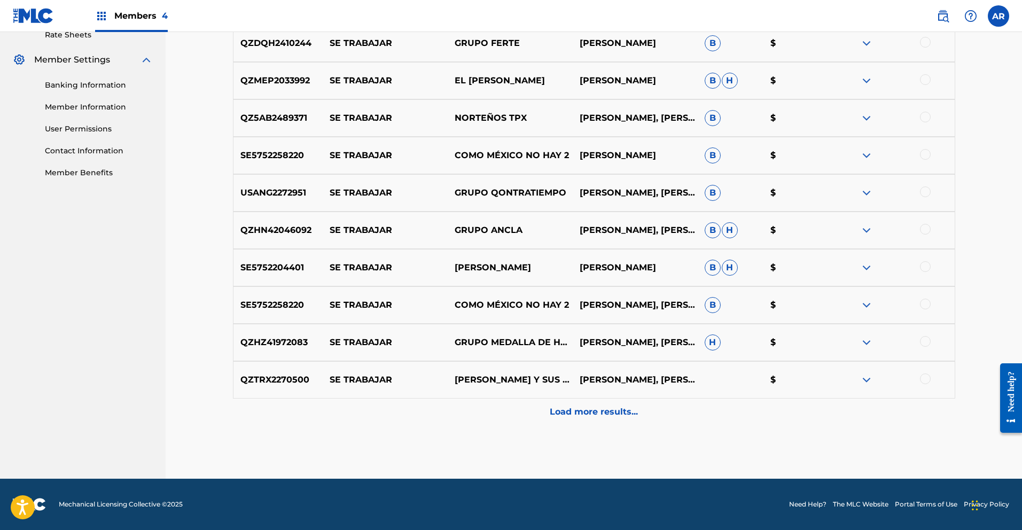
click at [620, 407] on p "Load more results..." at bounding box center [594, 412] width 88 height 13
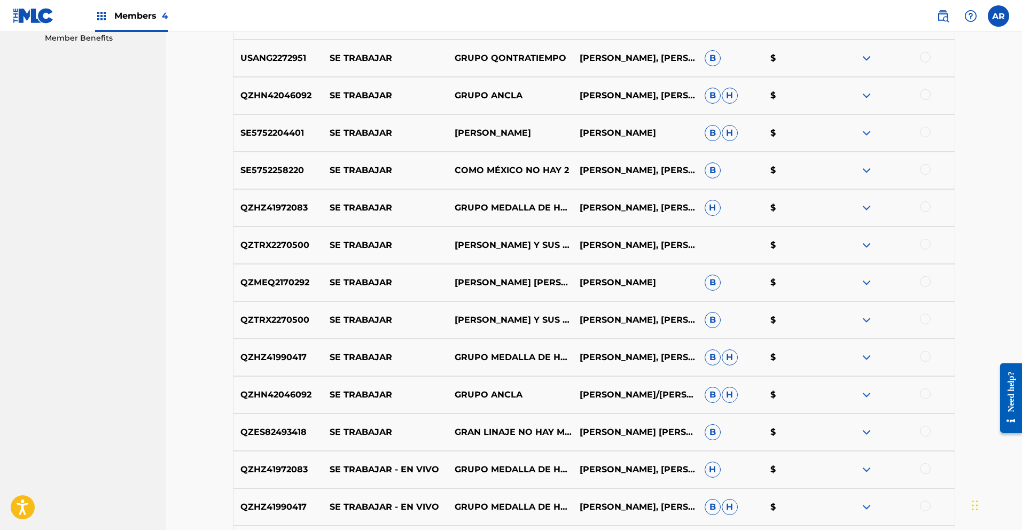
scroll to position [555, 0]
drag, startPoint x: 242, startPoint y: 283, endPoint x: 316, endPoint y: 280, distance: 73.8
click at [316, 280] on p "QZMEQ2170292" at bounding box center [278, 282] width 90 height 13
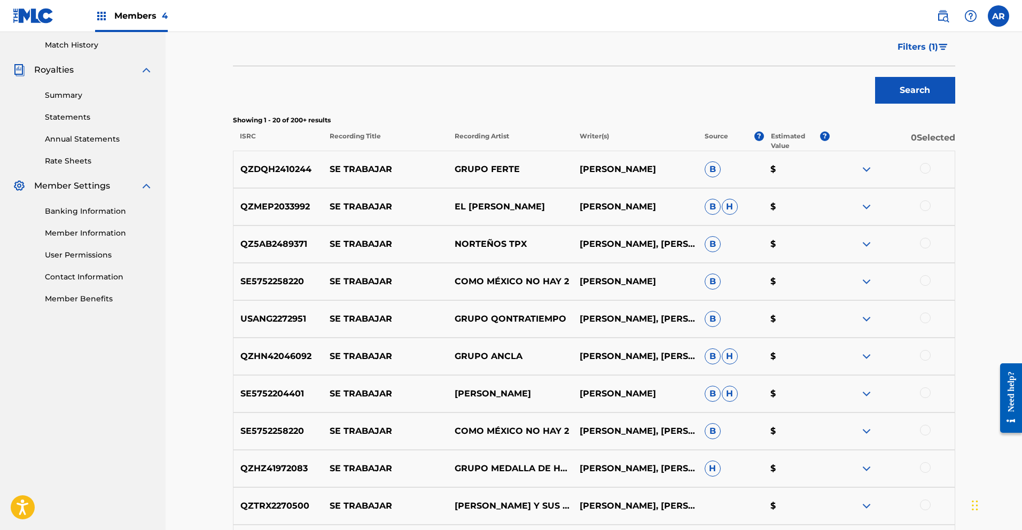
scroll to position [0, 0]
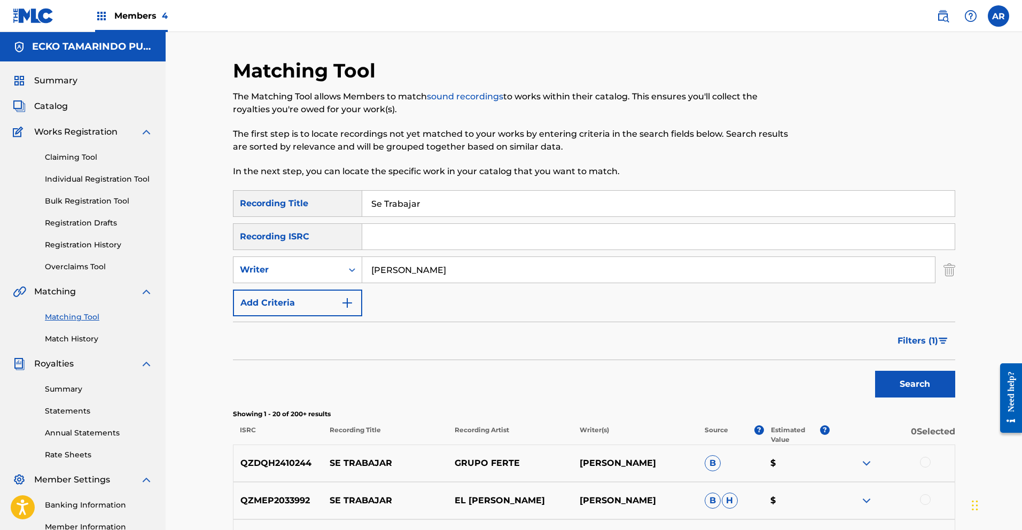
paste input "QZMEQ2170292"
type input "QZMEQ2170292"
click at [923, 379] on button "Search" at bounding box center [915, 384] width 80 height 27
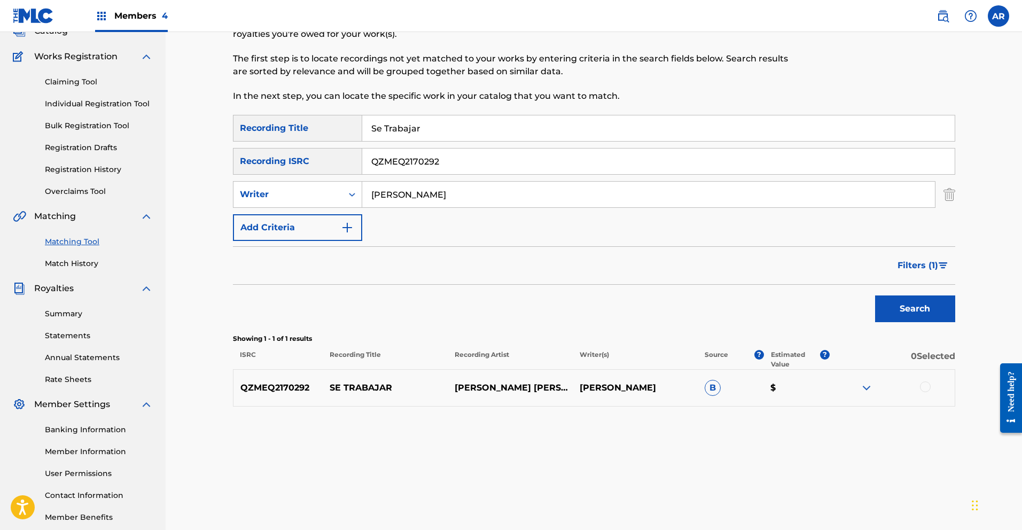
scroll to position [77, 0]
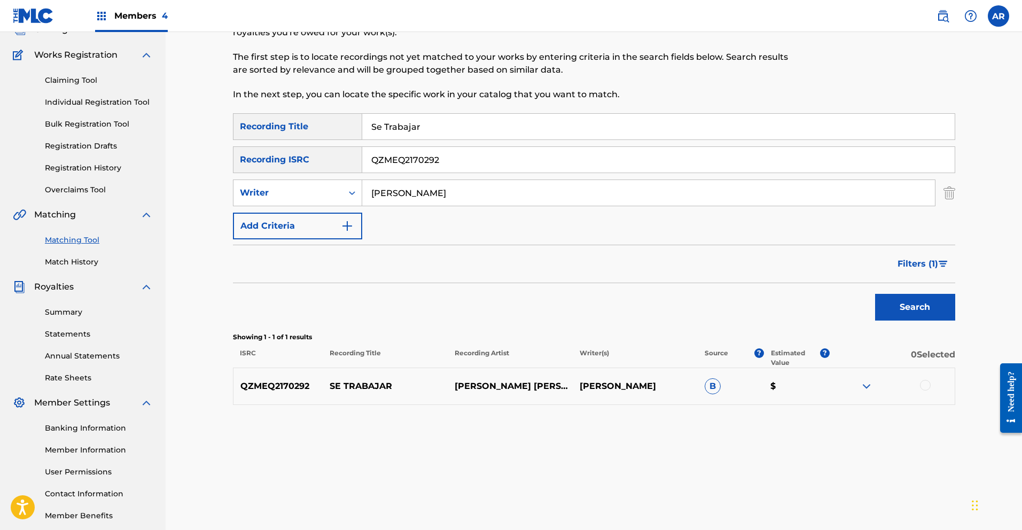
click at [866, 383] on img at bounding box center [866, 386] width 13 height 13
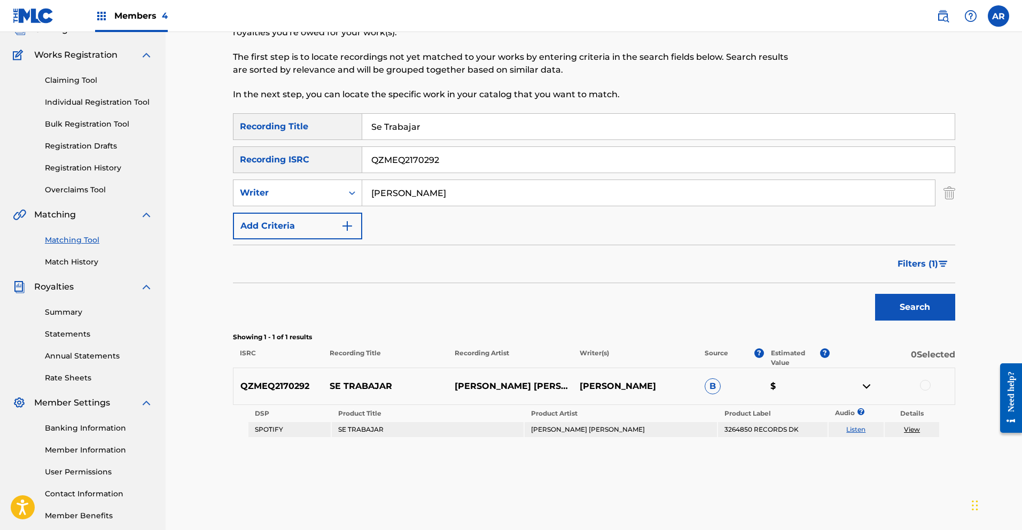
click at [853, 430] on link "Listen" at bounding box center [855, 429] width 19 height 8
click at [926, 386] on div at bounding box center [925, 385] width 11 height 11
click at [787, 436] on button "Match 1 Group" at bounding box center [751, 443] width 118 height 27
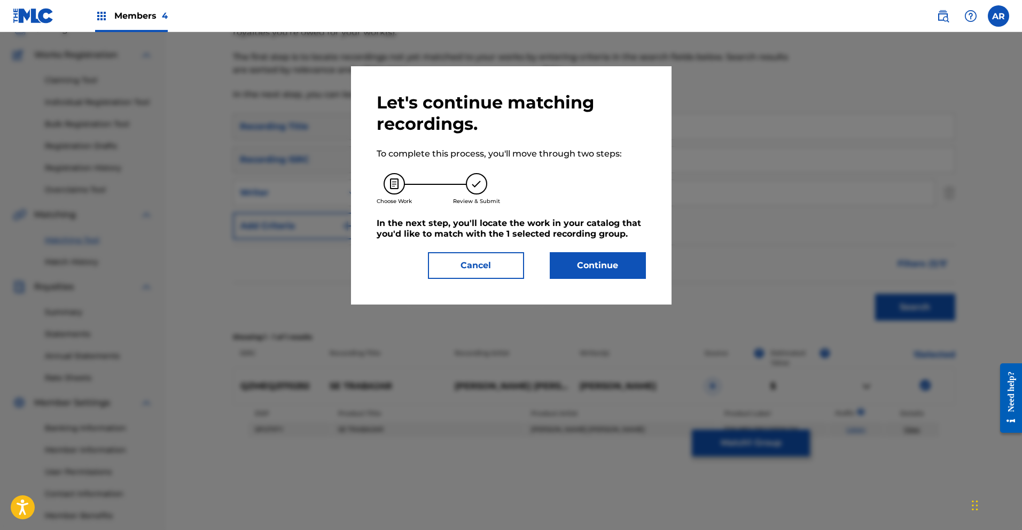
click at [584, 260] on button "Continue" at bounding box center [598, 265] width 96 height 27
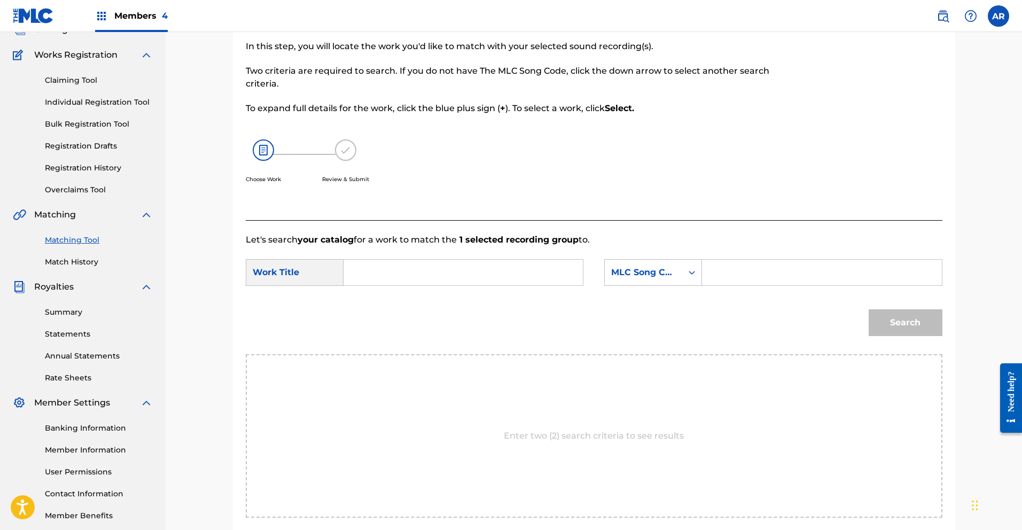
click at [487, 269] on input "Search Form" at bounding box center [463, 273] width 221 height 26
type input "se trabajar"
click at [401, 310] on div "se trabajar" at bounding box center [383, 303] width 60 height 32
click at [691, 274] on icon "Search Form" at bounding box center [692, 272] width 11 height 11
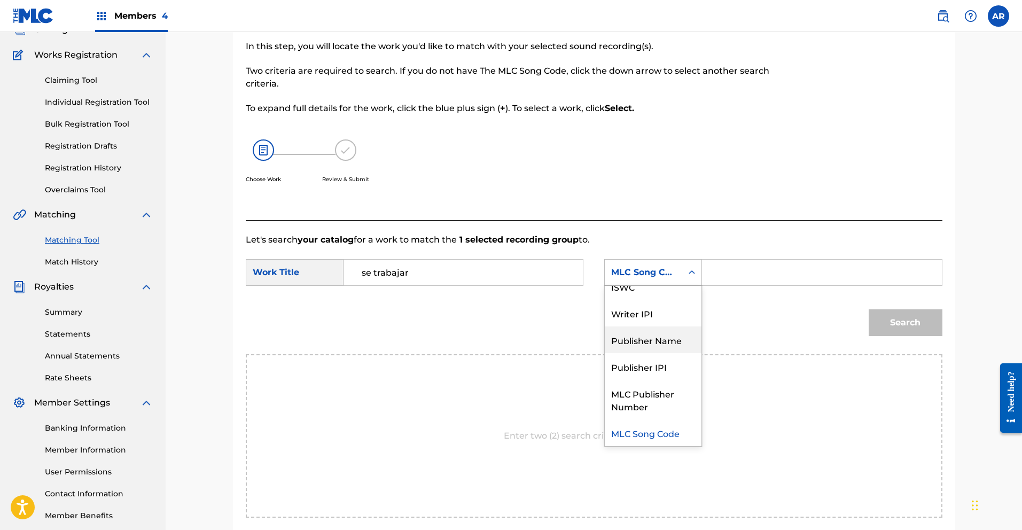
click at [688, 334] on div "Publisher Name" at bounding box center [653, 339] width 97 height 27
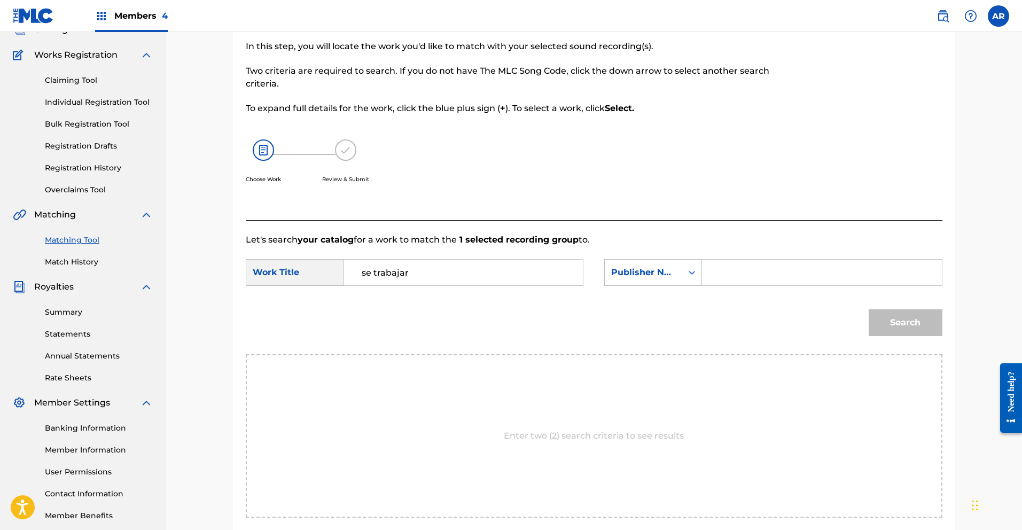
click at [726, 283] on input "Search Form" at bounding box center [821, 273] width 221 height 26
type input "ecko"
click at [909, 324] on button "Search" at bounding box center [906, 322] width 74 height 27
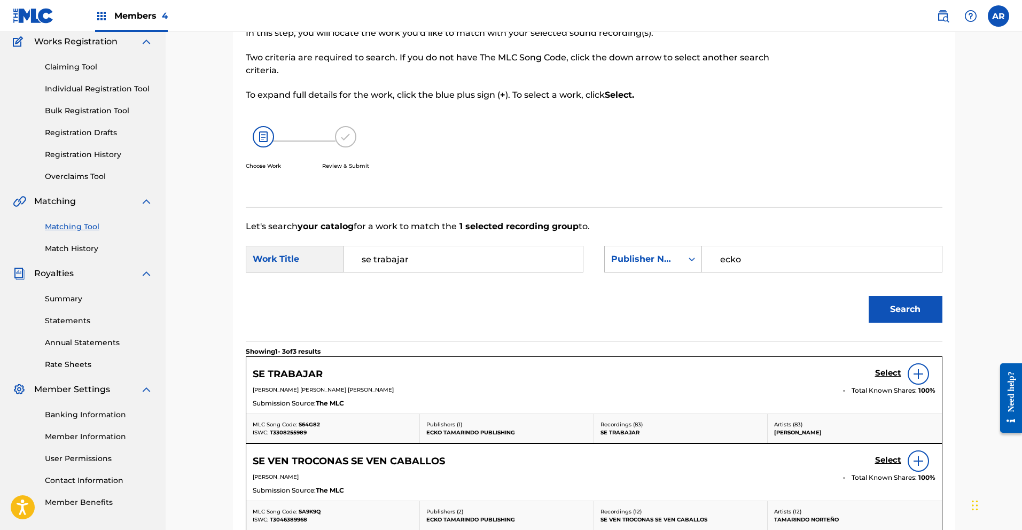
scroll to position [91, 0]
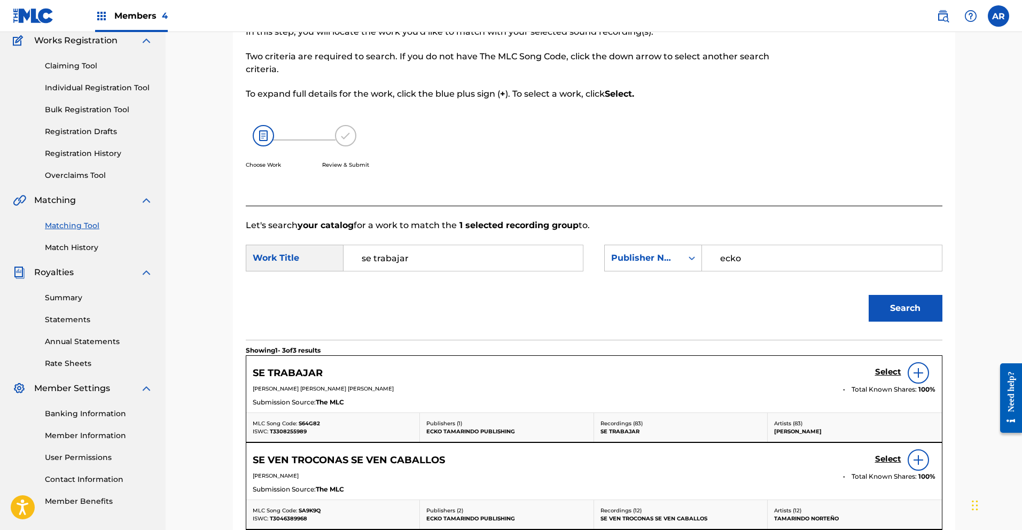
click at [891, 371] on h5 "Select" at bounding box center [888, 372] width 26 height 10
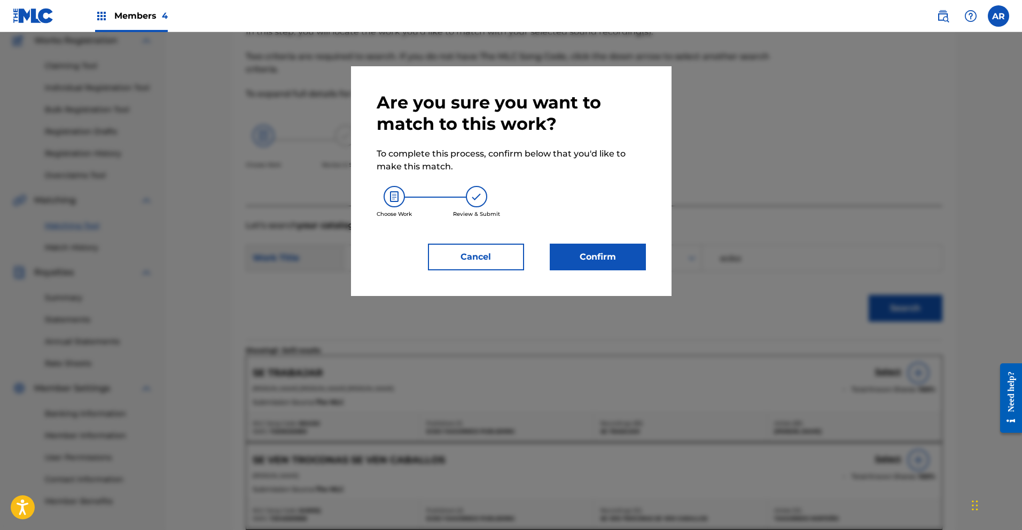
click at [610, 260] on button "Confirm" at bounding box center [598, 257] width 96 height 27
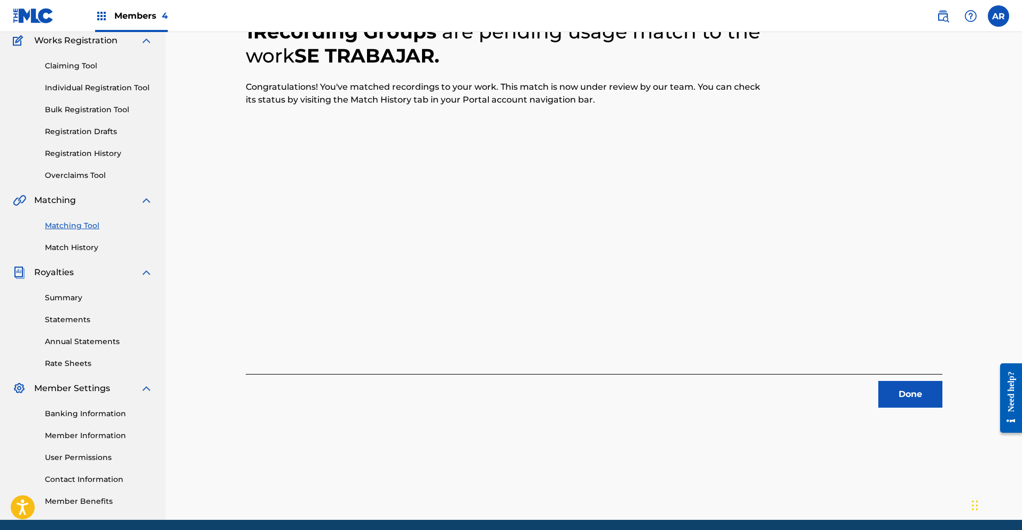
click at [895, 402] on button "Done" at bounding box center [910, 394] width 64 height 27
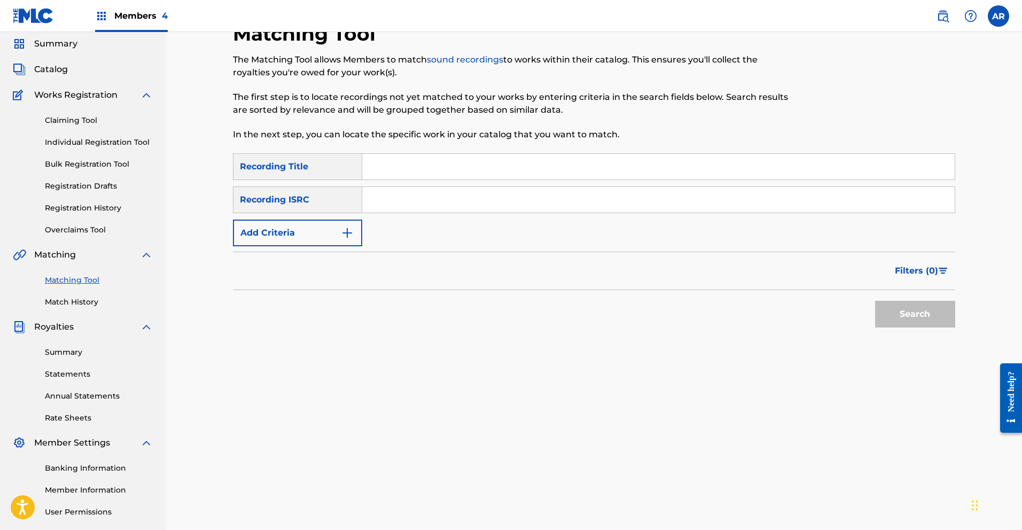
scroll to position [0, 0]
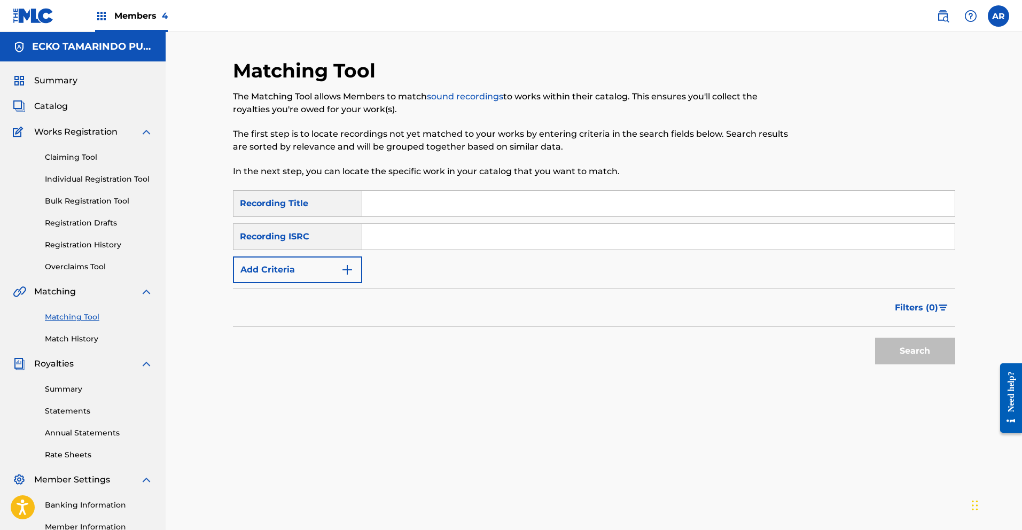
click at [400, 201] on input "Search Form" at bounding box center [658, 204] width 592 height 26
type input "Se Trabajar"
click at [349, 266] on img "Search Form" at bounding box center [347, 269] width 13 height 13
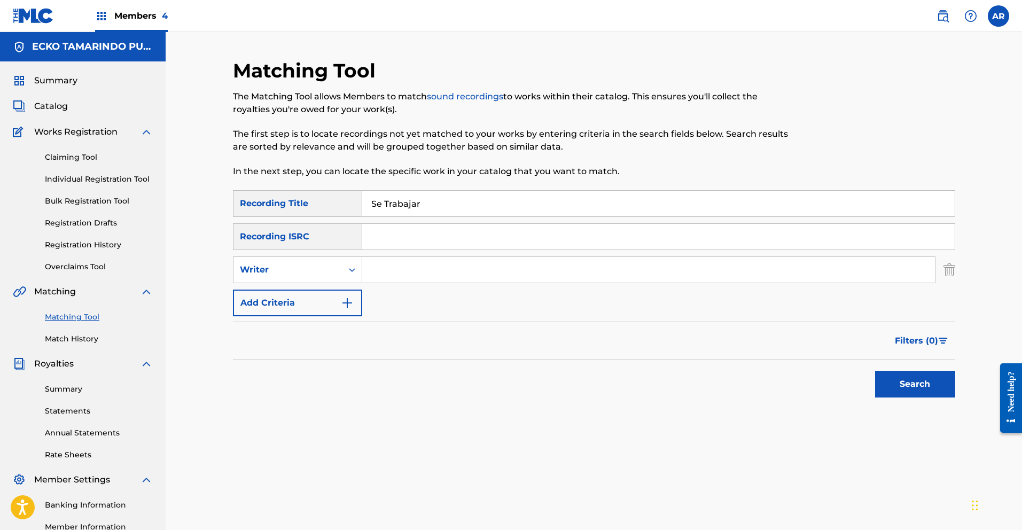
click at [404, 271] on input "Search Form" at bounding box center [648, 270] width 573 height 26
type input "[PERSON_NAME]"
click at [899, 380] on button "Search" at bounding box center [915, 384] width 80 height 27
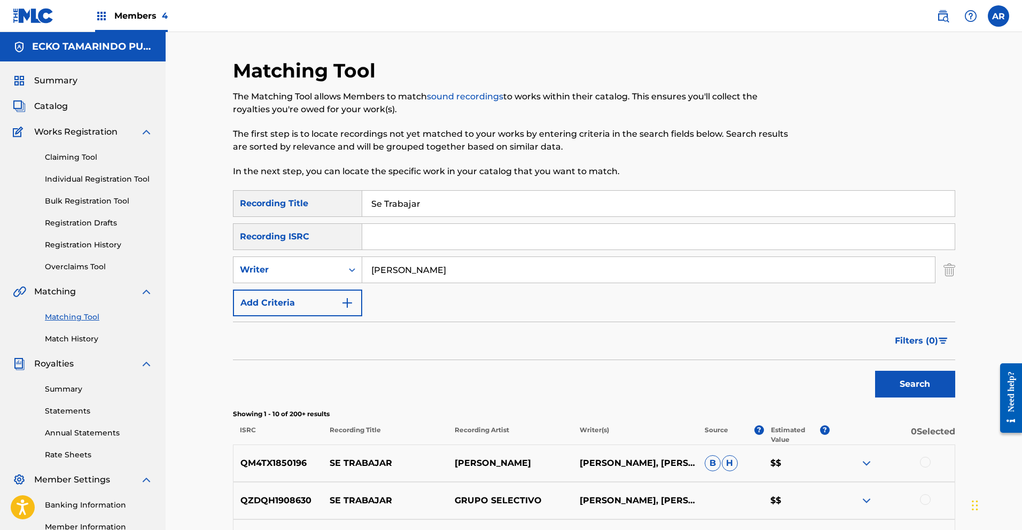
click at [925, 336] on span "Filters ( 0 )" at bounding box center [916, 340] width 43 height 13
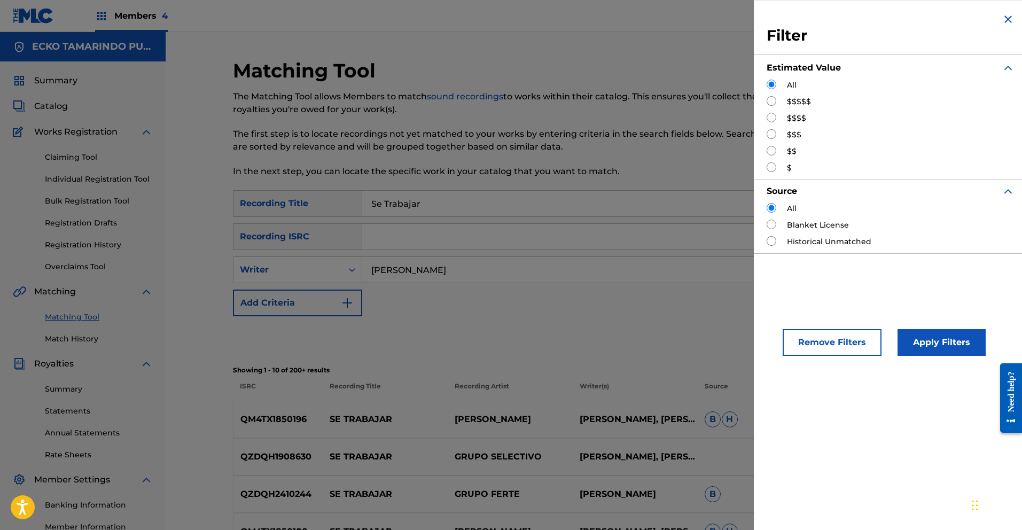
click at [773, 165] on input "Search Form" at bounding box center [772, 167] width 10 height 10
radio input "true"
click at [946, 342] on button "Apply Filters" at bounding box center [942, 342] width 88 height 27
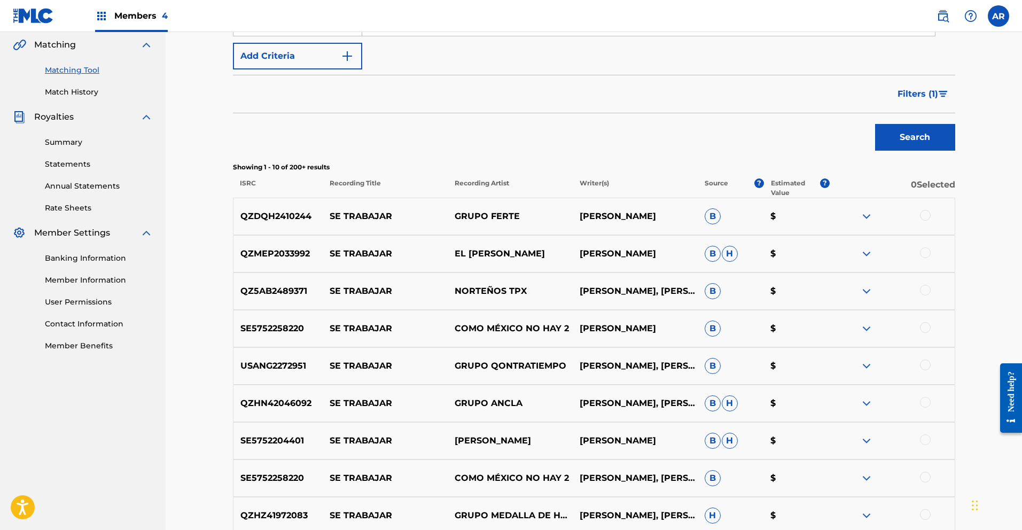
scroll to position [420, 0]
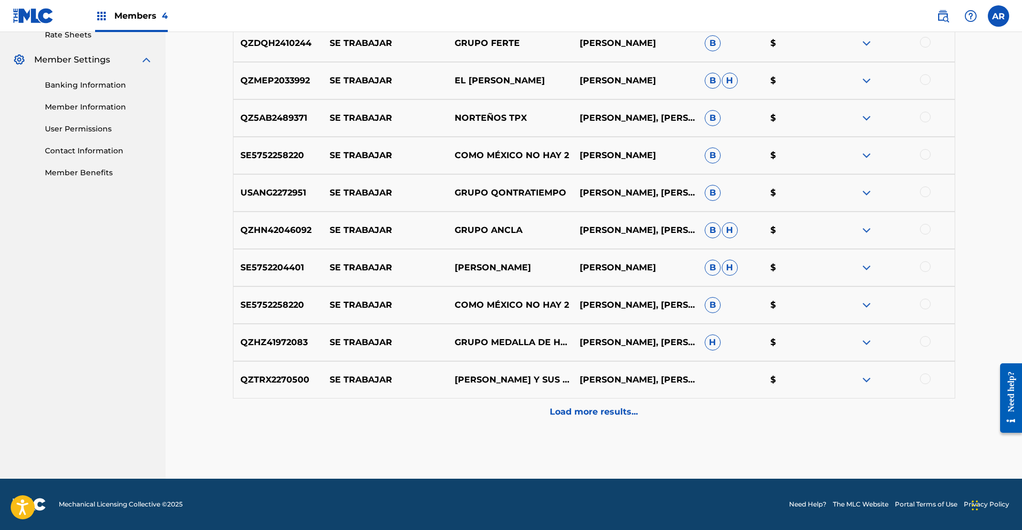
click at [596, 411] on p "Load more results..." at bounding box center [594, 412] width 88 height 13
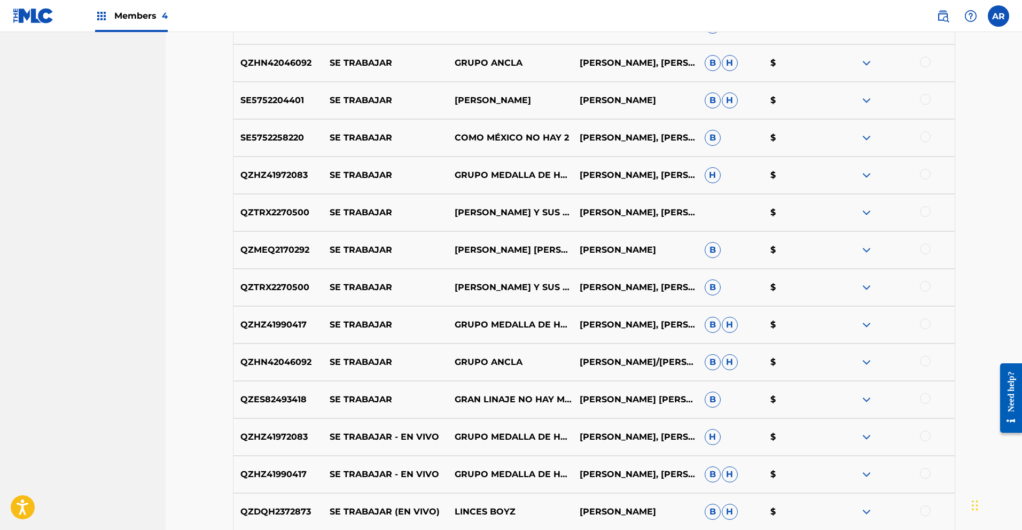
scroll to position [634, 0]
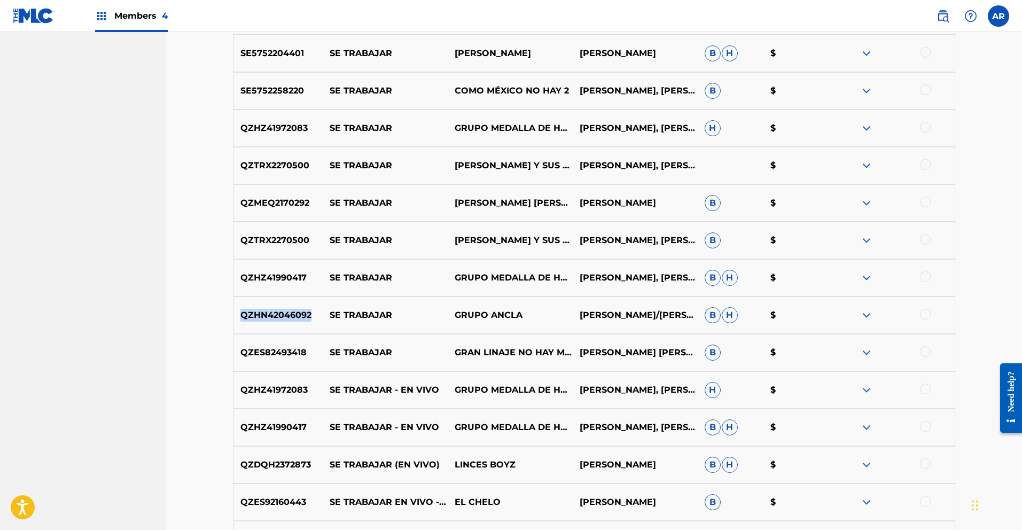
drag, startPoint x: 245, startPoint y: 317, endPoint x: 312, endPoint y: 315, distance: 67.4
click at [312, 315] on p "QZHN42046092" at bounding box center [278, 315] width 90 height 13
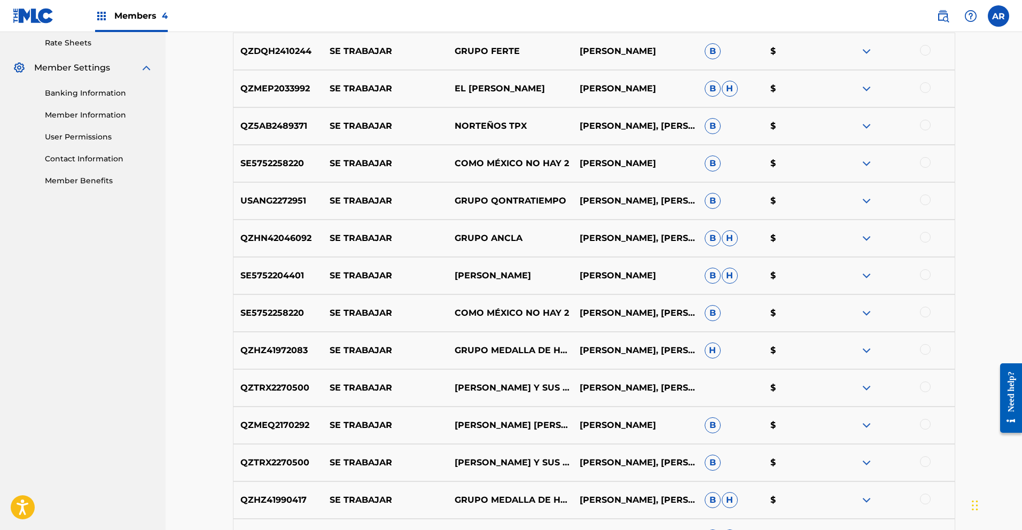
scroll to position [149, 0]
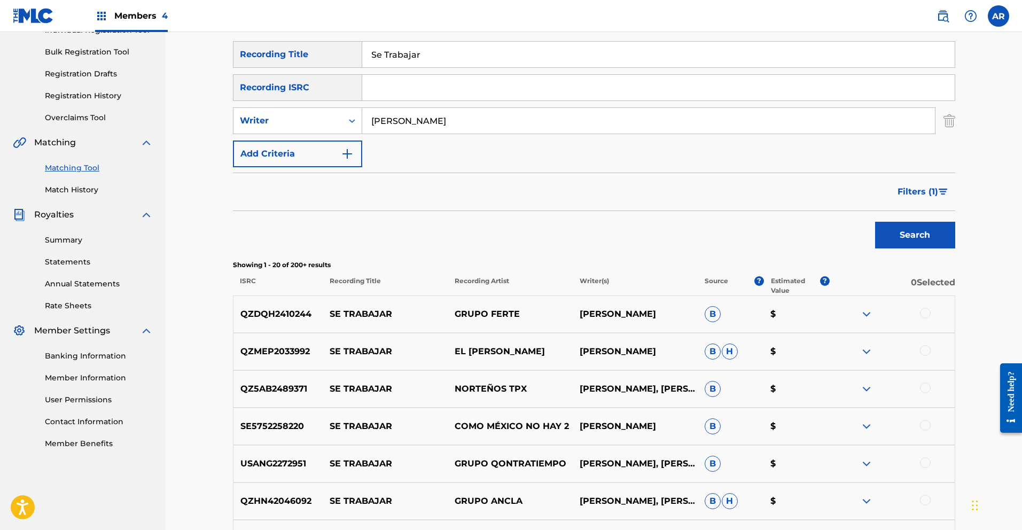
paste input "QZHN42046092"
click at [922, 227] on button "Search" at bounding box center [915, 235] width 80 height 27
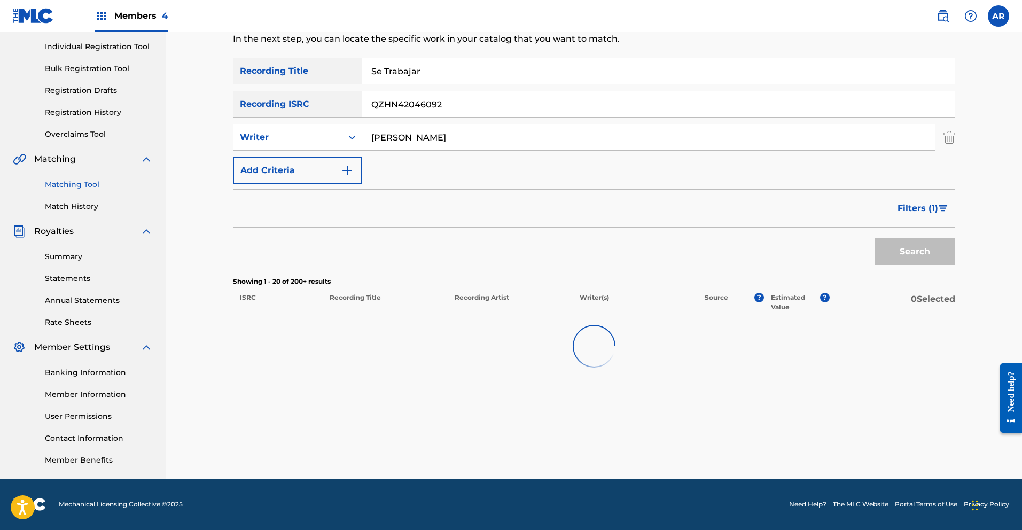
scroll to position [132, 0]
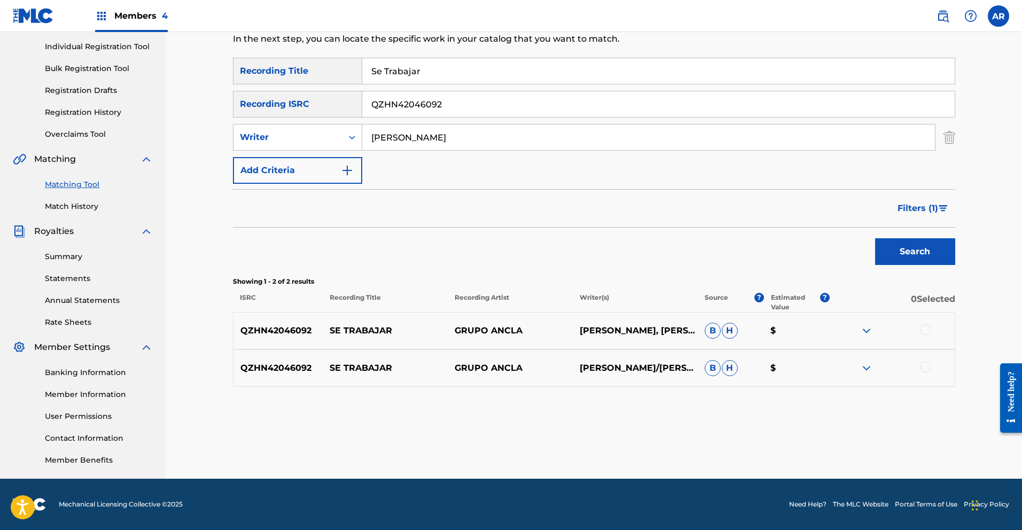
click at [864, 367] on img at bounding box center [866, 368] width 13 height 13
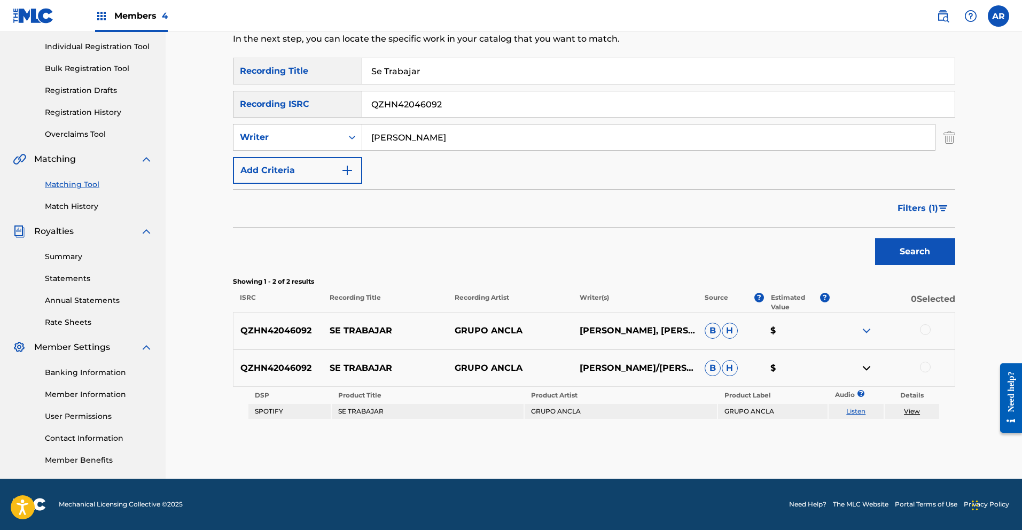
click at [864, 329] on img at bounding box center [866, 330] width 13 height 13
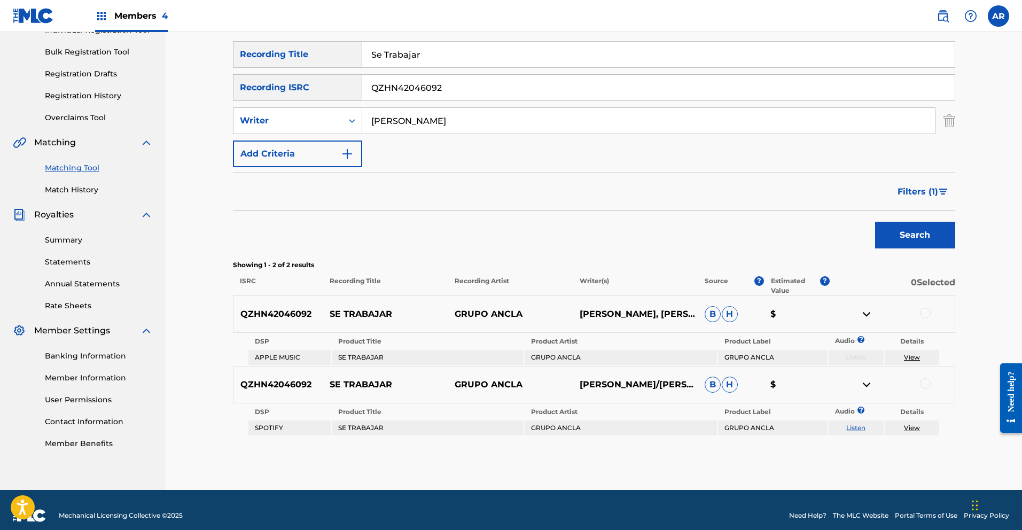
click at [857, 426] on link "Listen" at bounding box center [855, 428] width 19 height 8
click at [604, 79] on input "QZHN42046092" at bounding box center [658, 88] width 592 height 26
click at [549, 91] on input "QZHN42046092" at bounding box center [658, 88] width 592 height 26
type input "Q"
click at [892, 233] on button "Search" at bounding box center [915, 235] width 80 height 27
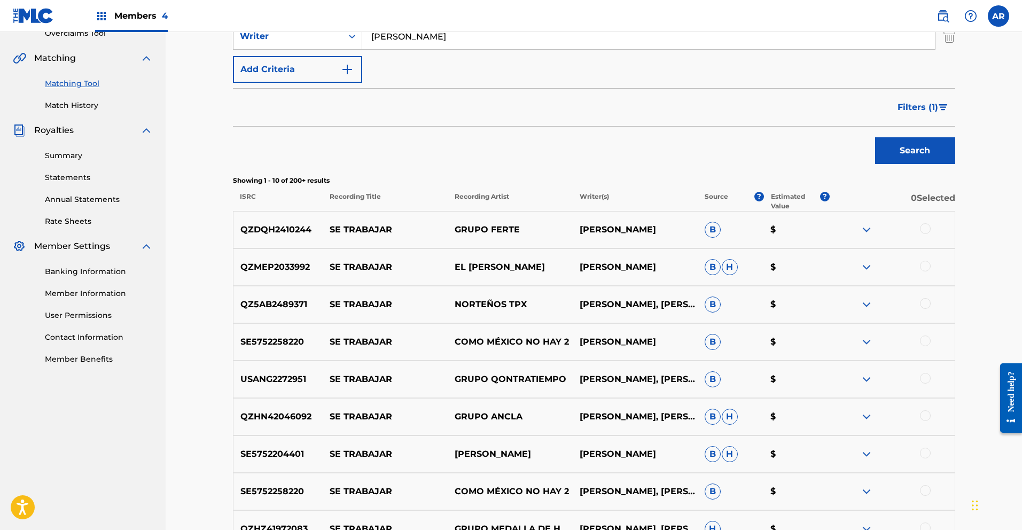
scroll to position [420, 0]
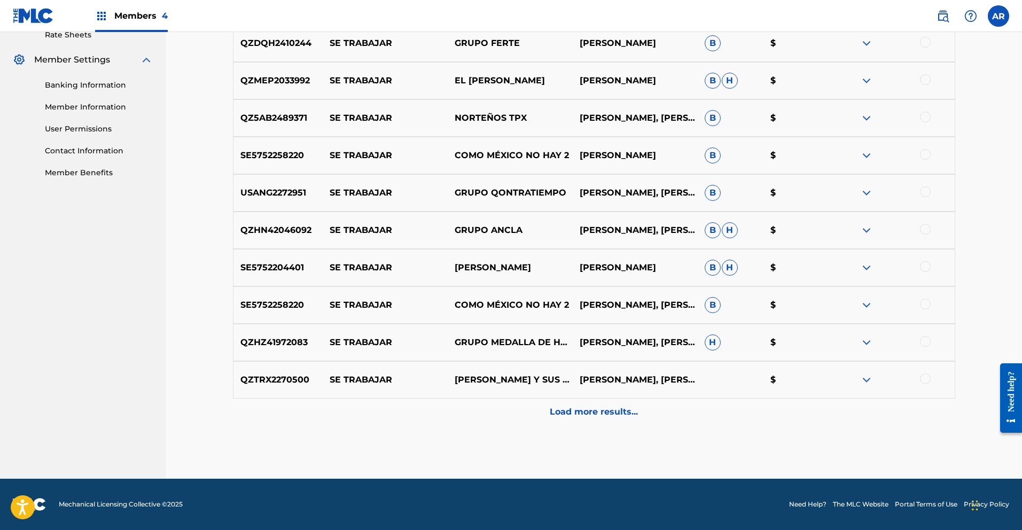
click at [587, 417] on p "Load more results..." at bounding box center [594, 412] width 88 height 13
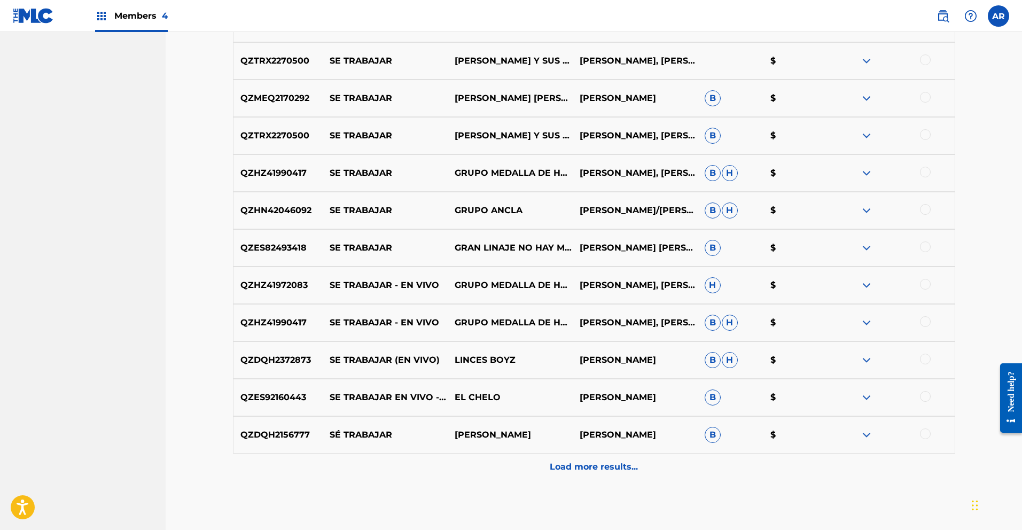
scroll to position [740, 0]
drag, startPoint x: 240, startPoint y: 248, endPoint x: 309, endPoint y: 249, distance: 68.9
click at [309, 249] on p "QZES82493418" at bounding box center [278, 246] width 90 height 13
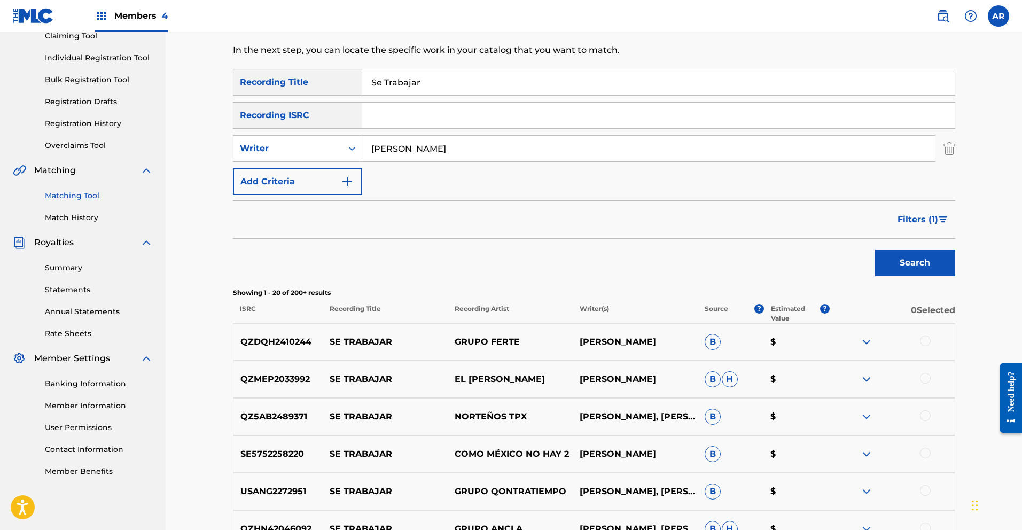
scroll to position [108, 0]
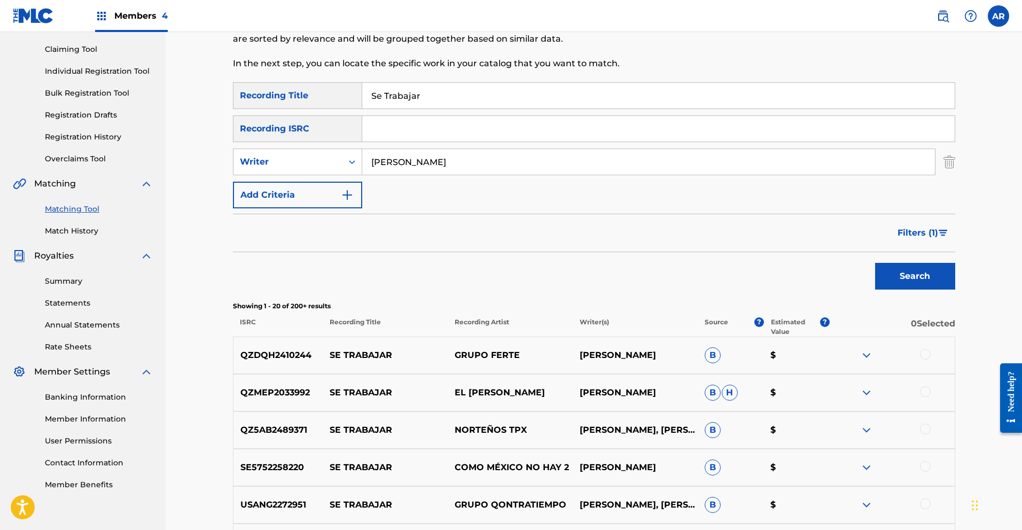
paste input "QZES82493418"
type input "QZES82493418"
click at [921, 280] on button "Search" at bounding box center [915, 276] width 80 height 27
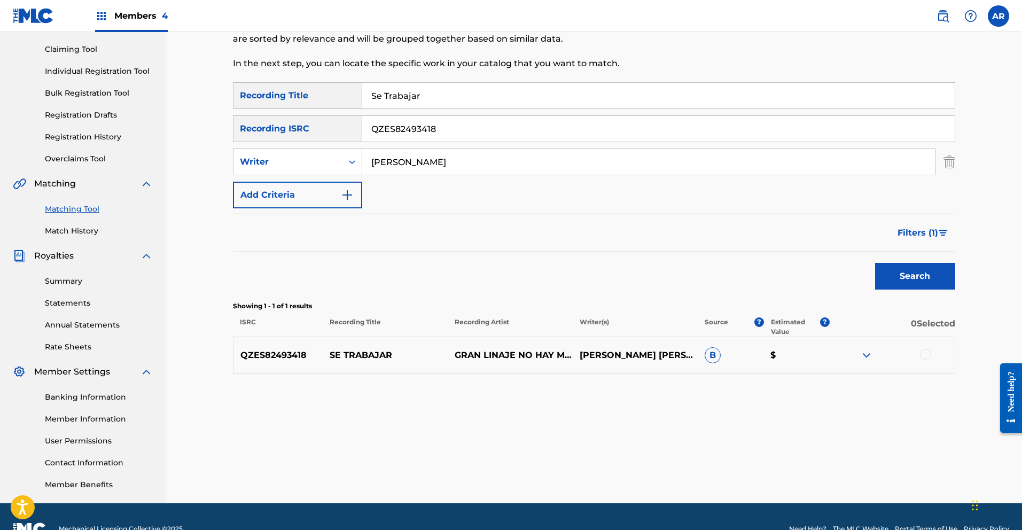
click at [869, 357] on img at bounding box center [866, 355] width 13 height 13
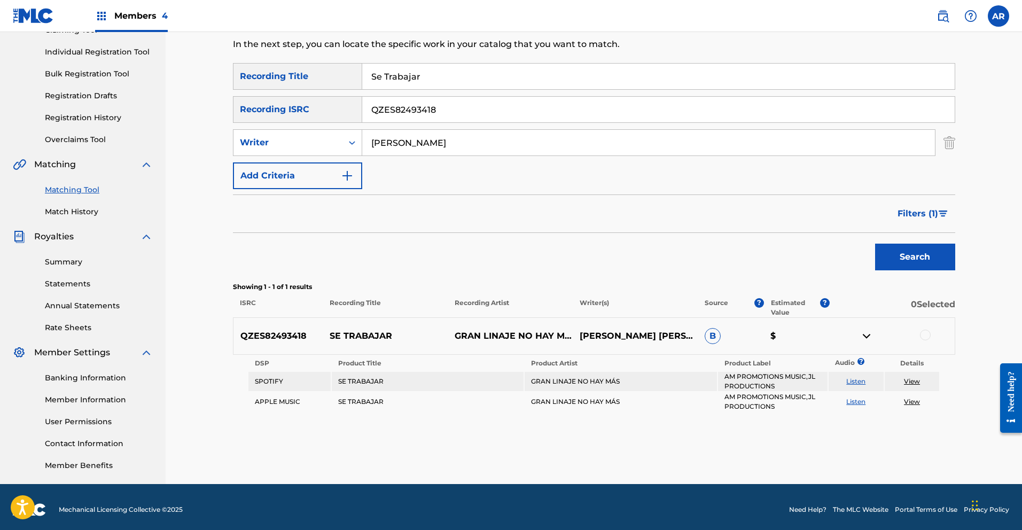
scroll to position [132, 0]
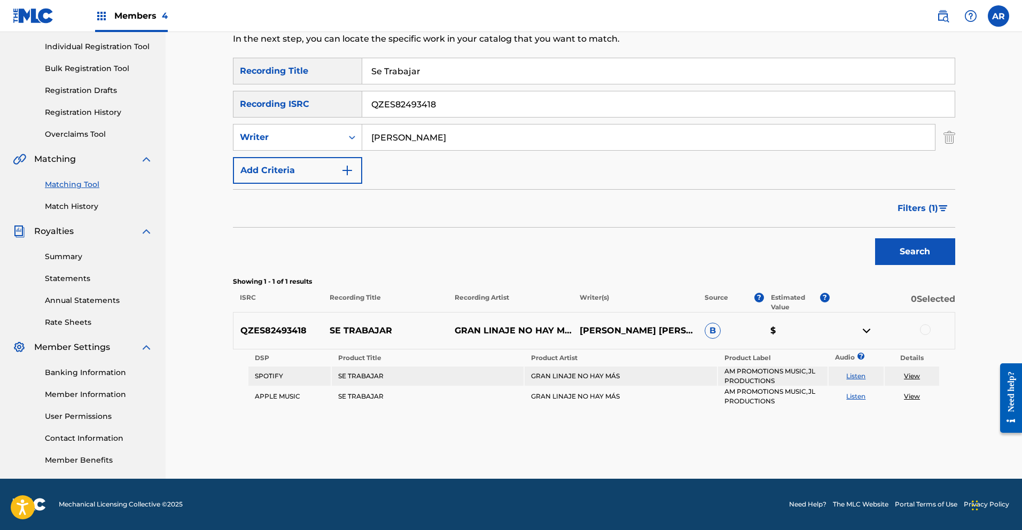
click at [924, 331] on div at bounding box center [925, 329] width 11 height 11
click at [924, 331] on img at bounding box center [925, 329] width 11 height 11
click at [861, 375] on link "Listen" at bounding box center [855, 376] width 19 height 8
click at [927, 330] on div at bounding box center [925, 329] width 11 height 11
click at [797, 442] on button "Match 1 Group" at bounding box center [751, 443] width 118 height 27
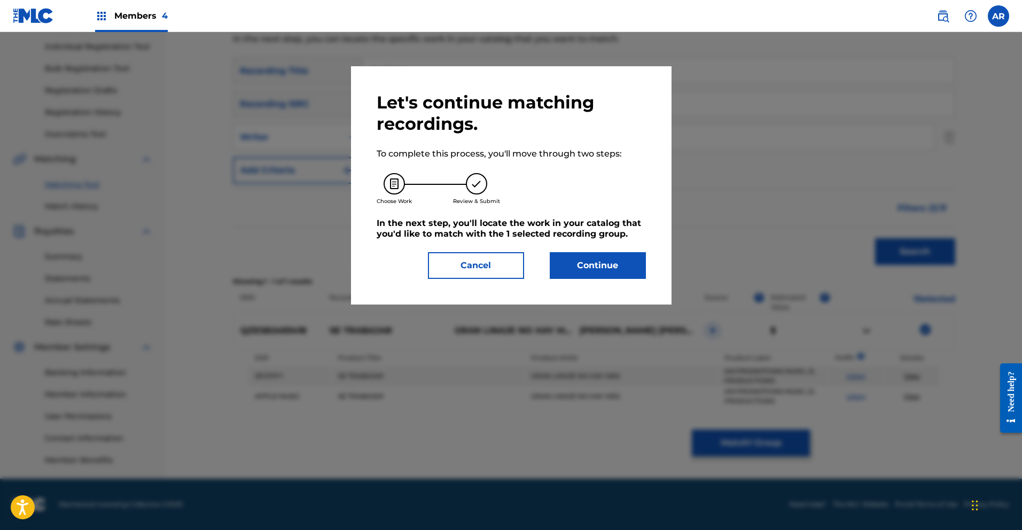
click at [631, 267] on button "Continue" at bounding box center [598, 265] width 96 height 27
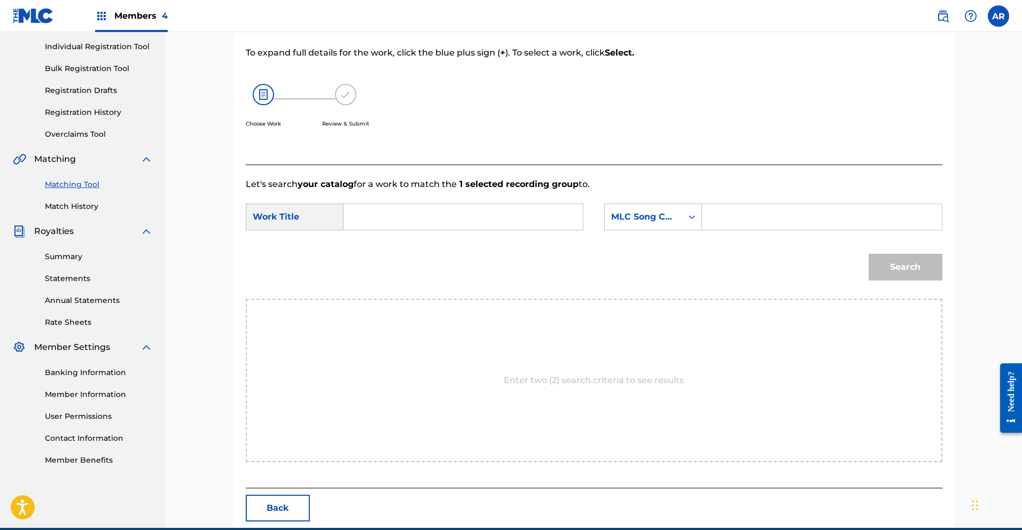
click at [482, 216] on input "Search Form" at bounding box center [463, 217] width 221 height 26
type input "se trabajar"
click at [385, 253] on strong "trabajar" at bounding box center [379, 253] width 35 height 10
click at [691, 216] on icon "Search Form" at bounding box center [692, 217] width 6 height 4
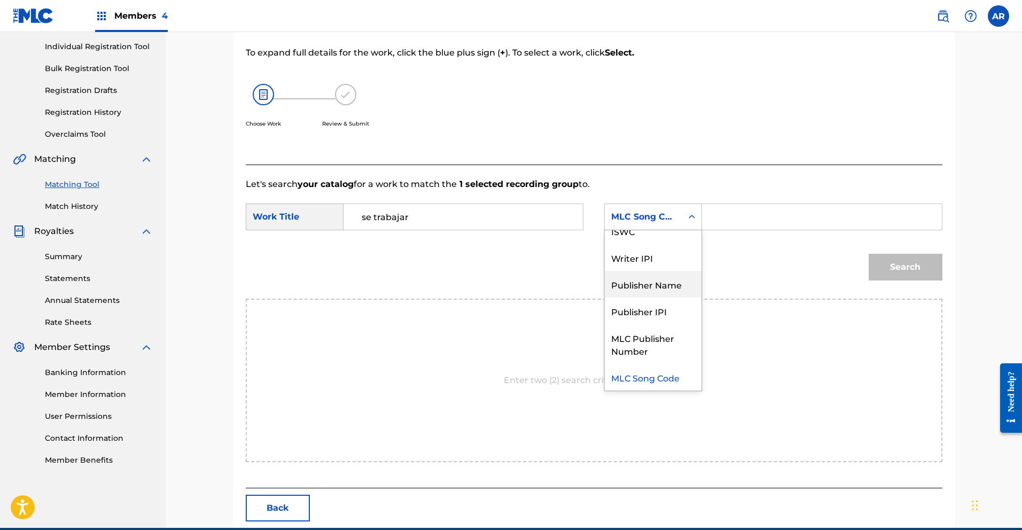
drag, startPoint x: 673, startPoint y: 288, endPoint x: 677, endPoint y: 282, distance: 7.6
click at [673, 287] on div "Publisher Name" at bounding box center [653, 284] width 97 height 27
click at [731, 221] on input "Search Form" at bounding box center [821, 217] width 221 height 26
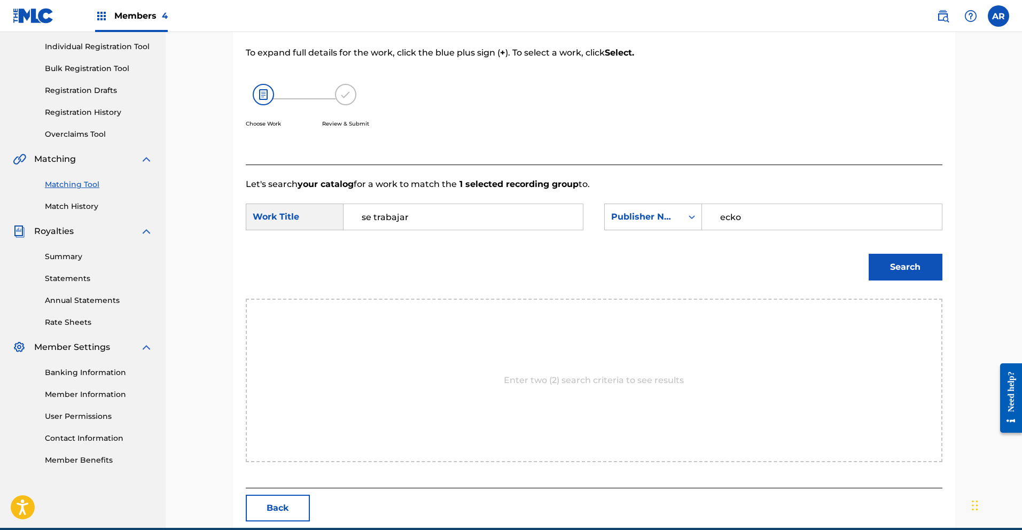
type input "ecko"
click at [886, 268] on button "Search" at bounding box center [906, 267] width 74 height 27
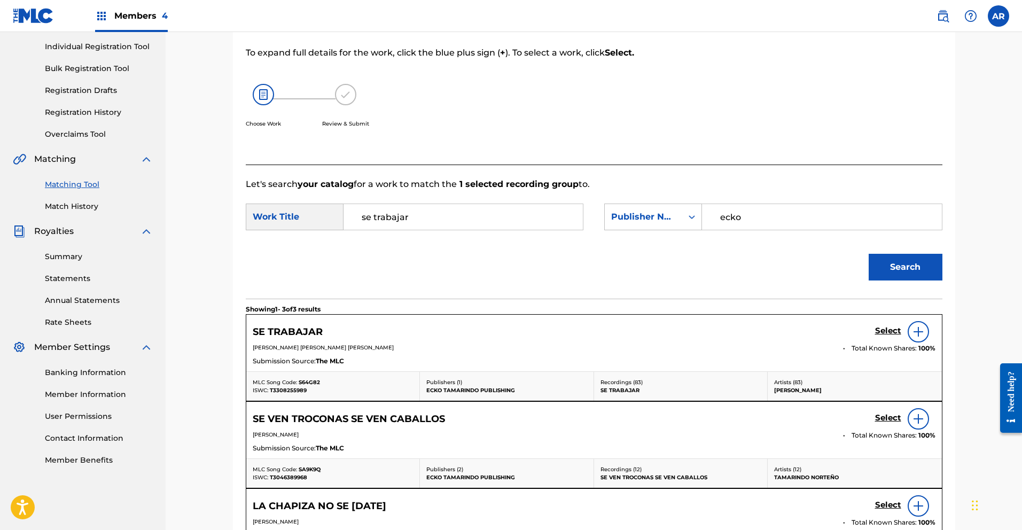
click at [882, 330] on h5 "Select" at bounding box center [888, 331] width 26 height 10
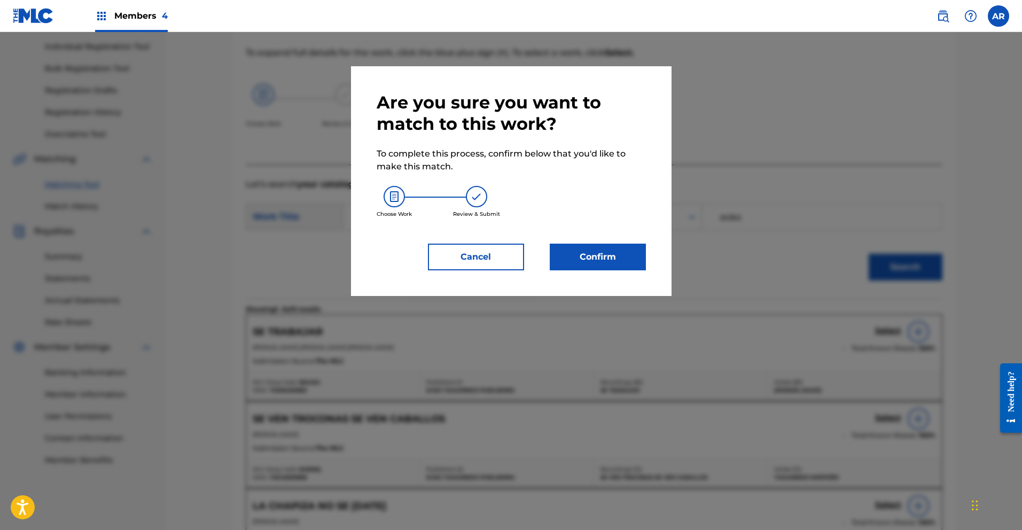
click at [627, 263] on button "Confirm" at bounding box center [598, 257] width 96 height 27
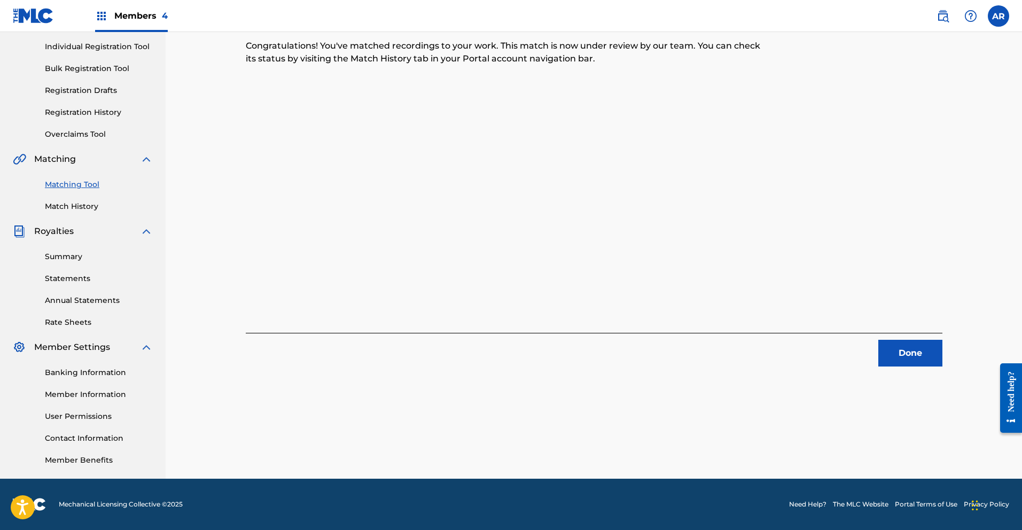
click at [906, 353] on button "Done" at bounding box center [910, 353] width 64 height 27
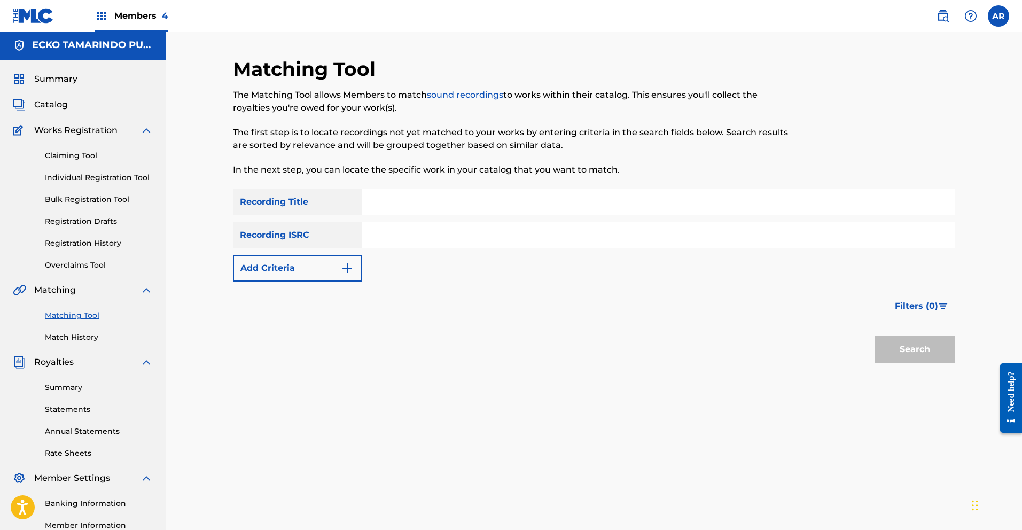
scroll to position [0, 0]
click at [379, 203] on input "Search Form" at bounding box center [658, 204] width 592 height 26
type input "Se Trabajar"
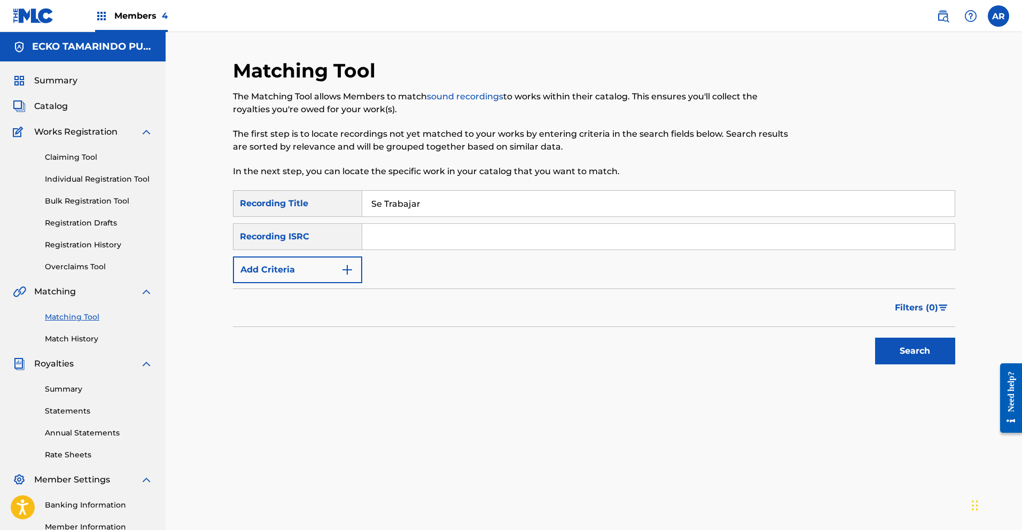
click at [346, 275] on img "Search Form" at bounding box center [347, 269] width 13 height 13
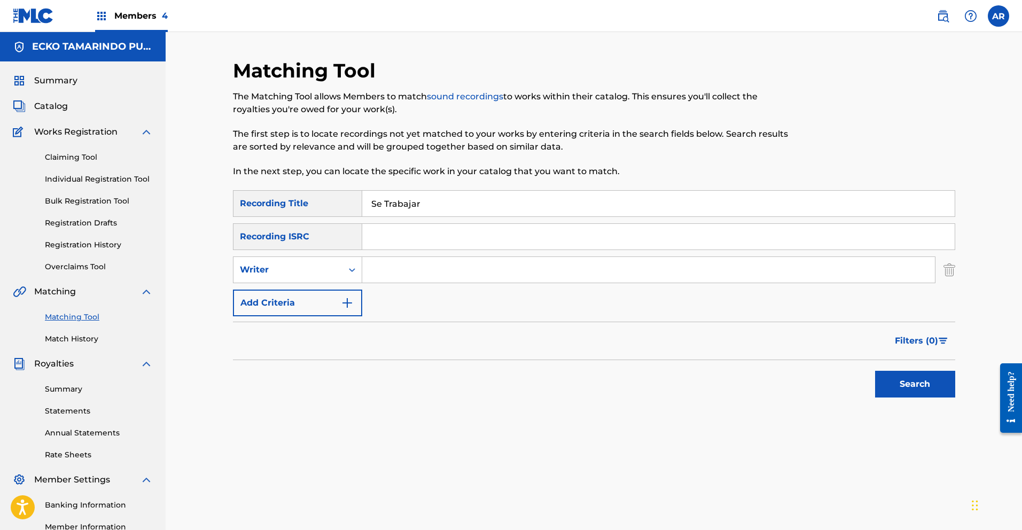
click at [399, 277] on input "Search Form" at bounding box center [648, 270] width 573 height 26
type input "[PERSON_NAME]"
click at [901, 384] on button "Search" at bounding box center [915, 384] width 80 height 27
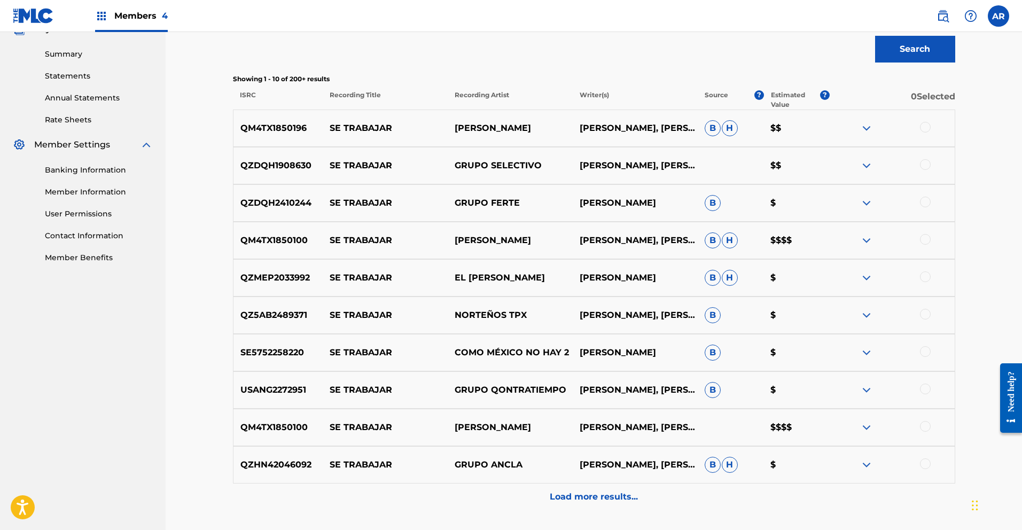
scroll to position [420, 0]
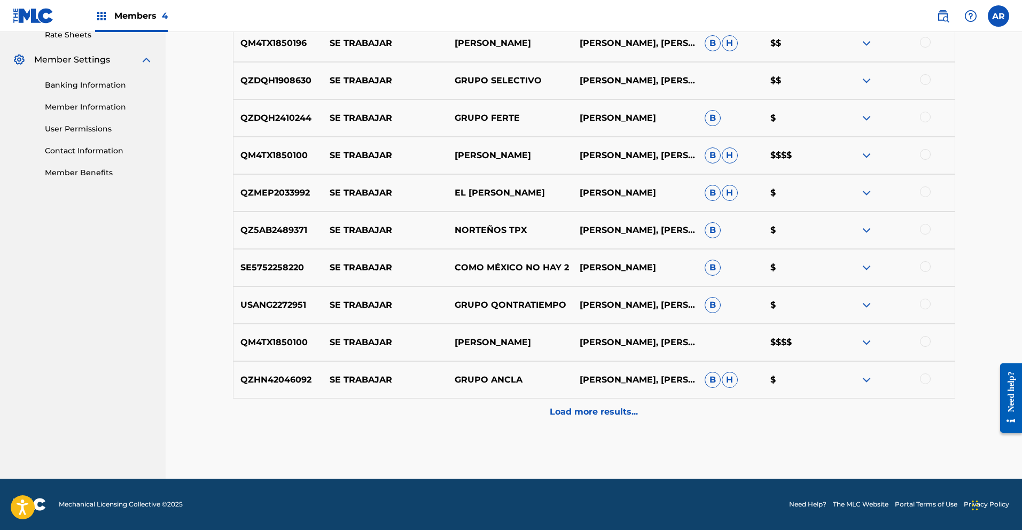
click at [589, 416] on p "Load more results..." at bounding box center [594, 412] width 88 height 13
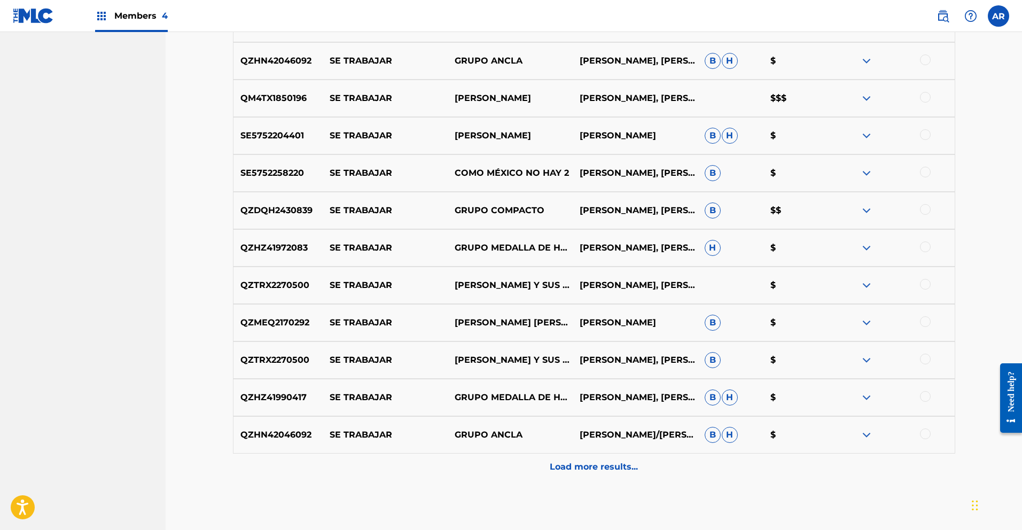
scroll to position [711, 0]
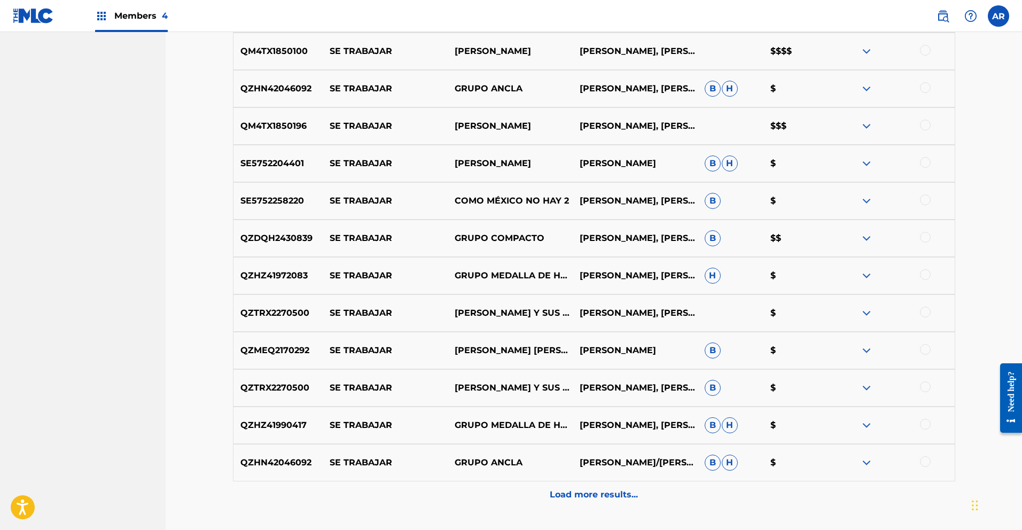
click at [619, 494] on p "Load more results..." at bounding box center [594, 494] width 88 height 13
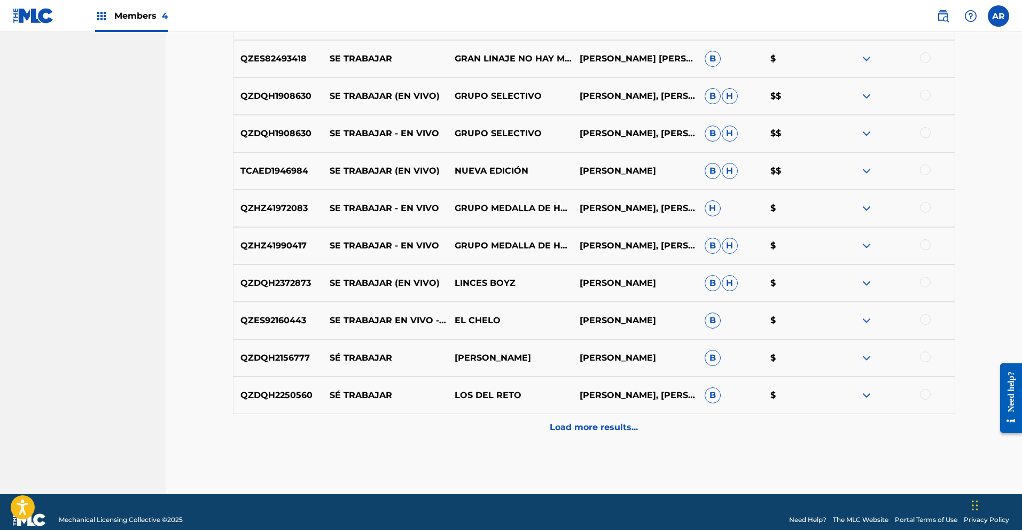
scroll to position [1153, 0]
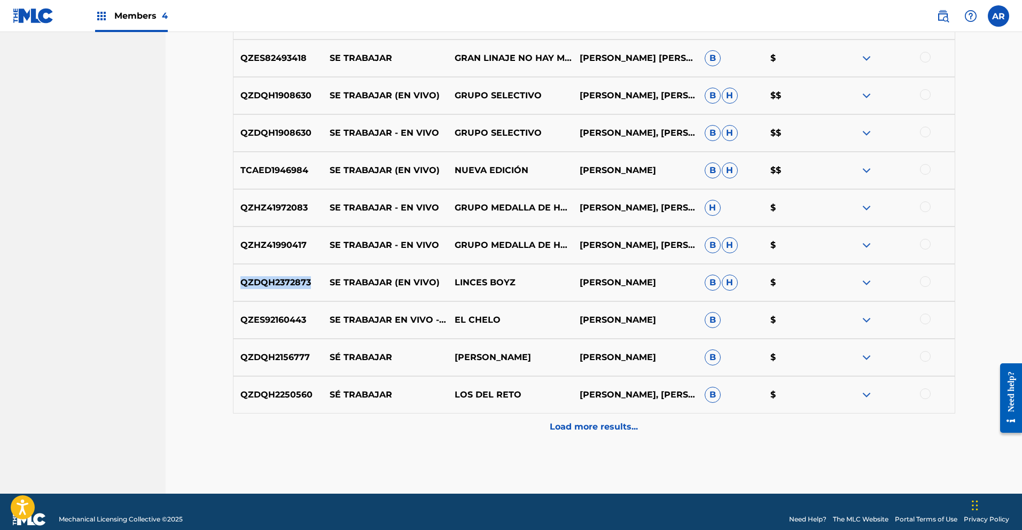
drag, startPoint x: 238, startPoint y: 284, endPoint x: 309, endPoint y: 280, distance: 71.2
click at [309, 280] on p "QZDQH2372873" at bounding box center [278, 282] width 90 height 13
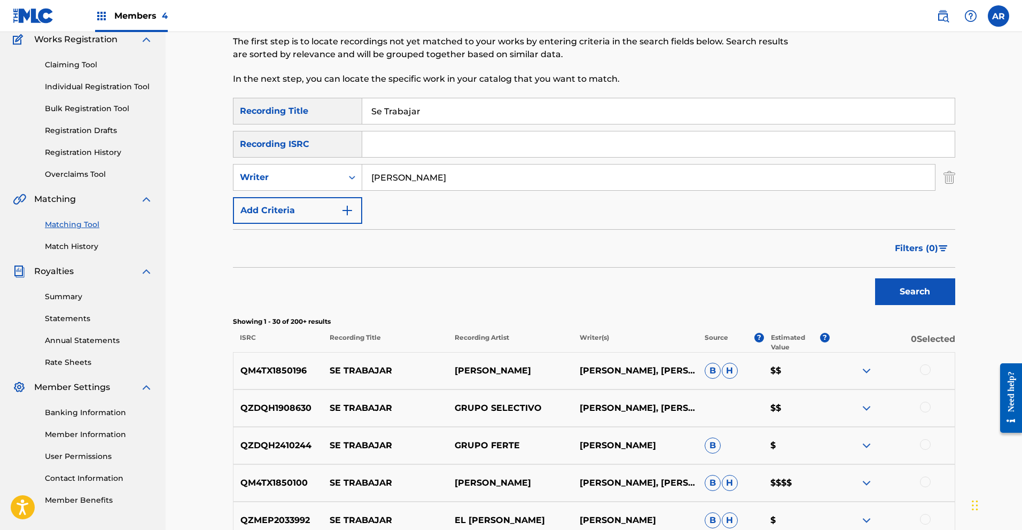
scroll to position [0, 0]
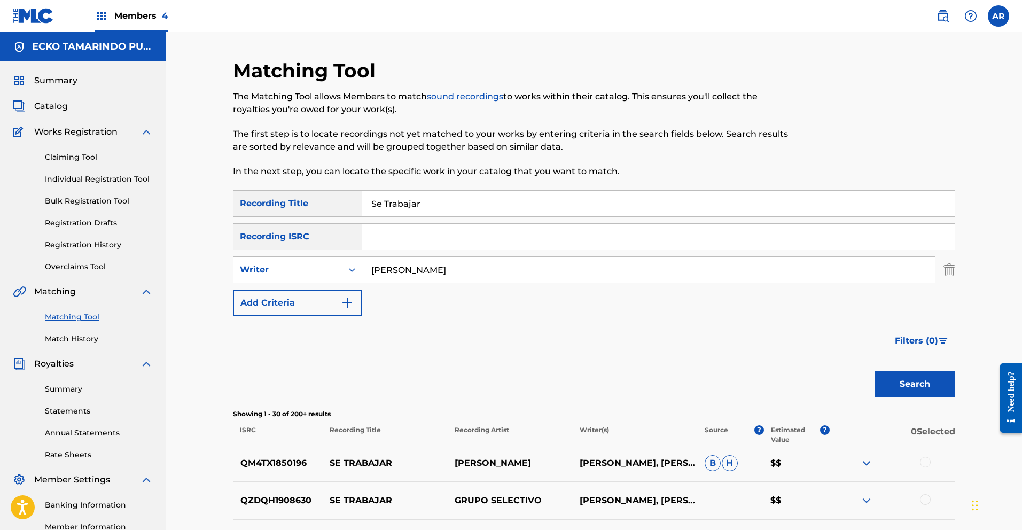
paste input "QZDQH2372873"
type input "QZDQH2372873"
click at [929, 384] on button "Search" at bounding box center [915, 384] width 80 height 27
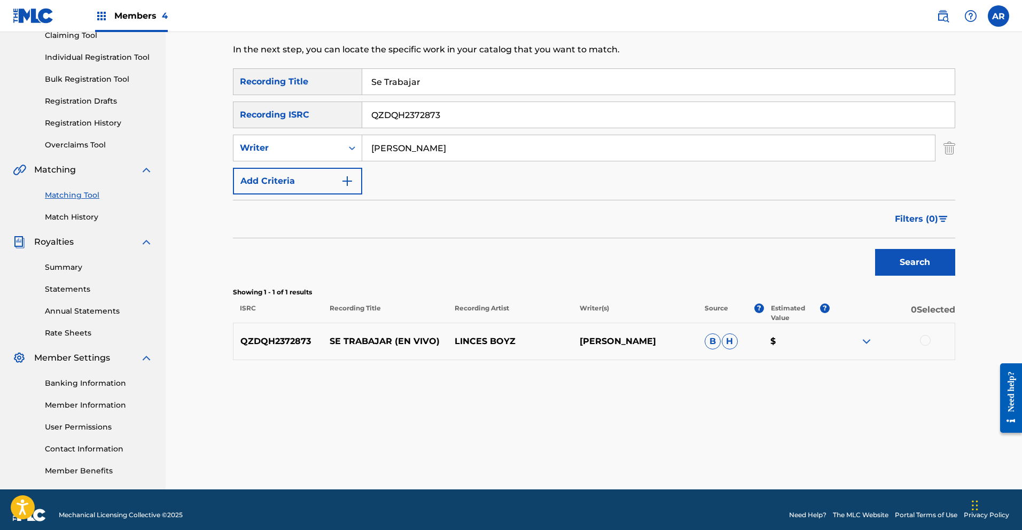
scroll to position [132, 0]
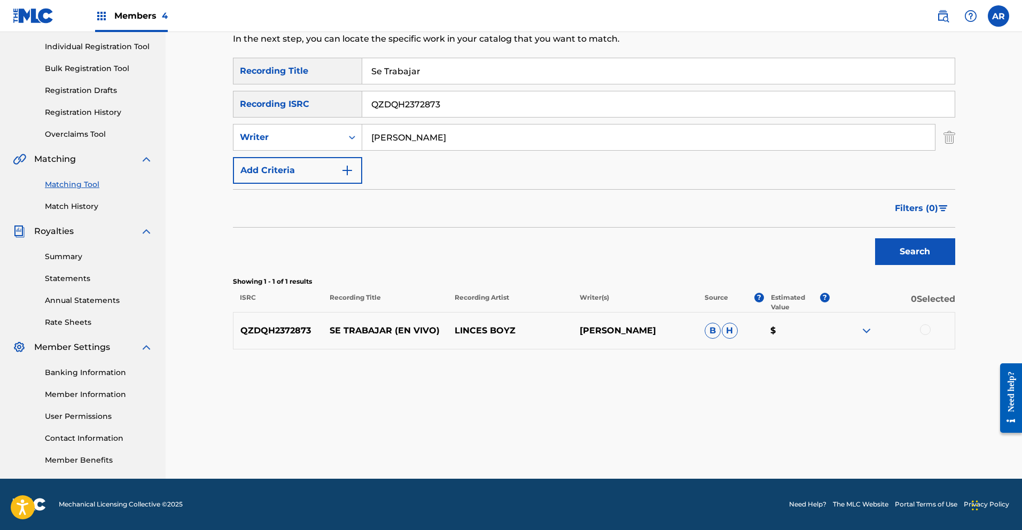
click at [868, 331] on img at bounding box center [866, 330] width 13 height 13
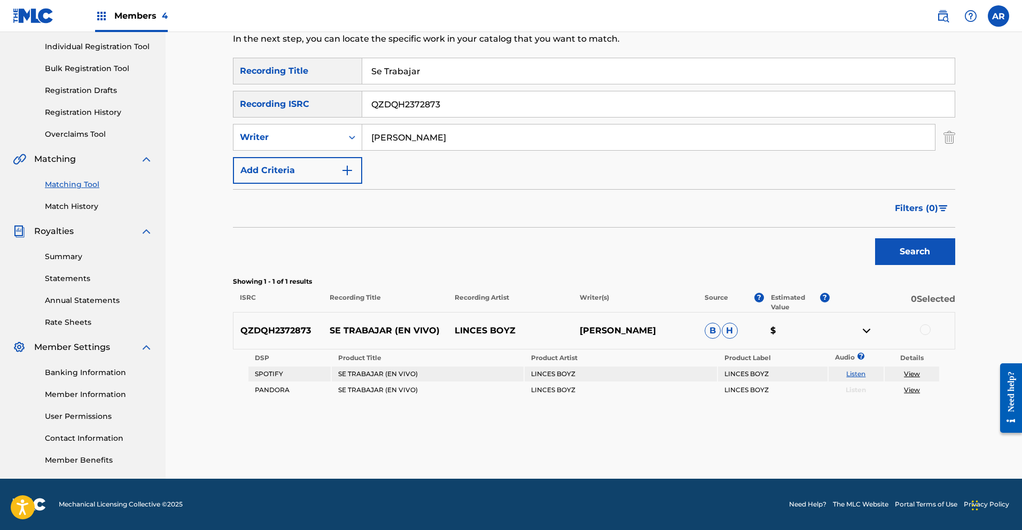
click at [864, 373] on link "Listen" at bounding box center [855, 374] width 19 height 8
click at [925, 330] on div at bounding box center [925, 329] width 11 height 11
click at [797, 433] on button "Match 1 Group" at bounding box center [751, 443] width 118 height 27
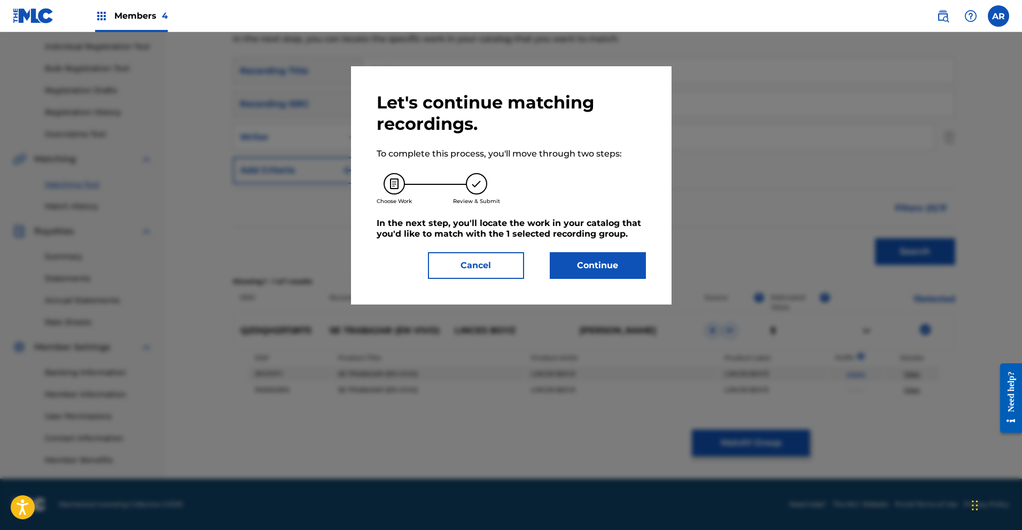
click at [577, 267] on button "Continue" at bounding box center [598, 265] width 96 height 27
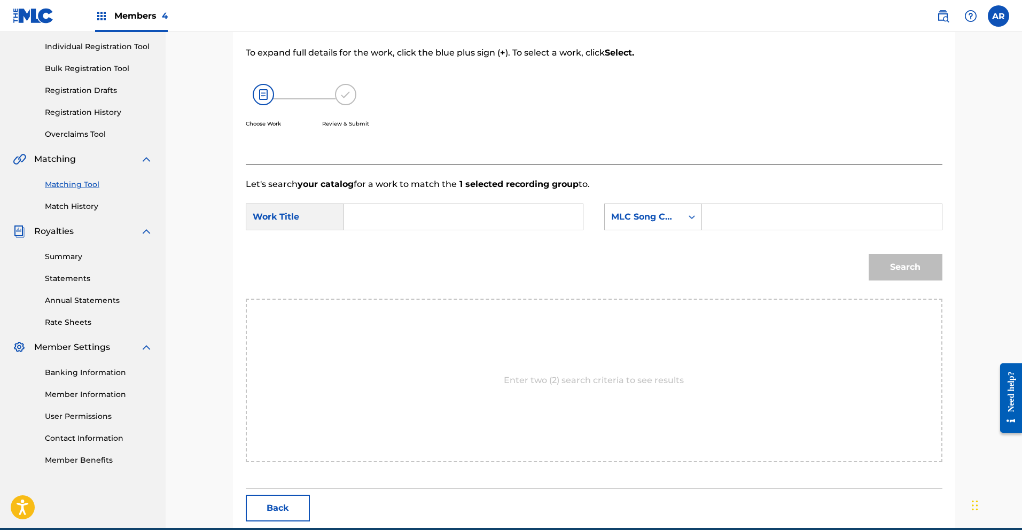
click at [405, 215] on input "Search Form" at bounding box center [463, 217] width 221 height 26
click at [377, 244] on div "se tr abajar" at bounding box center [383, 247] width 60 height 32
type input "se trabajar"
click at [691, 215] on icon "Search Form" at bounding box center [692, 217] width 11 height 11
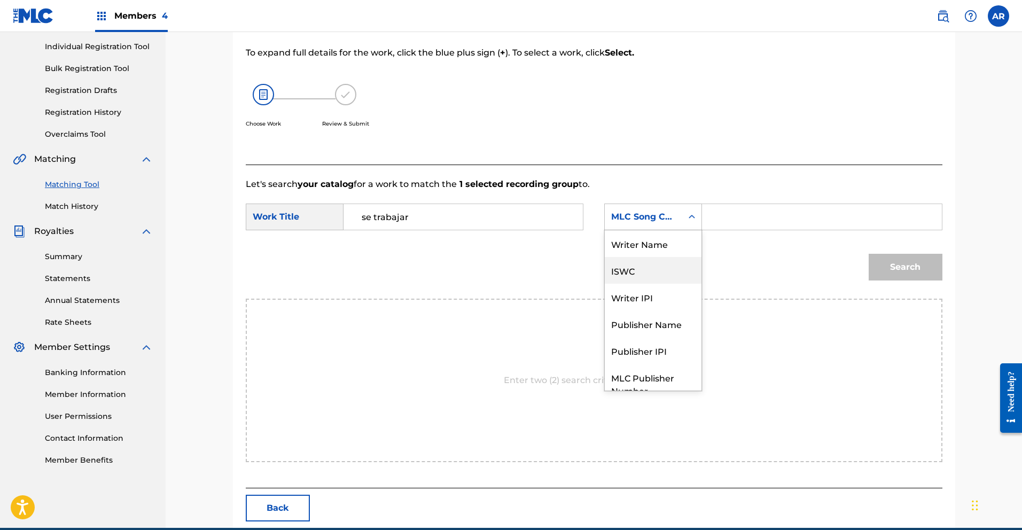
scroll to position [40, 0]
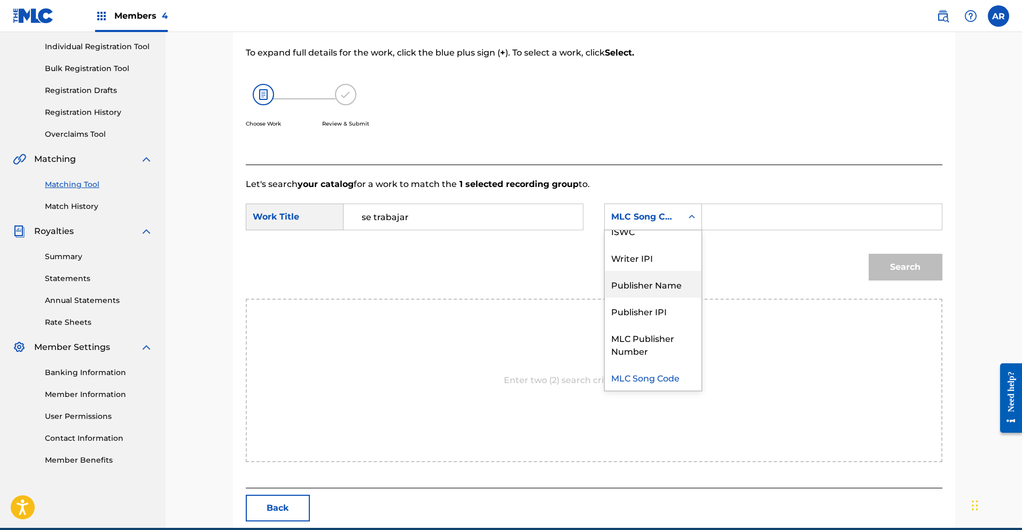
click at [683, 284] on div "Publisher Name" at bounding box center [653, 284] width 97 height 27
click at [722, 218] on input "Search Form" at bounding box center [821, 217] width 221 height 26
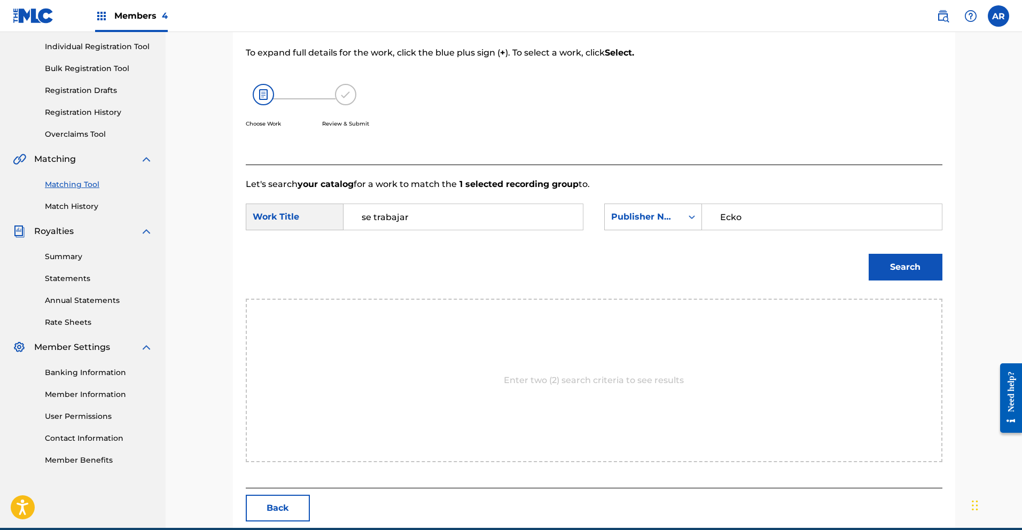
type input "Ecko"
click at [919, 272] on button "Search" at bounding box center [906, 267] width 74 height 27
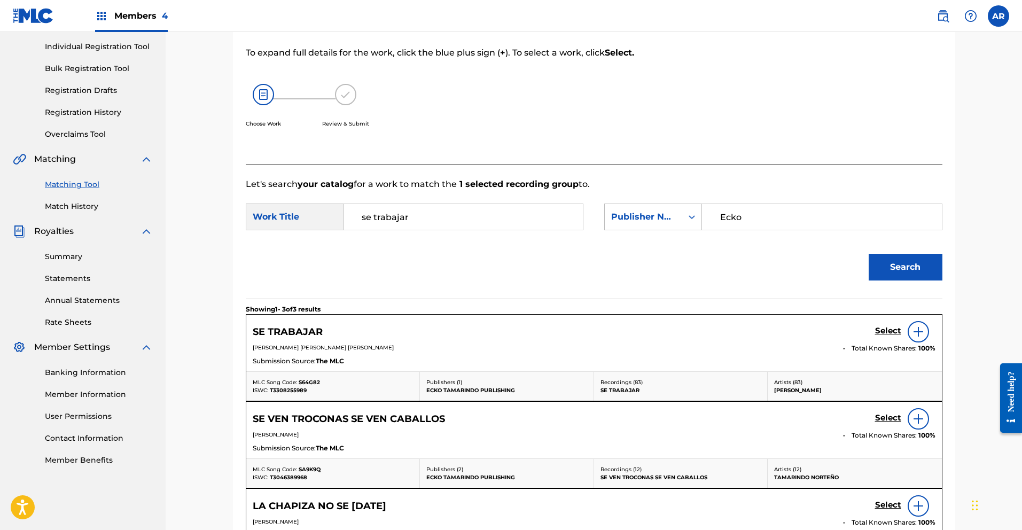
click at [885, 330] on h5 "Select" at bounding box center [888, 331] width 26 height 10
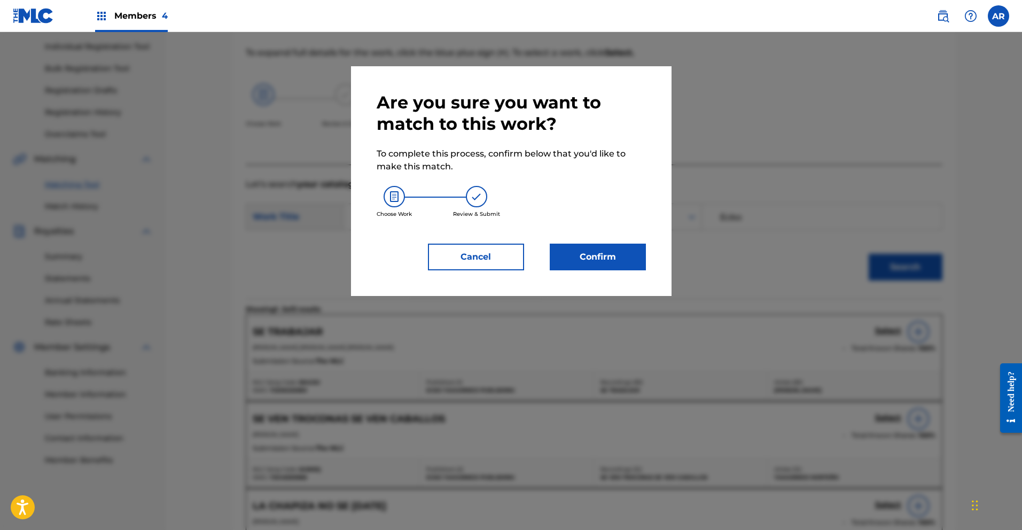
click at [605, 258] on button "Confirm" at bounding box center [598, 257] width 96 height 27
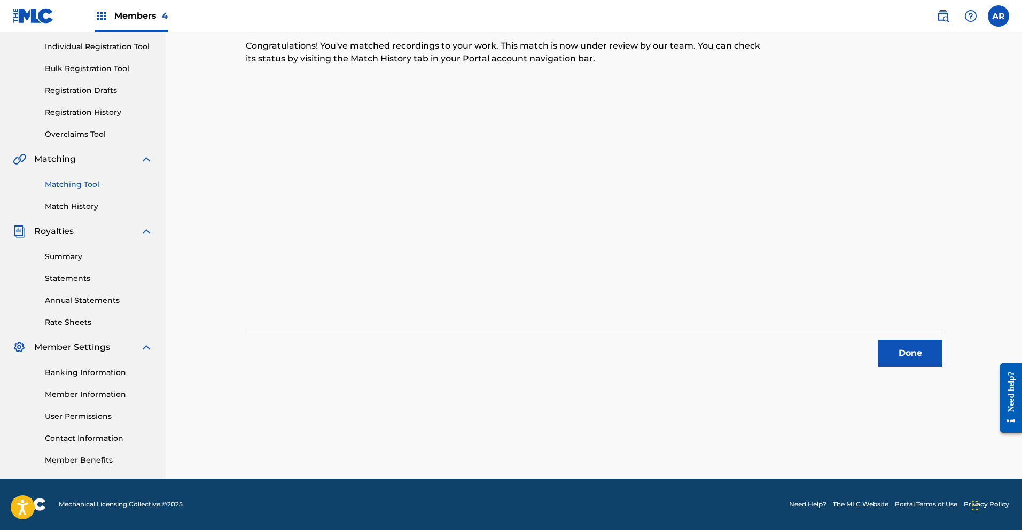
click at [921, 353] on button "Done" at bounding box center [910, 353] width 64 height 27
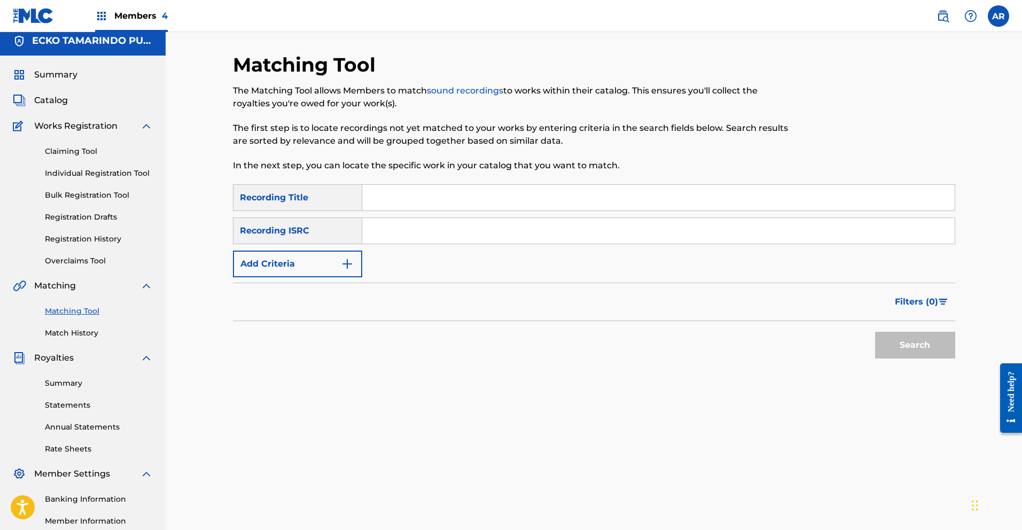
scroll to position [0, 0]
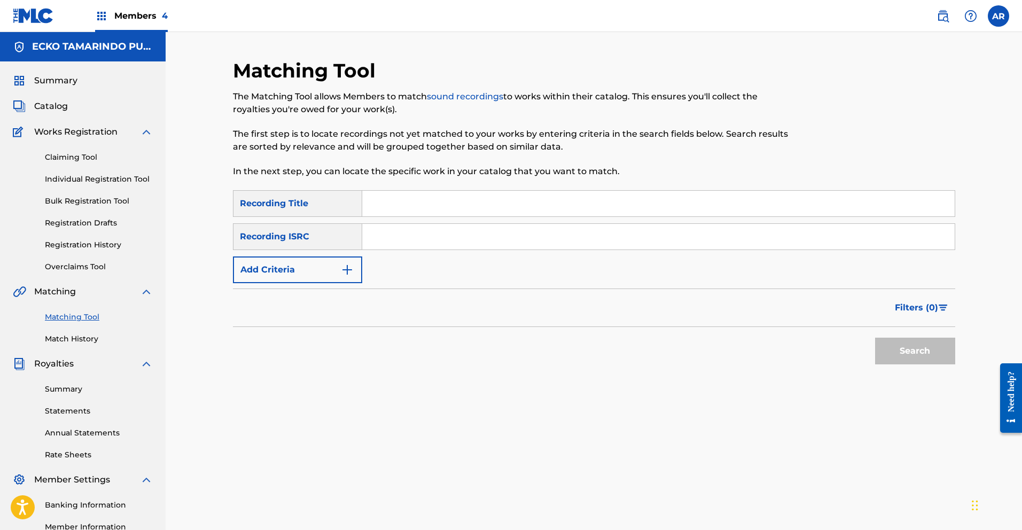
click at [474, 208] on input "Search Form" at bounding box center [658, 204] width 592 height 26
type input "Se Trabajar"
click at [353, 269] on img "Search Form" at bounding box center [347, 269] width 13 height 13
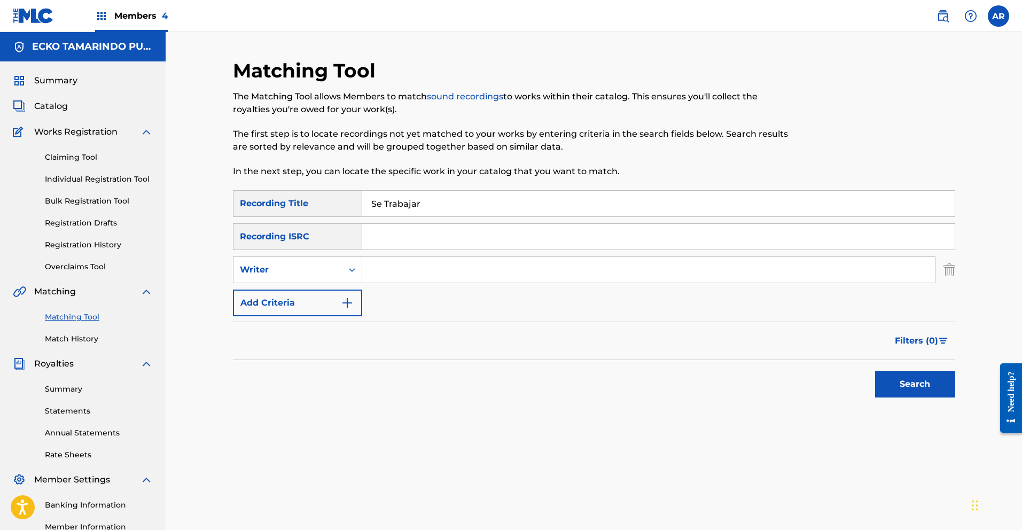
click at [387, 270] on input "Search Form" at bounding box center [648, 270] width 573 height 26
type input "[PERSON_NAME]"
drag, startPoint x: 892, startPoint y: 381, endPoint x: 870, endPoint y: 370, distance: 25.1
click at [893, 380] on button "Search" at bounding box center [915, 384] width 80 height 27
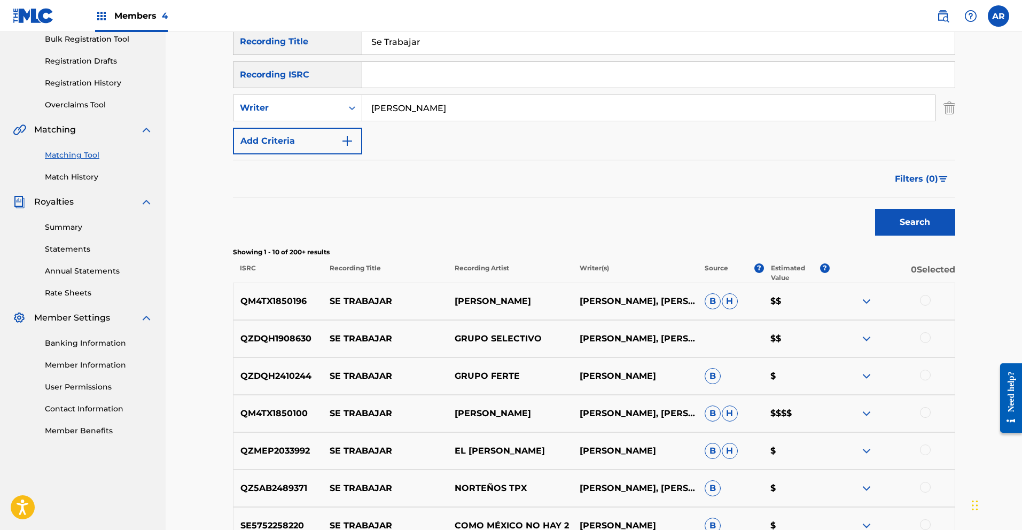
scroll to position [214, 0]
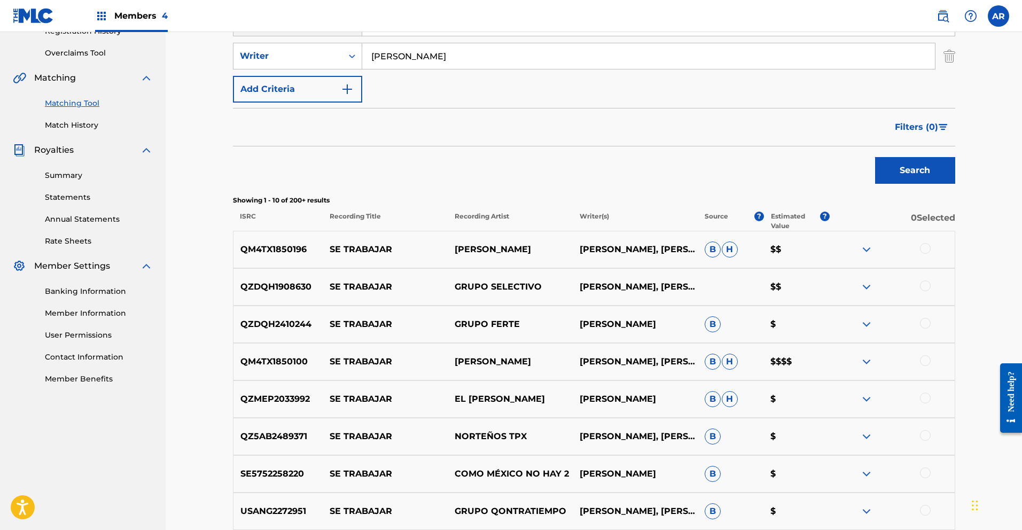
click at [918, 124] on span "Filters ( 0 )" at bounding box center [916, 127] width 43 height 13
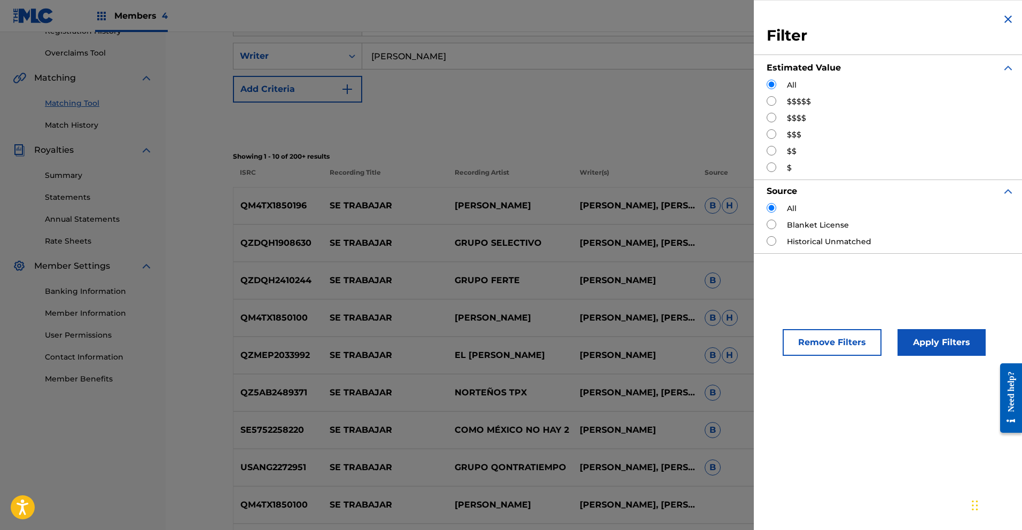
click at [772, 166] on input "Search Form" at bounding box center [772, 167] width 10 height 10
radio input "true"
click at [942, 342] on button "Apply Filters" at bounding box center [942, 342] width 88 height 27
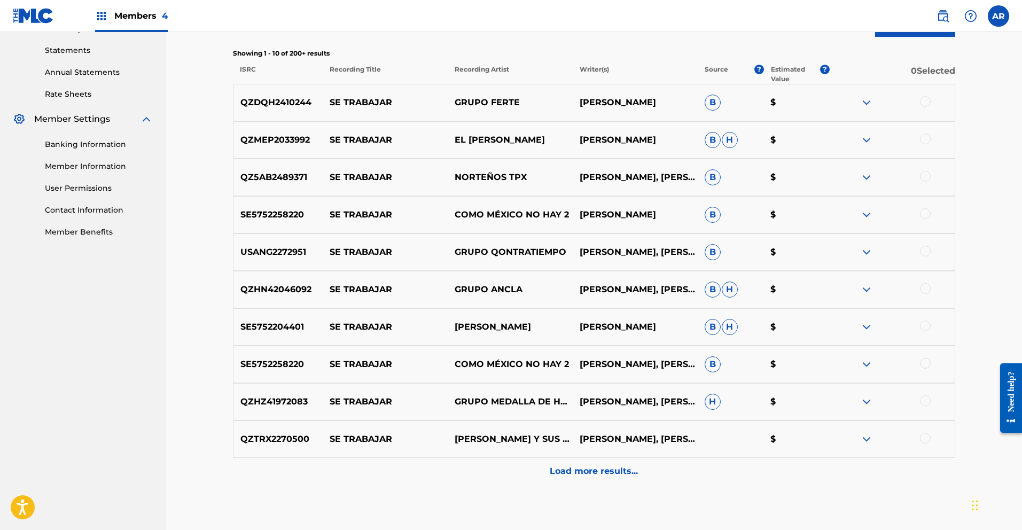
scroll to position [420, 0]
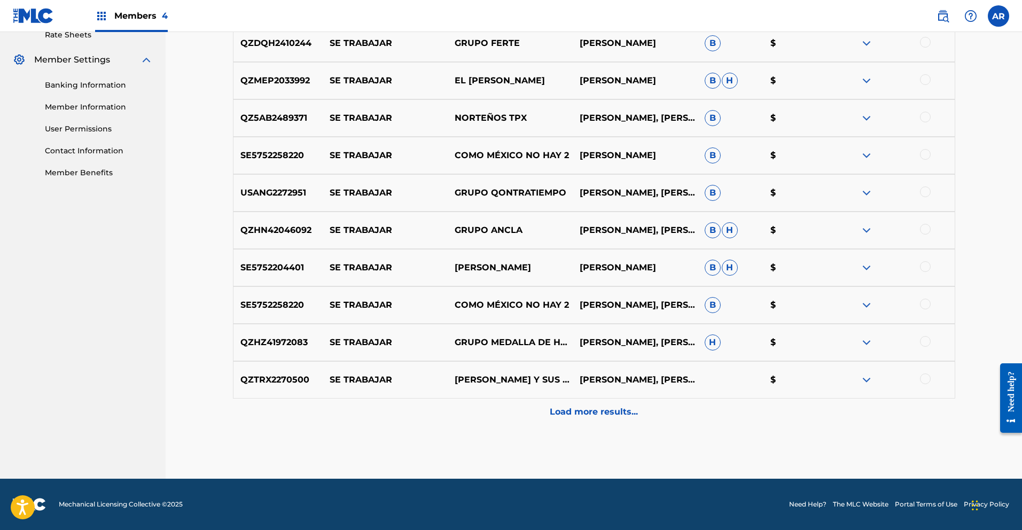
click at [602, 409] on p "Load more results..." at bounding box center [594, 412] width 88 height 13
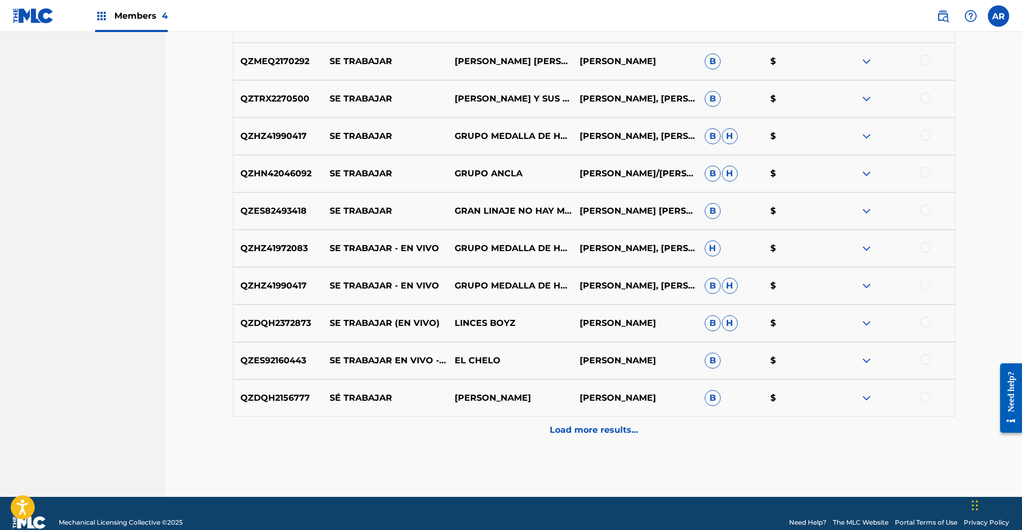
scroll to position [794, 0]
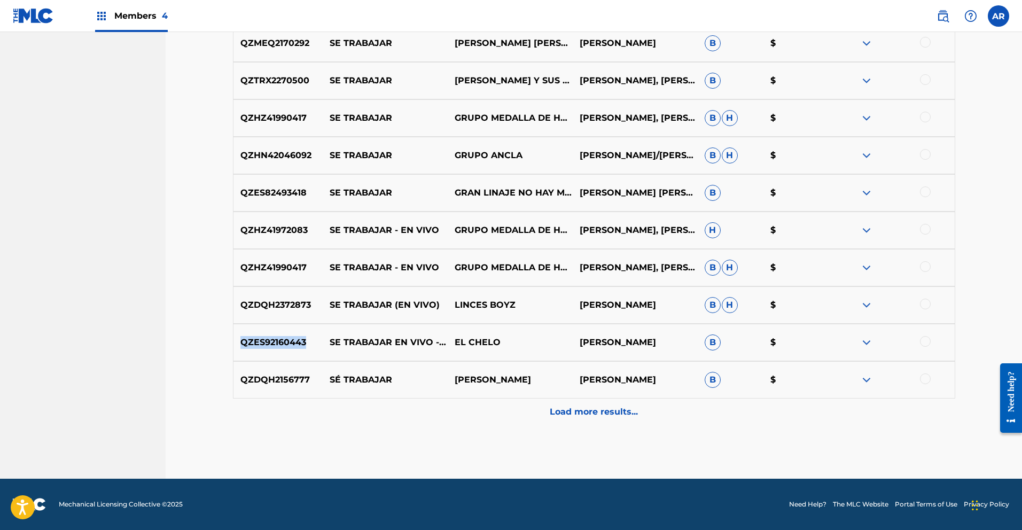
drag, startPoint x: 256, startPoint y: 344, endPoint x: 306, endPoint y: 344, distance: 49.2
click at [306, 344] on p "QZES92160443" at bounding box center [278, 342] width 90 height 13
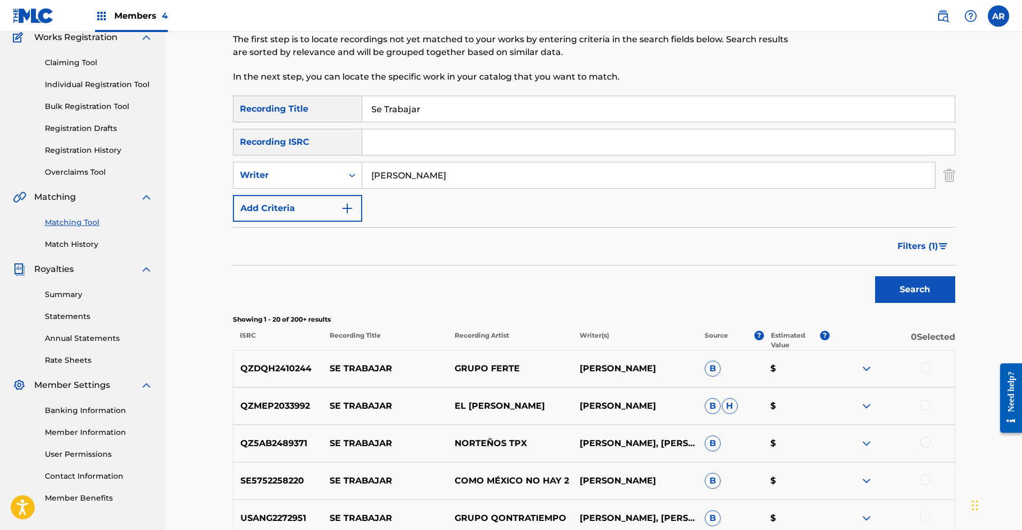
scroll to position [46, 0]
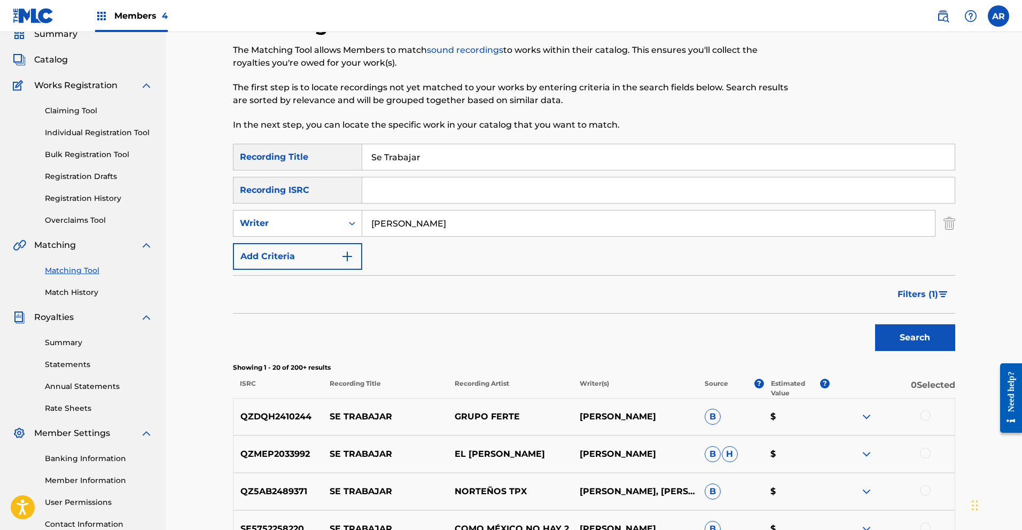
paste input "QZES92160443"
type input "QZES92160443"
click at [894, 334] on button "Search" at bounding box center [915, 337] width 80 height 27
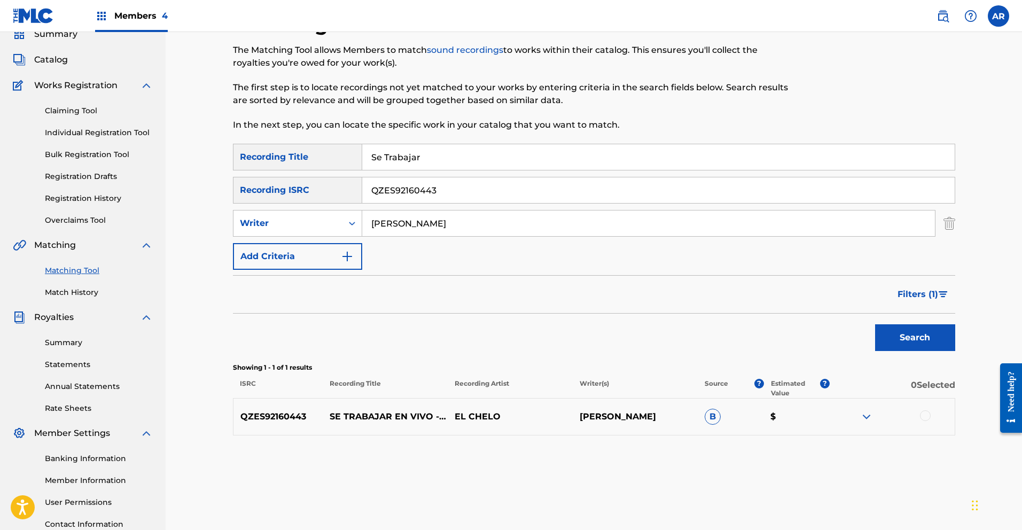
click at [869, 416] on img at bounding box center [866, 416] width 13 height 13
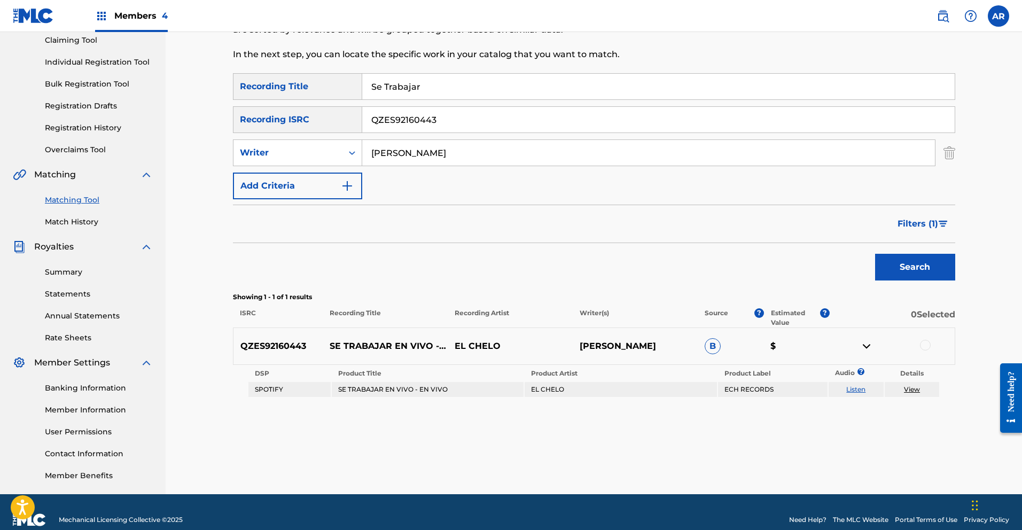
scroll to position [132, 0]
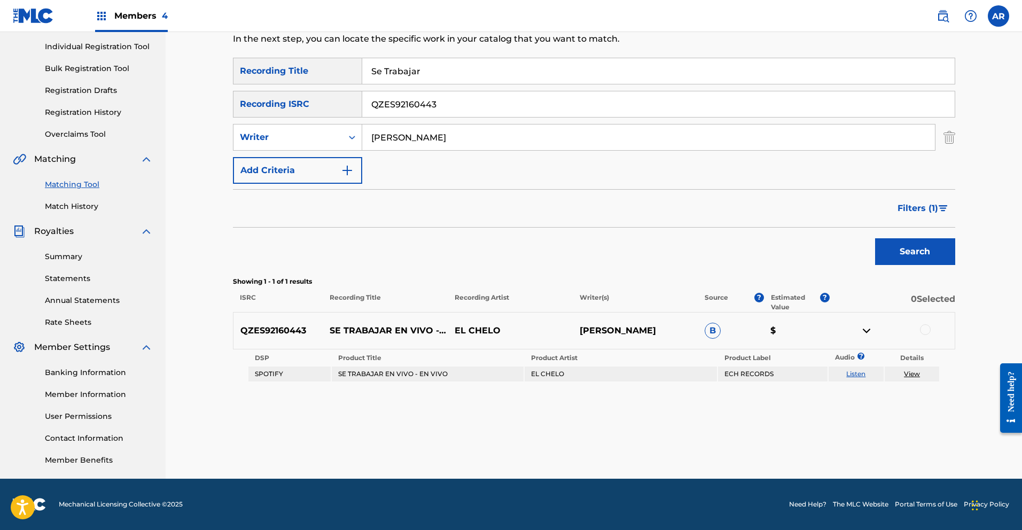
click at [860, 372] on link "Listen" at bounding box center [855, 374] width 19 height 8
click at [929, 330] on div at bounding box center [925, 329] width 11 height 11
click at [774, 448] on button "Match 1 Group" at bounding box center [751, 443] width 118 height 27
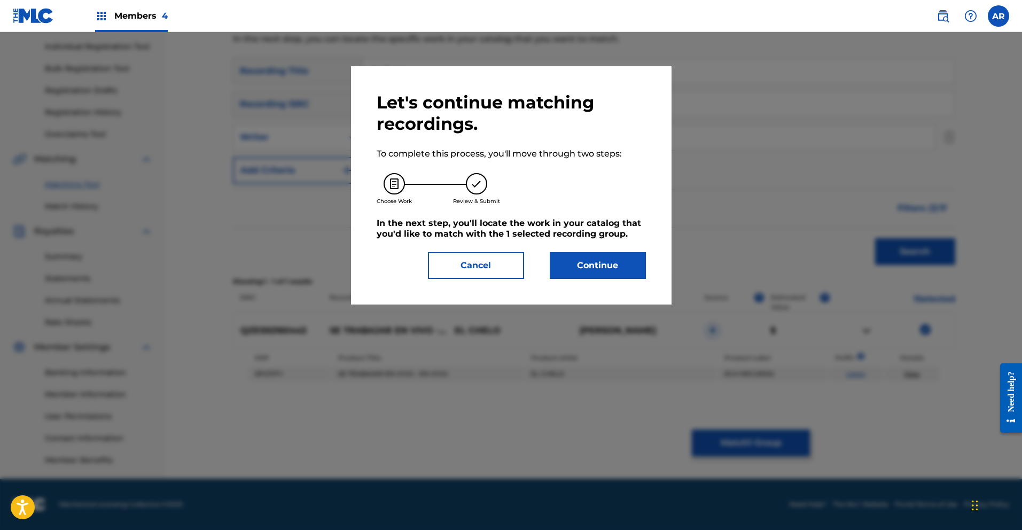
click at [585, 261] on button "Continue" at bounding box center [598, 265] width 96 height 27
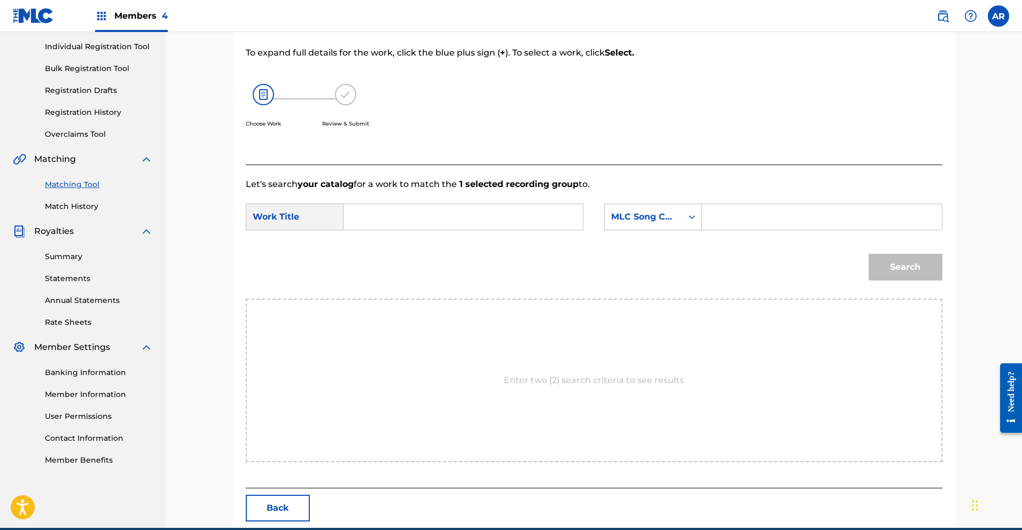
click at [475, 228] on input "Search Form" at bounding box center [463, 217] width 221 height 26
click at [475, 221] on input "Search Form" at bounding box center [463, 217] width 221 height 26
click at [391, 252] on span "abajar" at bounding box center [383, 253] width 28 height 10
type input "se trabajar"
click at [692, 221] on icon "Search Form" at bounding box center [692, 217] width 11 height 11
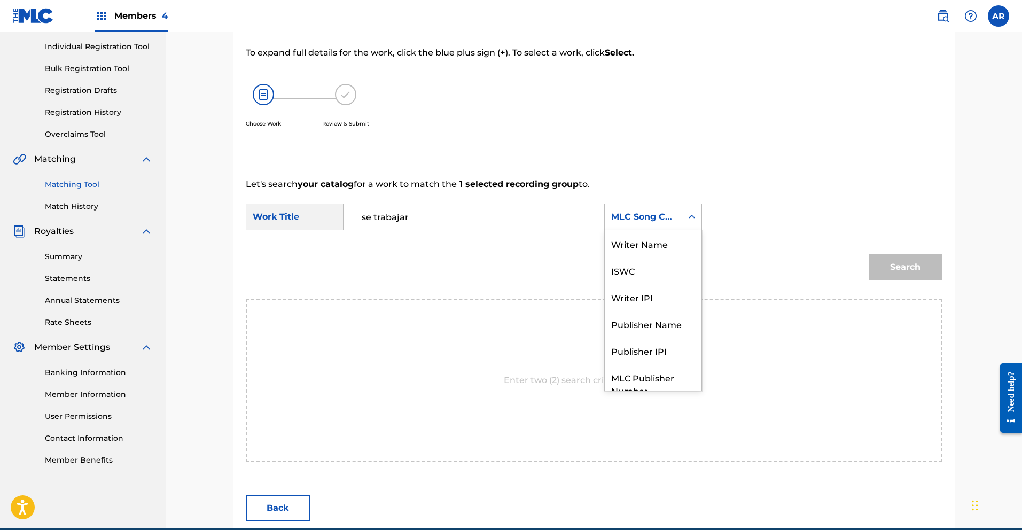
scroll to position [40, 0]
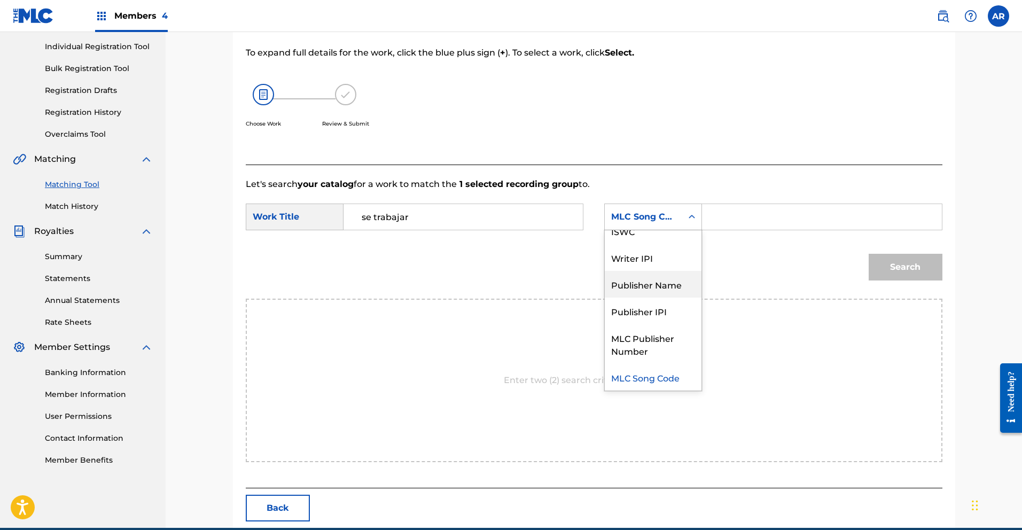
click at [678, 283] on div "Publisher Name" at bounding box center [653, 284] width 97 height 27
click at [730, 219] on input "Search Form" at bounding box center [821, 217] width 221 height 26
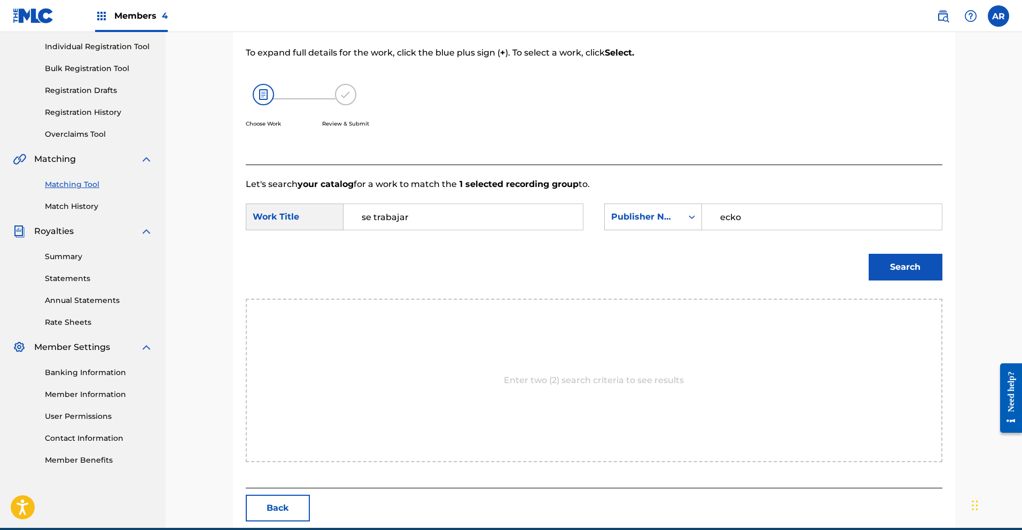
type input "ecko"
click at [877, 265] on button "Search" at bounding box center [906, 267] width 74 height 27
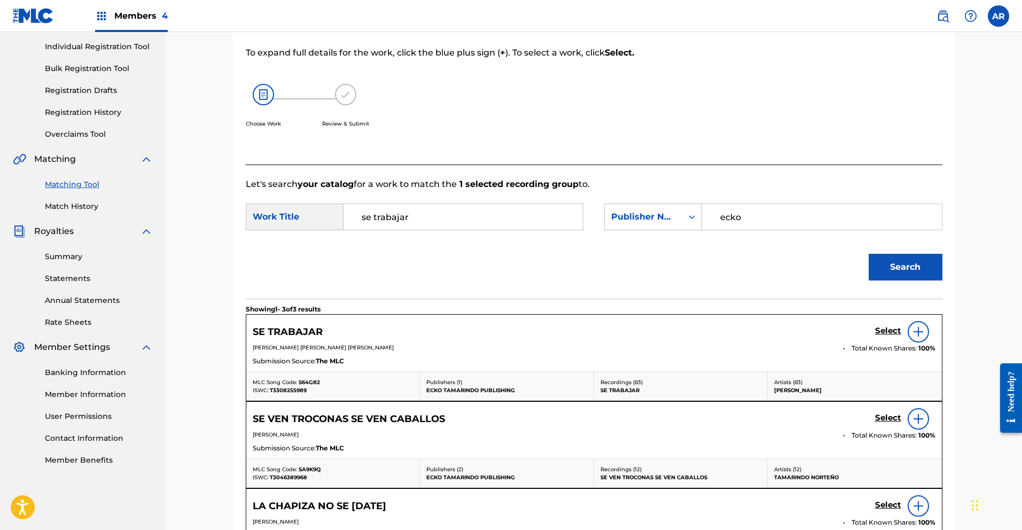
click at [890, 331] on h5 "Select" at bounding box center [888, 331] width 26 height 10
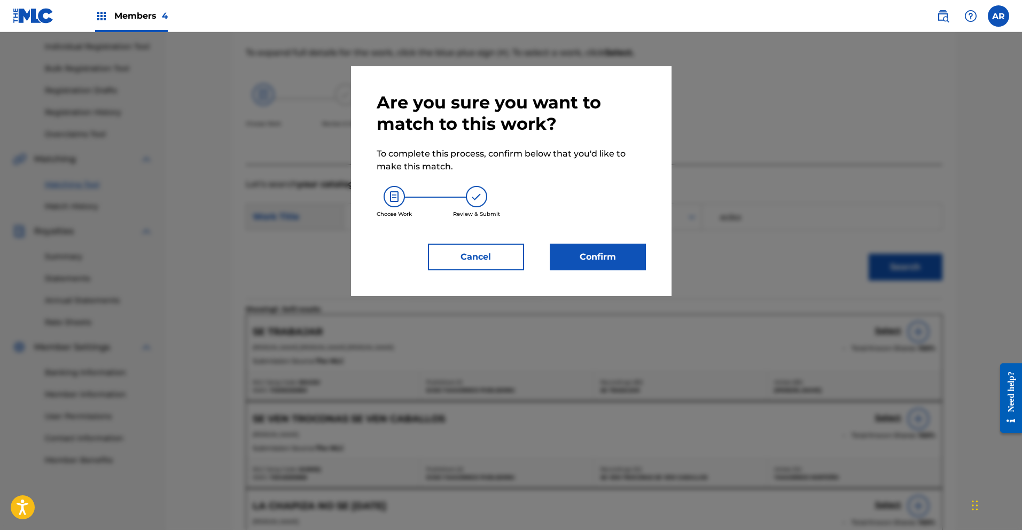
click at [611, 263] on button "Confirm" at bounding box center [598, 257] width 96 height 27
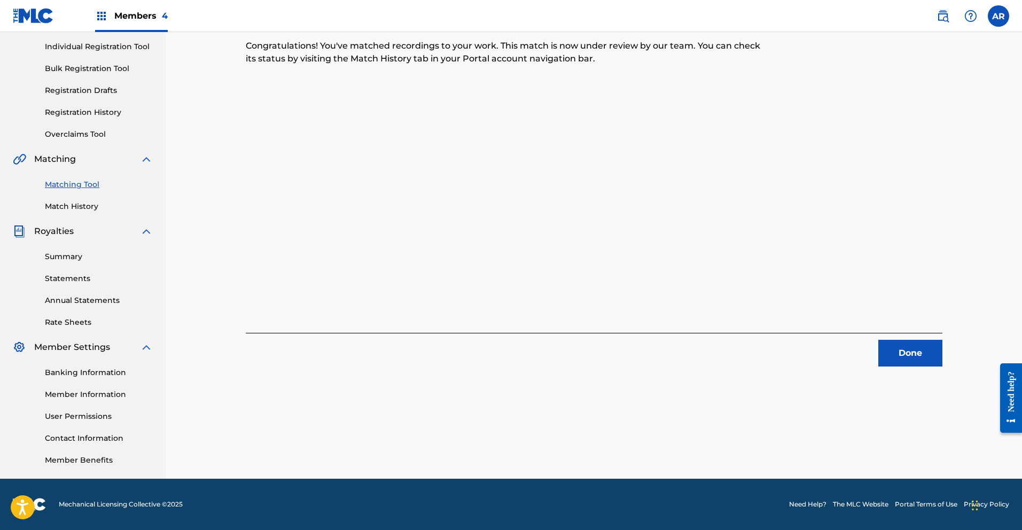
click at [894, 352] on button "Done" at bounding box center [910, 353] width 64 height 27
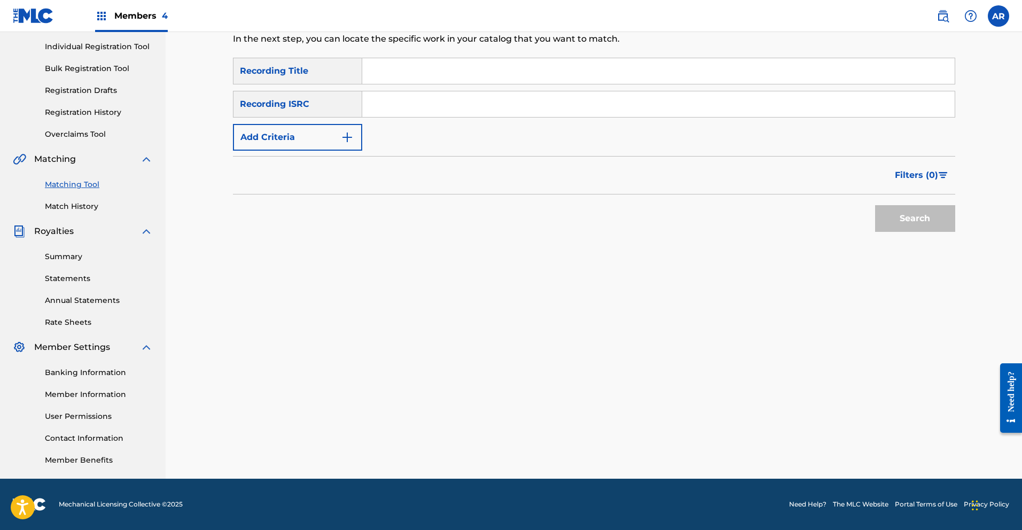
click at [424, 76] on input "Search Form" at bounding box center [658, 71] width 592 height 26
type input "Se Trabajar"
click at [352, 131] on img "Search Form" at bounding box center [347, 137] width 13 height 13
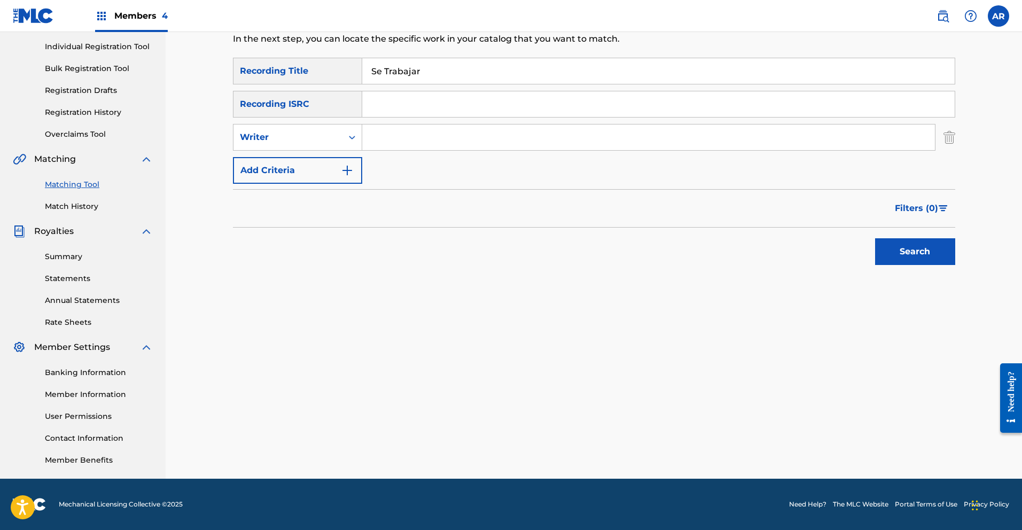
click at [398, 139] on input "Search Form" at bounding box center [648, 137] width 573 height 26
type input "[PERSON_NAME]"
click at [883, 254] on button "Search" at bounding box center [915, 251] width 80 height 27
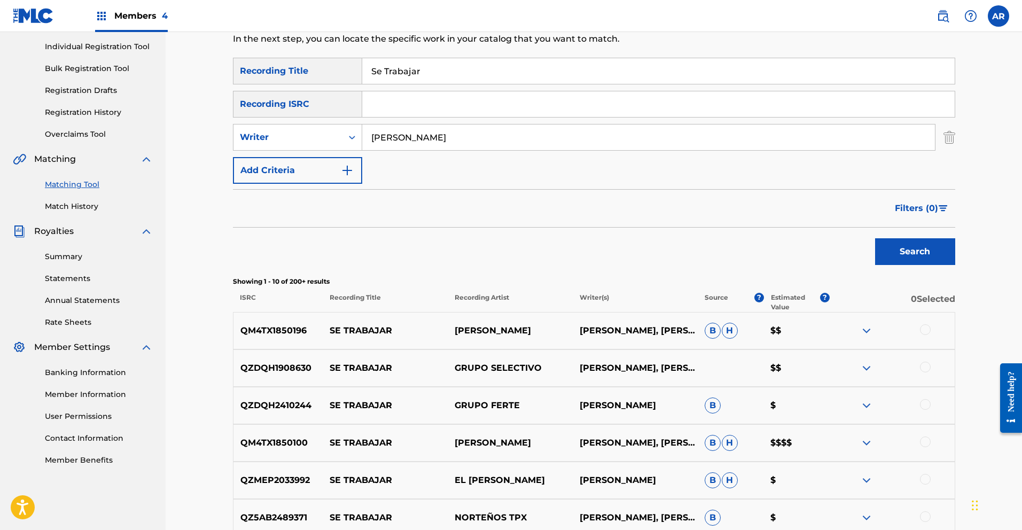
click at [923, 205] on span "Filters ( 0 )" at bounding box center [916, 208] width 43 height 13
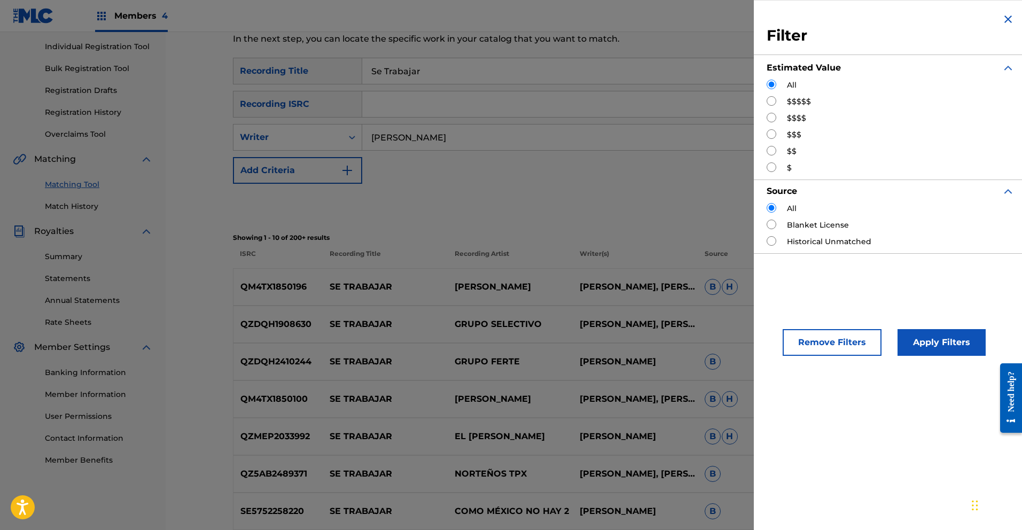
click at [770, 167] on input "Search Form" at bounding box center [772, 167] width 10 height 10
radio input "true"
click at [929, 340] on button "Apply Filters" at bounding box center [942, 342] width 88 height 27
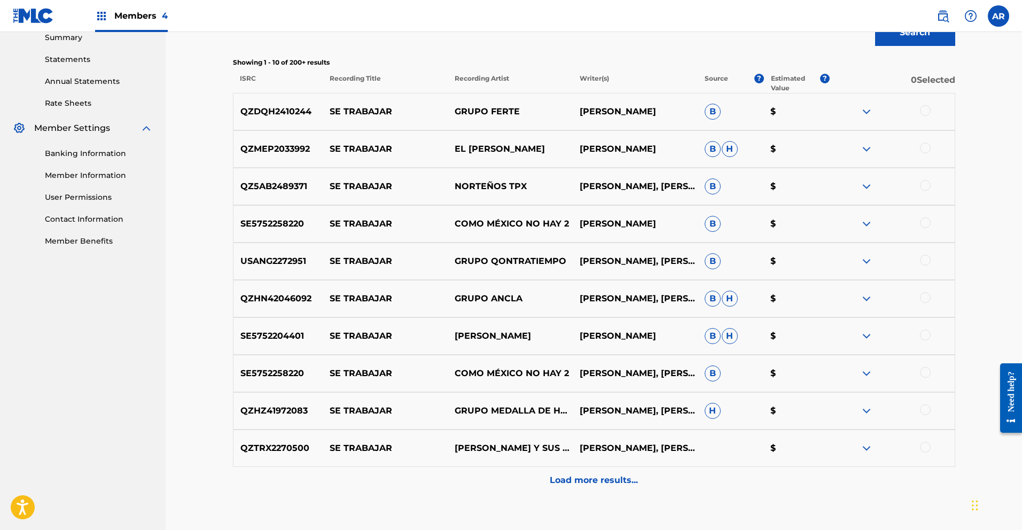
scroll to position [420, 0]
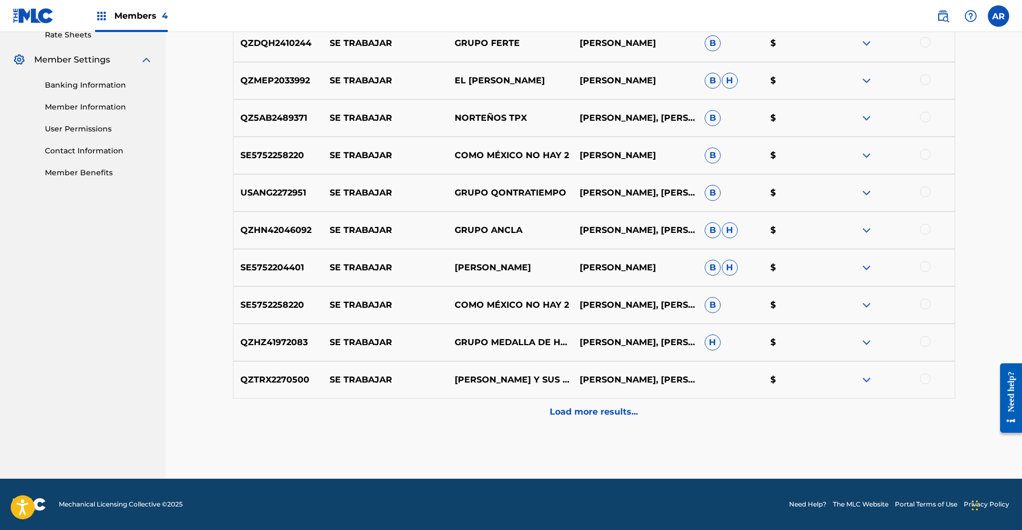
click at [619, 407] on p "Load more results..." at bounding box center [594, 412] width 88 height 13
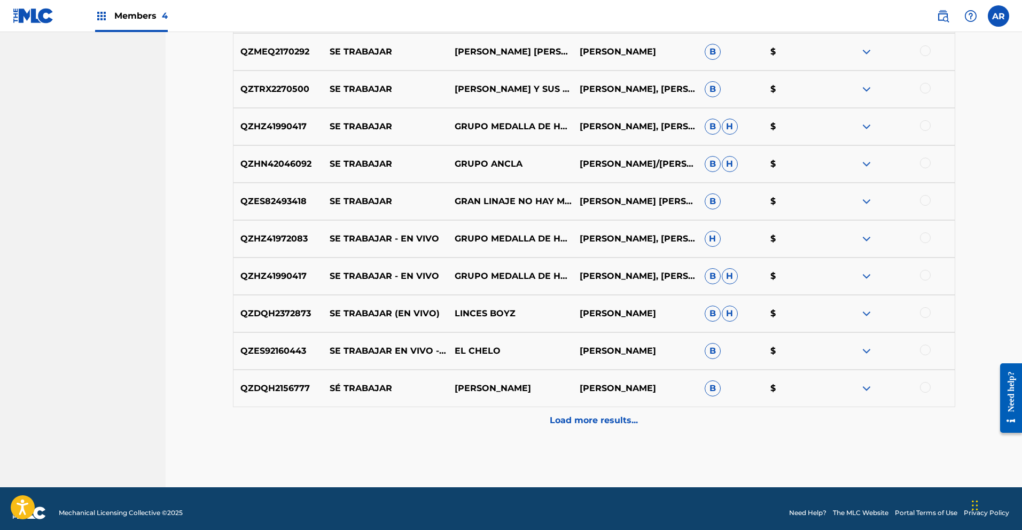
scroll to position [794, 0]
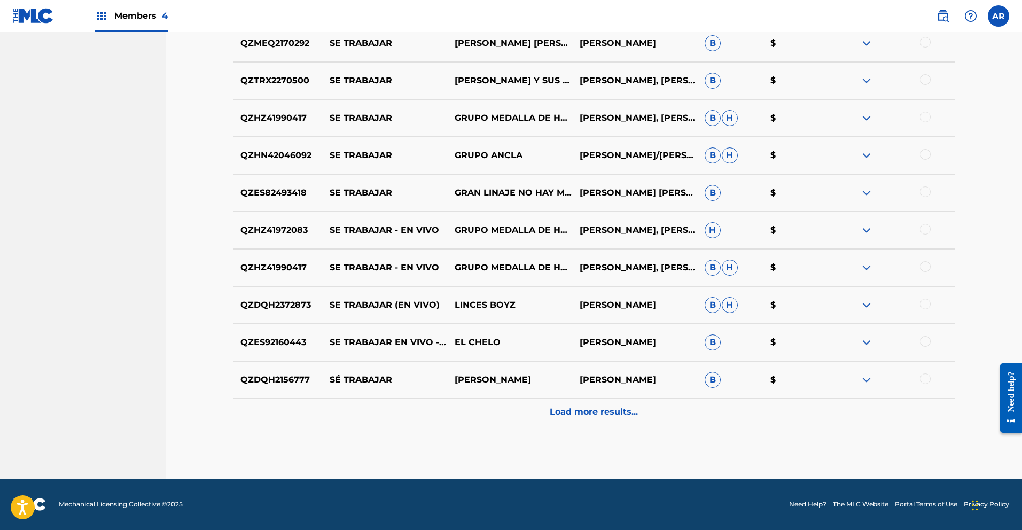
click at [566, 408] on p "Load more results..." at bounding box center [594, 412] width 88 height 13
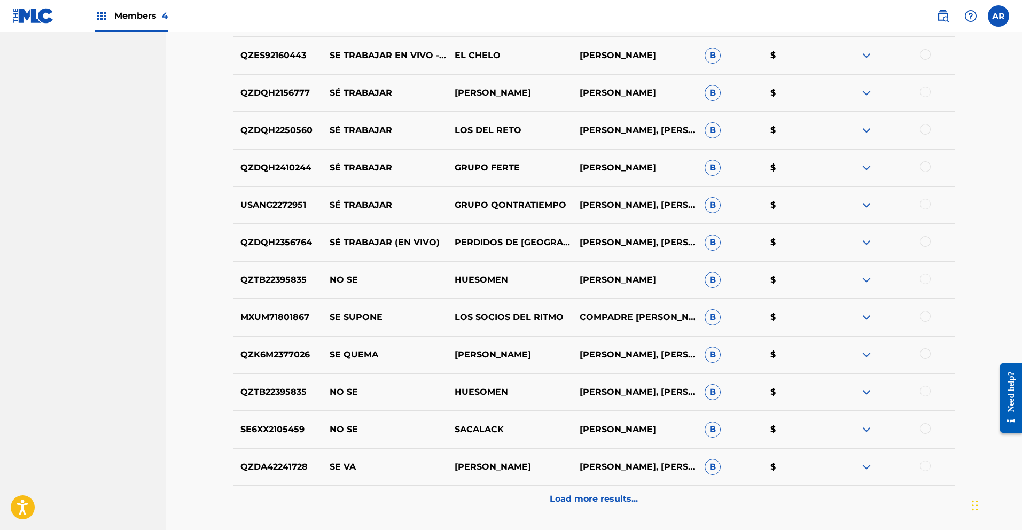
scroll to position [1079, 0]
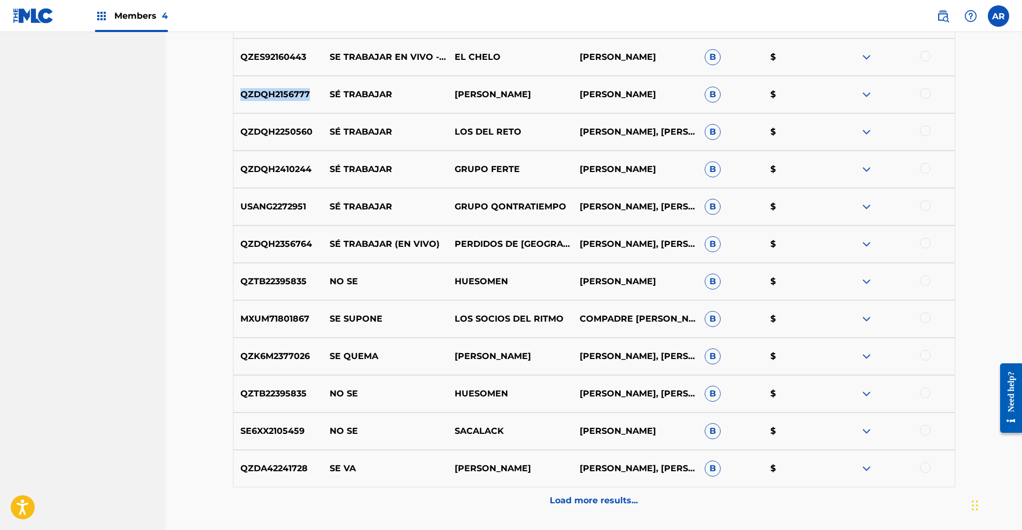
drag, startPoint x: 251, startPoint y: 95, endPoint x: 307, endPoint y: 96, distance: 56.7
click at [307, 96] on p "QZDQH2156777" at bounding box center [278, 94] width 90 height 13
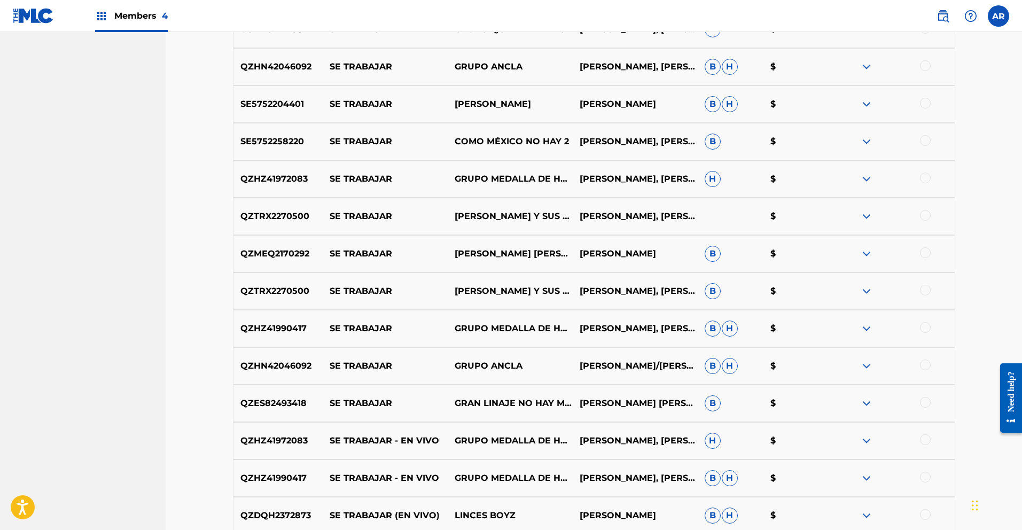
scroll to position [85, 0]
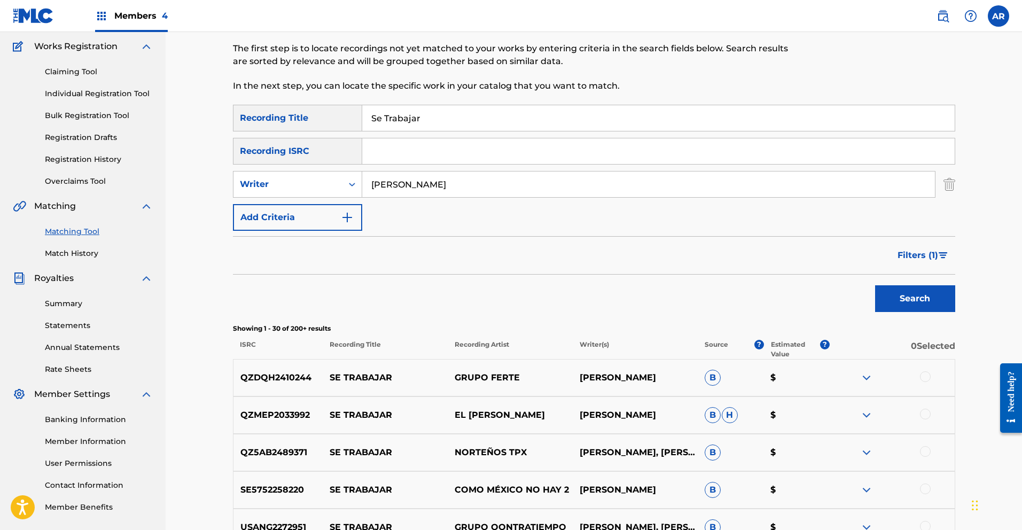
paste input "QZDQH2156777"
type input "QZDQH2156777"
click at [884, 297] on button "Search" at bounding box center [915, 298] width 80 height 27
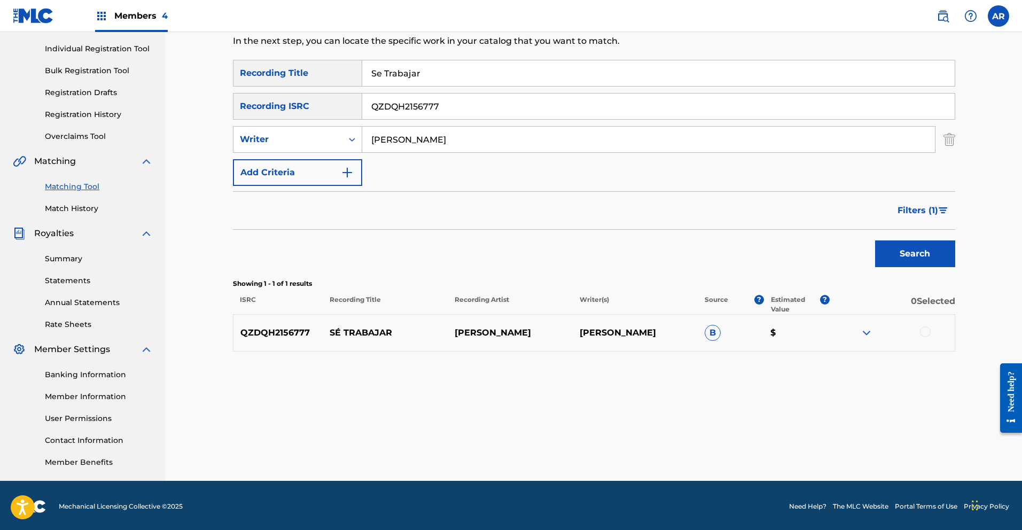
scroll to position [132, 0]
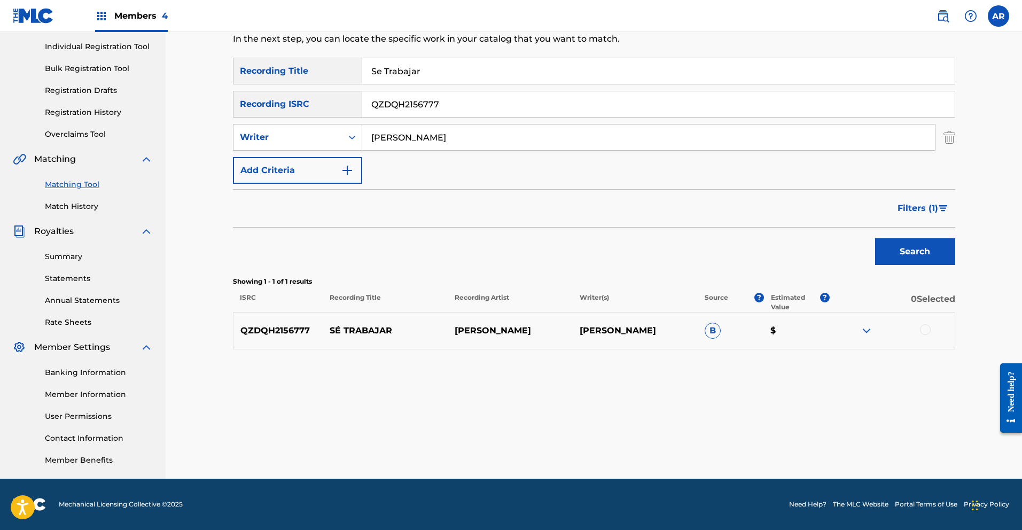
click at [867, 329] on img at bounding box center [866, 330] width 13 height 13
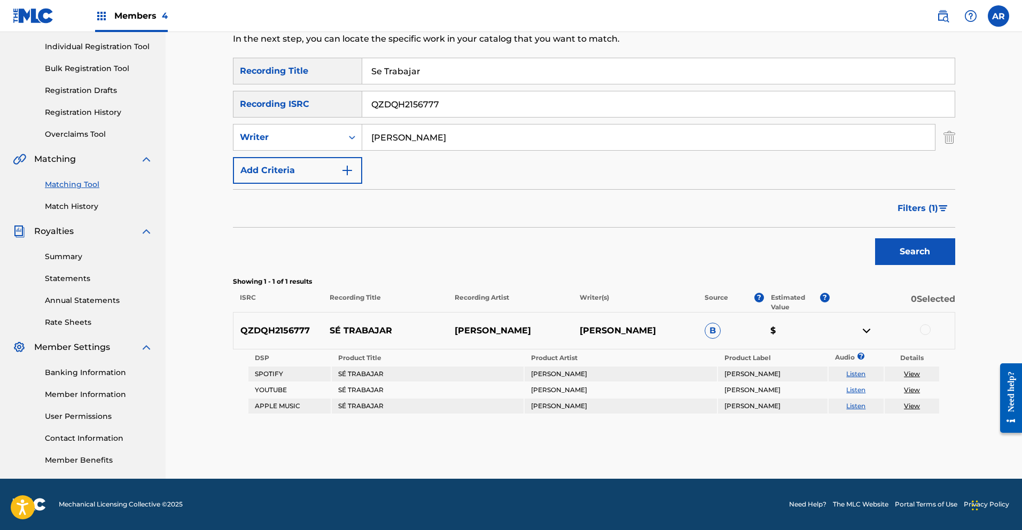
click at [856, 375] on link "Listen" at bounding box center [855, 374] width 19 height 8
click at [926, 330] on div at bounding box center [925, 329] width 11 height 11
click at [768, 447] on button "Match 1 Group" at bounding box center [751, 443] width 118 height 27
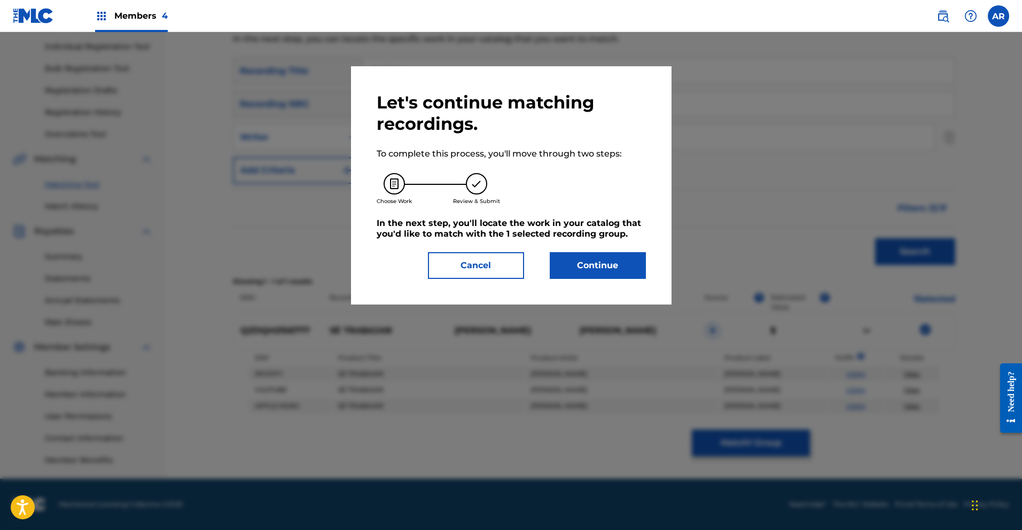
click at [635, 271] on button "Continue" at bounding box center [598, 265] width 96 height 27
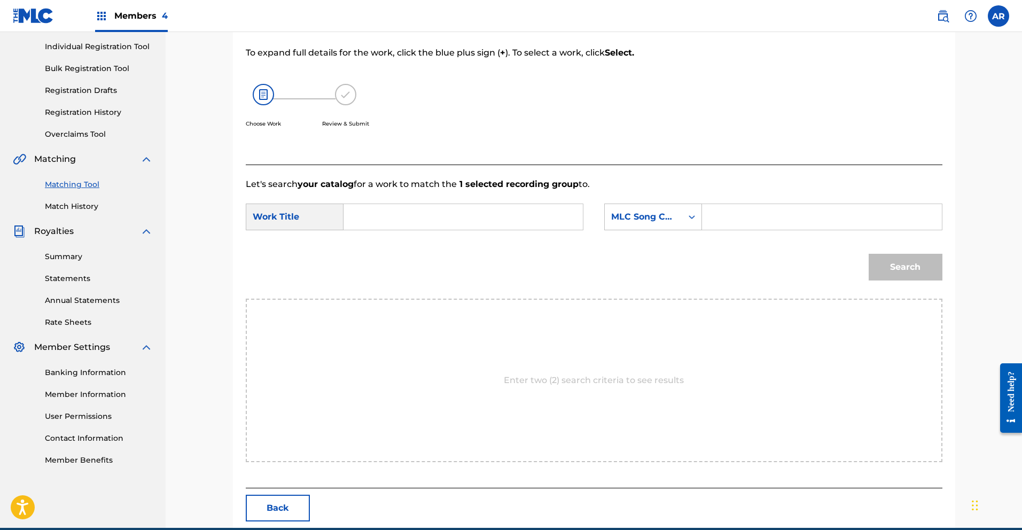
click at [492, 217] on input "Search Form" at bounding box center [463, 217] width 221 height 26
type input "se trabajar"
click at [394, 254] on strong "trabajar" at bounding box center [379, 253] width 35 height 10
click at [687, 219] on icon "Search Form" at bounding box center [692, 217] width 11 height 11
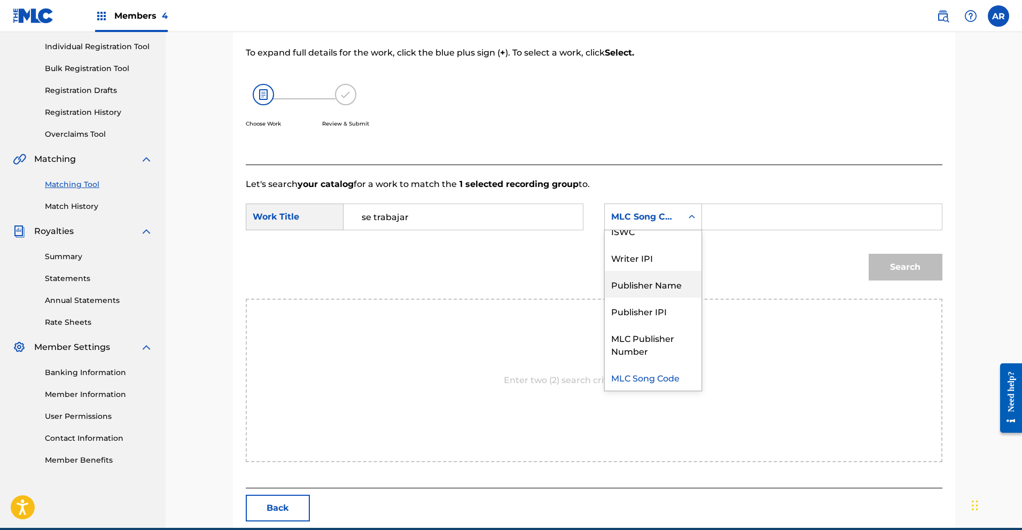
click at [680, 288] on div "Publisher Name" at bounding box center [653, 284] width 97 height 27
click at [773, 215] on input "Search Form" at bounding box center [821, 217] width 221 height 26
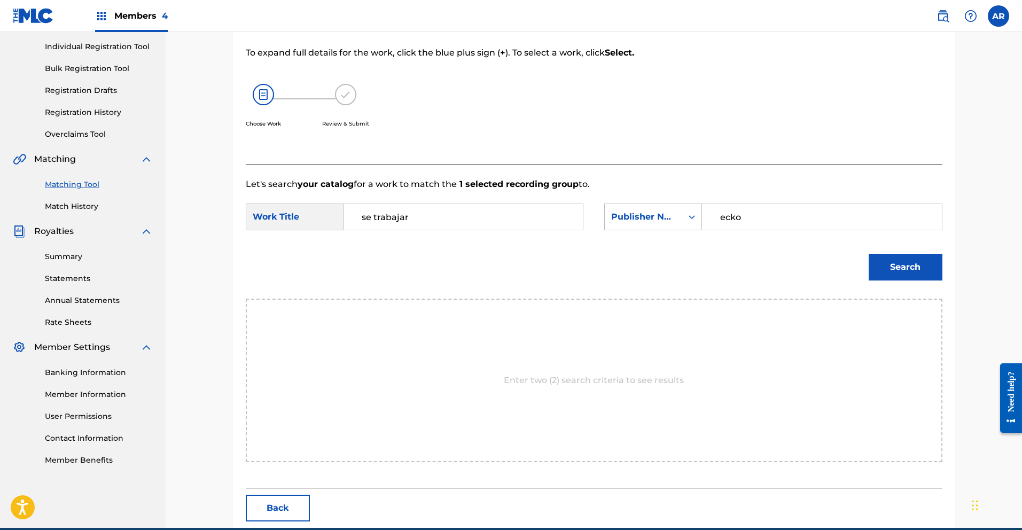
type input "ecko"
click at [899, 267] on button "Search" at bounding box center [906, 267] width 74 height 27
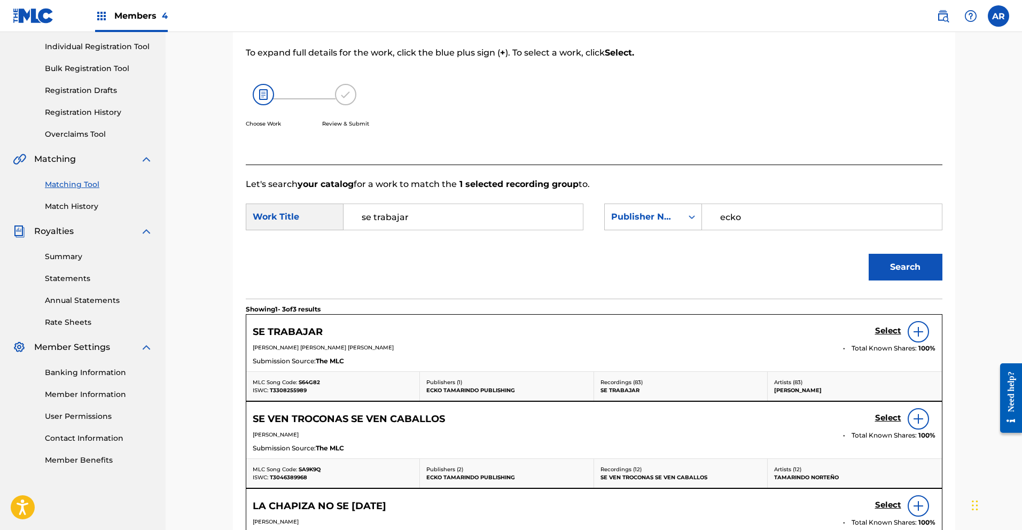
click at [886, 329] on h5 "Select" at bounding box center [888, 331] width 26 height 10
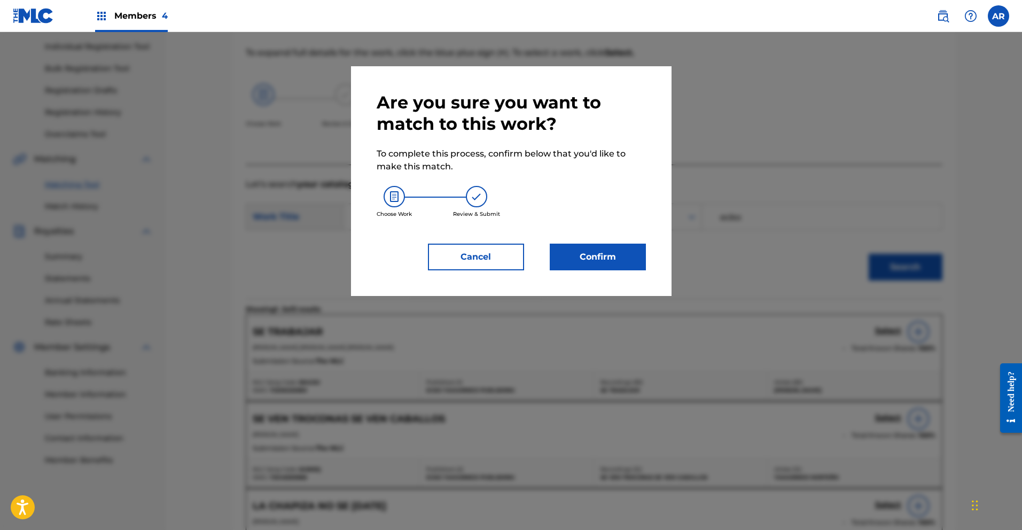
click at [605, 260] on button "Confirm" at bounding box center [598, 257] width 96 height 27
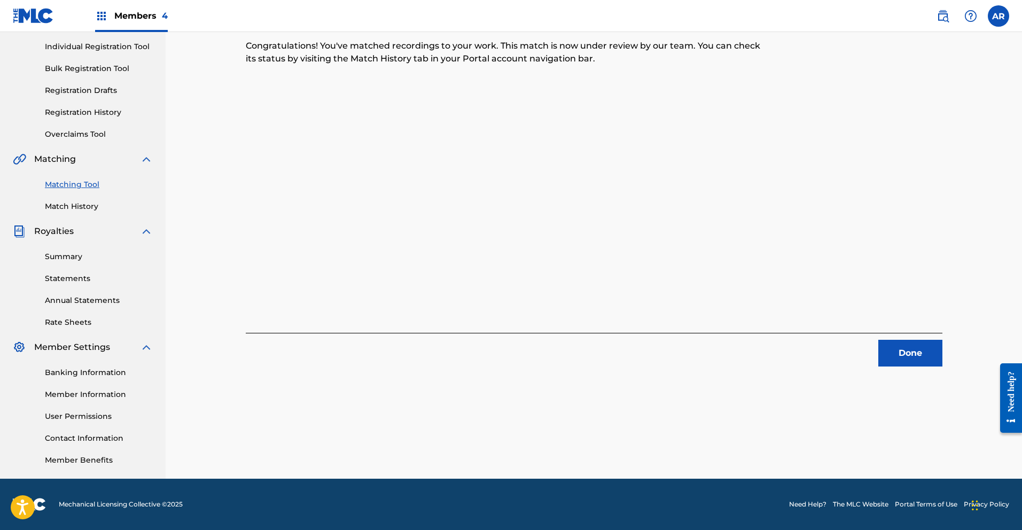
click at [911, 357] on button "Done" at bounding box center [910, 353] width 64 height 27
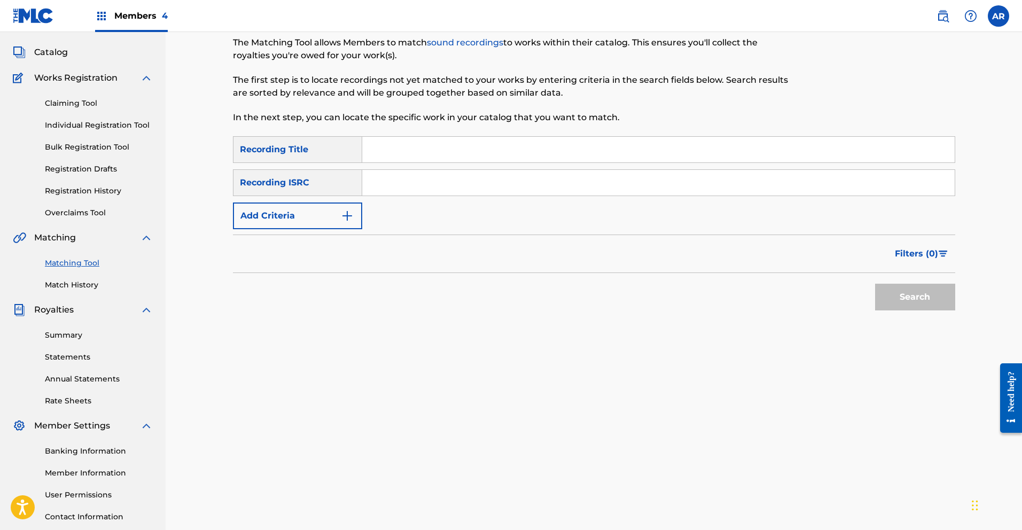
scroll to position [0, 0]
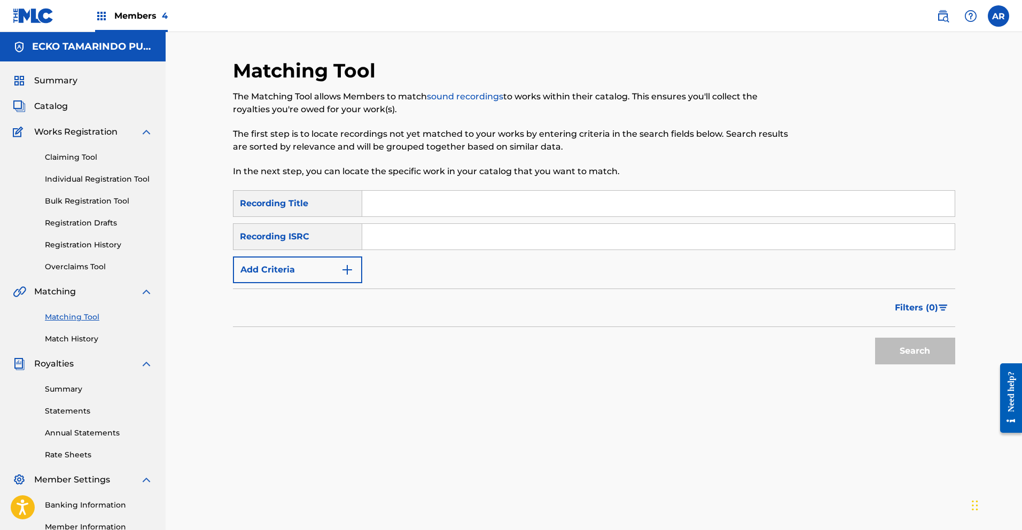
click at [481, 213] on input "Search Form" at bounding box center [658, 204] width 592 height 26
type input "Se Trabajar"
click at [422, 233] on input "Search Form" at bounding box center [658, 237] width 592 height 26
click at [412, 267] on div "SearchWithCriteriab92760c2-049a-468e-b91f-dc56b726adb7 Recording Title Se Traba…" at bounding box center [594, 236] width 722 height 93
click at [347, 266] on img "Search Form" at bounding box center [347, 269] width 13 height 13
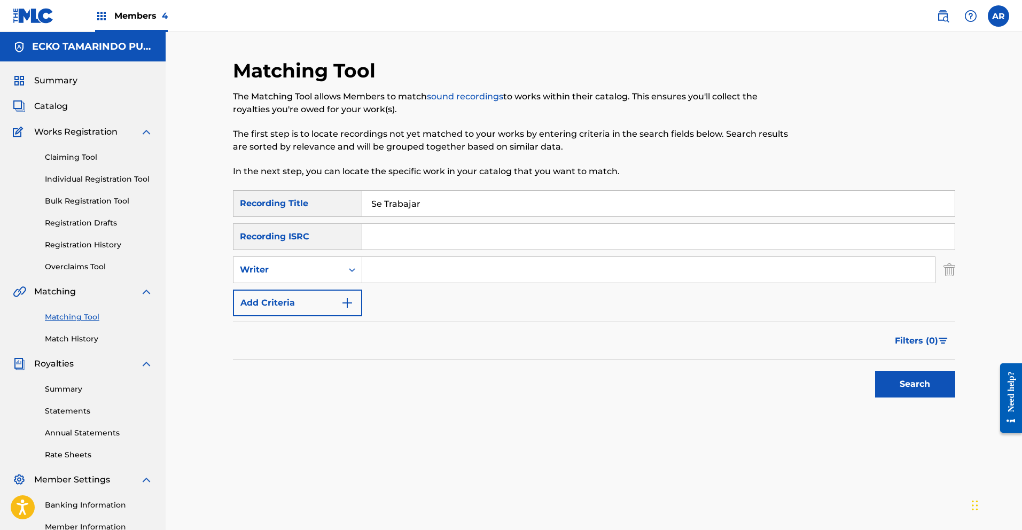
click at [414, 274] on input "Search Form" at bounding box center [648, 270] width 573 height 26
type input "[PERSON_NAME]"
click at [920, 381] on button "Search" at bounding box center [915, 384] width 80 height 27
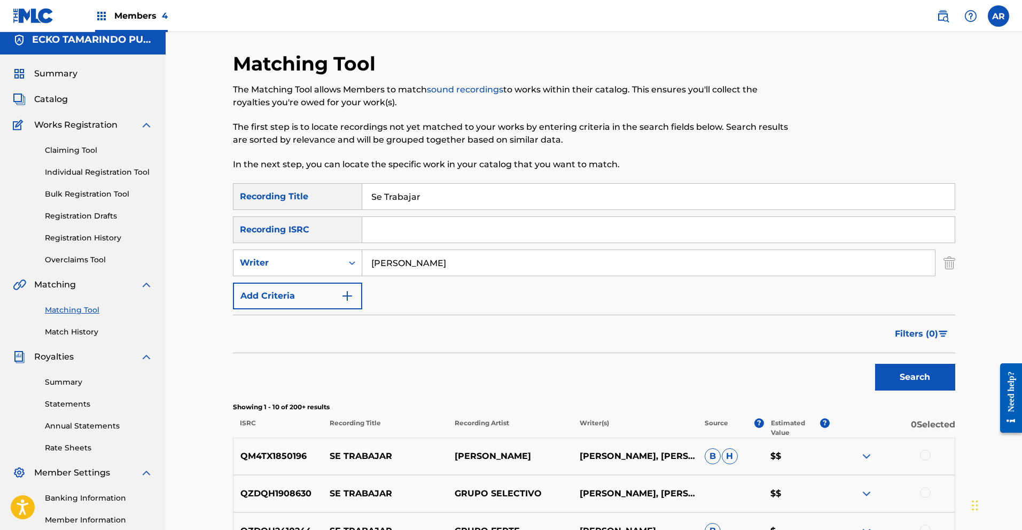
scroll to position [17, 0]
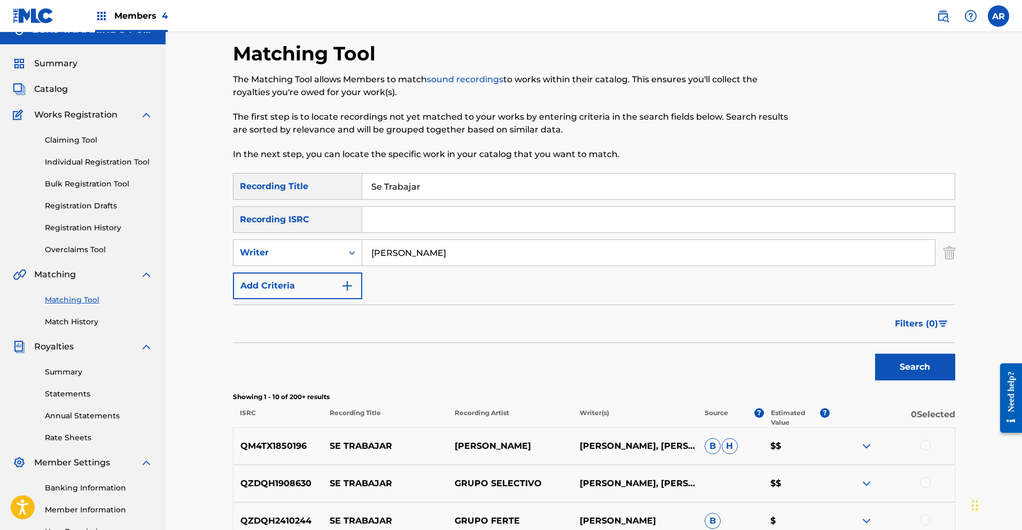
click at [929, 321] on span "Filters ( 0 )" at bounding box center [916, 323] width 43 height 13
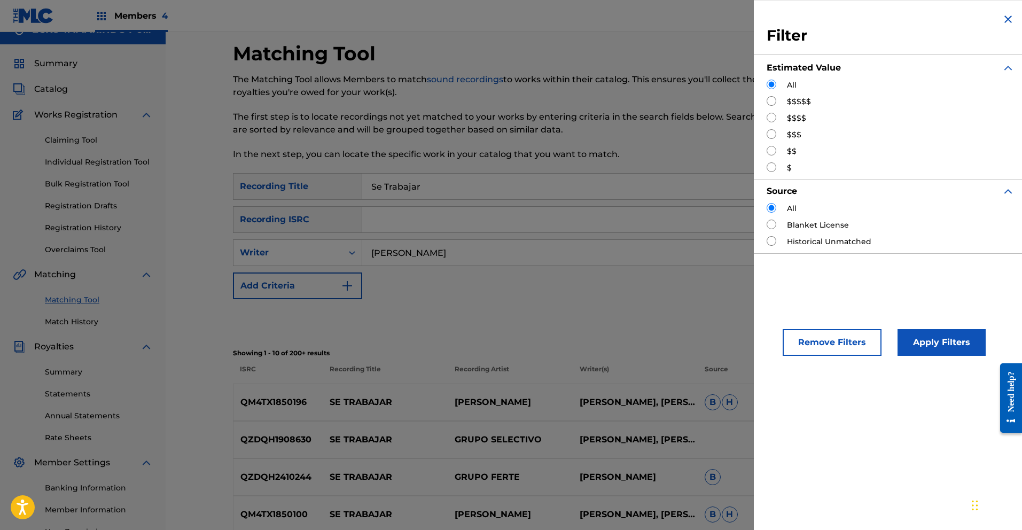
click at [770, 167] on input "Search Form" at bounding box center [772, 167] width 10 height 10
radio input "true"
click at [954, 341] on button "Apply Filters" at bounding box center [942, 342] width 88 height 27
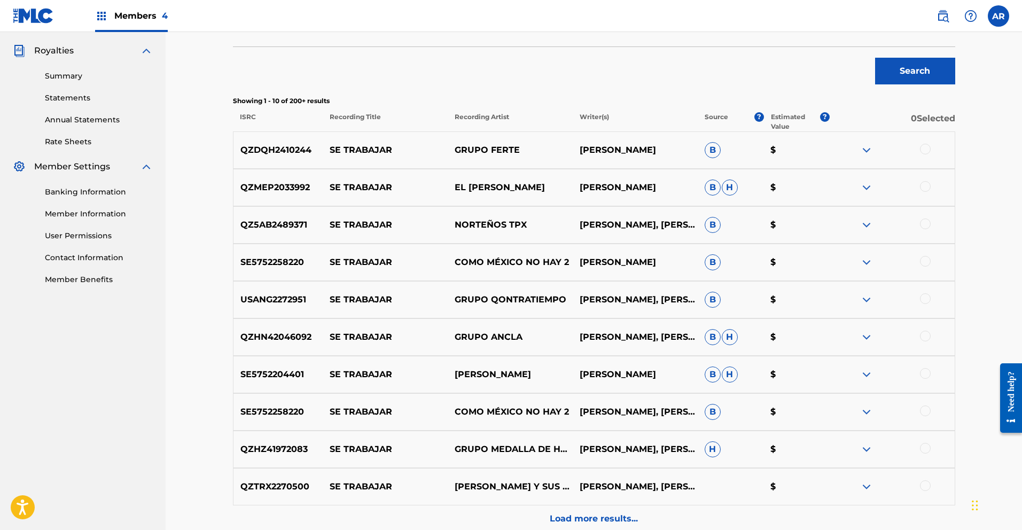
scroll to position [420, 0]
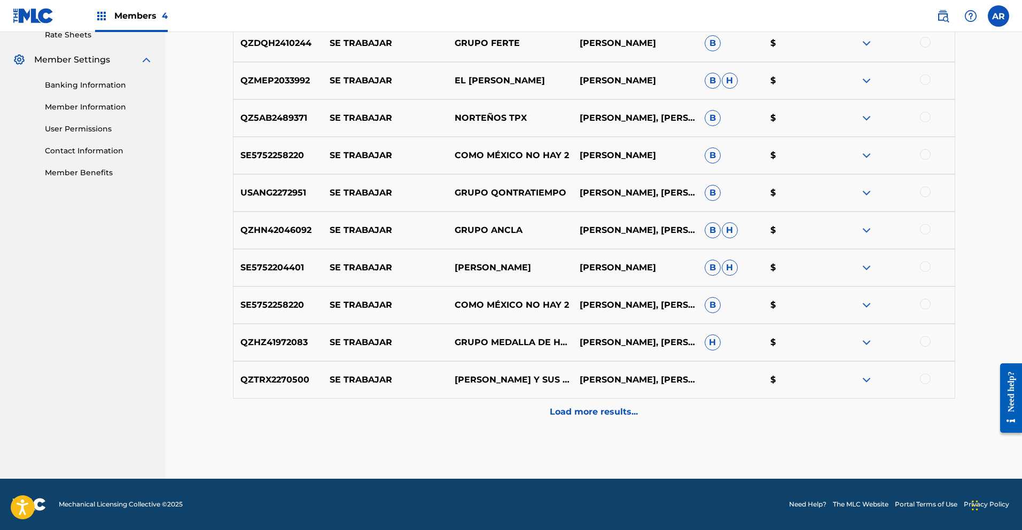
click at [576, 404] on div "Load more results..." at bounding box center [594, 412] width 722 height 27
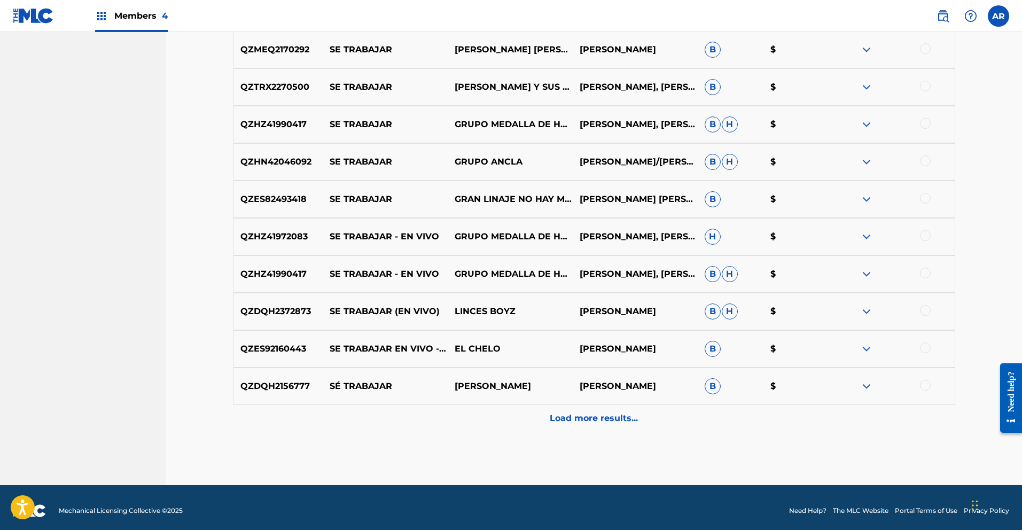
scroll to position [794, 0]
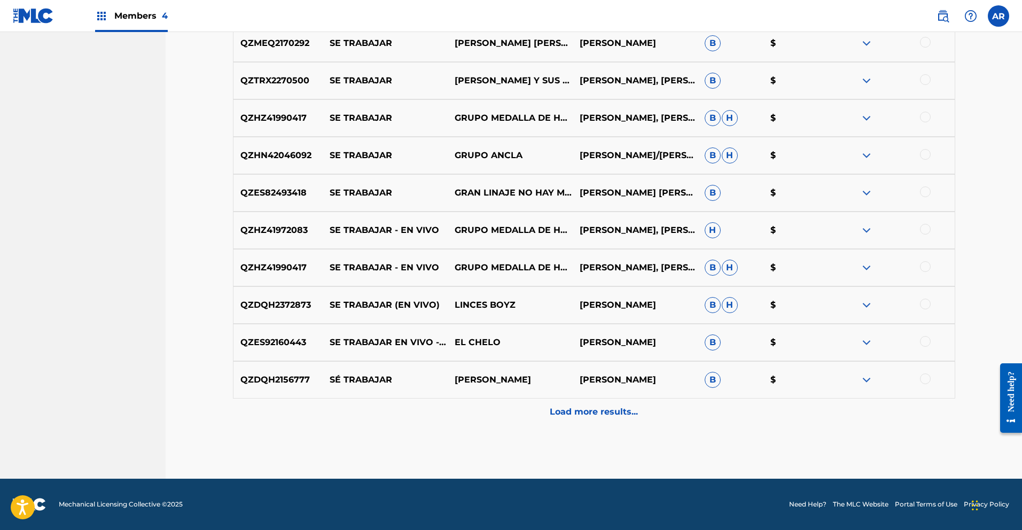
click at [588, 416] on p "Load more results..." at bounding box center [594, 412] width 88 height 13
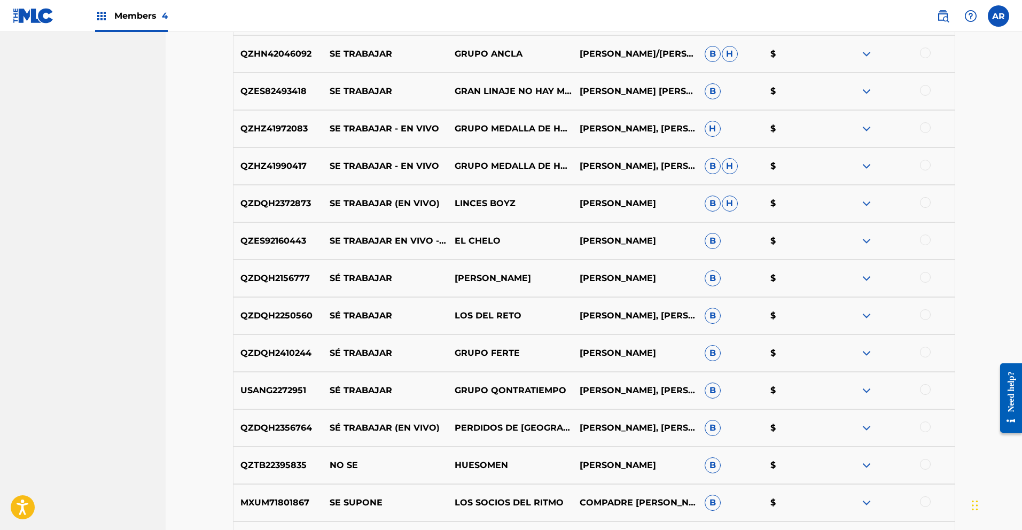
scroll to position [1014, 0]
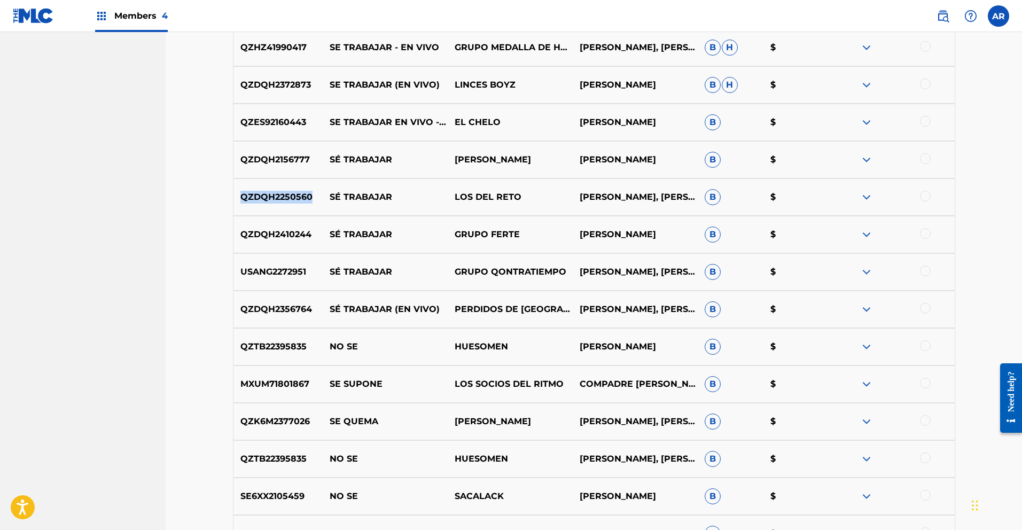
drag, startPoint x: 254, startPoint y: 199, endPoint x: 310, endPoint y: 200, distance: 56.6
click at [310, 200] on p "QZDQH2250560" at bounding box center [278, 197] width 90 height 13
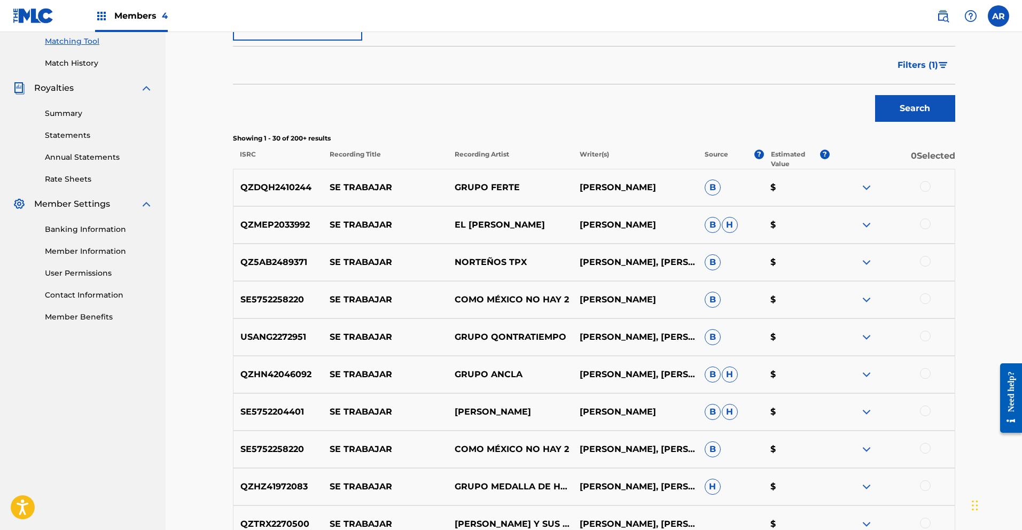
scroll to position [138, 0]
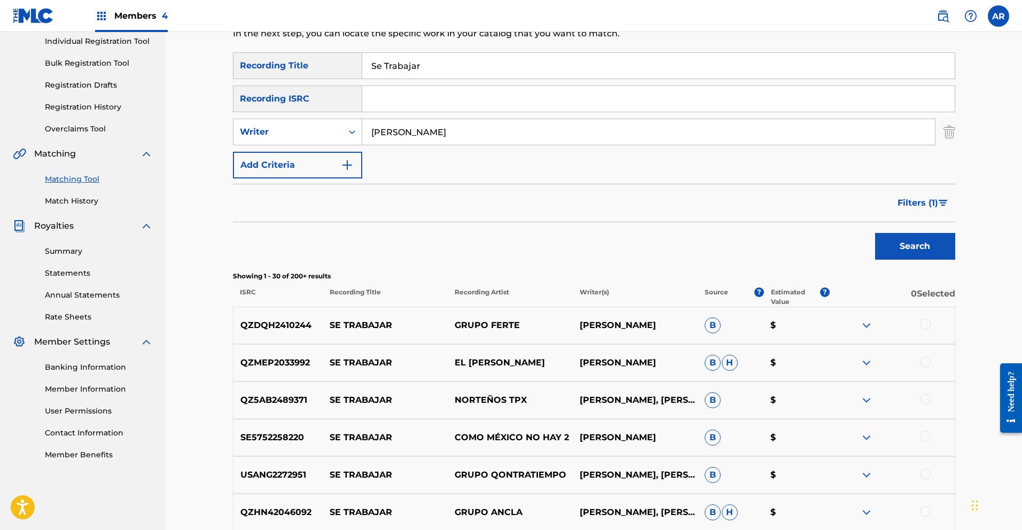
paste input "QZDQH2250560"
type input "QZDQH2250560"
click at [923, 256] on button "Search" at bounding box center [915, 246] width 80 height 27
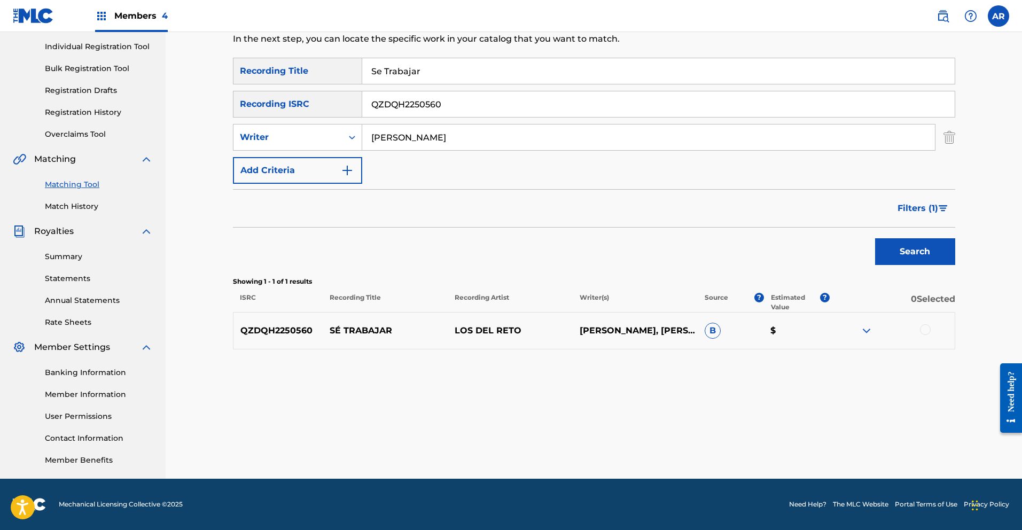
click at [869, 331] on img at bounding box center [866, 330] width 13 height 13
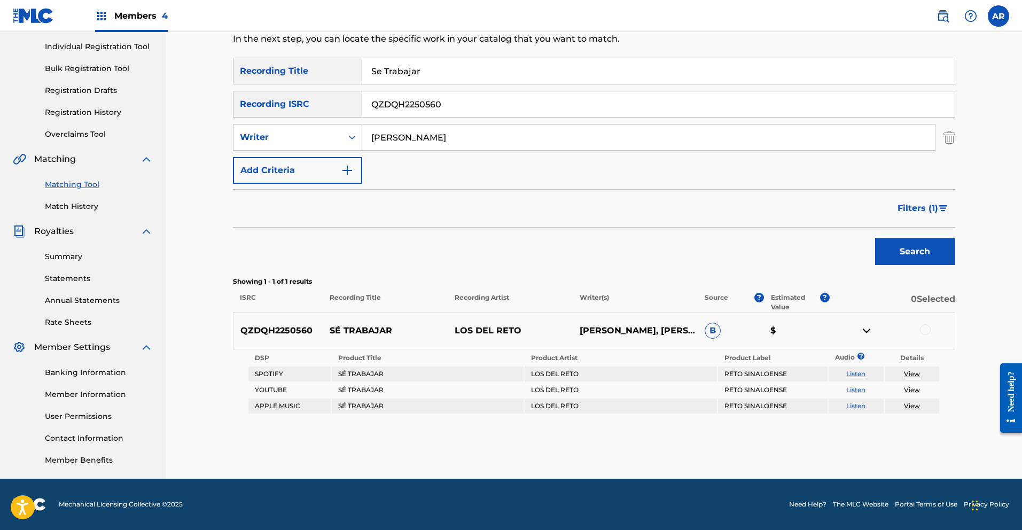
click at [861, 375] on link "Listen" at bounding box center [855, 374] width 19 height 8
click at [924, 328] on div at bounding box center [925, 329] width 11 height 11
click at [716, 441] on button "Match 1 Group" at bounding box center [751, 443] width 118 height 27
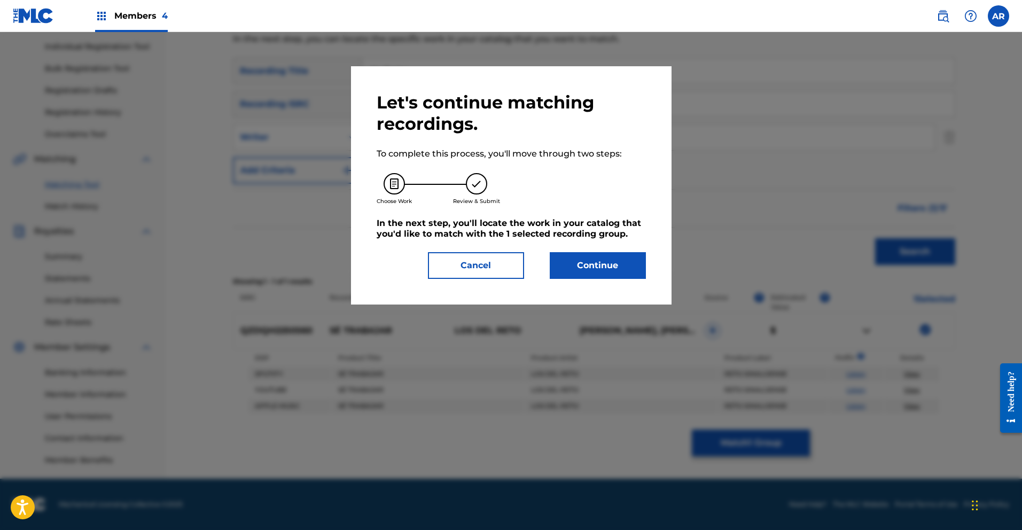
click at [594, 260] on button "Continue" at bounding box center [598, 265] width 96 height 27
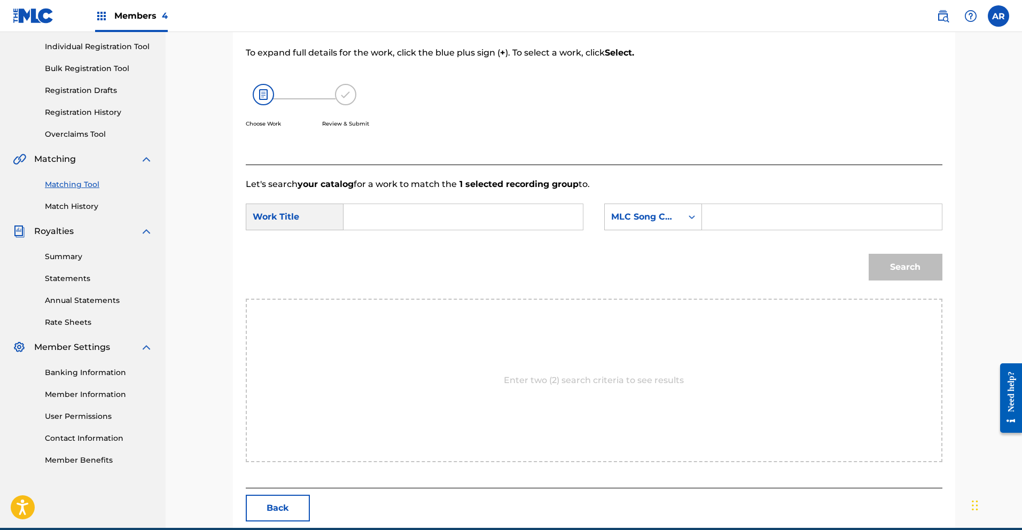
click at [401, 219] on input "Search Form" at bounding box center [463, 217] width 221 height 26
click at [375, 246] on div "se tra bajar" at bounding box center [383, 247] width 60 height 32
type input "se trabajar"
click at [687, 220] on icon "Search Form" at bounding box center [692, 217] width 11 height 11
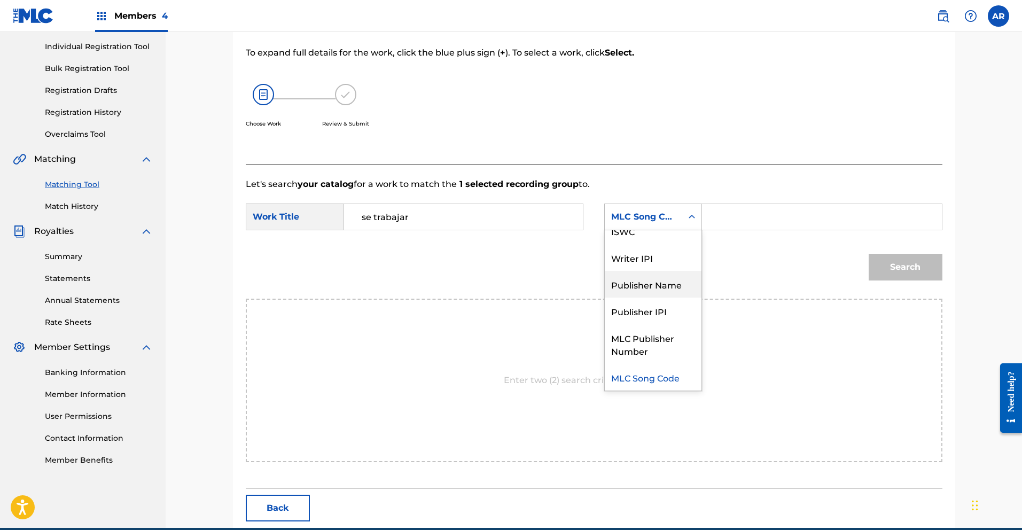
click at [674, 286] on div "Publisher Name" at bounding box center [653, 284] width 97 height 27
click at [736, 222] on input "Search Form" at bounding box center [821, 217] width 221 height 26
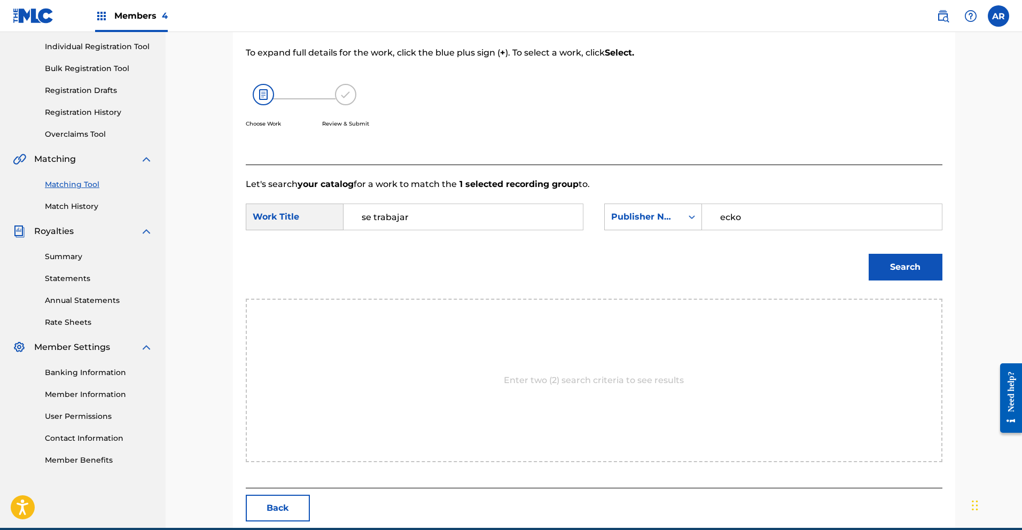
type input "ecko"
click at [892, 265] on button "Search" at bounding box center [906, 267] width 74 height 27
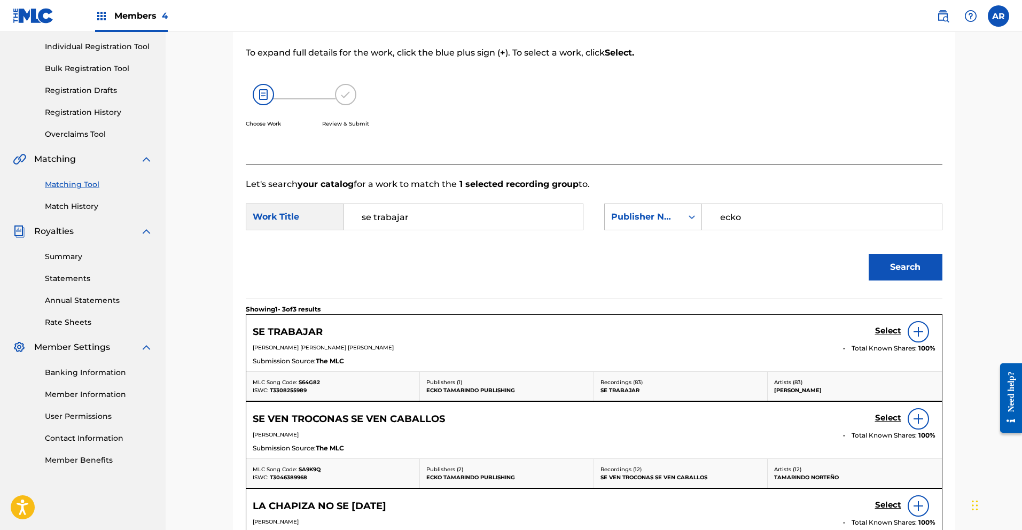
click at [887, 326] on h5 "Select" at bounding box center [888, 331] width 26 height 10
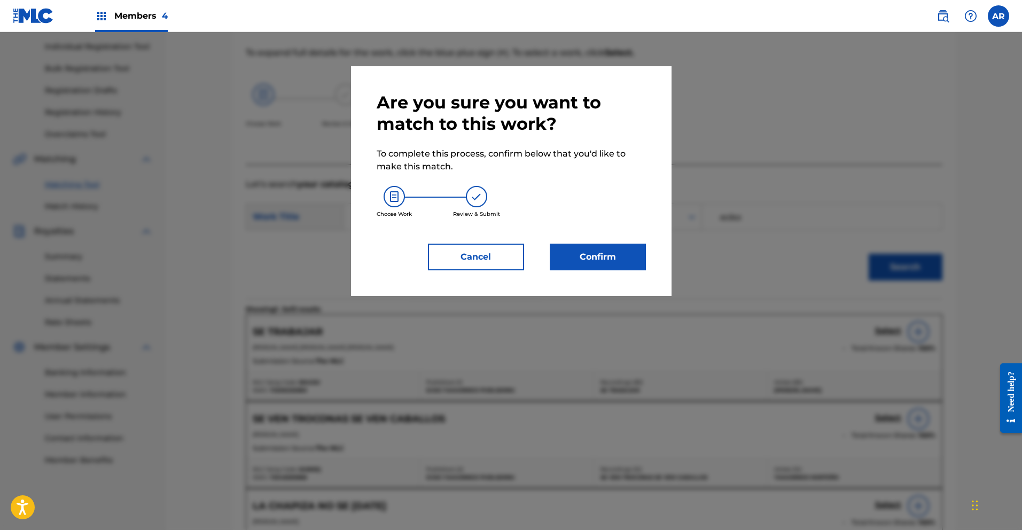
click at [584, 256] on button "Confirm" at bounding box center [598, 257] width 96 height 27
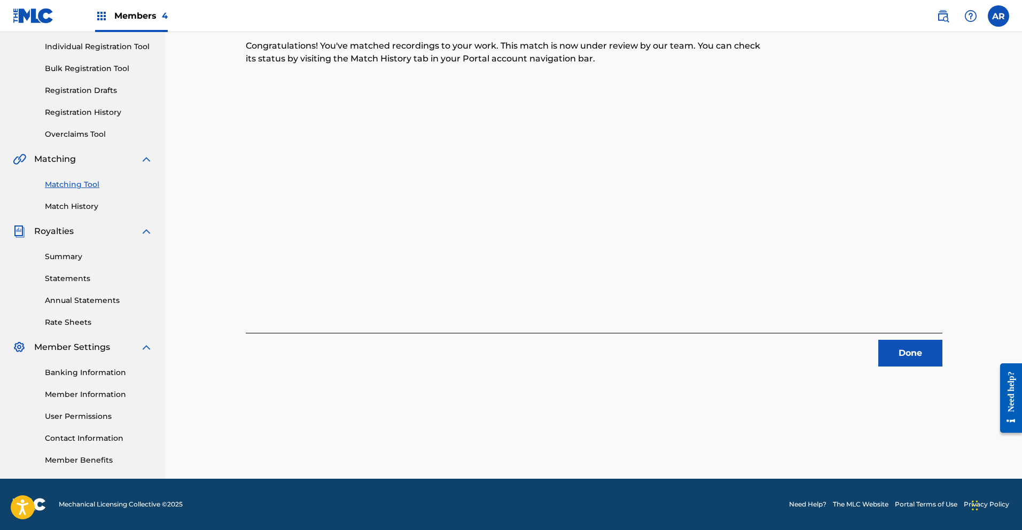
click at [898, 356] on button "Done" at bounding box center [910, 353] width 64 height 27
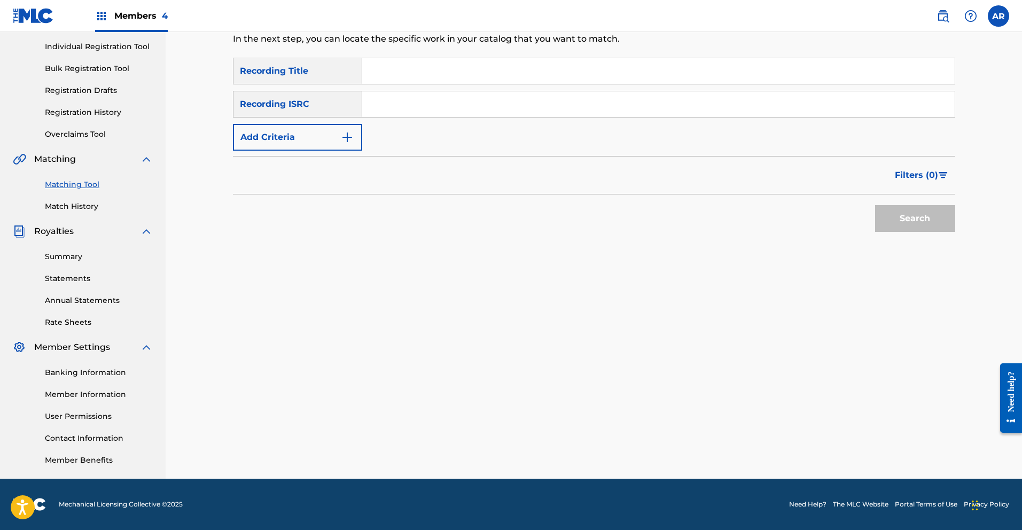
scroll to position [0, 0]
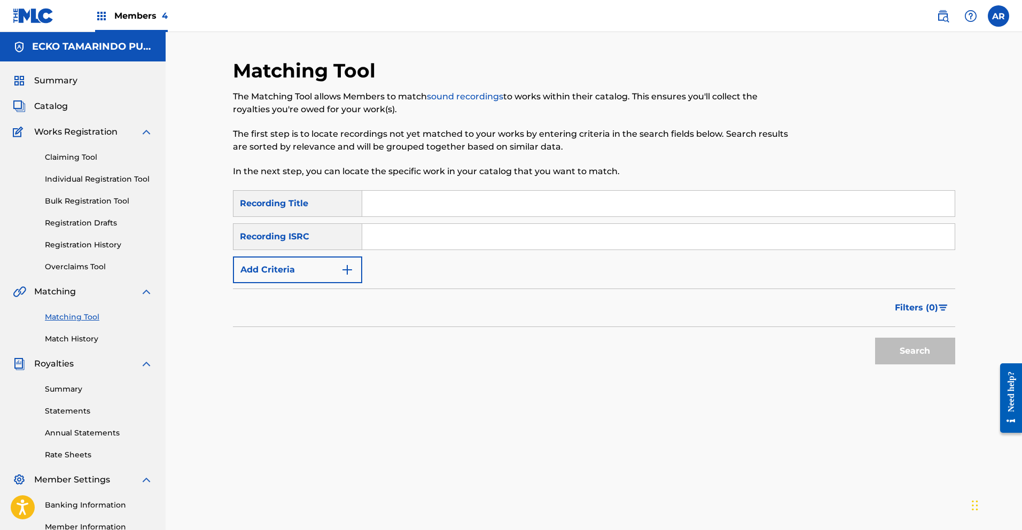
click at [392, 200] on input "Search Form" at bounding box center [658, 204] width 592 height 26
type input "Se Trabajar"
click at [355, 270] on button "Add Criteria" at bounding box center [297, 269] width 129 height 27
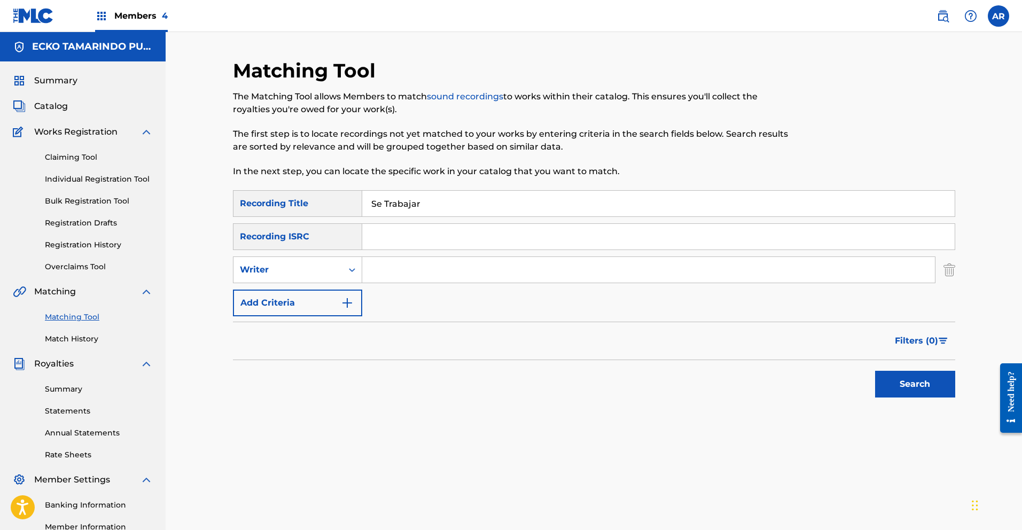
click at [394, 270] on input "Search Form" at bounding box center [648, 270] width 573 height 26
type input "[PERSON_NAME]"
click at [923, 384] on button "Search" at bounding box center [915, 384] width 80 height 27
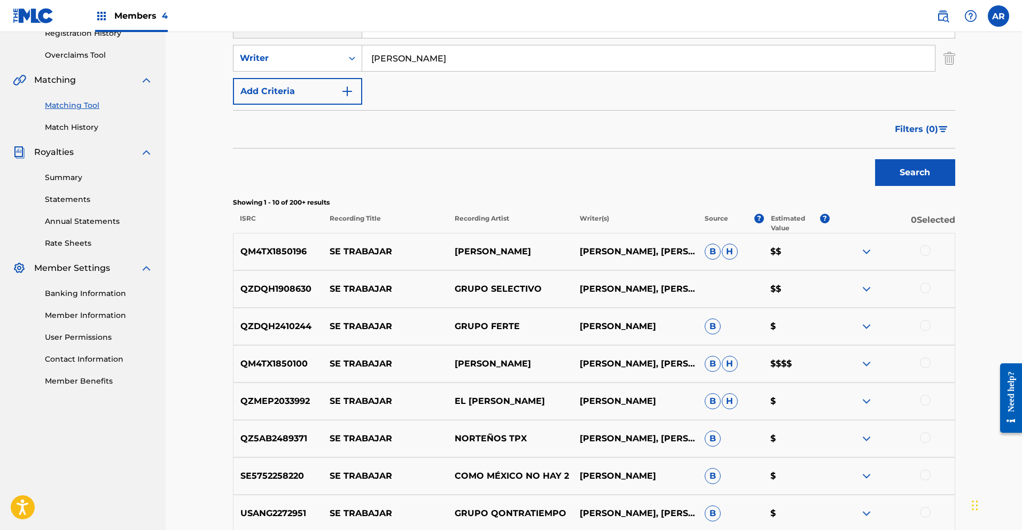
scroll to position [254, 0]
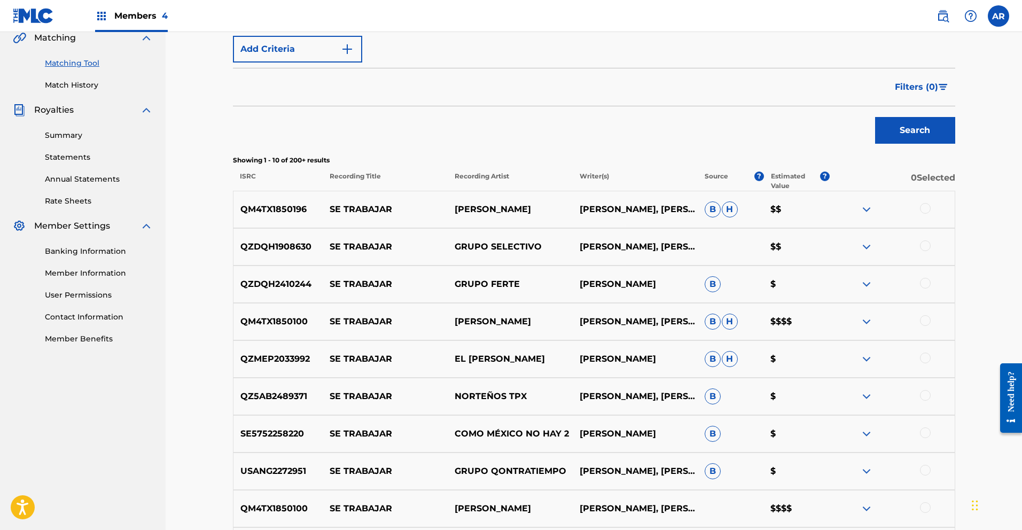
click at [912, 84] on span "Filters ( 0 )" at bounding box center [916, 87] width 43 height 13
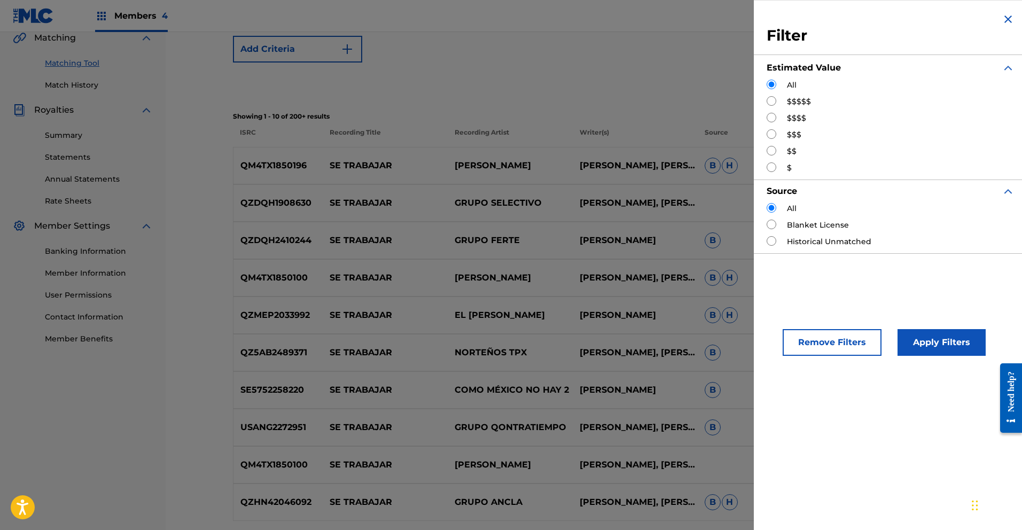
click at [774, 167] on input "Search Form" at bounding box center [772, 167] width 10 height 10
radio input "true"
click at [969, 350] on button "Apply Filters" at bounding box center [942, 342] width 88 height 27
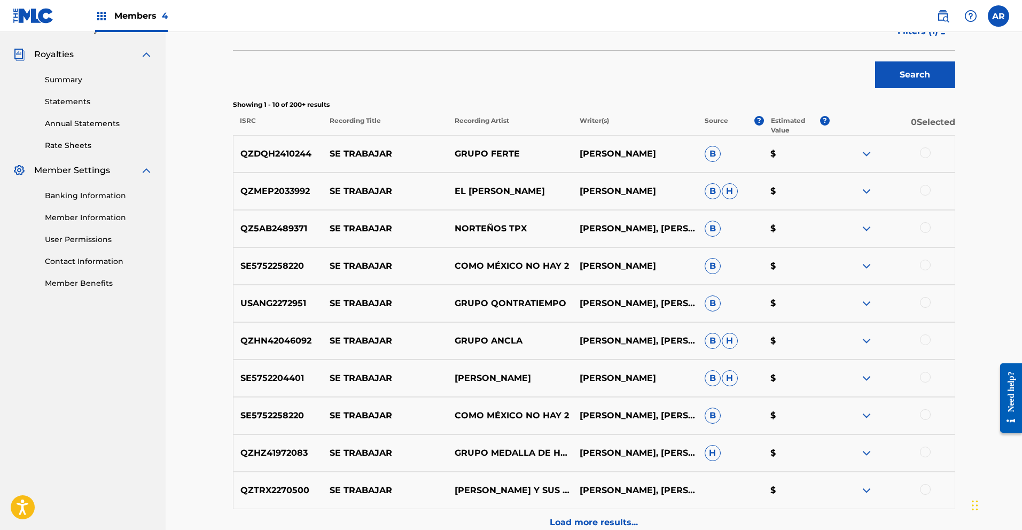
scroll to position [408, 0]
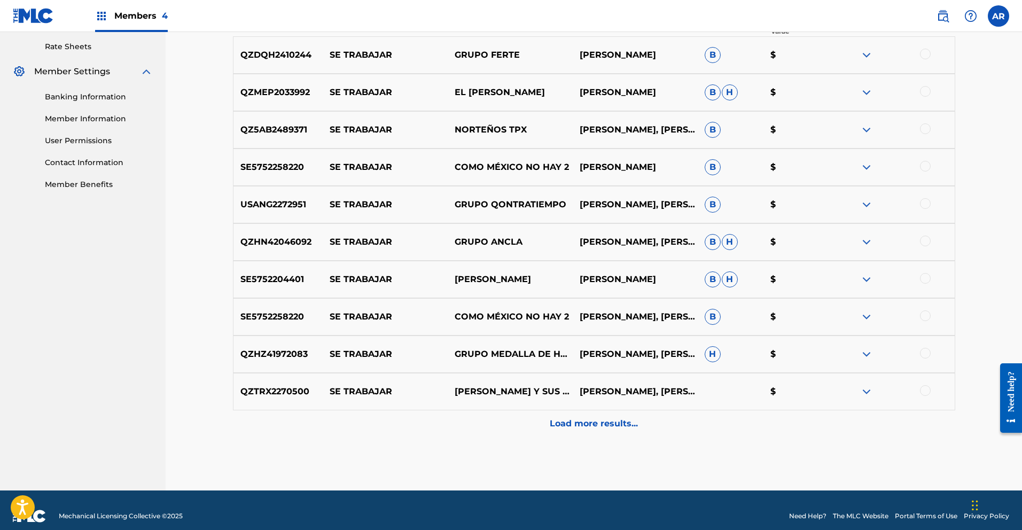
click at [643, 420] on div "Load more results..." at bounding box center [594, 423] width 722 height 27
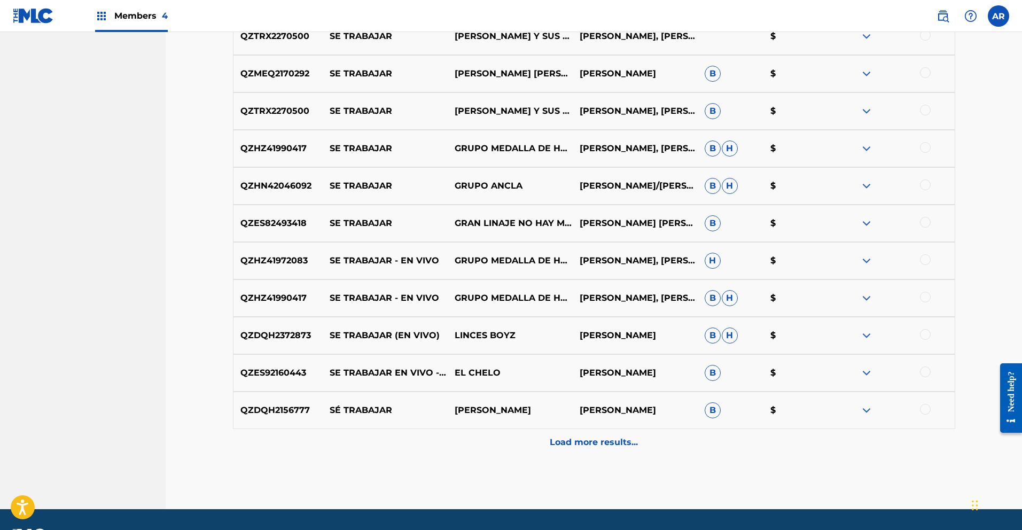
scroll to position [794, 0]
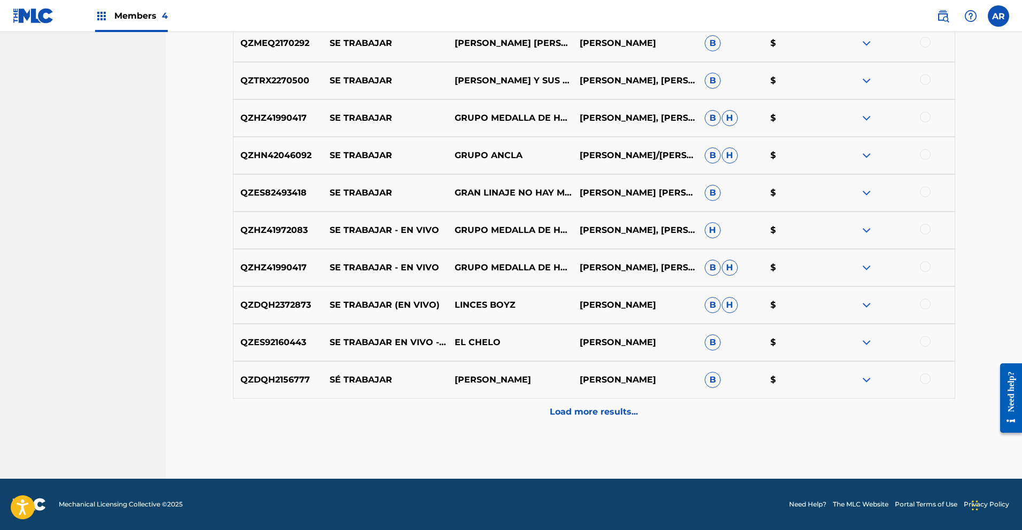
click at [596, 416] on p "Load more results..." at bounding box center [594, 412] width 88 height 13
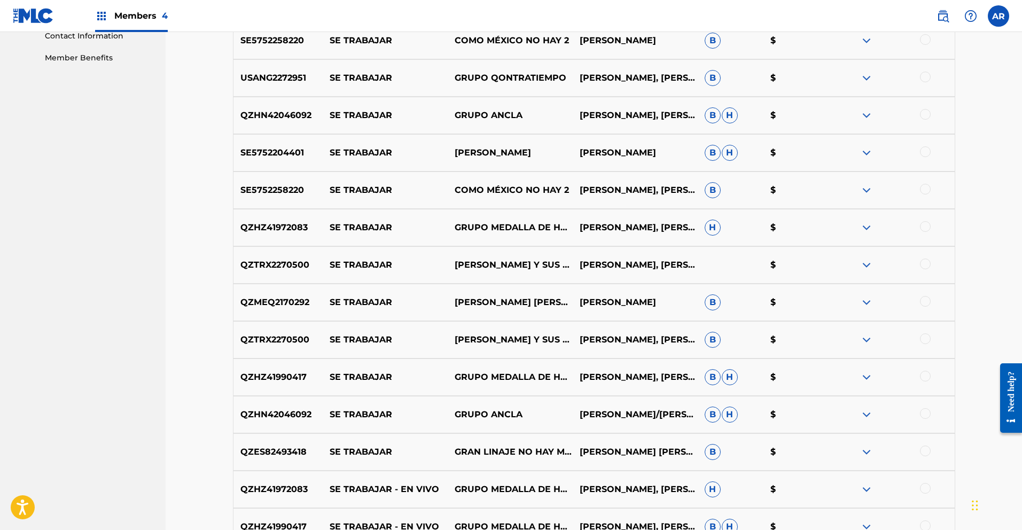
scroll to position [0, 0]
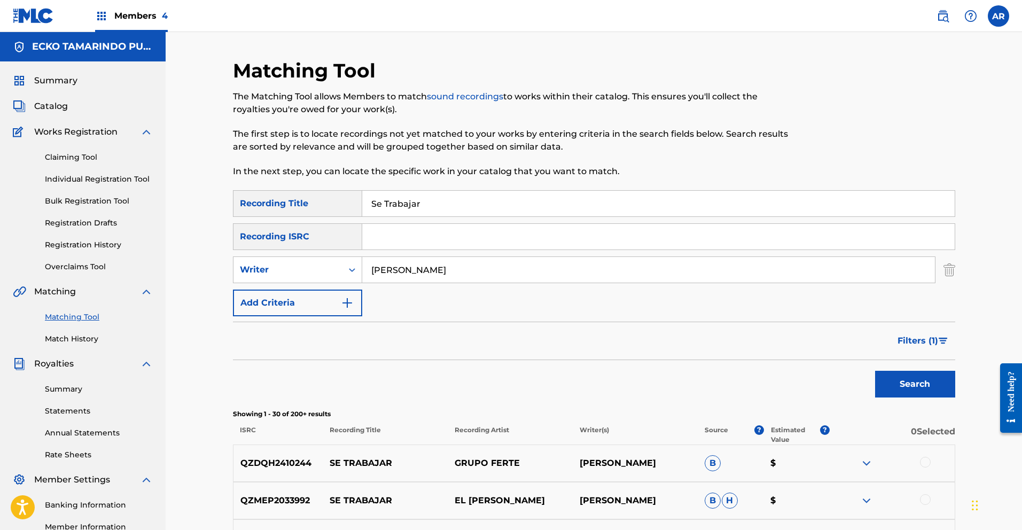
click at [945, 266] on img "Search Form" at bounding box center [949, 269] width 12 height 27
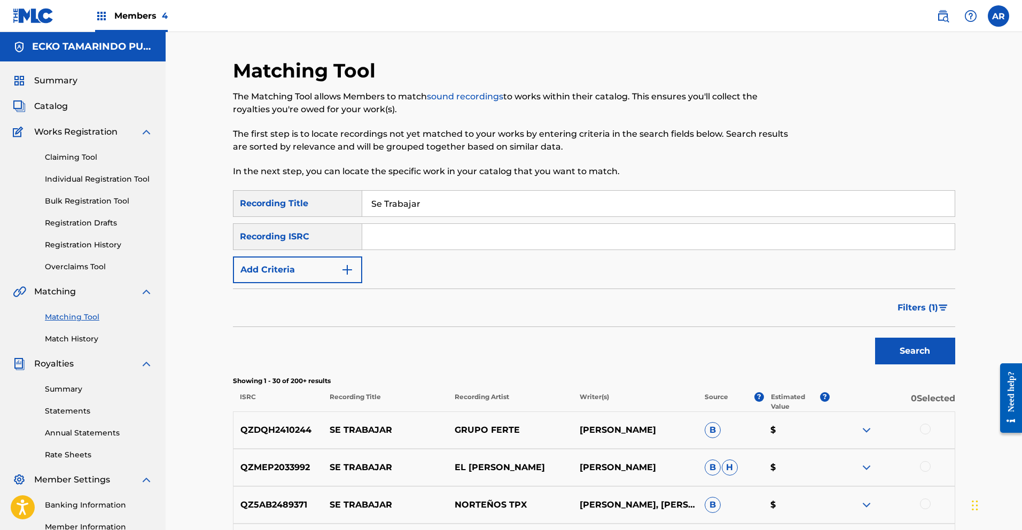
click at [927, 355] on button "Search" at bounding box center [915, 351] width 80 height 27
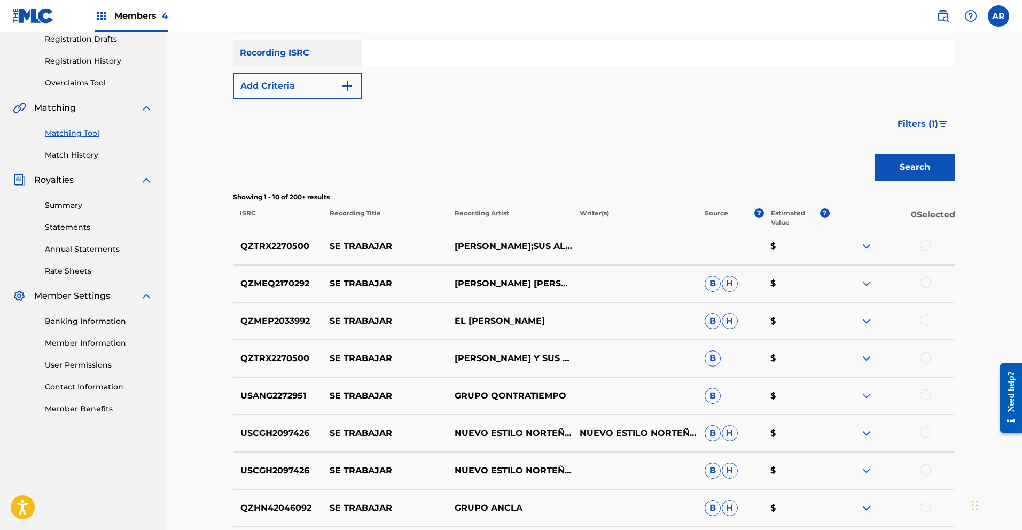
scroll to position [218, 0]
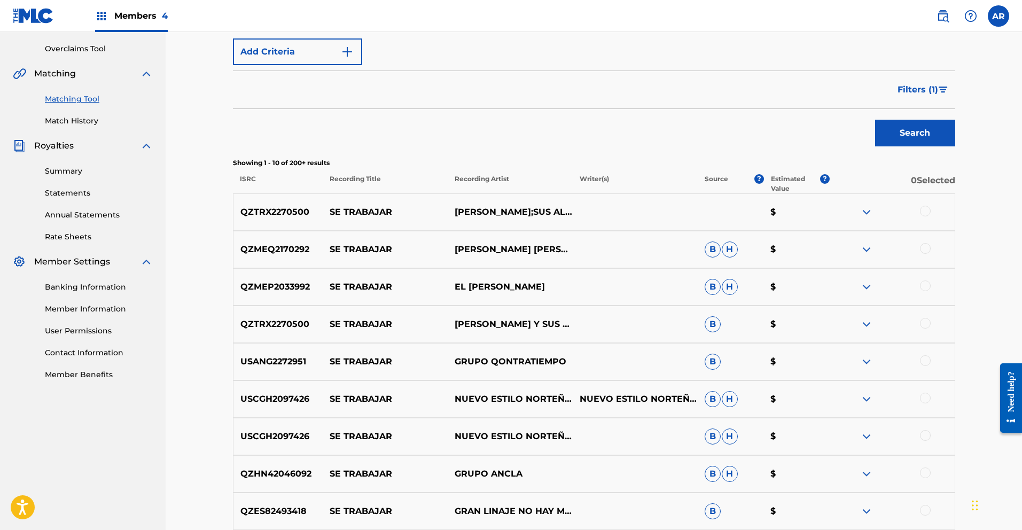
click at [899, 91] on span "Filters ( 1 )" at bounding box center [918, 89] width 41 height 13
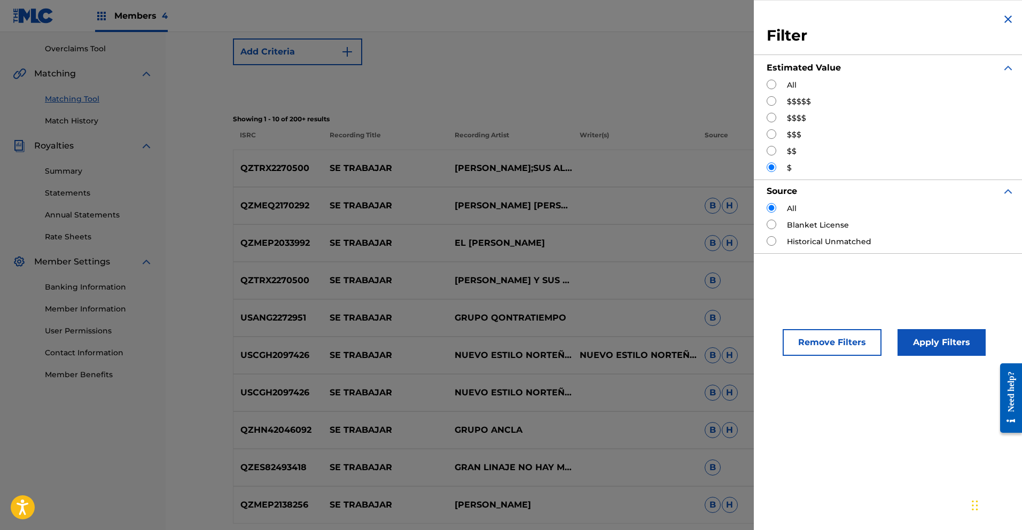
click at [766, 100] on div "Filter Estimated Value All $$$$$ $$$$ $$$ $$ $ Source All Blanket License Histo…" at bounding box center [891, 133] width 274 height 266
click at [772, 101] on input "Search Form" at bounding box center [772, 101] width 10 height 10
radio input "true"
click at [943, 340] on button "Apply Filters" at bounding box center [942, 342] width 88 height 27
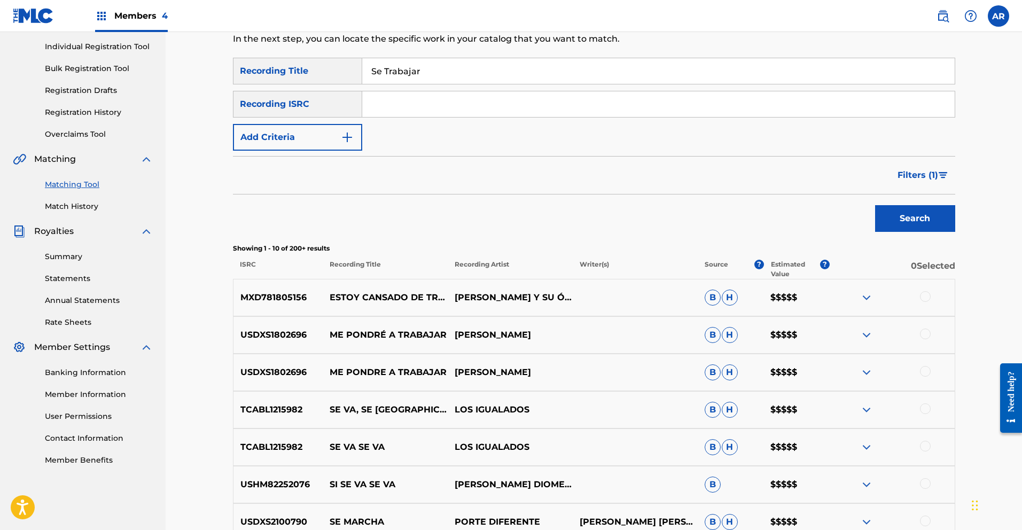
click at [923, 173] on span "Filters ( 1 )" at bounding box center [918, 175] width 41 height 13
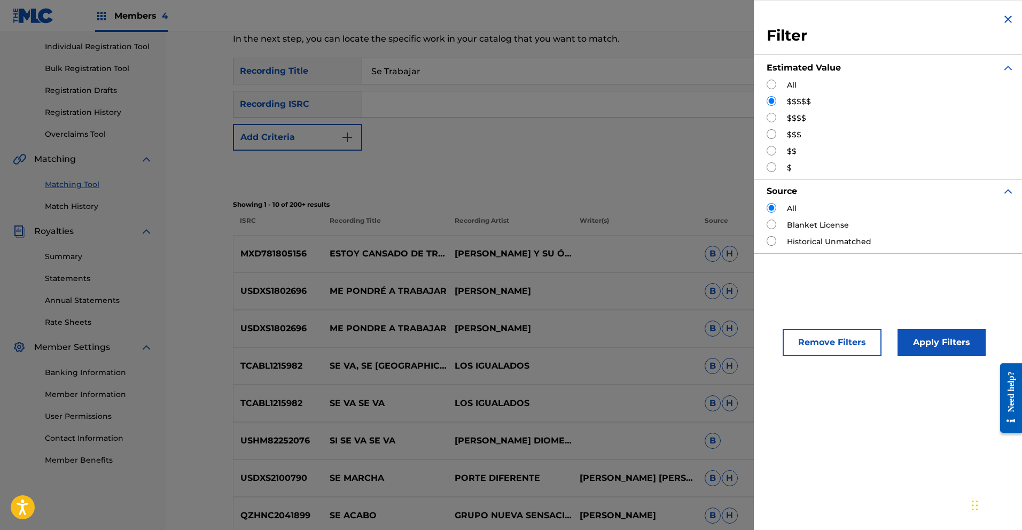
click at [768, 117] on input "Search Form" at bounding box center [772, 118] width 10 height 10
radio input "true"
click at [948, 333] on button "Apply Filters" at bounding box center [942, 342] width 88 height 27
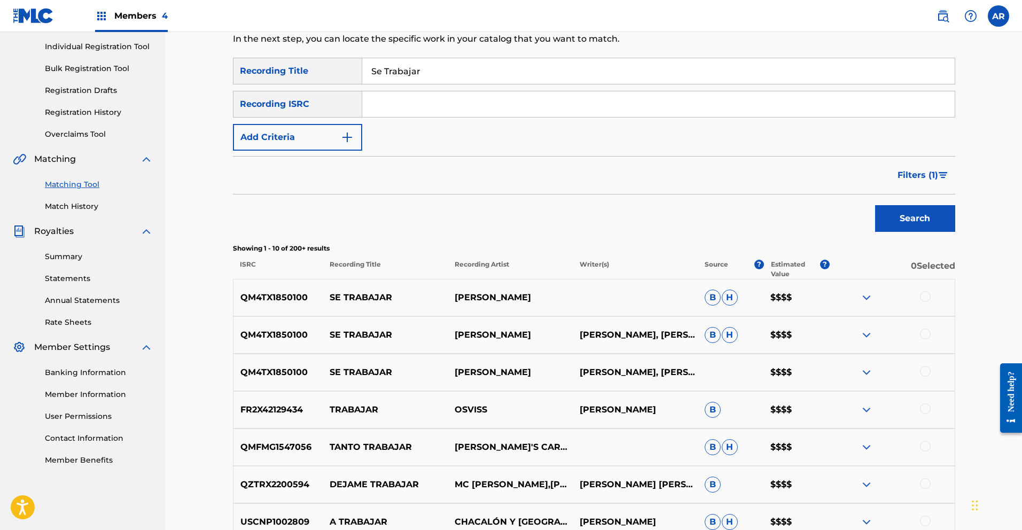
click at [913, 171] on span "Filters ( 1 )" at bounding box center [918, 175] width 41 height 13
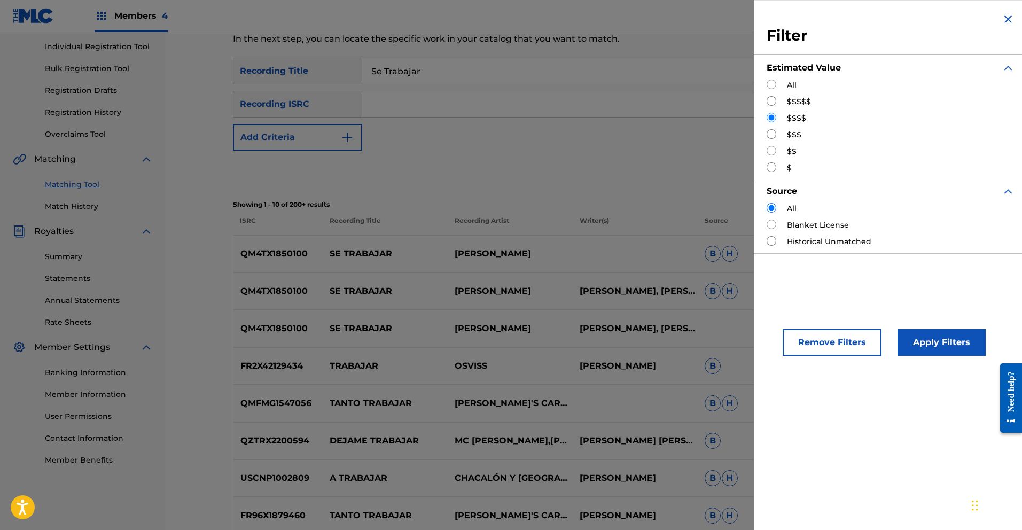
click at [768, 134] on input "Search Form" at bounding box center [772, 134] width 10 height 10
radio input "true"
click at [954, 343] on button "Apply Filters" at bounding box center [942, 342] width 88 height 27
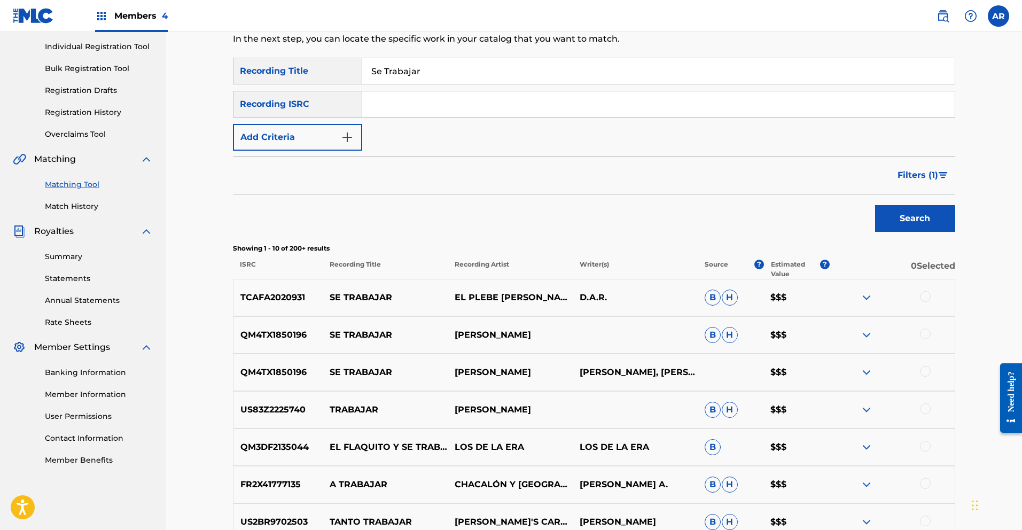
click at [867, 295] on img at bounding box center [866, 297] width 13 height 13
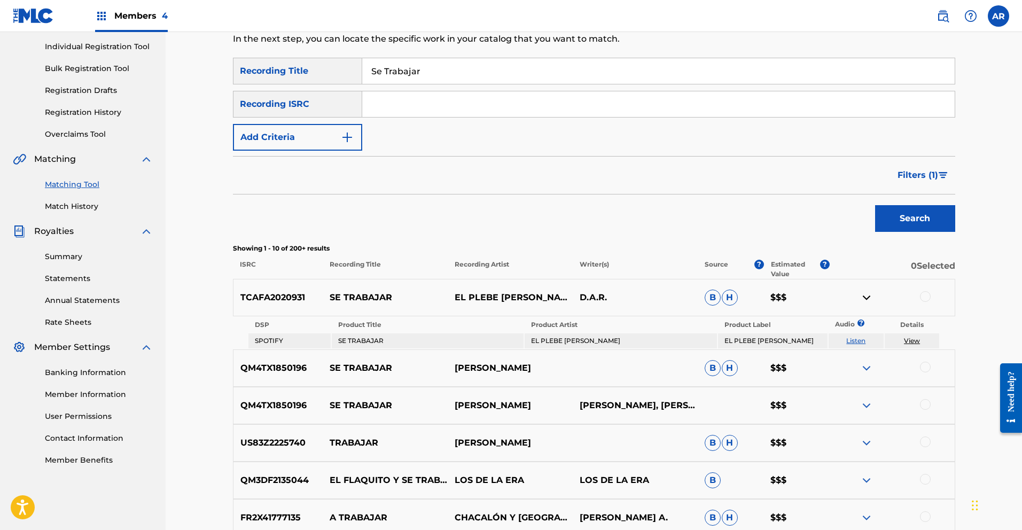
click at [858, 340] on link "Listen" at bounding box center [855, 341] width 19 height 8
drag, startPoint x: 240, startPoint y: 297, endPoint x: 308, endPoint y: 299, distance: 68.4
click at [308, 299] on p "TCAFA2020931" at bounding box center [278, 297] width 90 height 13
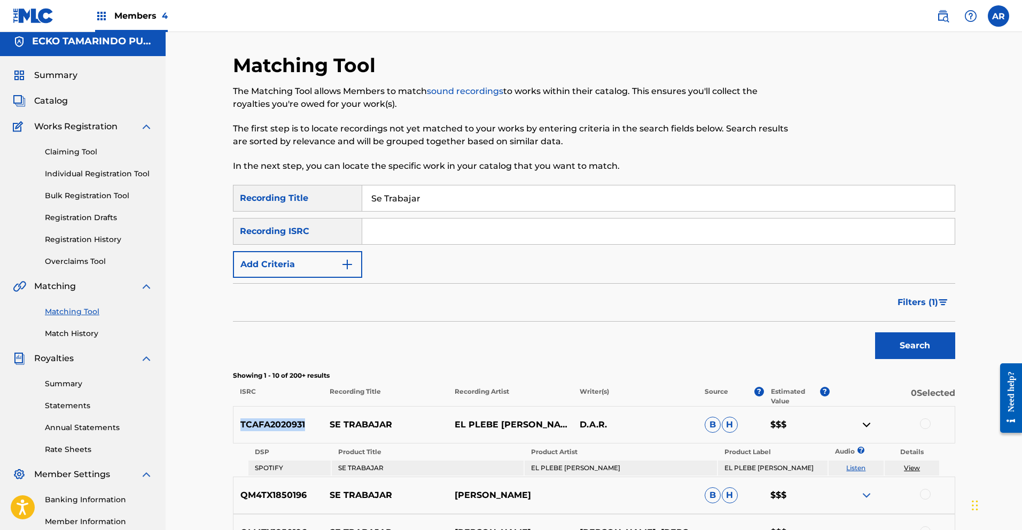
scroll to position [0, 0]
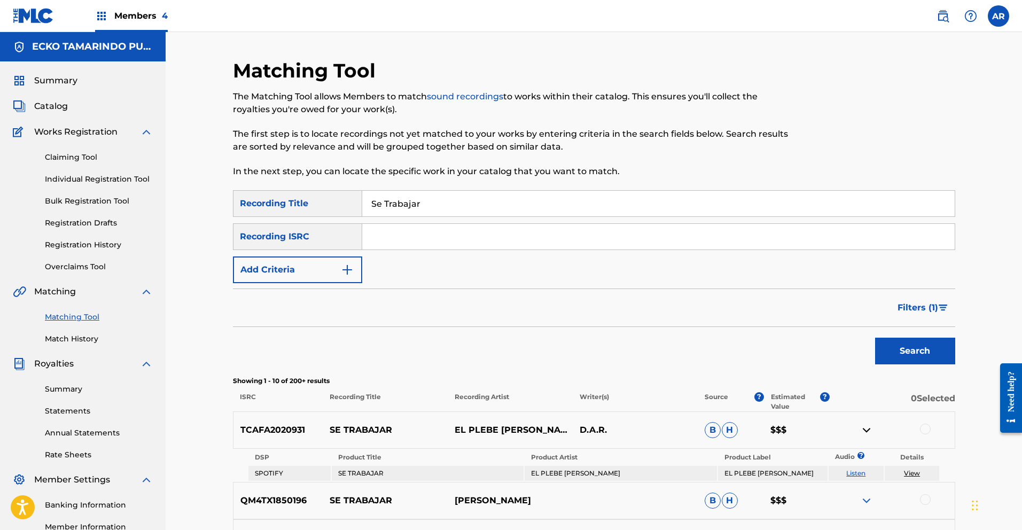
paste input "TCAFA2020931"
type input "TCAFA2020931"
click at [896, 352] on button "Search" at bounding box center [915, 351] width 80 height 27
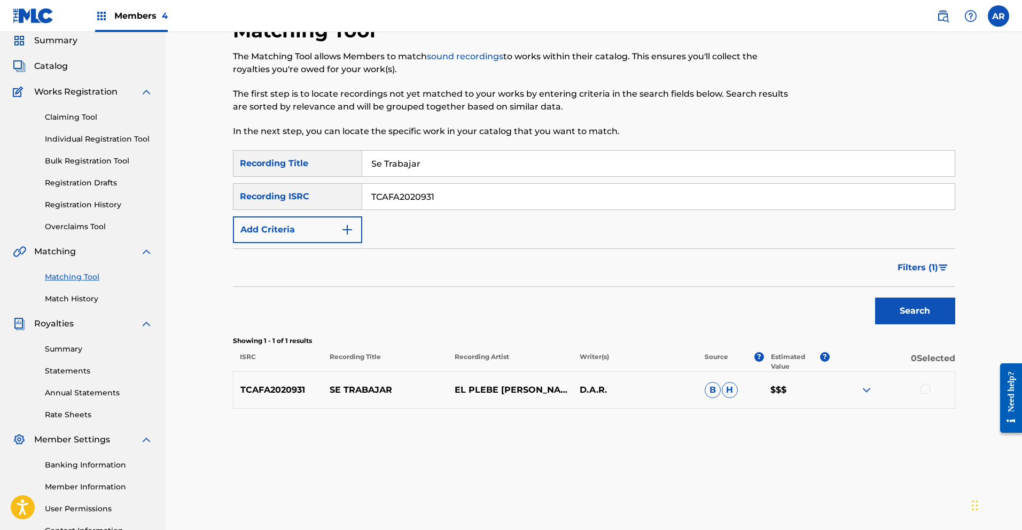
scroll to position [87, 0]
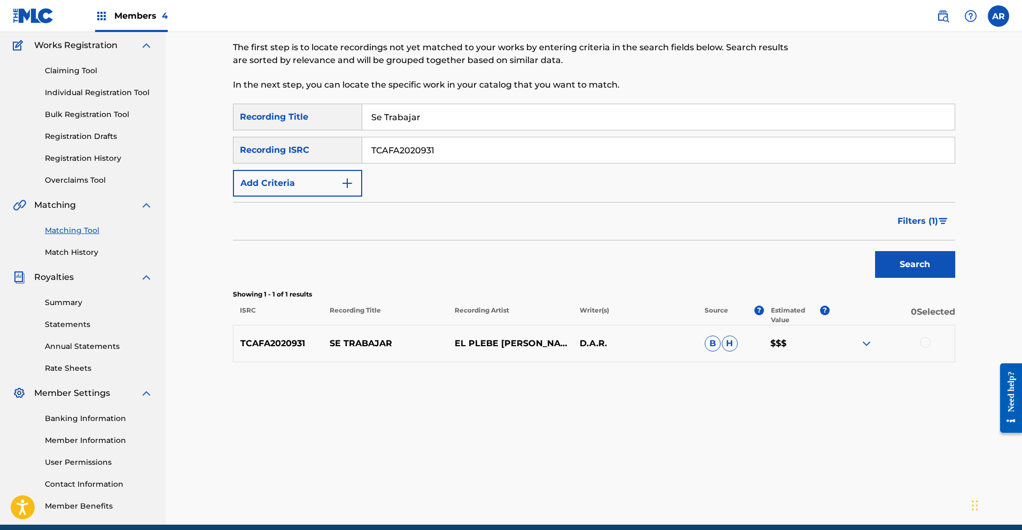
click at [928, 341] on div at bounding box center [925, 342] width 11 height 11
click at [809, 443] on button "Match 1 Group" at bounding box center [751, 443] width 118 height 27
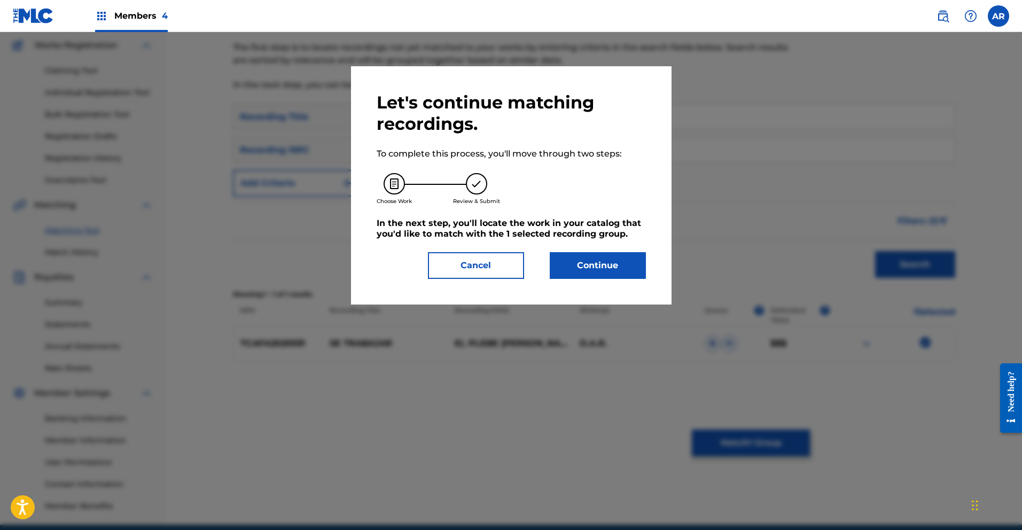
click at [649, 265] on div "Let's continue matching recordings. To complete this process, you'll move throu…" at bounding box center [511, 185] width 321 height 238
click at [628, 266] on button "Continue" at bounding box center [598, 265] width 96 height 27
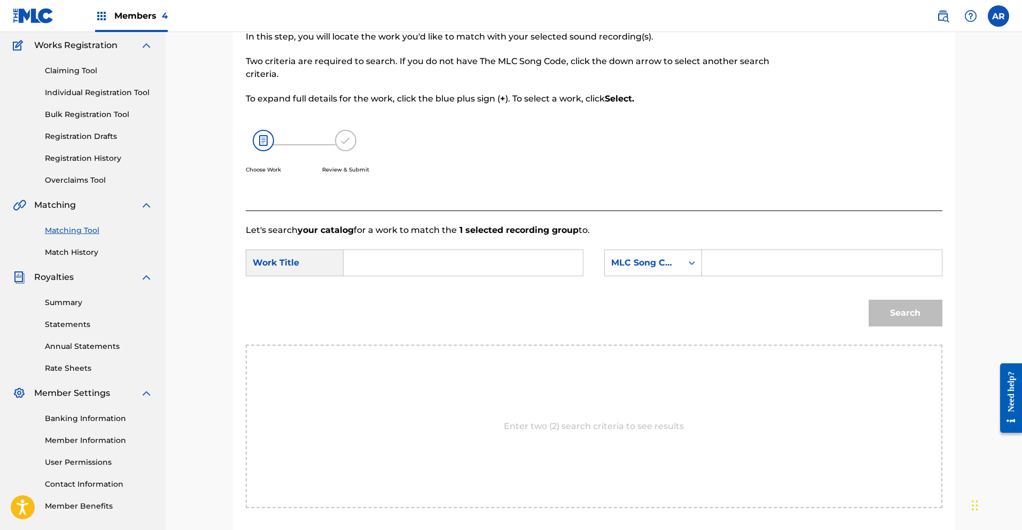
click at [432, 253] on input "Search Form" at bounding box center [463, 263] width 221 height 26
click at [381, 300] on span "ajar" at bounding box center [388, 299] width 17 height 10
type input "se trabajar"
click at [689, 264] on icon "Search Form" at bounding box center [692, 263] width 11 height 11
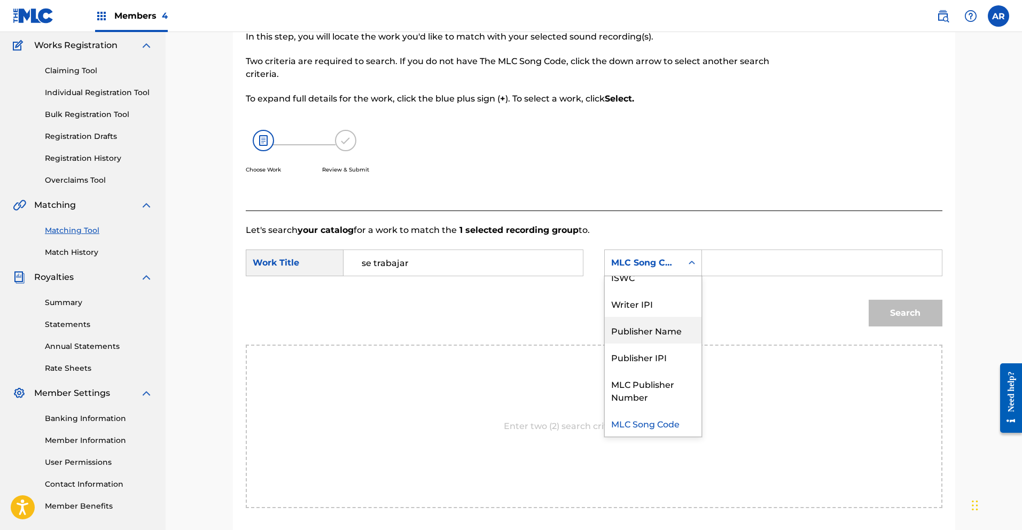
click at [665, 331] on div "Publisher Name" at bounding box center [653, 330] width 97 height 27
click at [724, 262] on input "Search Form" at bounding box center [821, 263] width 221 height 26
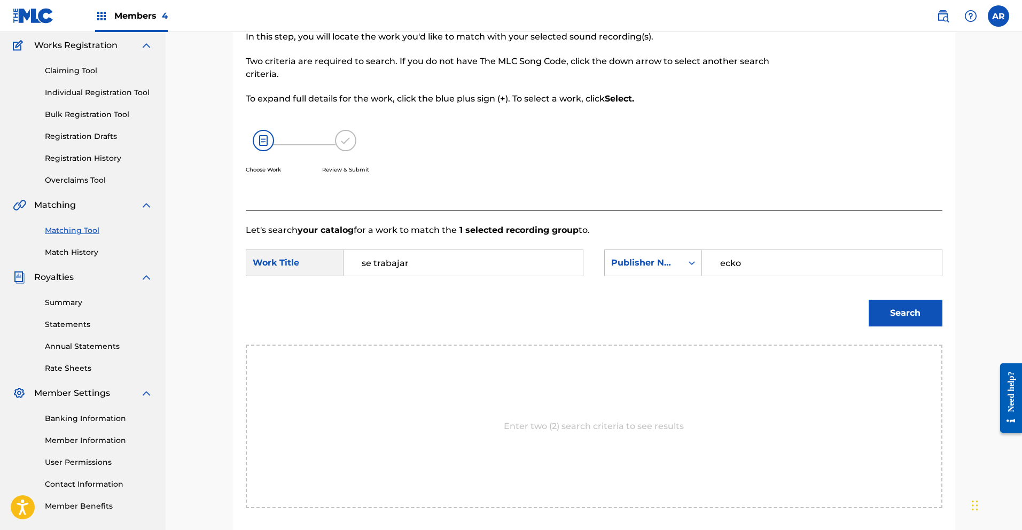
type input "ecko"
click at [892, 313] on button "Search" at bounding box center [906, 313] width 74 height 27
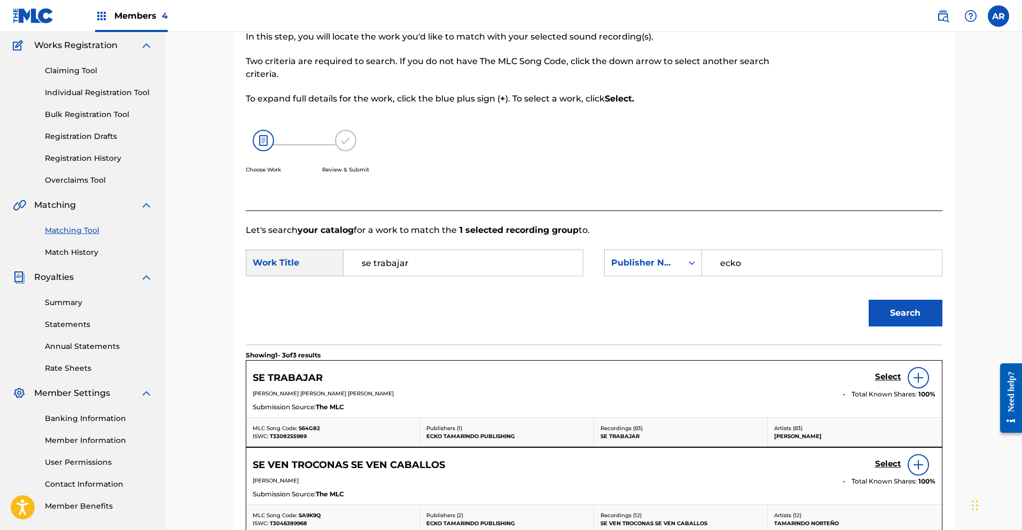
click at [889, 377] on h5 "Select" at bounding box center [888, 377] width 26 height 10
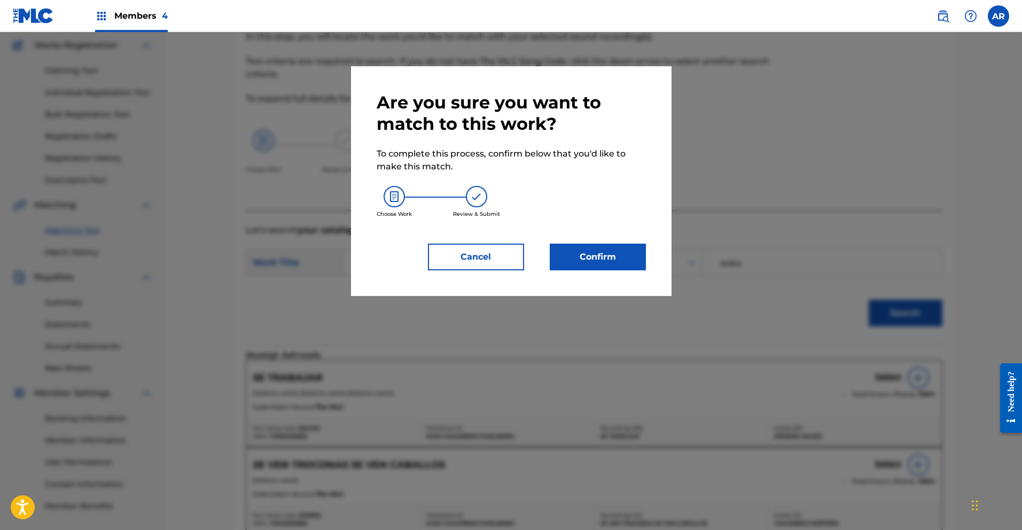
click at [628, 256] on button "Confirm" at bounding box center [598, 257] width 96 height 27
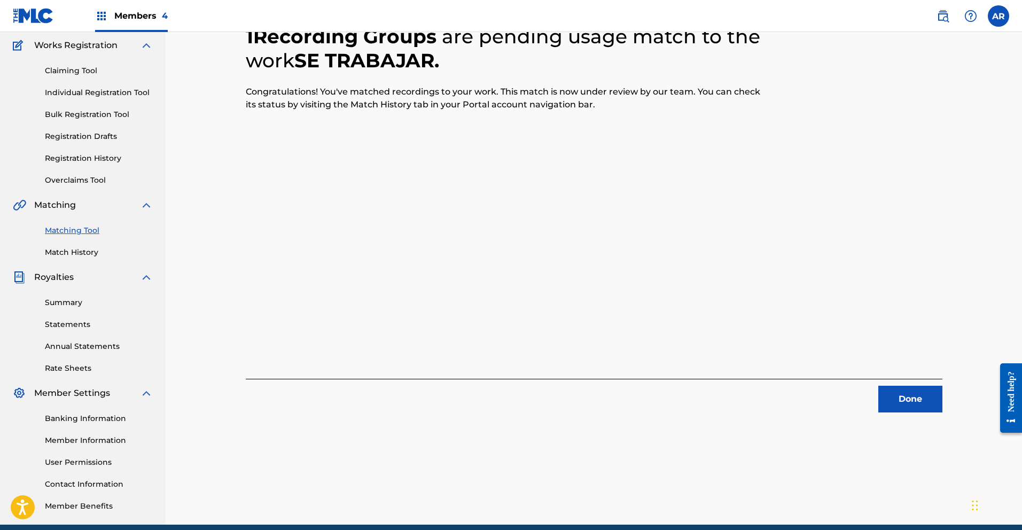
click at [912, 399] on button "Done" at bounding box center [910, 399] width 64 height 27
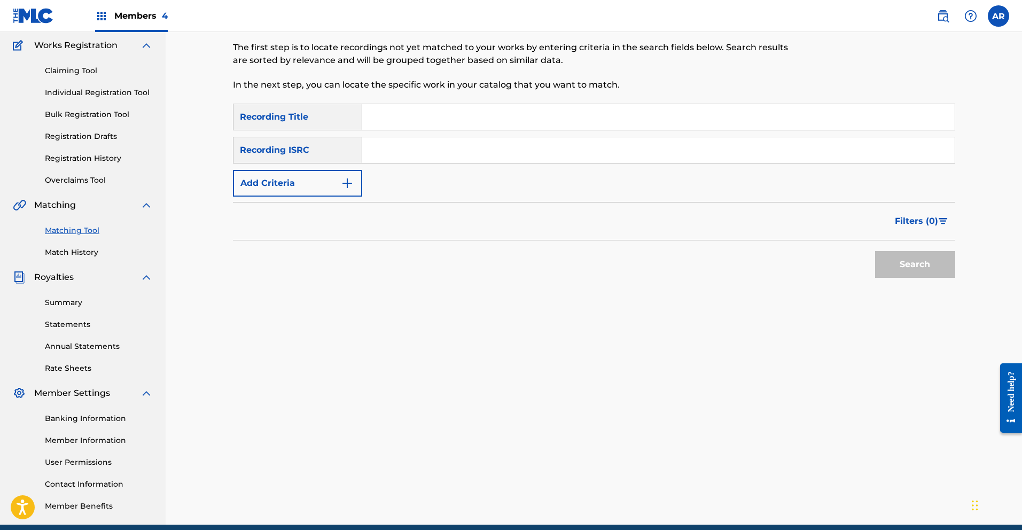
click at [445, 122] on input "Search Form" at bounding box center [658, 117] width 592 height 26
type input "Se Trabajar"
click at [352, 181] on img "Search Form" at bounding box center [347, 183] width 13 height 13
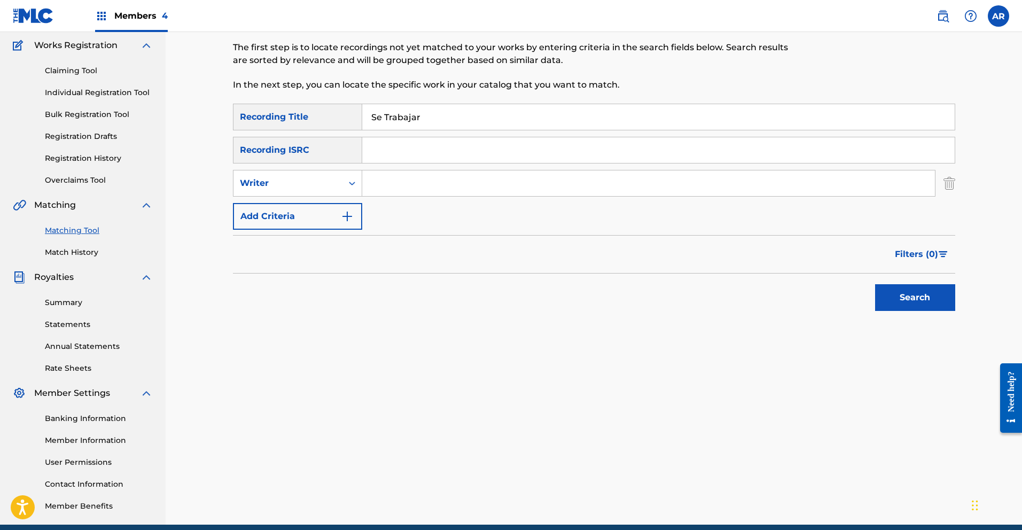
click at [402, 188] on input "Search Form" at bounding box center [648, 183] width 573 height 26
click at [949, 184] on img "Search Form" at bounding box center [949, 183] width 12 height 27
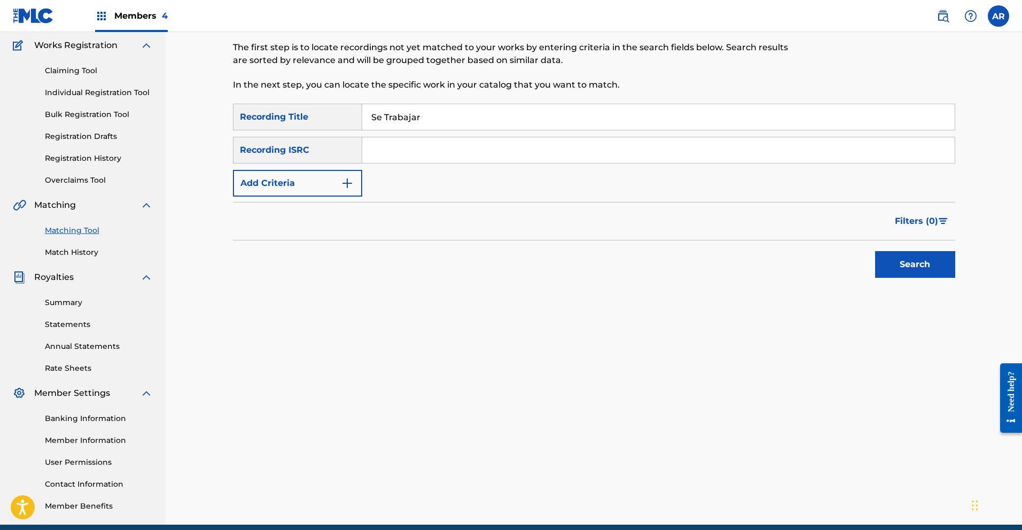
click at [908, 261] on button "Search" at bounding box center [915, 264] width 80 height 27
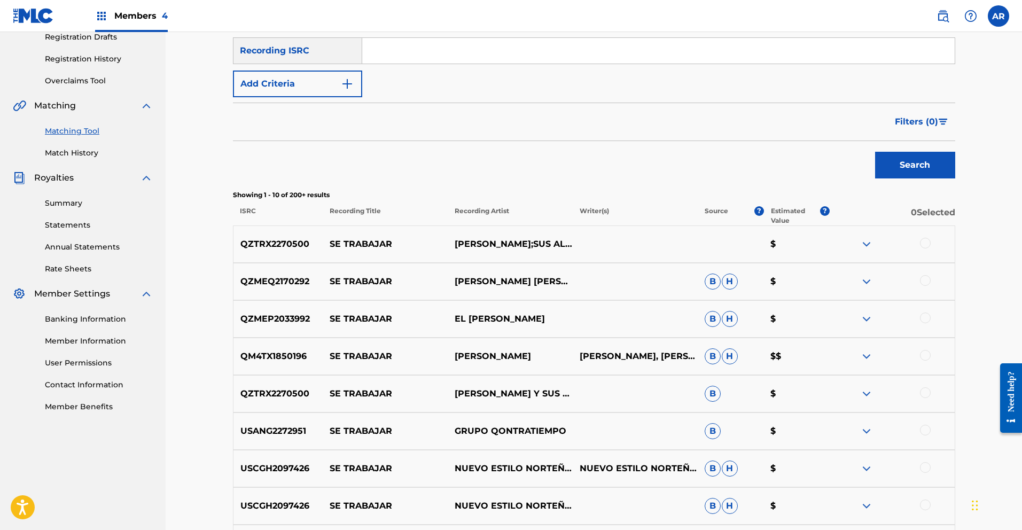
scroll to position [207, 0]
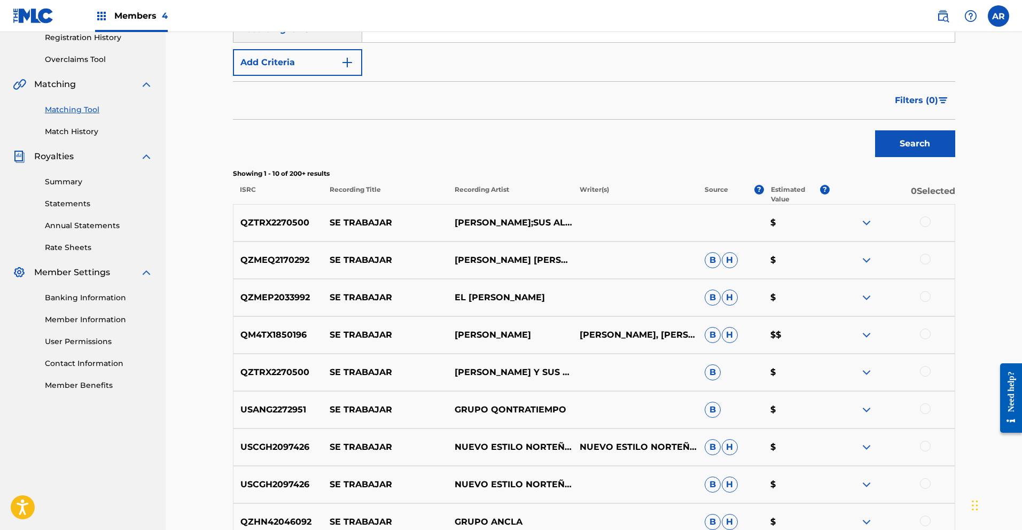
click at [922, 100] on span "Filters ( 0 )" at bounding box center [916, 100] width 43 height 13
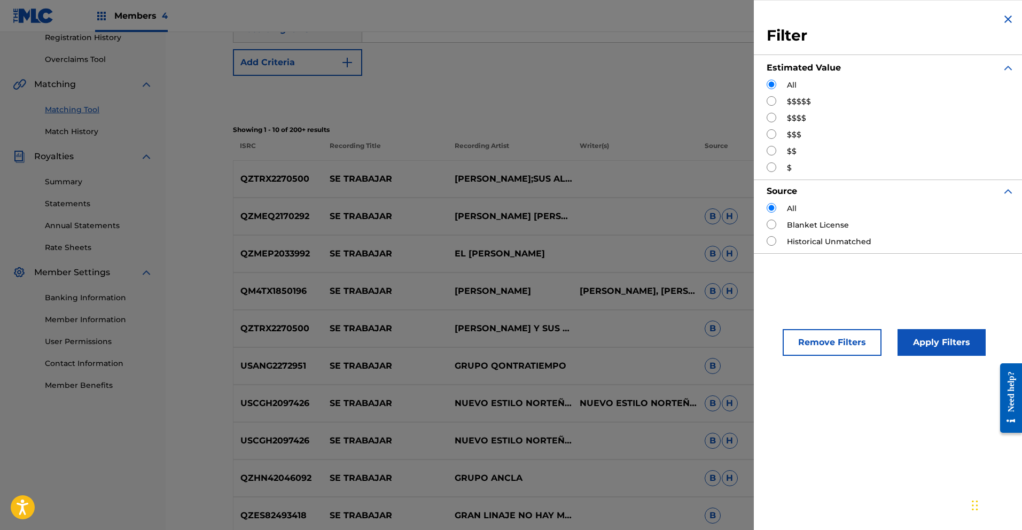
click at [774, 135] on input "Search Form" at bounding box center [772, 134] width 10 height 10
radio input "true"
click at [946, 341] on button "Apply Filters" at bounding box center [942, 342] width 88 height 27
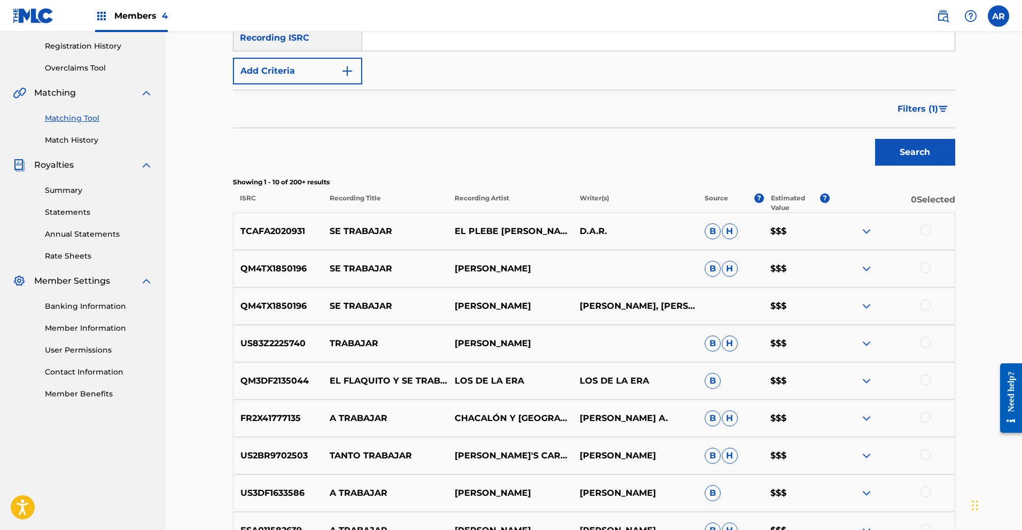
scroll to position [212, 0]
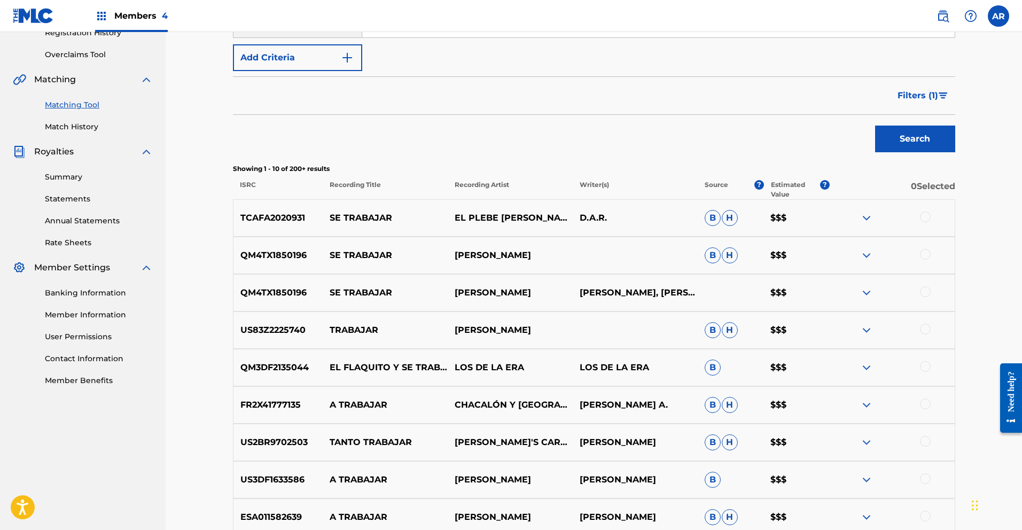
click at [922, 97] on span "Filters ( 1 )" at bounding box center [918, 95] width 41 height 13
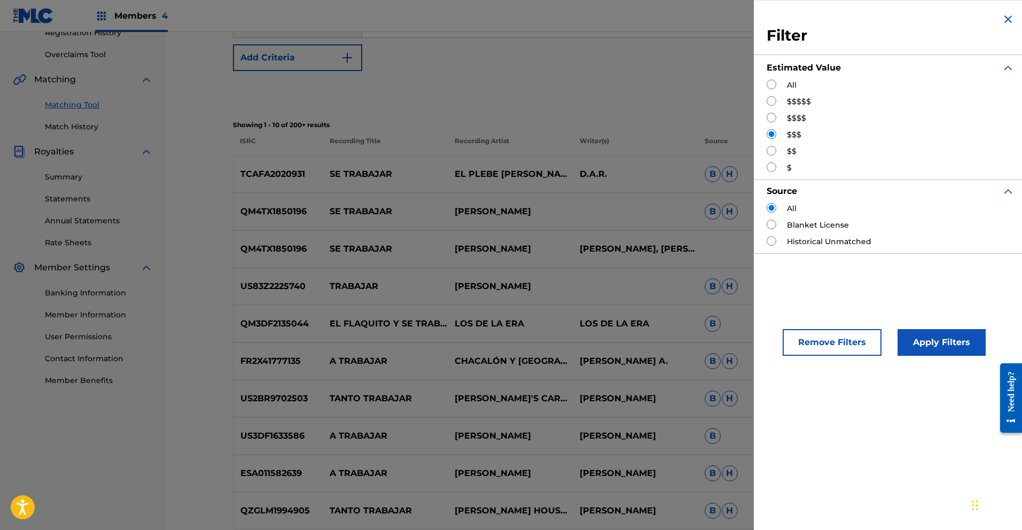
click at [772, 151] on input "Search Form" at bounding box center [772, 151] width 10 height 10
radio input "true"
click at [939, 346] on button "Apply Filters" at bounding box center [942, 342] width 88 height 27
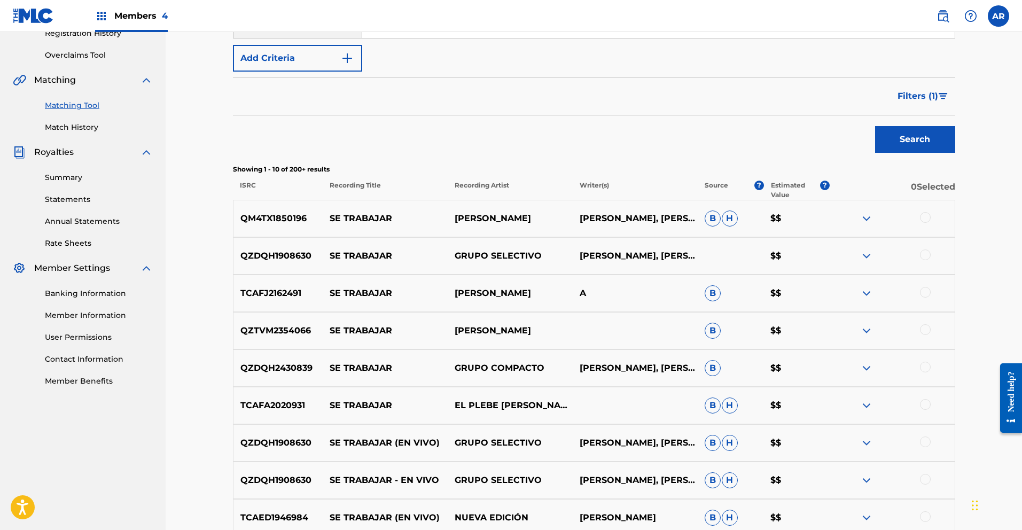
scroll to position [208, 0]
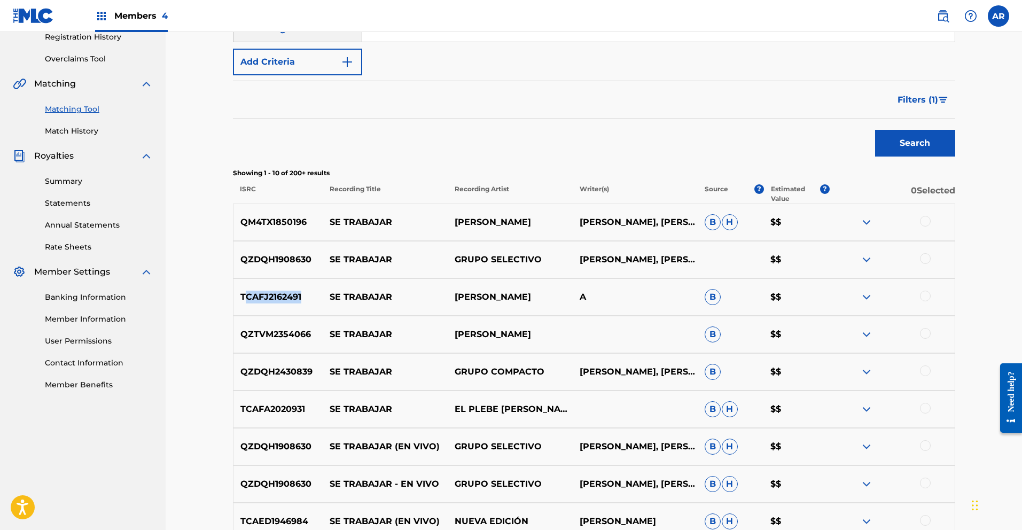
drag, startPoint x: 243, startPoint y: 295, endPoint x: 303, endPoint y: 294, distance: 60.4
click at [303, 294] on p "TCAFJ2162491" at bounding box center [278, 297] width 90 height 13
click at [200, 261] on div "Matching Tool The Matching Tool allows Members to match sound recordings to wor…" at bounding box center [594, 240] width 856 height 833
drag, startPoint x: 239, startPoint y: 297, endPoint x: 321, endPoint y: 297, distance: 81.2
click at [321, 297] on p "TCAFJ2162491" at bounding box center [278, 297] width 90 height 13
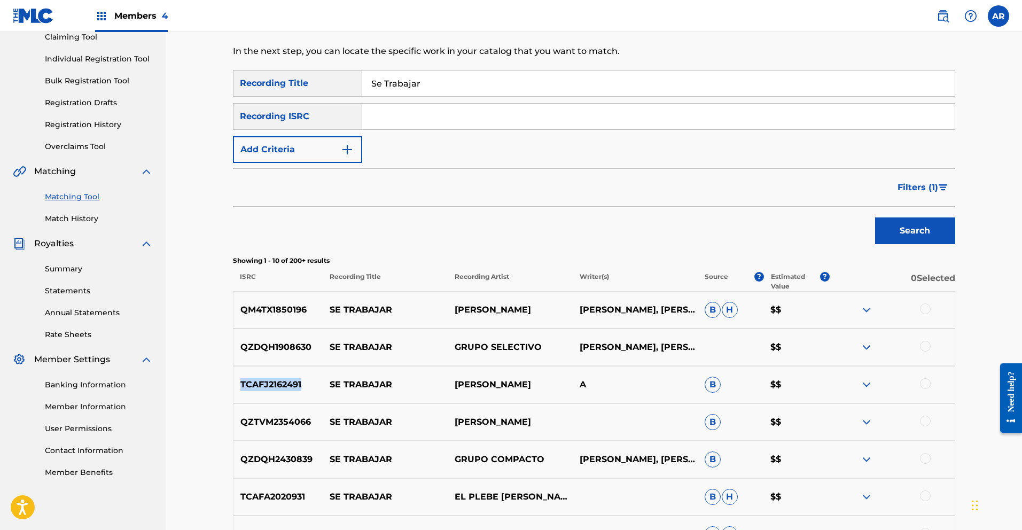
scroll to position [0, 0]
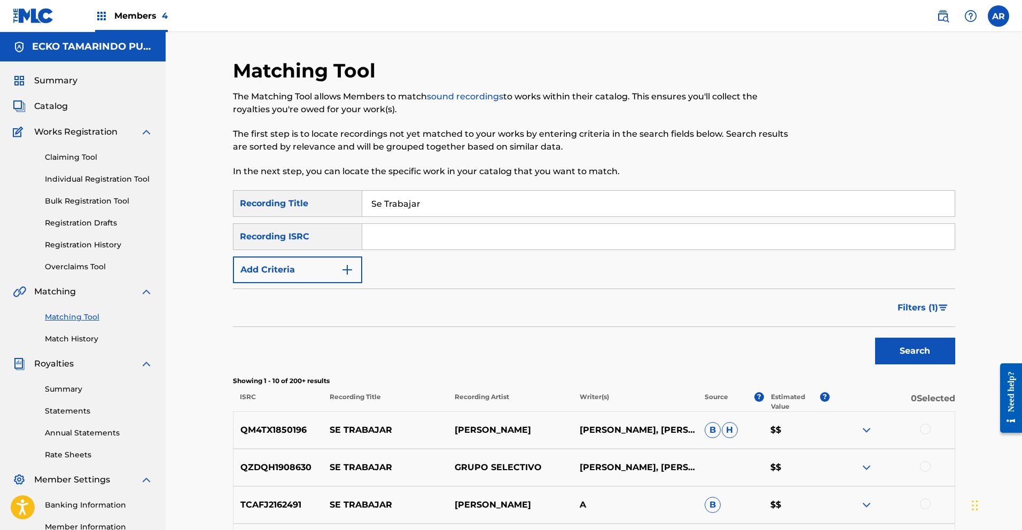
paste input "TCAFJ2162491"
type input "TCAFJ2162491"
click at [895, 346] on button "Search" at bounding box center [915, 351] width 80 height 27
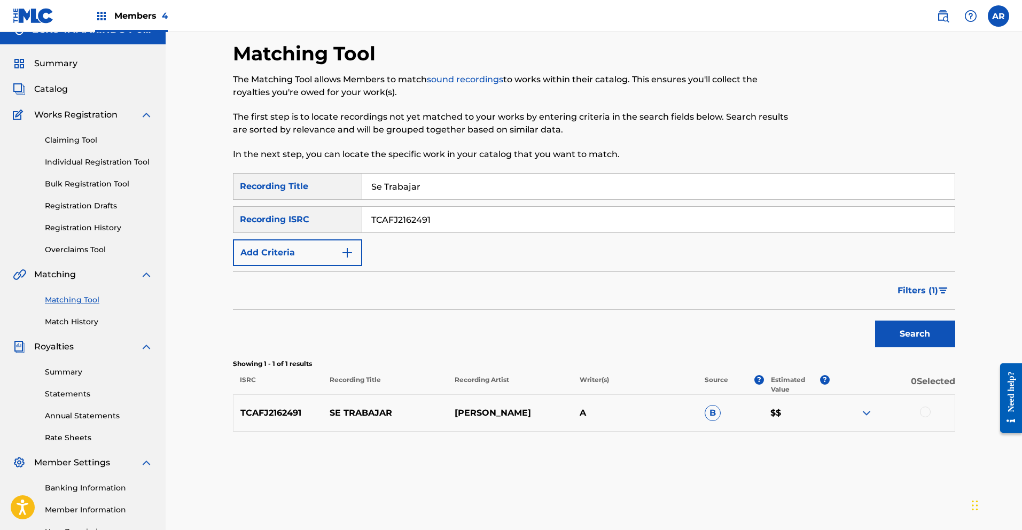
scroll to position [126, 0]
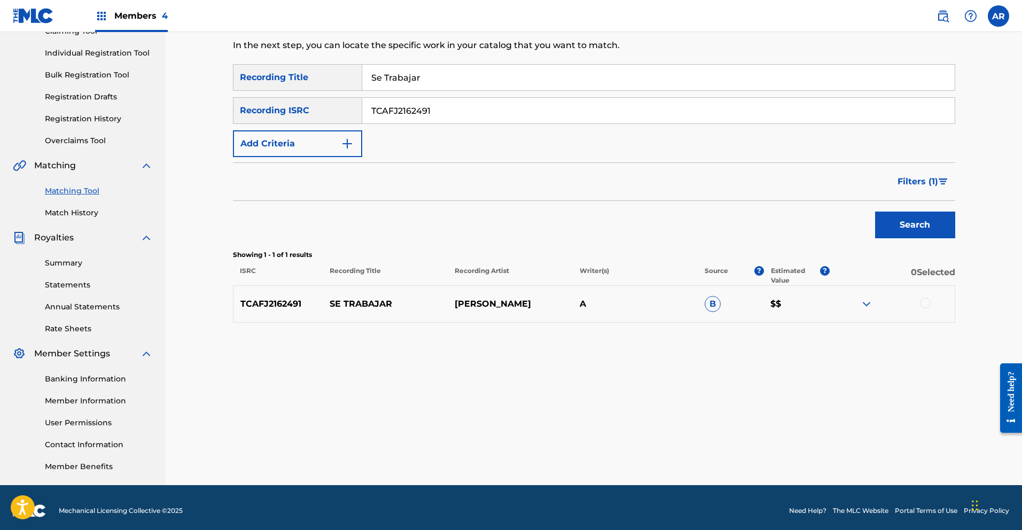
click at [866, 304] on img at bounding box center [866, 304] width 13 height 13
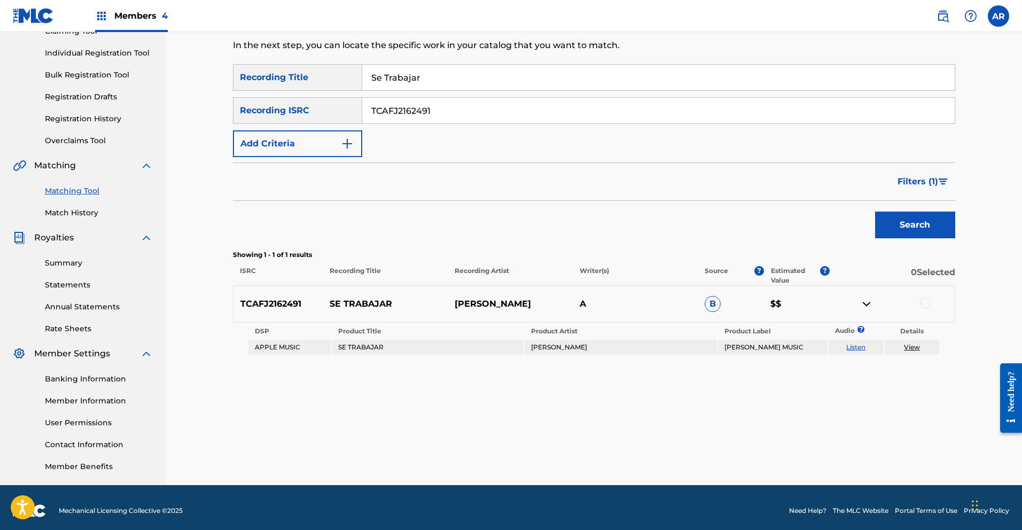
click at [861, 348] on link "Listen" at bounding box center [855, 347] width 19 height 8
click at [924, 302] on div at bounding box center [925, 303] width 11 height 11
click at [751, 440] on button "Match 1 Group" at bounding box center [751, 443] width 118 height 27
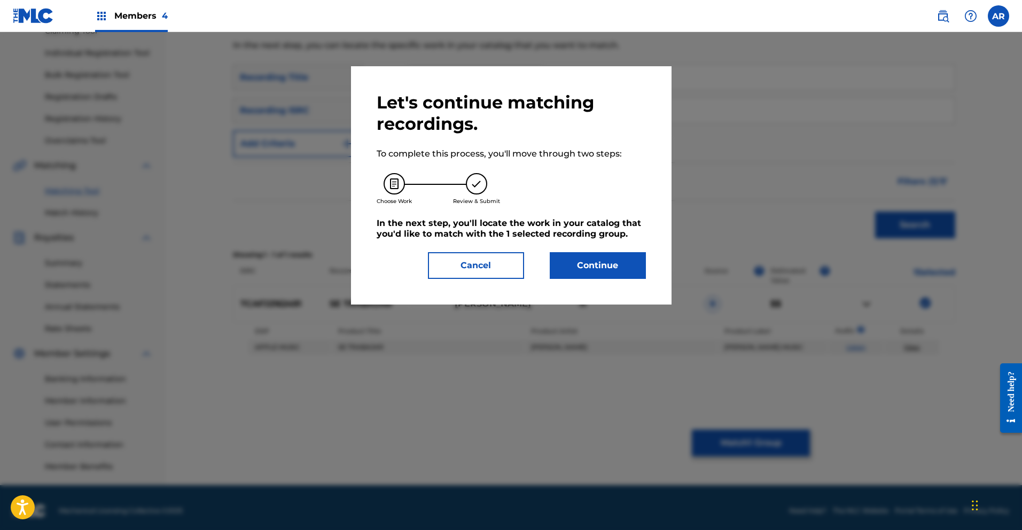
click at [588, 271] on button "Continue" at bounding box center [598, 265] width 96 height 27
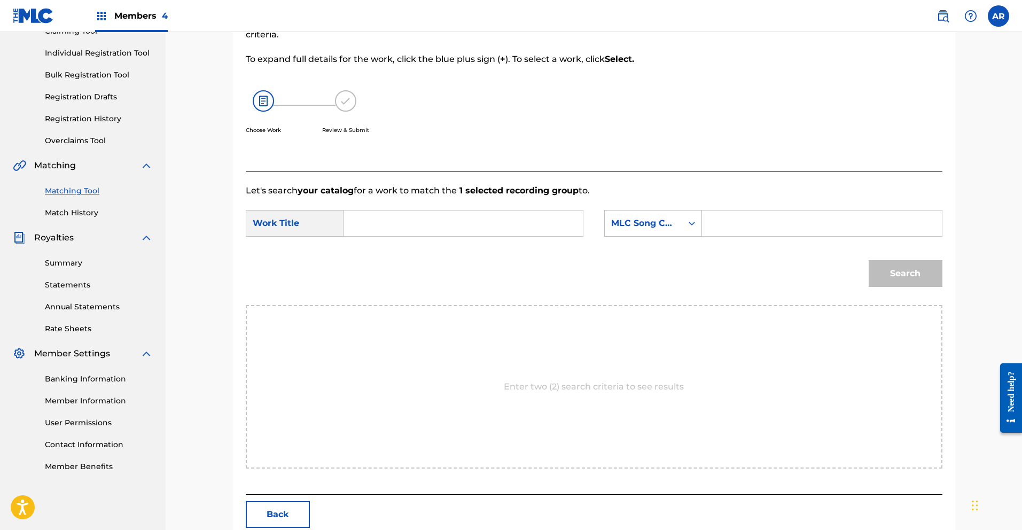
click at [403, 221] on input "Search Form" at bounding box center [463, 223] width 221 height 26
click at [378, 255] on span "abajar" at bounding box center [383, 260] width 28 height 10
type input "se trabajar"
click at [693, 222] on icon "Search Form" at bounding box center [692, 223] width 11 height 11
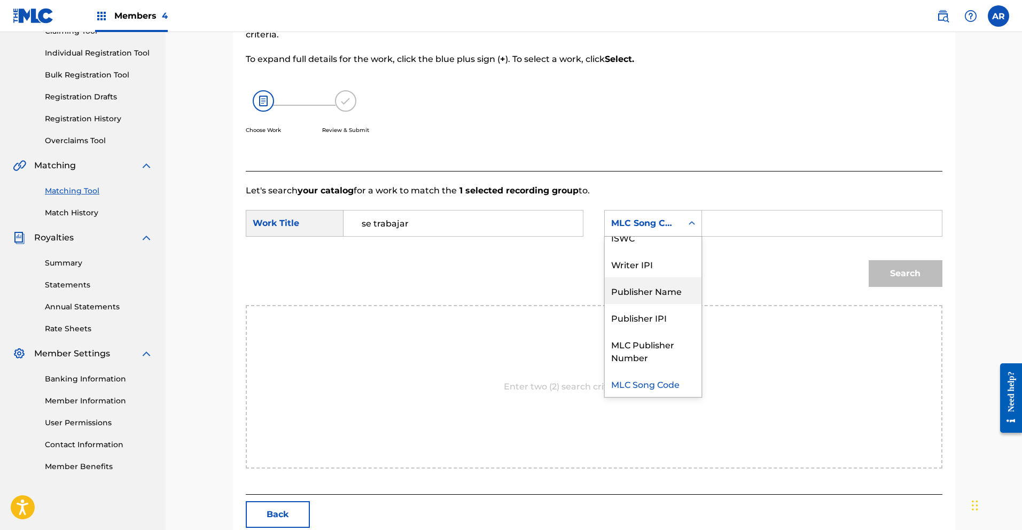
drag, startPoint x: 680, startPoint y: 289, endPoint x: 716, endPoint y: 242, distance: 59.4
click at [680, 289] on div "Publisher Name" at bounding box center [653, 290] width 97 height 27
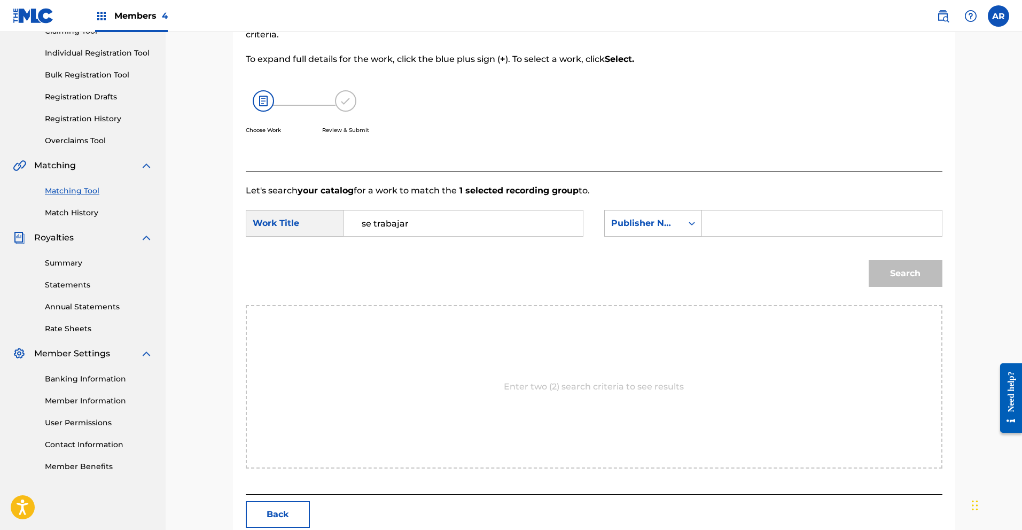
click at [731, 223] on input "Search Form" at bounding box center [821, 223] width 221 height 26
type input "ecko"
click at [887, 275] on button "Search" at bounding box center [906, 273] width 74 height 27
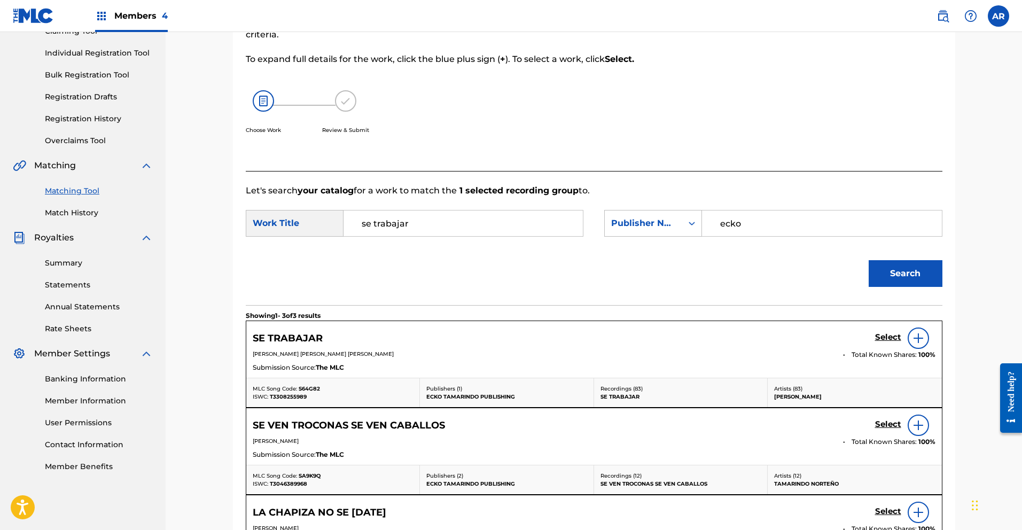
click at [893, 335] on h5 "Select" at bounding box center [888, 337] width 26 height 10
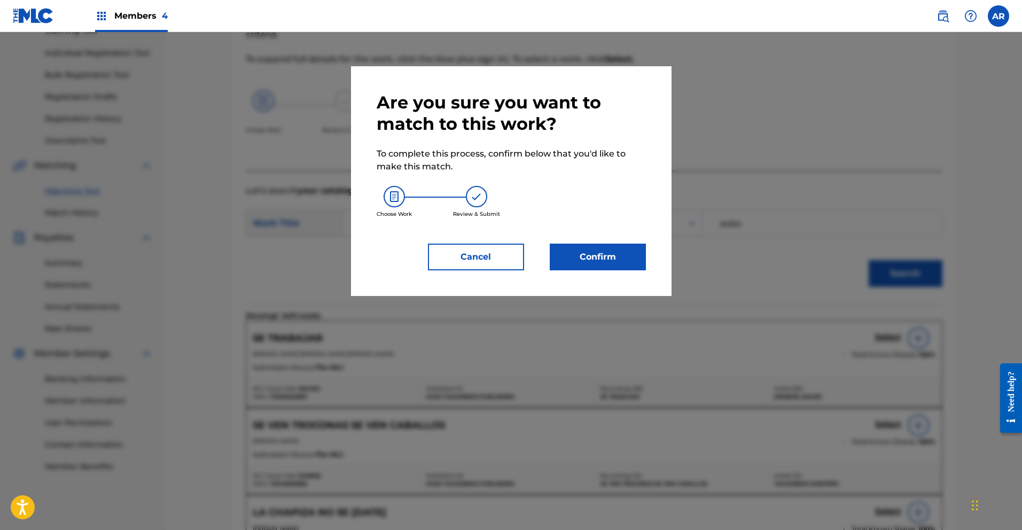
click at [614, 258] on button "Confirm" at bounding box center [598, 257] width 96 height 27
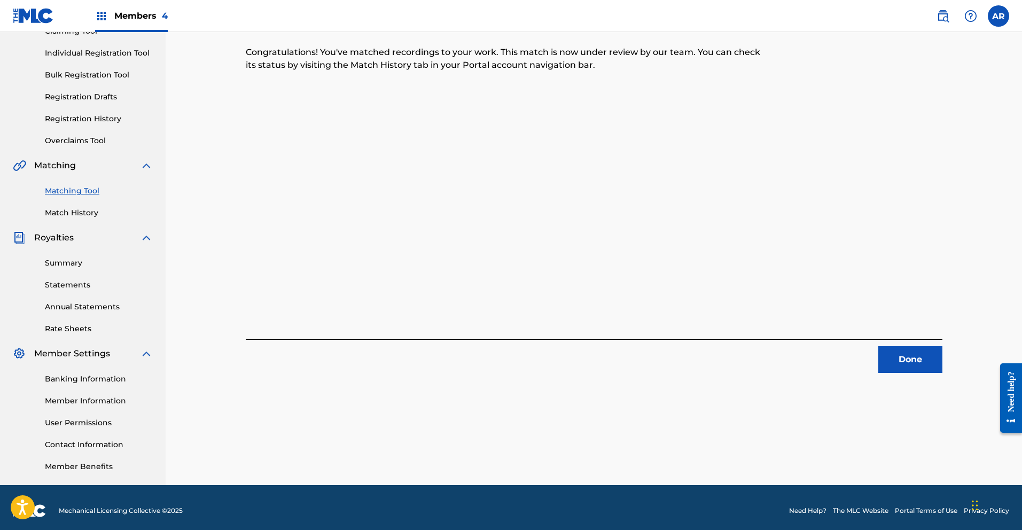
click at [925, 362] on button "Done" at bounding box center [910, 359] width 64 height 27
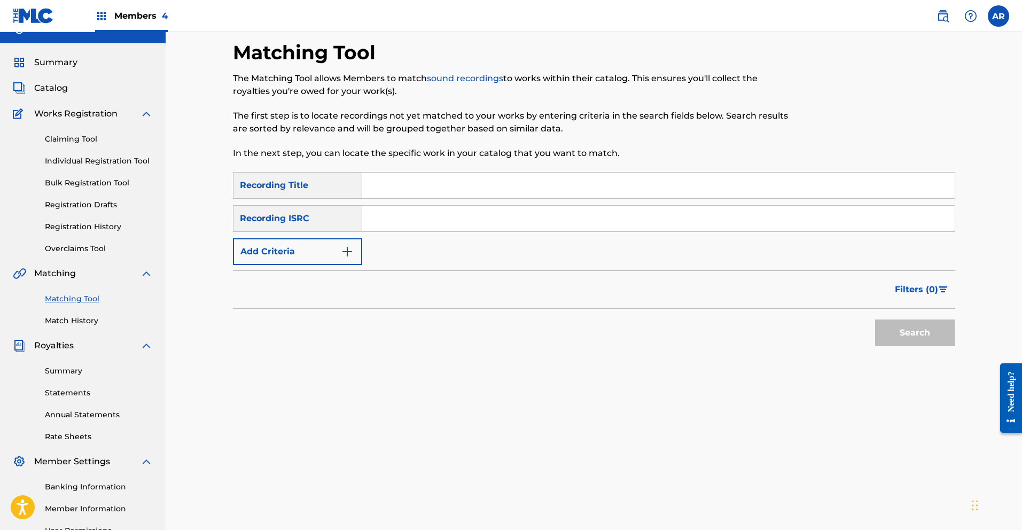
scroll to position [0, 0]
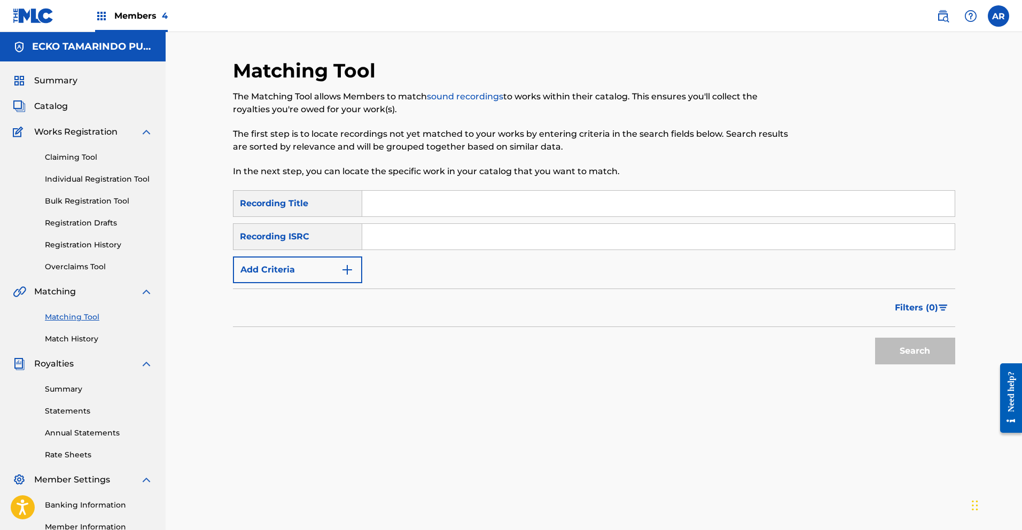
click at [432, 211] on input "Search Form" at bounding box center [658, 204] width 592 height 26
type input "Se Trabajar"
click at [358, 265] on button "Add Criteria" at bounding box center [297, 269] width 129 height 27
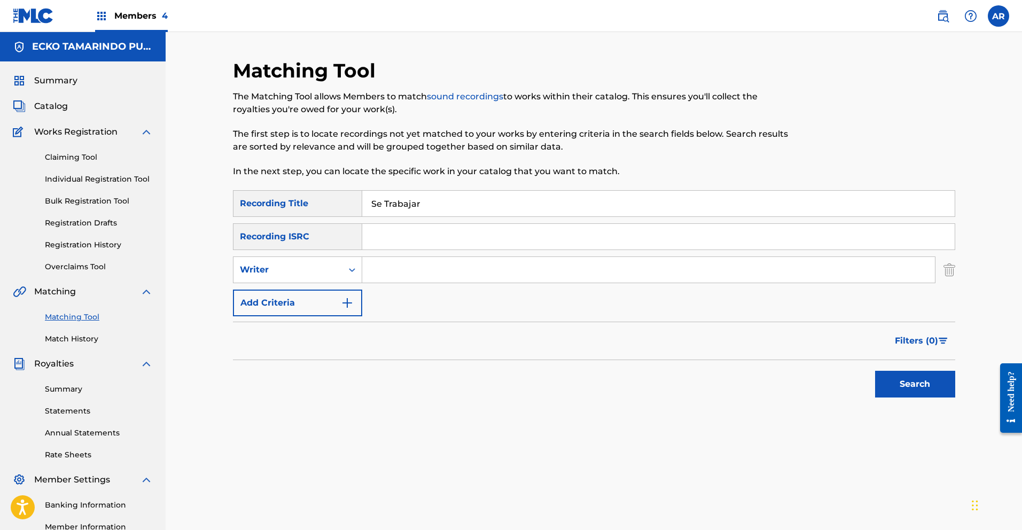
click at [392, 269] on input "Search Form" at bounding box center [648, 270] width 573 height 26
click at [667, 361] on div "Search" at bounding box center [594, 381] width 722 height 43
click at [898, 385] on button "Search" at bounding box center [915, 384] width 80 height 27
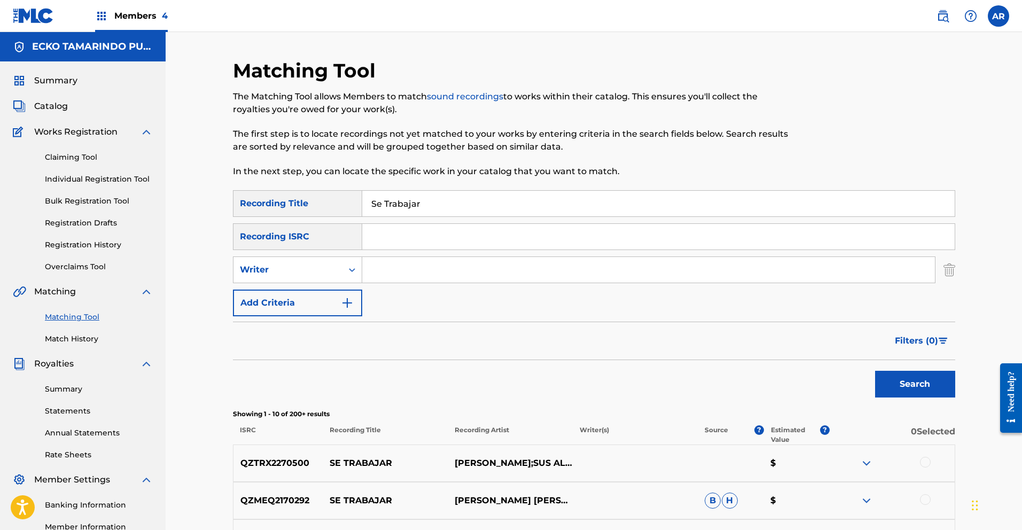
click at [920, 342] on span "Filters ( 0 )" at bounding box center [916, 340] width 43 height 13
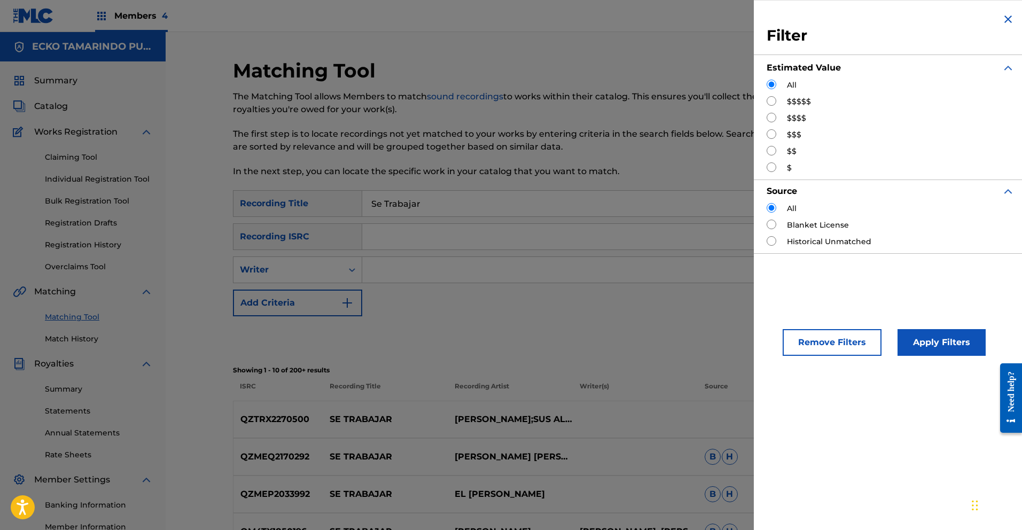
click at [773, 151] on input "Search Form" at bounding box center [772, 151] width 10 height 10
radio input "true"
click at [939, 332] on button "Apply Filters" at bounding box center [942, 342] width 88 height 27
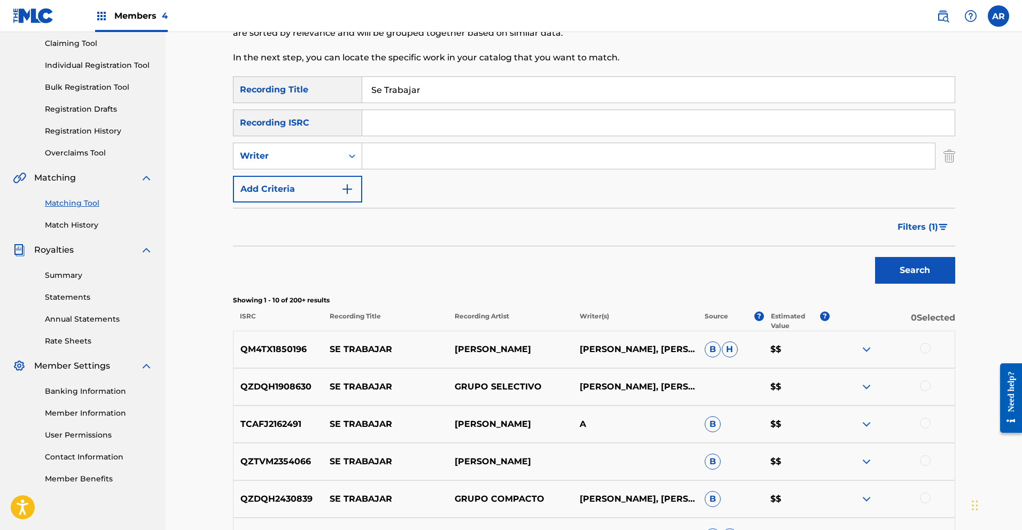
scroll to position [328, 0]
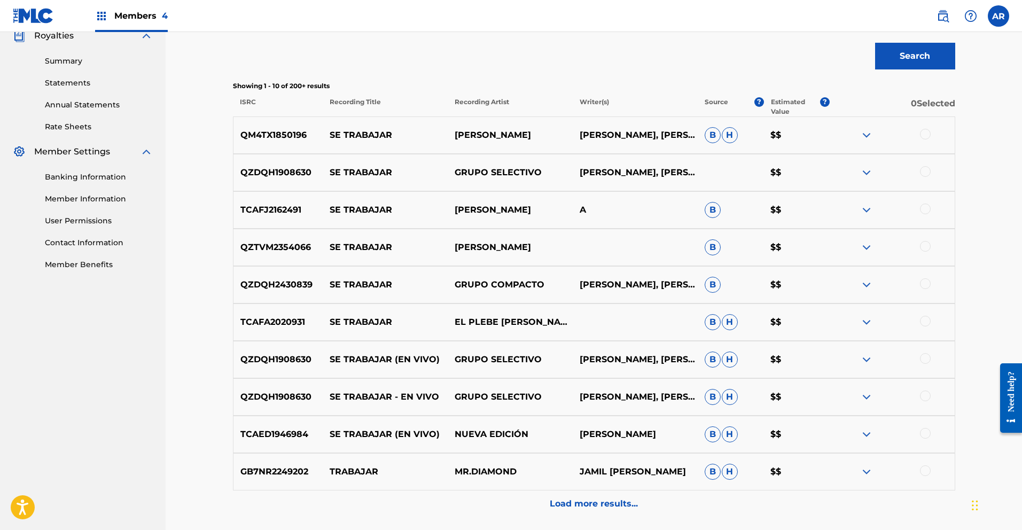
click at [866, 244] on img at bounding box center [866, 247] width 13 height 13
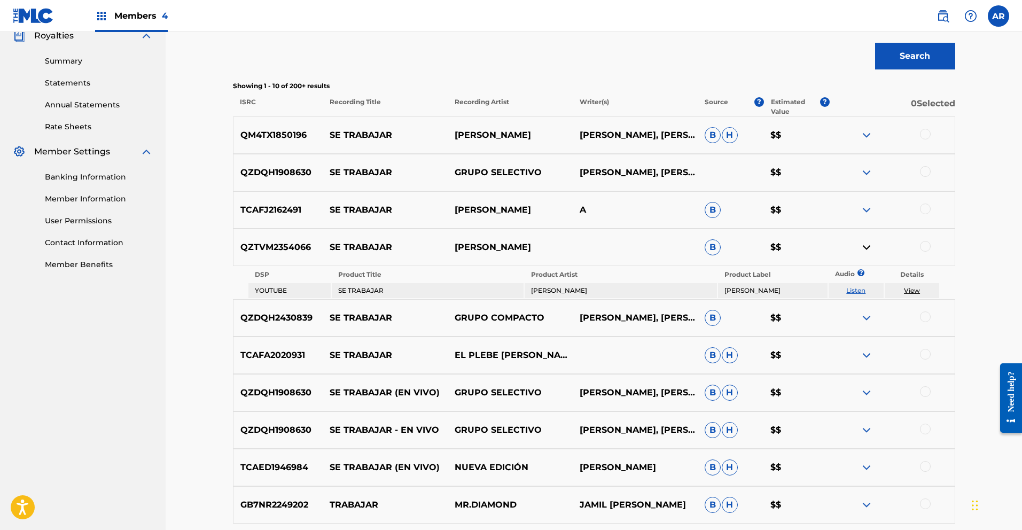
click at [858, 291] on link "Listen" at bounding box center [855, 290] width 19 height 8
click at [867, 248] on img at bounding box center [866, 247] width 13 height 13
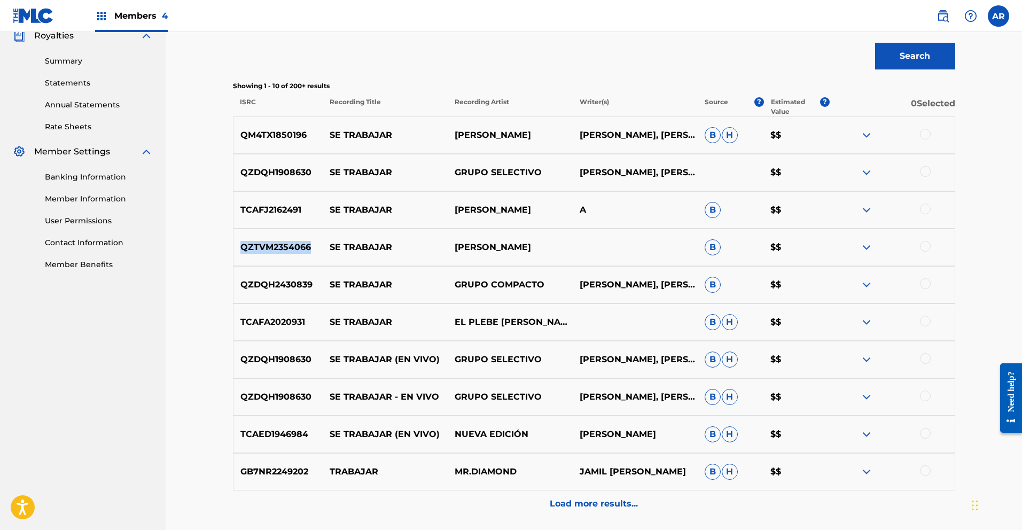
drag, startPoint x: 240, startPoint y: 249, endPoint x: 318, endPoint y: 249, distance: 78.5
click at [318, 249] on p "QZTVM2354066" at bounding box center [278, 247] width 90 height 13
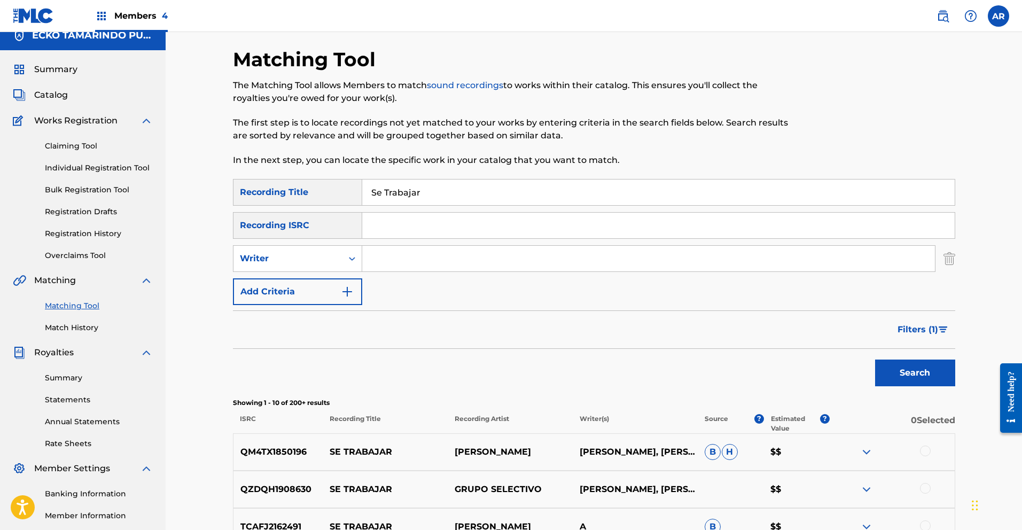
scroll to position [0, 0]
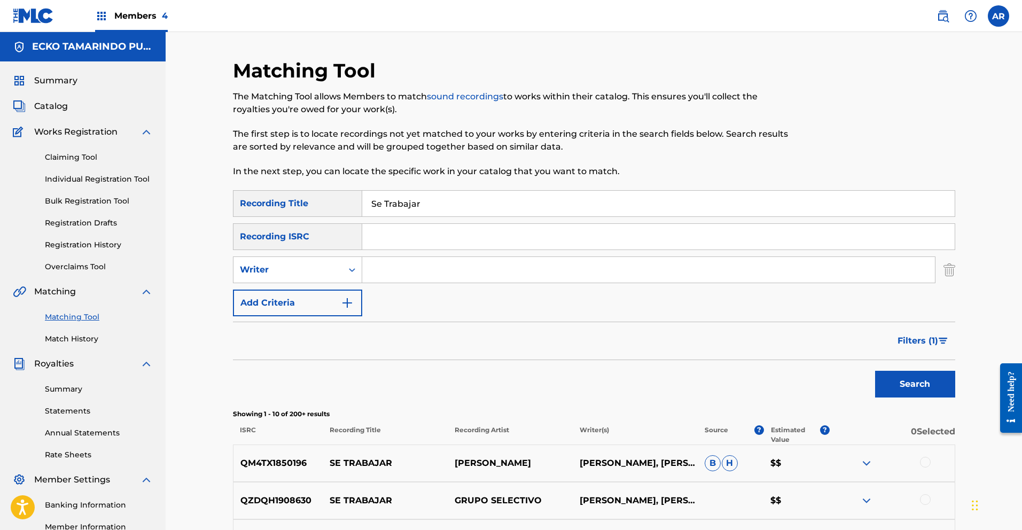
paste input "QZTVM2354066"
type input "QZTVM2354066"
click at [930, 378] on button "Search" at bounding box center [915, 384] width 80 height 27
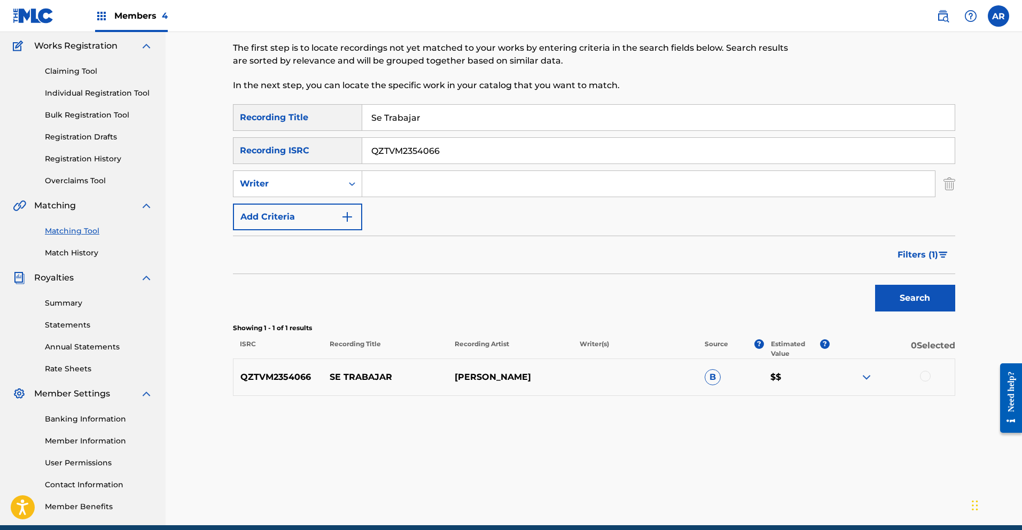
scroll to position [132, 0]
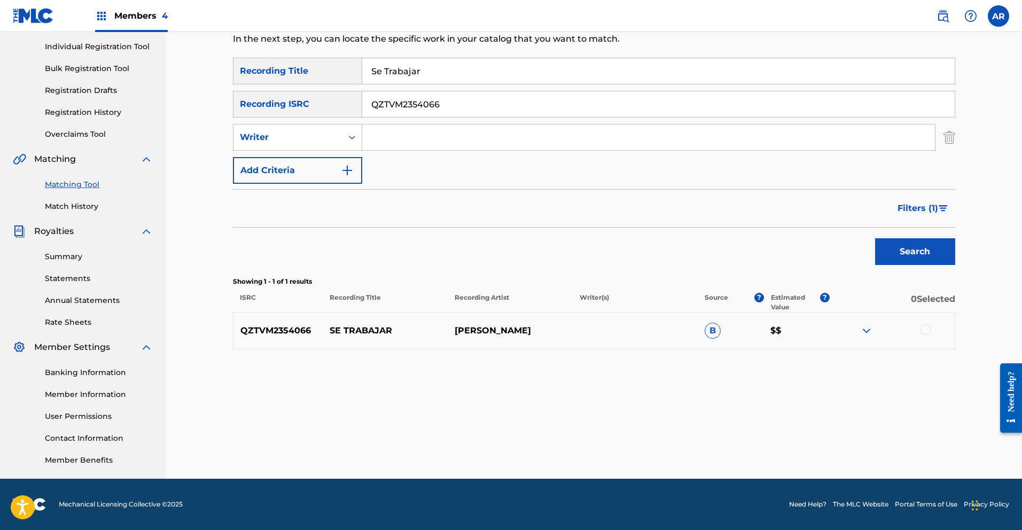
click at [867, 332] on img at bounding box center [866, 330] width 13 height 13
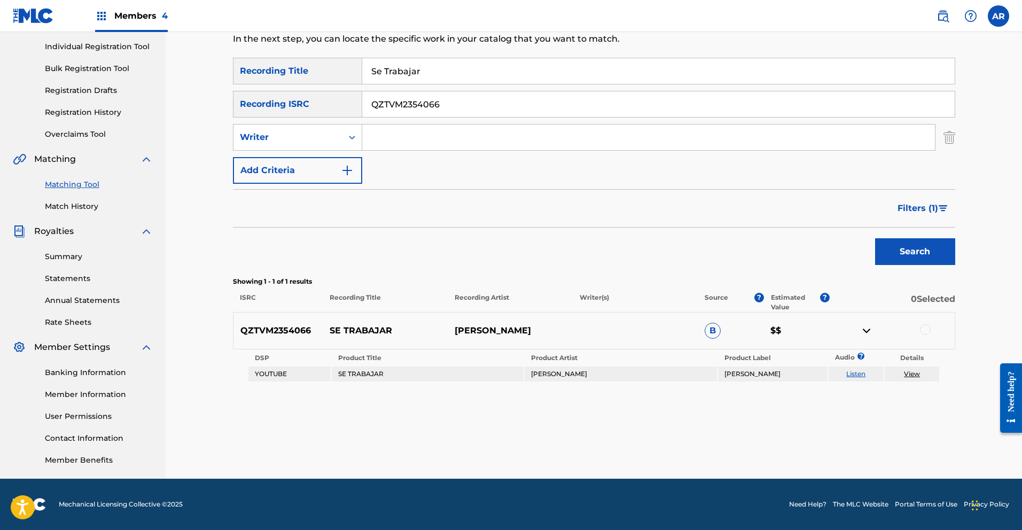
click at [928, 332] on div at bounding box center [925, 329] width 11 height 11
click at [797, 442] on button "Match 1 Group" at bounding box center [751, 443] width 118 height 27
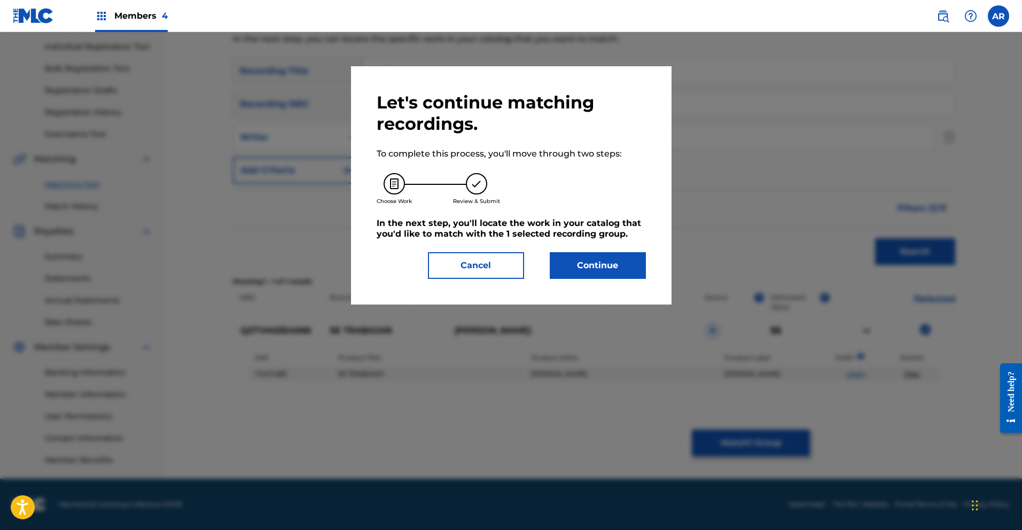
click at [618, 263] on button "Continue" at bounding box center [598, 265] width 96 height 27
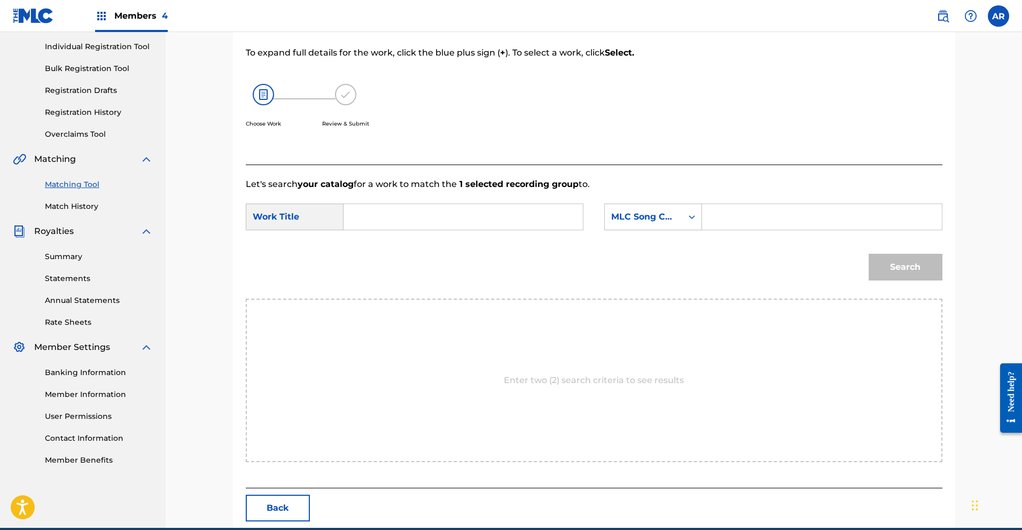
click at [483, 221] on input "Search Form" at bounding box center [463, 217] width 221 height 26
type input "se trabajar"
click at [394, 254] on strong "trabajar" at bounding box center [379, 253] width 35 height 10
click at [684, 217] on div "Search Form" at bounding box center [691, 216] width 19 height 19
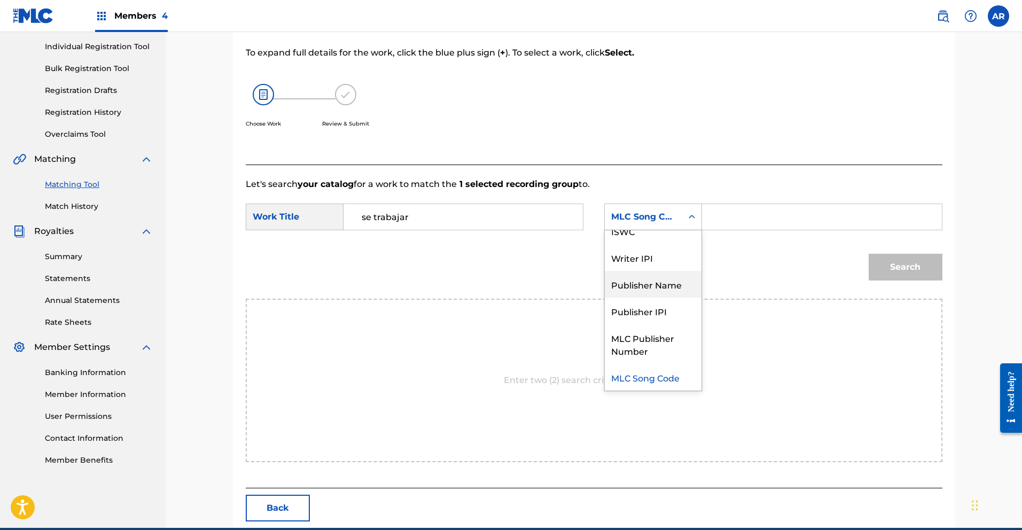
click at [678, 288] on div "Publisher Name" at bounding box center [653, 284] width 97 height 27
click at [734, 223] on input "Search Form" at bounding box center [821, 217] width 221 height 26
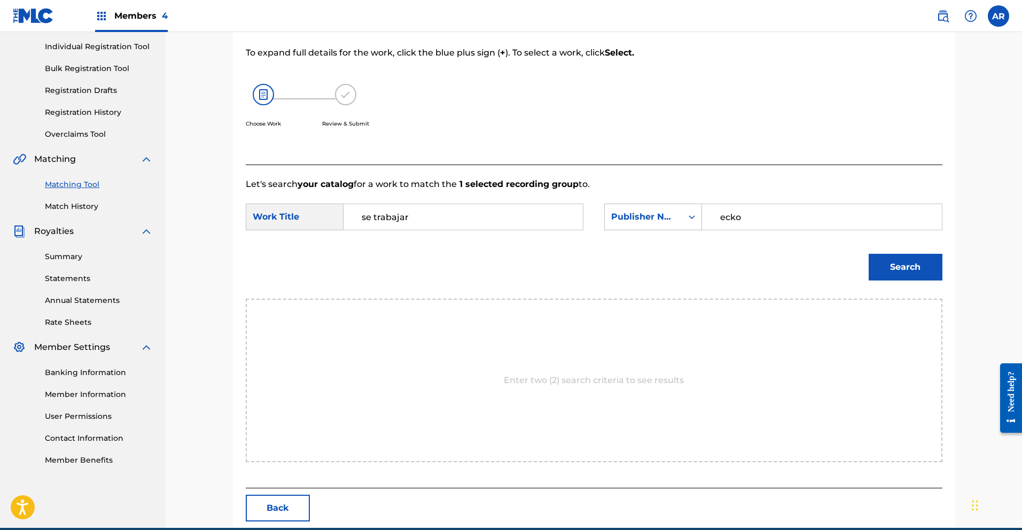
type input "ecko"
click at [924, 275] on button "Search" at bounding box center [906, 267] width 74 height 27
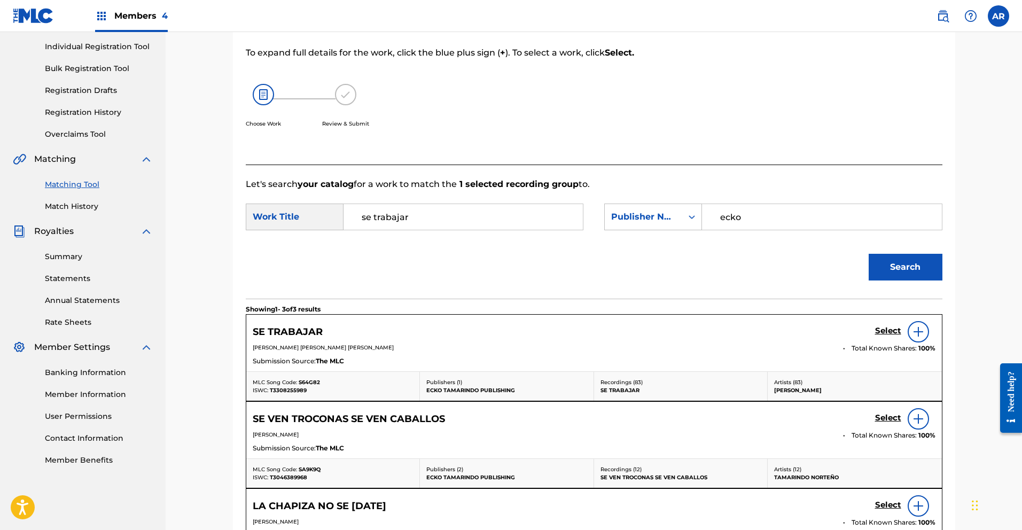
click at [879, 328] on h5 "Select" at bounding box center [888, 331] width 26 height 10
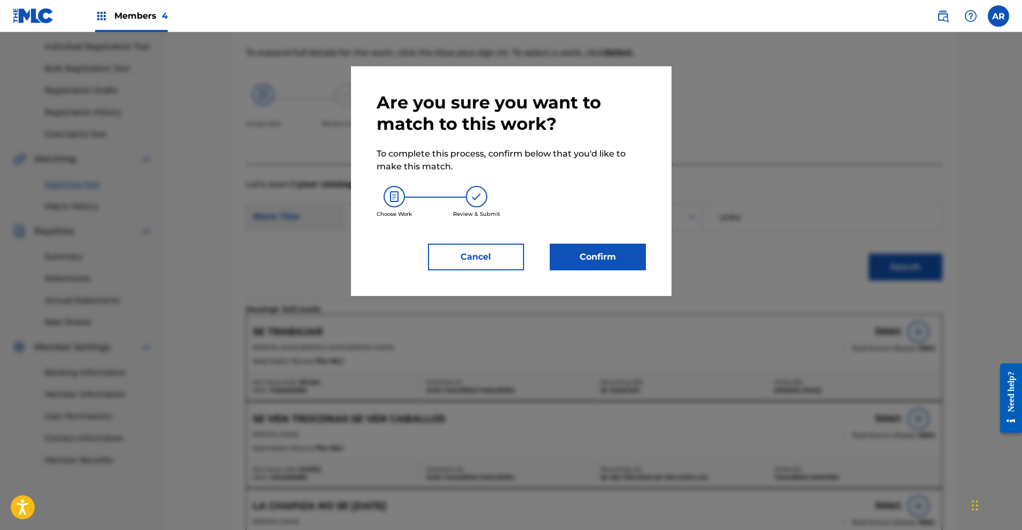
click at [603, 263] on button "Confirm" at bounding box center [598, 257] width 96 height 27
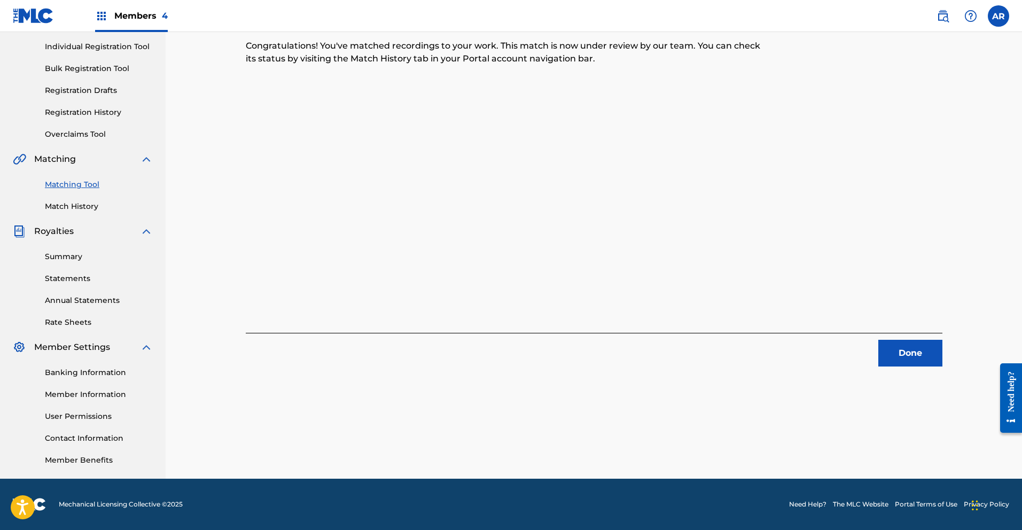
click at [922, 350] on button "Done" at bounding box center [910, 353] width 64 height 27
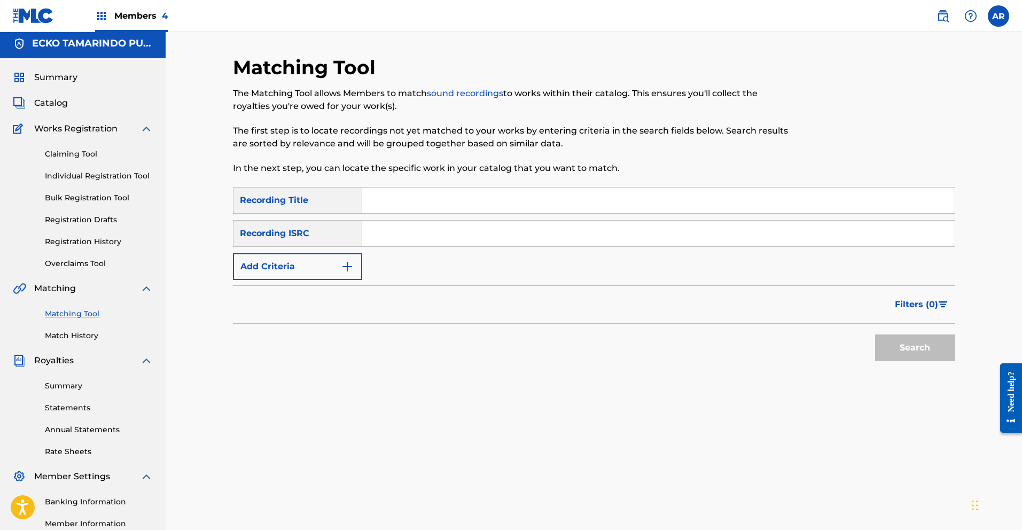
scroll to position [0, 0]
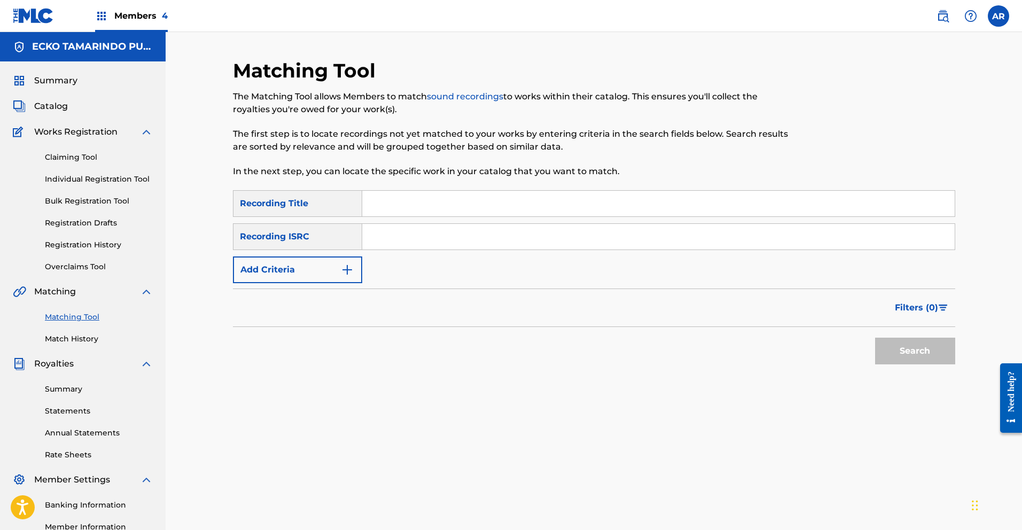
click at [628, 206] on input "Search Form" at bounding box center [658, 204] width 592 height 26
type input "Se Trabajar"
click at [902, 347] on button "Search" at bounding box center [915, 351] width 80 height 27
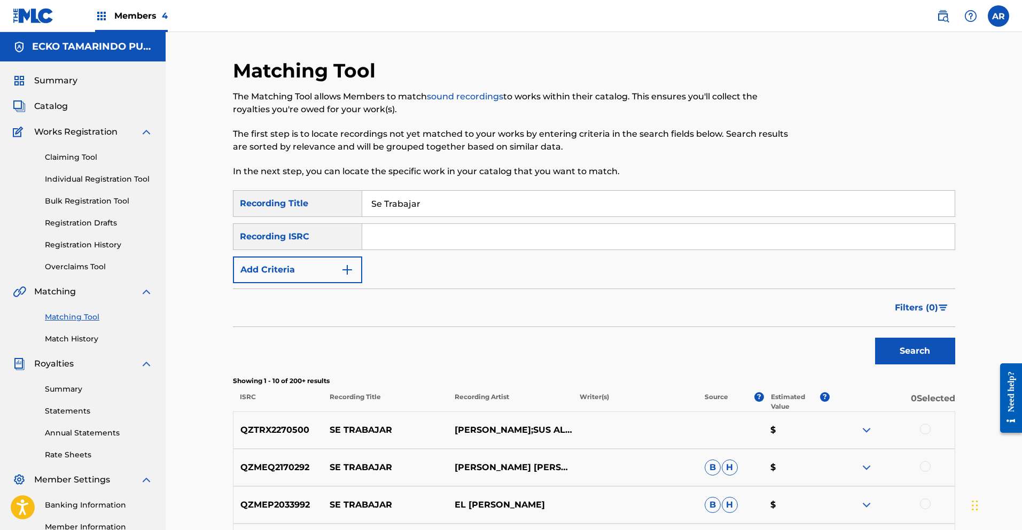
click at [911, 301] on span "Filters ( 0 )" at bounding box center [916, 307] width 43 height 13
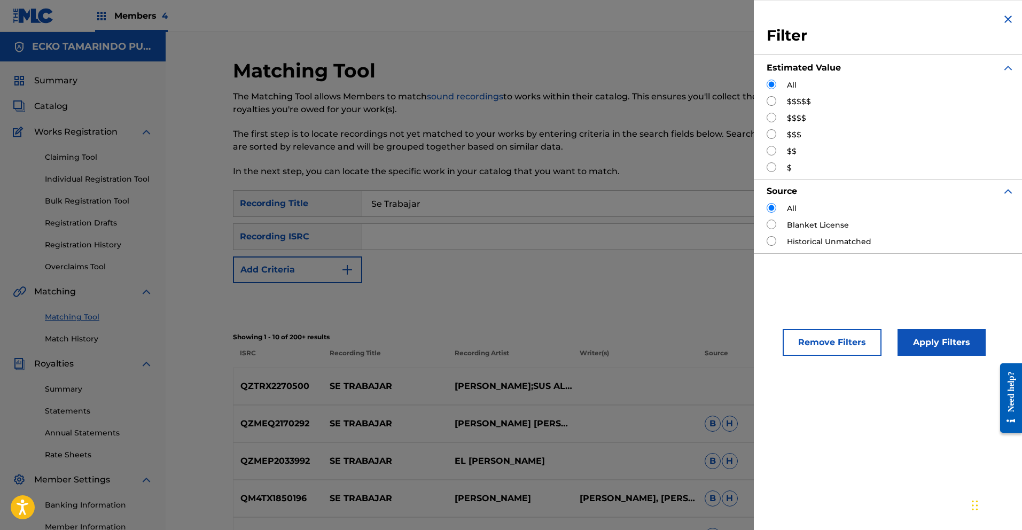
click at [771, 151] on input "Search Form" at bounding box center [772, 151] width 10 height 10
radio input "true"
click at [926, 341] on button "Apply Filters" at bounding box center [942, 342] width 88 height 27
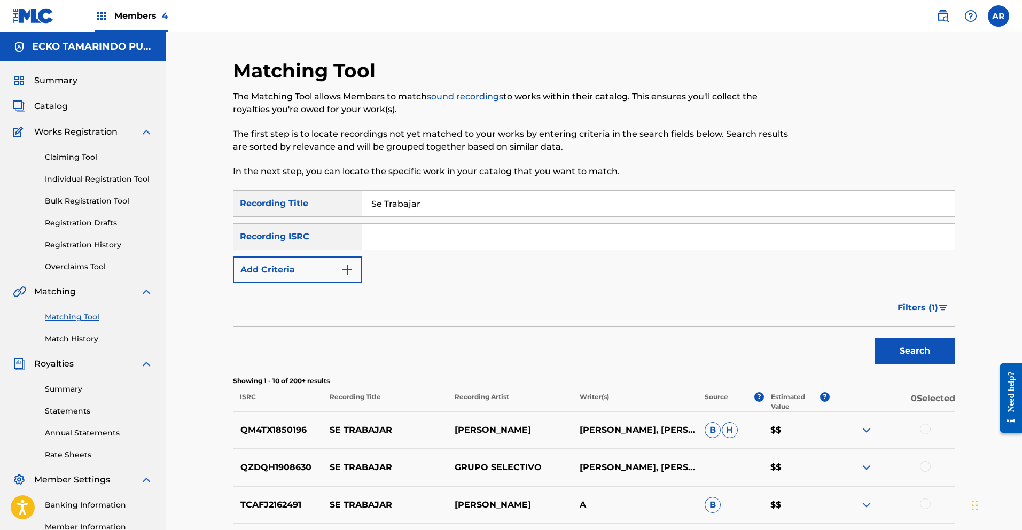
click at [931, 305] on span "Filters ( 1 )" at bounding box center [918, 307] width 41 height 13
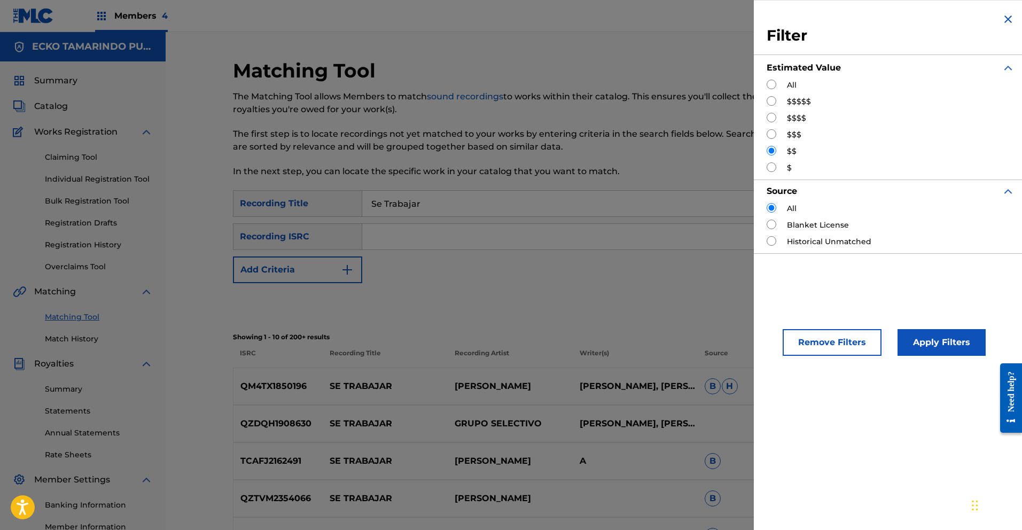
click at [769, 165] on input "Search Form" at bounding box center [772, 167] width 10 height 10
radio input "true"
click at [947, 345] on button "Apply Filters" at bounding box center [942, 342] width 88 height 27
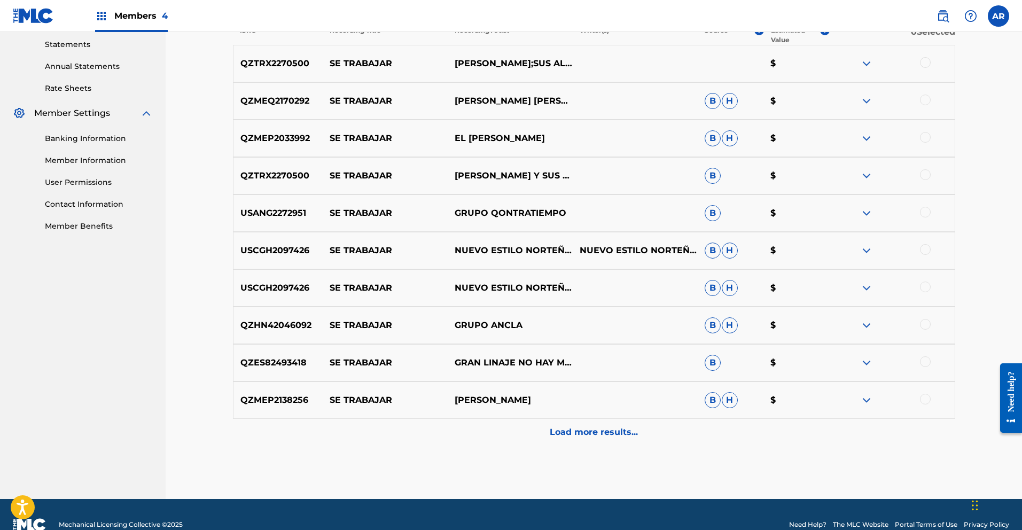
scroll to position [380, 0]
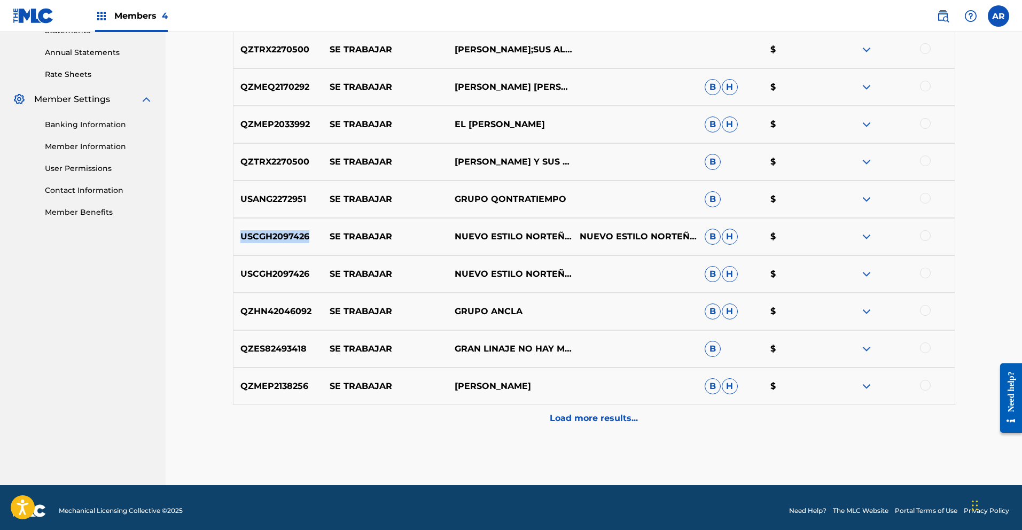
drag, startPoint x: 240, startPoint y: 236, endPoint x: 311, endPoint y: 237, distance: 71.1
click at [311, 237] on p "USCGH2097426" at bounding box center [278, 236] width 90 height 13
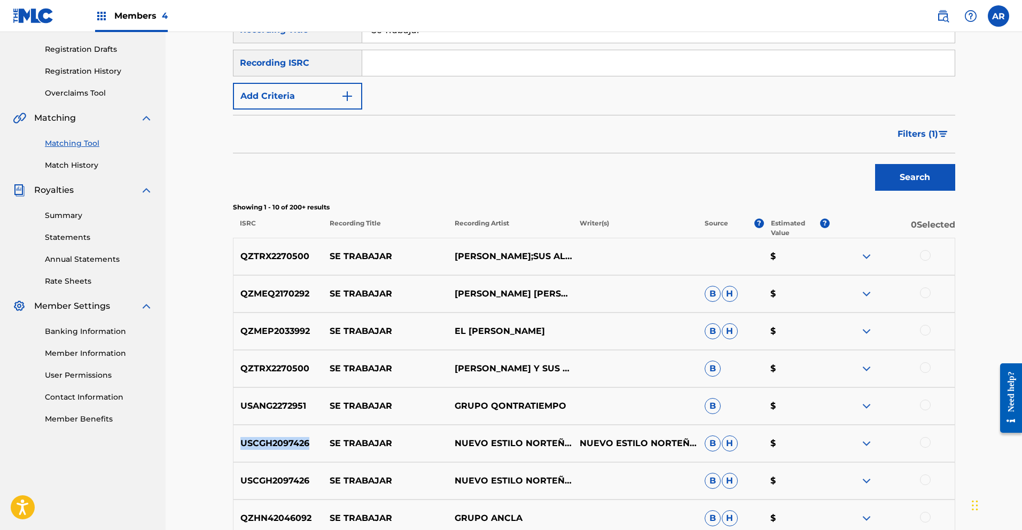
scroll to position [0, 0]
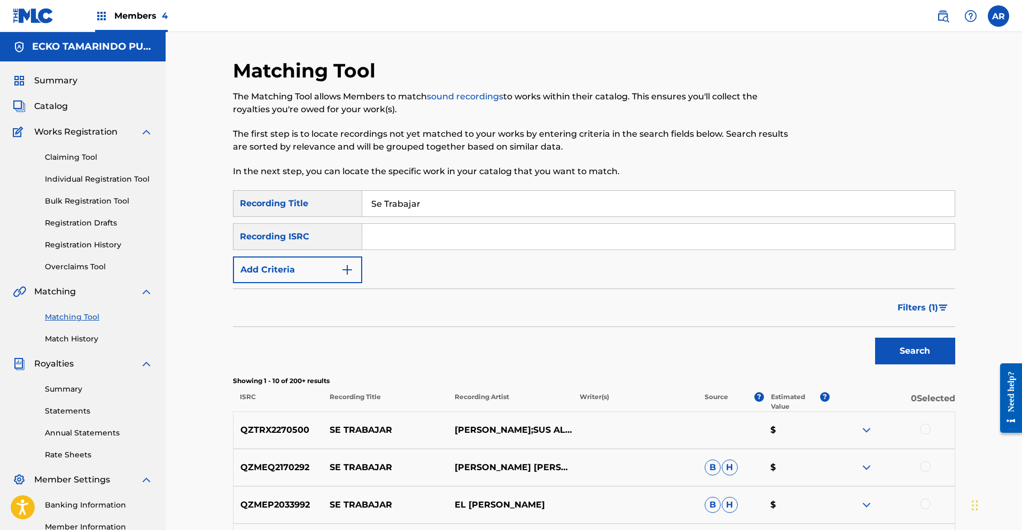
paste input "USCGH2097426"
type input "USCGH2097426"
click at [895, 352] on button "Search" at bounding box center [915, 351] width 80 height 27
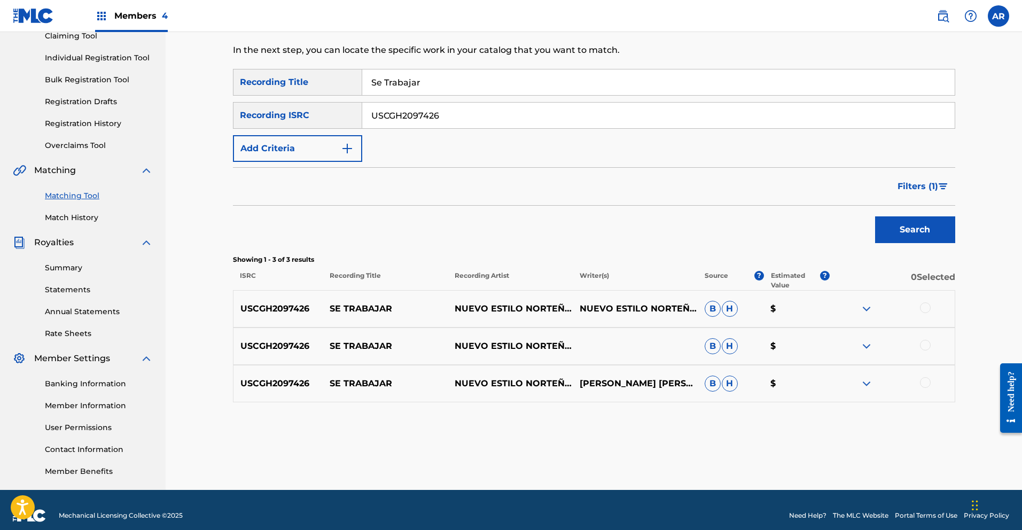
scroll to position [132, 0]
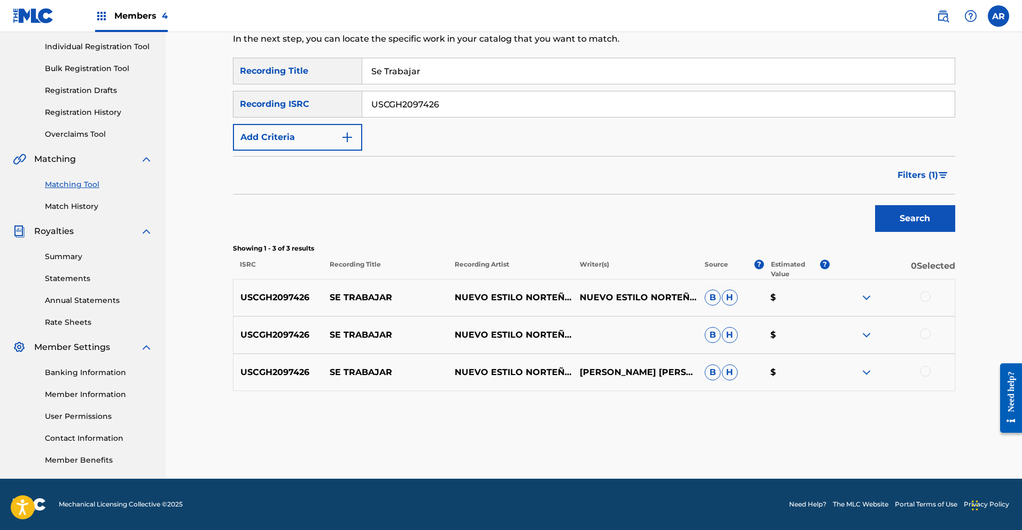
click at [867, 333] on img at bounding box center [866, 335] width 13 height 13
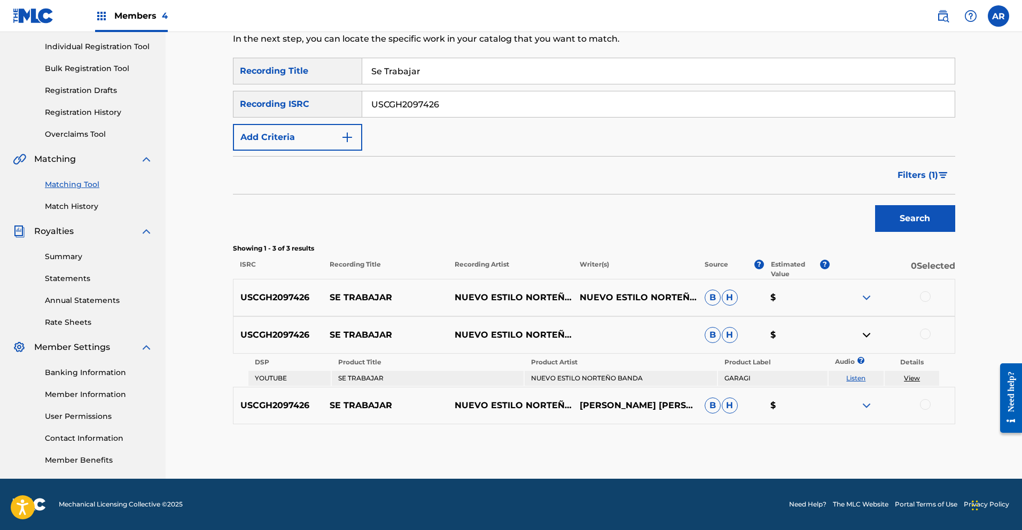
click at [867, 333] on img at bounding box center [866, 335] width 13 height 13
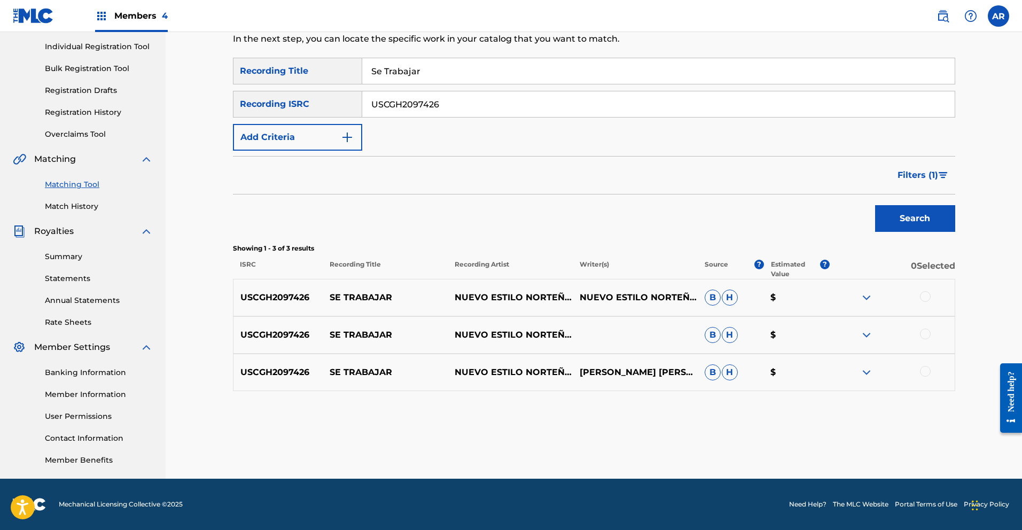
click at [865, 298] on img at bounding box center [866, 297] width 13 height 13
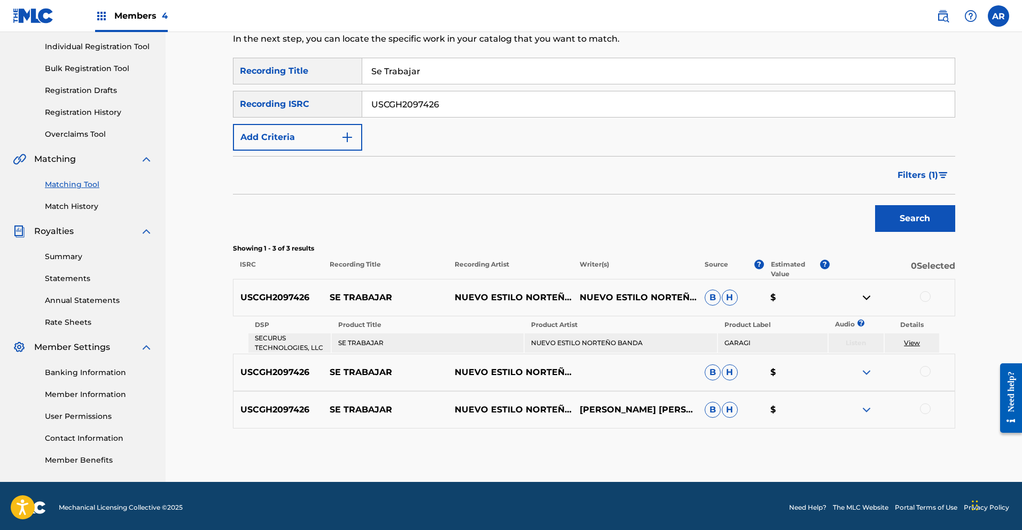
click at [865, 298] on img at bounding box center [866, 297] width 13 height 13
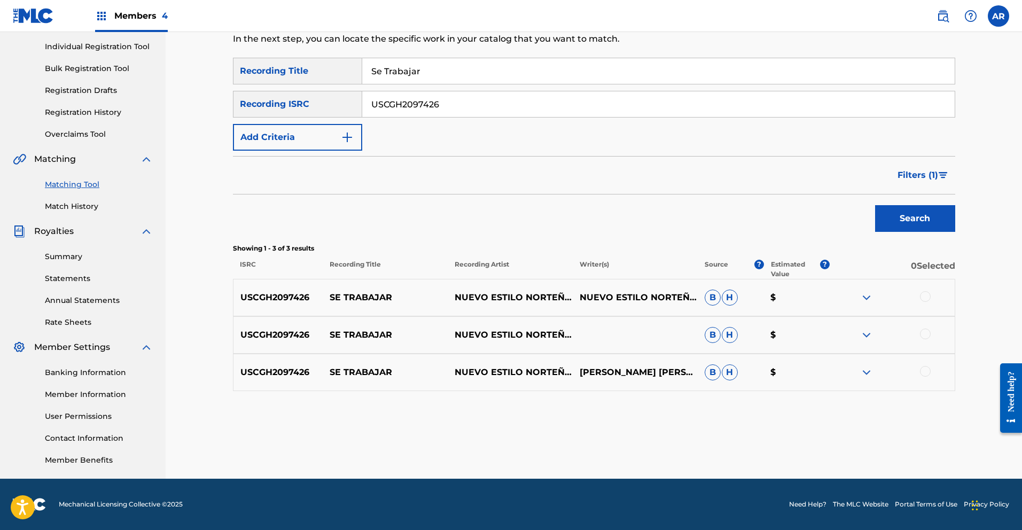
click at [869, 372] on img at bounding box center [866, 372] width 13 height 13
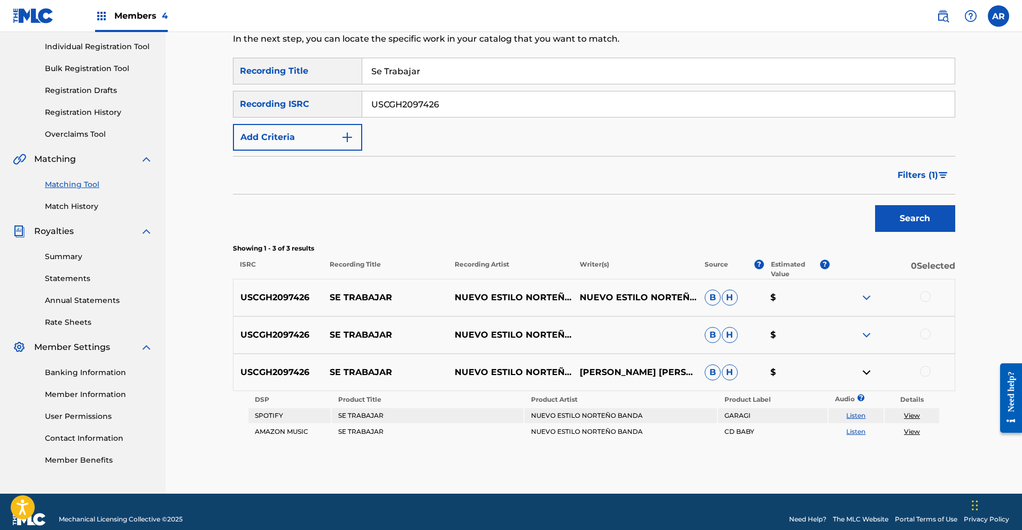
click at [851, 415] on link "Listen" at bounding box center [855, 415] width 19 height 8
click at [925, 296] on div at bounding box center [925, 296] width 11 height 11
click at [925, 335] on div at bounding box center [925, 334] width 11 height 11
click at [926, 374] on div at bounding box center [925, 371] width 11 height 11
click at [792, 439] on button "Match 3 Groups" at bounding box center [751, 443] width 118 height 27
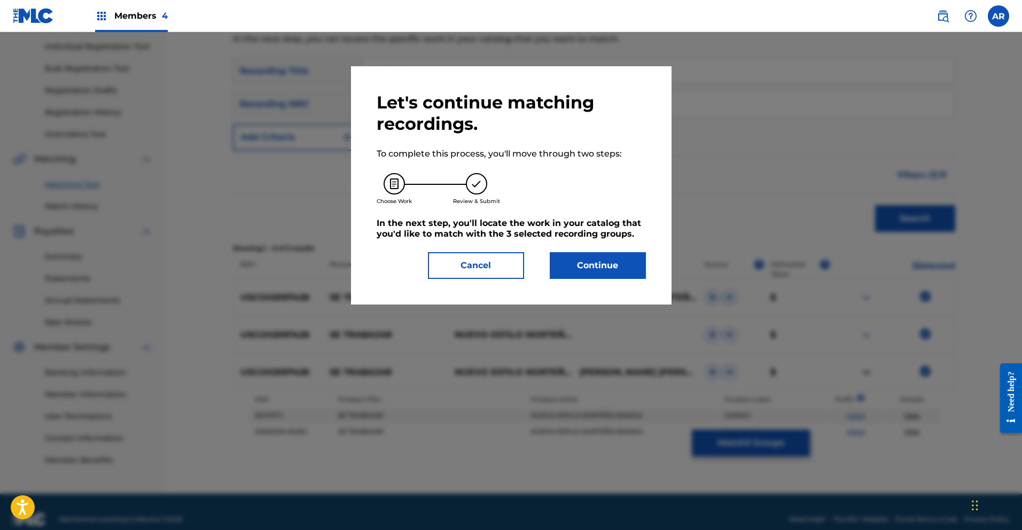
click at [623, 261] on button "Continue" at bounding box center [598, 265] width 96 height 27
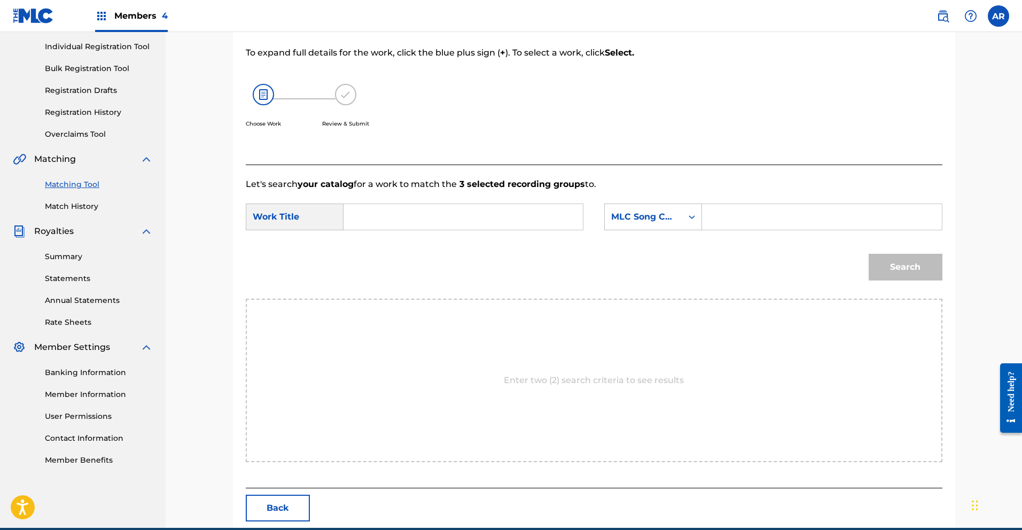
click at [501, 220] on input "Search Form" at bounding box center [463, 217] width 221 height 26
type input "se trabajar"
drag, startPoint x: 395, startPoint y: 255, endPoint x: 409, endPoint y: 252, distance: 14.8
click at [395, 254] on strong "trabajar" at bounding box center [379, 253] width 35 height 10
click at [677, 220] on div "MLC Song Code" at bounding box center [643, 217] width 77 height 20
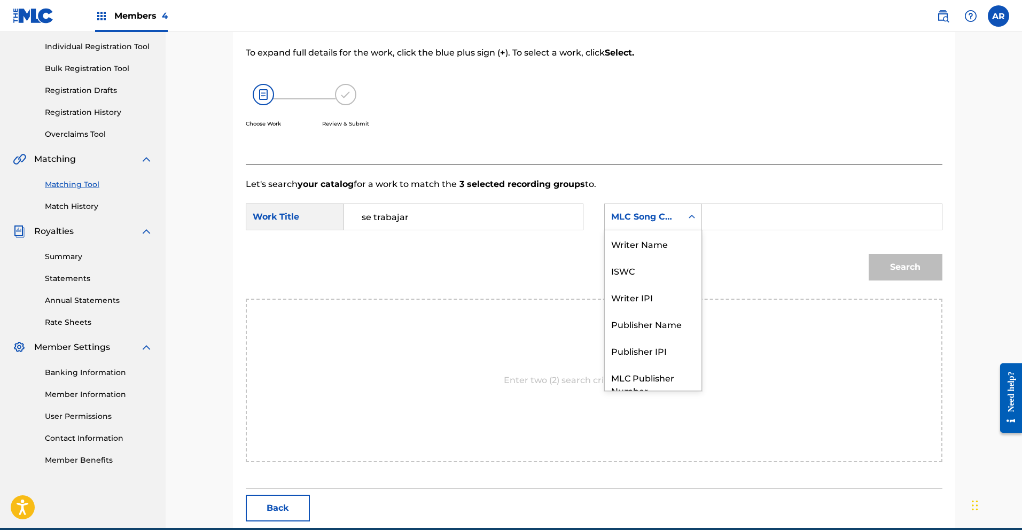
scroll to position [40, 0]
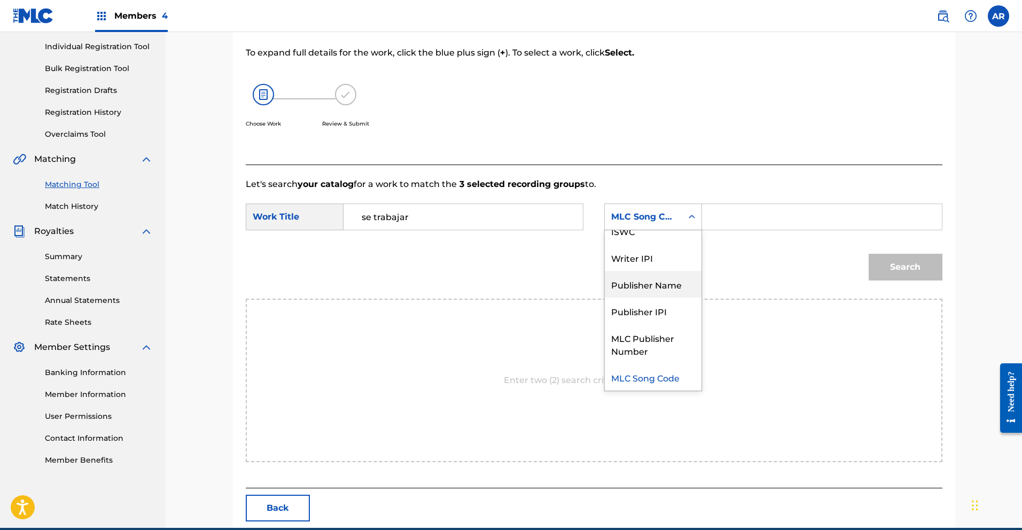
drag, startPoint x: 662, startPoint y: 280, endPoint x: 678, endPoint y: 247, distance: 36.1
click at [664, 278] on div "Publisher Name" at bounding box center [653, 284] width 97 height 27
click at [713, 222] on input "Search Form" at bounding box center [821, 217] width 221 height 26
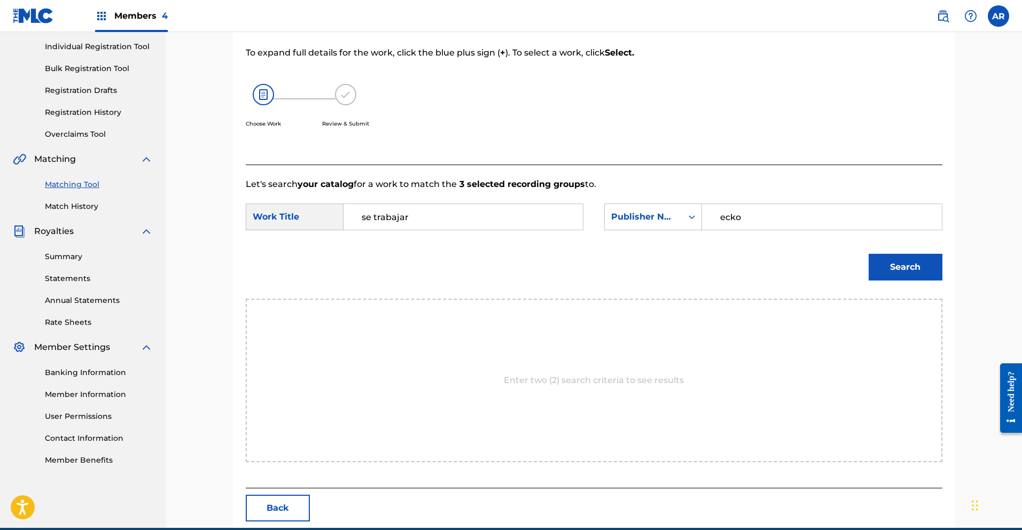
type input "ecko"
click at [892, 264] on button "Search" at bounding box center [906, 267] width 74 height 27
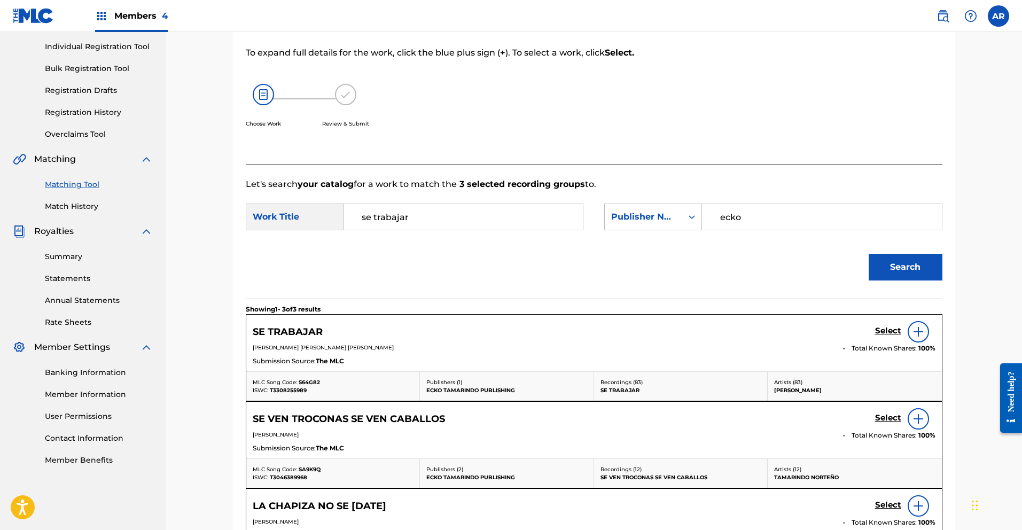
click at [892, 329] on h5 "Select" at bounding box center [888, 331] width 26 height 10
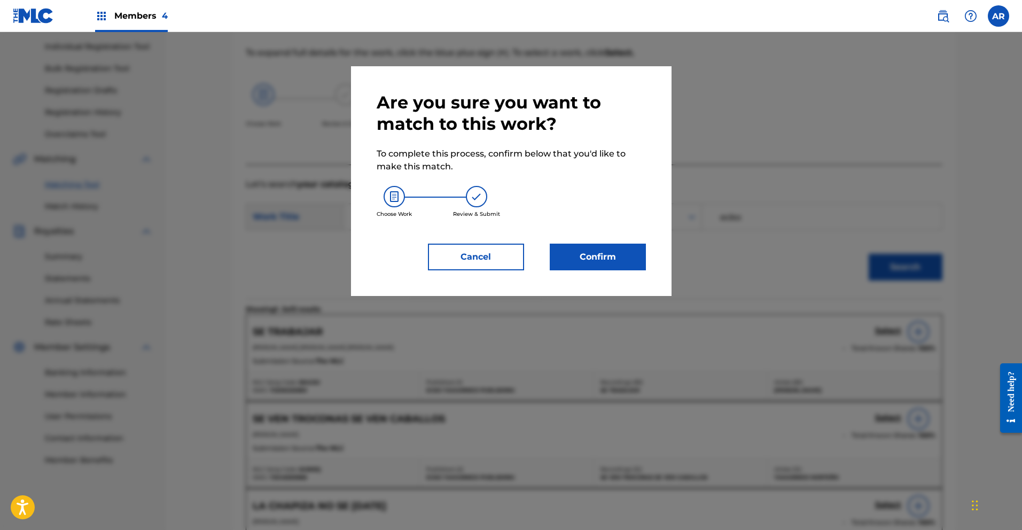
click at [633, 259] on button "Confirm" at bounding box center [598, 257] width 96 height 27
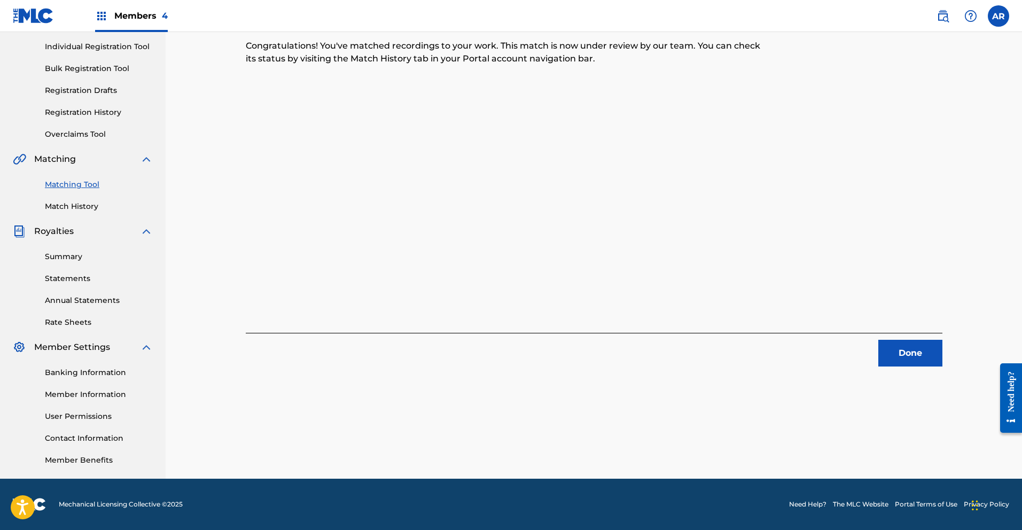
click at [926, 347] on button "Done" at bounding box center [910, 353] width 64 height 27
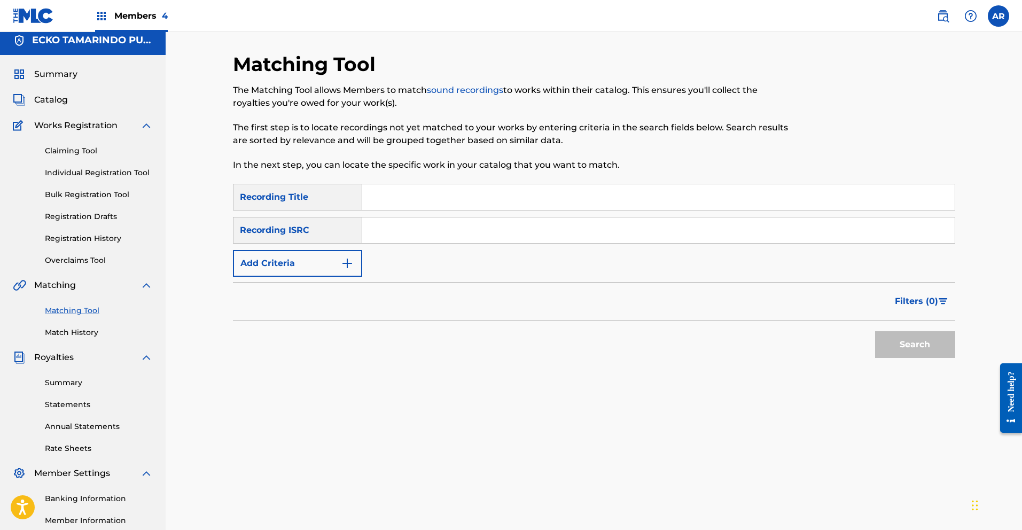
scroll to position [0, 0]
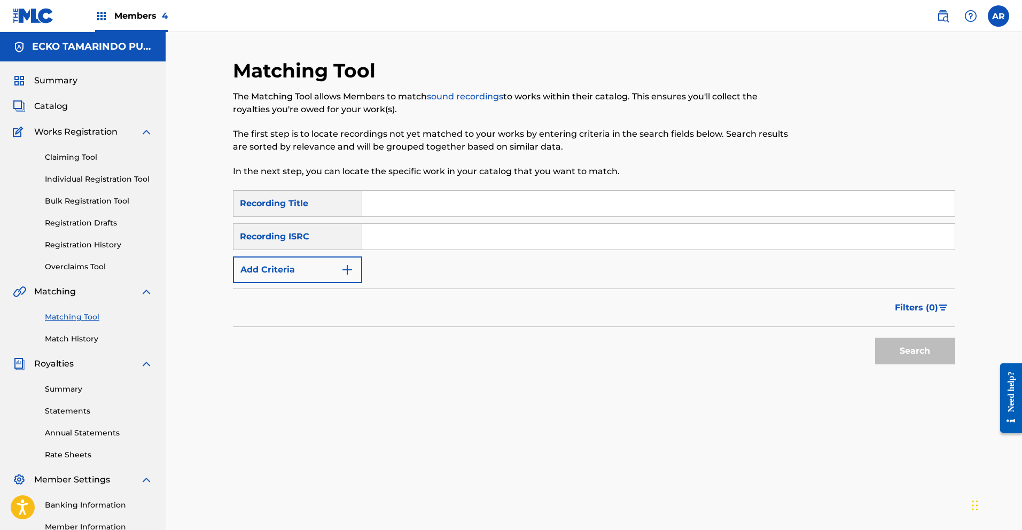
click at [591, 210] on input "Search Form" at bounding box center [658, 204] width 592 height 26
type input "Se Trabajar"
click at [900, 344] on button "Search" at bounding box center [915, 351] width 80 height 27
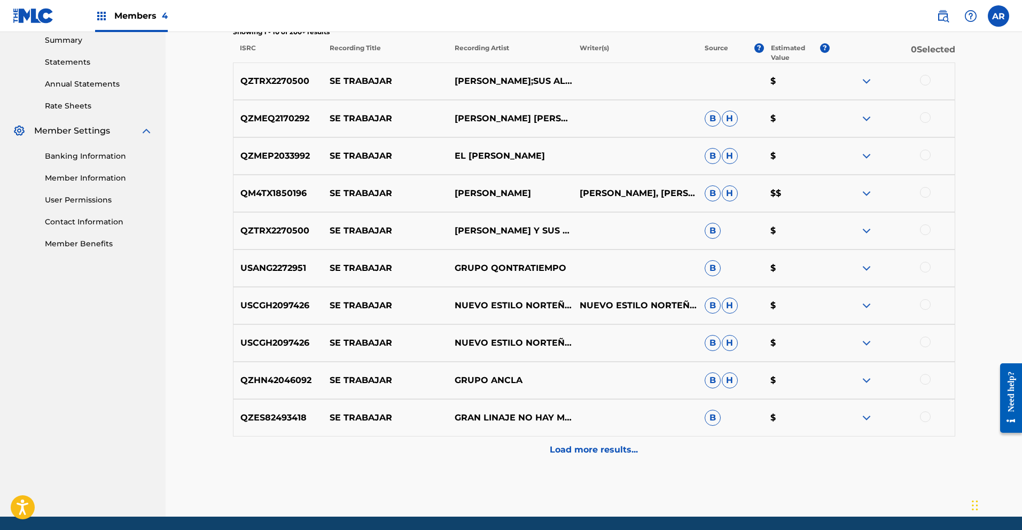
scroll to position [387, 0]
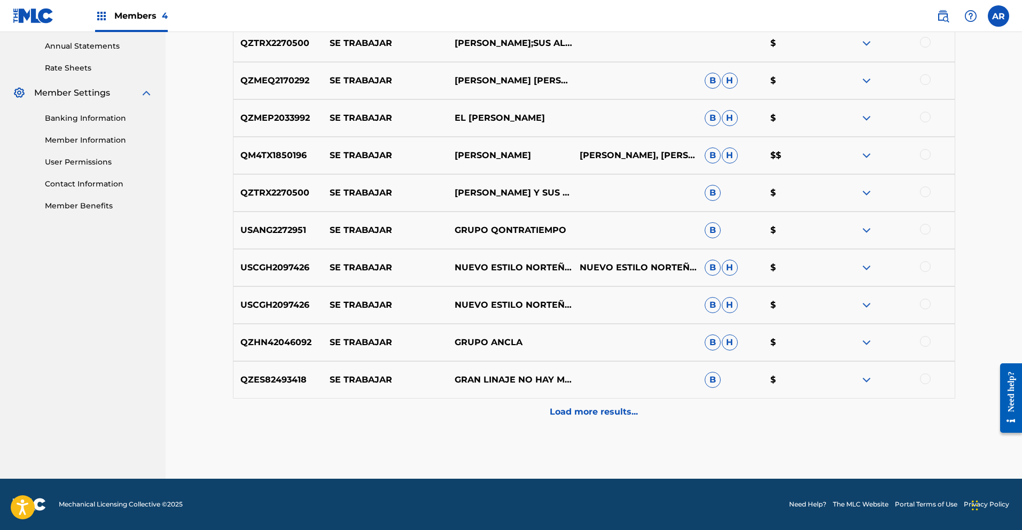
click at [598, 408] on p "Load more results..." at bounding box center [594, 412] width 88 height 13
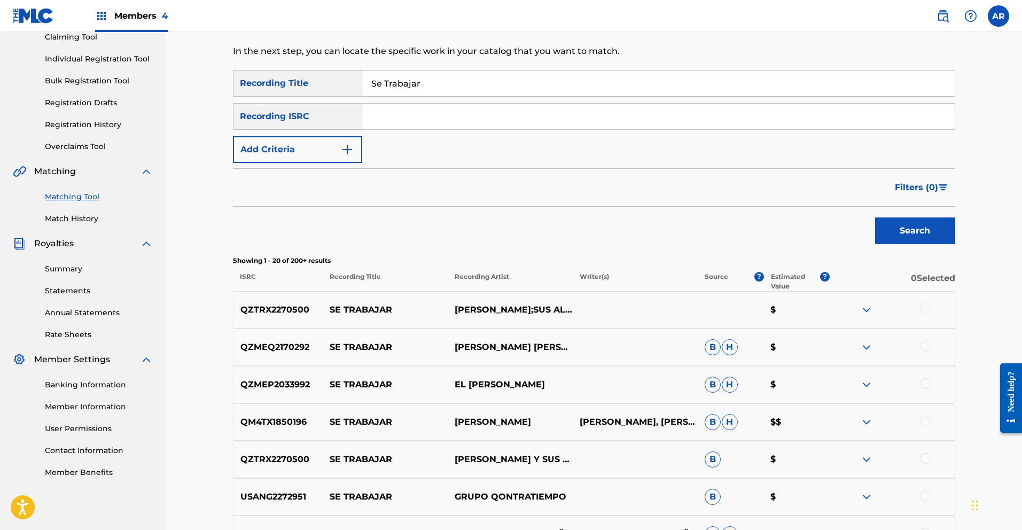
scroll to position [0, 0]
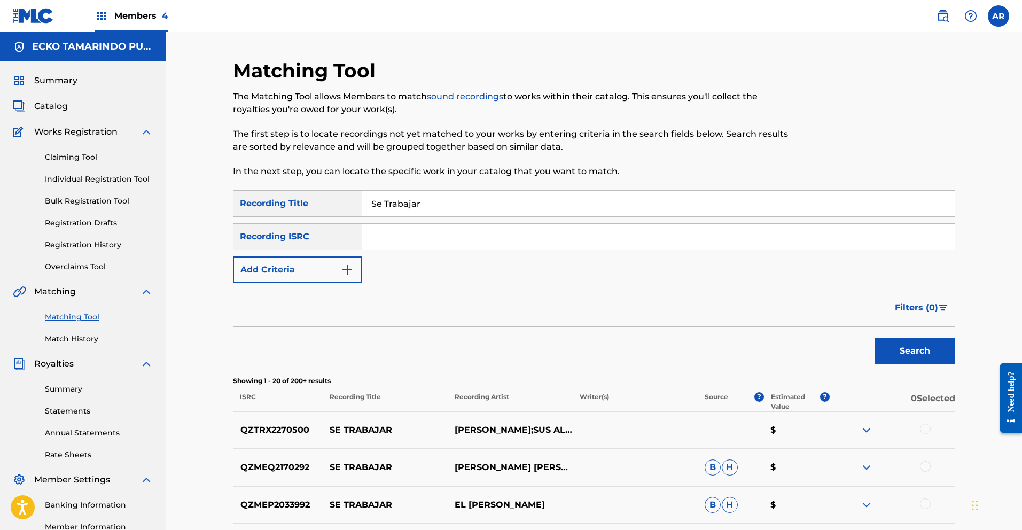
click at [923, 309] on span "Filters ( 0 )" at bounding box center [916, 307] width 43 height 13
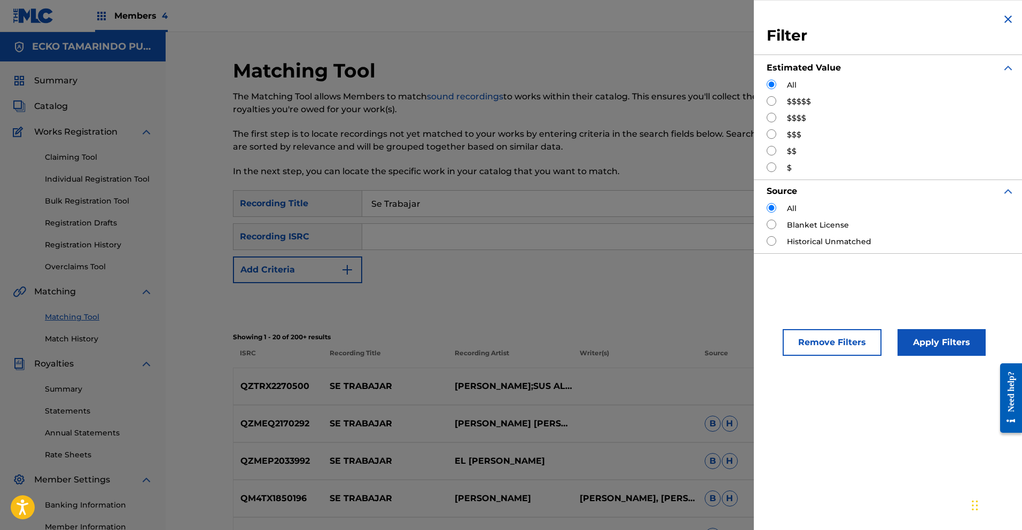
click at [773, 165] on input "Search Form" at bounding box center [772, 167] width 10 height 10
radio input "true"
click at [929, 347] on button "Apply Filters" at bounding box center [942, 342] width 88 height 27
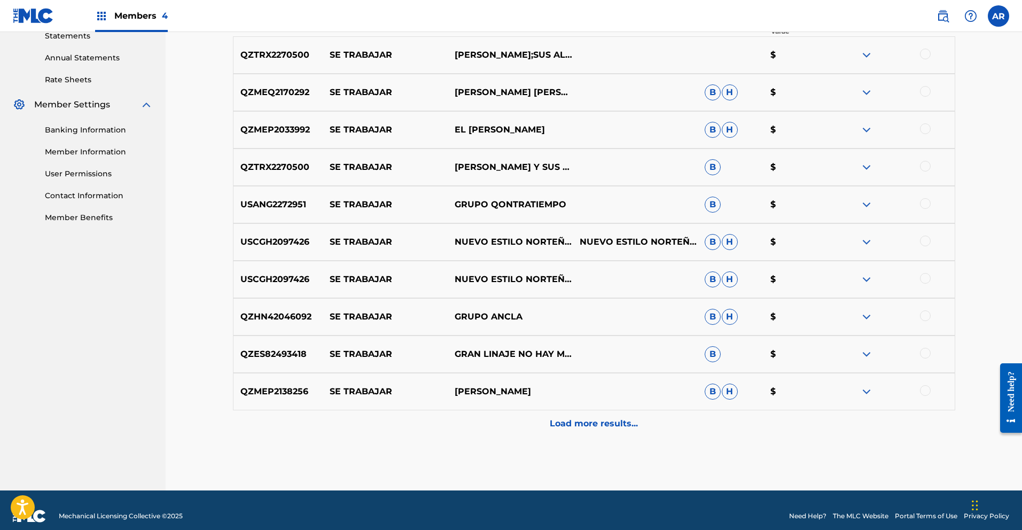
scroll to position [387, 0]
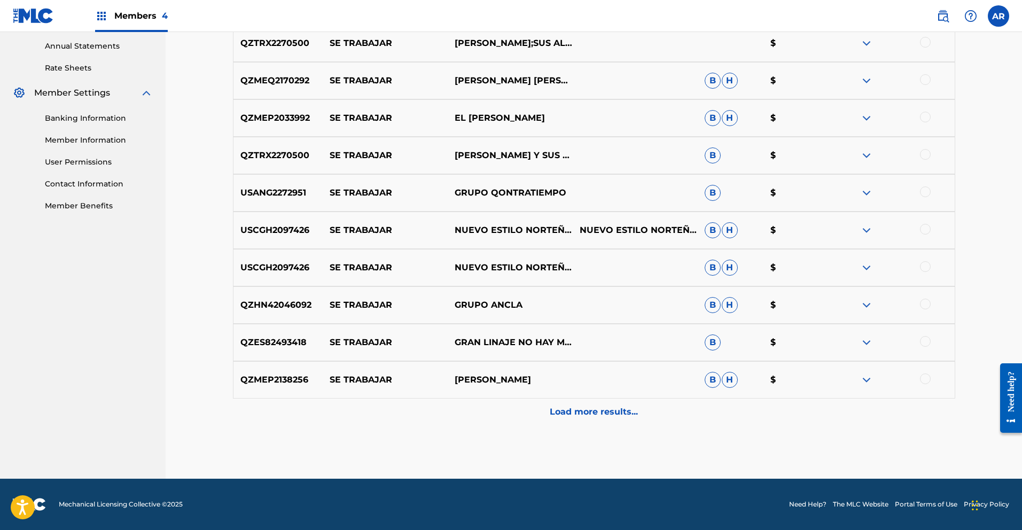
click at [625, 416] on p "Load more results..." at bounding box center [594, 412] width 88 height 13
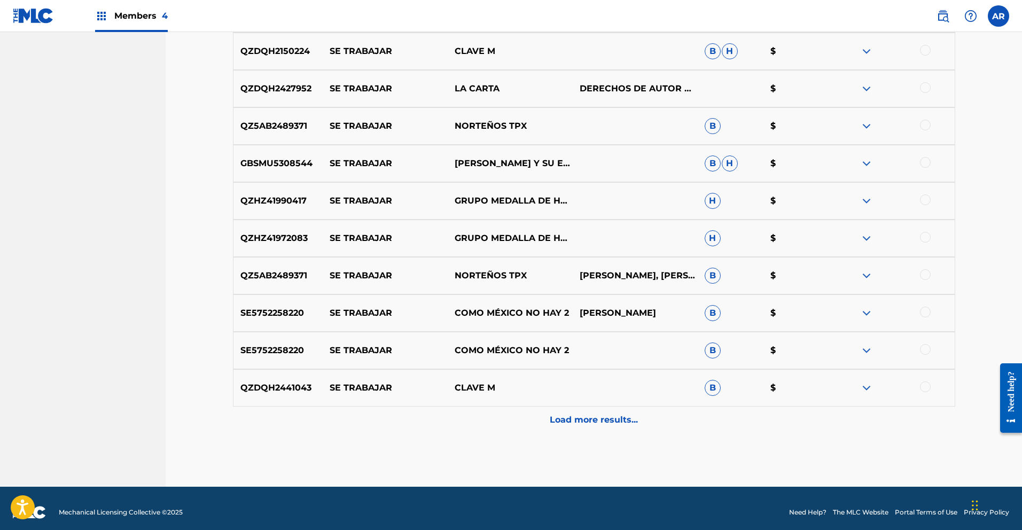
scroll to position [755, 0]
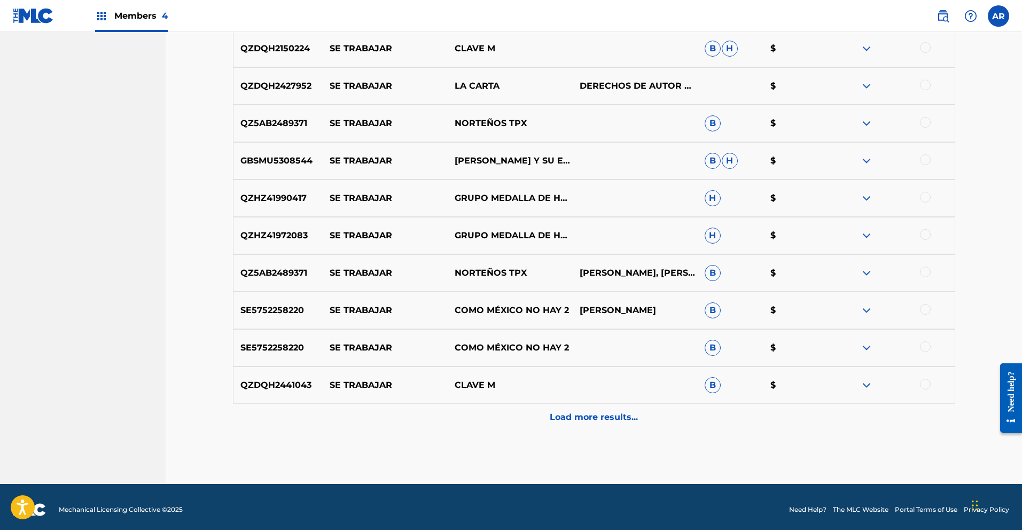
click at [611, 404] on div "Load more results..." at bounding box center [594, 417] width 722 height 27
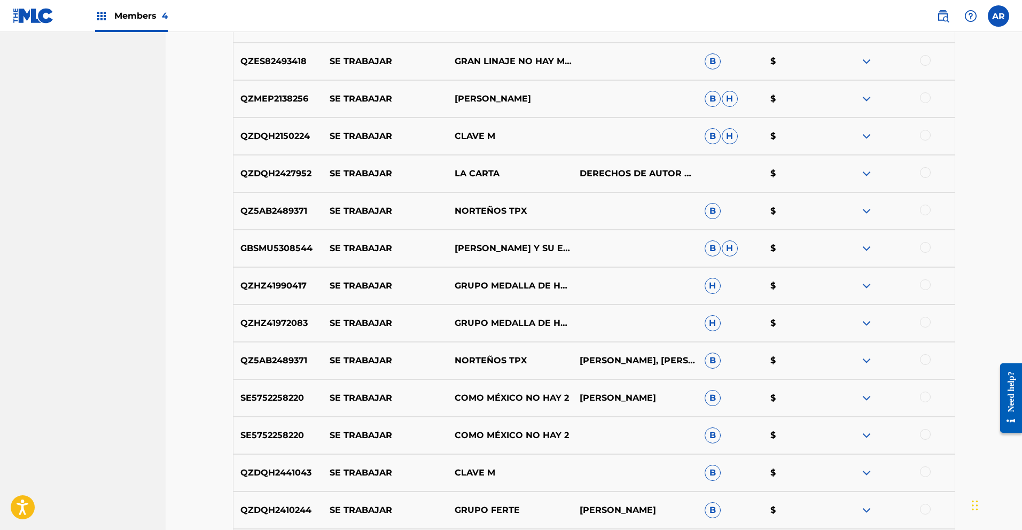
scroll to position [666, 0]
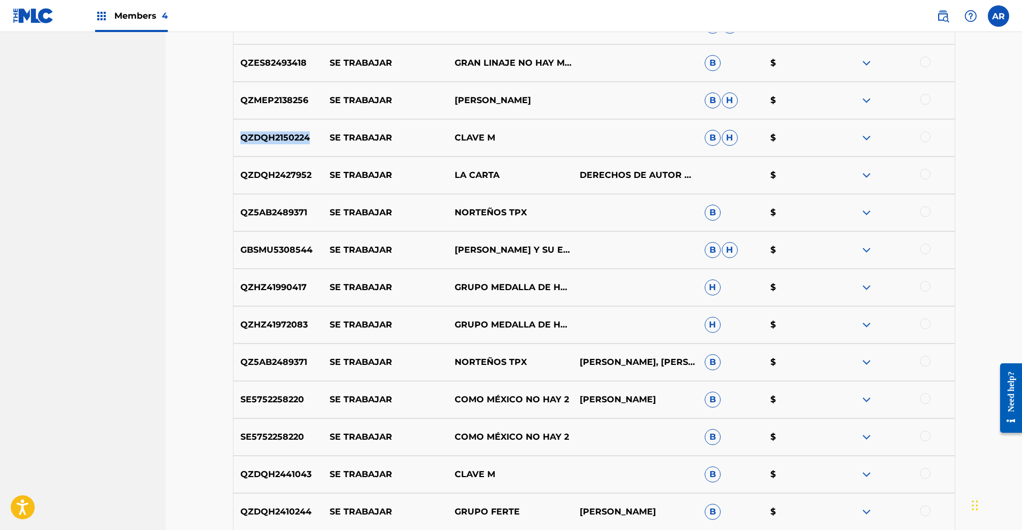
drag, startPoint x: 244, startPoint y: 137, endPoint x: 320, endPoint y: 138, distance: 76.4
click at [320, 138] on p "QZDQH2150224" at bounding box center [278, 137] width 90 height 13
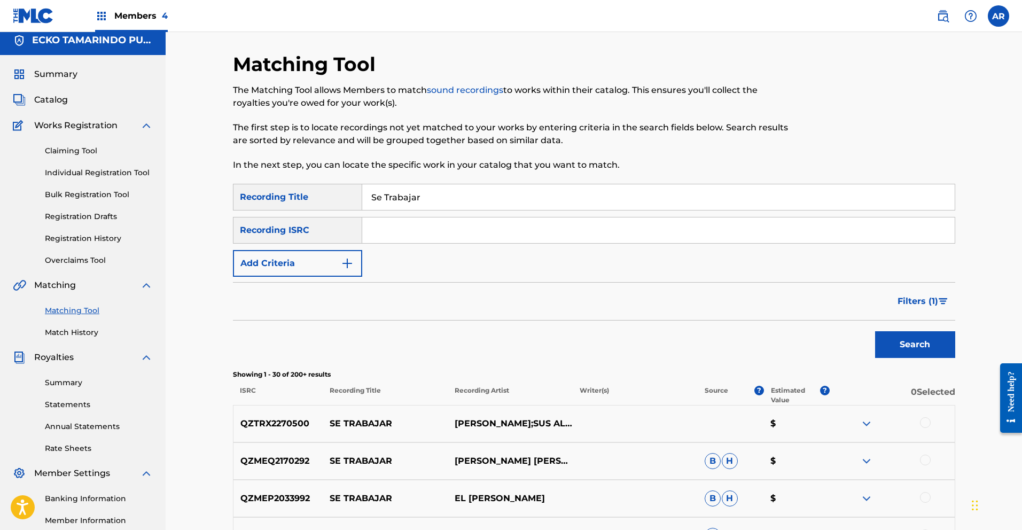
paste input "QZDQH2150224"
type input "QZDQH2150224"
click at [894, 346] on button "Search" at bounding box center [915, 344] width 80 height 27
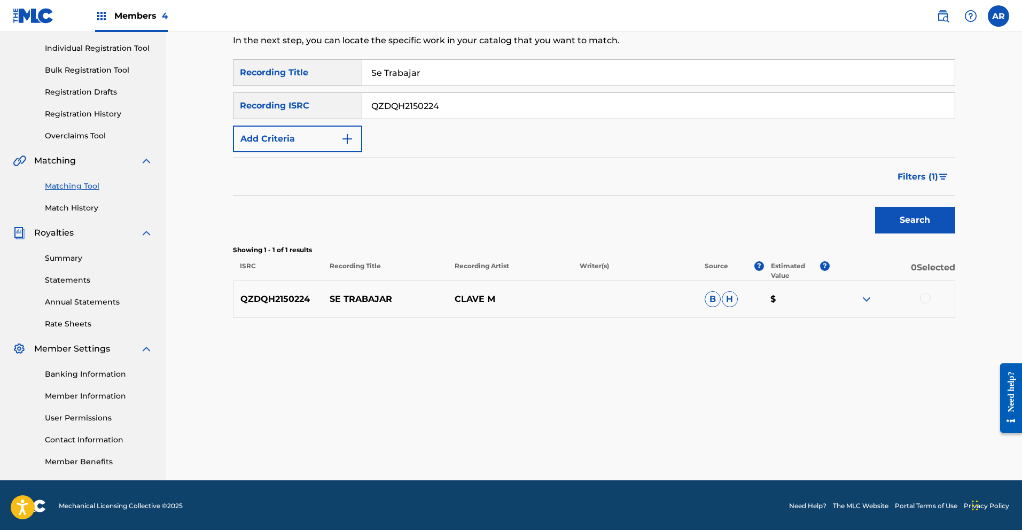
scroll to position [132, 0]
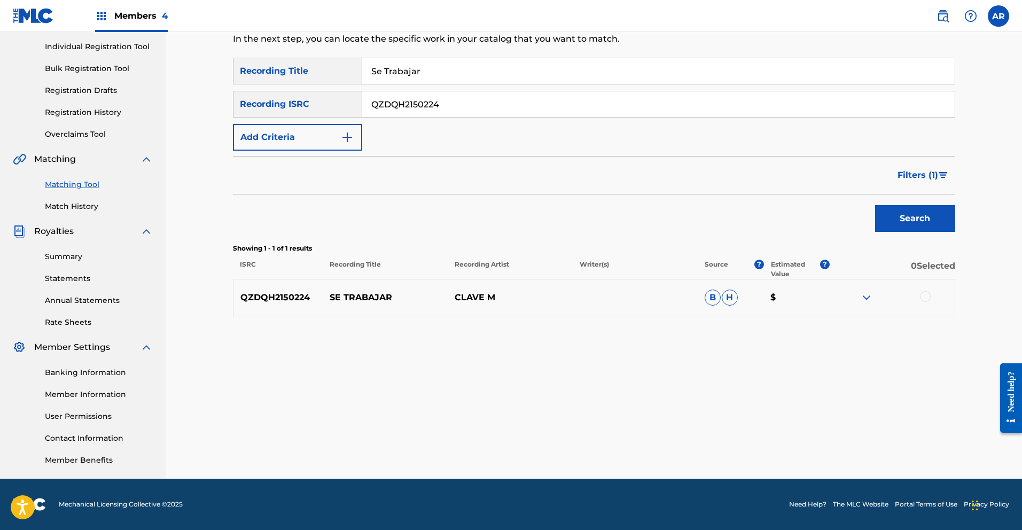
click at [868, 297] on img at bounding box center [866, 297] width 13 height 13
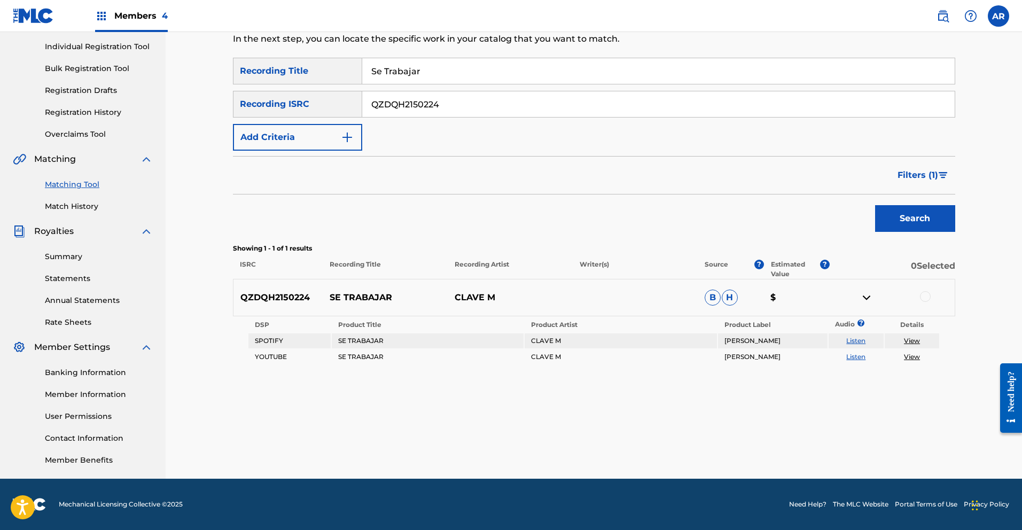
click at [859, 340] on link "Listen" at bounding box center [855, 341] width 19 height 8
click at [926, 295] on div at bounding box center [925, 296] width 11 height 11
click at [933, 173] on span "Filters ( 1 )" at bounding box center [918, 175] width 41 height 13
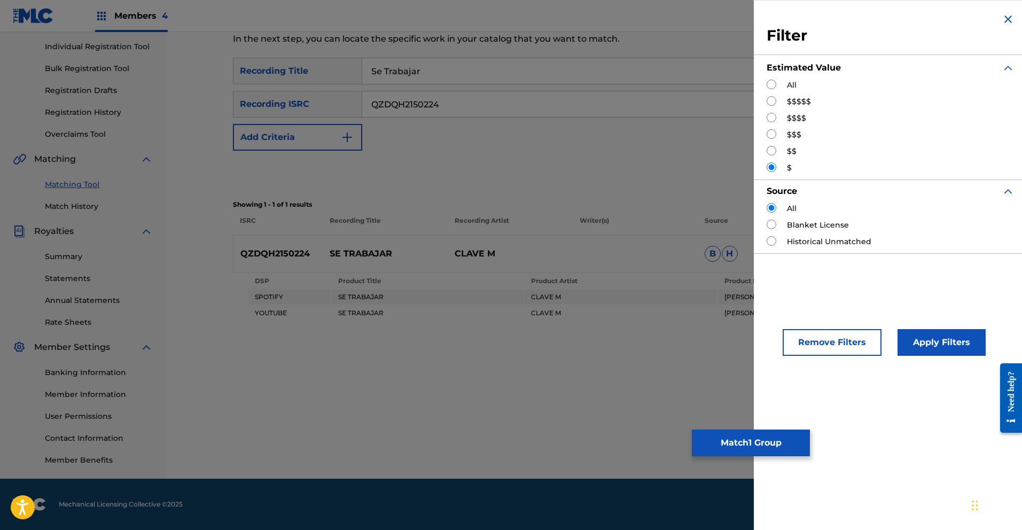
click at [774, 84] on input "Search Form" at bounding box center [772, 85] width 10 height 10
radio input "true"
click at [950, 338] on button "Apply Filters" at bounding box center [942, 342] width 88 height 27
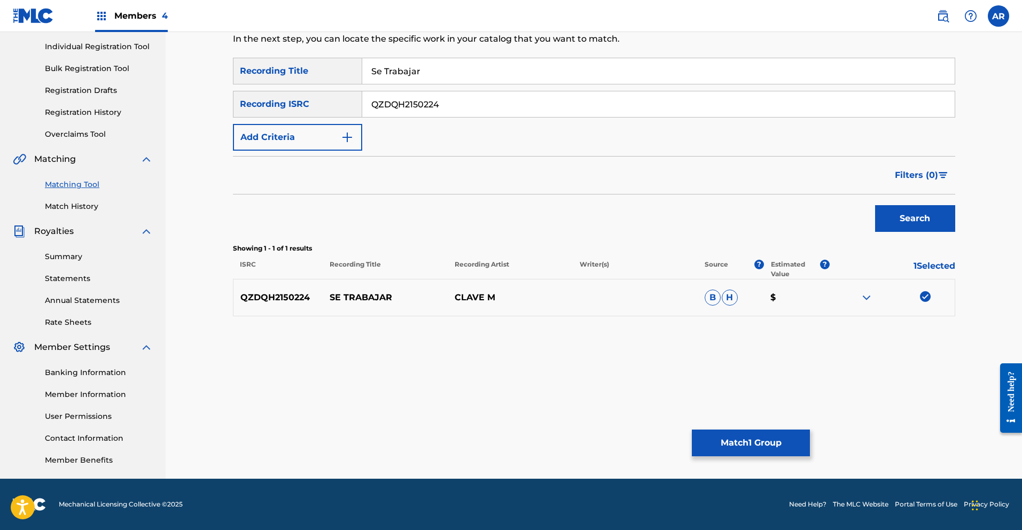
click at [759, 446] on button "Match 1 Group" at bounding box center [751, 443] width 118 height 27
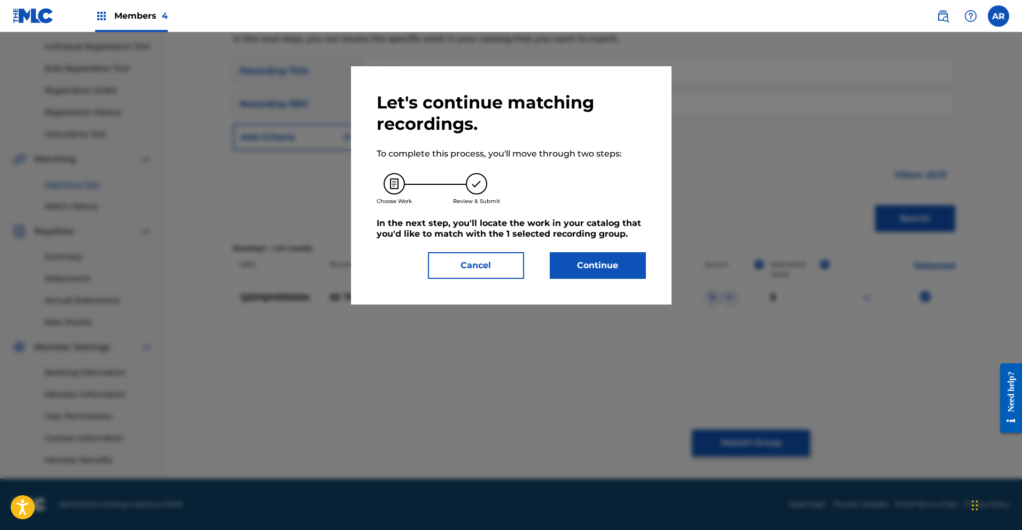
click at [615, 271] on button "Continue" at bounding box center [598, 265] width 96 height 27
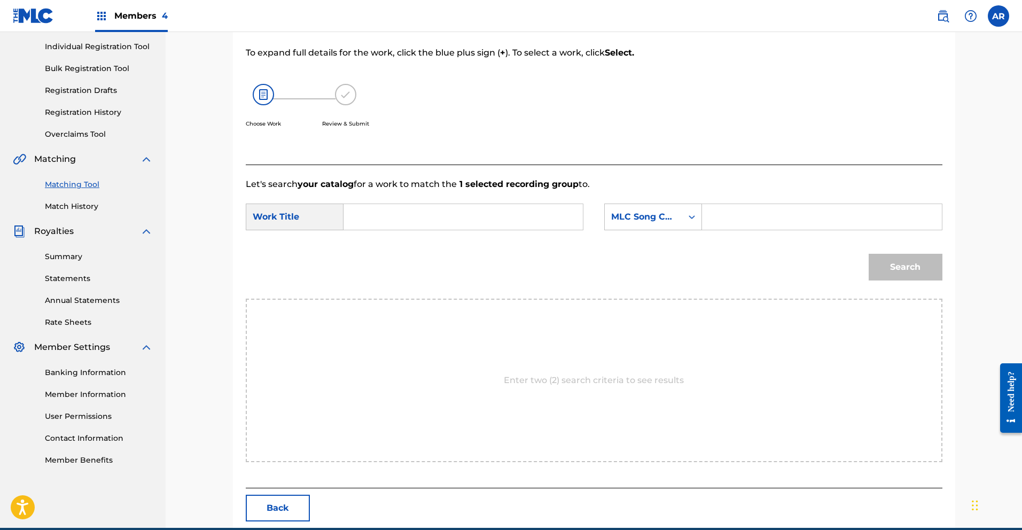
click at [432, 215] on input "Search Form" at bounding box center [463, 217] width 221 height 26
click at [388, 249] on span "abajar" at bounding box center [383, 253] width 28 height 10
type input "se trabajar"
click at [690, 224] on div "Search Form" at bounding box center [691, 216] width 19 height 19
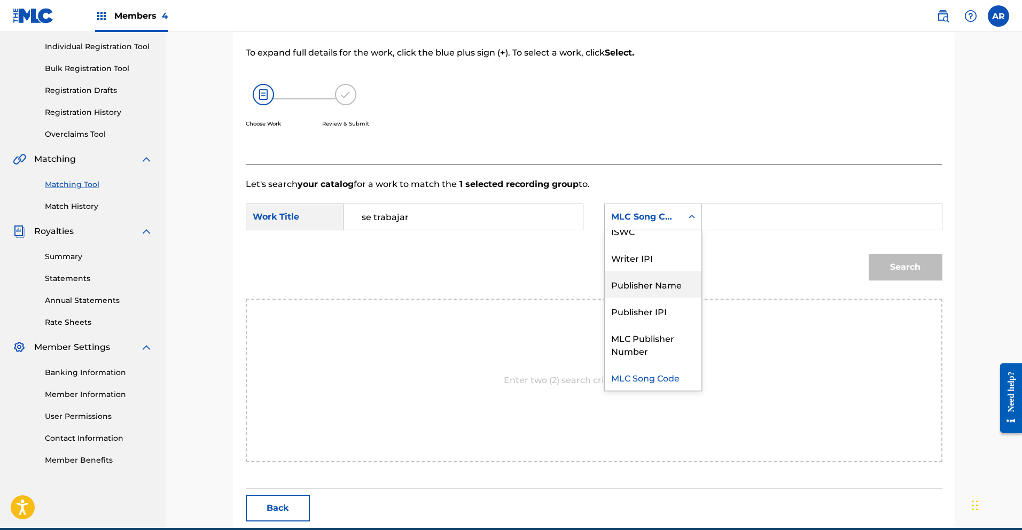
drag, startPoint x: 682, startPoint y: 282, endPoint x: 701, endPoint y: 238, distance: 47.8
click at [682, 282] on div "Publisher Name" at bounding box center [653, 284] width 97 height 27
click at [726, 222] on input "Search Form" at bounding box center [821, 217] width 221 height 26
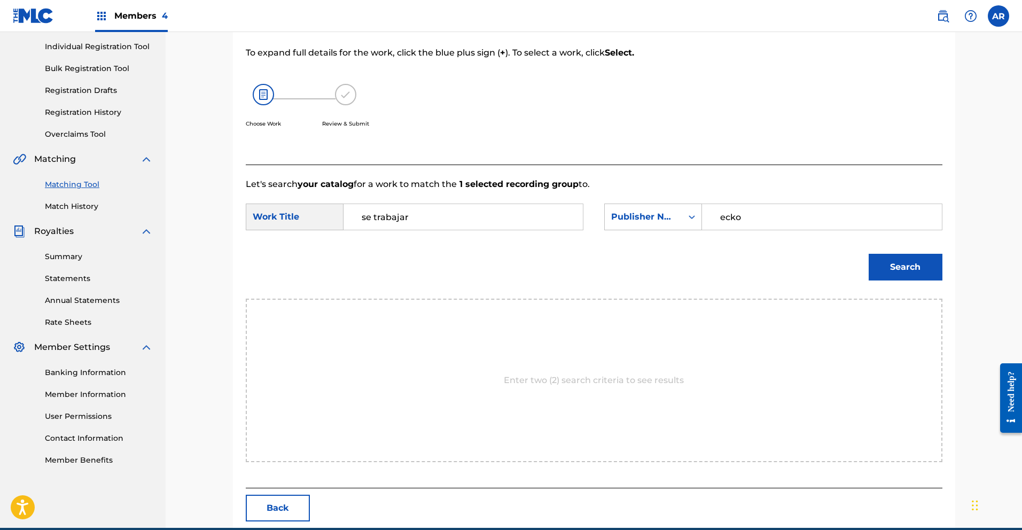
type input "ecko"
click at [913, 267] on button "Search" at bounding box center [906, 267] width 74 height 27
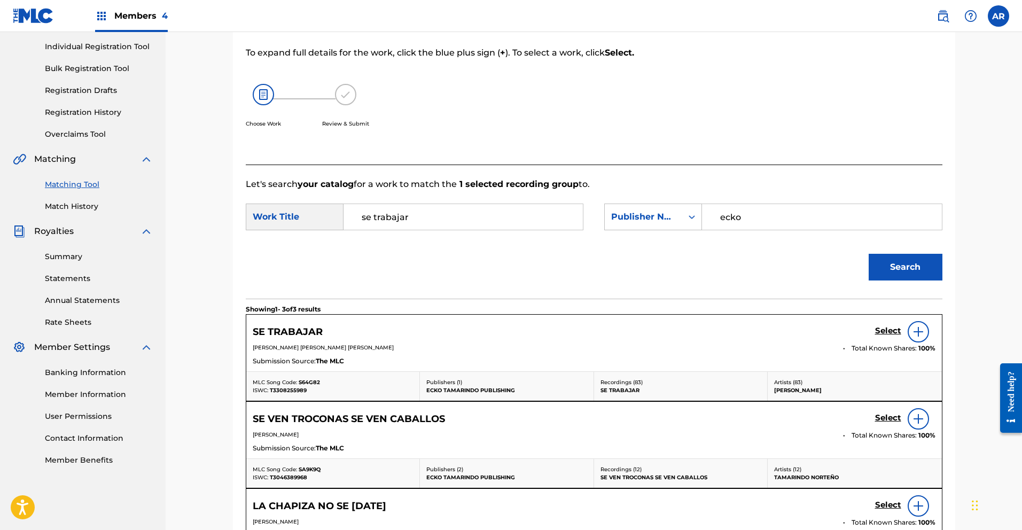
click at [885, 329] on h5 "Select" at bounding box center [888, 331] width 26 height 10
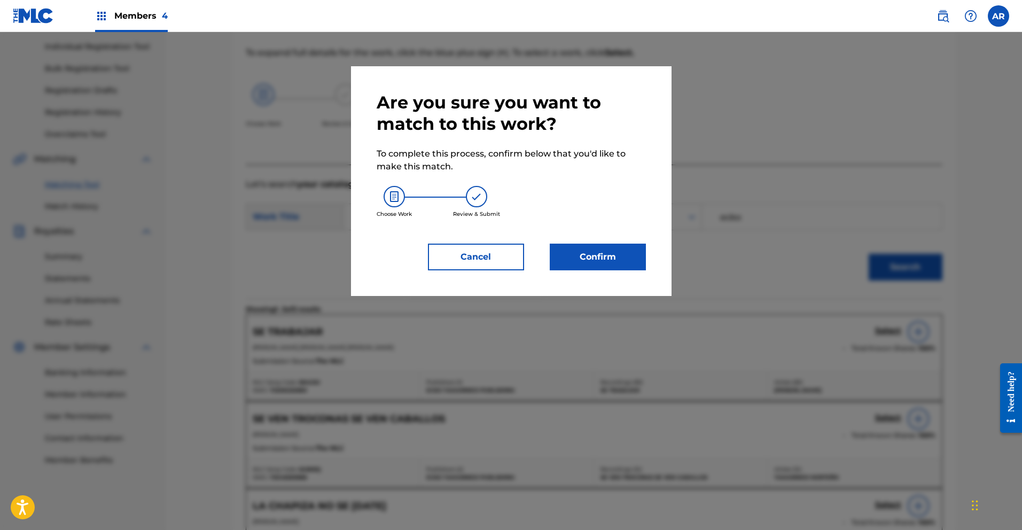
click at [607, 256] on button "Confirm" at bounding box center [598, 257] width 96 height 27
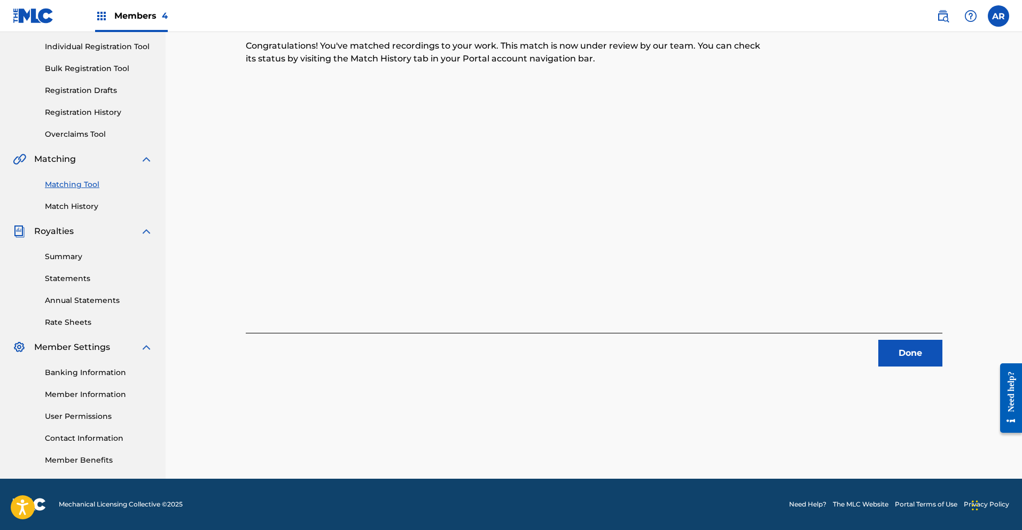
click at [905, 350] on button "Done" at bounding box center [910, 353] width 64 height 27
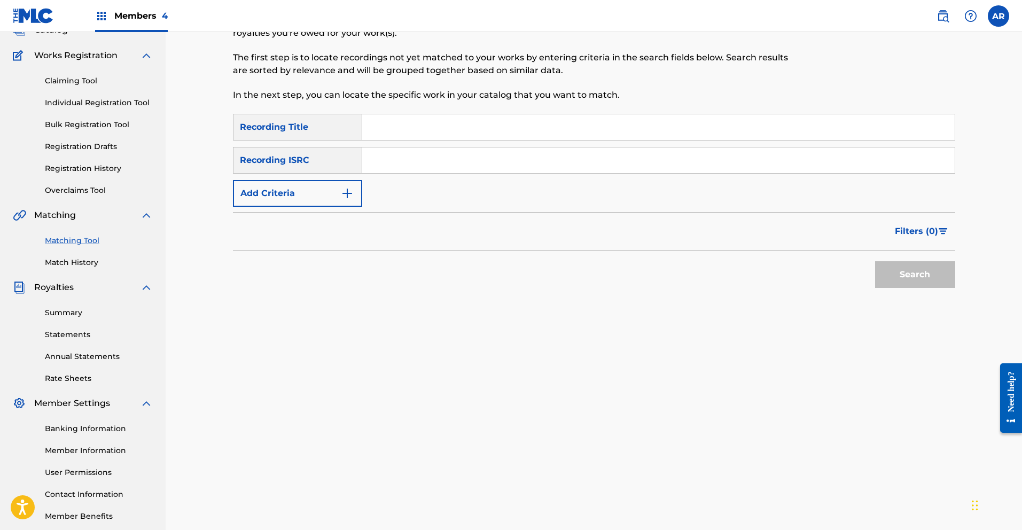
scroll to position [0, 0]
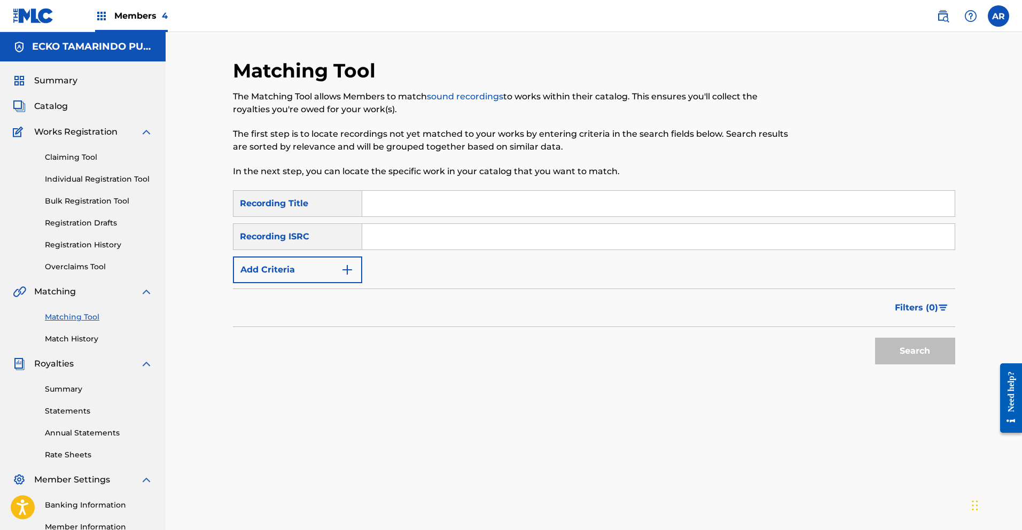
click at [458, 206] on input "Search Form" at bounding box center [658, 204] width 592 height 26
type input "Se Trabajar"
click at [926, 352] on button "Search" at bounding box center [915, 351] width 80 height 27
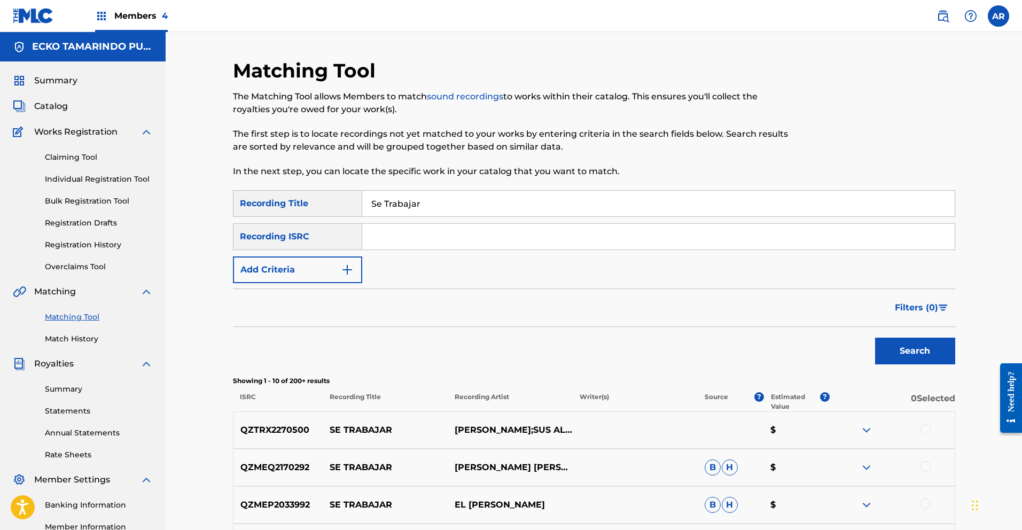
click at [916, 308] on span "Filters ( 0 )" at bounding box center [916, 307] width 43 height 13
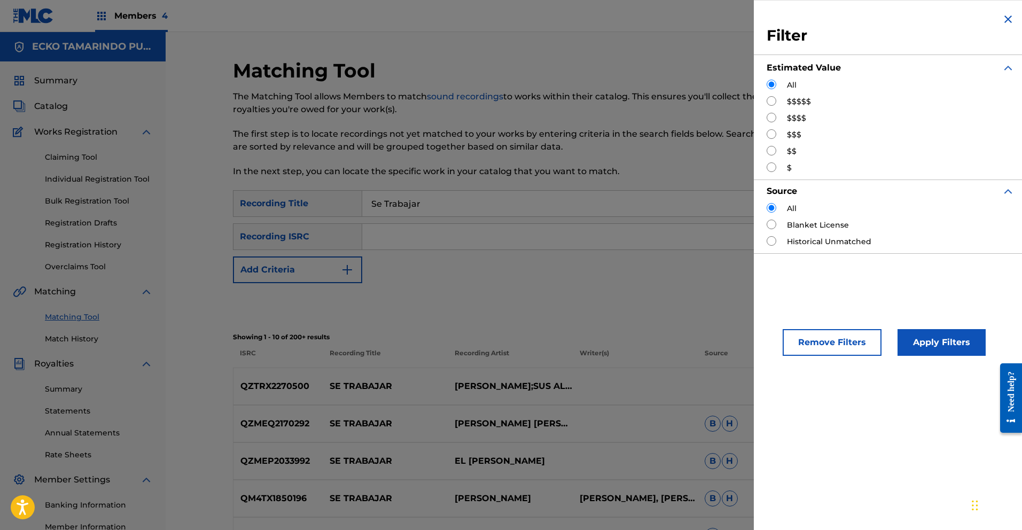
click at [773, 166] on input "Search Form" at bounding box center [772, 167] width 10 height 10
radio input "true"
click at [947, 344] on button "Apply Filters" at bounding box center [942, 342] width 88 height 27
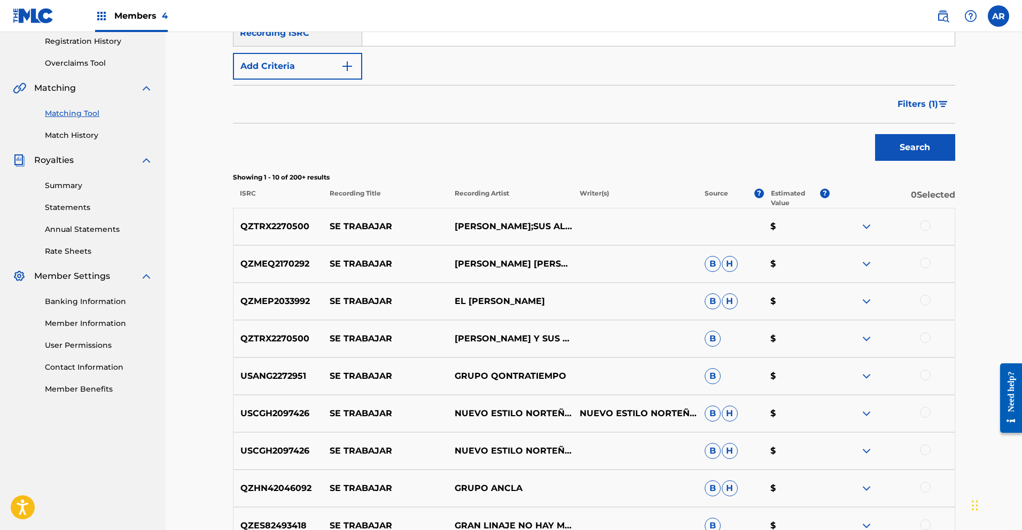
scroll to position [387, 0]
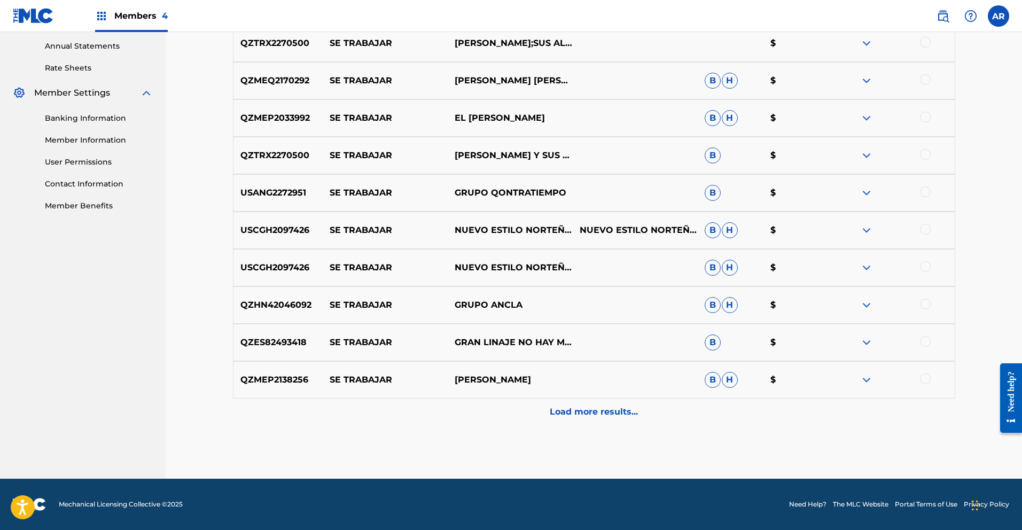
click at [614, 415] on p "Load more results..." at bounding box center [594, 412] width 88 height 13
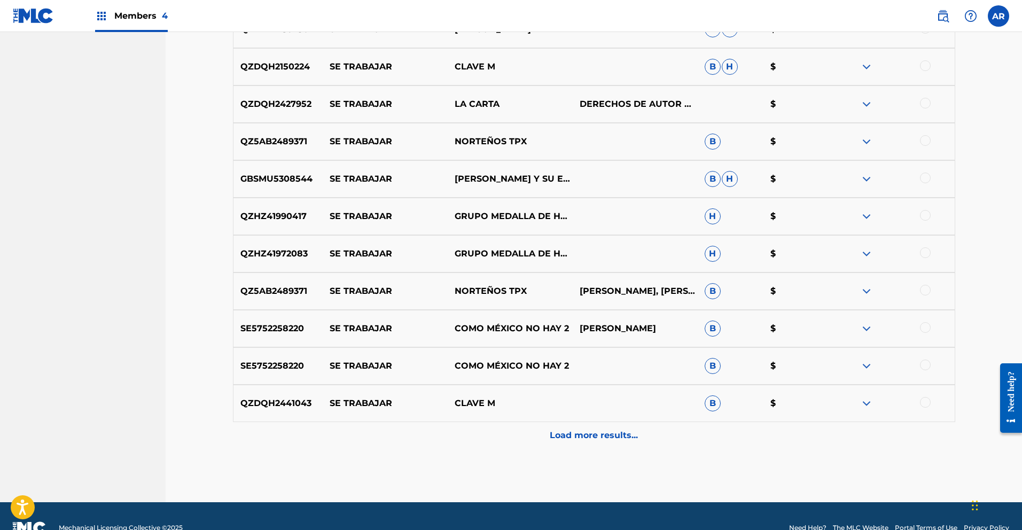
scroll to position [761, 0]
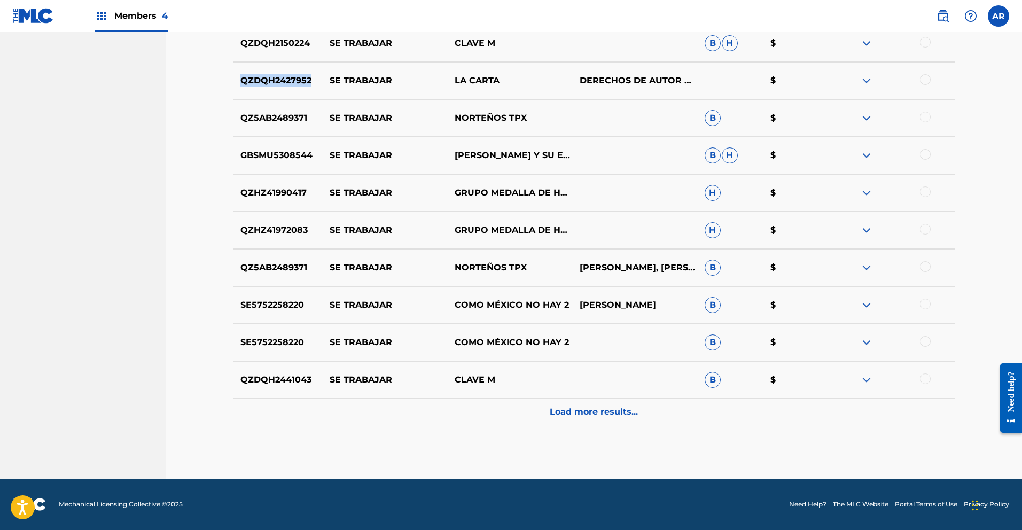
drag, startPoint x: 239, startPoint y: 80, endPoint x: 309, endPoint y: 83, distance: 70.1
click at [309, 83] on p "QZDQH2427952" at bounding box center [278, 80] width 90 height 13
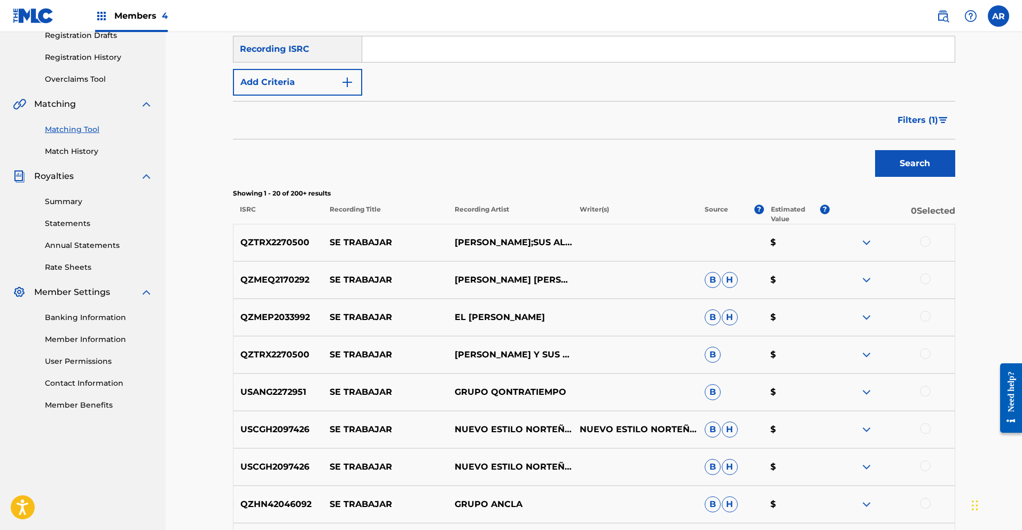
scroll to position [0, 0]
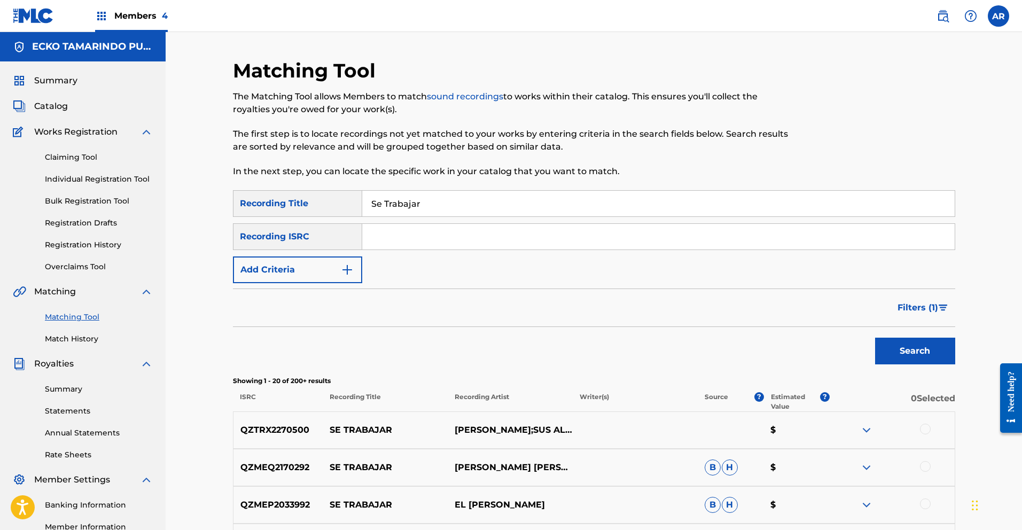
paste input "QZDQH2427952"
type input "QZDQH2427952"
click at [887, 348] on button "Search" at bounding box center [915, 351] width 80 height 27
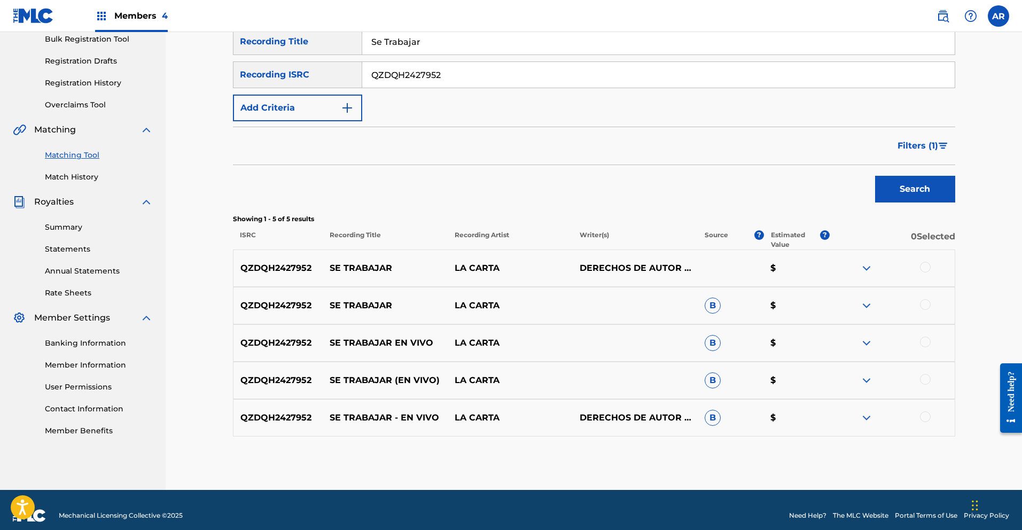
scroll to position [173, 0]
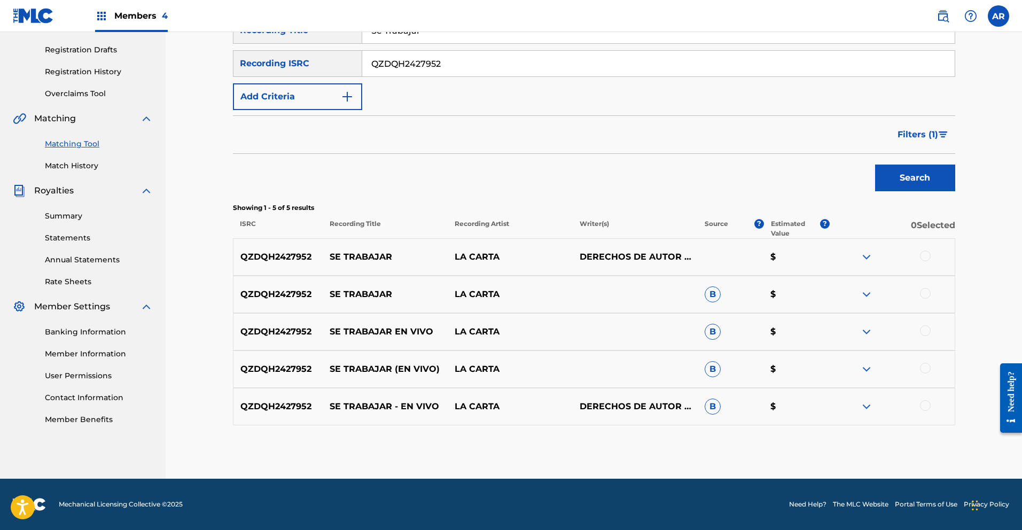
click at [865, 255] on img at bounding box center [866, 257] width 13 height 13
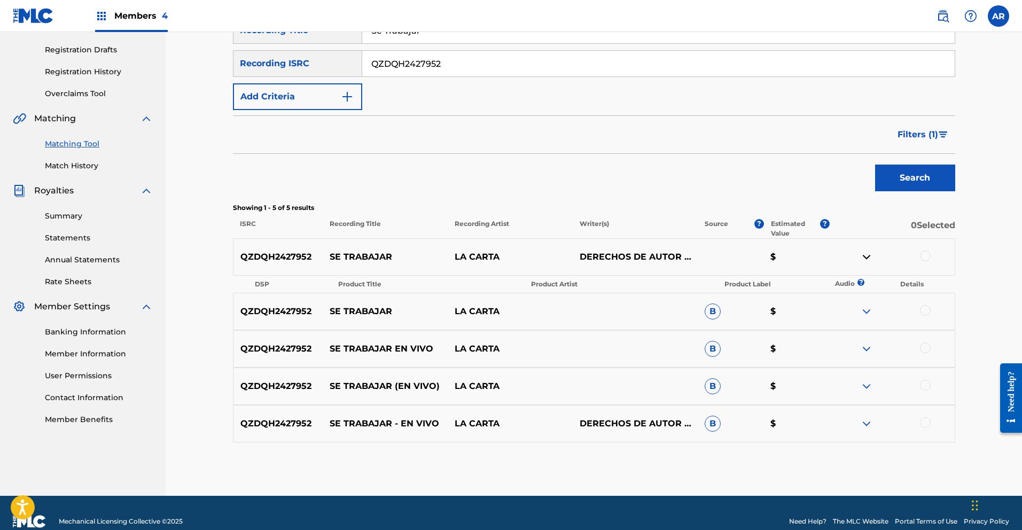
click at [865, 255] on img at bounding box center [866, 257] width 13 height 13
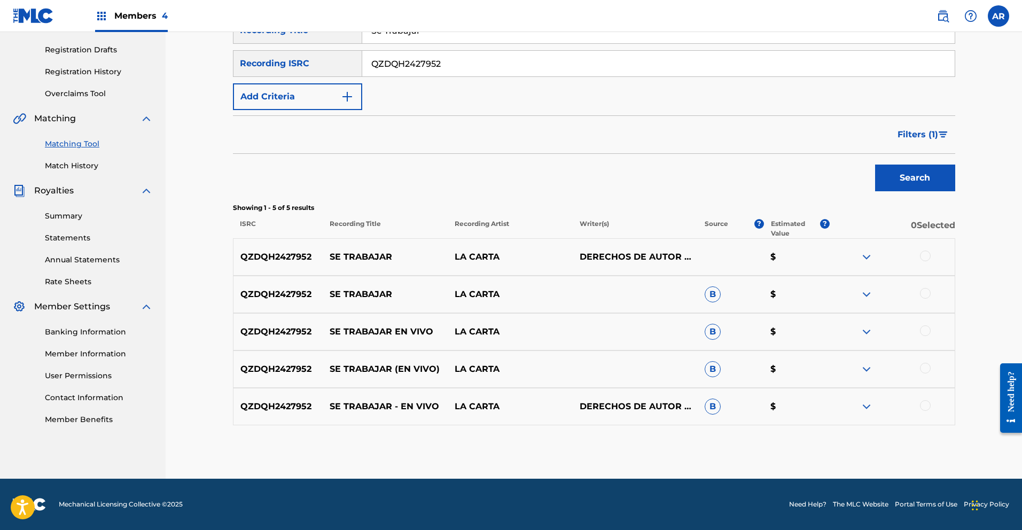
click at [871, 293] on img at bounding box center [866, 294] width 13 height 13
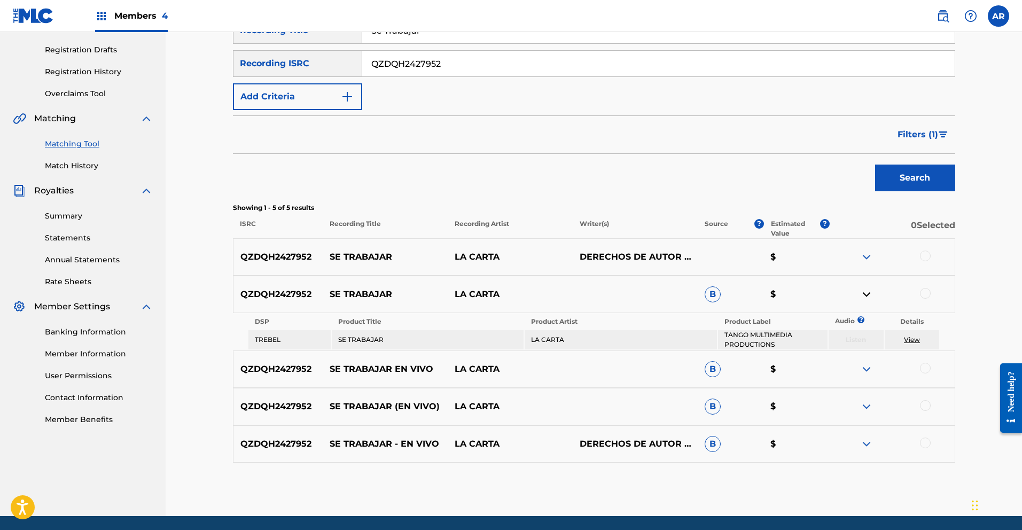
click at [867, 293] on img at bounding box center [866, 294] width 13 height 13
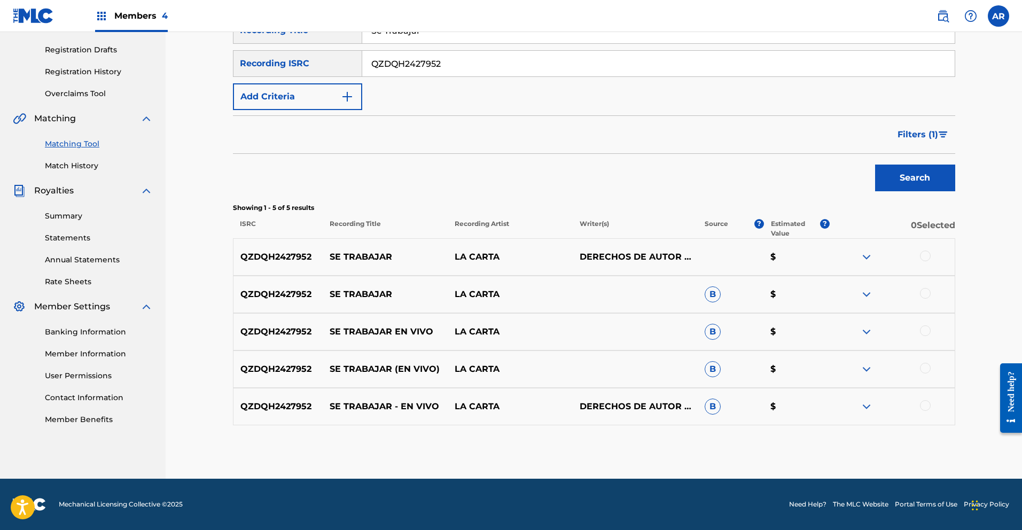
click at [869, 332] on img at bounding box center [866, 331] width 13 height 13
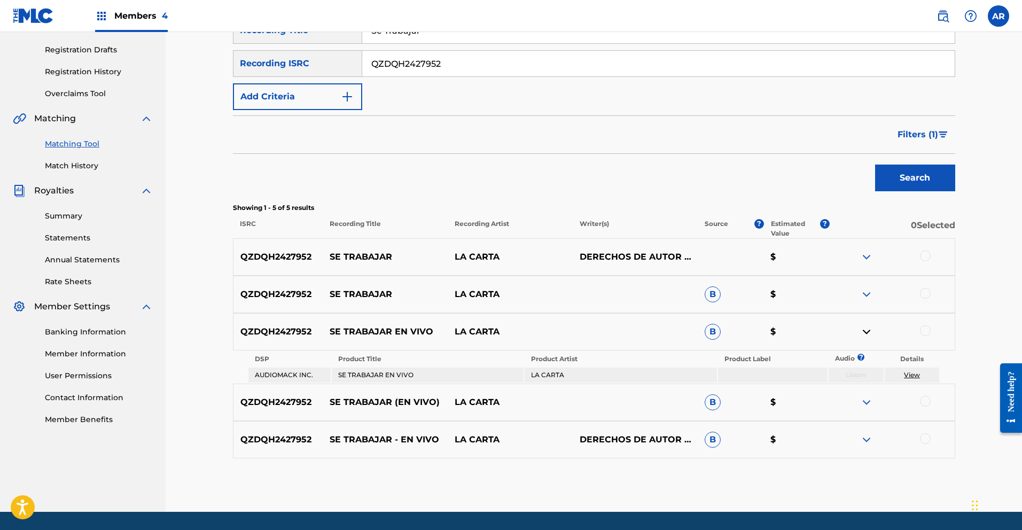
click at [869, 332] on img at bounding box center [866, 331] width 13 height 13
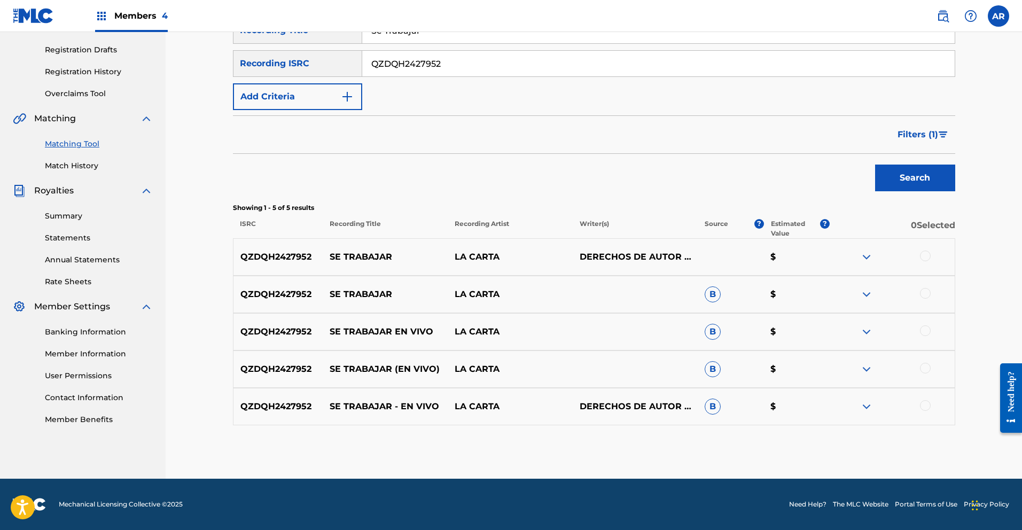
click at [866, 369] on img at bounding box center [866, 369] width 13 height 13
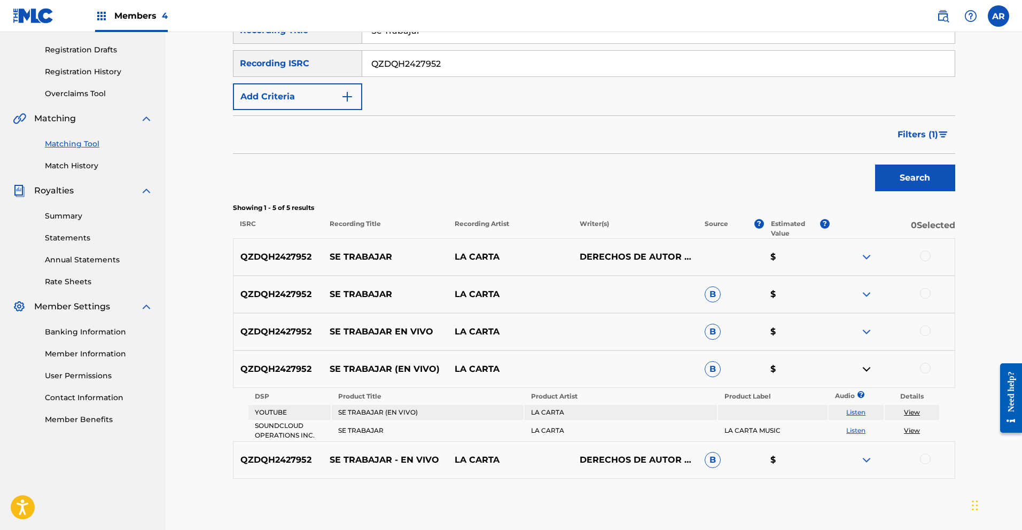
click at [851, 410] on link "Listen" at bounding box center [855, 412] width 19 height 8
click at [865, 367] on img at bounding box center [866, 369] width 13 height 13
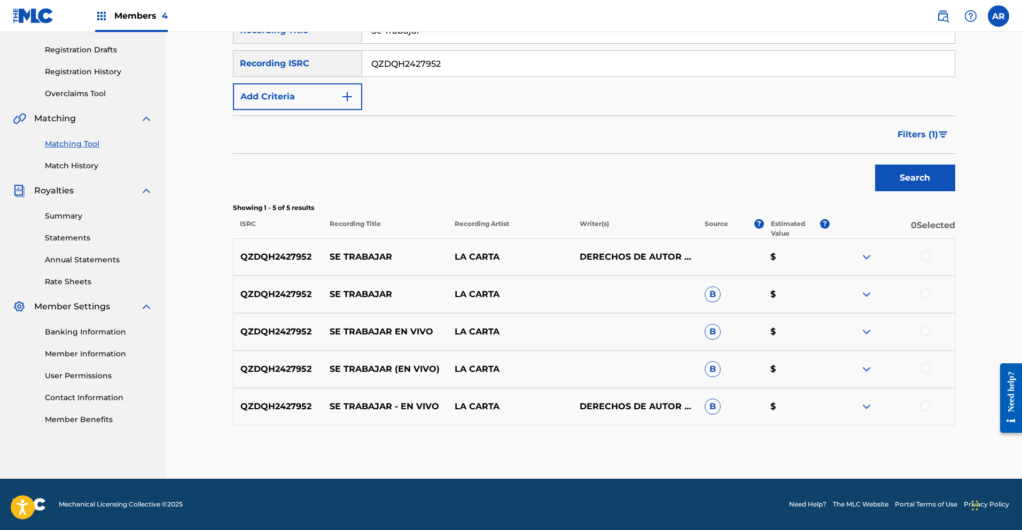
click at [922, 256] on div at bounding box center [925, 256] width 11 height 11
click at [926, 292] on div at bounding box center [925, 293] width 11 height 11
click at [927, 332] on div at bounding box center [925, 330] width 11 height 11
click at [923, 370] on div at bounding box center [925, 368] width 11 height 11
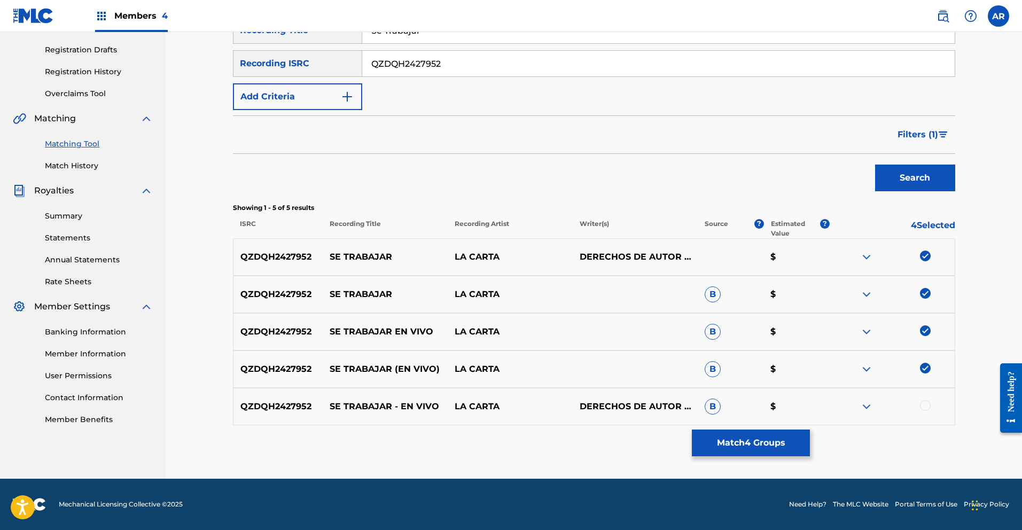
click at [926, 407] on div at bounding box center [925, 405] width 11 height 11
click at [783, 450] on button "Match 5 Groups" at bounding box center [751, 443] width 118 height 27
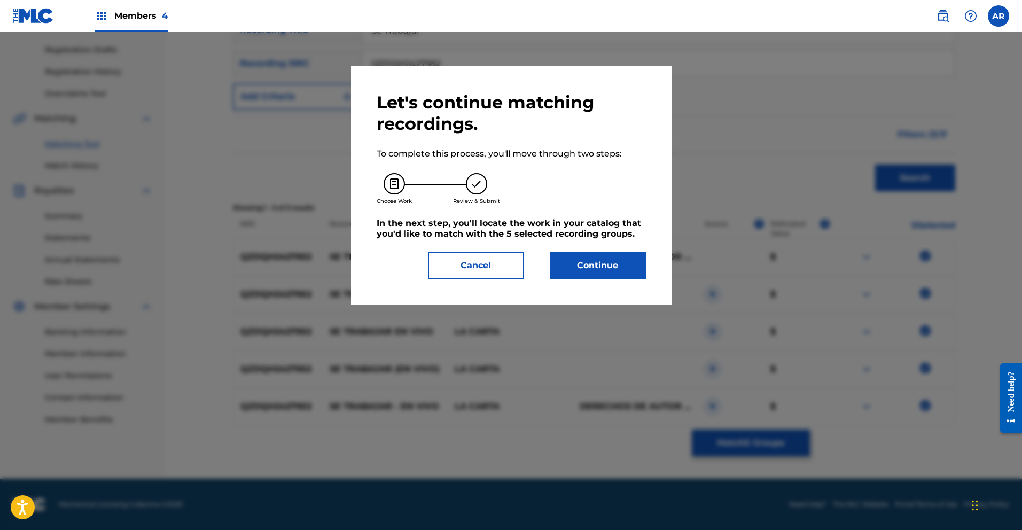
click at [612, 268] on button "Continue" at bounding box center [598, 265] width 96 height 27
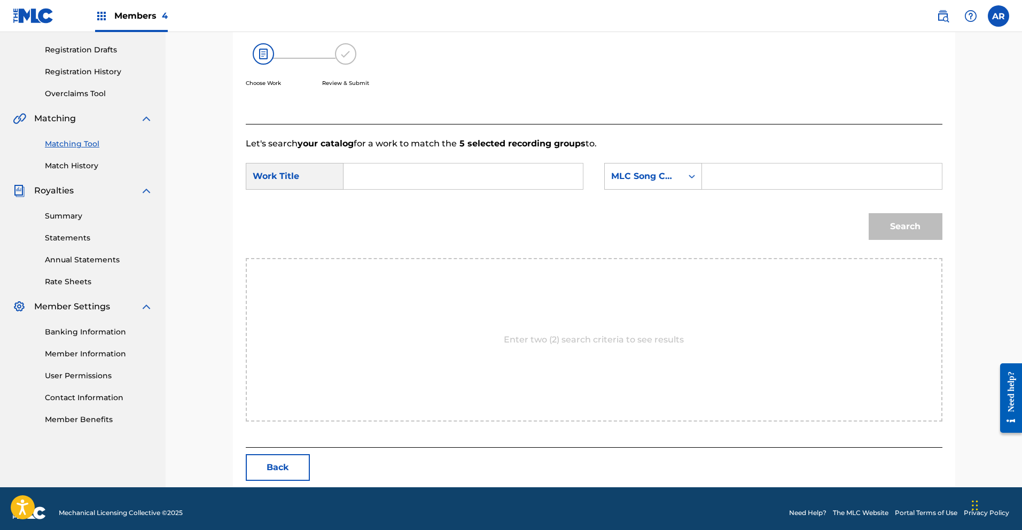
click at [526, 178] on input "Search Form" at bounding box center [463, 176] width 221 height 26
click at [393, 210] on span "bajar" at bounding box center [385, 213] width 23 height 10
type input "se trabajar"
click at [674, 175] on div "MLC Song Code" at bounding box center [643, 176] width 65 height 13
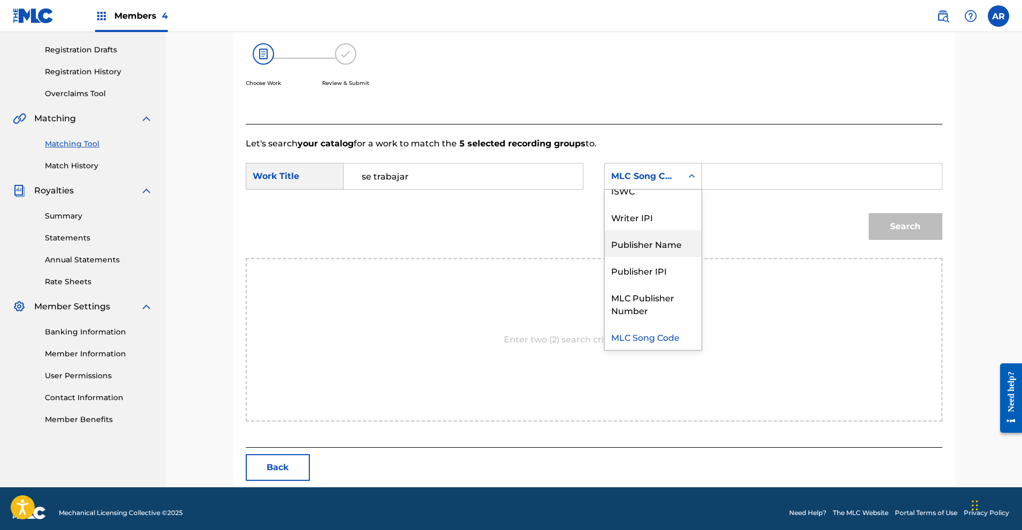
click at [663, 240] on div "Publisher Name" at bounding box center [653, 243] width 97 height 27
click at [733, 179] on input "Search Form" at bounding box center [821, 176] width 221 height 26
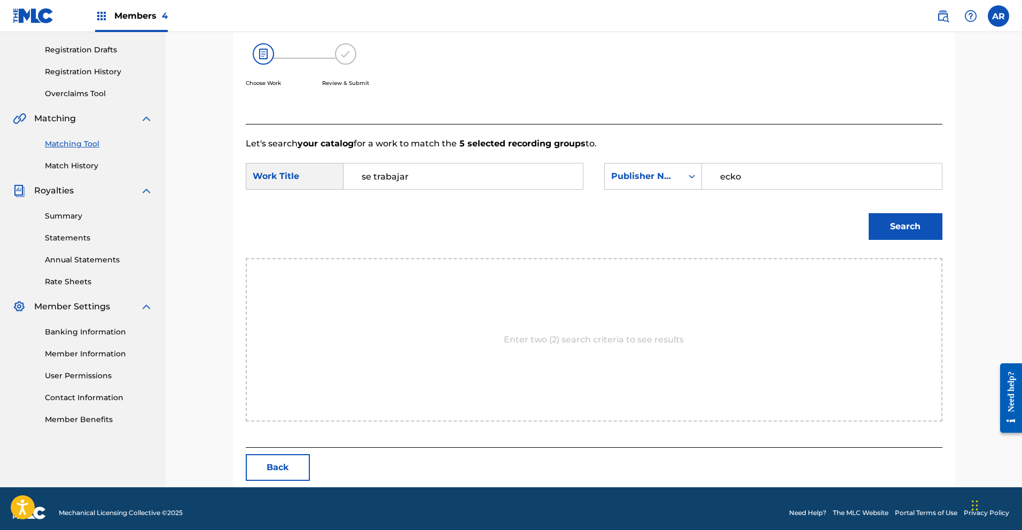
type input "ecko"
click at [892, 222] on button "Search" at bounding box center [906, 226] width 74 height 27
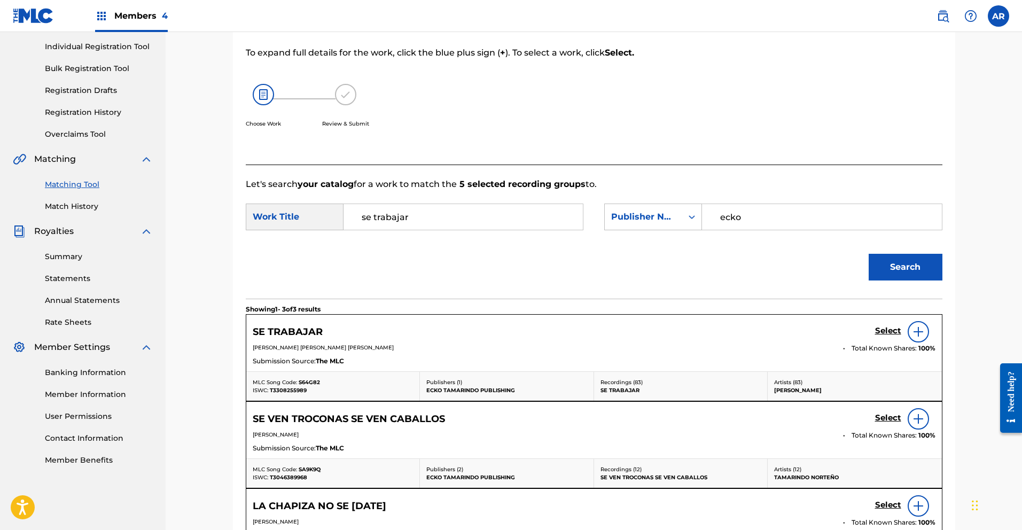
scroll to position [173, 0]
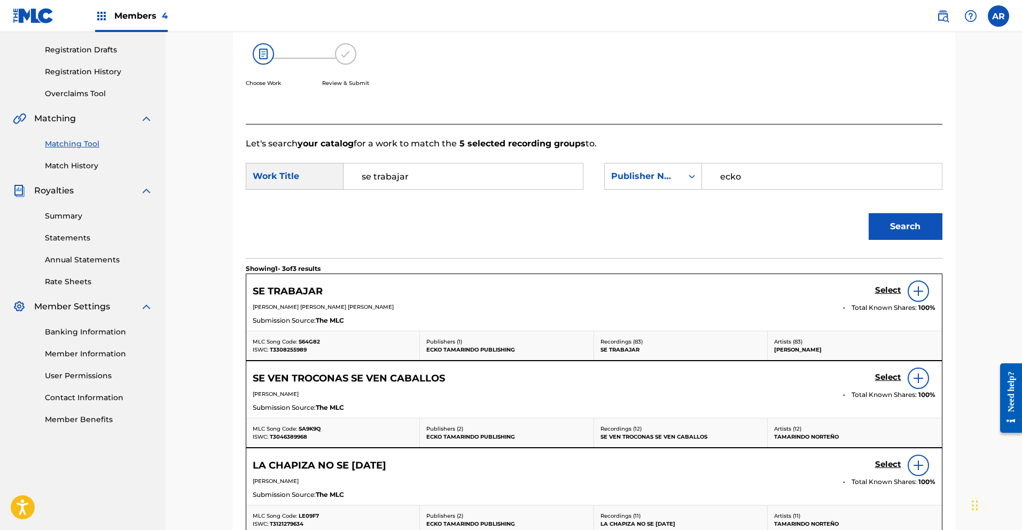
click at [890, 291] on h5 "Select" at bounding box center [888, 290] width 26 height 10
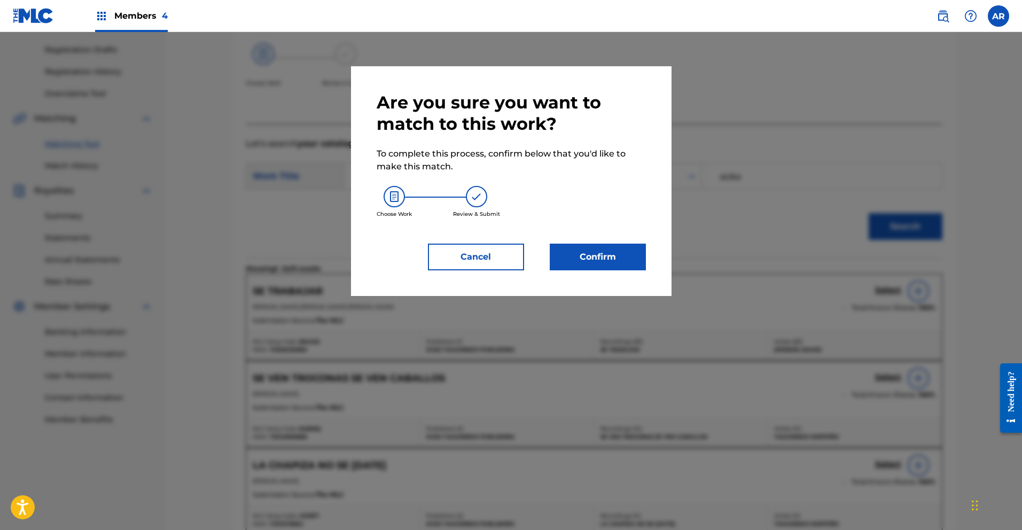
click at [587, 260] on button "Confirm" at bounding box center [598, 257] width 96 height 27
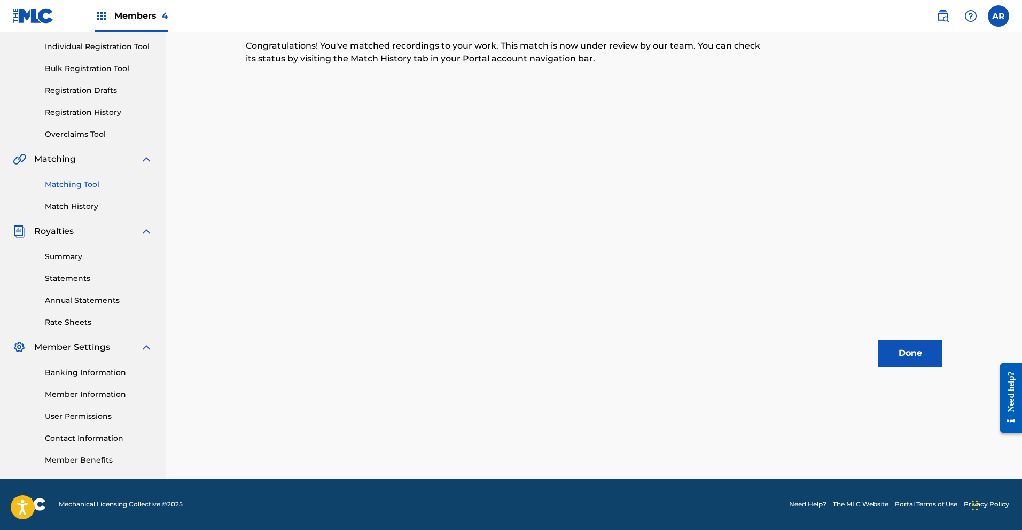
click at [915, 346] on button "Done" at bounding box center [910, 353] width 64 height 27
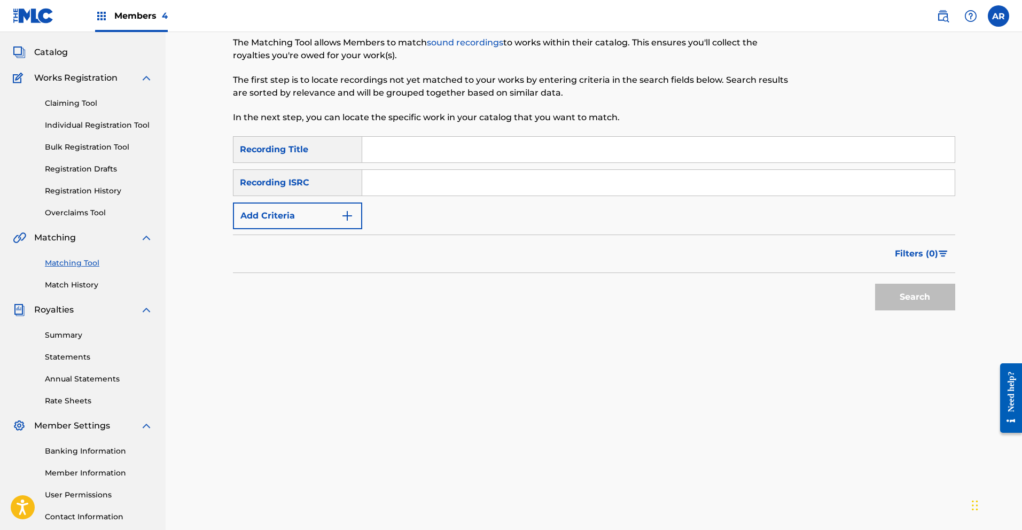
scroll to position [0, 0]
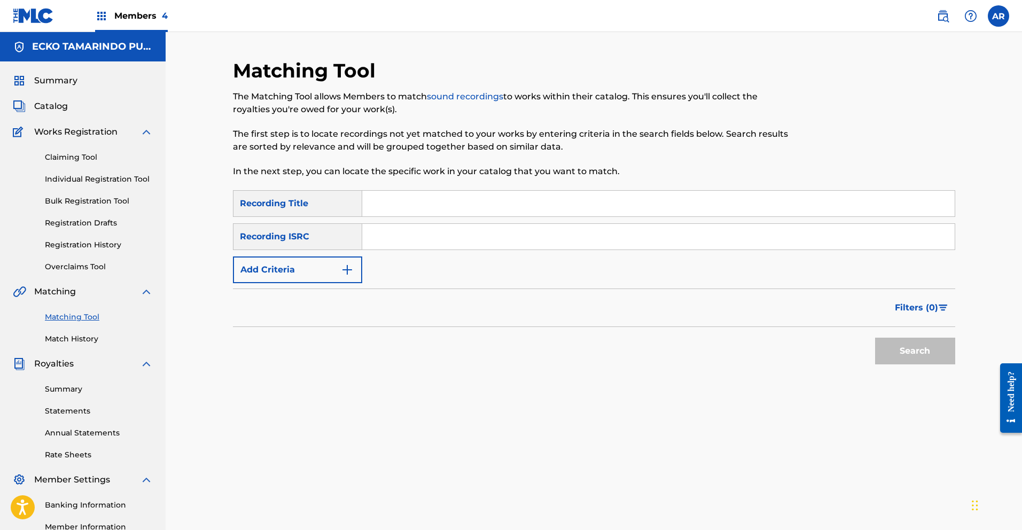
click at [501, 200] on input "Search Form" at bounding box center [658, 204] width 592 height 26
click at [358, 267] on button "Add Criteria" at bounding box center [297, 269] width 129 height 27
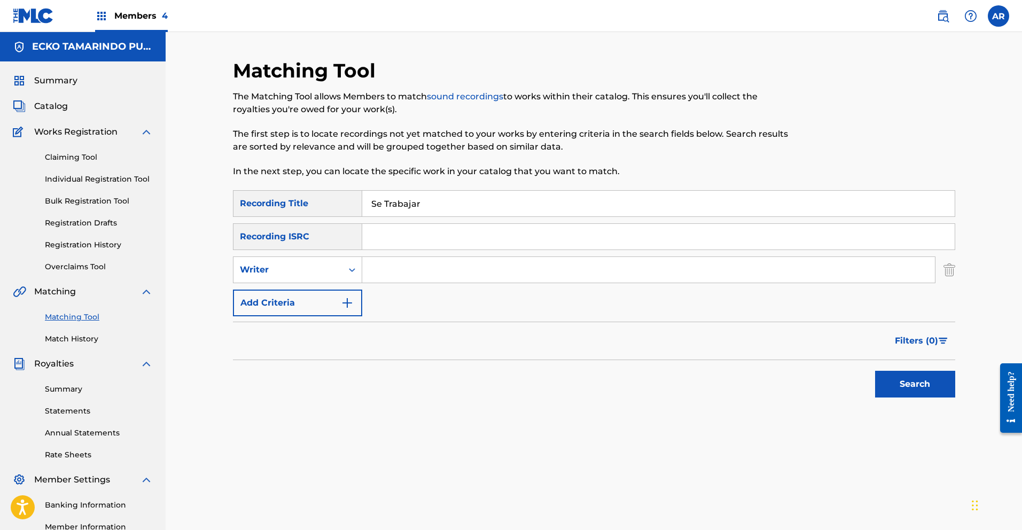
click at [397, 273] on input "Search Form" at bounding box center [648, 270] width 573 height 26
click at [949, 265] on img "Search Form" at bounding box center [949, 269] width 12 height 27
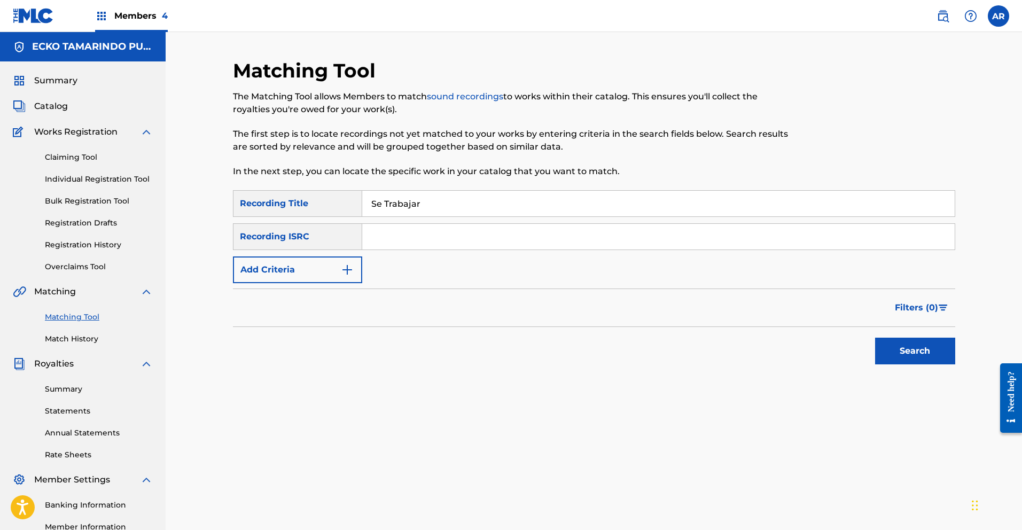
click at [926, 345] on button "Search" at bounding box center [915, 351] width 80 height 27
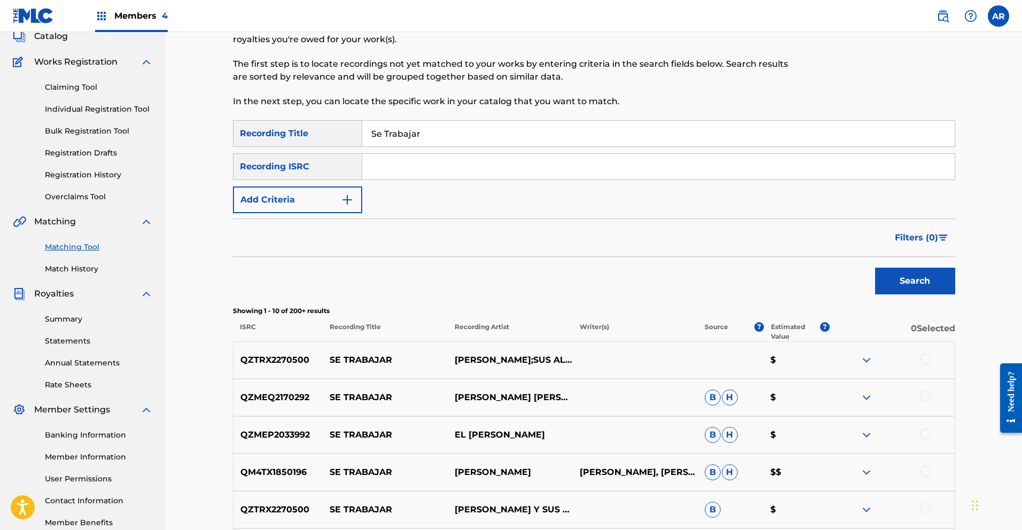
scroll to position [77, 0]
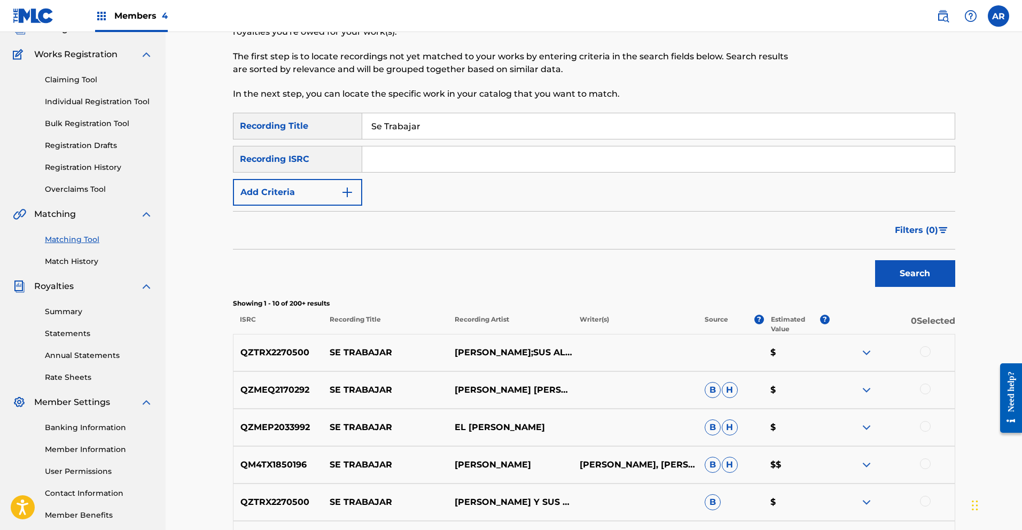
click at [913, 229] on span "Filters ( 0 )" at bounding box center [916, 230] width 43 height 13
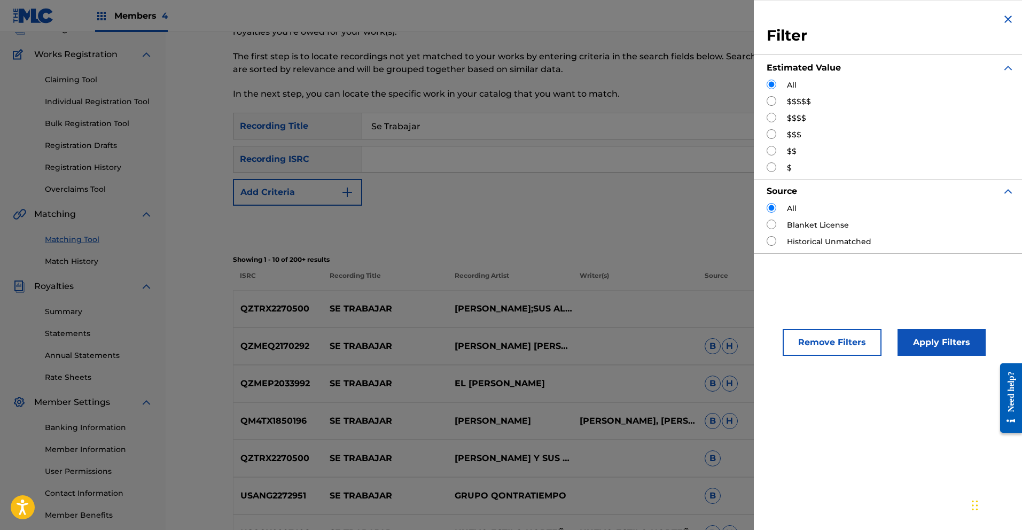
click at [775, 166] on input "Search Form" at bounding box center [772, 167] width 10 height 10
click at [940, 335] on button "Apply Filters" at bounding box center [942, 342] width 88 height 27
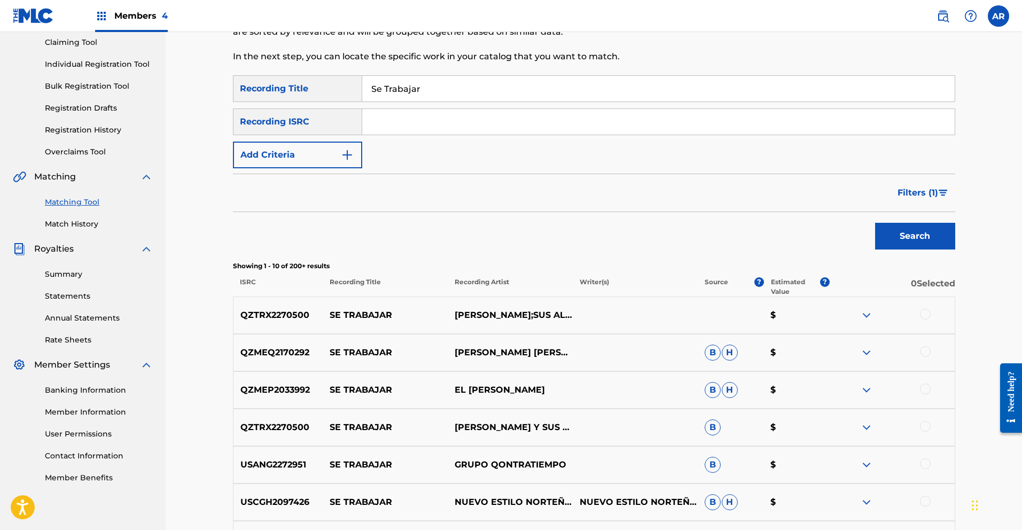
scroll to position [363, 0]
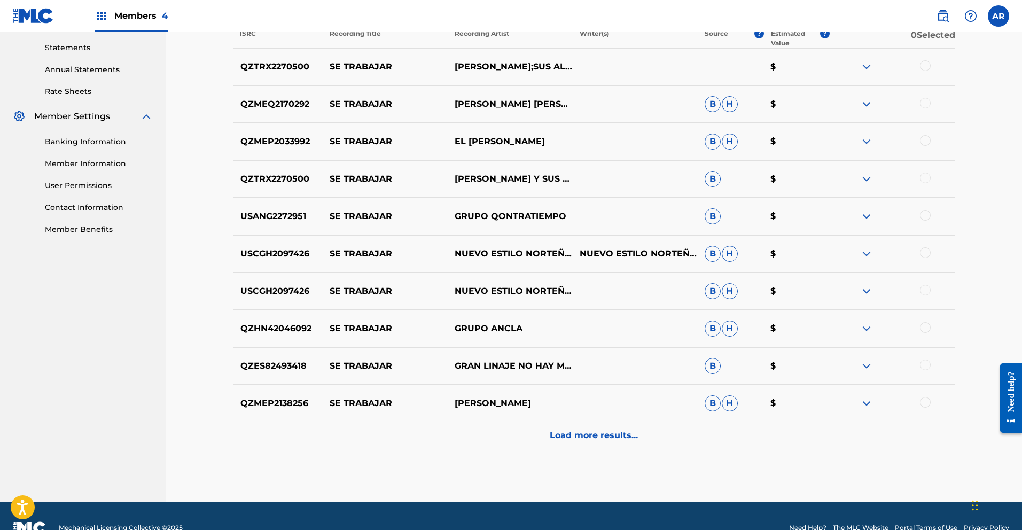
click at [606, 433] on p "Load more results..." at bounding box center [594, 435] width 88 height 13
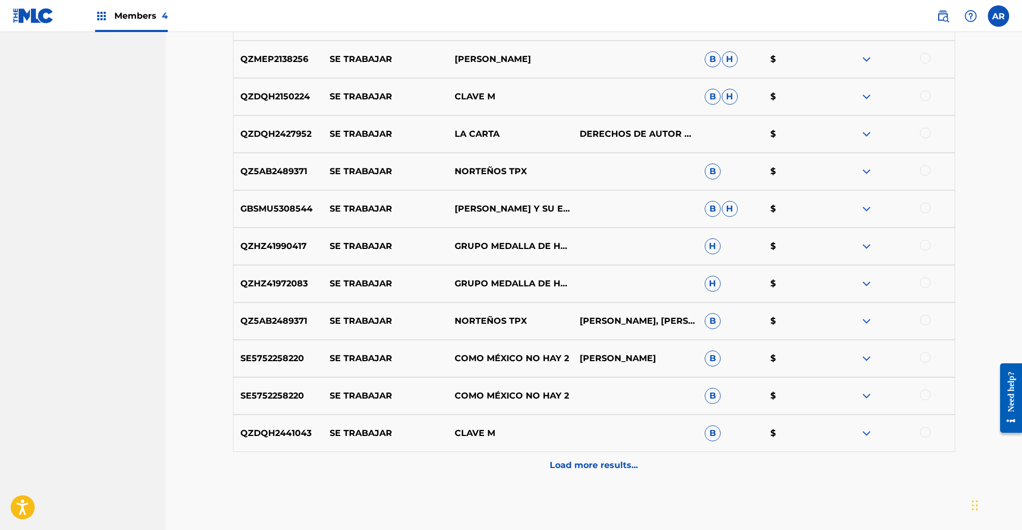
scroll to position [712, 0]
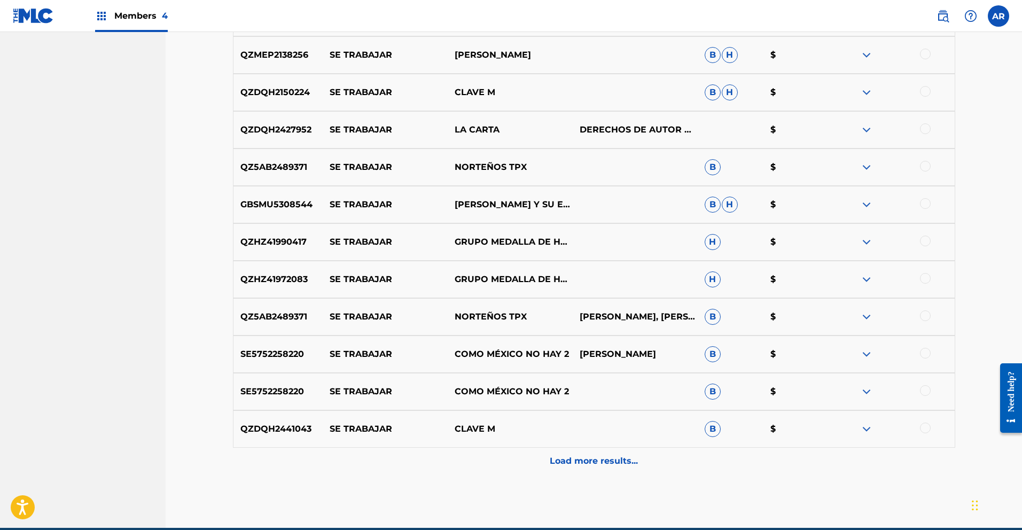
click at [622, 456] on p "Load more results..." at bounding box center [594, 461] width 88 height 13
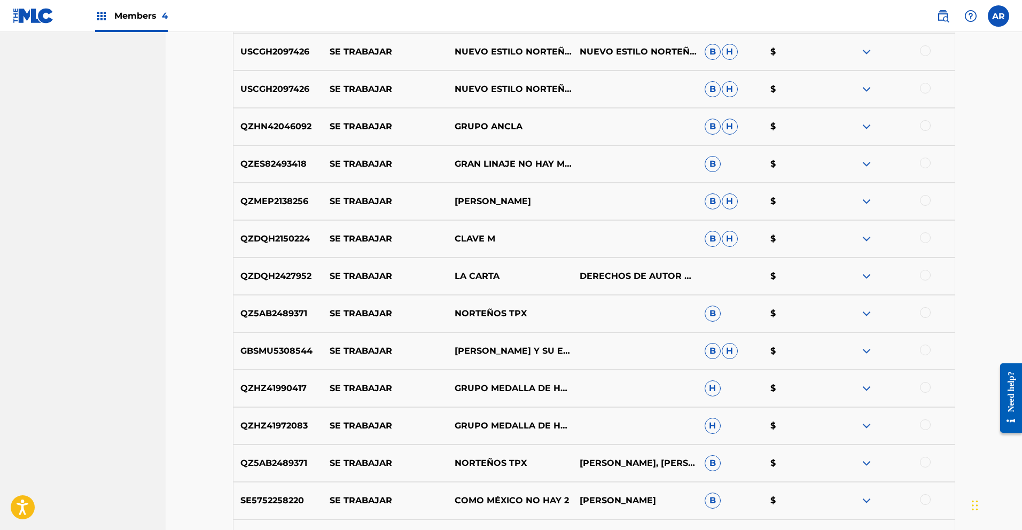
scroll to position [567, 0]
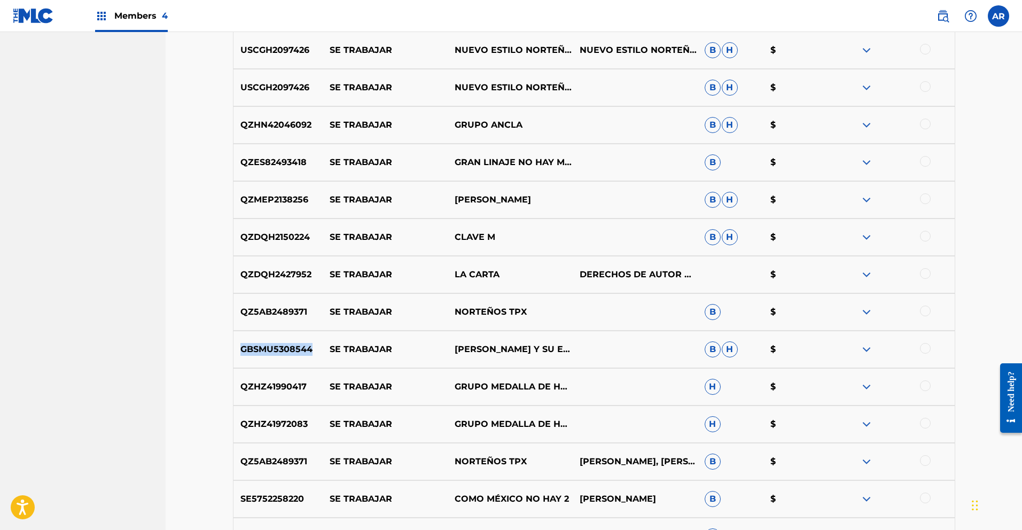
drag, startPoint x: 241, startPoint y: 348, endPoint x: 311, endPoint y: 351, distance: 70.0
click at [311, 351] on p "GBSMU5308544" at bounding box center [278, 349] width 90 height 13
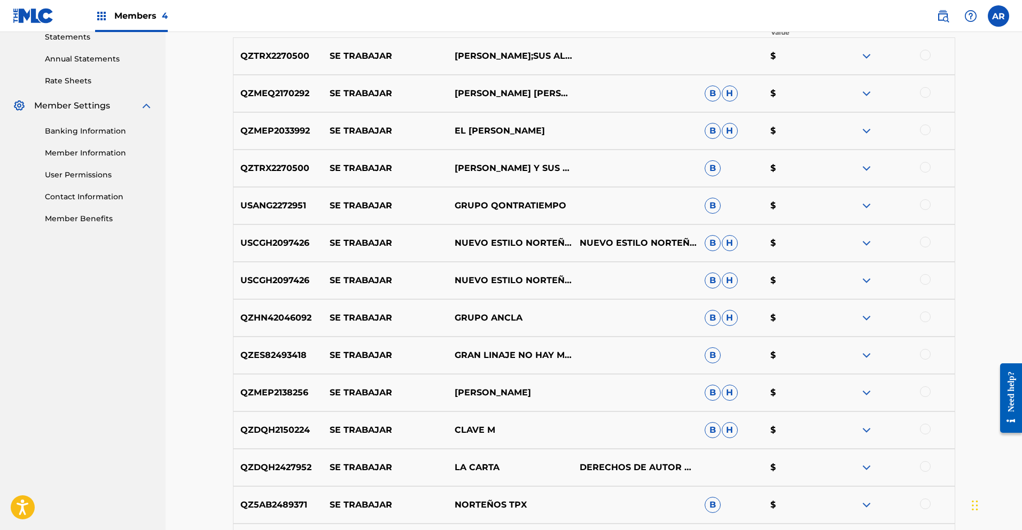
scroll to position [0, 0]
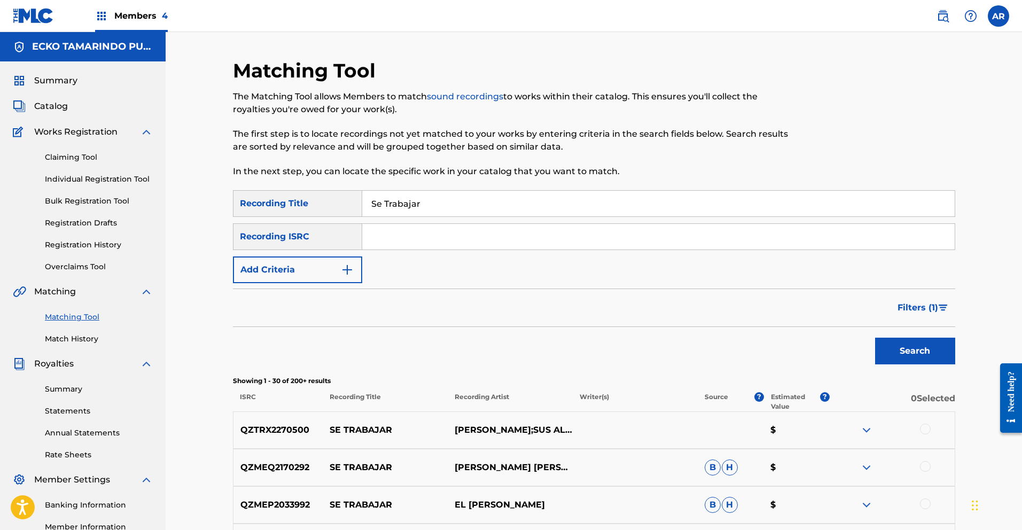
paste input "GBSMU5308544"
click at [892, 356] on button "Search" at bounding box center [915, 351] width 80 height 27
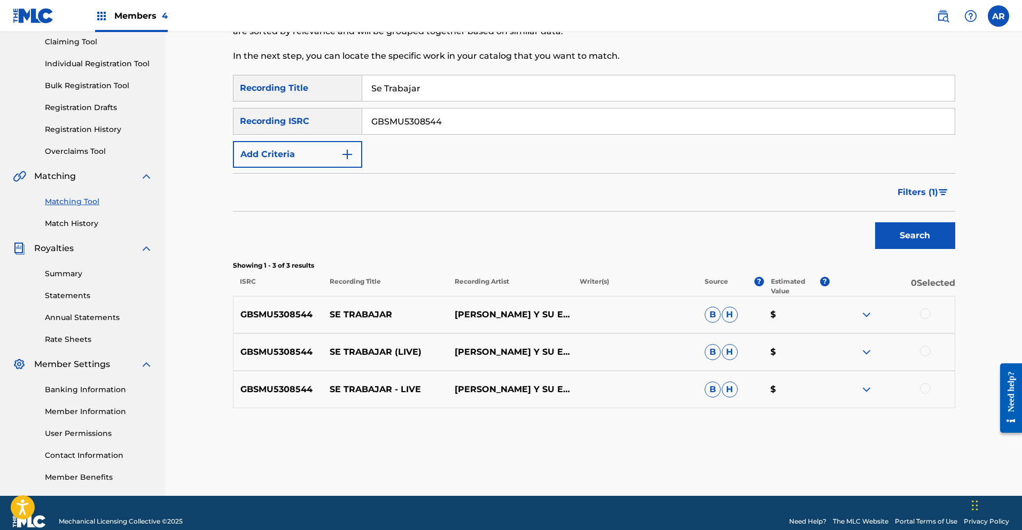
scroll to position [132, 0]
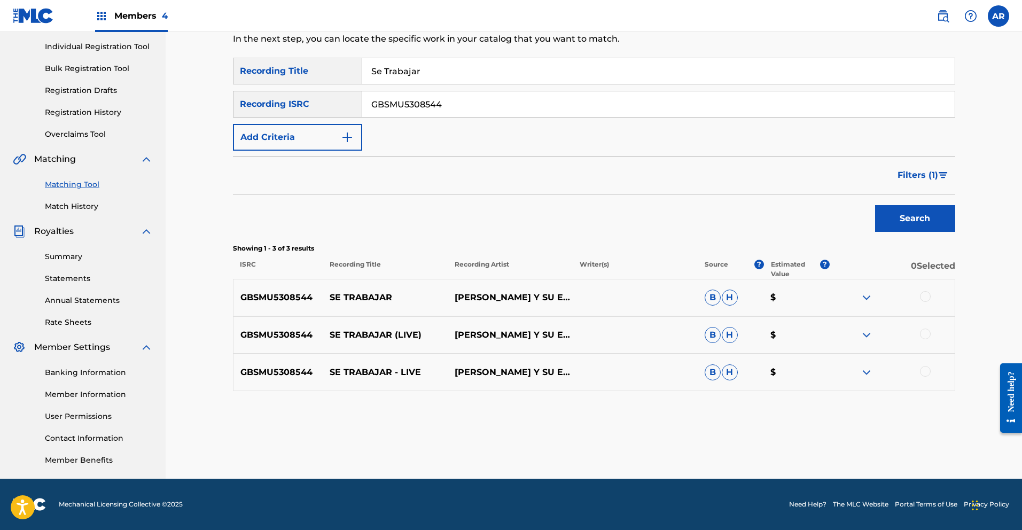
click at [866, 333] on img at bounding box center [866, 335] width 13 height 13
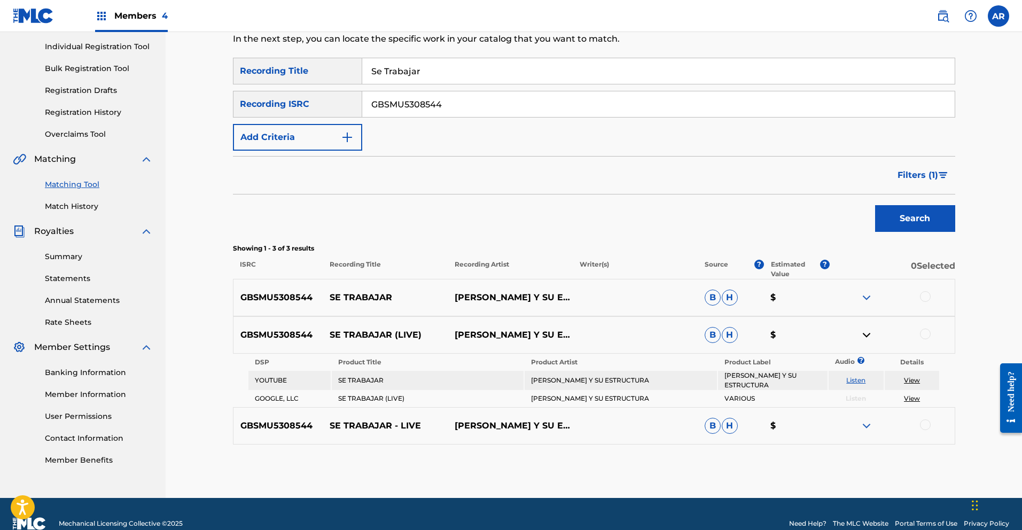
click at [864, 331] on img at bounding box center [866, 335] width 13 height 13
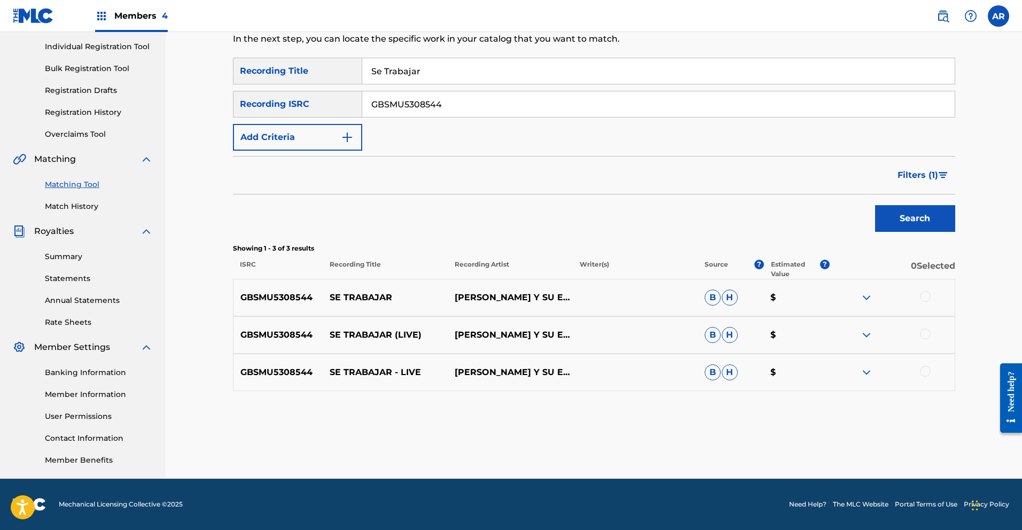
click at [868, 297] on img at bounding box center [866, 297] width 13 height 13
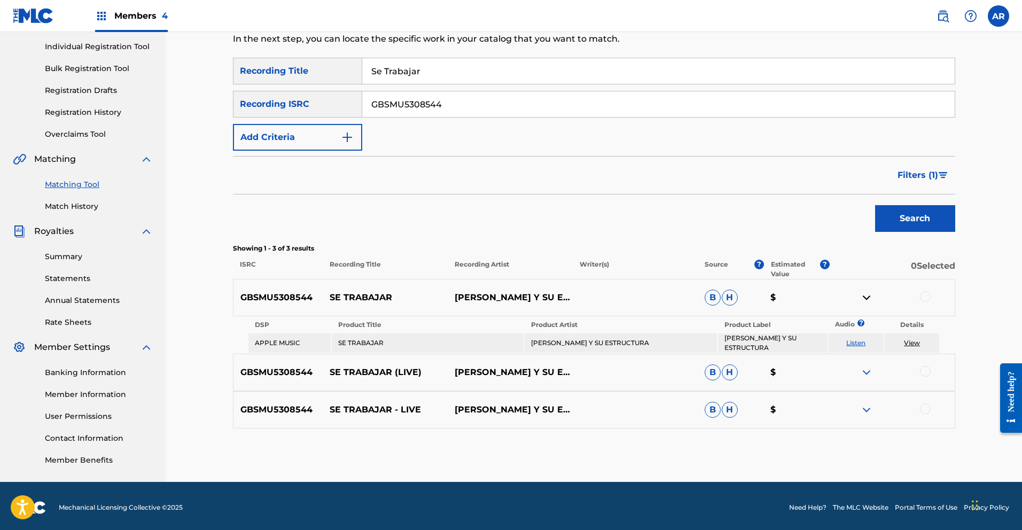
click at [857, 341] on link "Listen" at bounding box center [855, 343] width 19 height 8
click at [864, 295] on img at bounding box center [866, 297] width 13 height 13
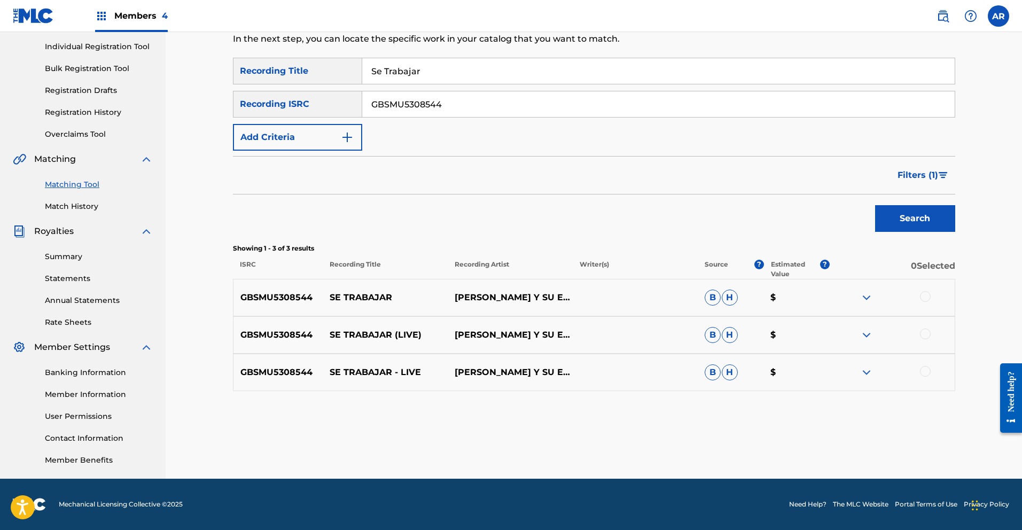
click at [925, 297] on div at bounding box center [925, 296] width 11 height 11
click at [926, 333] on div at bounding box center [925, 334] width 11 height 11
click at [924, 373] on div at bounding box center [925, 371] width 11 height 11
click at [768, 441] on button "Match 3 Groups" at bounding box center [751, 443] width 118 height 27
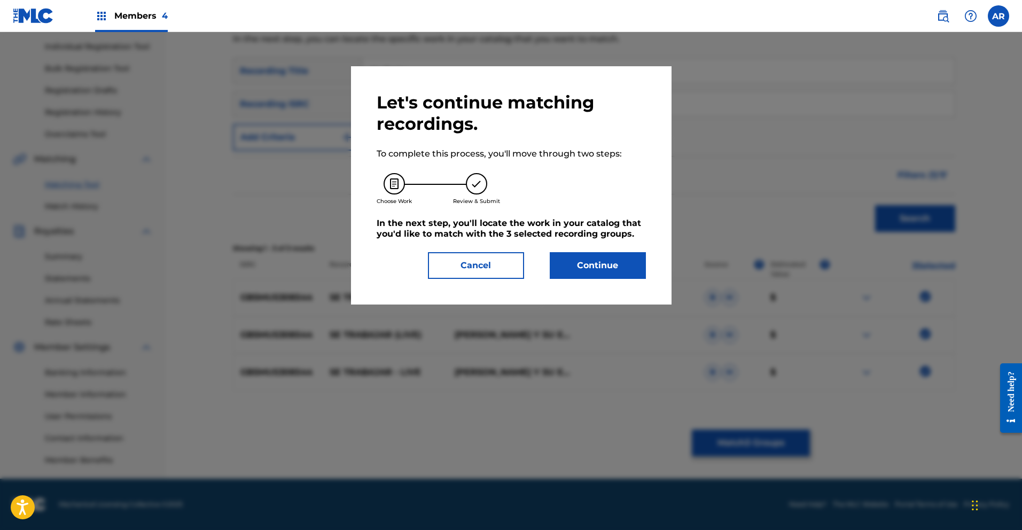
click at [599, 267] on button "Continue" at bounding box center [598, 265] width 96 height 27
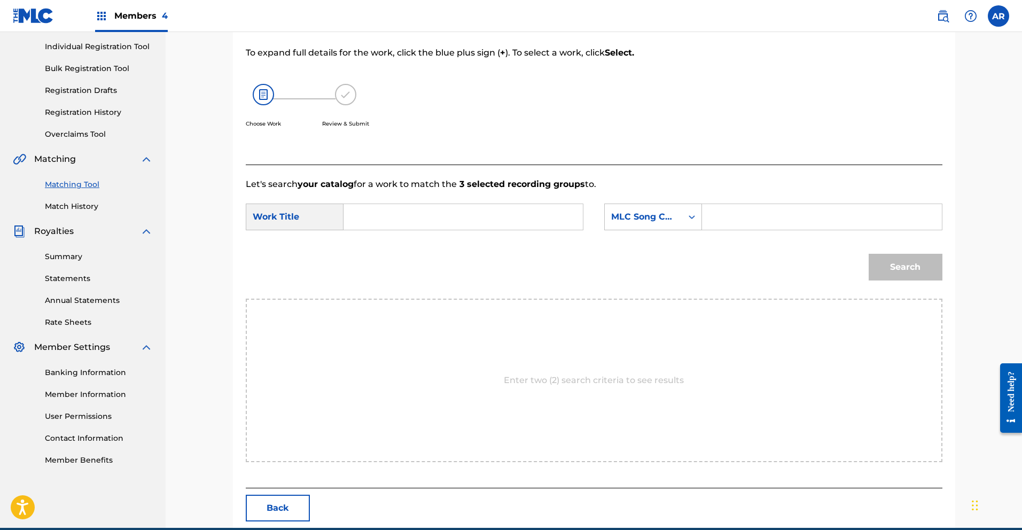
click at [450, 216] on input "Search Form" at bounding box center [463, 217] width 221 height 26
click at [391, 252] on span "ajar" at bounding box center [388, 253] width 17 height 10
click at [691, 222] on icon "Search Form" at bounding box center [692, 217] width 11 height 11
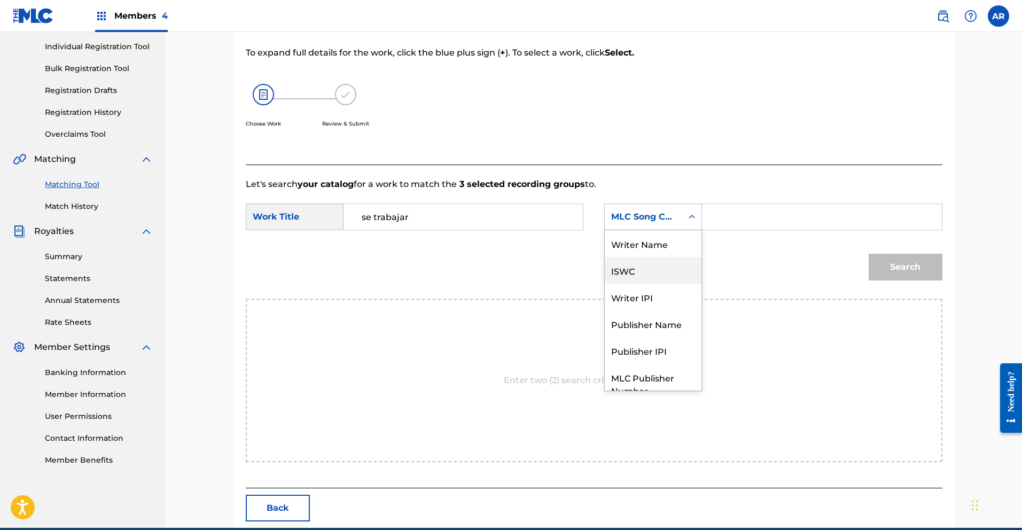
scroll to position [40, 0]
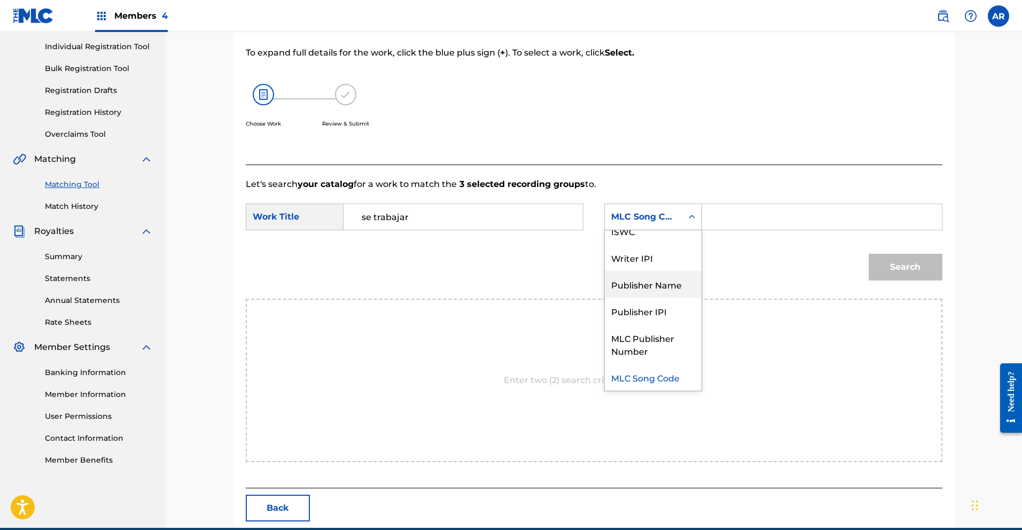
click at [680, 282] on div "Publisher Name" at bounding box center [653, 284] width 97 height 27
click at [727, 224] on input "Search Form" at bounding box center [821, 217] width 221 height 26
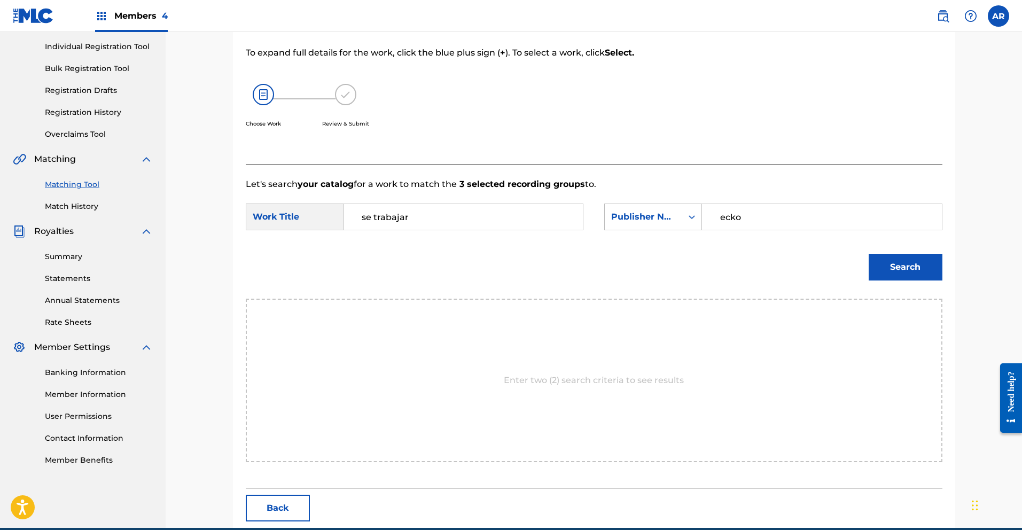
click at [921, 278] on button "Search" at bounding box center [906, 267] width 74 height 27
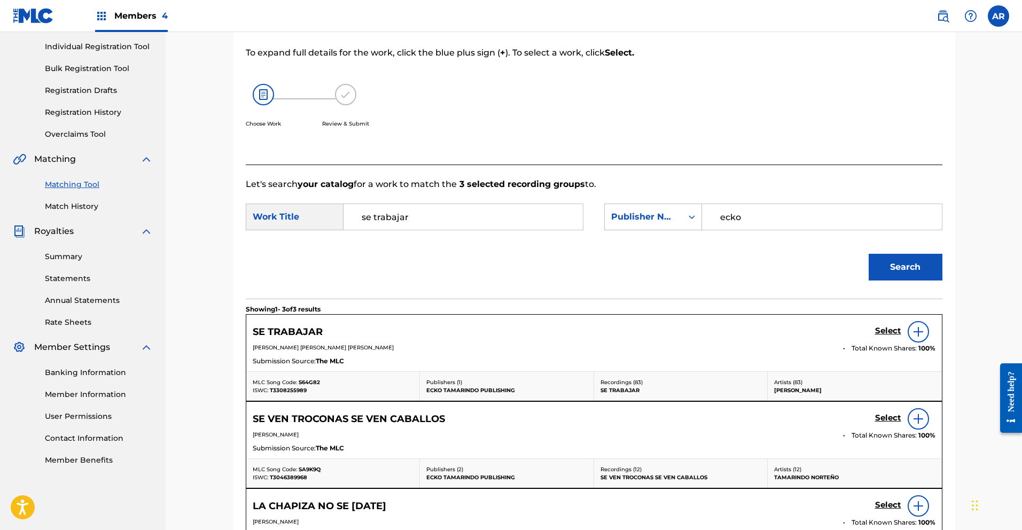
click at [883, 332] on h5 "Select" at bounding box center [888, 331] width 26 height 10
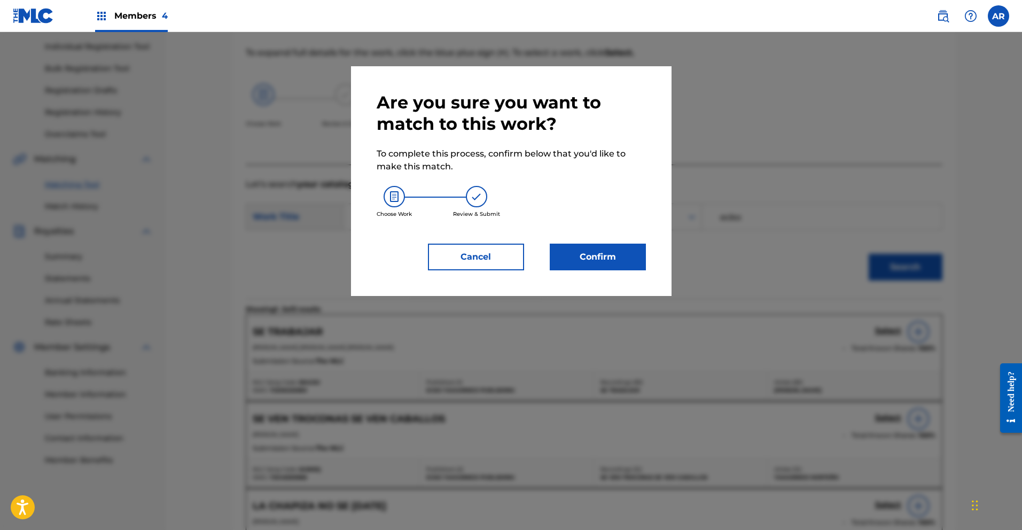
click at [606, 262] on button "Confirm" at bounding box center [598, 257] width 96 height 27
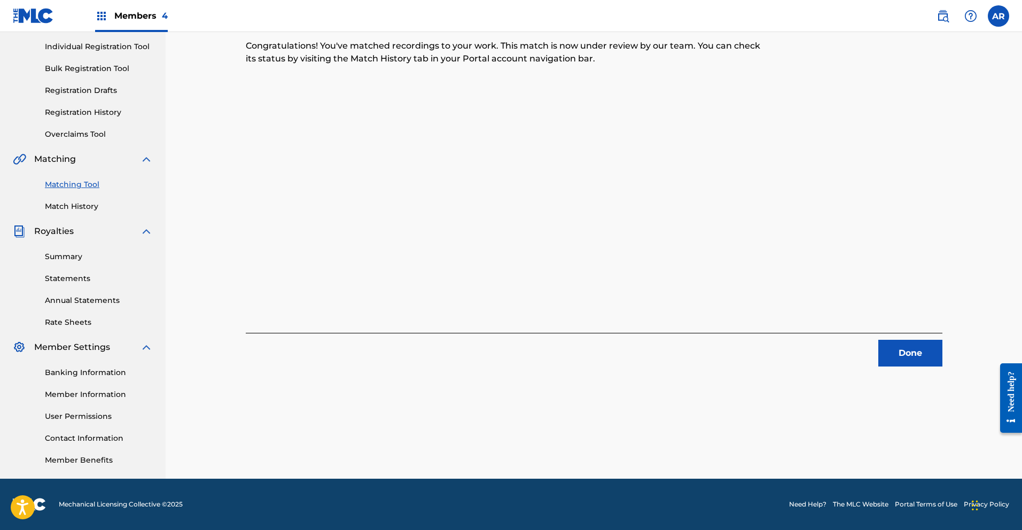
click at [900, 359] on button "Done" at bounding box center [910, 353] width 64 height 27
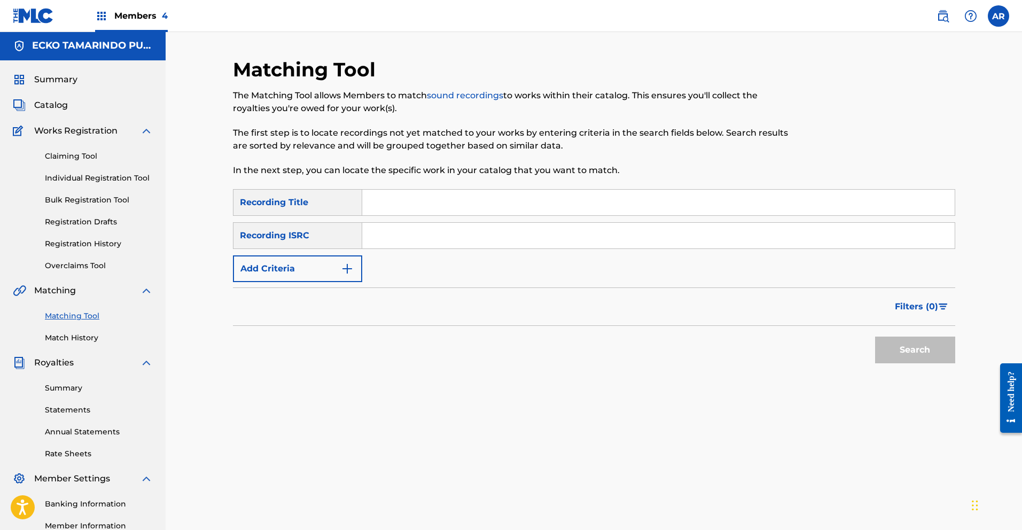
scroll to position [0, 0]
click at [431, 206] on input "Search Form" at bounding box center [658, 204] width 592 height 26
click at [921, 353] on button "Search" at bounding box center [915, 351] width 80 height 27
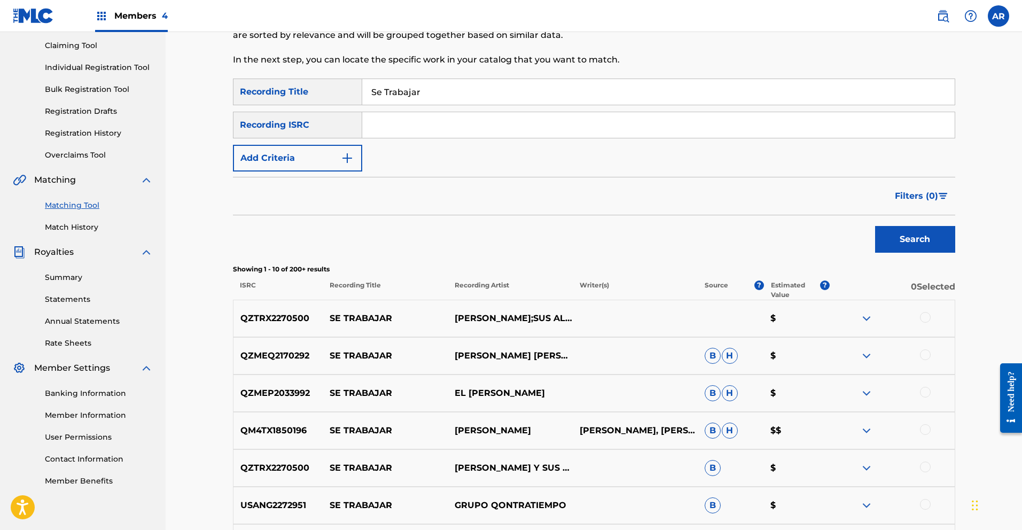
scroll to position [158, 0]
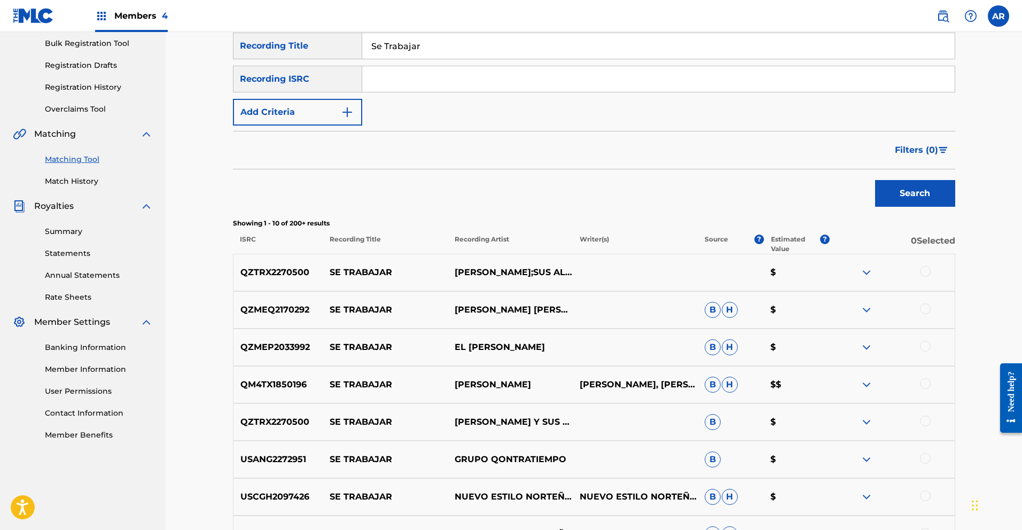
click at [910, 145] on span "Filters ( 0 )" at bounding box center [916, 150] width 43 height 13
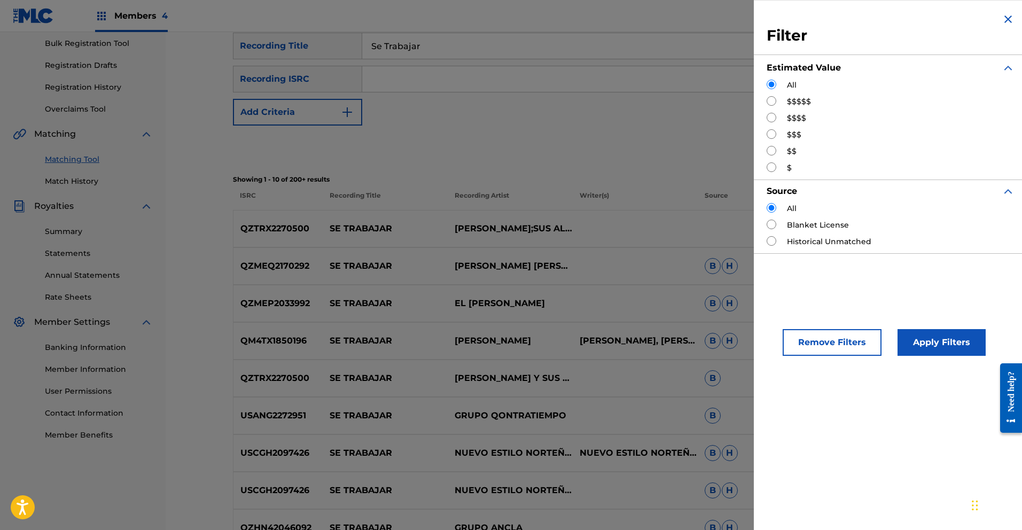
click at [769, 166] on input "Search Form" at bounding box center [772, 167] width 10 height 10
click at [947, 342] on button "Apply Filters" at bounding box center [942, 342] width 88 height 27
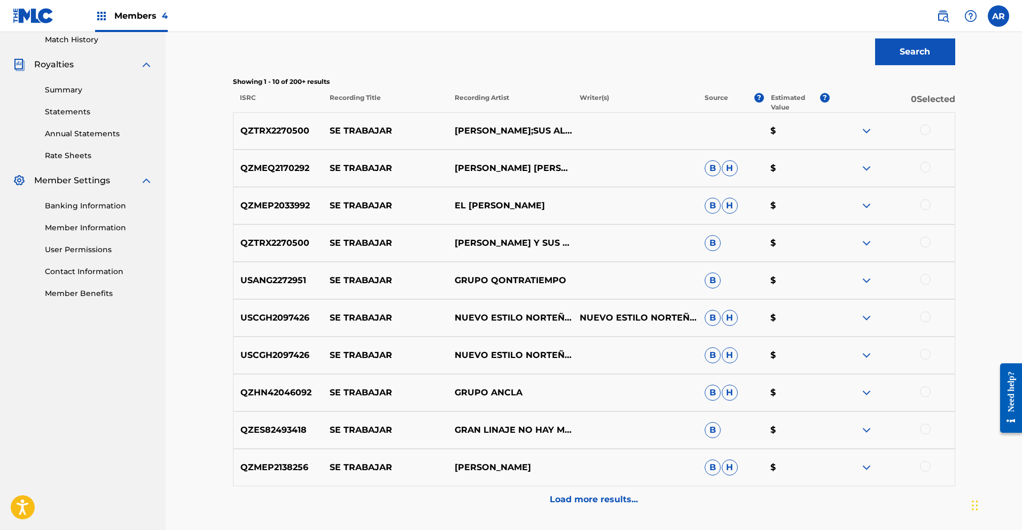
scroll to position [387, 0]
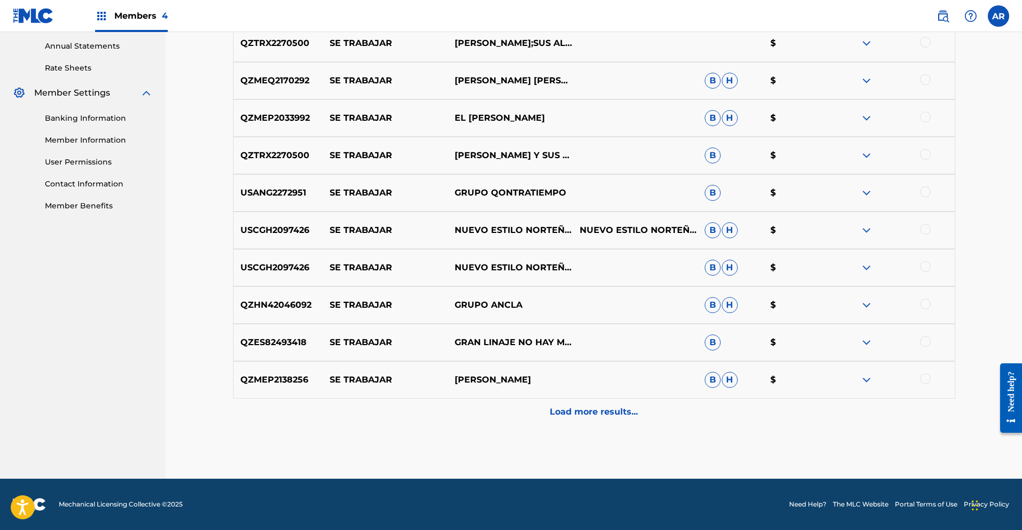
click at [591, 409] on p "Load more results..." at bounding box center [594, 412] width 88 height 13
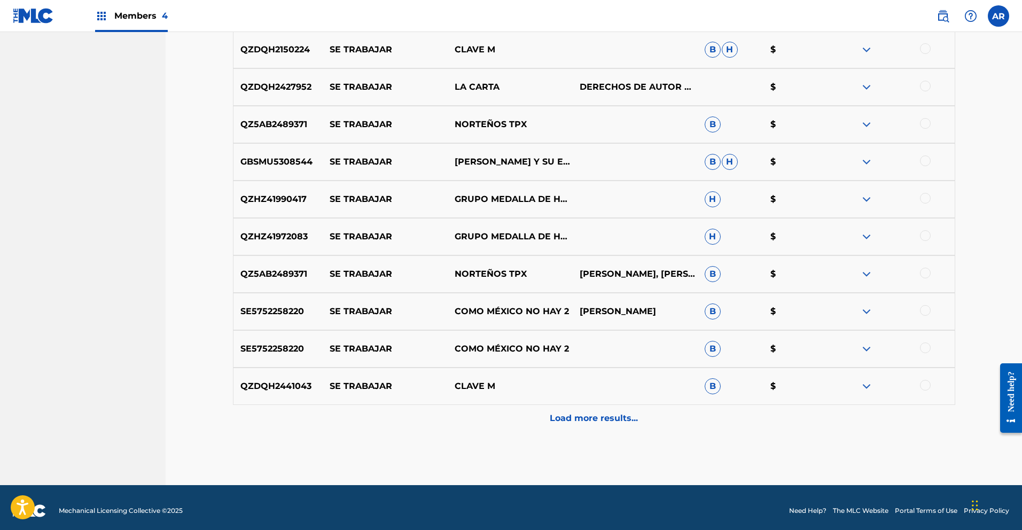
scroll to position [761, 0]
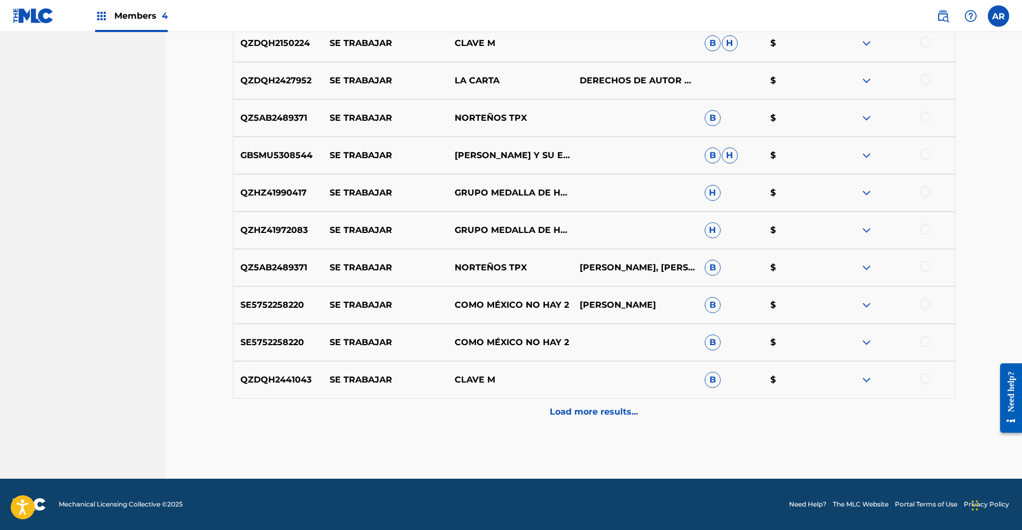
click at [621, 411] on p "Load more results..." at bounding box center [594, 412] width 88 height 13
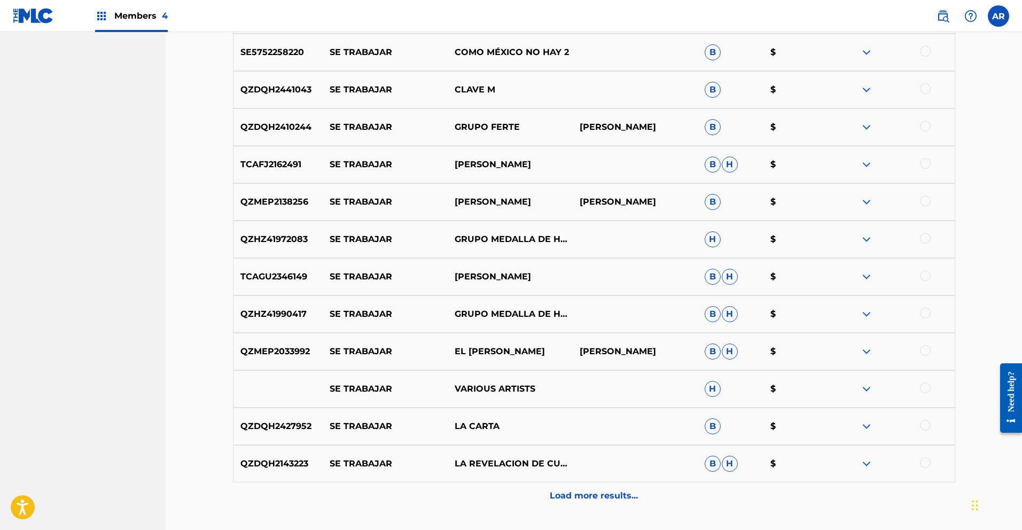
scroll to position [1077, 0]
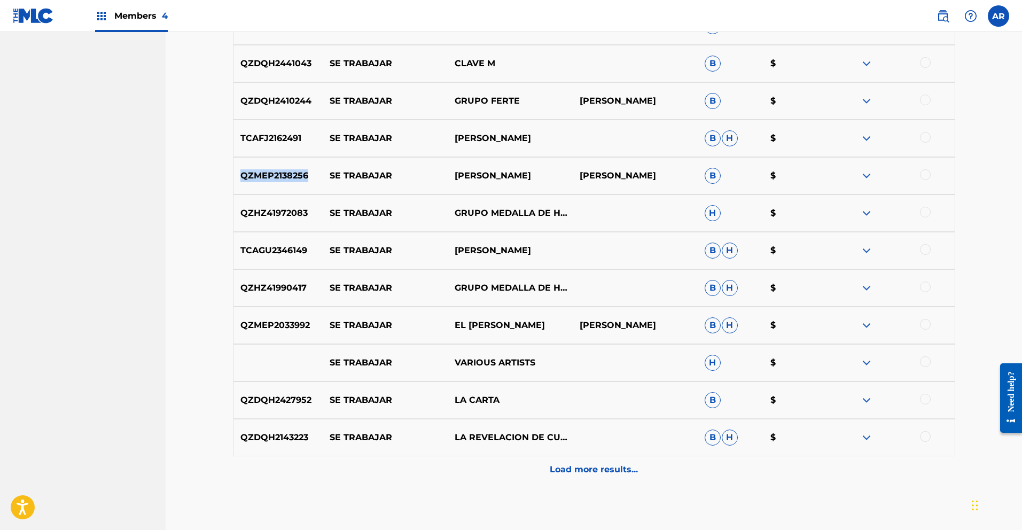
drag, startPoint x: 240, startPoint y: 176, endPoint x: 311, endPoint y: 174, distance: 71.1
click at [311, 174] on p "QZMEP2138256" at bounding box center [278, 175] width 90 height 13
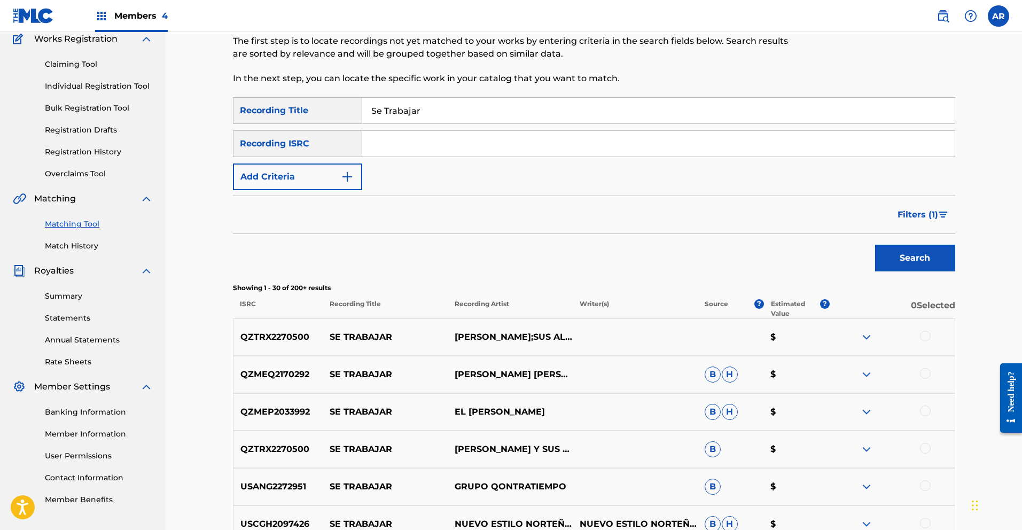
scroll to position [13, 0]
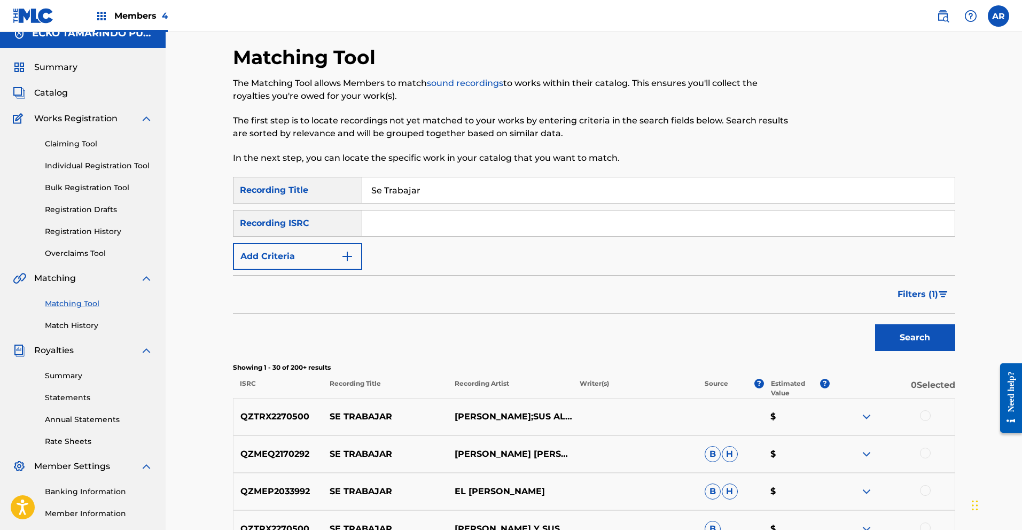
paste input "QZMEP2138256"
click at [925, 336] on button "Search" at bounding box center [915, 337] width 80 height 27
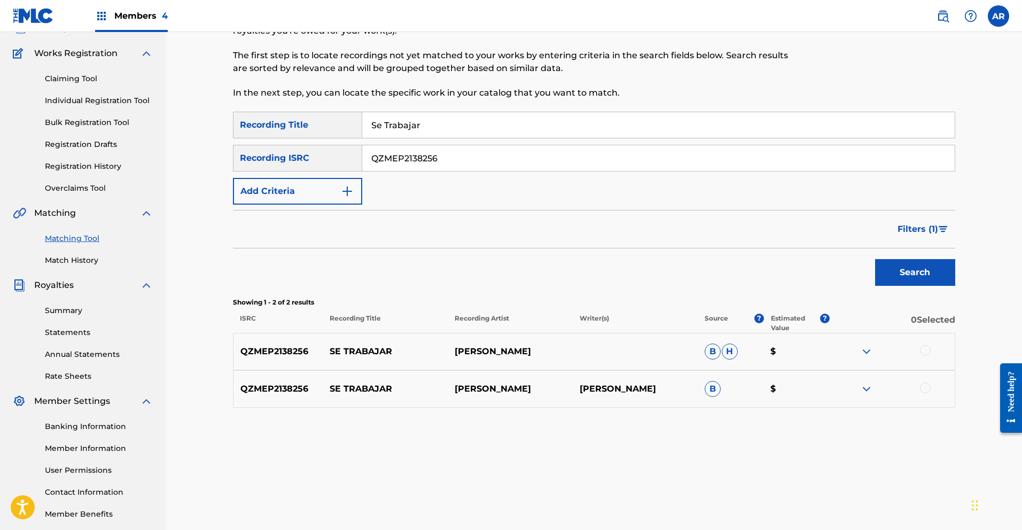
scroll to position [132, 0]
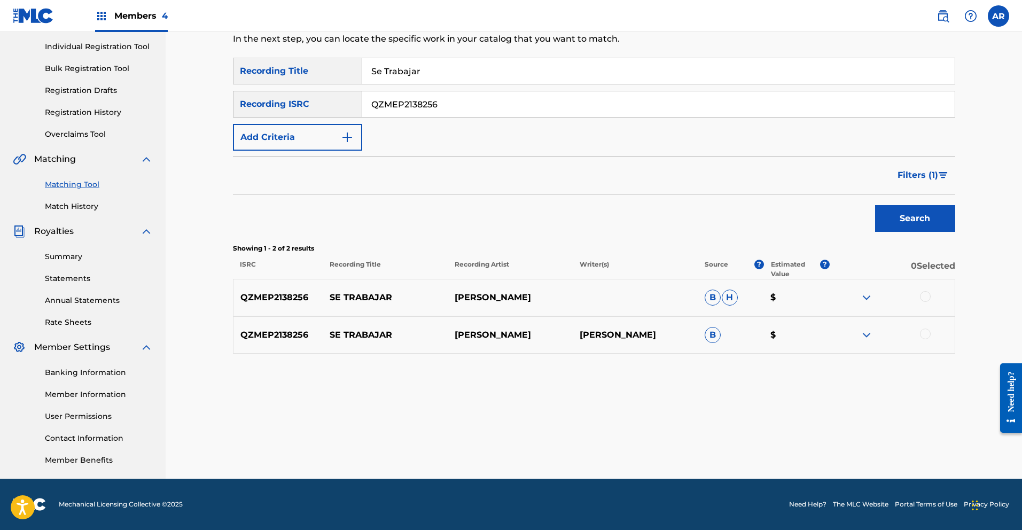
click at [865, 336] on img at bounding box center [866, 335] width 13 height 13
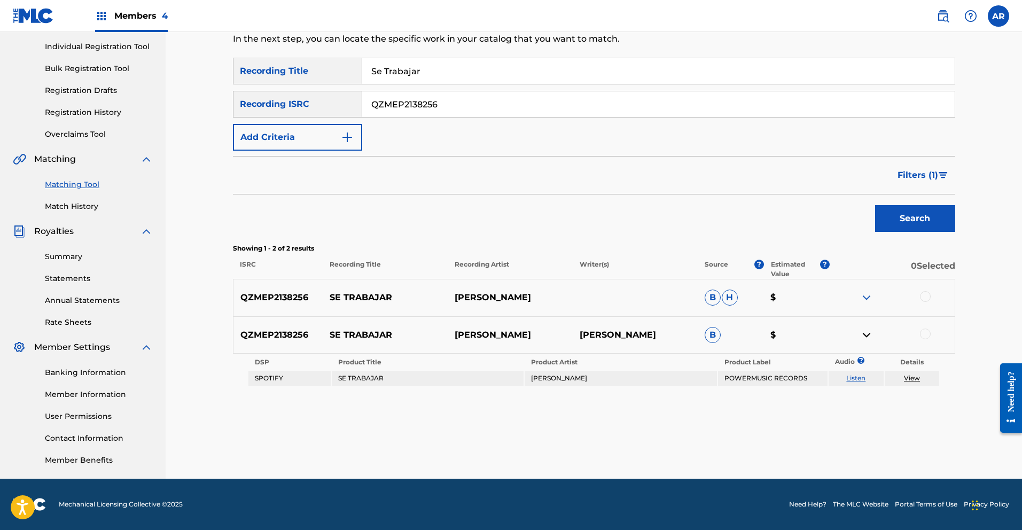
click at [860, 380] on link "Listen" at bounding box center [855, 378] width 19 height 8
click at [867, 336] on img at bounding box center [866, 335] width 13 height 13
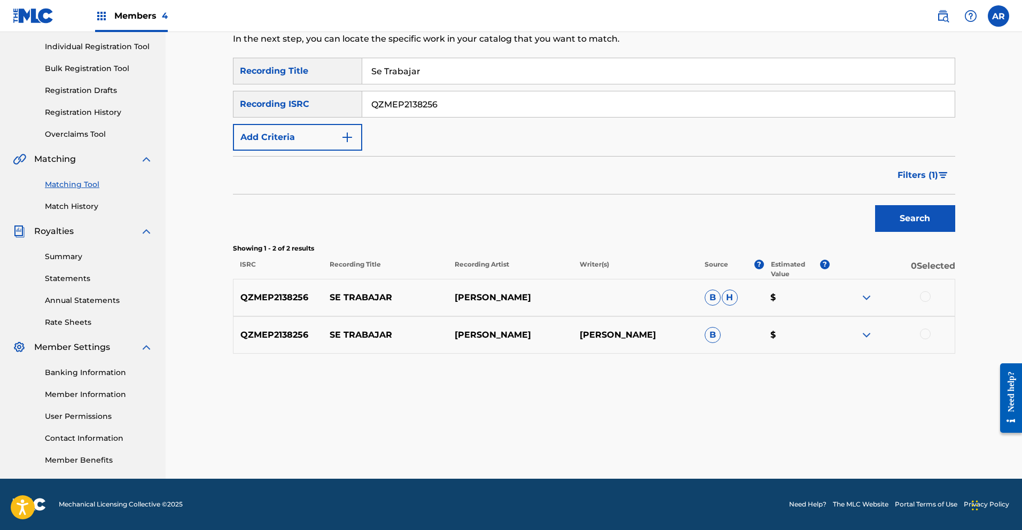
click at [926, 297] on div at bounding box center [925, 296] width 11 height 11
click at [925, 336] on div at bounding box center [925, 334] width 11 height 11
click at [805, 443] on button "Match 2 Groups" at bounding box center [751, 443] width 118 height 27
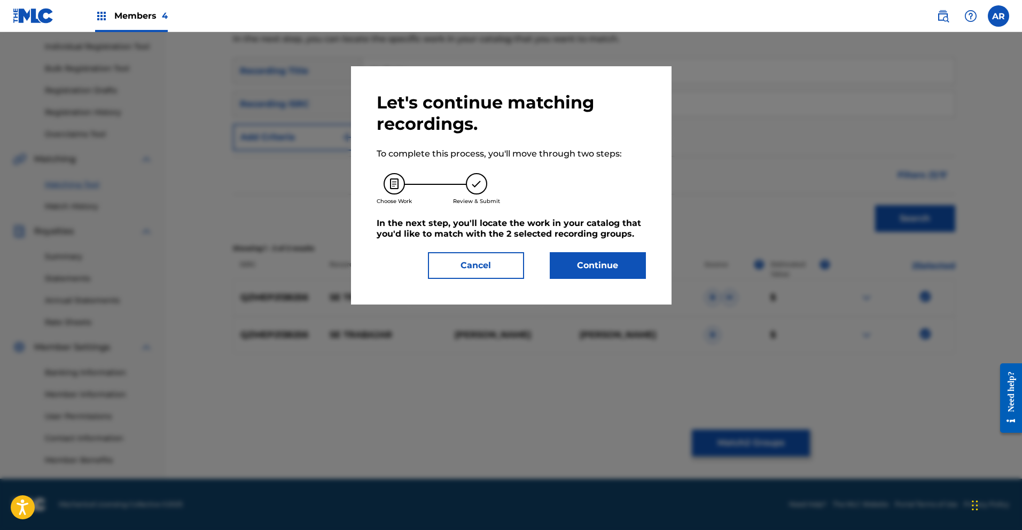
click at [612, 263] on button "Continue" at bounding box center [598, 265] width 96 height 27
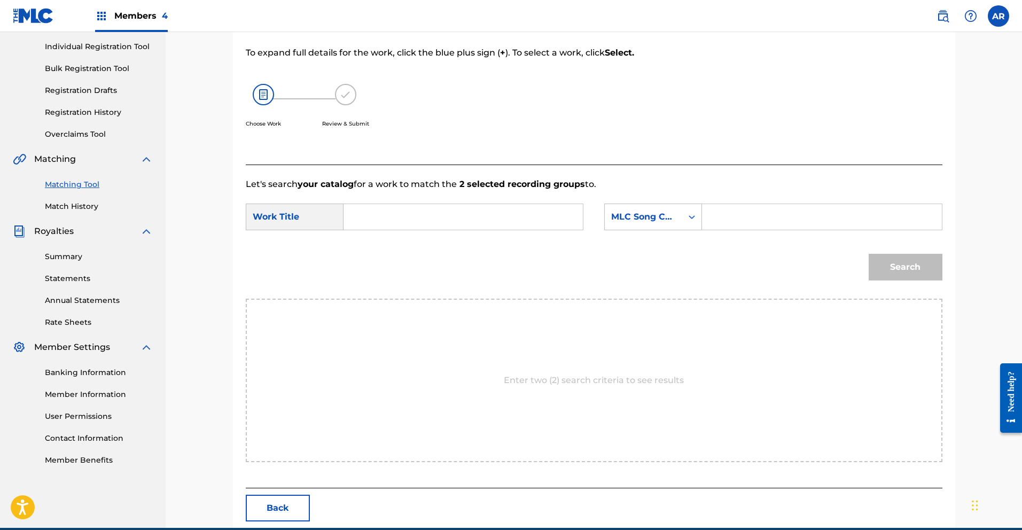
click at [406, 221] on input "Search Form" at bounding box center [463, 217] width 221 height 26
click at [368, 256] on strong "tra" at bounding box center [368, 253] width 12 height 10
click at [697, 216] on icon "Search Form" at bounding box center [692, 217] width 11 height 11
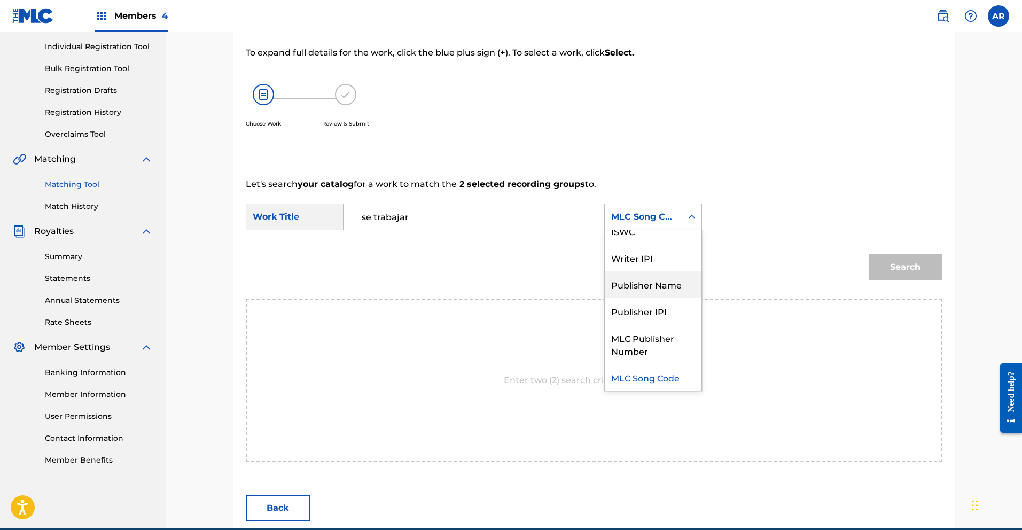
click at [685, 288] on div "Publisher Name" at bounding box center [653, 284] width 97 height 27
click at [746, 220] on input "Search Form" at bounding box center [821, 217] width 221 height 26
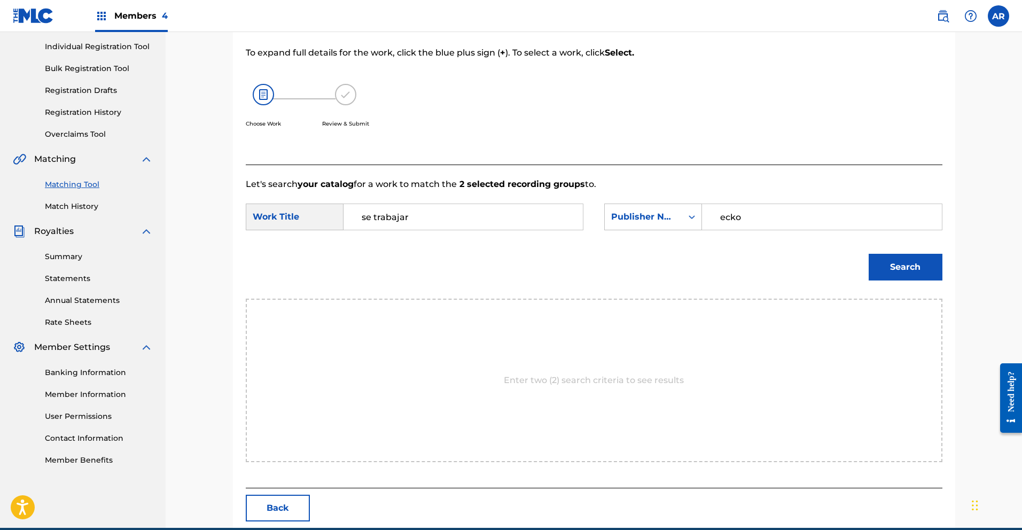
click at [869, 254] on button "Search" at bounding box center [906, 267] width 74 height 27
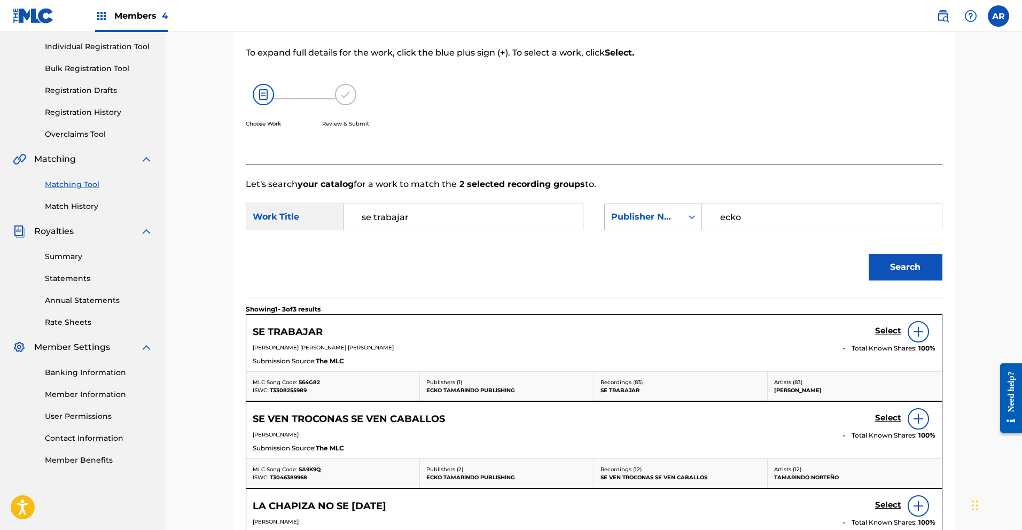
click at [883, 329] on h5 "Select" at bounding box center [888, 331] width 26 height 10
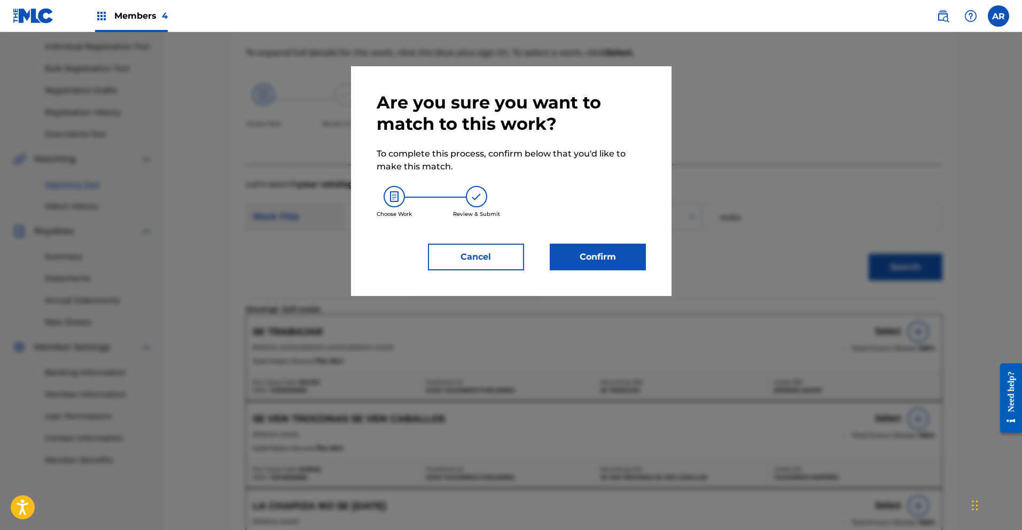
click at [623, 252] on button "Confirm" at bounding box center [598, 257] width 96 height 27
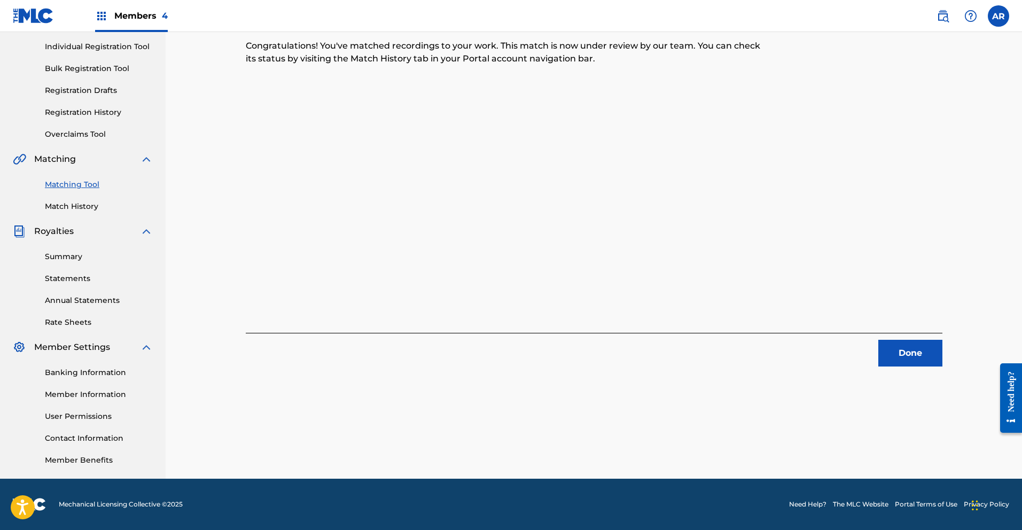
click at [903, 355] on button "Done" at bounding box center [910, 353] width 64 height 27
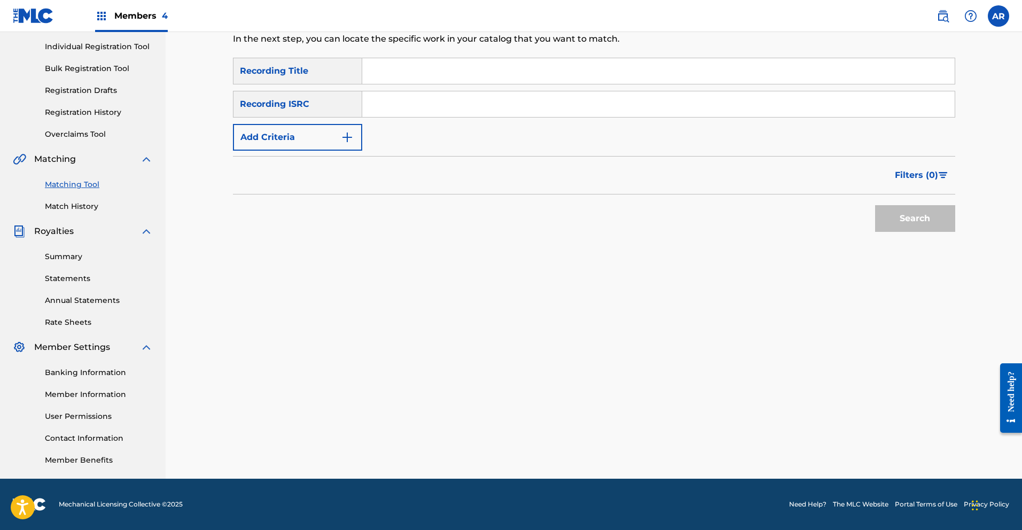
scroll to position [0, 0]
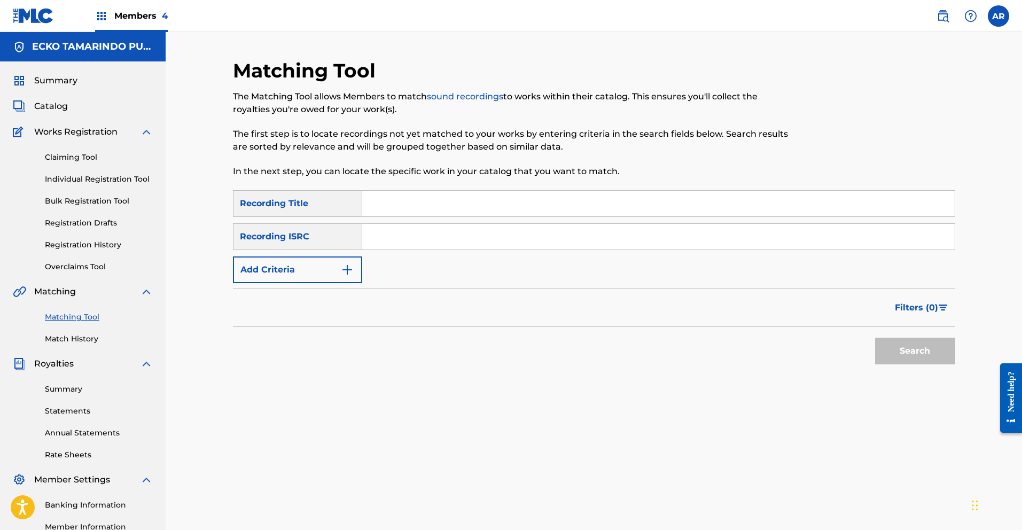
click at [408, 202] on input "Search Form" at bounding box center [658, 204] width 592 height 26
click at [903, 353] on button "Search" at bounding box center [915, 351] width 80 height 27
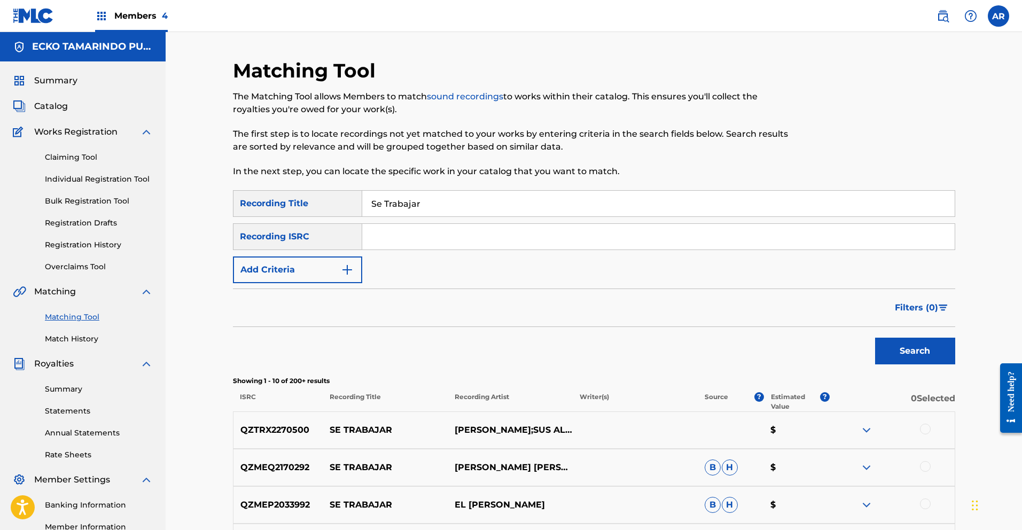
click at [918, 305] on span "Filters ( 0 )" at bounding box center [916, 307] width 43 height 13
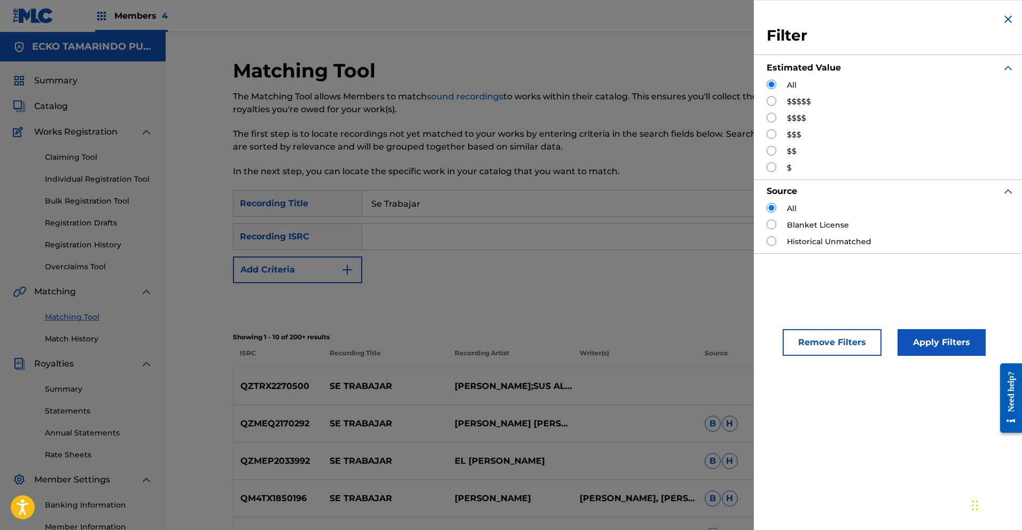
click at [771, 168] on input "Search Form" at bounding box center [772, 167] width 10 height 10
click at [939, 342] on button "Apply Filters" at bounding box center [942, 342] width 88 height 27
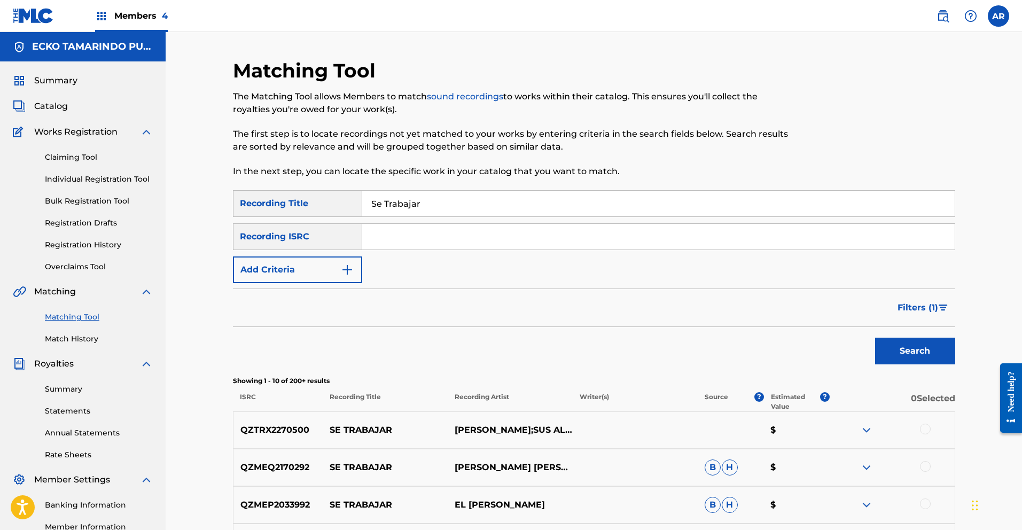
scroll to position [387, 0]
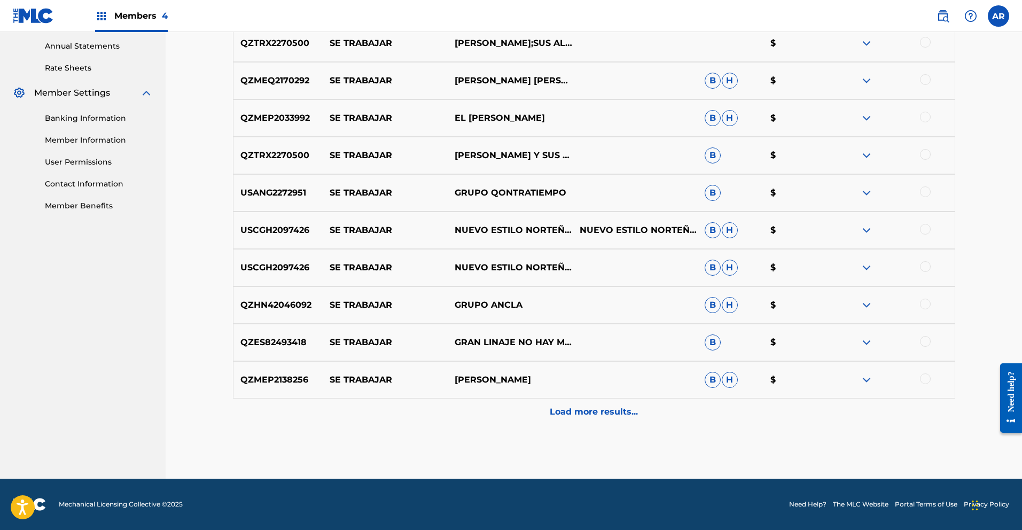
click at [614, 407] on p "Load more results..." at bounding box center [594, 412] width 88 height 13
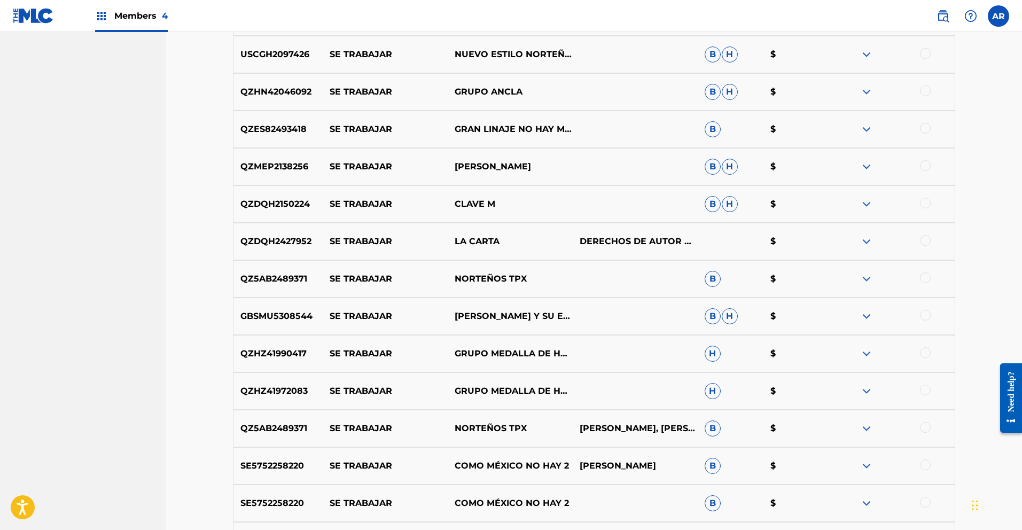
scroll to position [668, 0]
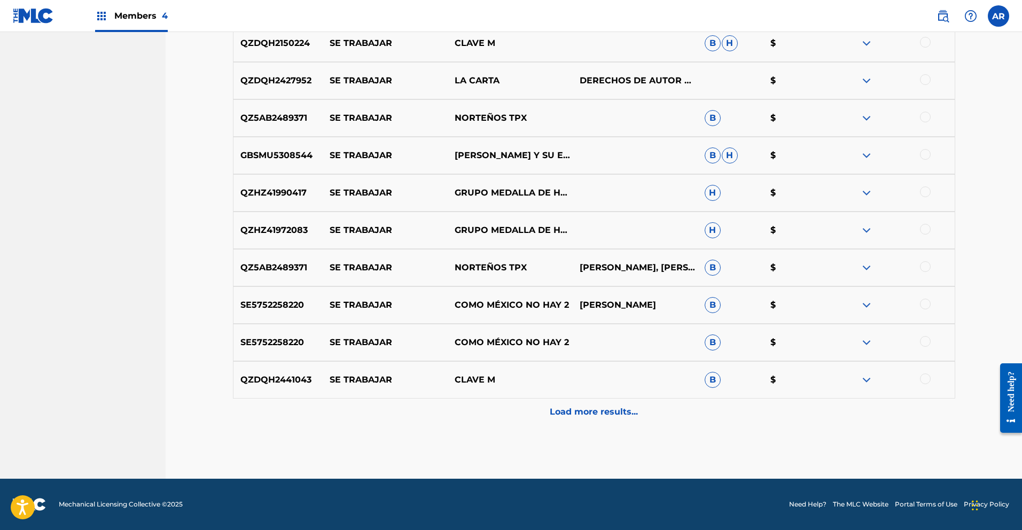
click at [613, 408] on p "Load more results..." at bounding box center [594, 412] width 88 height 13
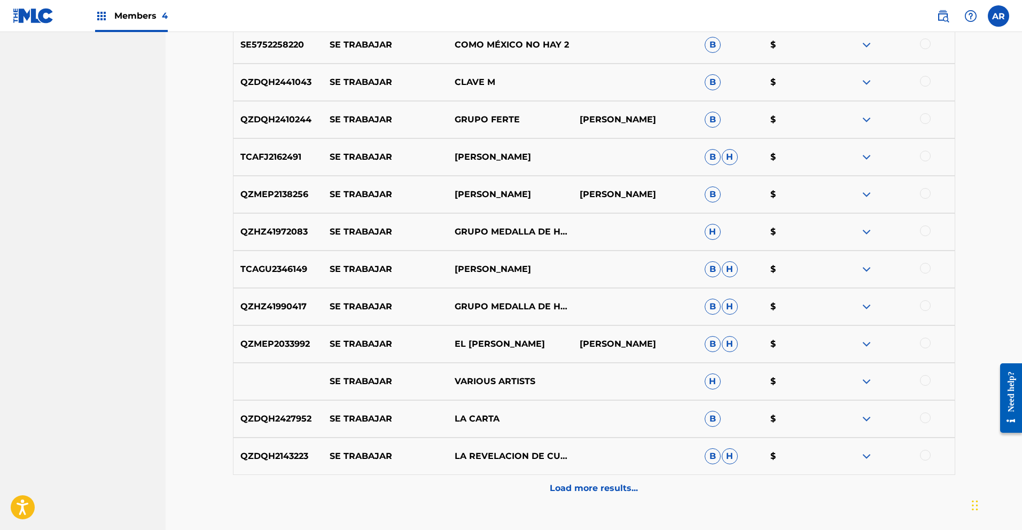
scroll to position [1063, 0]
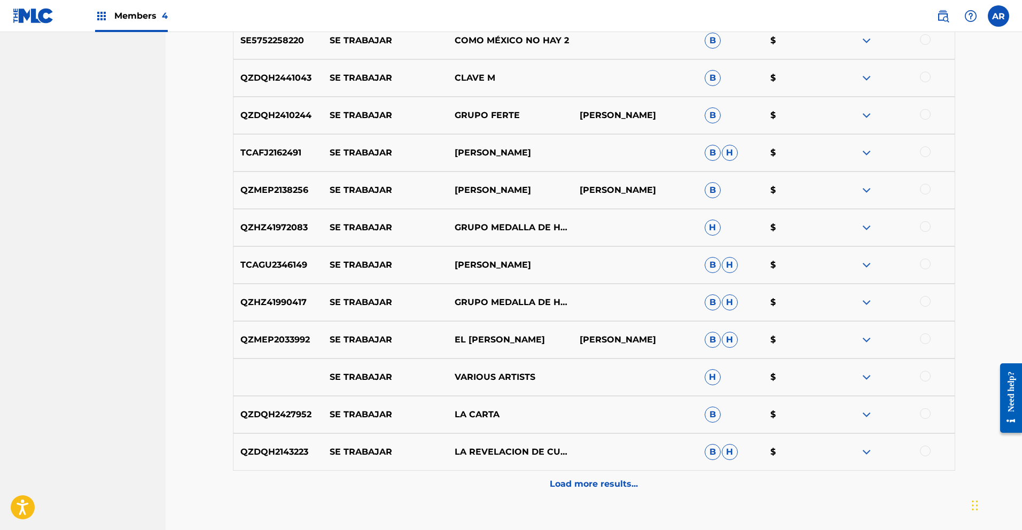
click at [865, 377] on img at bounding box center [866, 377] width 13 height 13
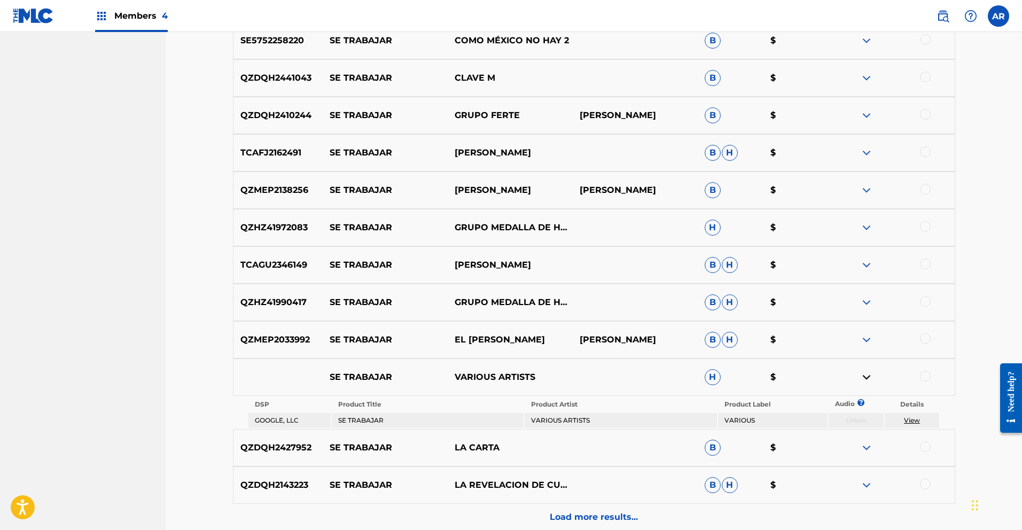
click at [865, 377] on img at bounding box center [866, 377] width 13 height 13
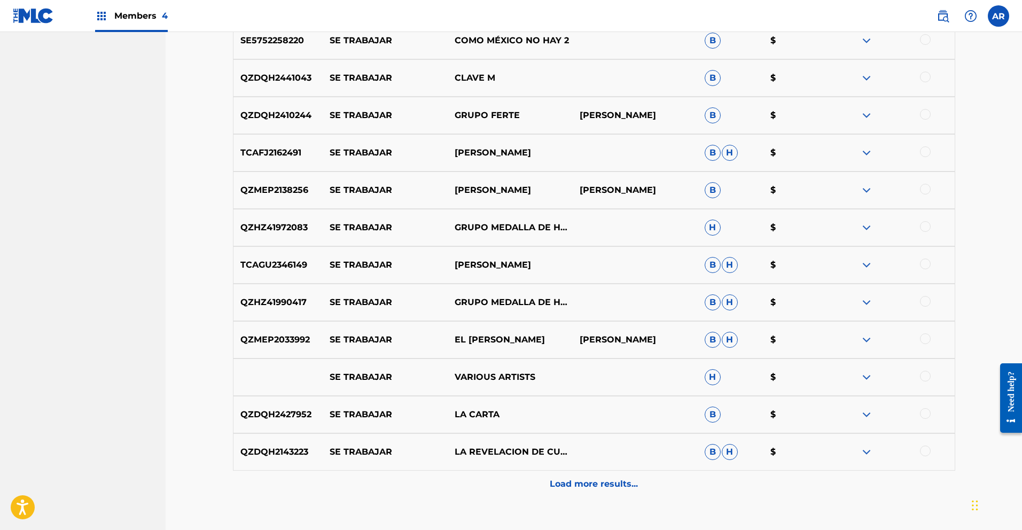
click at [554, 484] on p "Load more results..." at bounding box center [594, 484] width 88 height 13
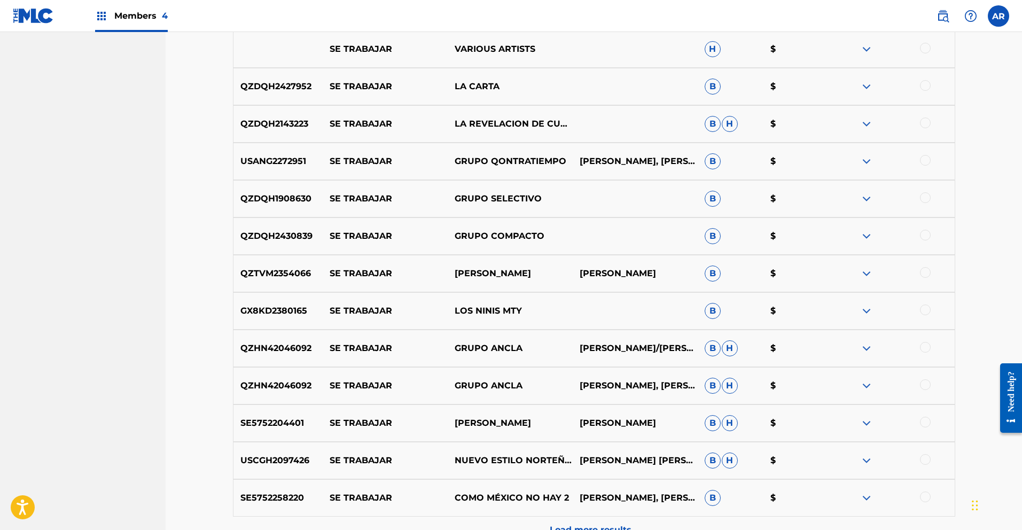
scroll to position [1428, 0]
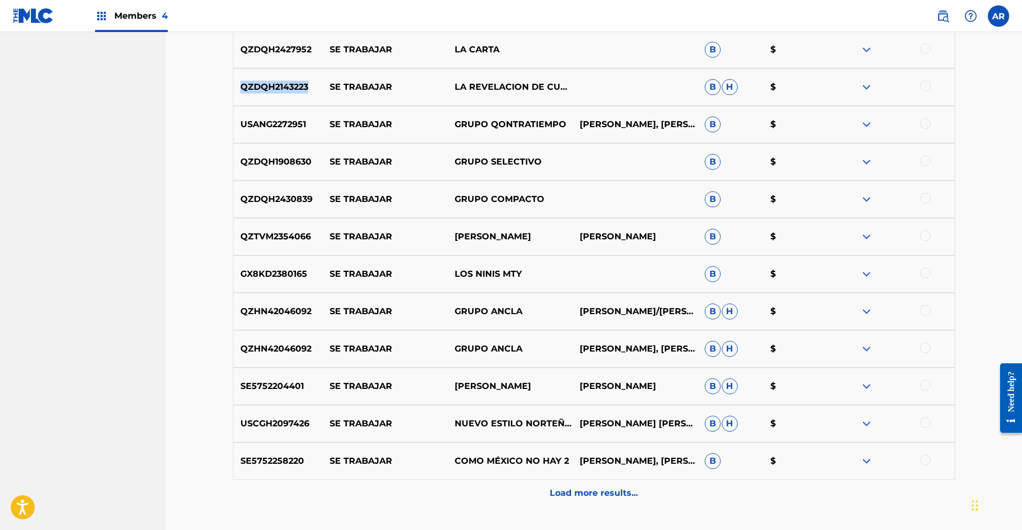
drag, startPoint x: 264, startPoint y: 86, endPoint x: 311, endPoint y: 90, distance: 46.7
click at [311, 90] on p "QZDQH2143223" at bounding box center [278, 87] width 90 height 13
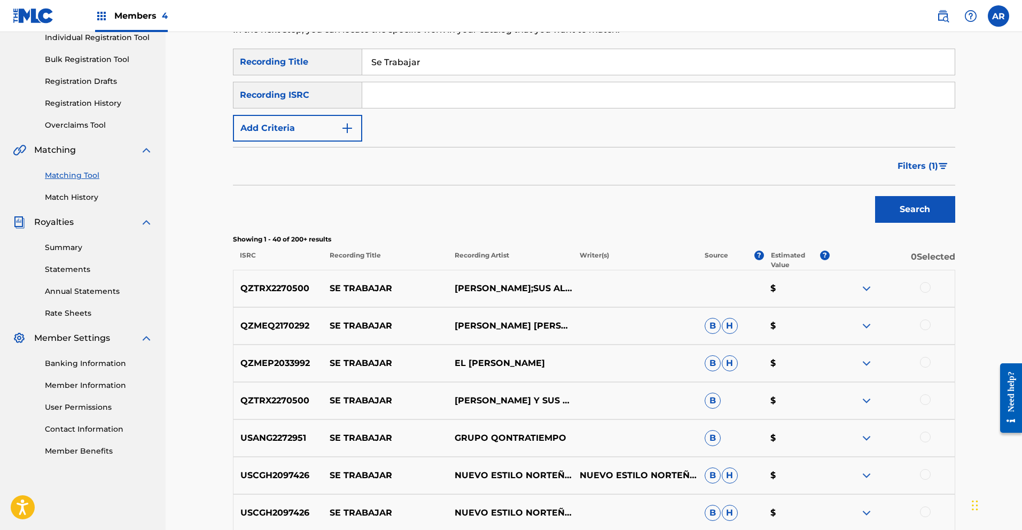
scroll to position [0, 0]
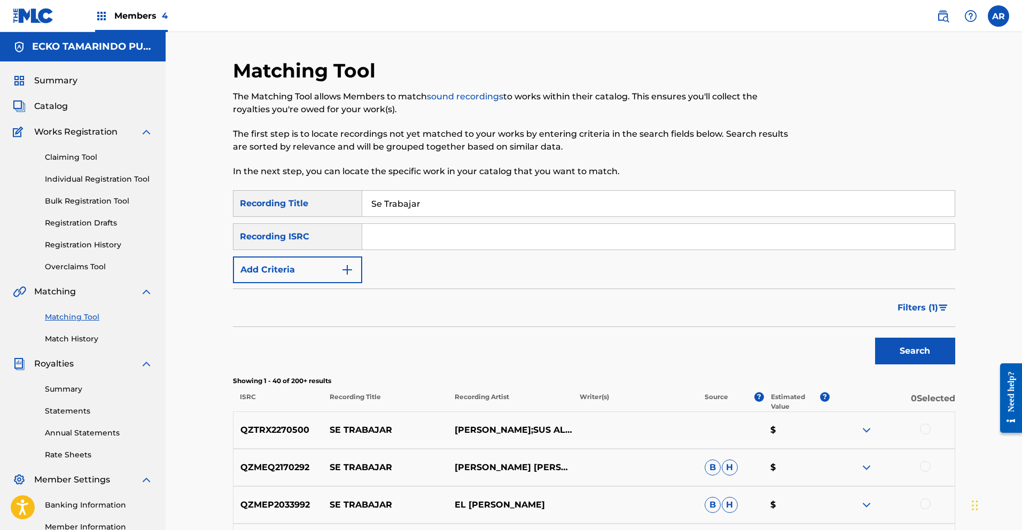
paste input "QZDQH2143223"
click at [900, 348] on button "Search" at bounding box center [915, 351] width 80 height 27
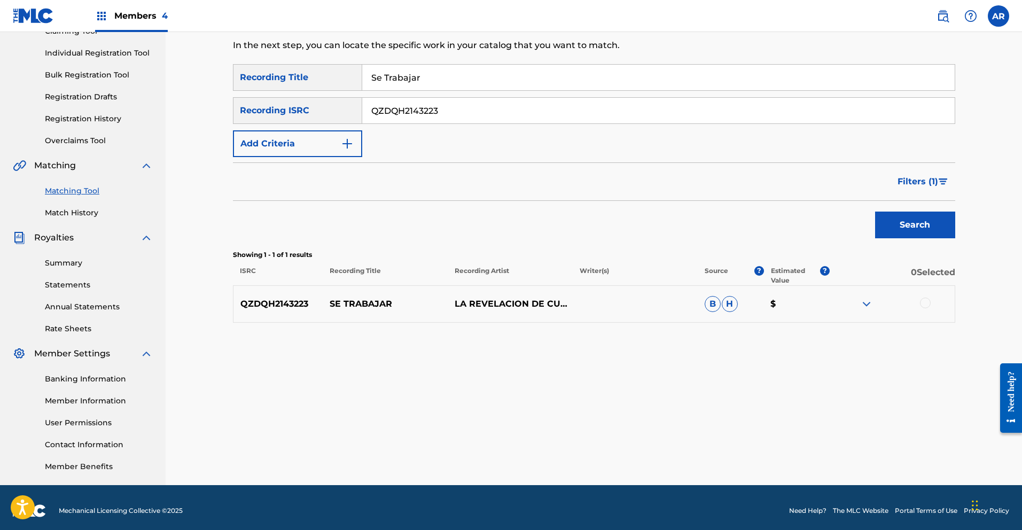
scroll to position [132, 0]
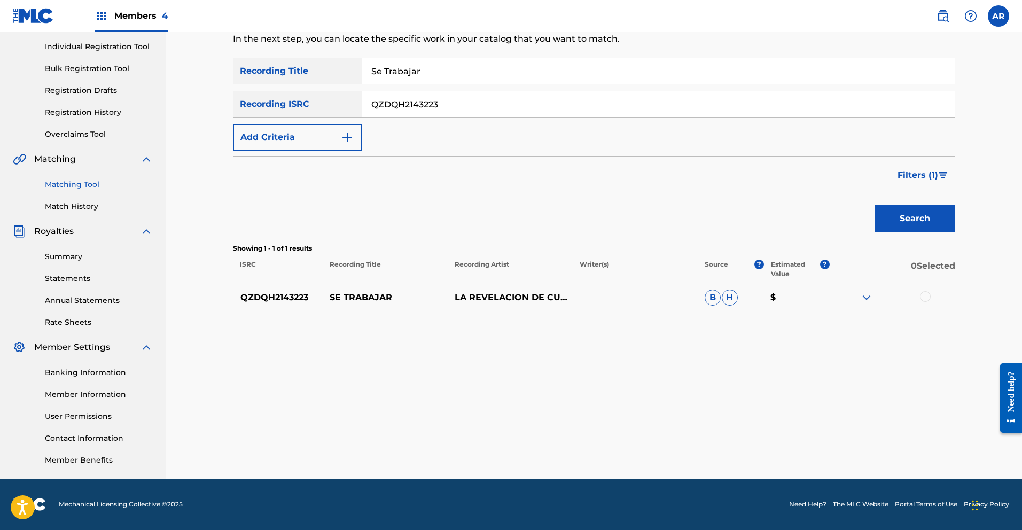
click at [864, 297] on img at bounding box center [866, 297] width 13 height 13
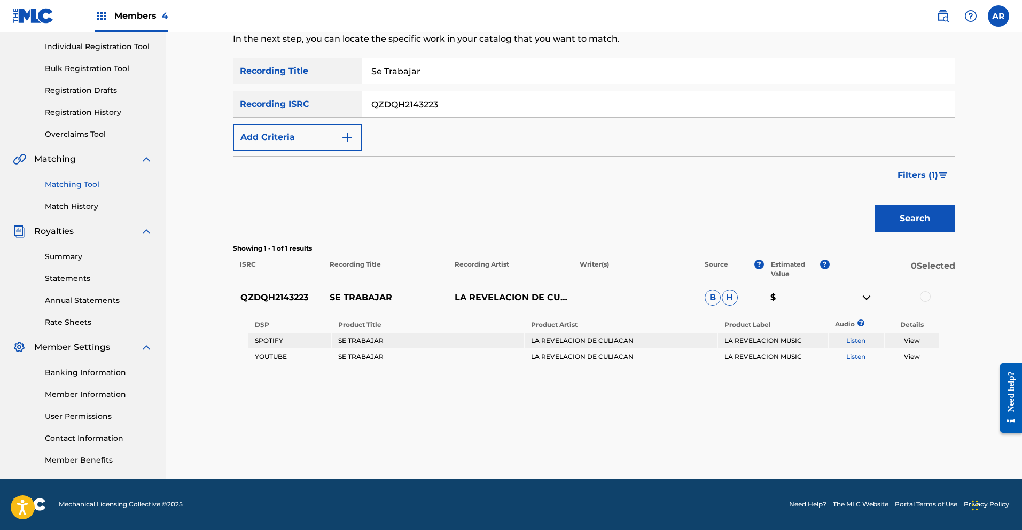
click at [859, 342] on link "Listen" at bounding box center [855, 341] width 19 height 8
click at [867, 298] on img at bounding box center [866, 297] width 13 height 13
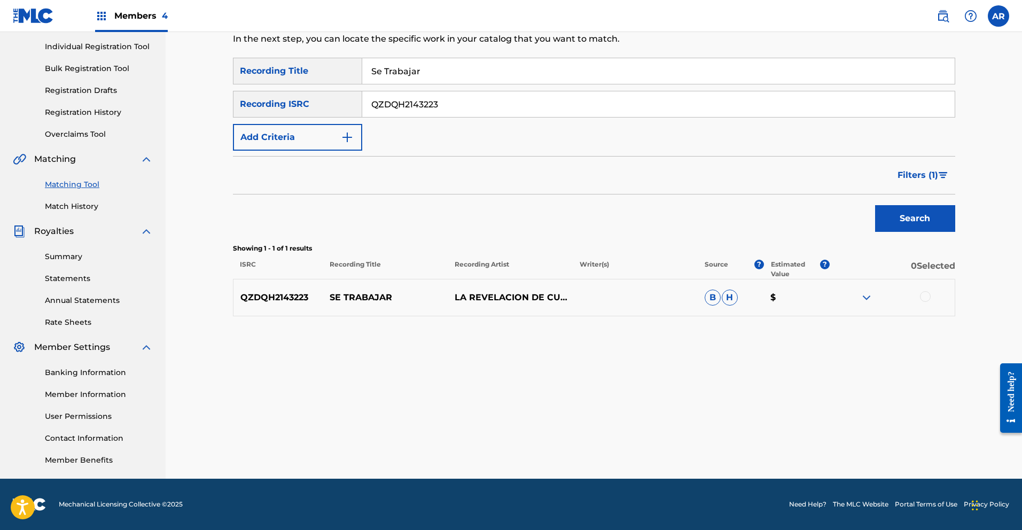
click at [925, 295] on div at bounding box center [925, 296] width 11 height 11
click at [781, 440] on button "Match 1 Group" at bounding box center [751, 443] width 118 height 27
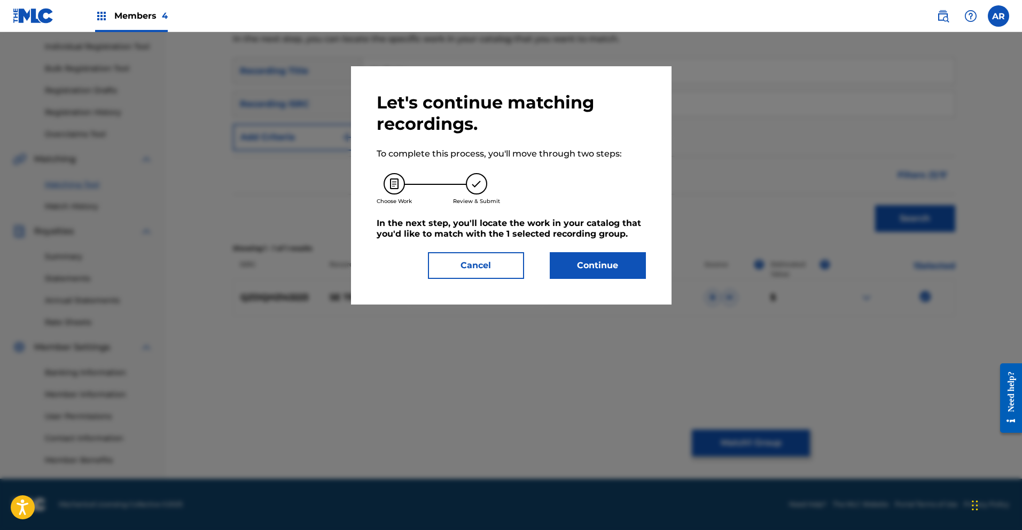
click at [616, 270] on button "Continue" at bounding box center [598, 265] width 96 height 27
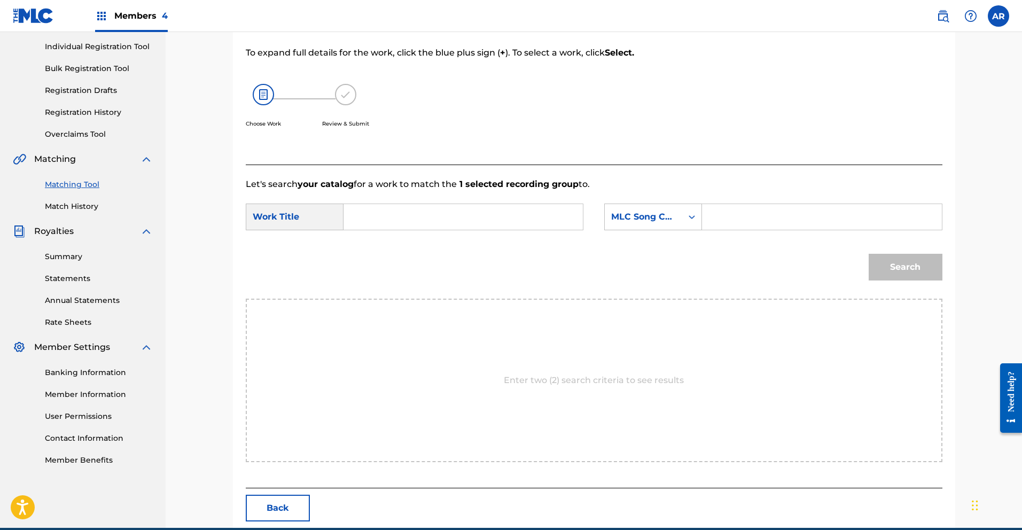
click at [462, 219] on input "Search Form" at bounding box center [463, 217] width 221 height 26
click at [389, 253] on span "abajar" at bounding box center [383, 253] width 28 height 10
click at [674, 221] on div "MLC Song Code" at bounding box center [643, 216] width 65 height 13
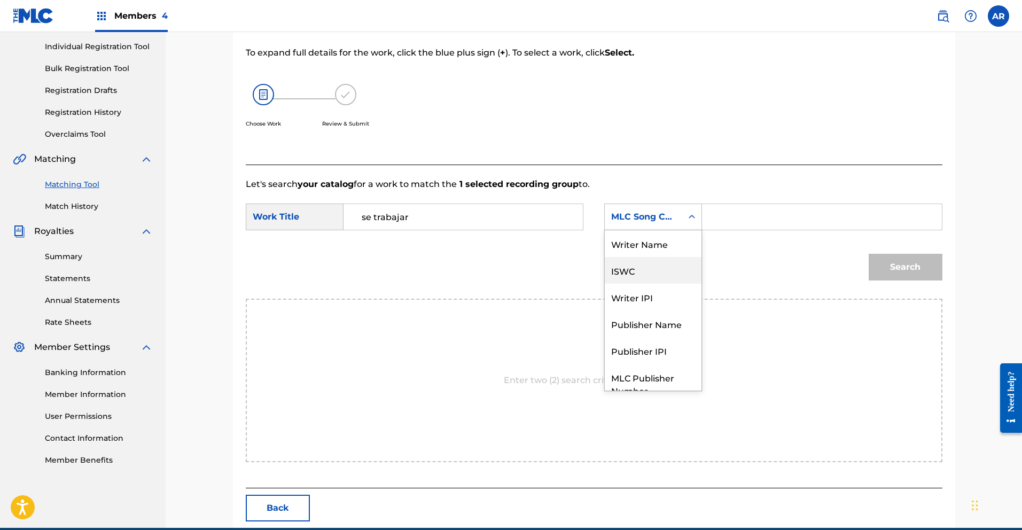
scroll to position [40, 0]
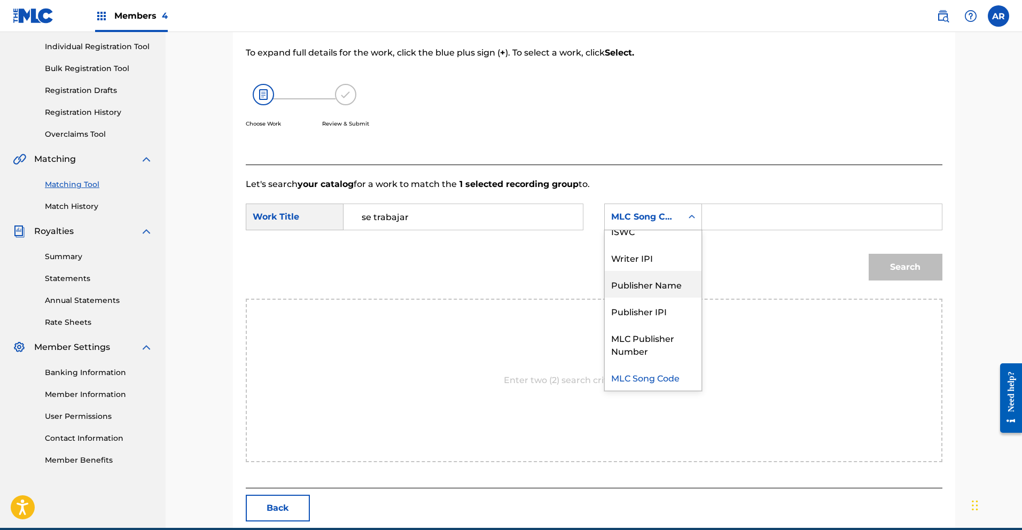
click at [672, 279] on div "Publisher Name" at bounding box center [653, 284] width 97 height 27
click at [718, 223] on input "Search Form" at bounding box center [821, 217] width 221 height 26
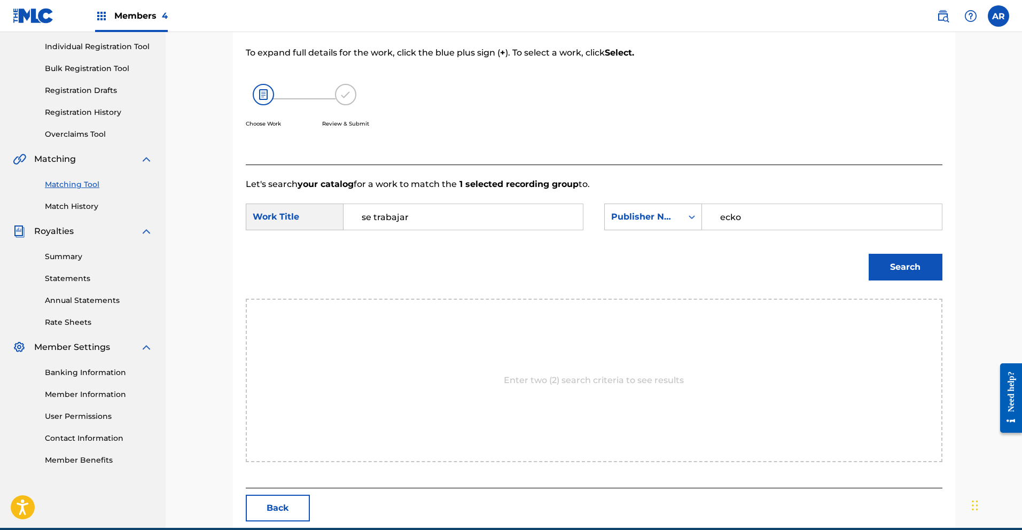
click at [886, 262] on button "Search" at bounding box center [906, 267] width 74 height 27
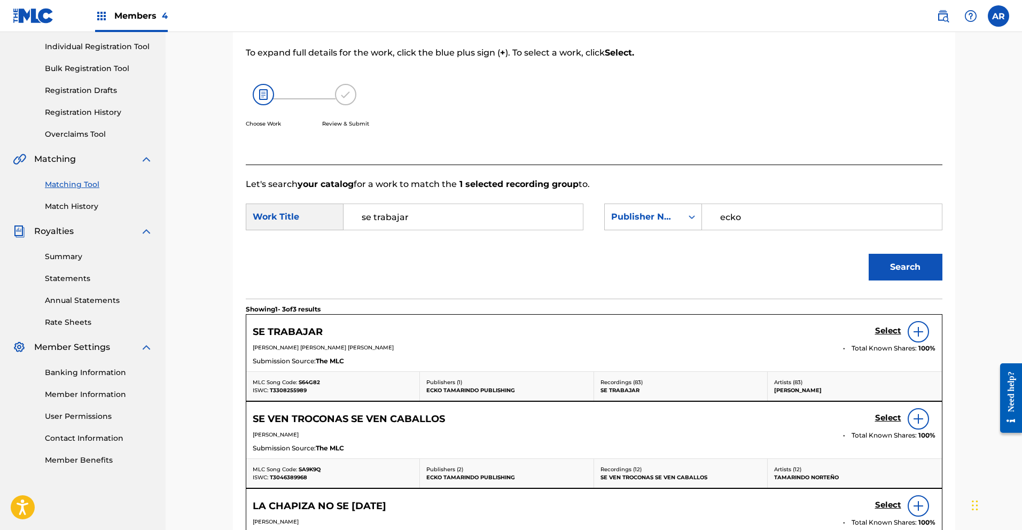
click at [892, 332] on h5 "Select" at bounding box center [888, 331] width 26 height 10
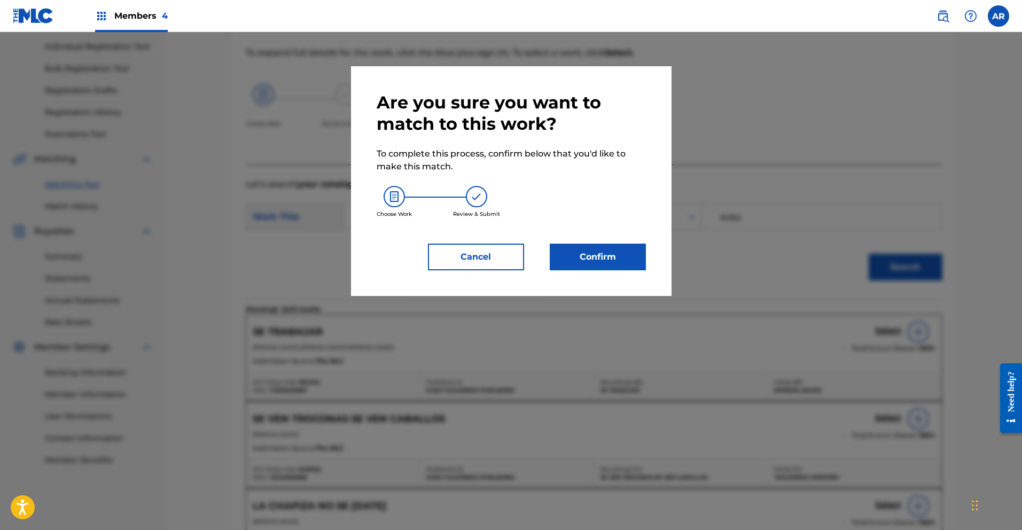
click at [608, 258] on button "Confirm" at bounding box center [598, 257] width 96 height 27
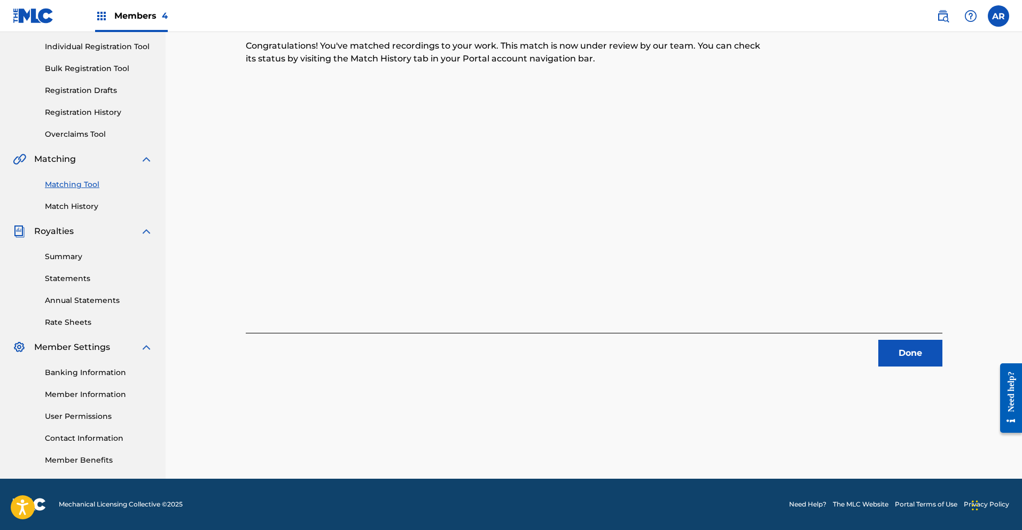
click at [903, 357] on button "Done" at bounding box center [910, 353] width 64 height 27
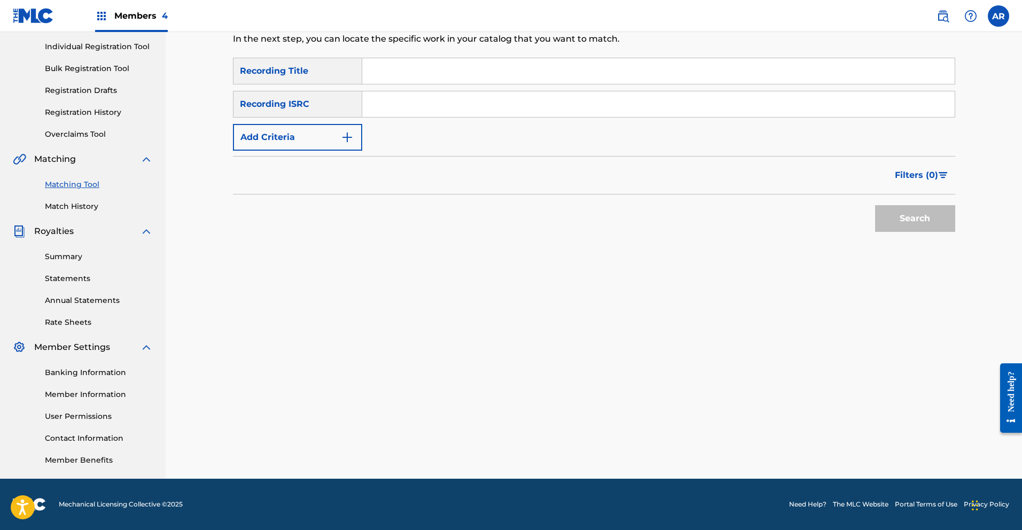
click at [525, 68] on input "Search Form" at bounding box center [658, 71] width 592 height 26
click at [909, 225] on button "Search" at bounding box center [915, 218] width 80 height 27
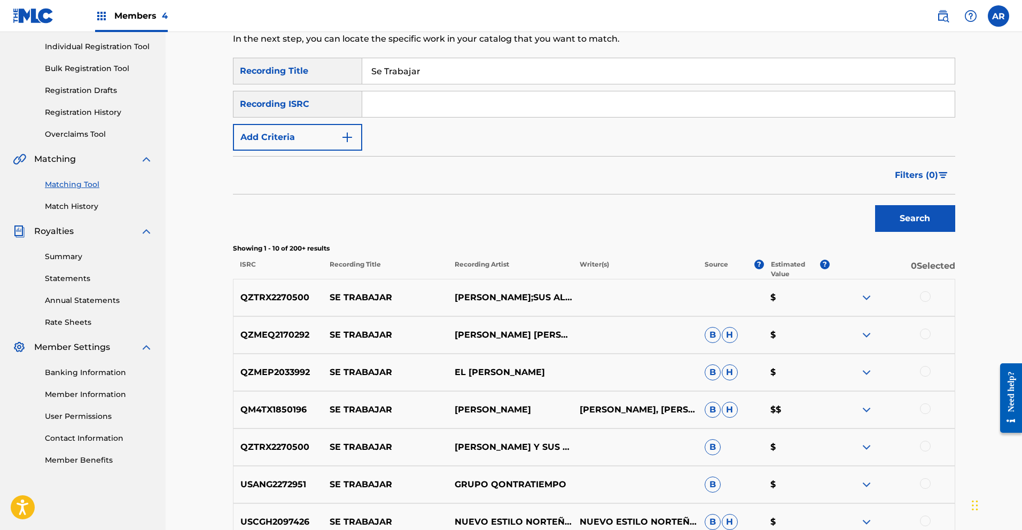
click at [918, 173] on span "Filters ( 0 )" at bounding box center [916, 175] width 43 height 13
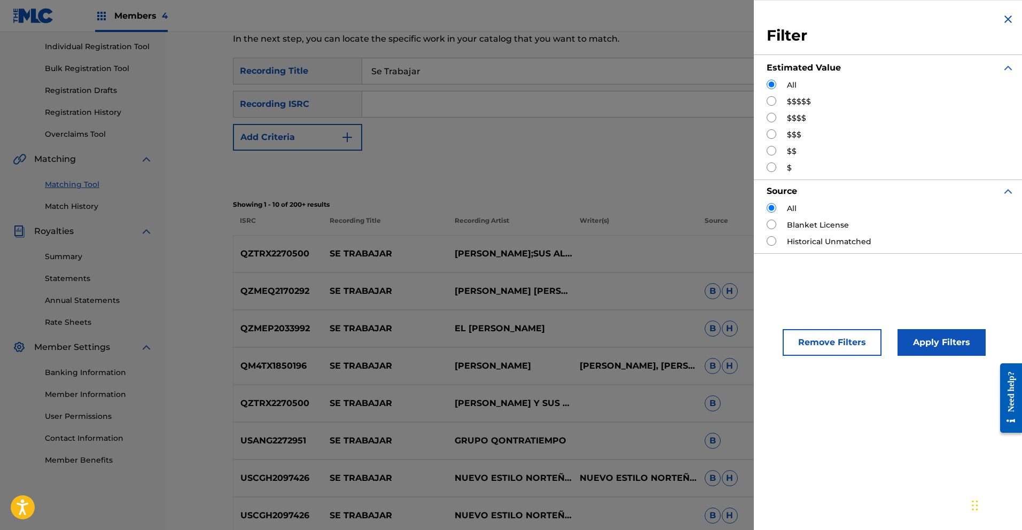
click at [771, 167] on input "Search Form" at bounding box center [772, 167] width 10 height 10
click at [955, 342] on button "Apply Filters" at bounding box center [942, 342] width 88 height 27
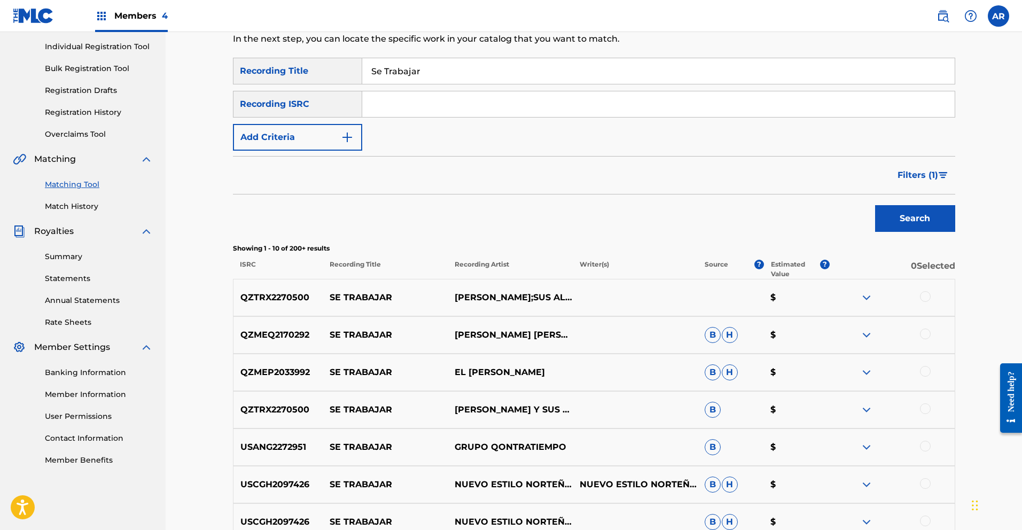
scroll to position [387, 0]
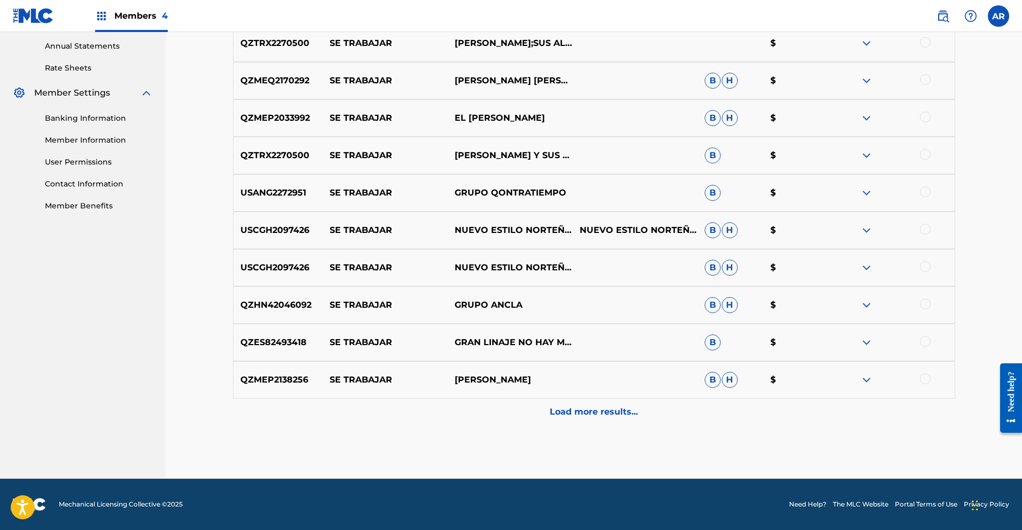
click at [607, 415] on p "Load more results..." at bounding box center [594, 412] width 88 height 13
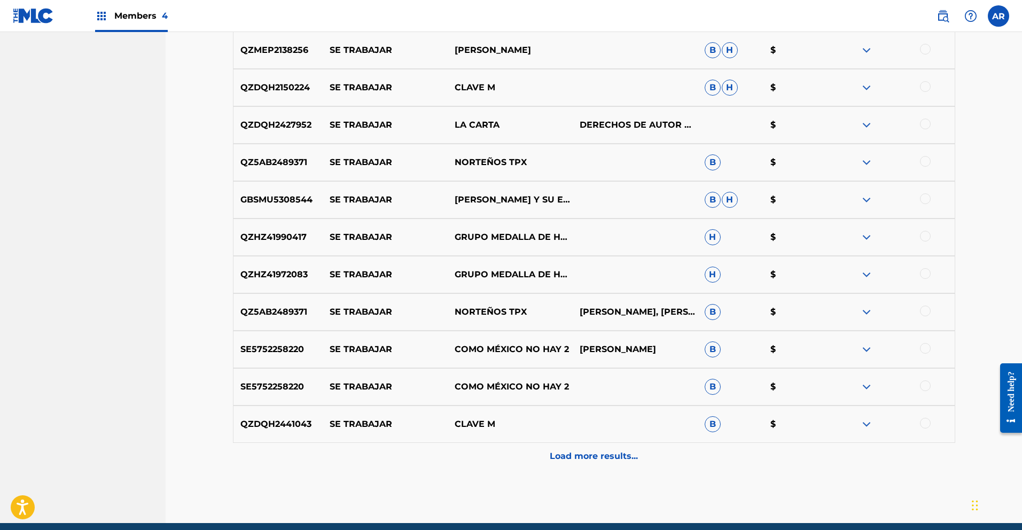
scroll to position [721, 0]
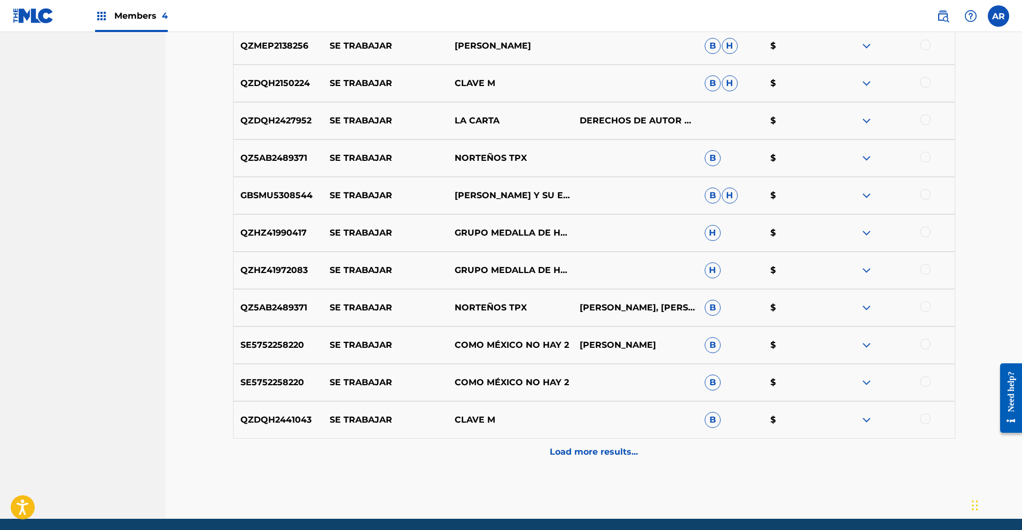
click at [607, 450] on p "Load more results..." at bounding box center [594, 452] width 88 height 13
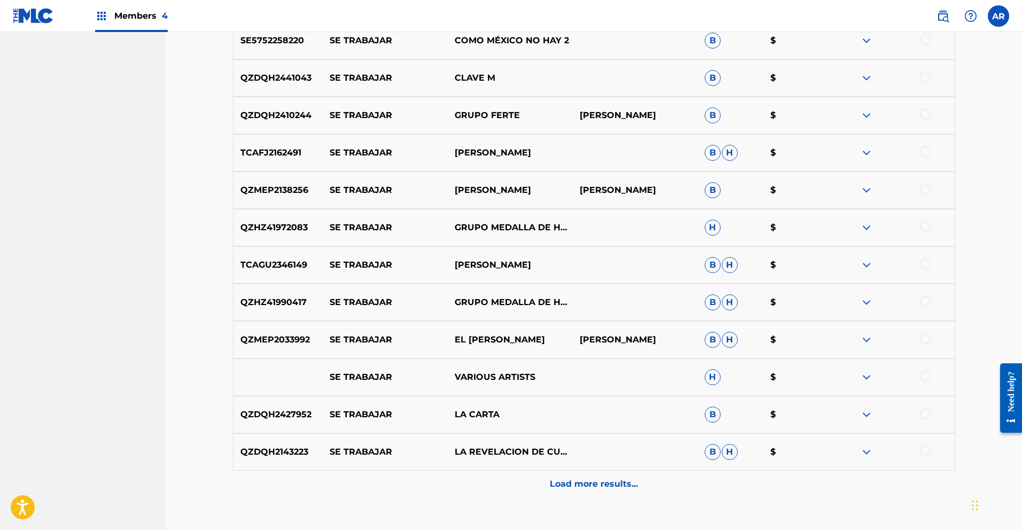
scroll to position [1094, 0]
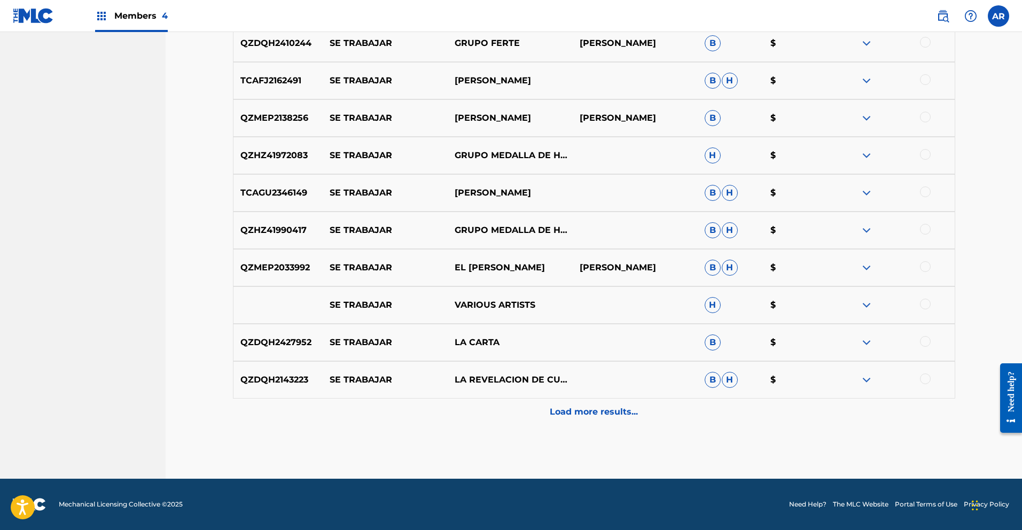
click at [566, 409] on p "Load more results..." at bounding box center [594, 412] width 88 height 13
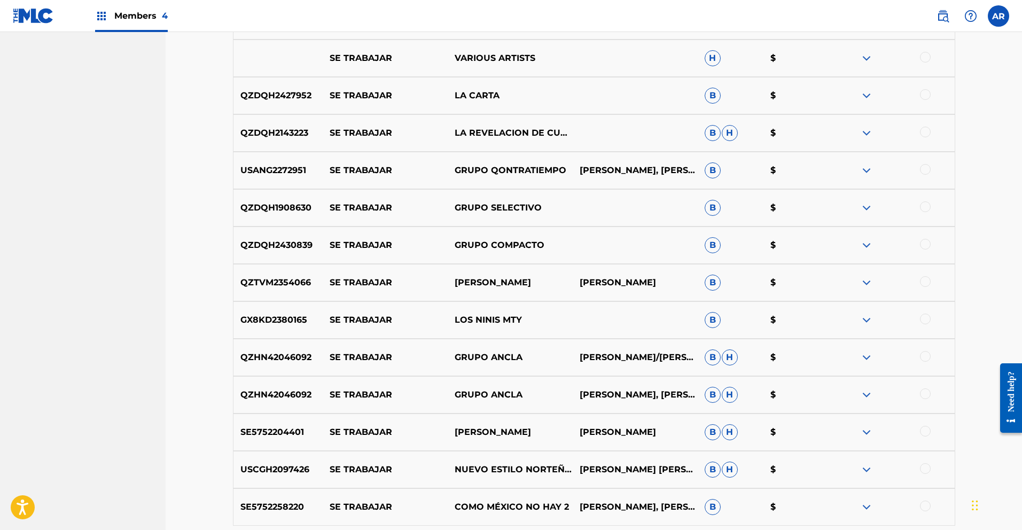
scroll to position [1382, 0]
drag, startPoint x: 240, startPoint y: 317, endPoint x: 317, endPoint y: 321, distance: 77.5
click at [317, 321] on p "GX8KD2380165" at bounding box center [278, 319] width 90 height 13
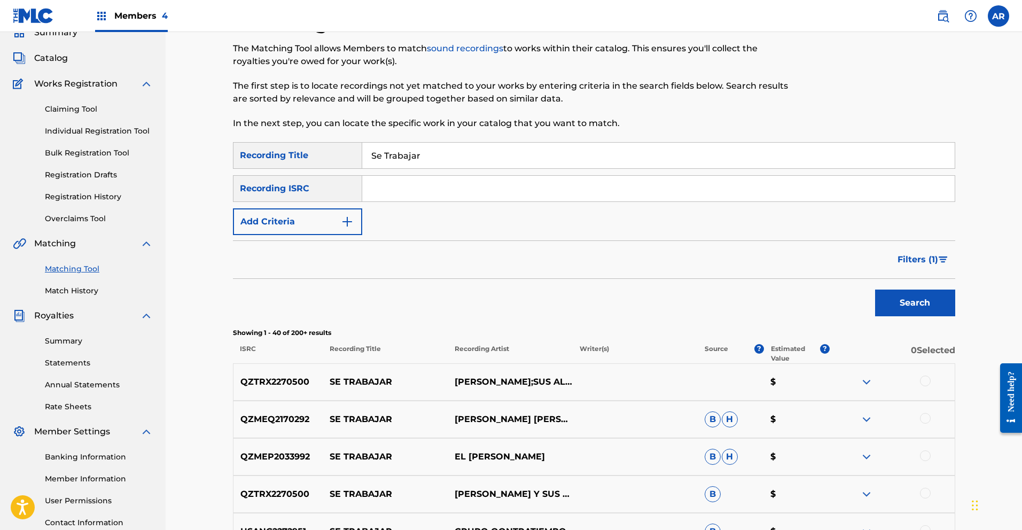
scroll to position [13, 0]
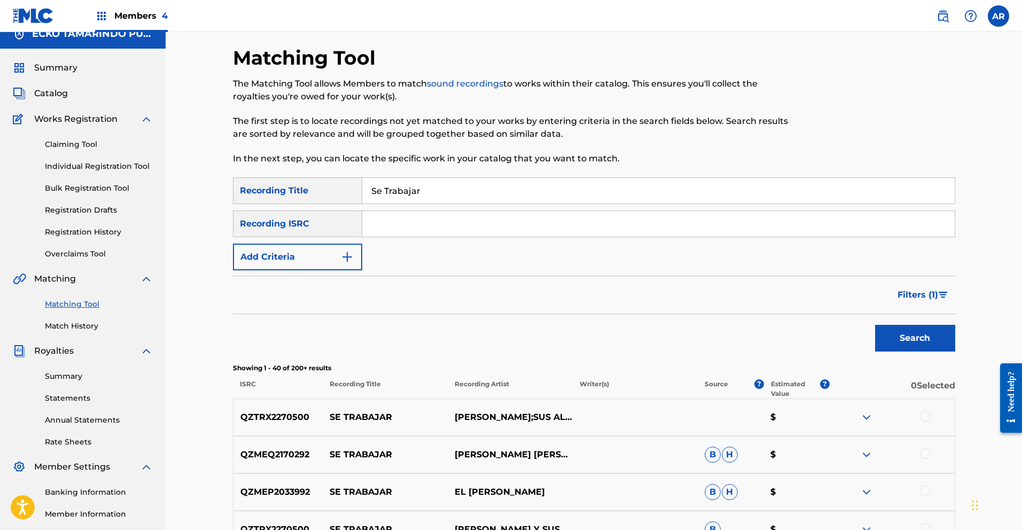
paste input "GX8KD2380165"
click at [894, 339] on button "Search" at bounding box center [915, 338] width 80 height 27
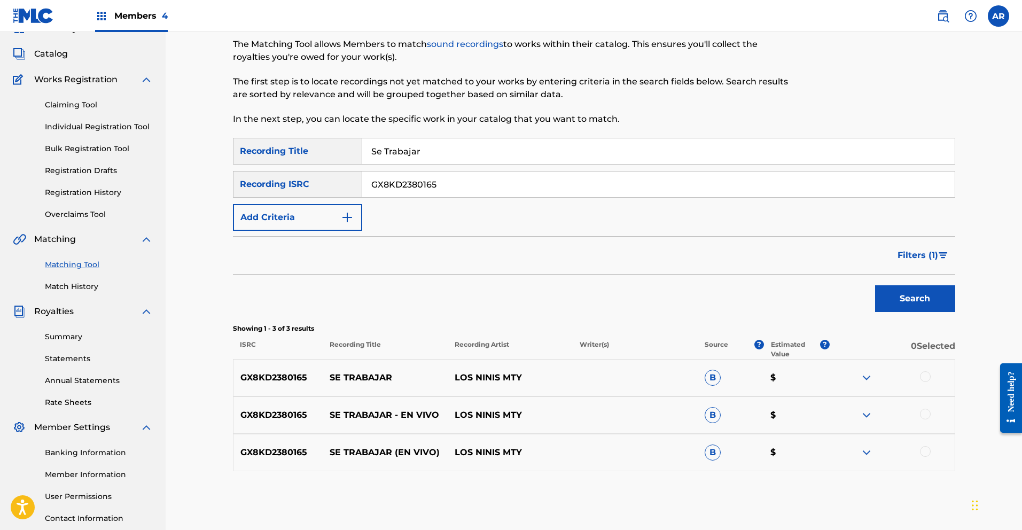
scroll to position [132, 0]
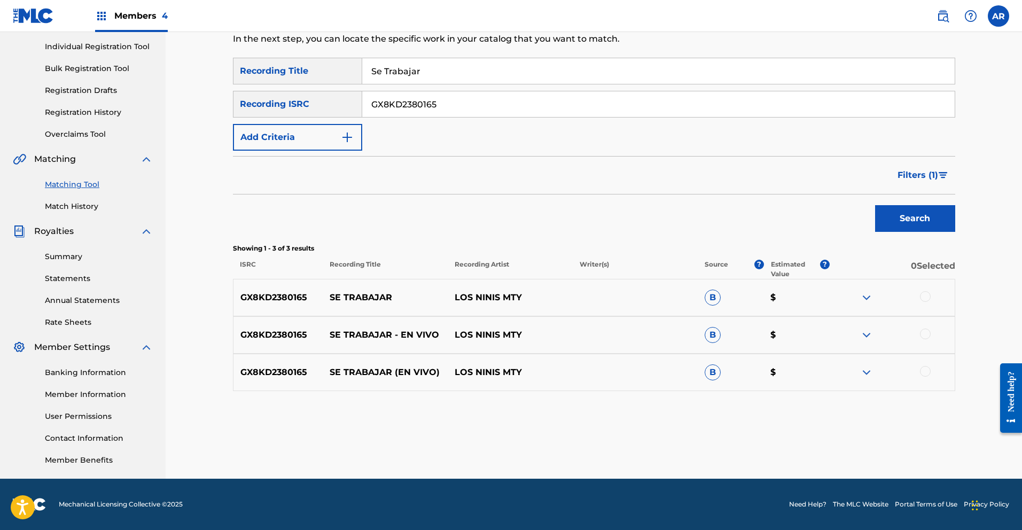
click at [925, 295] on div at bounding box center [925, 296] width 11 height 11
click at [927, 332] on div at bounding box center [925, 334] width 11 height 11
click at [923, 372] on div at bounding box center [925, 371] width 11 height 11
click at [779, 442] on button "Match 3 Groups" at bounding box center [751, 443] width 118 height 27
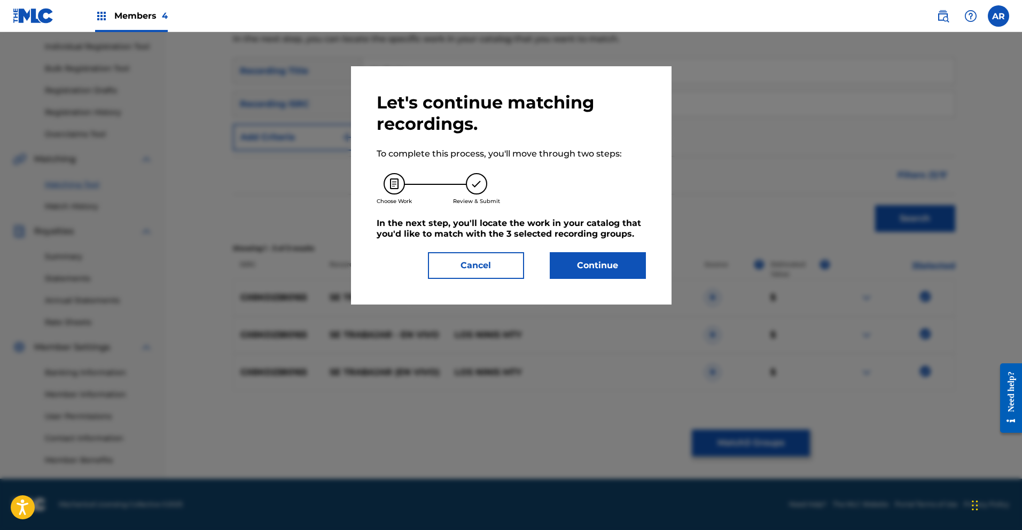
click at [590, 266] on button "Continue" at bounding box center [598, 265] width 96 height 27
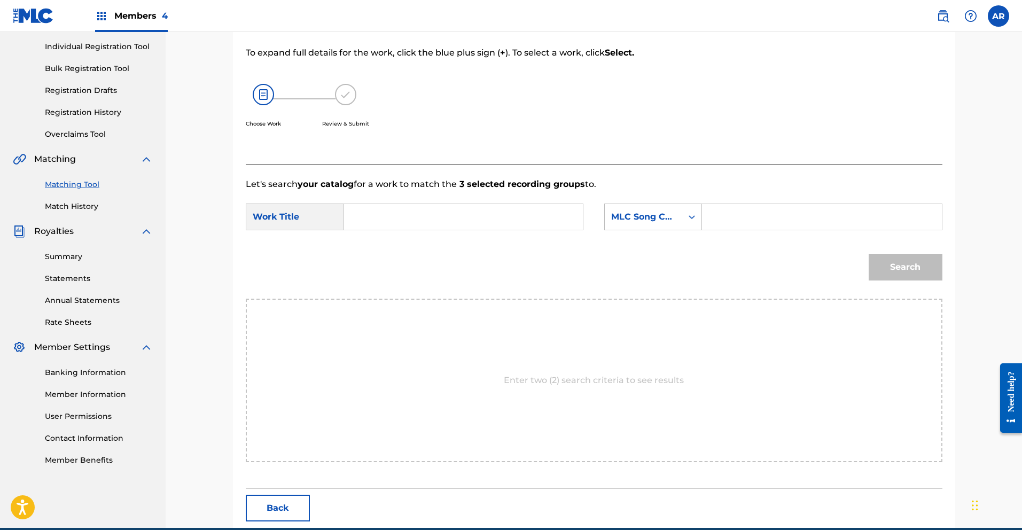
click at [484, 217] on input "Search Form" at bounding box center [463, 217] width 221 height 26
click at [381, 247] on div "se tr abajar" at bounding box center [383, 247] width 60 height 32
click at [690, 222] on icon "Search Form" at bounding box center [692, 217] width 11 height 11
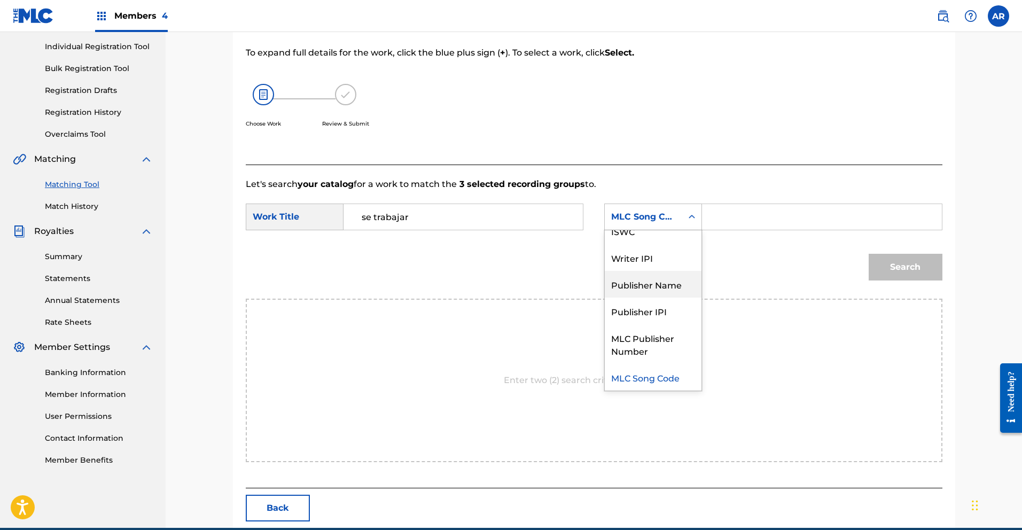
click at [681, 282] on div "Publisher Name" at bounding box center [653, 284] width 97 height 27
click at [746, 216] on input "Search Form" at bounding box center [821, 217] width 221 height 26
click at [687, 213] on icon "Search Form" at bounding box center [692, 217] width 11 height 11
click at [727, 215] on input "Search Form" at bounding box center [821, 217] width 221 height 26
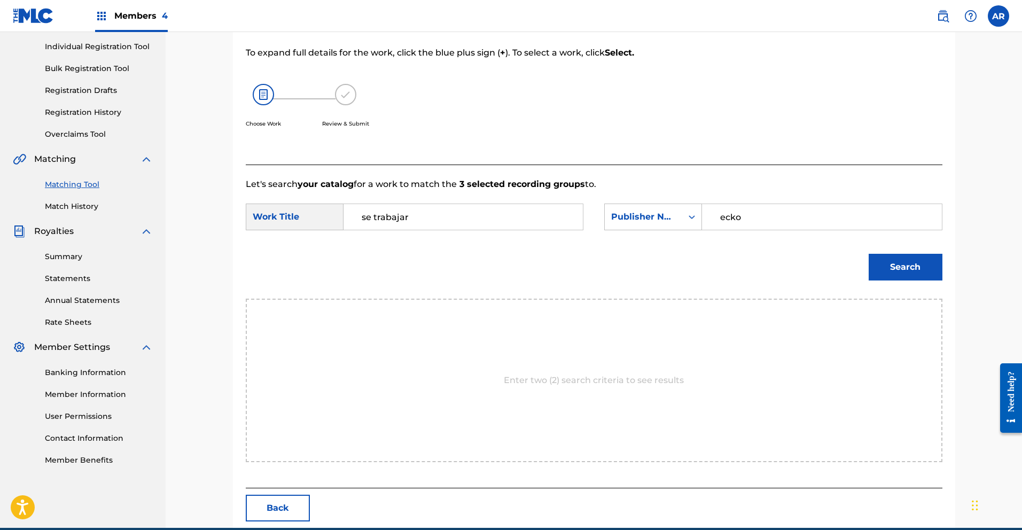
click at [904, 262] on button "Search" at bounding box center [906, 267] width 74 height 27
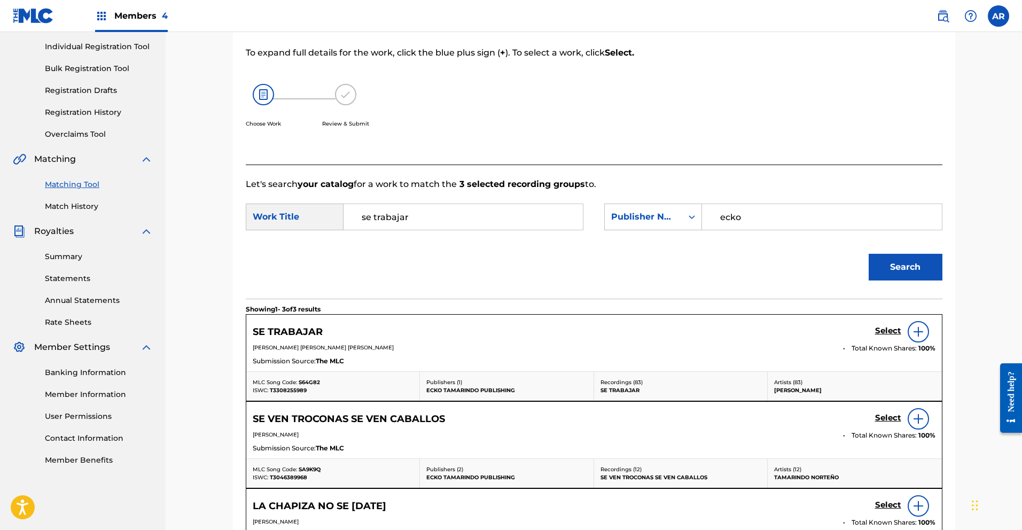
click at [887, 328] on h5 "Select" at bounding box center [888, 331] width 26 height 10
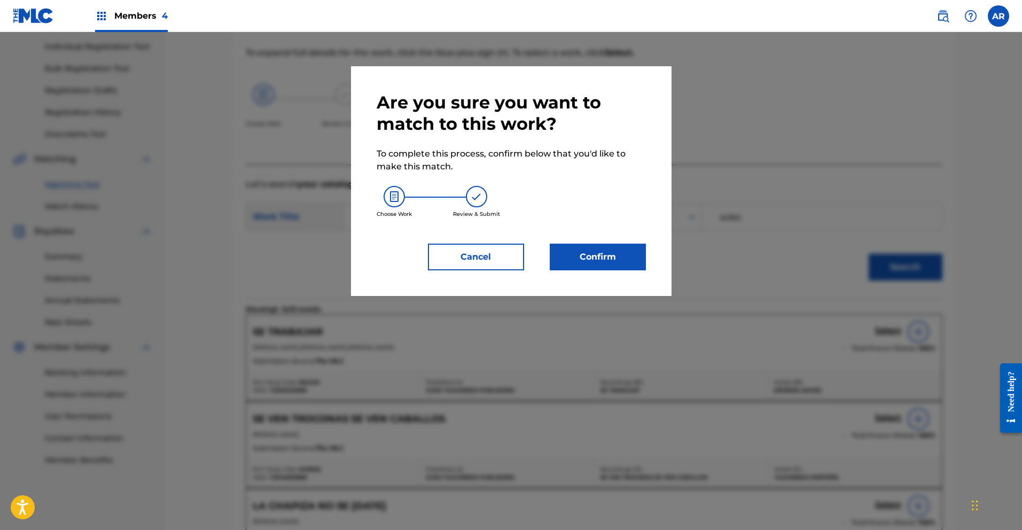
click at [620, 259] on button "Confirm" at bounding box center [598, 257] width 96 height 27
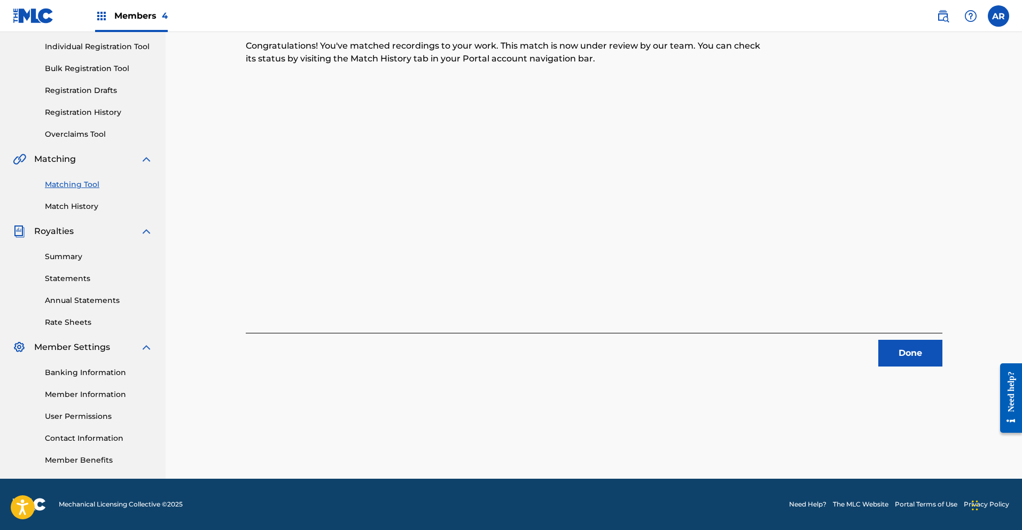
click at [920, 350] on button "Done" at bounding box center [910, 353] width 64 height 27
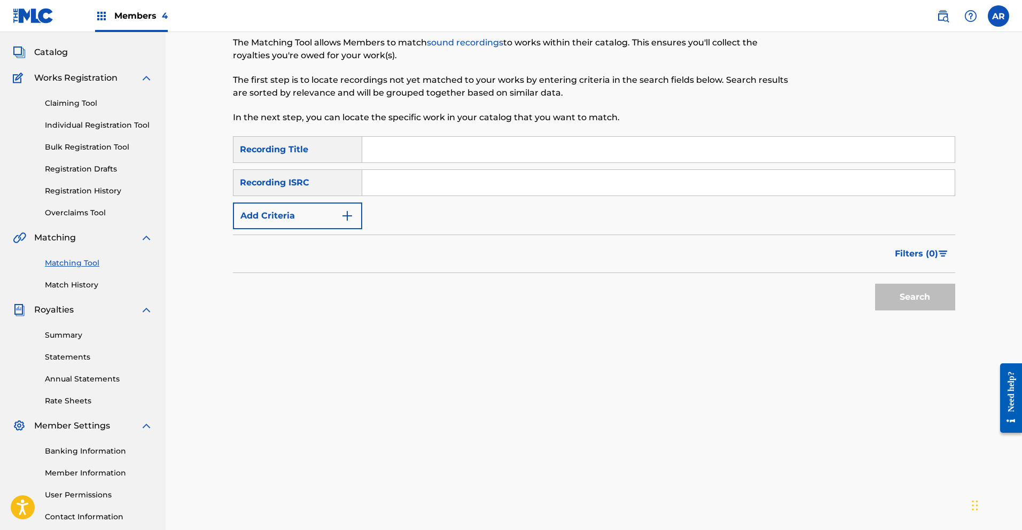
scroll to position [52, 0]
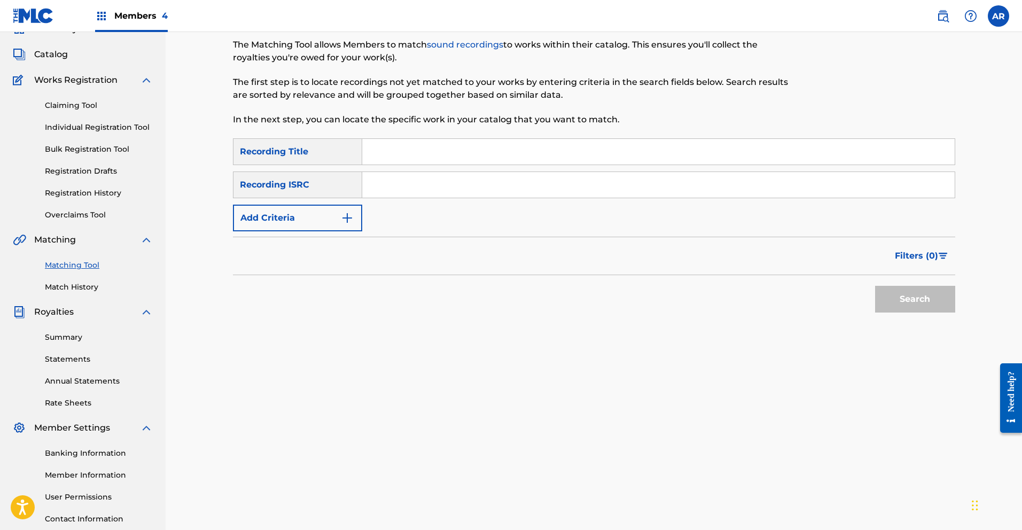
click at [505, 154] on input "Search Form" at bounding box center [658, 152] width 592 height 26
click at [915, 298] on button "Search" at bounding box center [915, 299] width 80 height 27
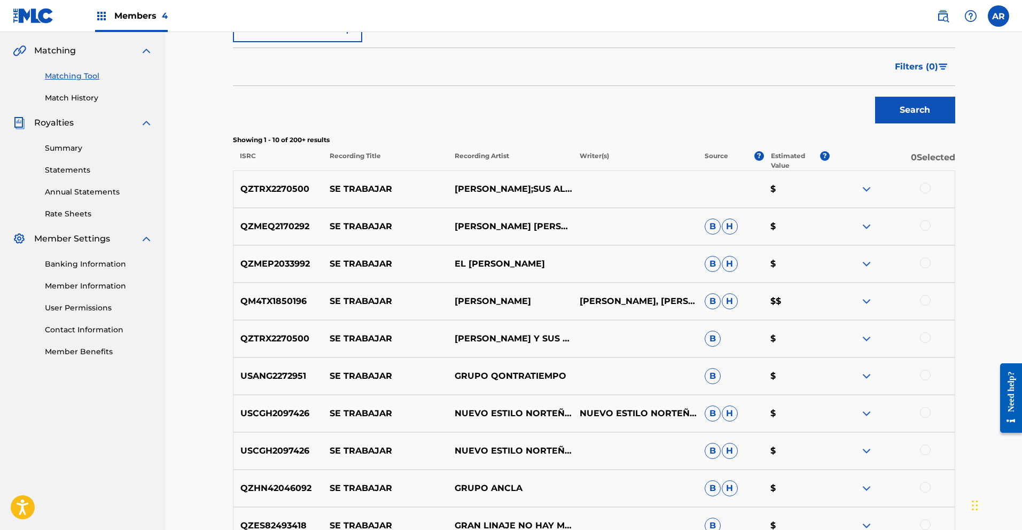
scroll to position [0, 0]
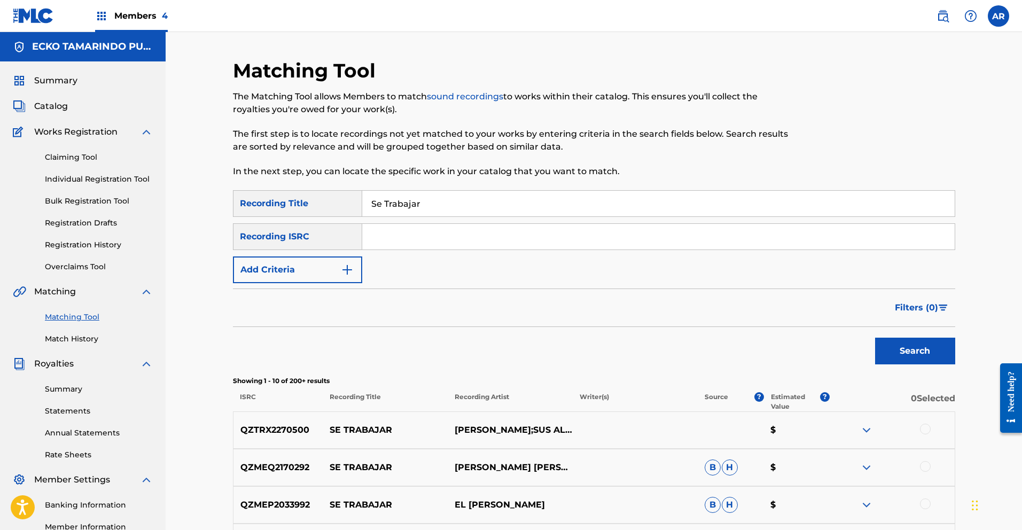
click at [930, 305] on span "Filters ( 0 )" at bounding box center [916, 307] width 43 height 13
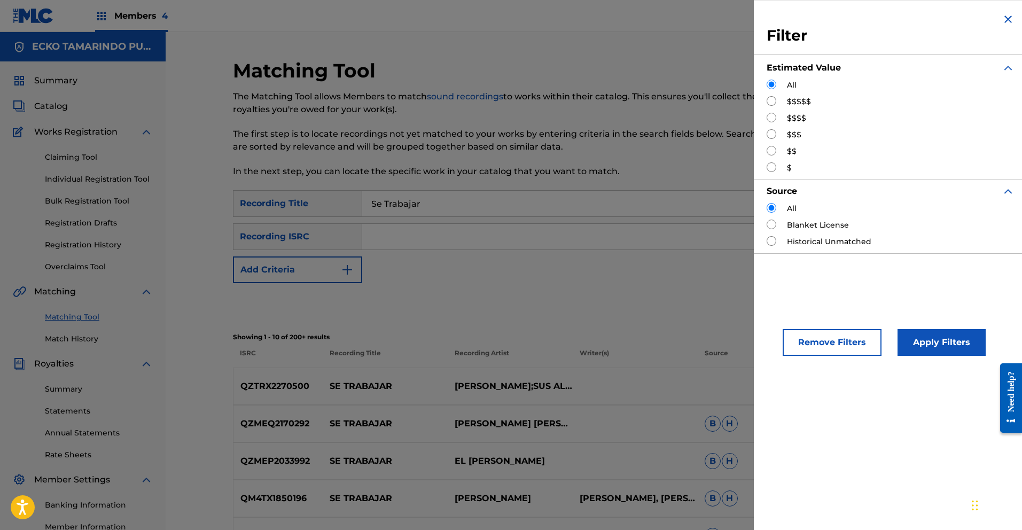
click at [773, 167] on input "Search Form" at bounding box center [772, 167] width 10 height 10
click at [934, 341] on button "Apply Filters" at bounding box center [942, 342] width 88 height 27
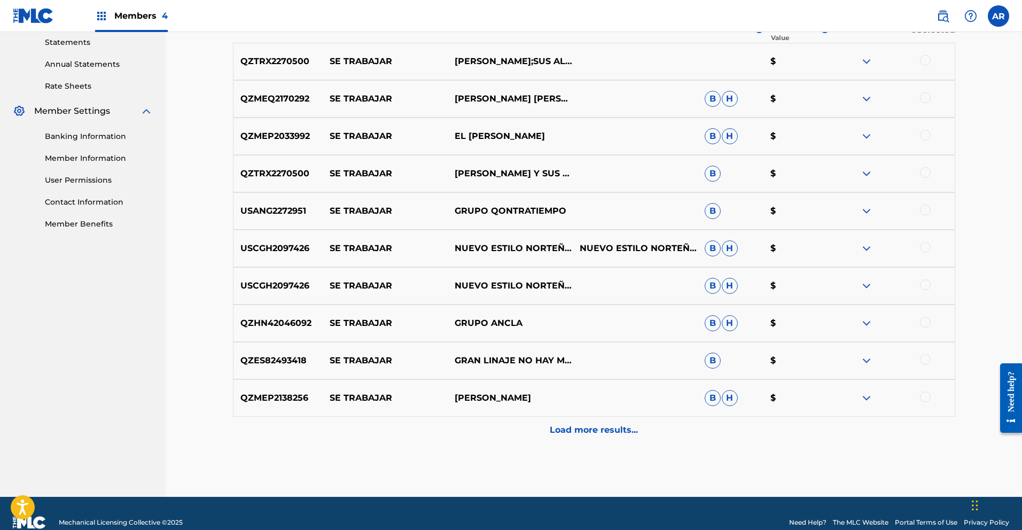
scroll to position [379, 0]
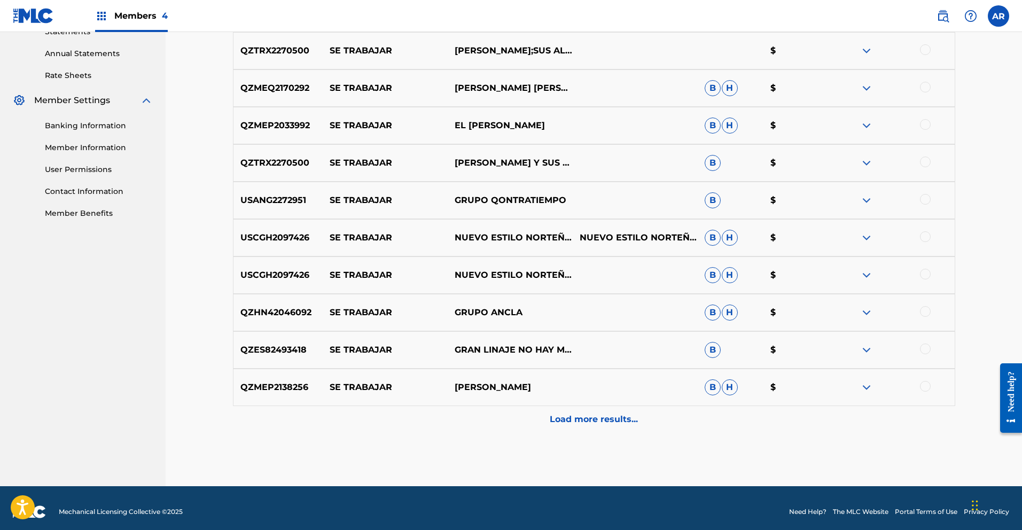
drag, startPoint x: 621, startPoint y: 415, endPoint x: 620, endPoint y: 391, distance: 24.6
click at [621, 415] on p "Load more results..." at bounding box center [594, 419] width 88 height 13
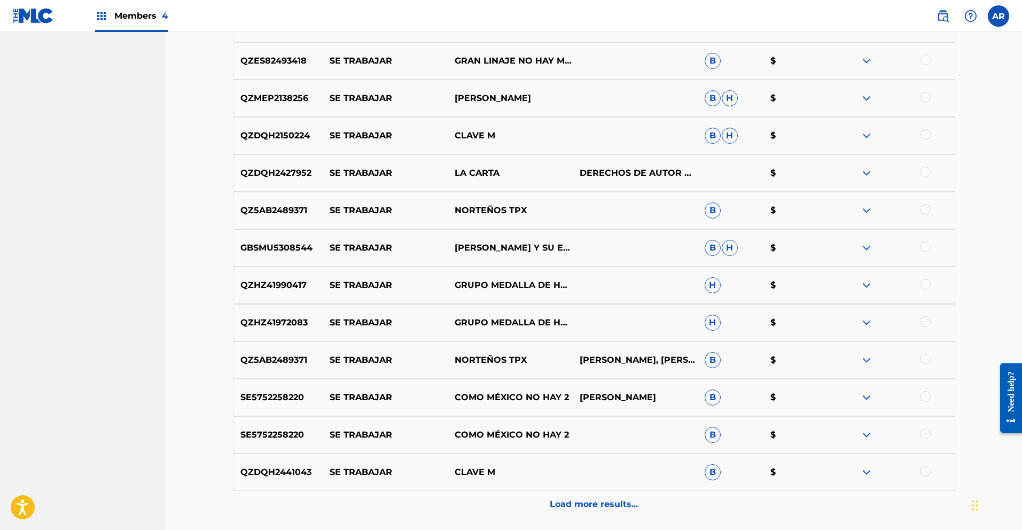
scroll to position [761, 0]
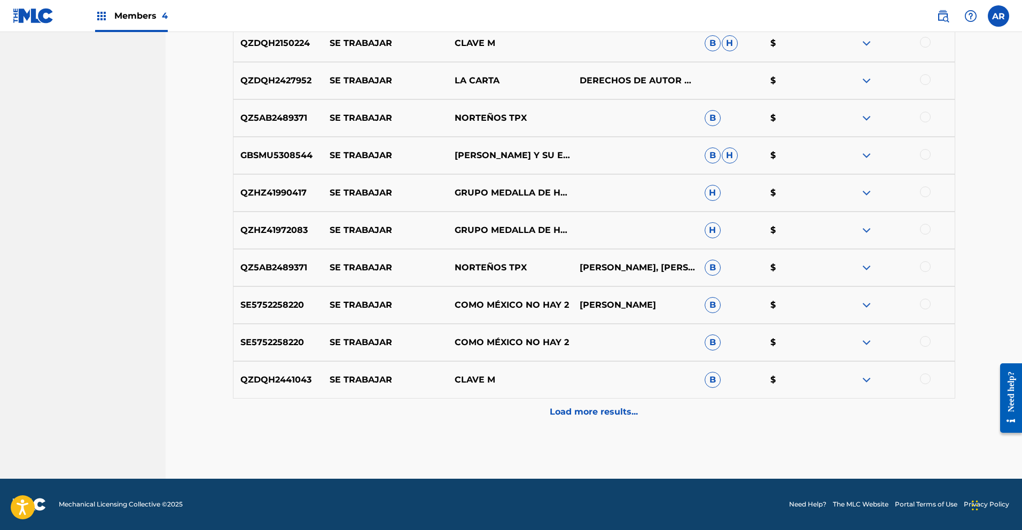
drag, startPoint x: 627, startPoint y: 411, endPoint x: 628, endPoint y: 388, distance: 23.5
click at [627, 411] on p "Load more results..." at bounding box center [594, 412] width 88 height 13
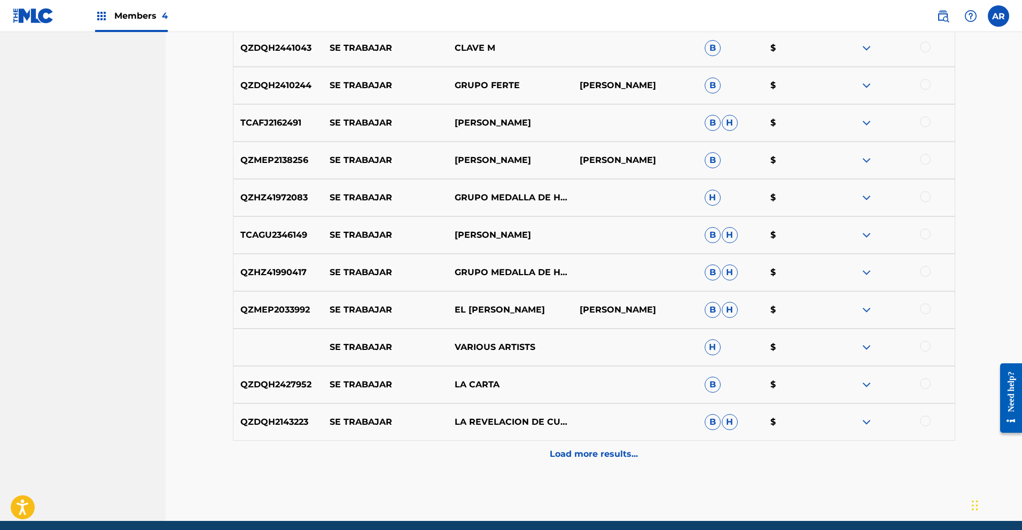
scroll to position [1135, 0]
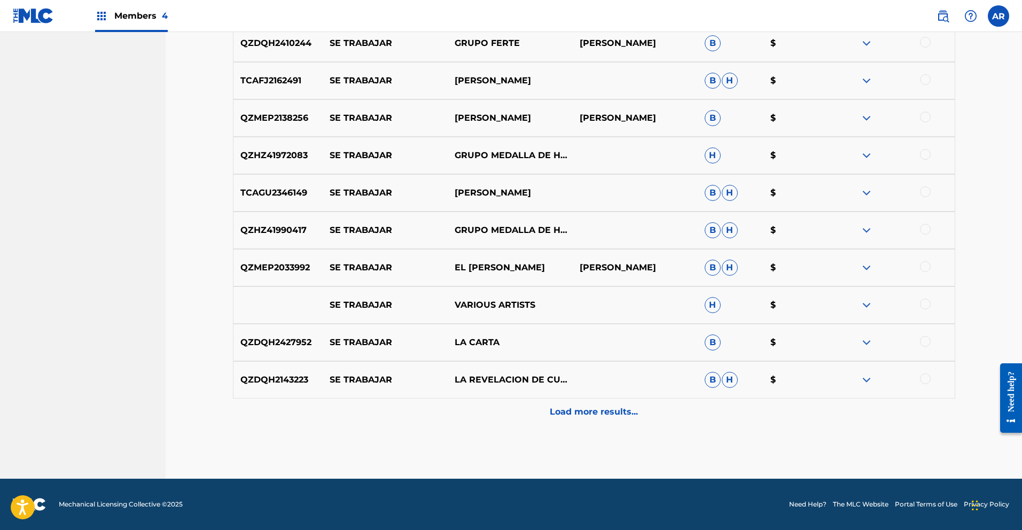
click at [627, 409] on p "Load more results..." at bounding box center [594, 412] width 88 height 13
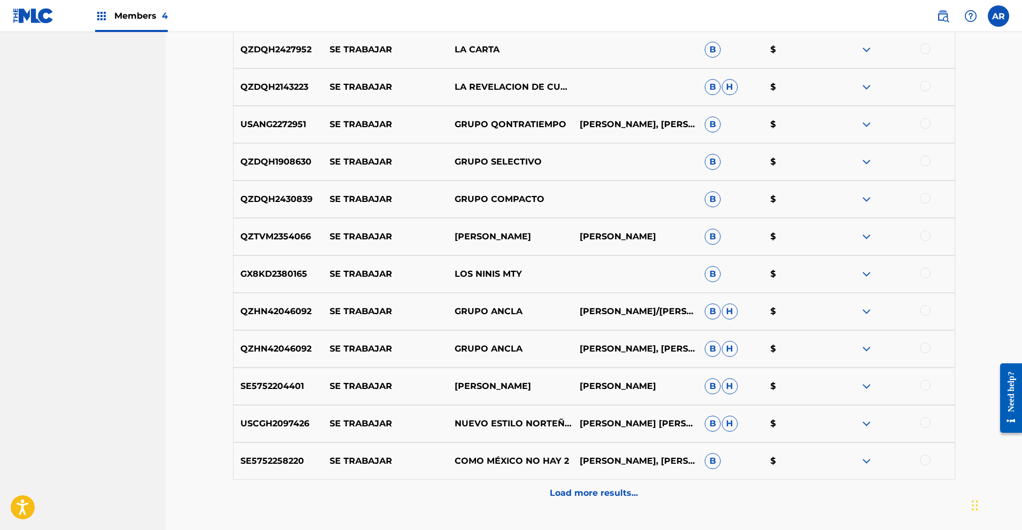
scroll to position [1438, 0]
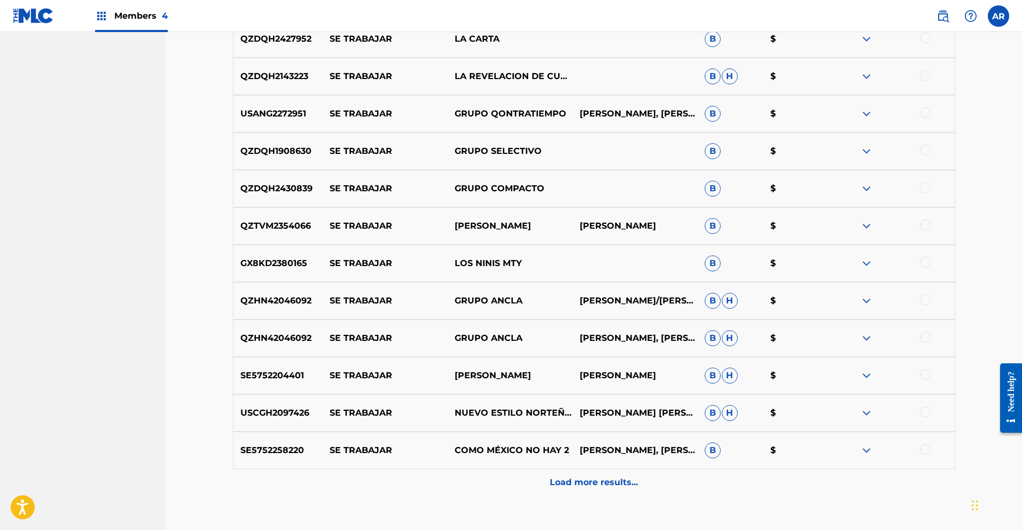
click at [597, 486] on p "Load more results..." at bounding box center [594, 482] width 88 height 13
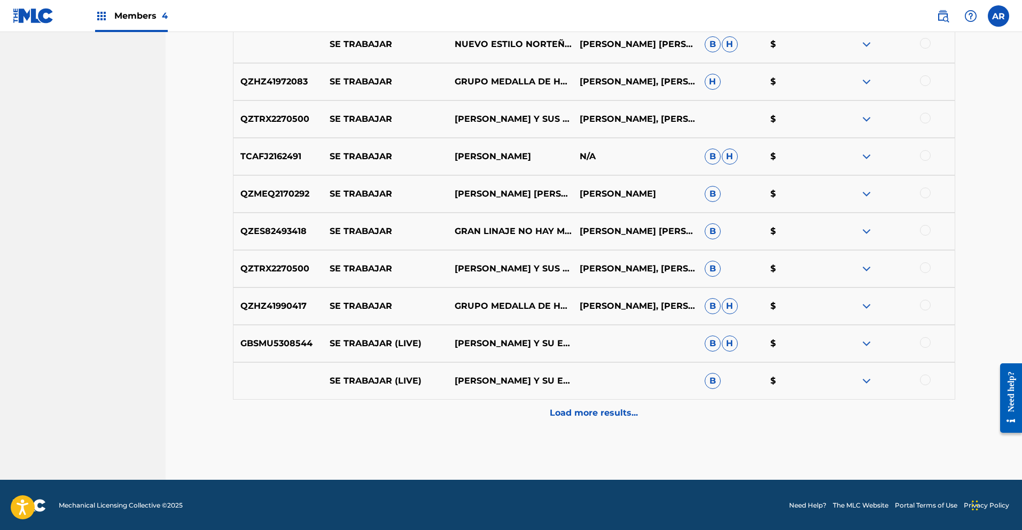
scroll to position [1883, 0]
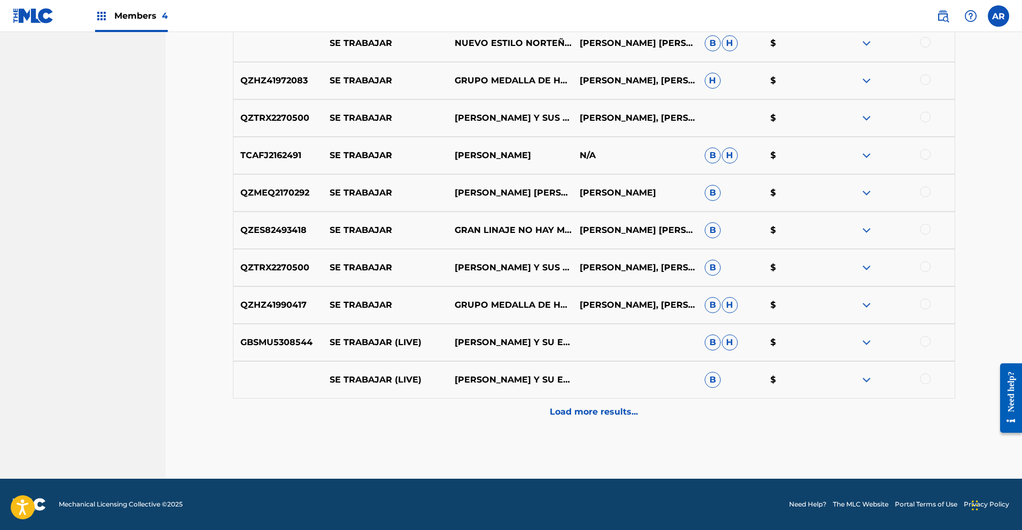
click at [571, 411] on p "Load more results..." at bounding box center [594, 412] width 88 height 13
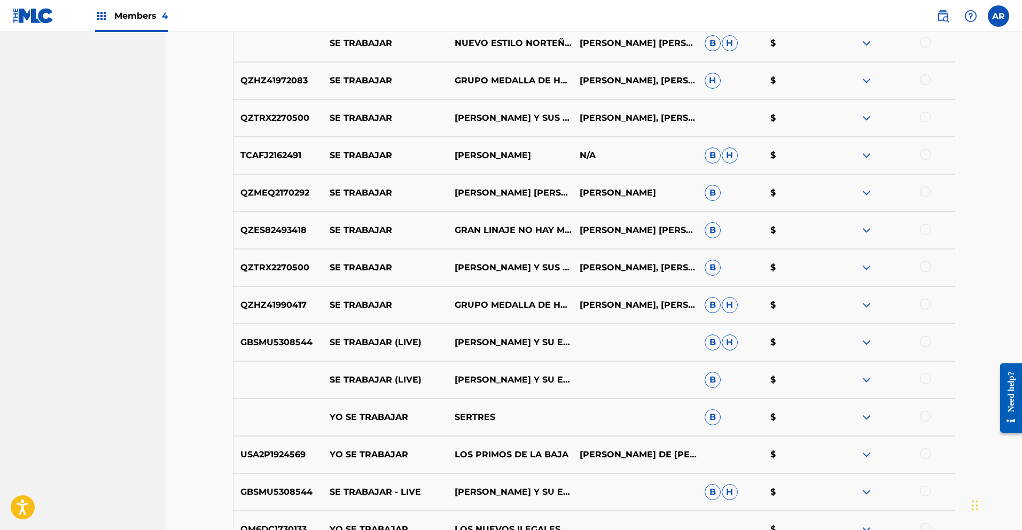
click at [864, 416] on img at bounding box center [866, 417] width 13 height 13
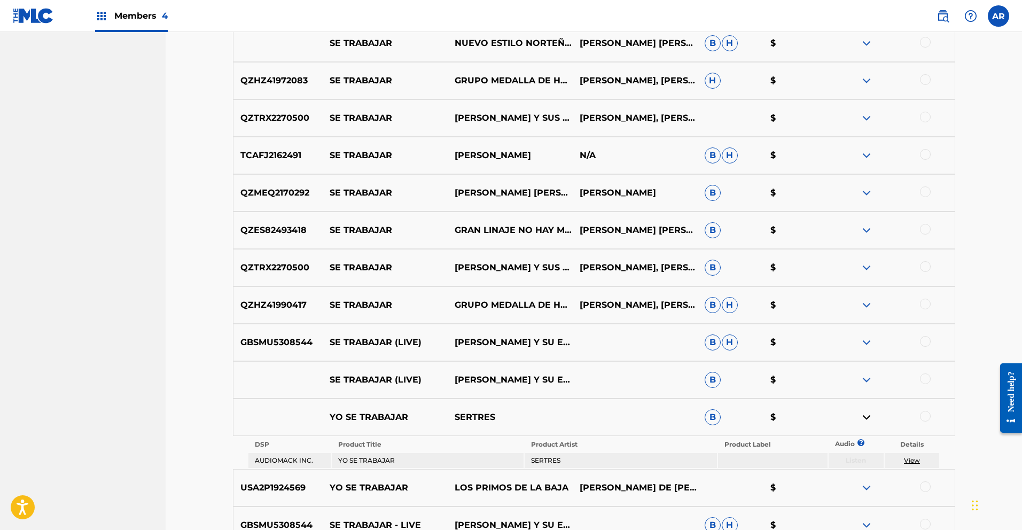
click at [864, 416] on img at bounding box center [866, 417] width 13 height 13
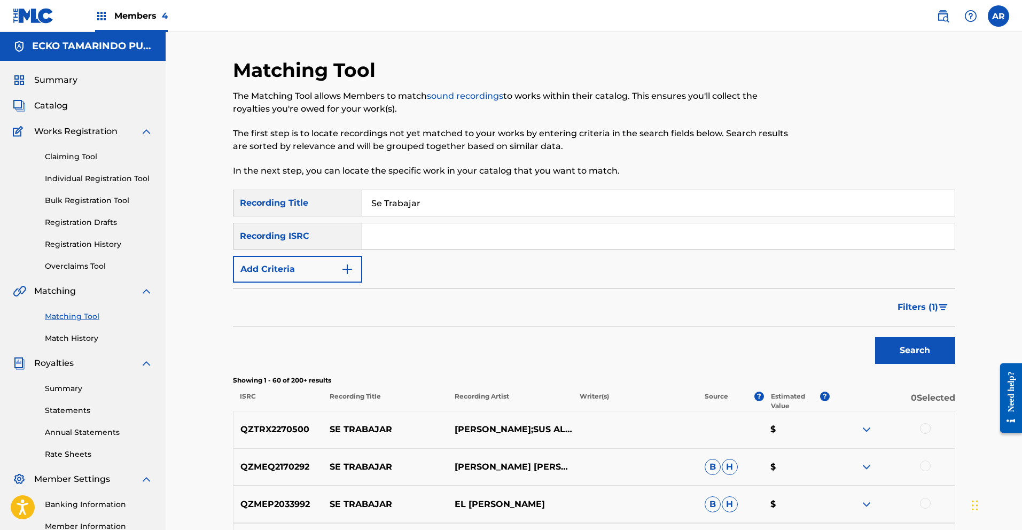
scroll to position [0, 0]
click at [72, 338] on link "Match History" at bounding box center [99, 338] width 108 height 11
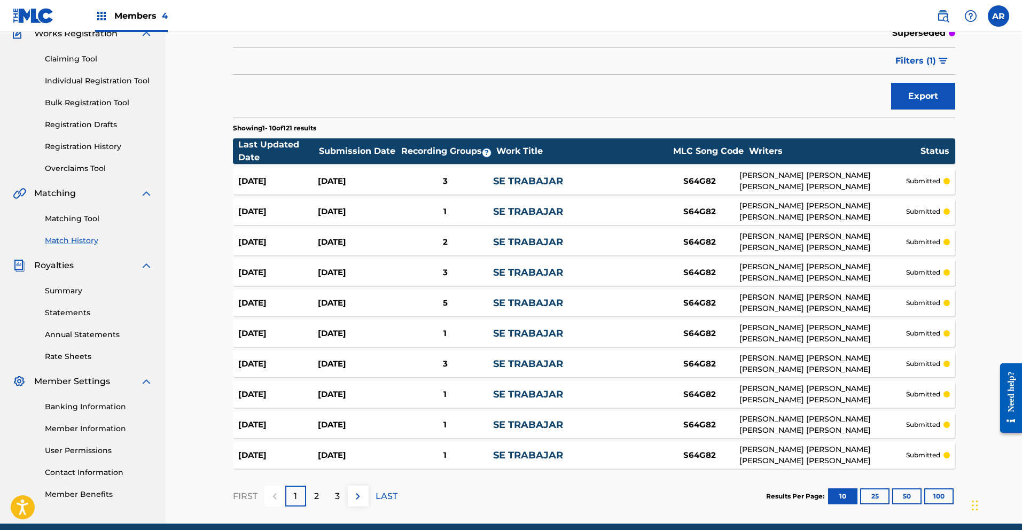
scroll to position [143, 0]
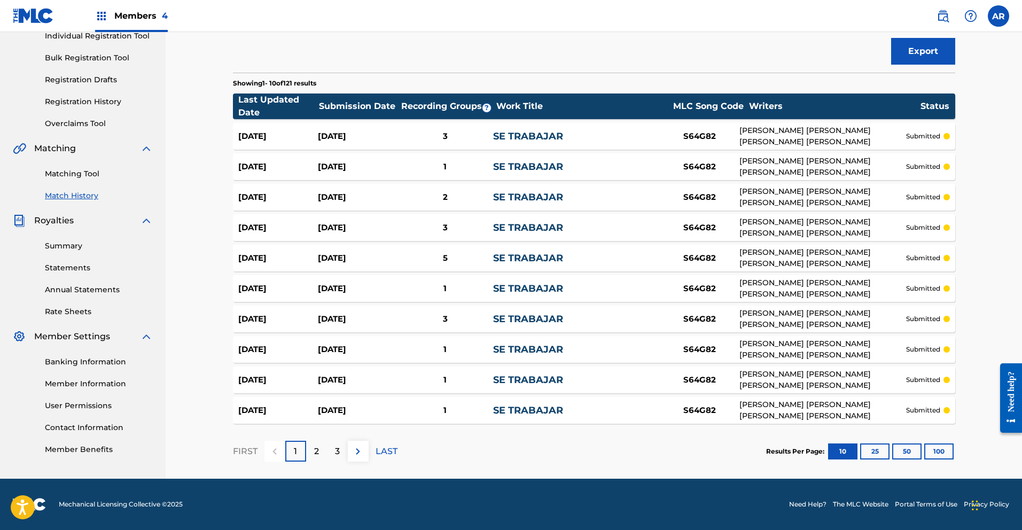
click at [314, 453] on p "2" at bounding box center [316, 451] width 5 height 13
click at [335, 451] on p "3" at bounding box center [337, 451] width 5 height 13
click at [335, 451] on p "4" at bounding box center [337, 451] width 6 height 13
click at [339, 447] on p "5" at bounding box center [337, 451] width 5 height 13
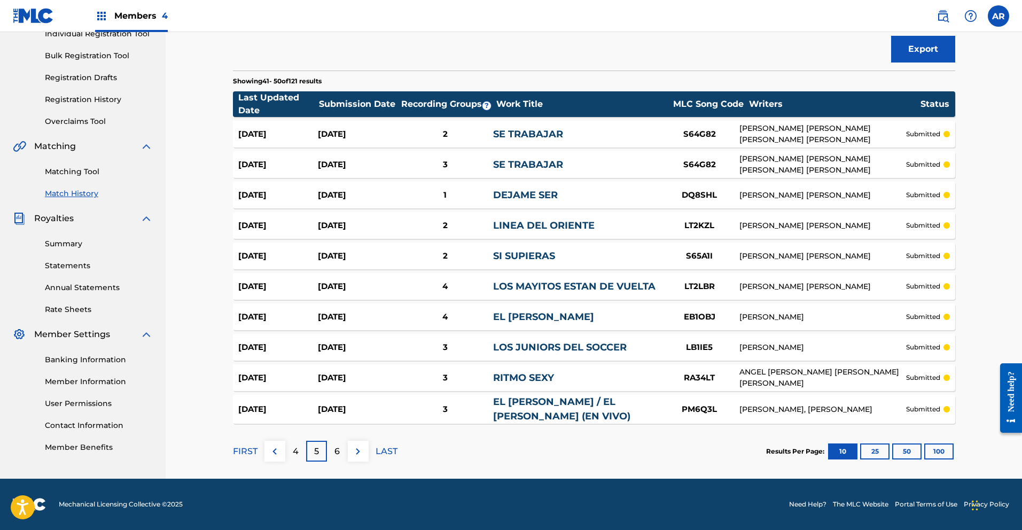
scroll to position [0, 0]
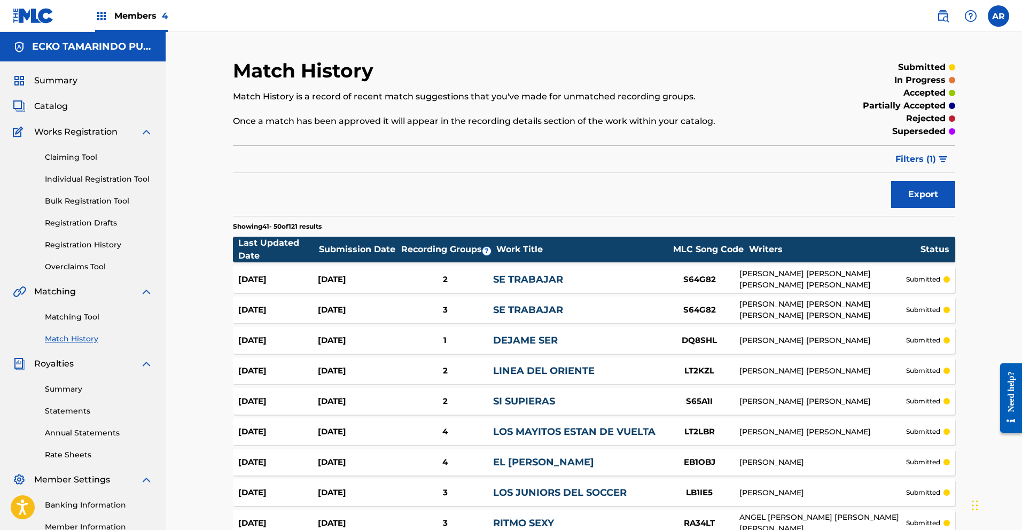
click at [57, 106] on span "Catalog" at bounding box center [51, 106] width 34 height 13
